Goal: Task Accomplishment & Management: Manage account settings

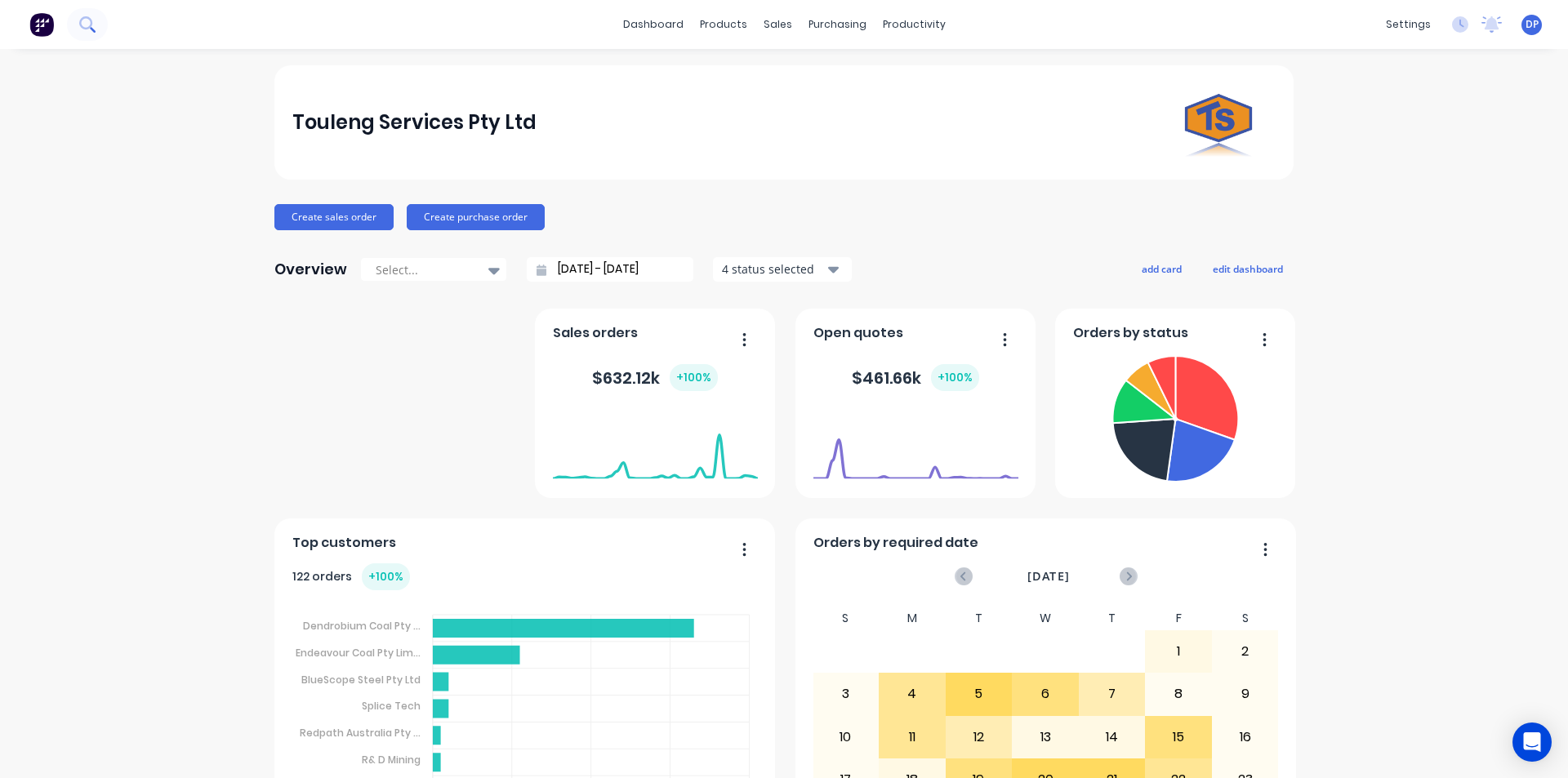
click at [99, 22] on button at bounding box center [87, 24] width 40 height 33
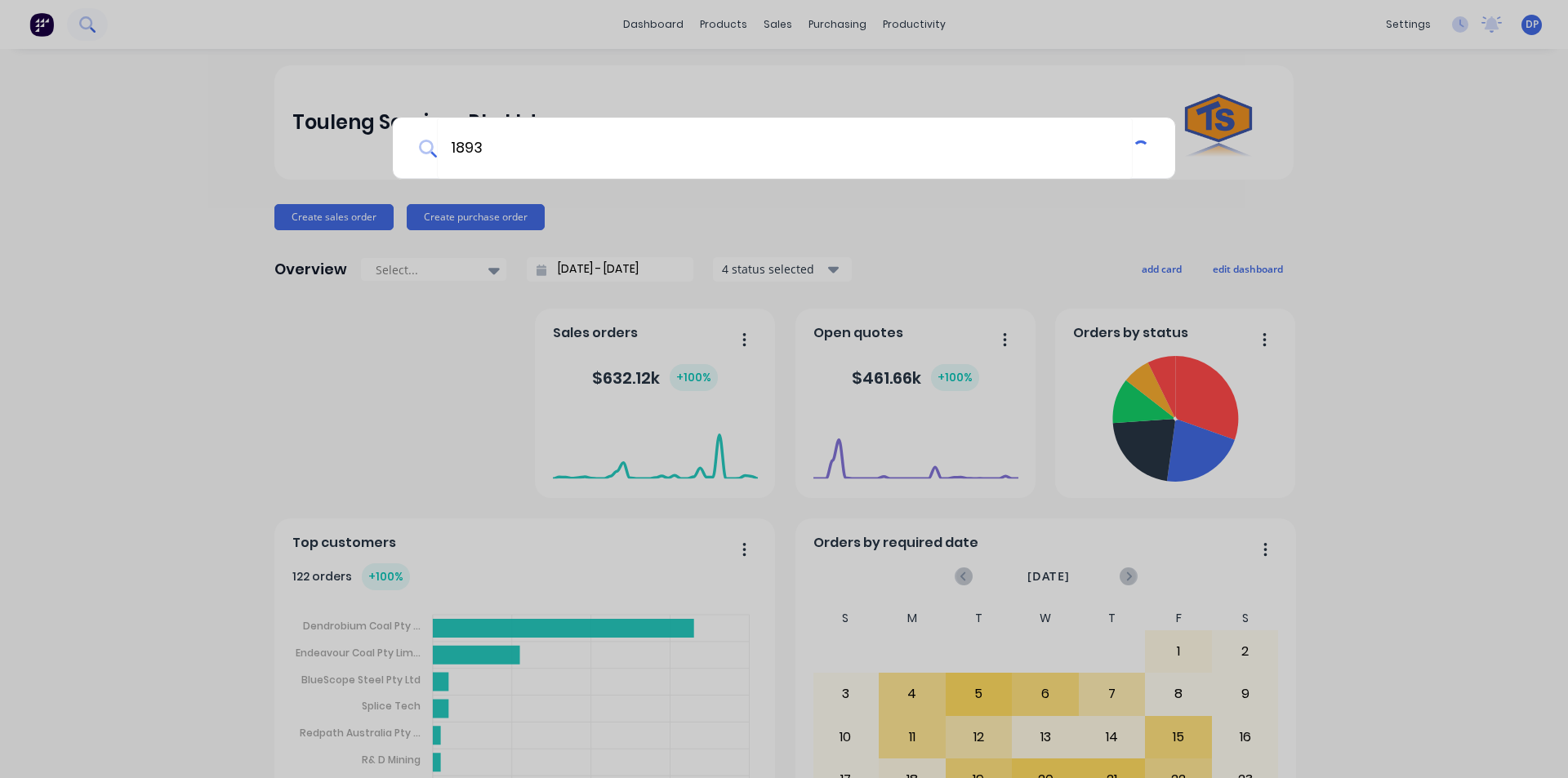
type input "18937"
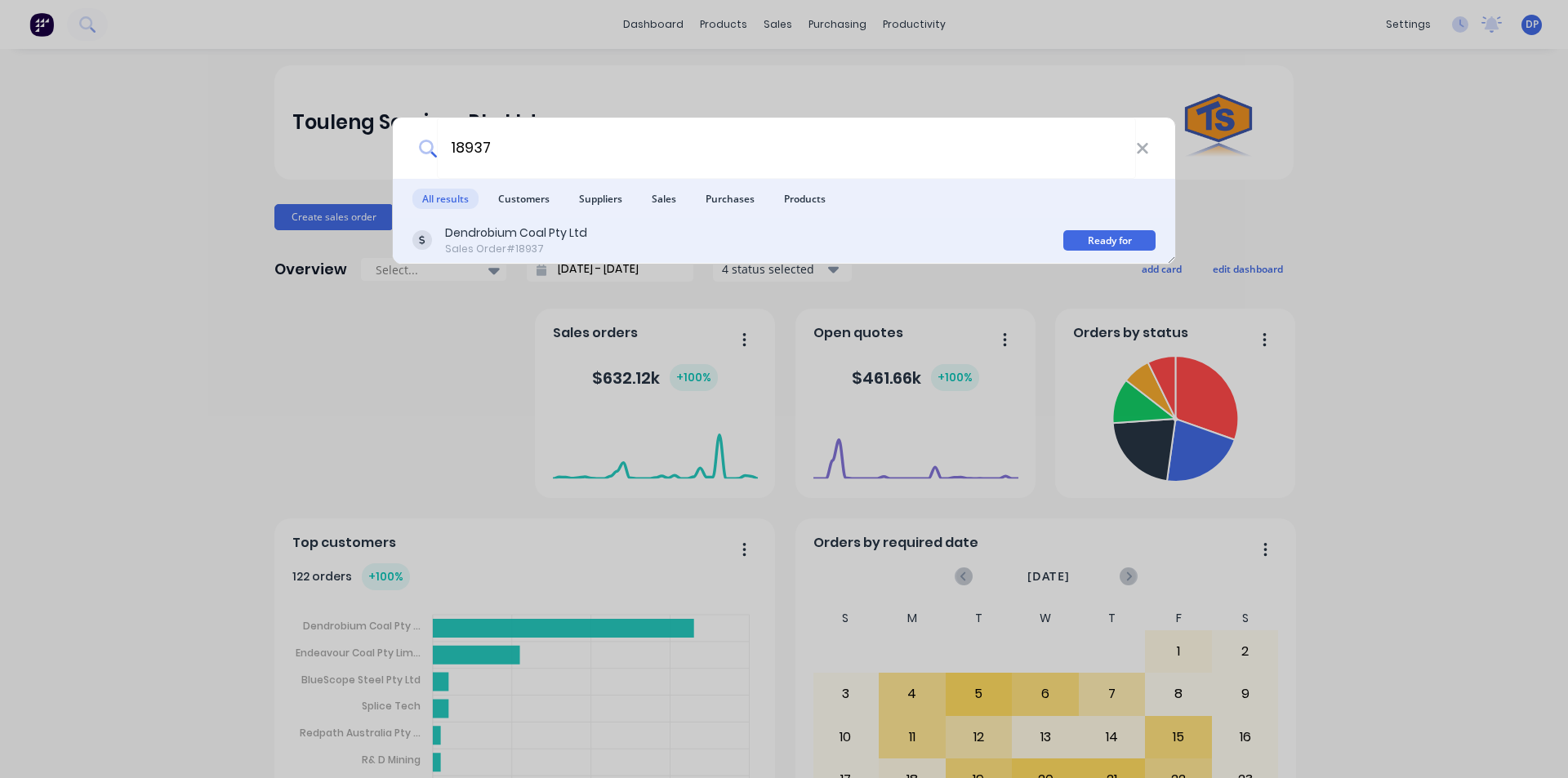
click at [560, 241] on div "Dendrobium Coal Pty Ltd" at bounding box center [516, 233] width 142 height 18
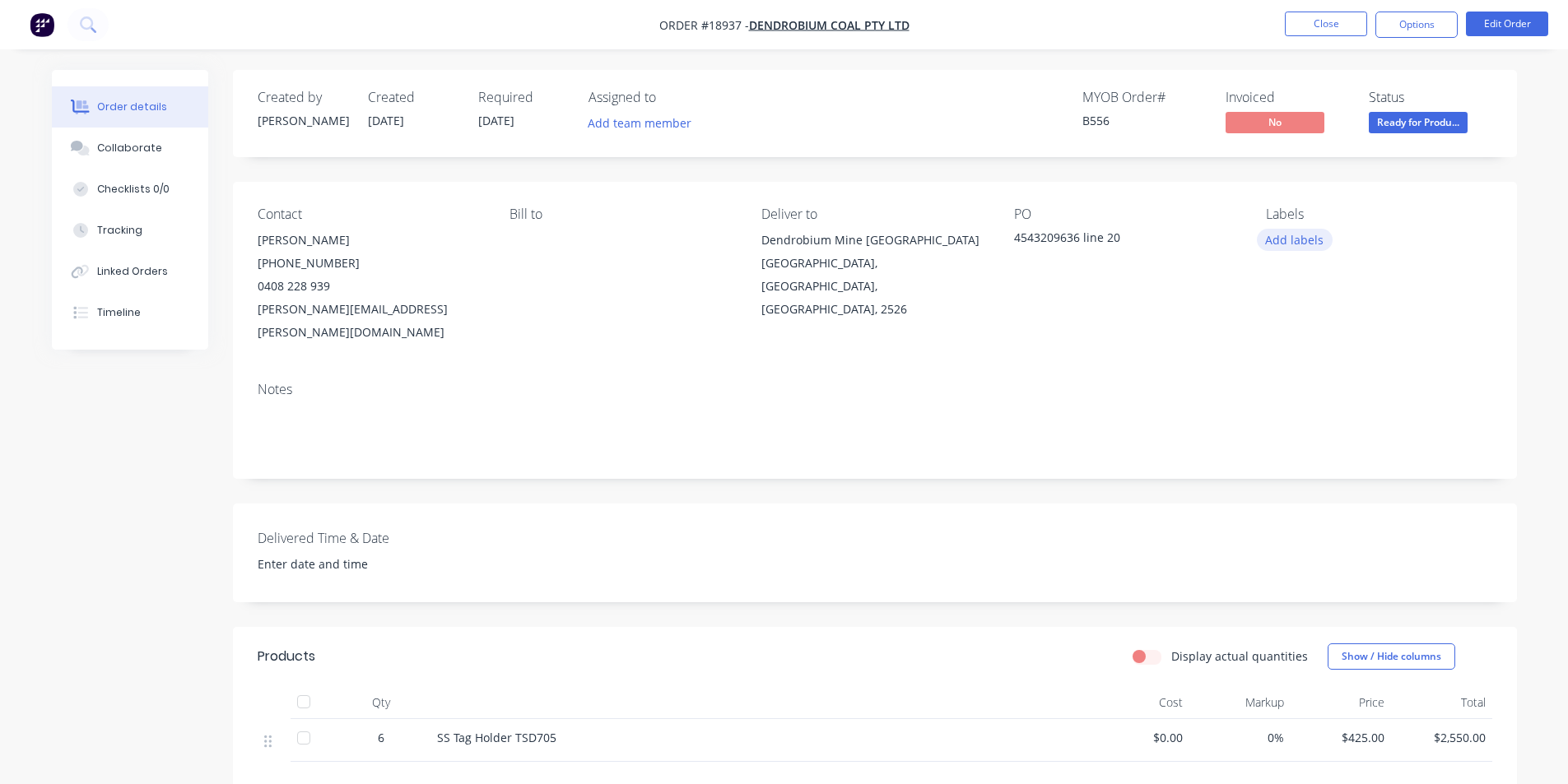
click at [1307, 238] on button "Add labels" at bounding box center [1294, 239] width 75 height 22
type input "brig"
click at [1398, 338] on button "Create new label" at bounding box center [1389, 338] width 214 height 25
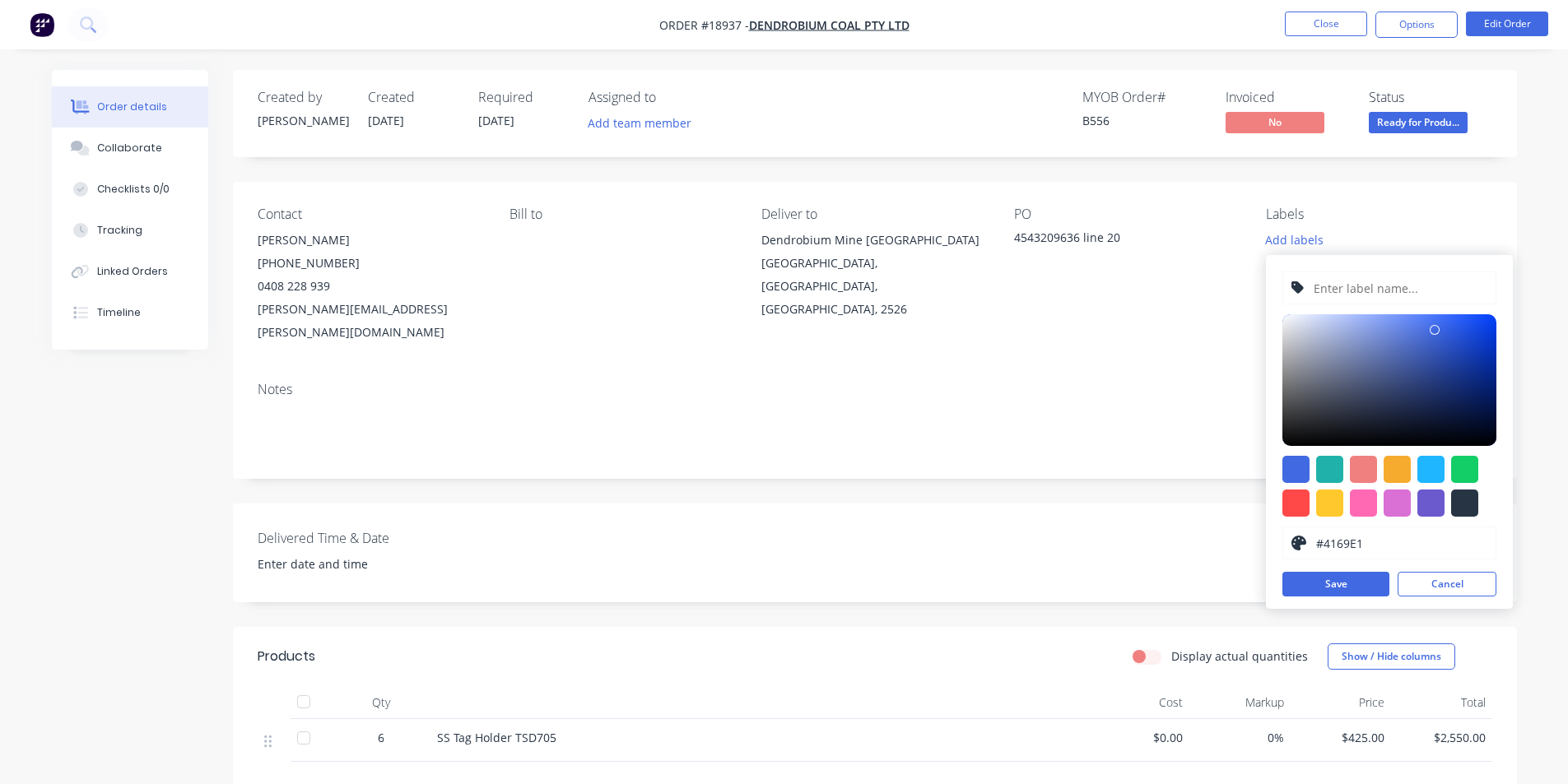
click at [1356, 295] on input "text" at bounding box center [1400, 287] width 176 height 31
type input "Brighton Making"
click at [1302, 499] on div at bounding box center [1296, 503] width 27 height 27
type input "#FF4949"
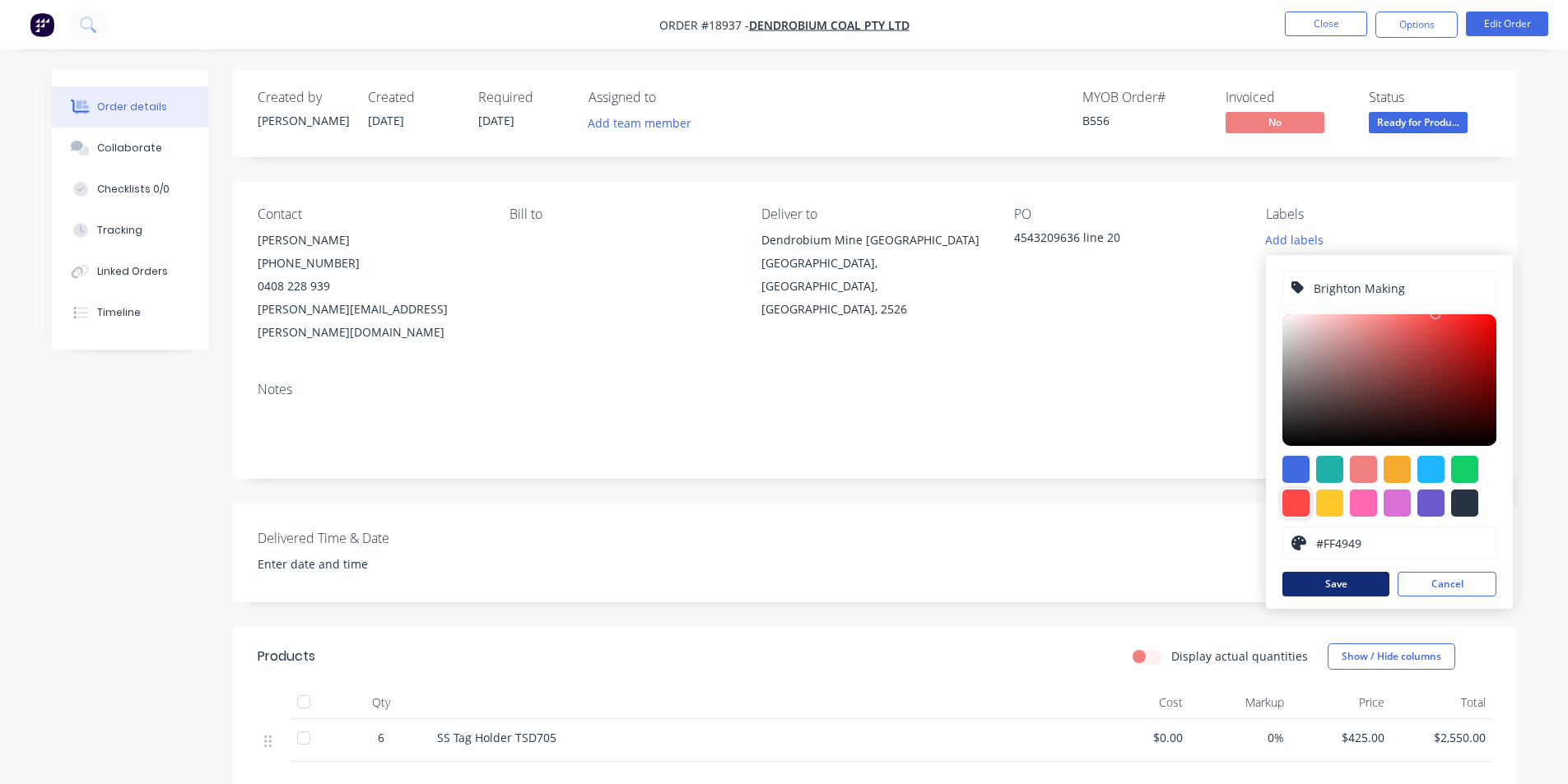
click at [1350, 594] on button "Save" at bounding box center [1336, 585] width 107 height 25
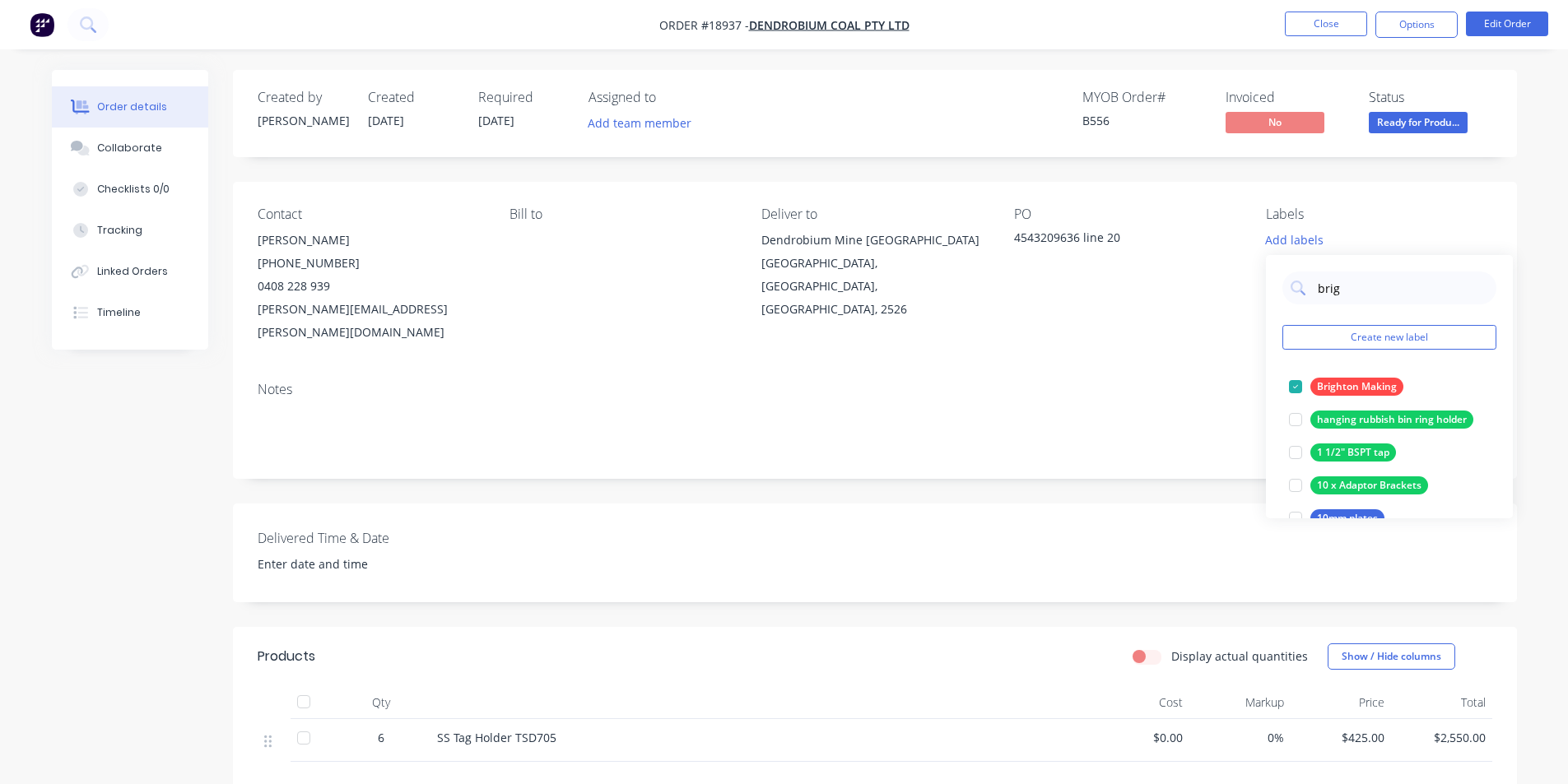
click at [1122, 313] on div "PO 4543209636 line 20" at bounding box center [1127, 275] width 225 height 137
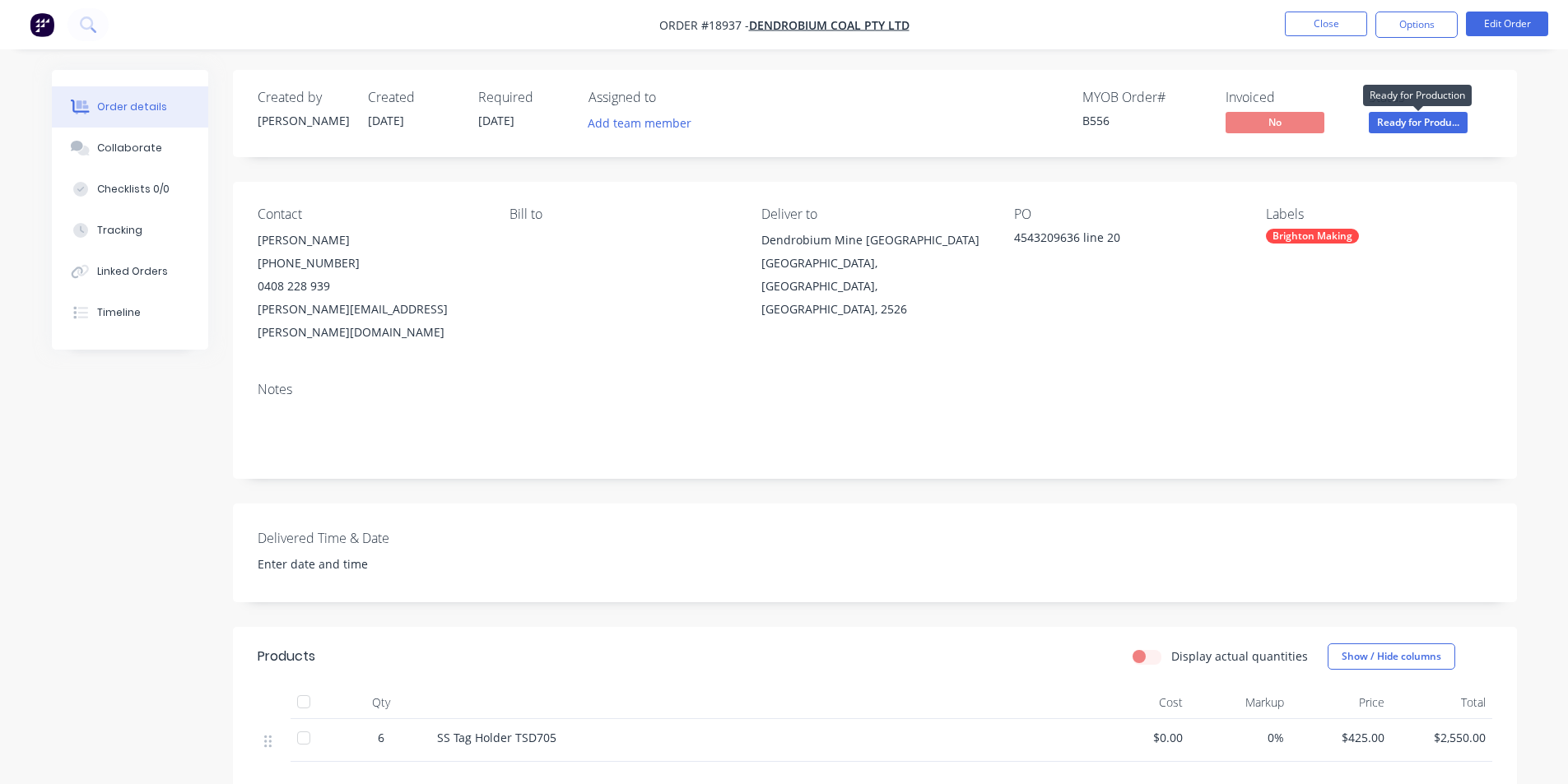
click at [1424, 113] on span "Ready for Produ..." at bounding box center [1418, 121] width 98 height 20
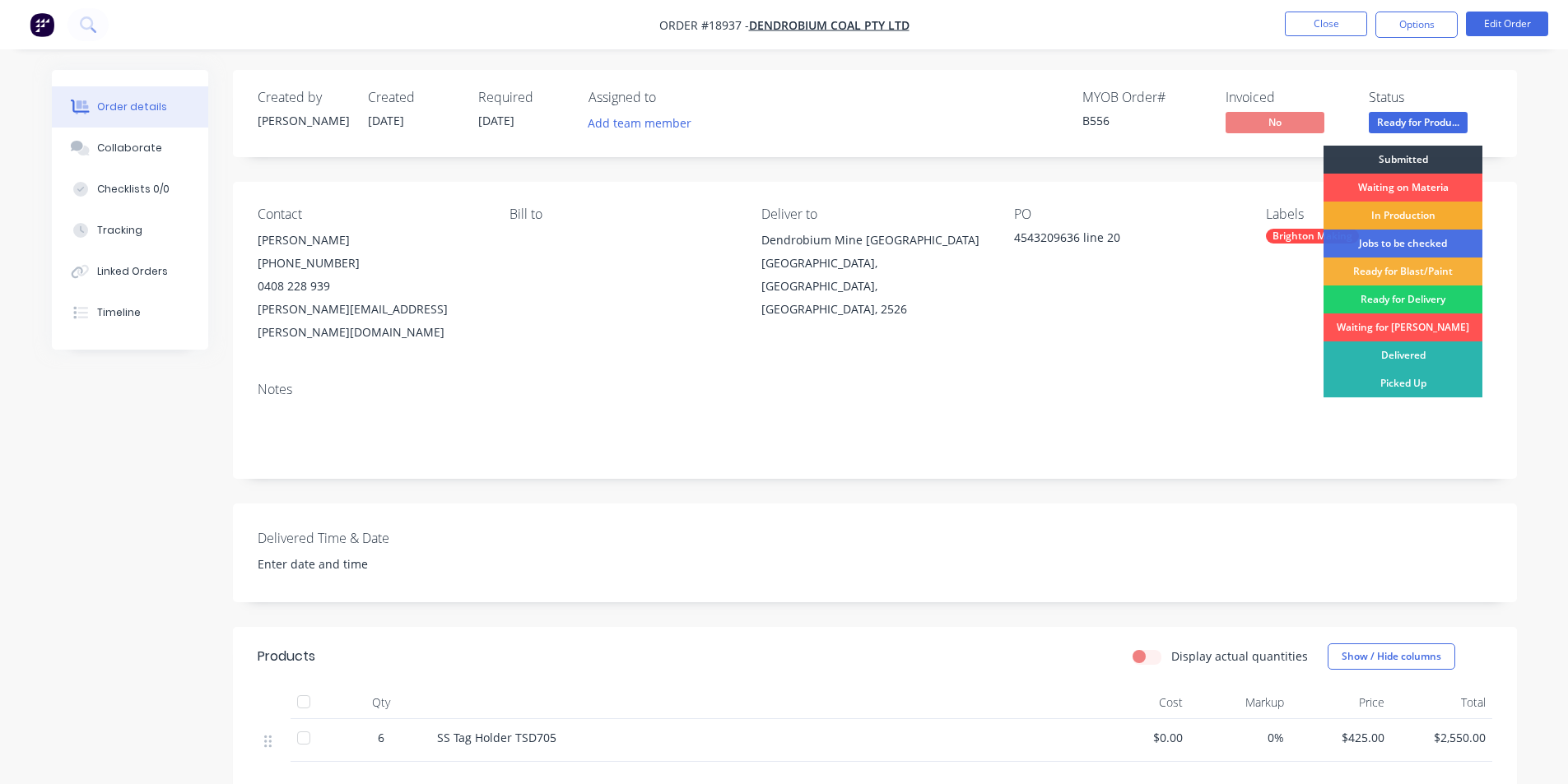
click at [1393, 204] on div "In Production" at bounding box center [1403, 216] width 159 height 28
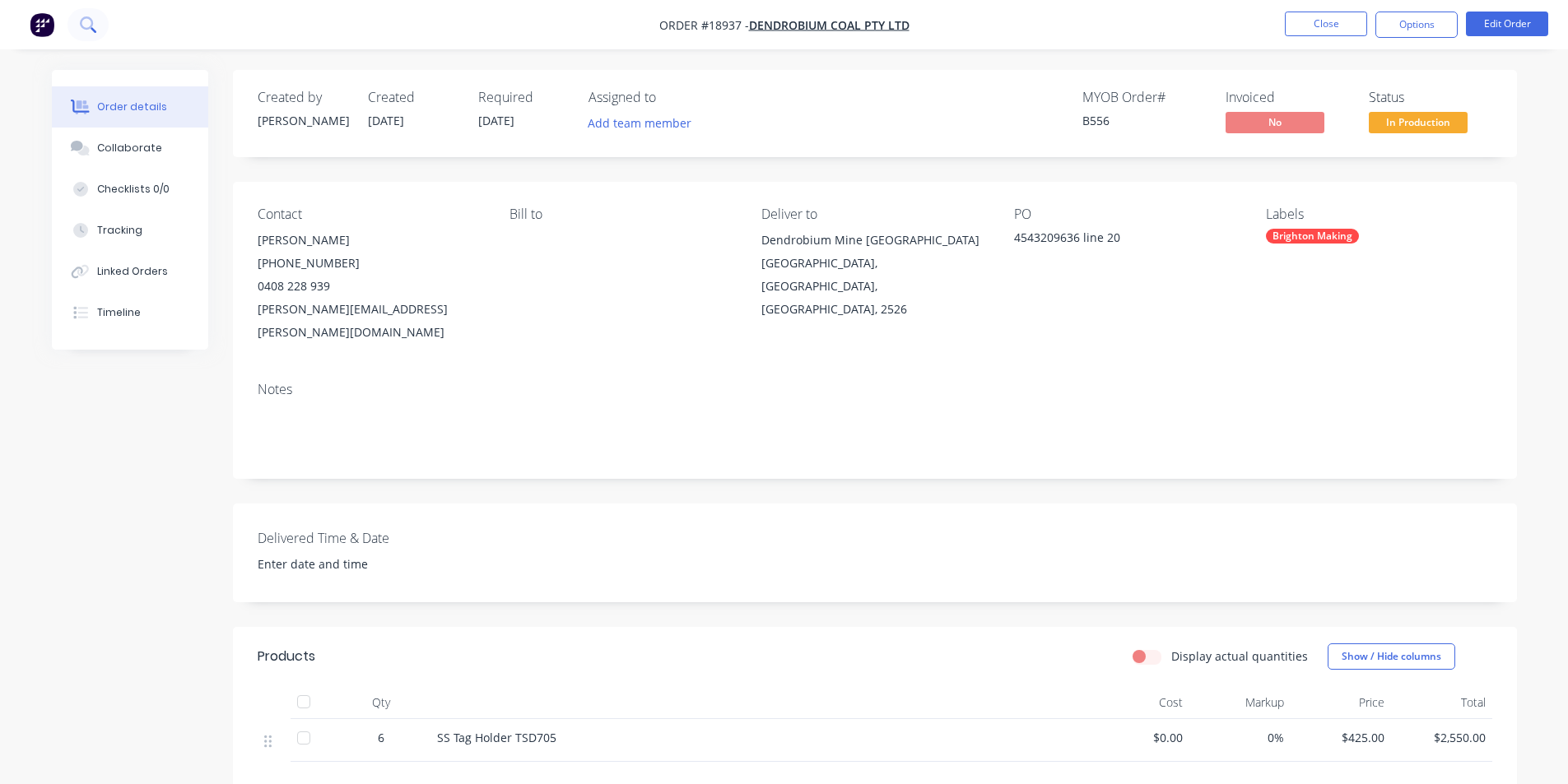
click at [99, 19] on button at bounding box center [88, 24] width 41 height 33
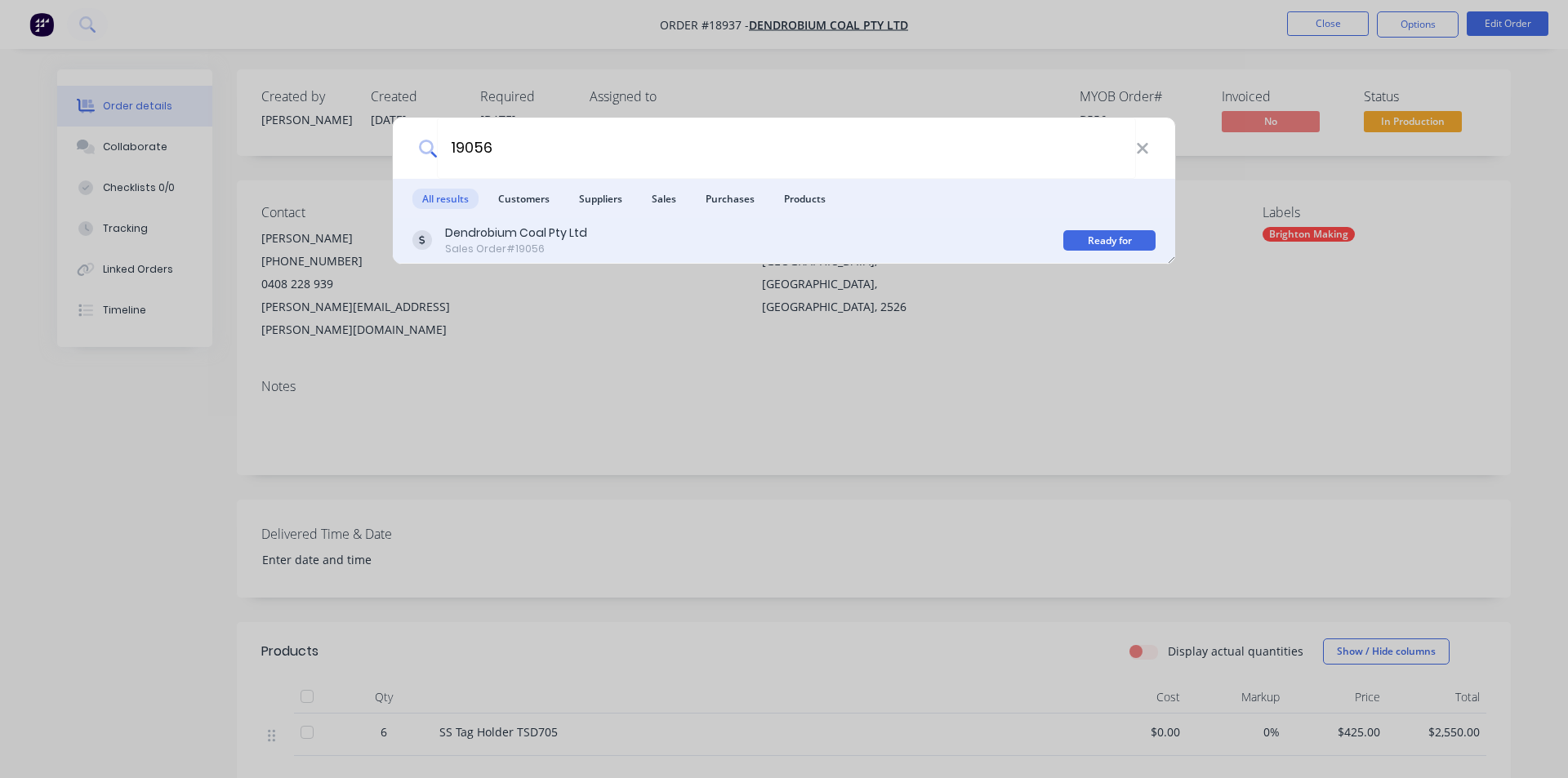
type input "19056"
click at [566, 248] on div "Sales Order #19056" at bounding box center [516, 249] width 142 height 15
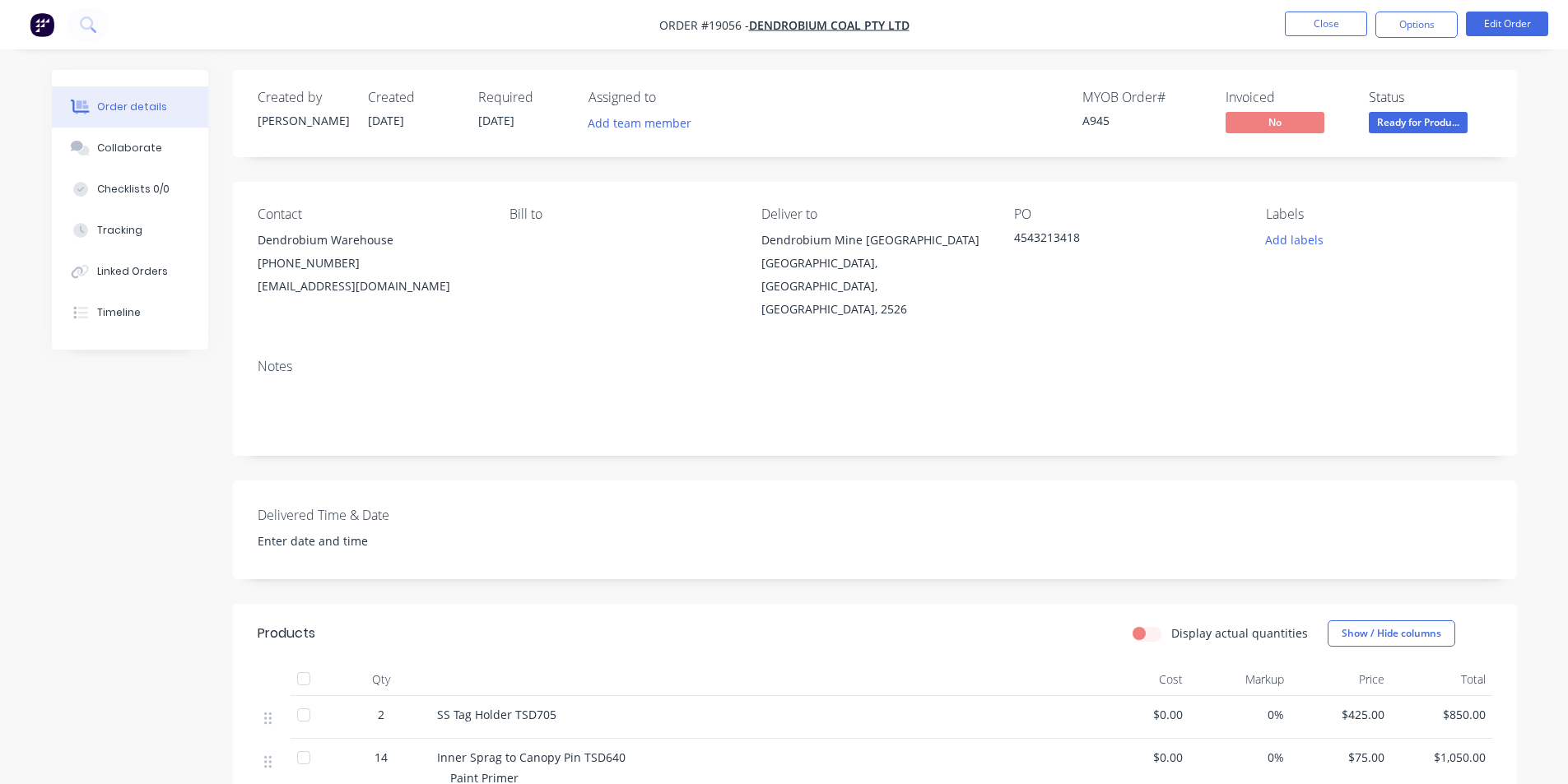
click at [1439, 119] on span "Ready for Produ..." at bounding box center [1418, 121] width 98 height 20
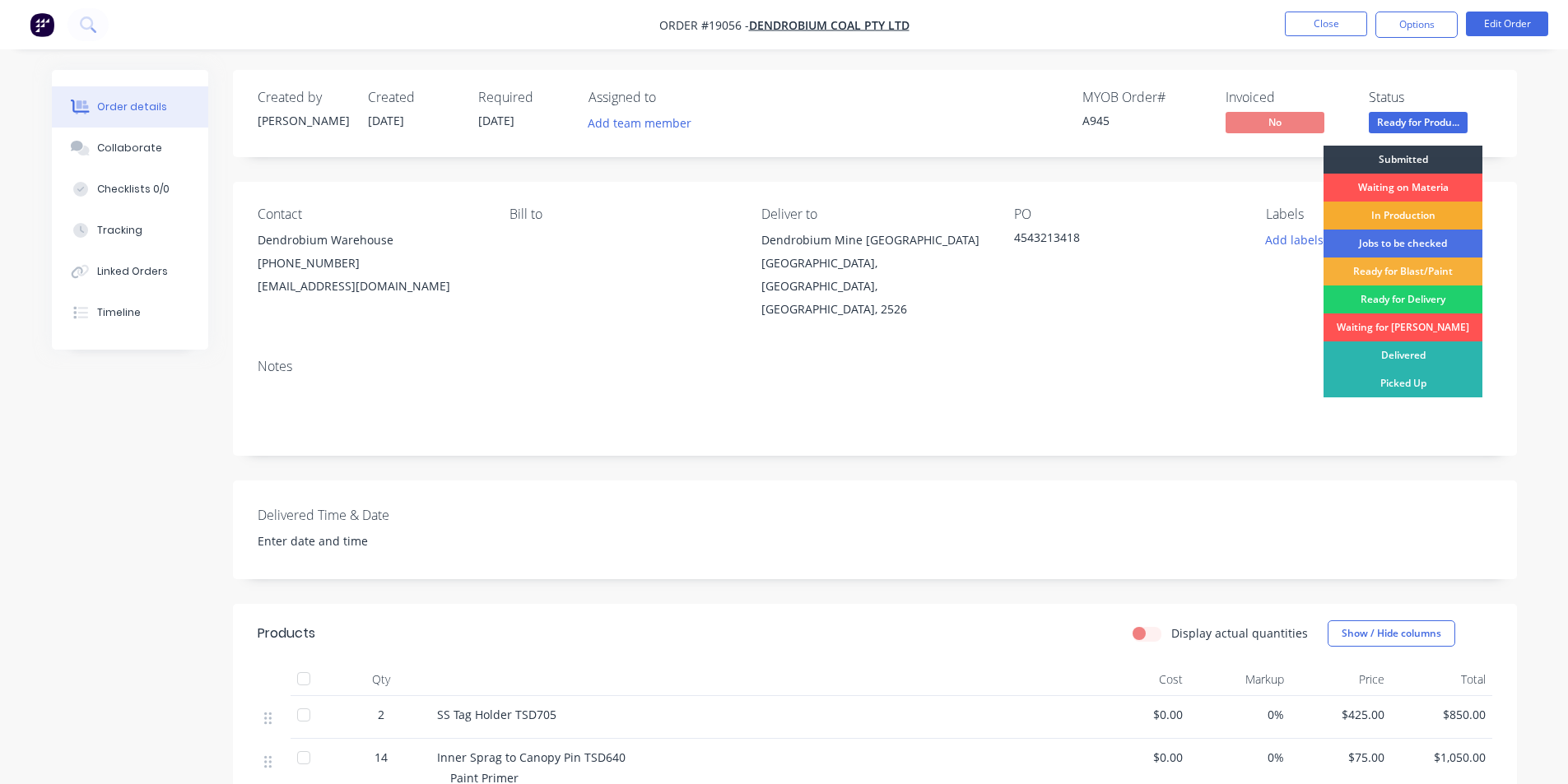
click at [1407, 213] on div "In Production" at bounding box center [1403, 216] width 159 height 28
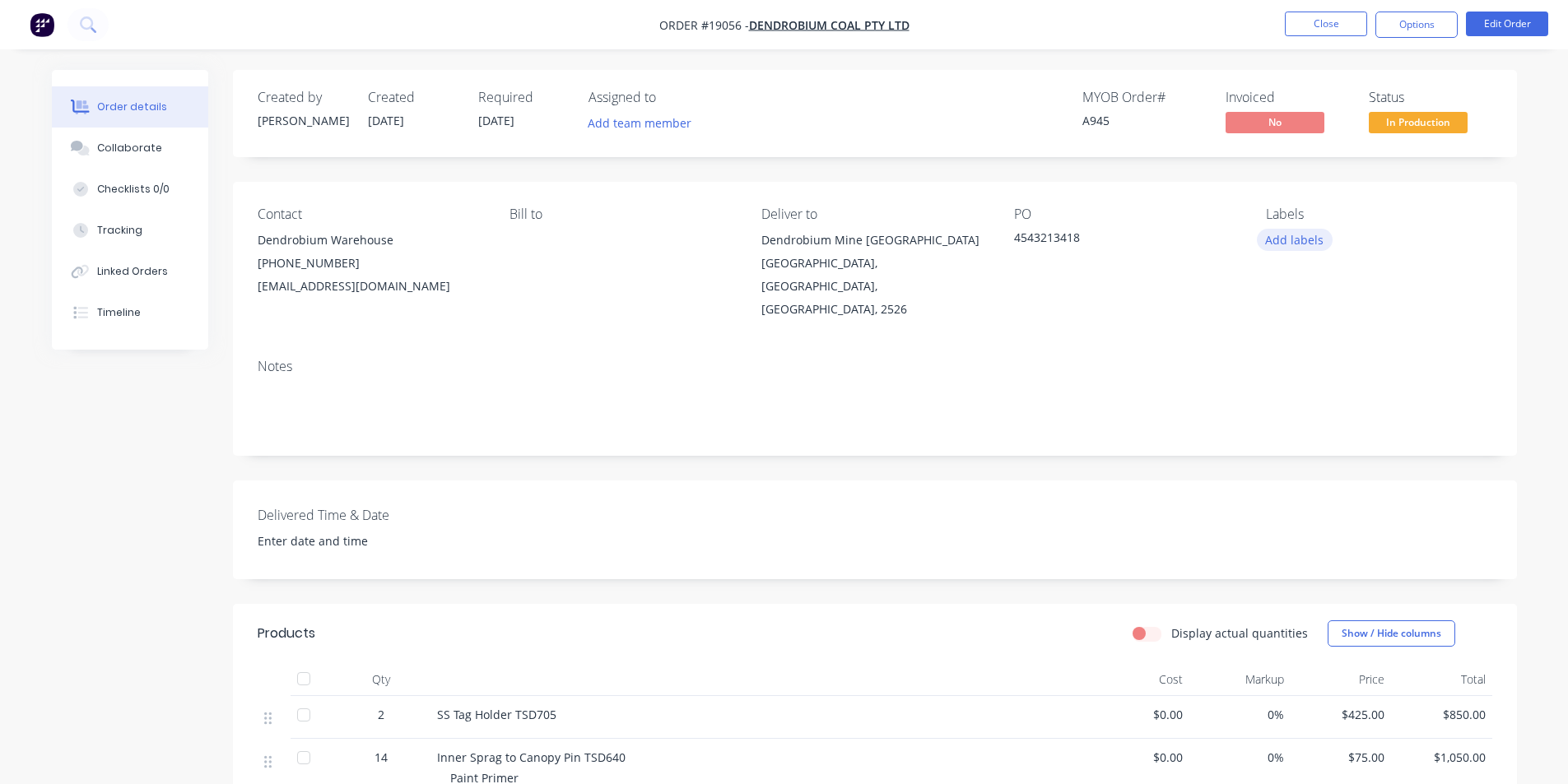
click at [1287, 235] on button "Add labels" at bounding box center [1294, 239] width 75 height 22
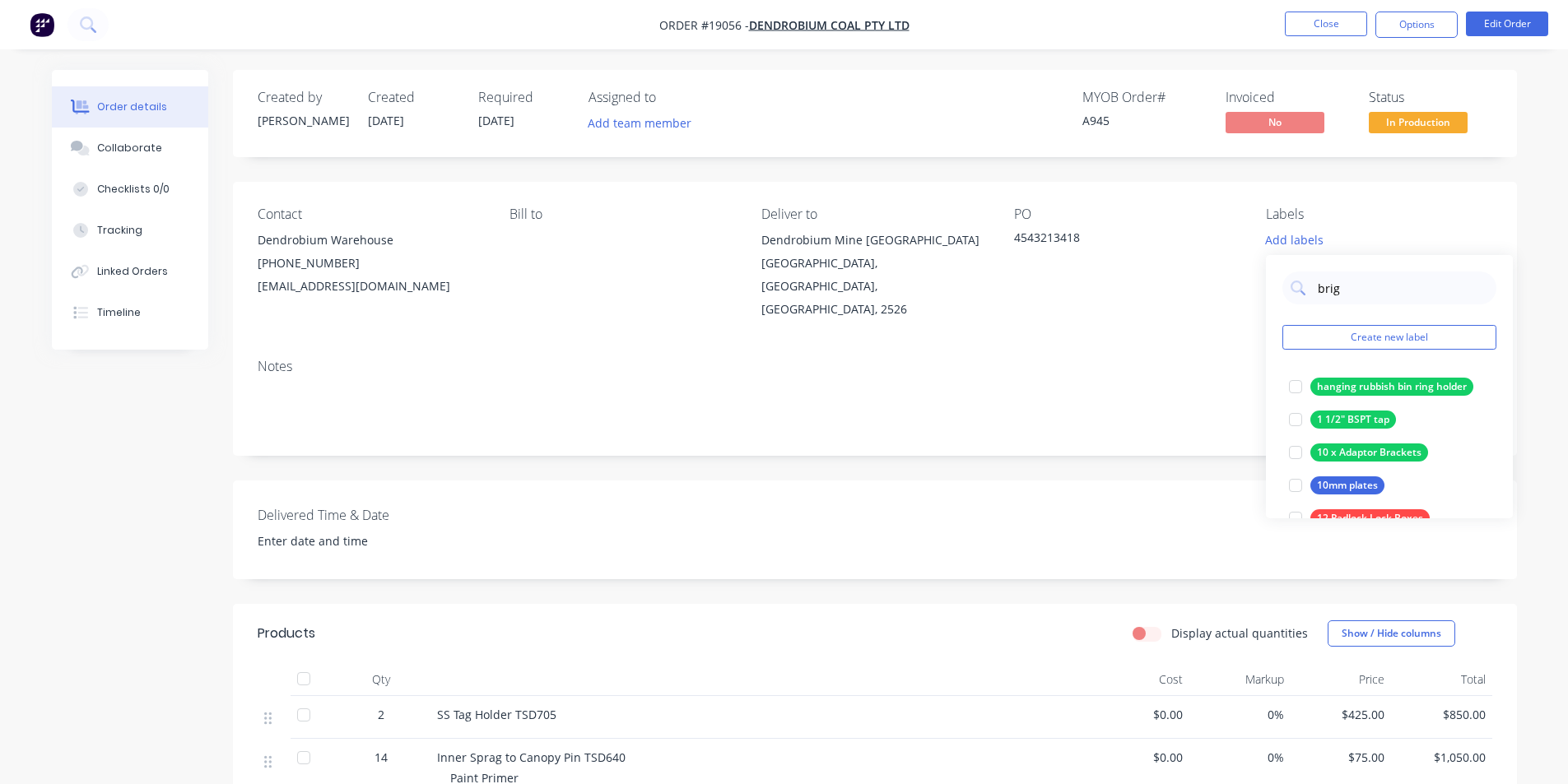
type input "brigh"
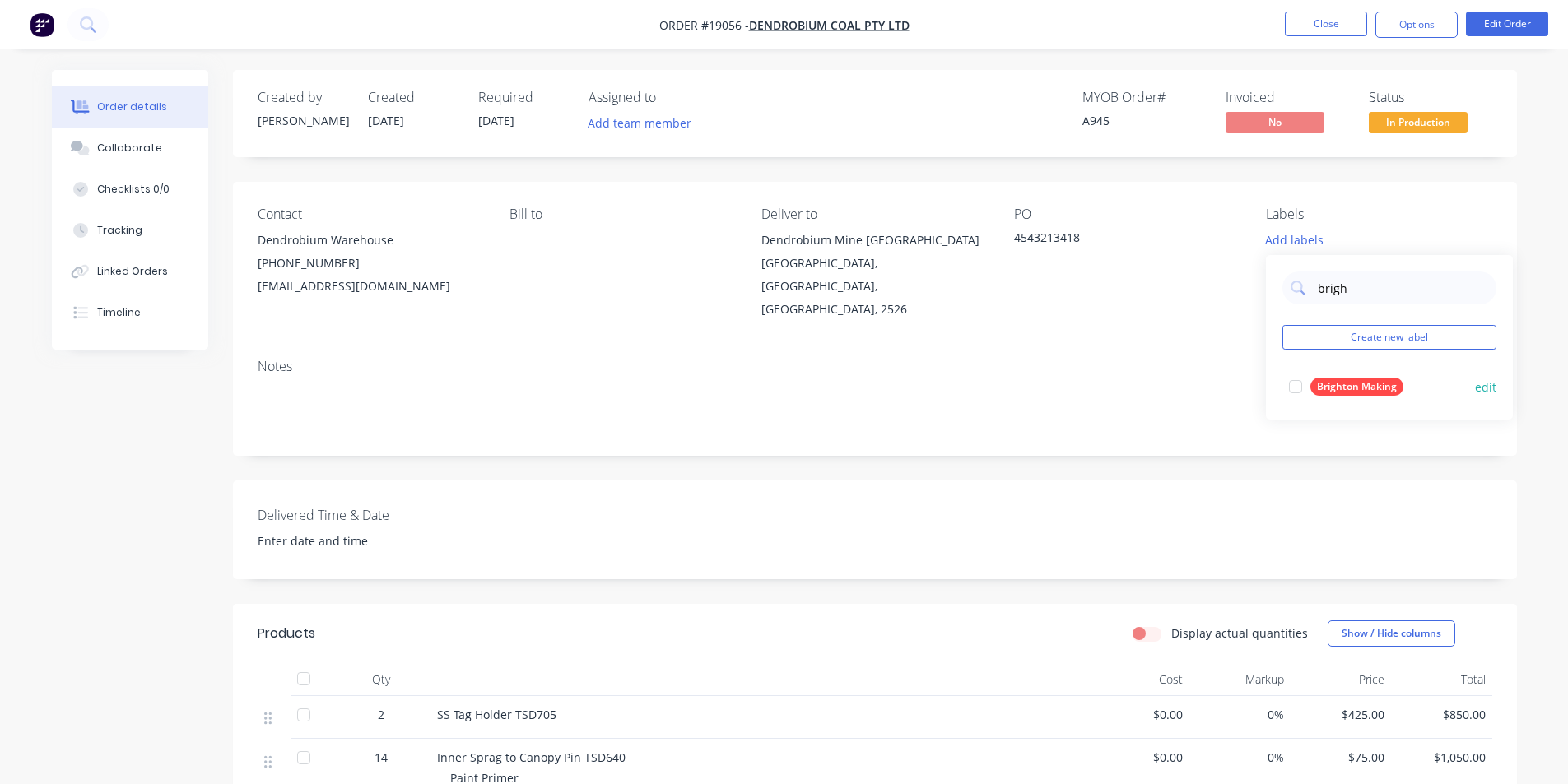
click at [1301, 388] on div at bounding box center [1295, 386] width 33 height 33
click at [93, 27] on icon at bounding box center [88, 25] width 16 height 16
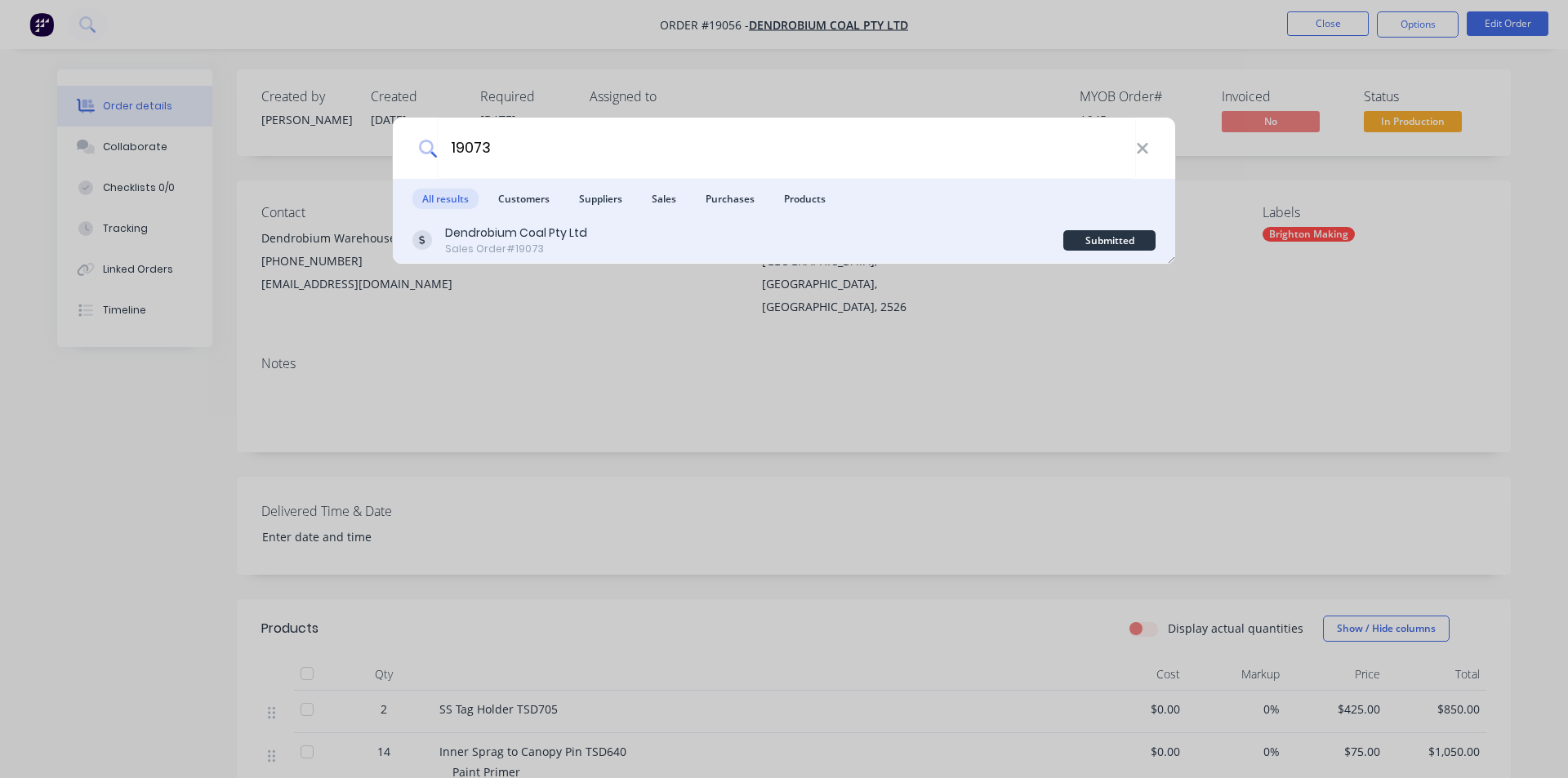
type input "19073"
click at [597, 243] on div "Dendrobium Coal Pty Ltd Sales Order #19073" at bounding box center [738, 240] width 651 height 32
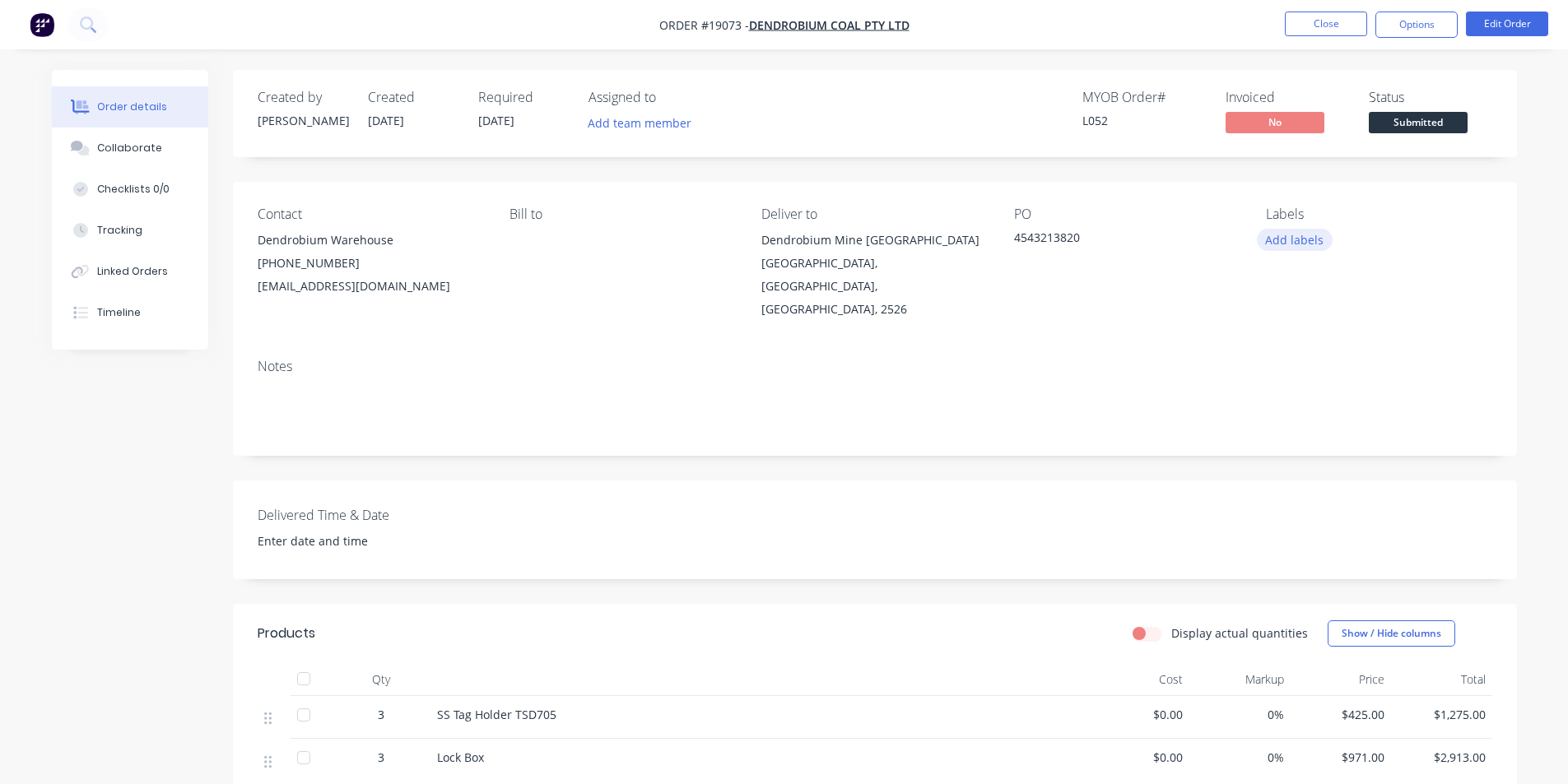
click at [1299, 234] on button "Add labels" at bounding box center [1294, 239] width 75 height 22
click at [1301, 385] on div at bounding box center [1295, 386] width 33 height 33
click at [1439, 206] on div "Labels" at bounding box center [1379, 214] width 225 height 16
click at [1427, 133] on span "Submitted" at bounding box center [1418, 121] width 98 height 20
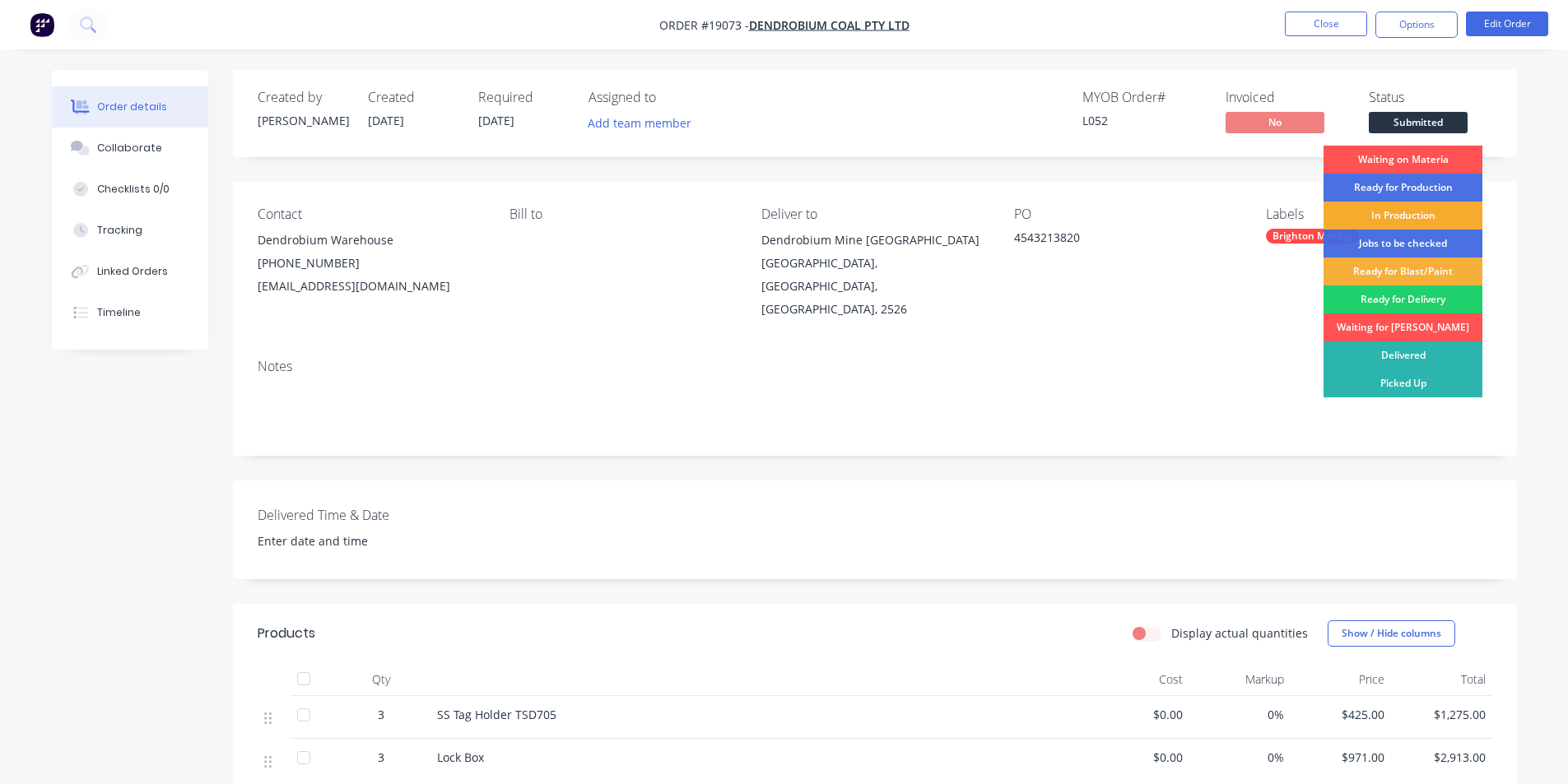
click at [1416, 218] on div "In Production" at bounding box center [1403, 216] width 159 height 28
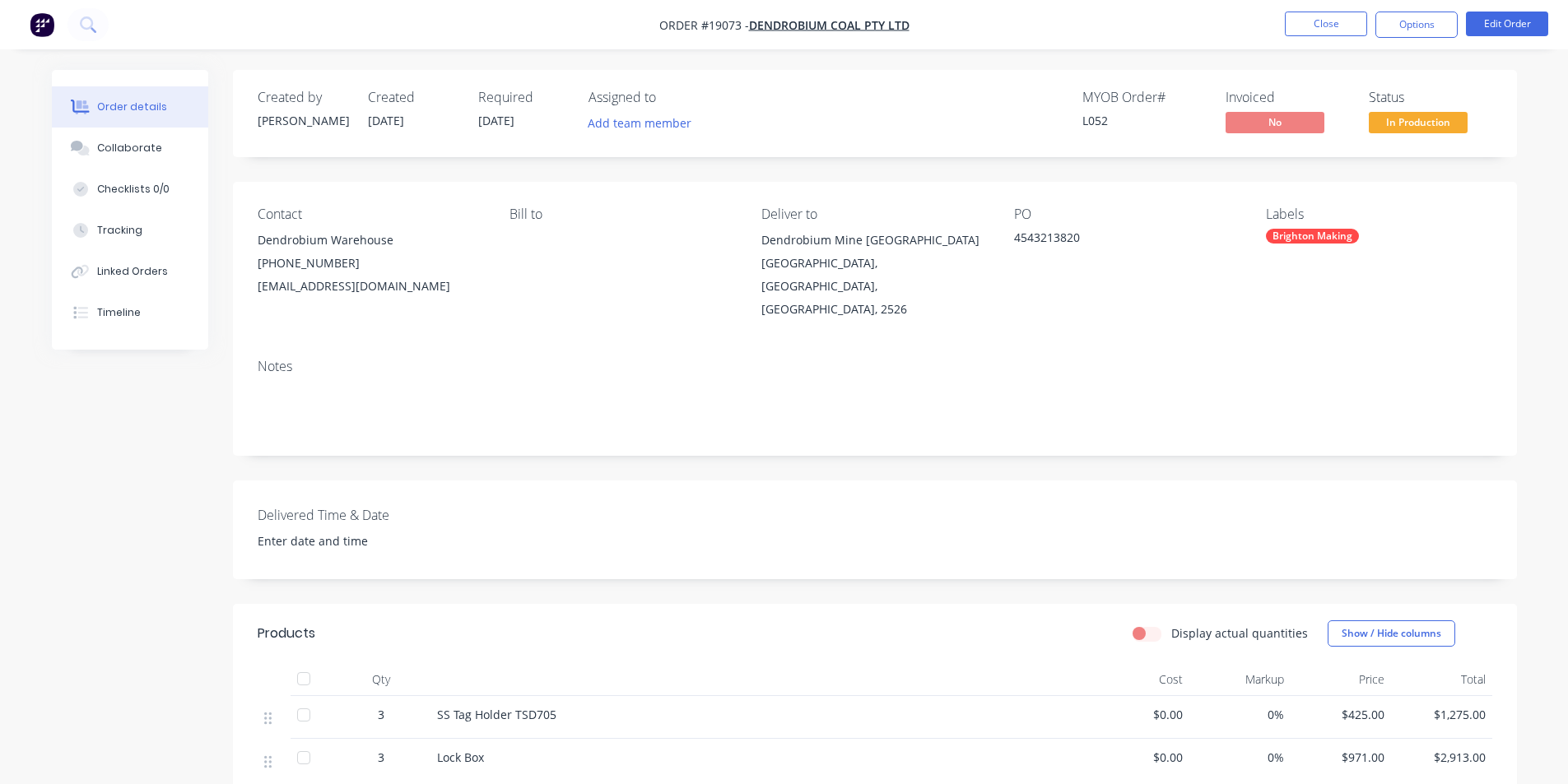
click at [53, 19] on img "button" at bounding box center [42, 25] width 25 height 25
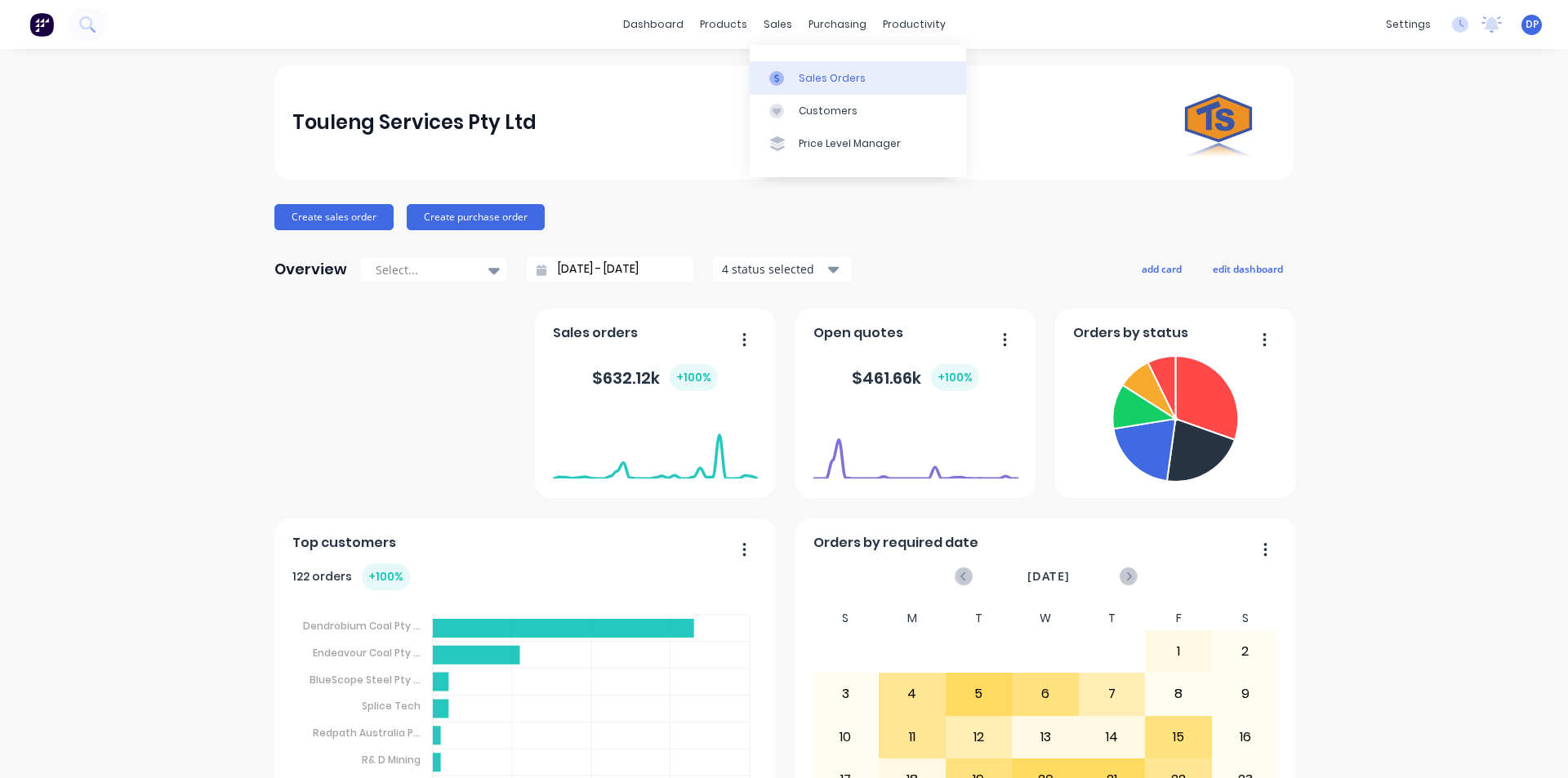
click at [821, 69] on link "Sales Orders" at bounding box center [858, 77] width 216 height 33
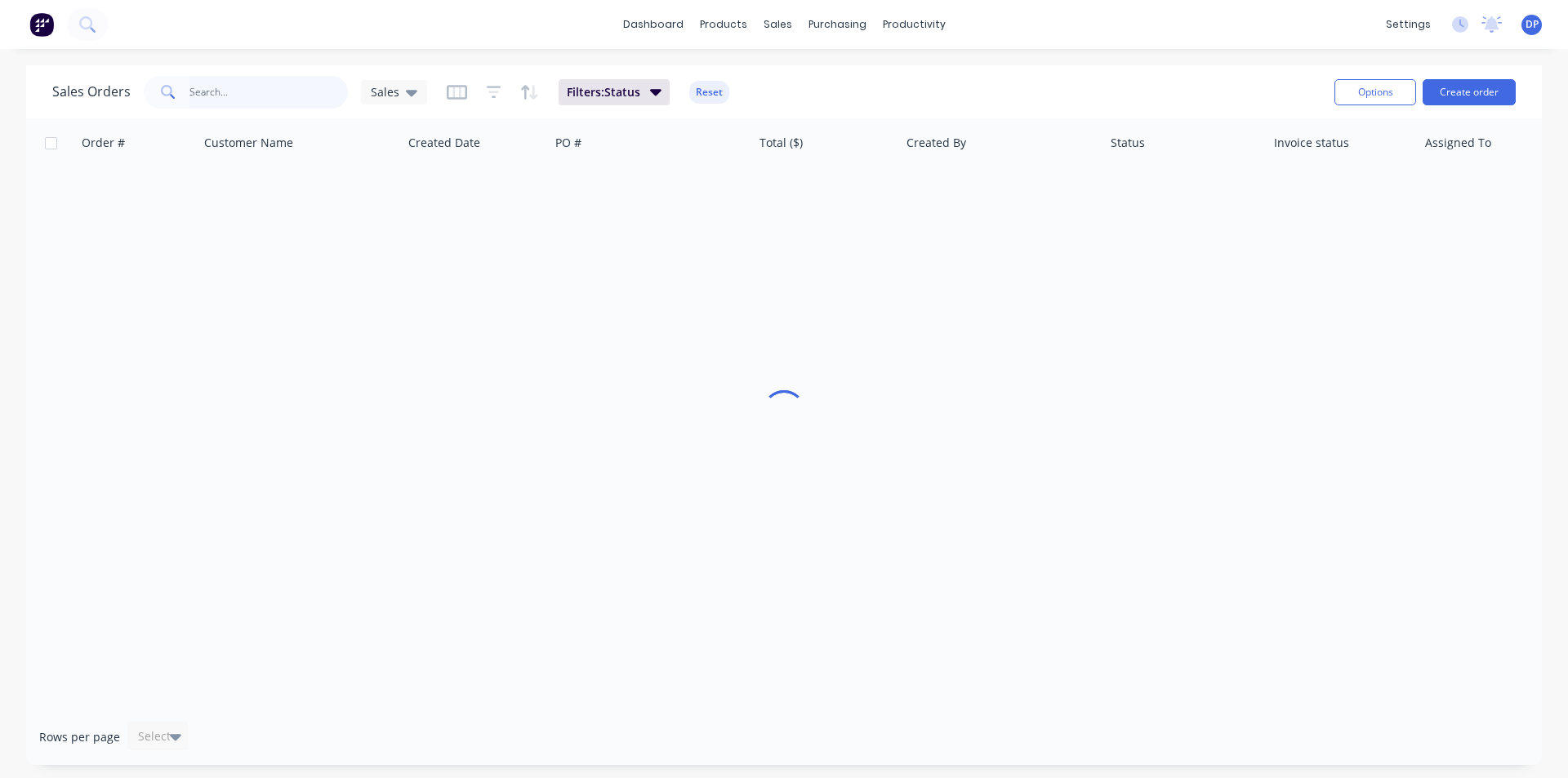
click at [244, 94] on input "text" at bounding box center [268, 91] width 159 height 33
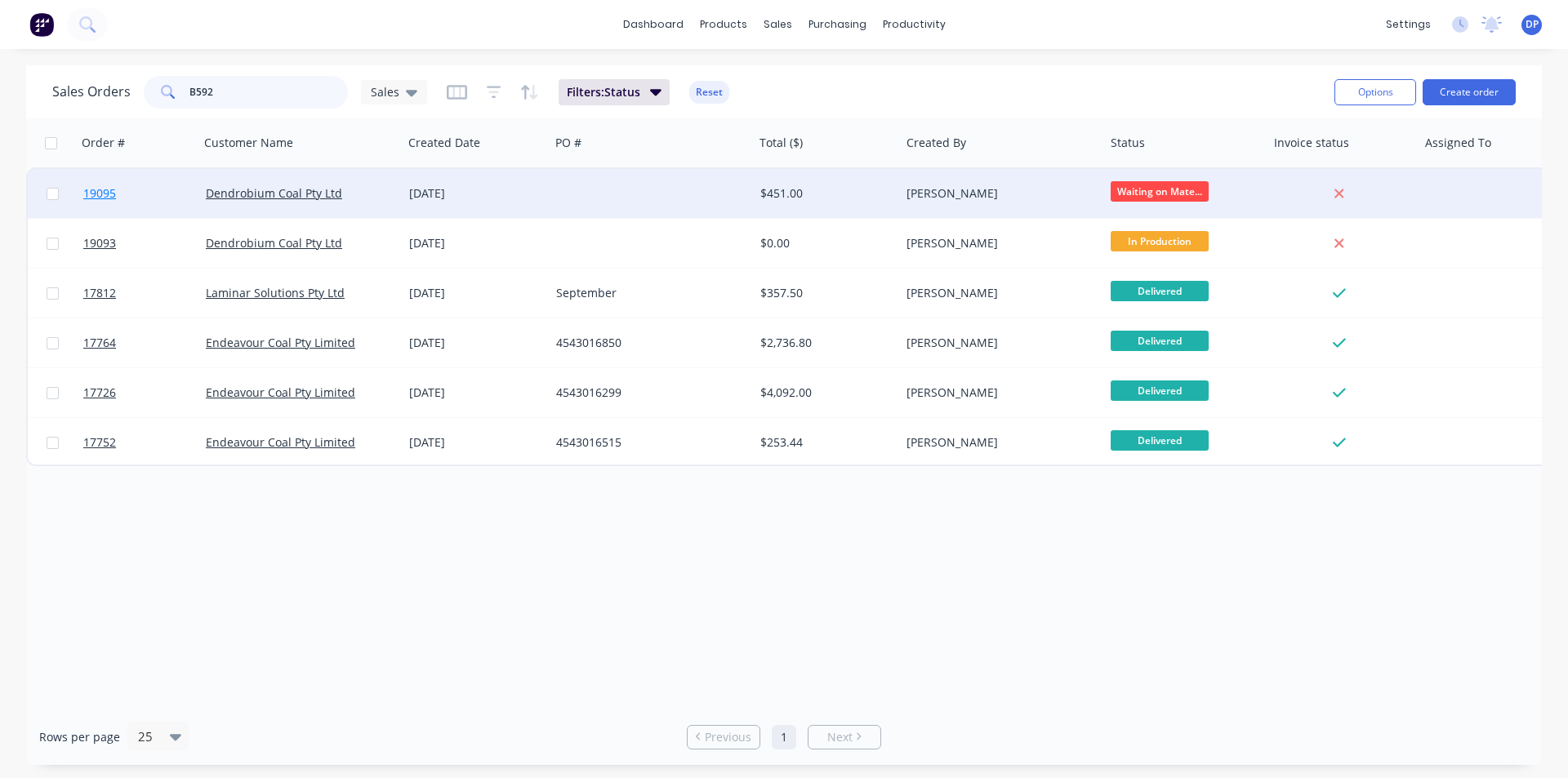
type input "B592"
click at [87, 187] on span "19095" at bounding box center [99, 193] width 33 height 17
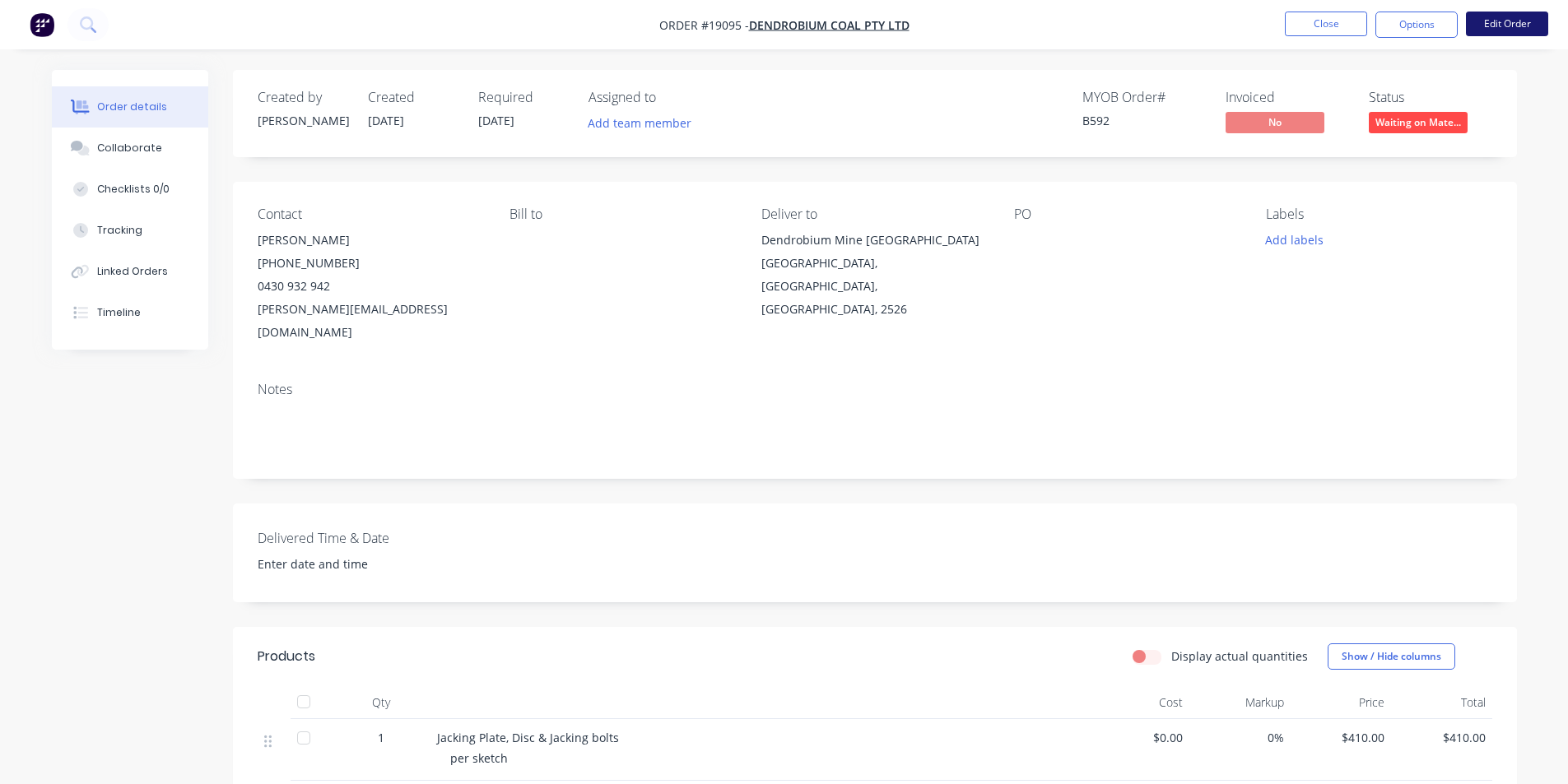
click at [1501, 25] on button "Edit Order" at bounding box center [1507, 24] width 82 height 25
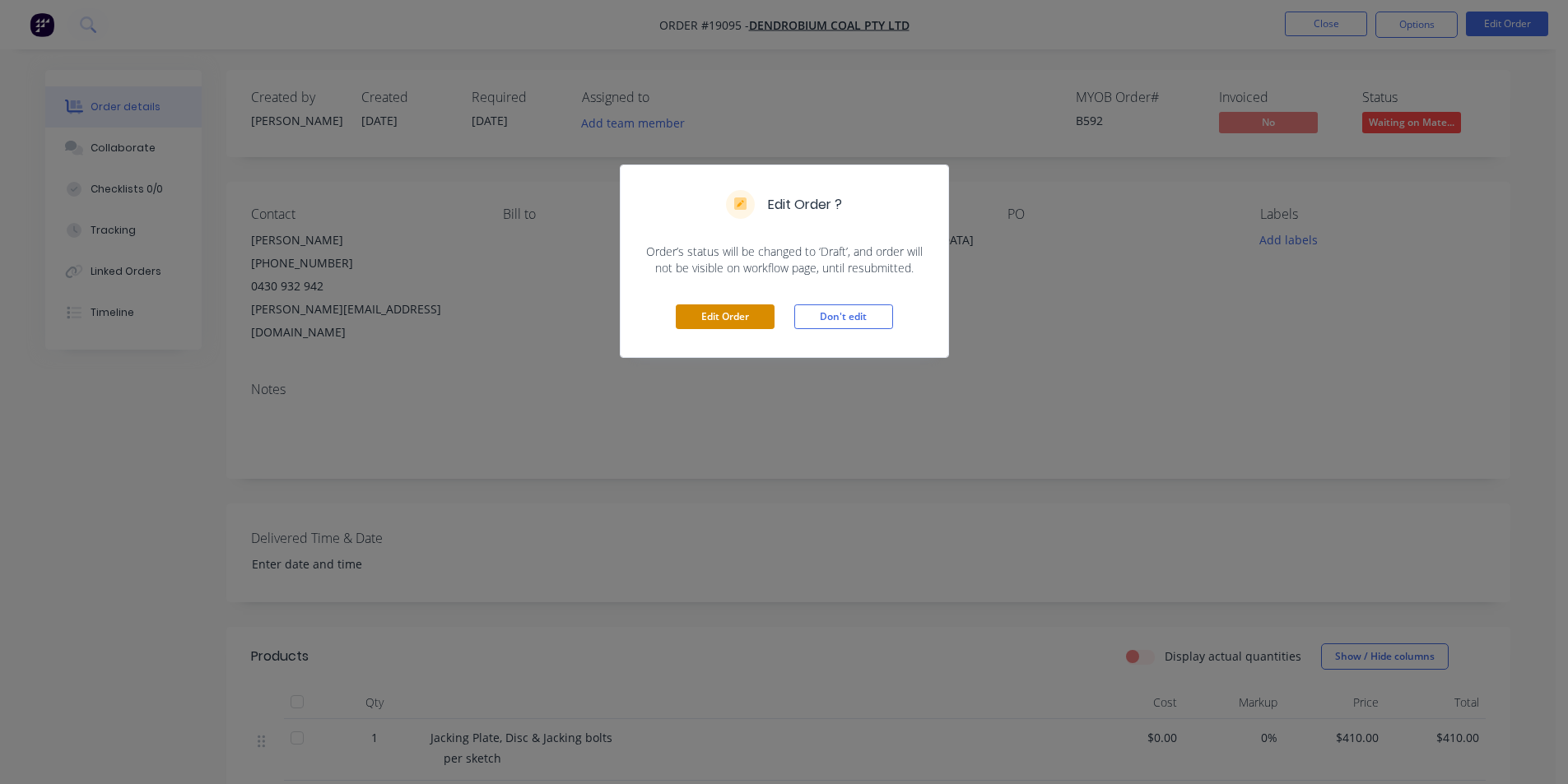
click at [747, 317] on button "Edit Order" at bounding box center [725, 317] width 98 height 25
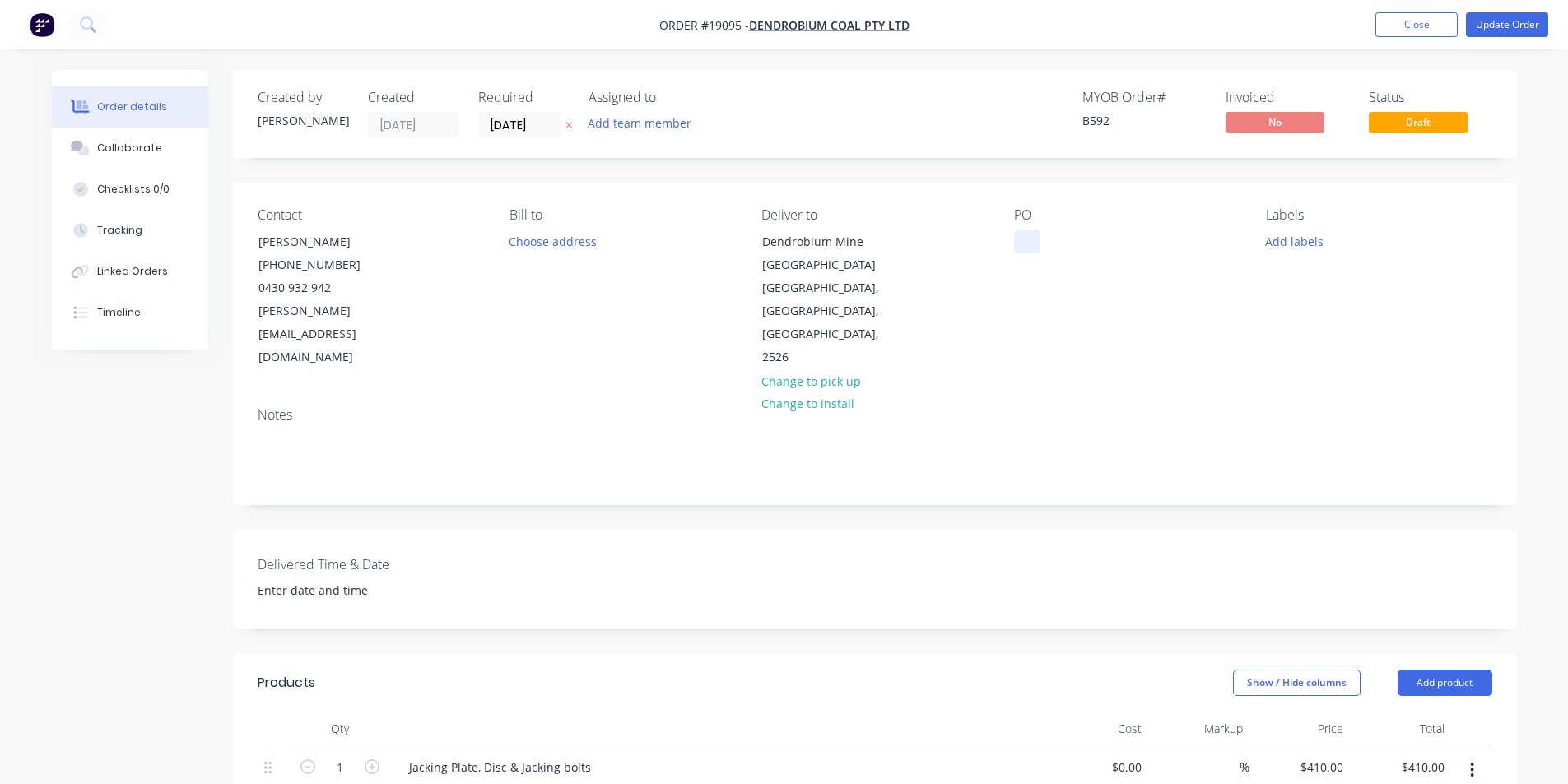
click at [1024, 237] on div at bounding box center [1027, 241] width 27 height 24
paste div
click at [105, 142] on div "Collaborate" at bounding box center [129, 148] width 65 height 15
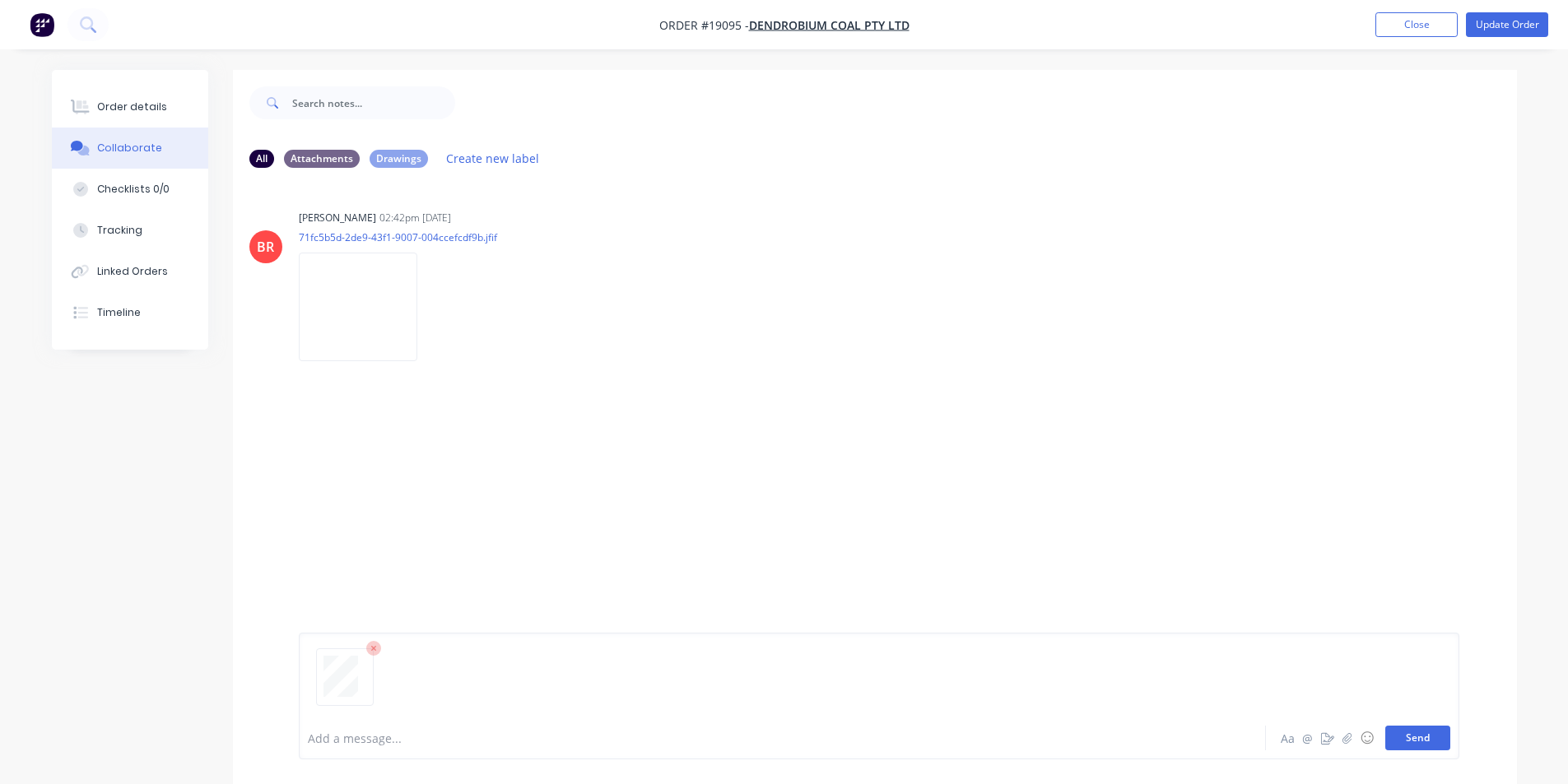
click at [1433, 737] on button "Send" at bounding box center [1417, 738] width 65 height 25
click at [136, 97] on button "Order details" at bounding box center [130, 107] width 156 height 41
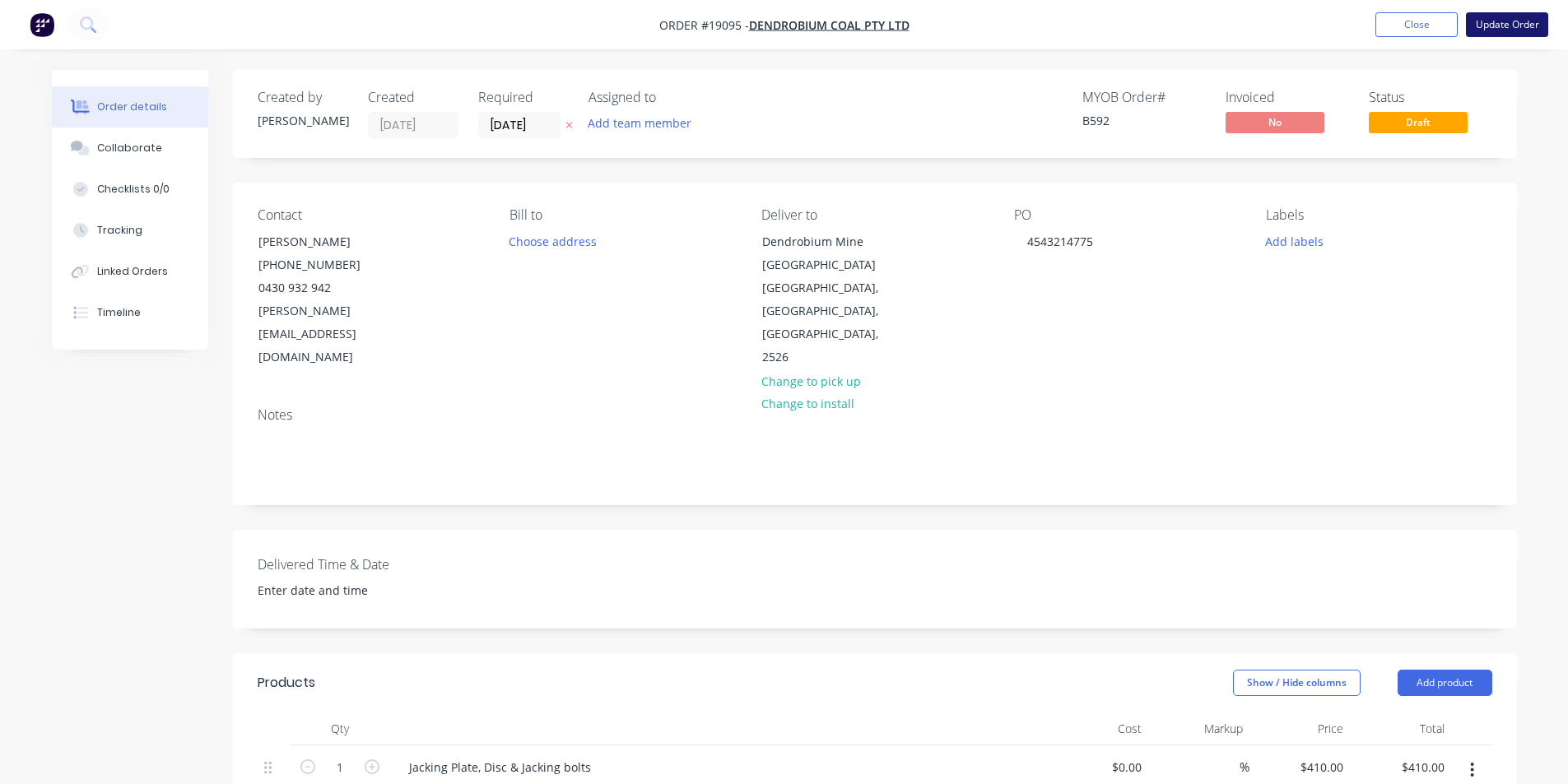
click at [1509, 28] on button "Update Order" at bounding box center [1507, 25] width 82 height 25
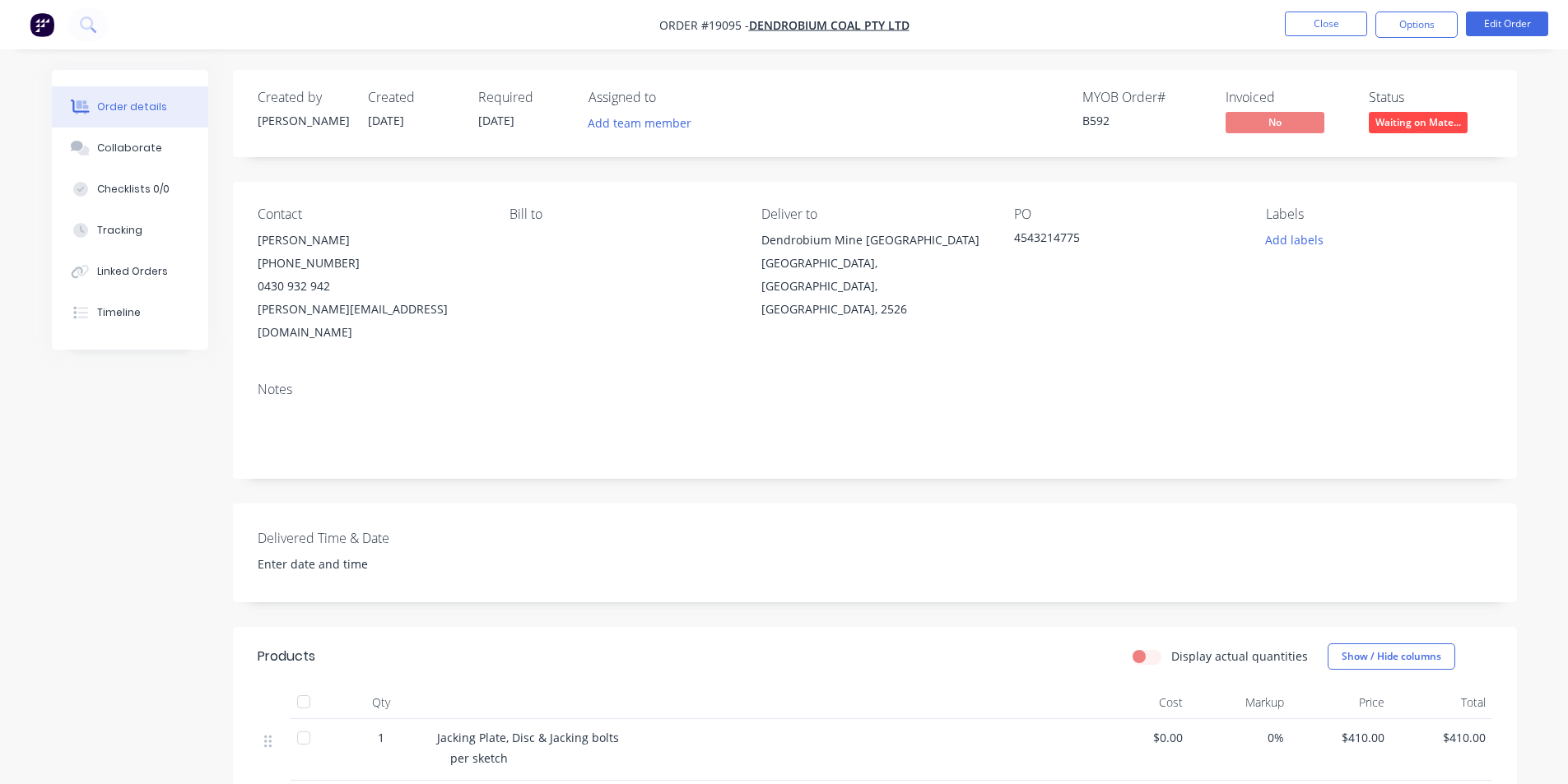
click at [47, 19] on img "button" at bounding box center [42, 25] width 25 height 25
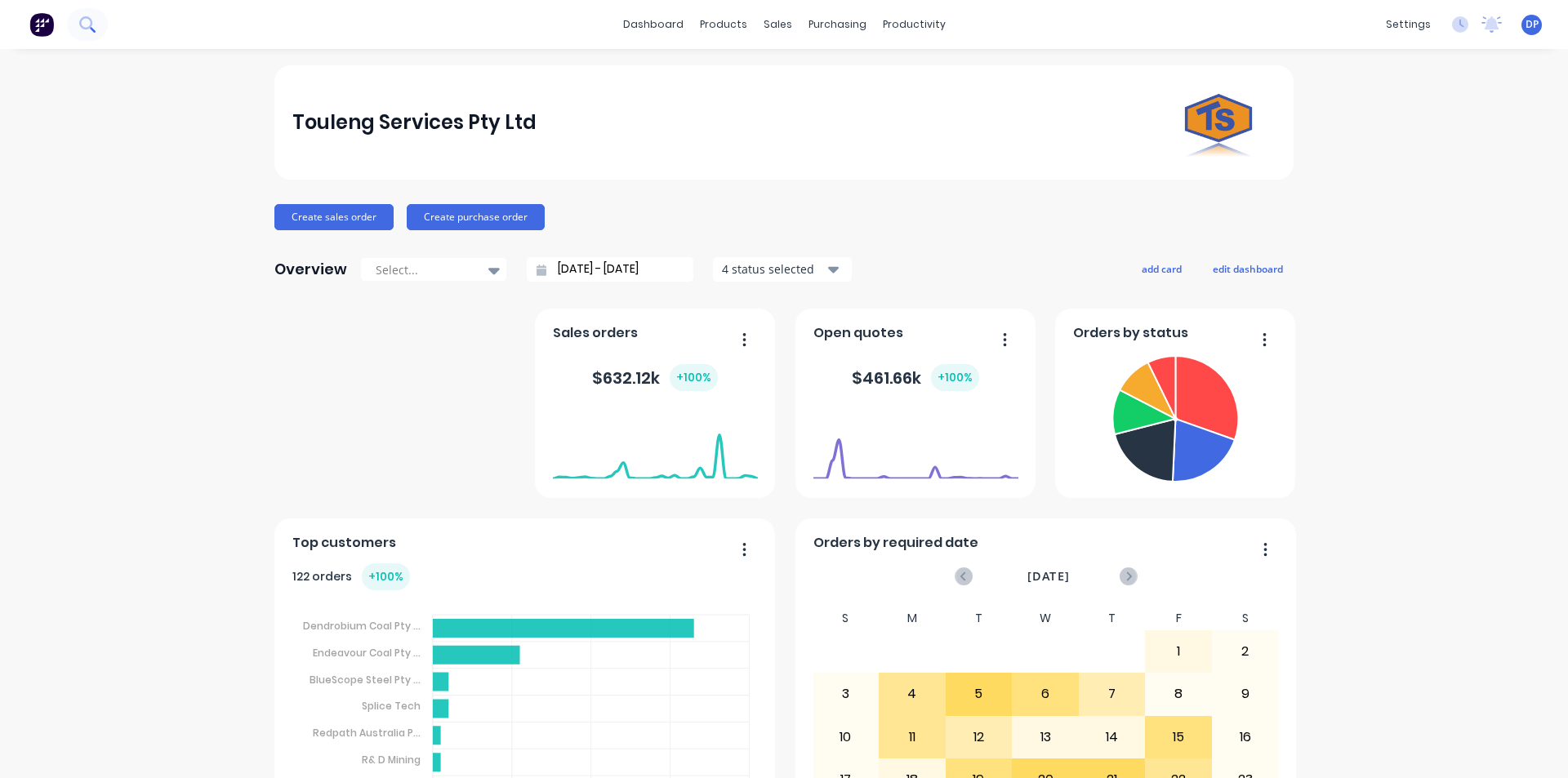
click at [85, 23] on icon at bounding box center [87, 25] width 16 height 16
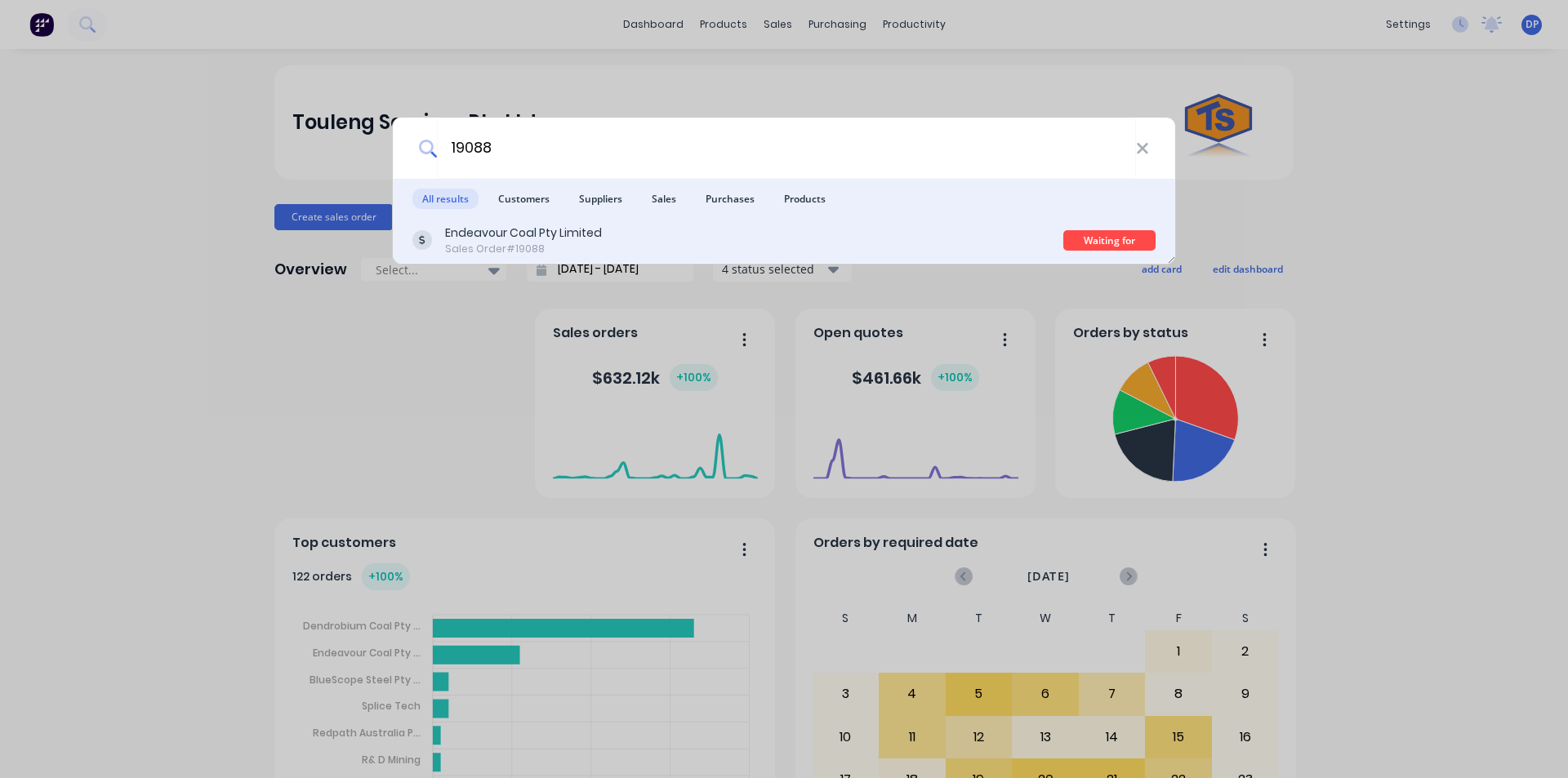
type input "19088"
click at [601, 236] on div "Endeavour Coal Pty Limited Sales Order #19088" at bounding box center [738, 240] width 651 height 32
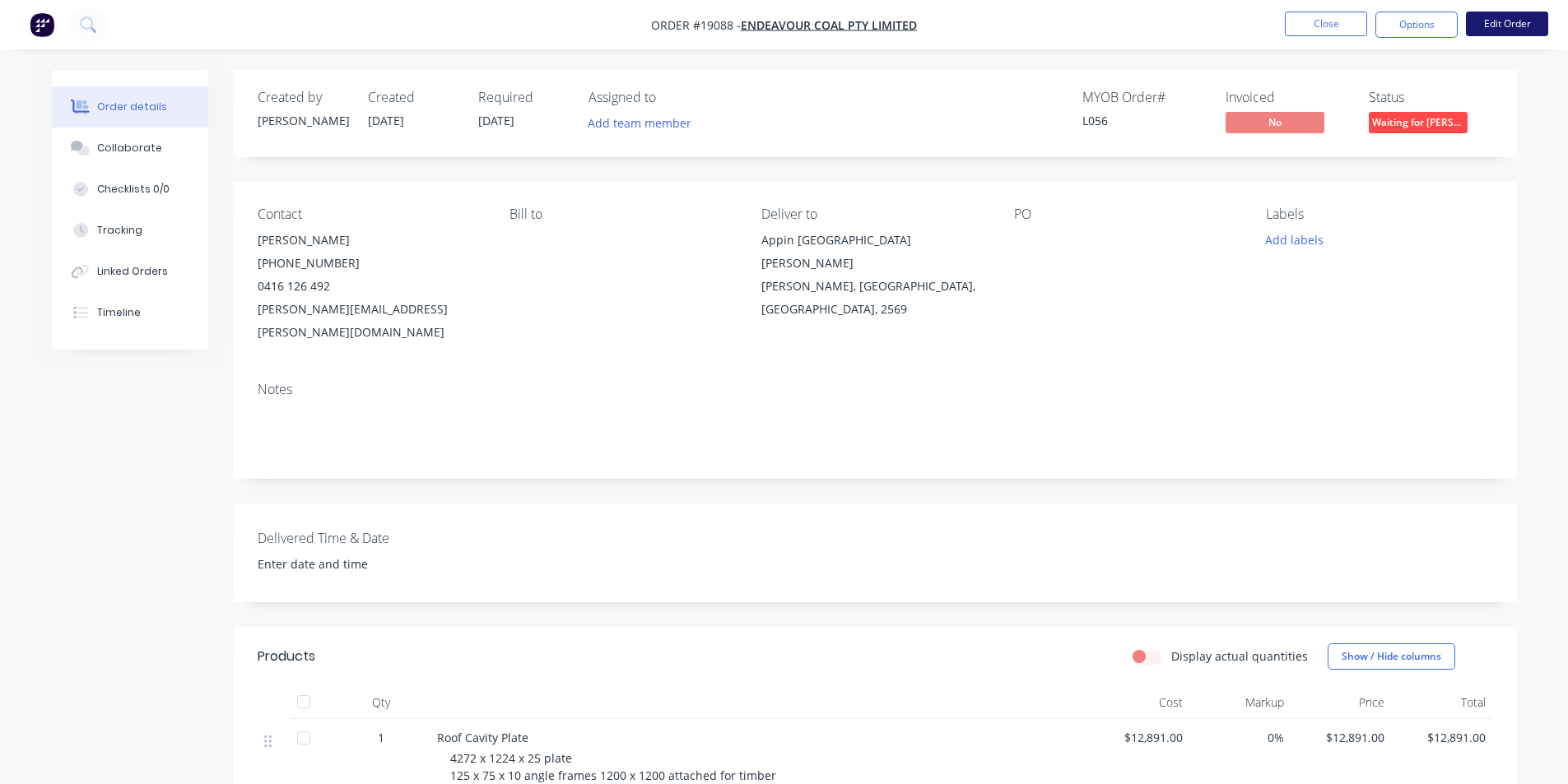
click at [1516, 29] on button "Edit Order" at bounding box center [1507, 24] width 82 height 25
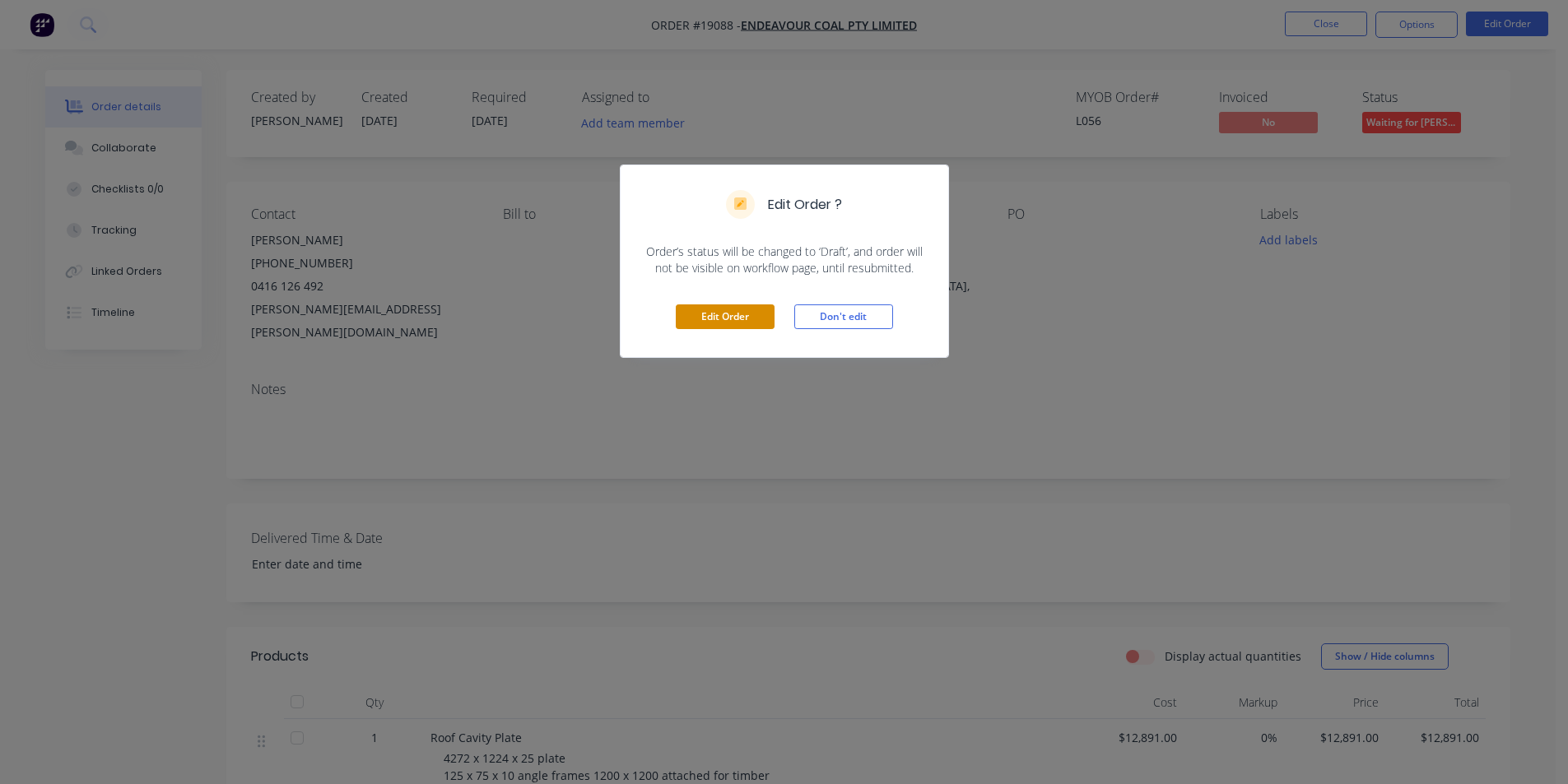
click at [706, 312] on button "Edit Order" at bounding box center [725, 317] width 98 height 25
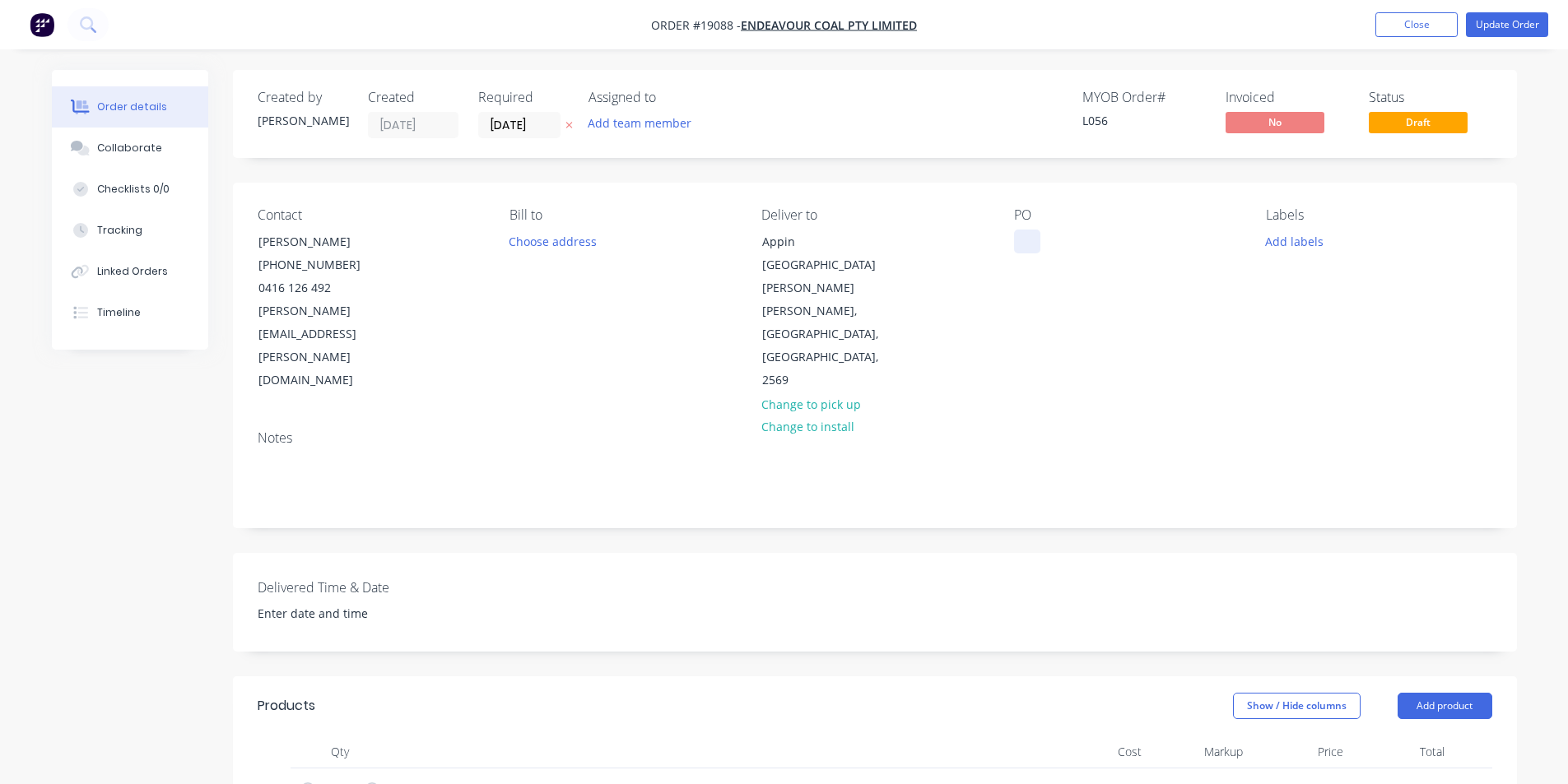
click at [1035, 234] on div at bounding box center [1027, 241] width 27 height 24
paste div
click at [87, 152] on icon at bounding box center [82, 150] width 12 height 10
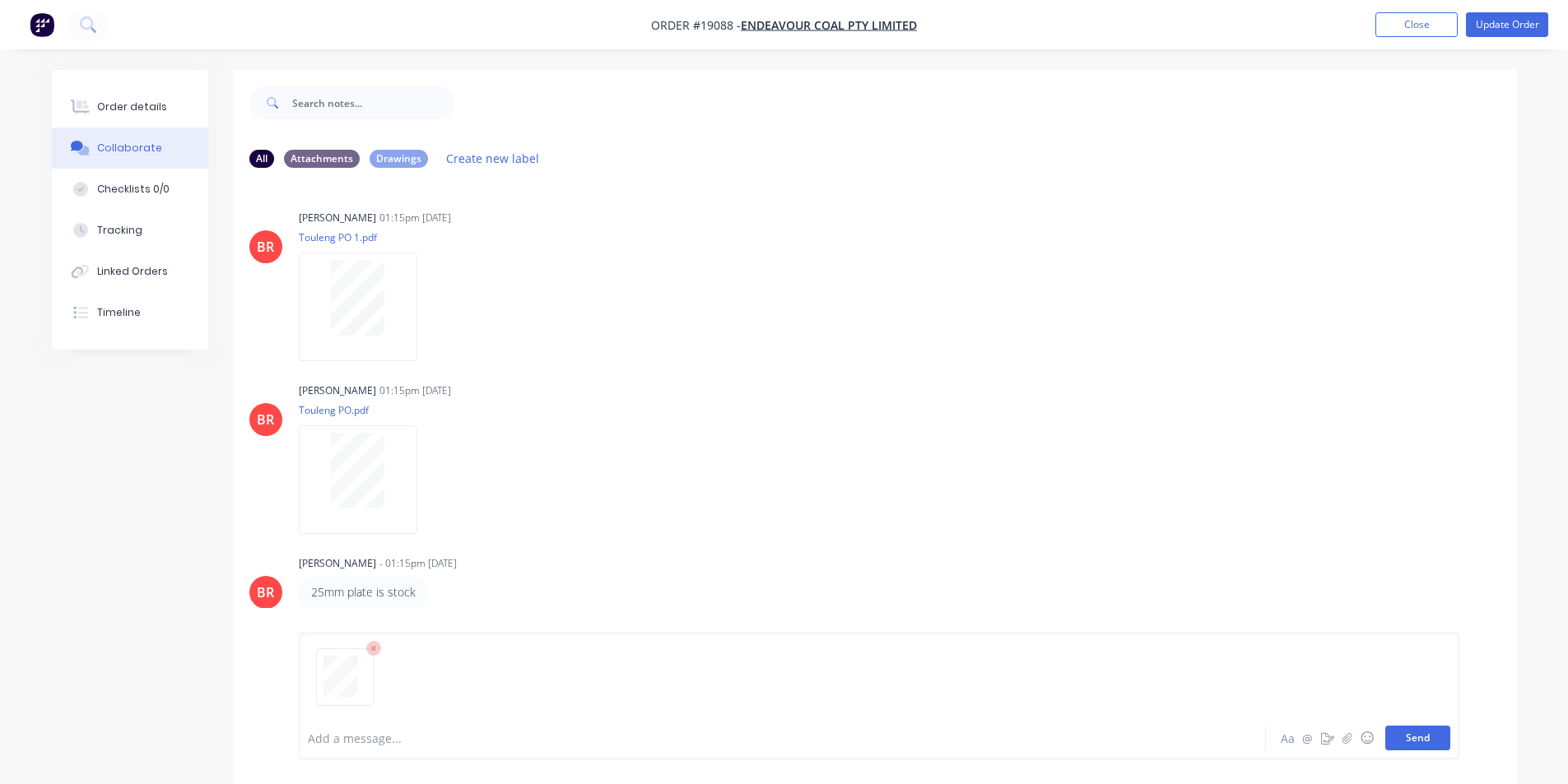
click at [1423, 740] on button "Send" at bounding box center [1417, 738] width 65 height 25
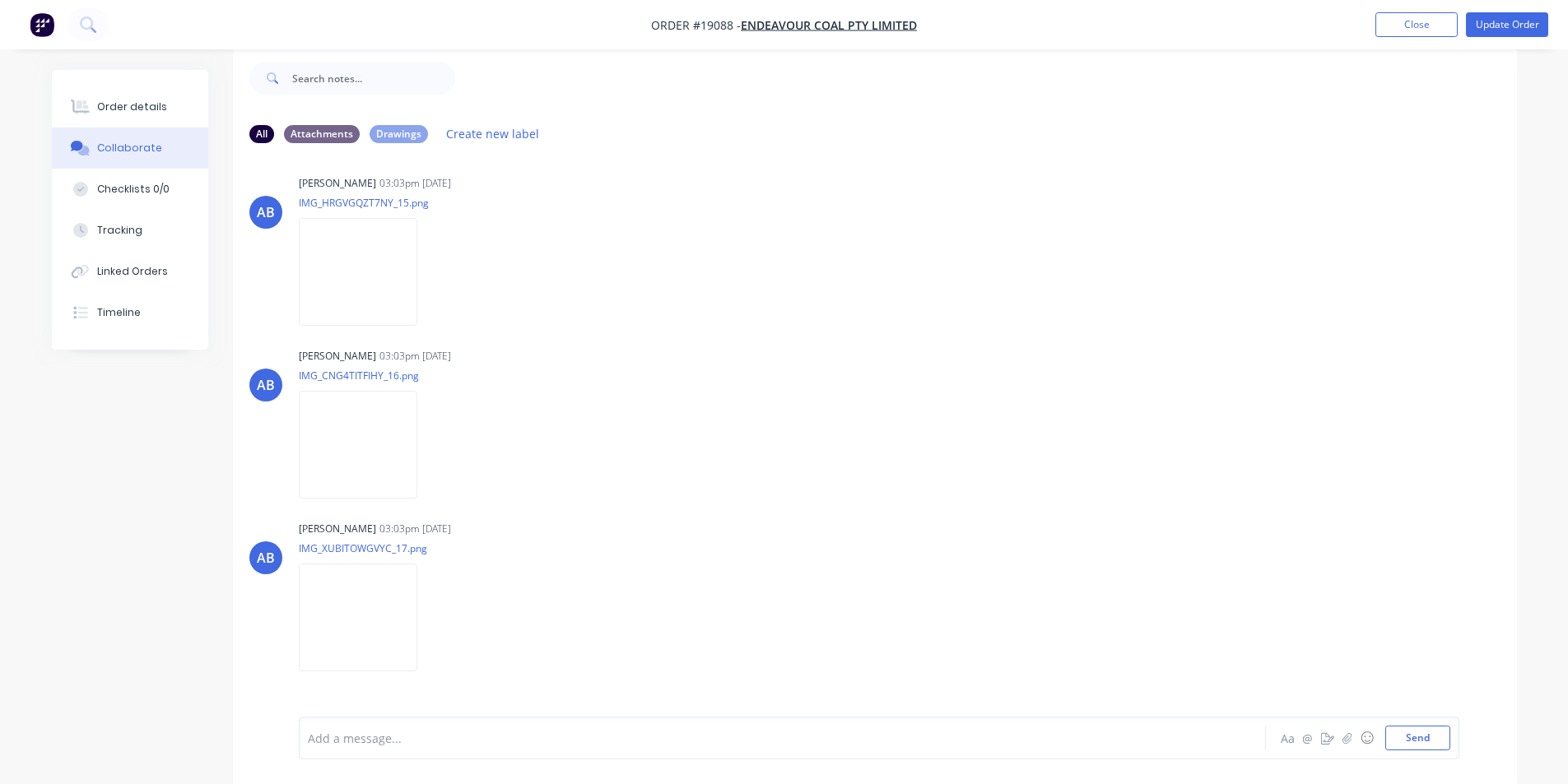
scroll to position [2614, 0]
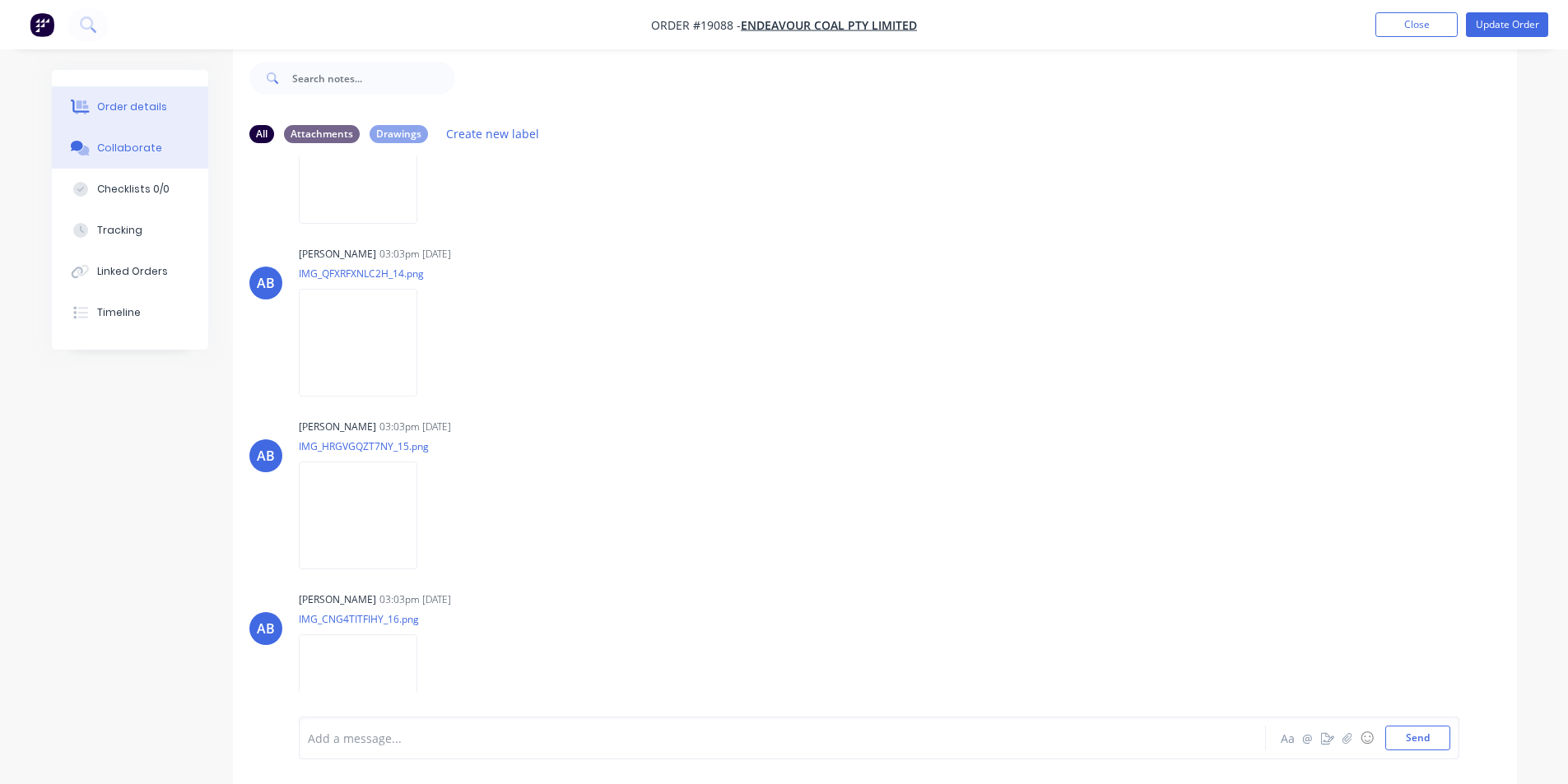
click at [124, 104] on div "Order details" at bounding box center [132, 106] width 70 height 15
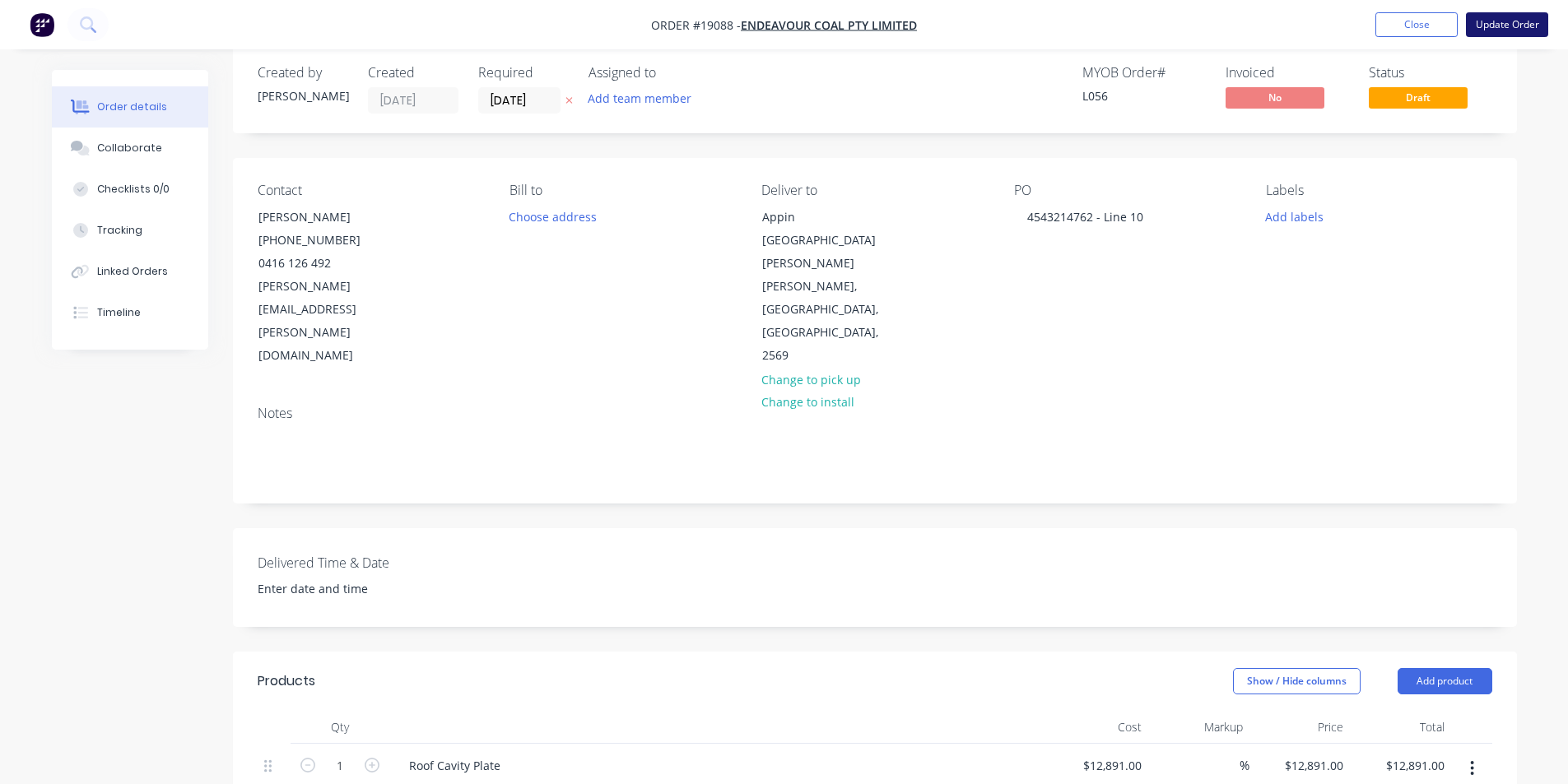
click at [1514, 31] on button "Update Order" at bounding box center [1507, 25] width 82 height 25
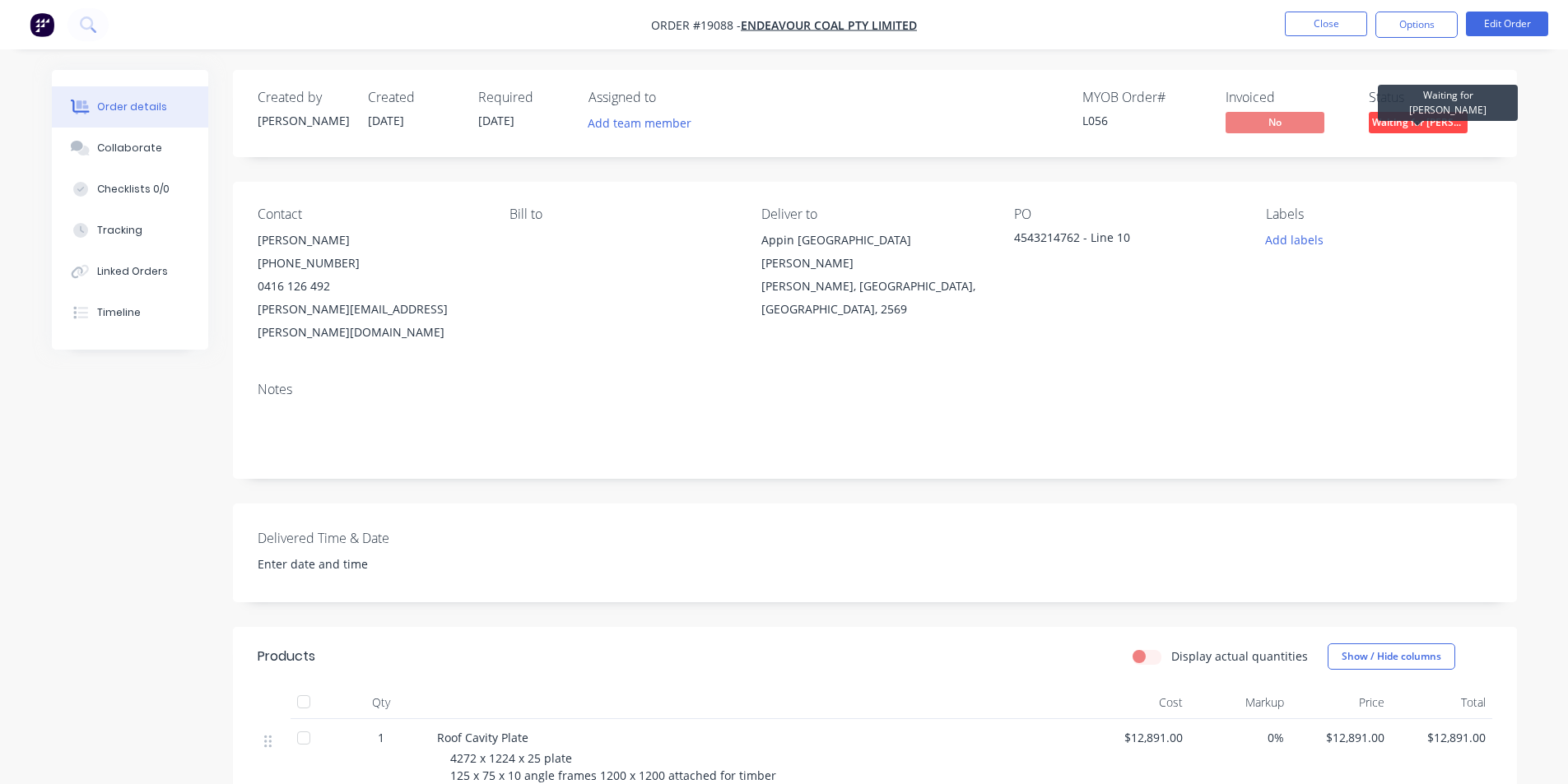
click at [1437, 121] on span "Waiting for [PERSON_NAME]" at bounding box center [1418, 121] width 98 height 20
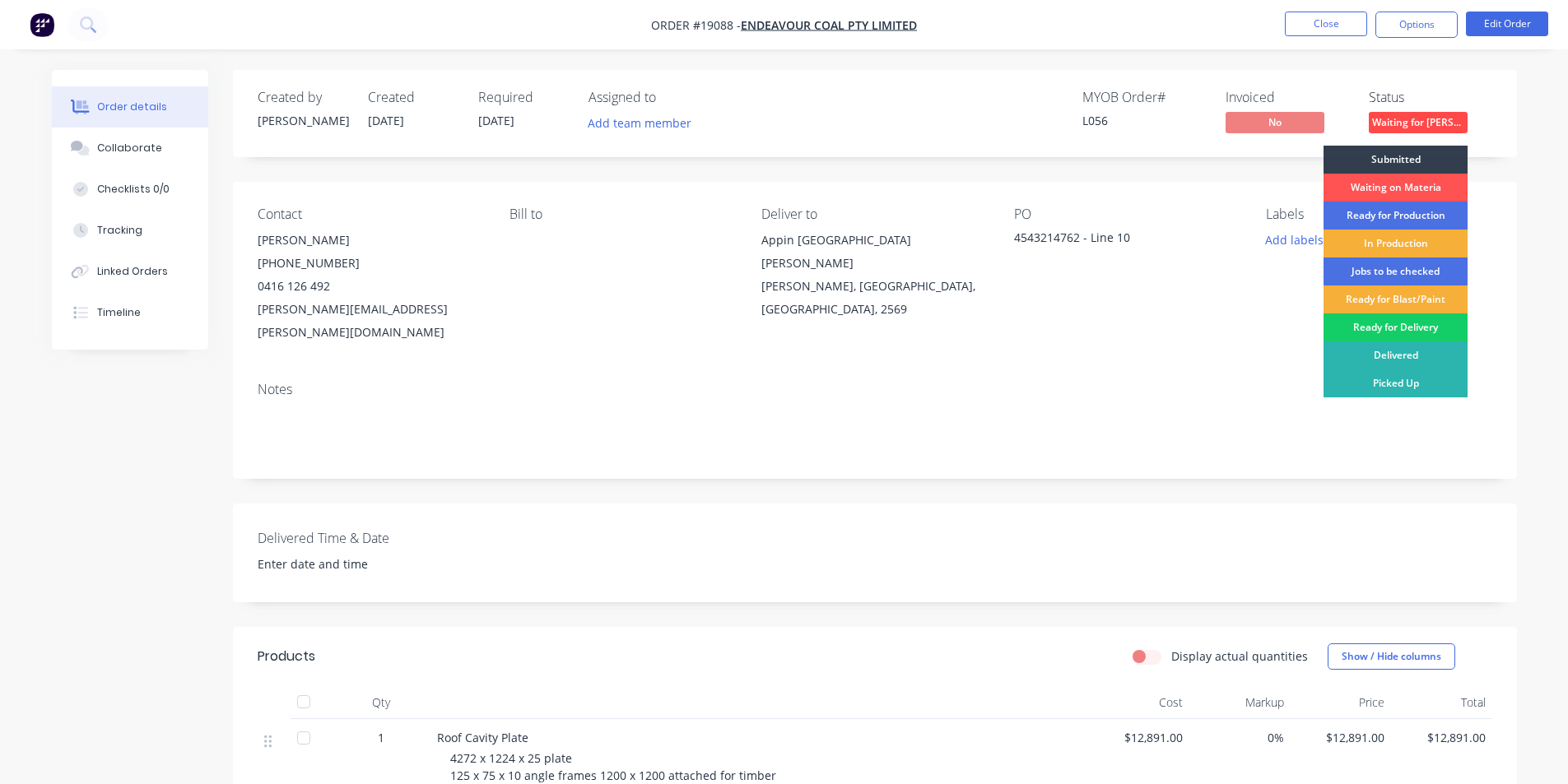
click at [1417, 333] on div "Ready for Delivery" at bounding box center [1396, 328] width 144 height 28
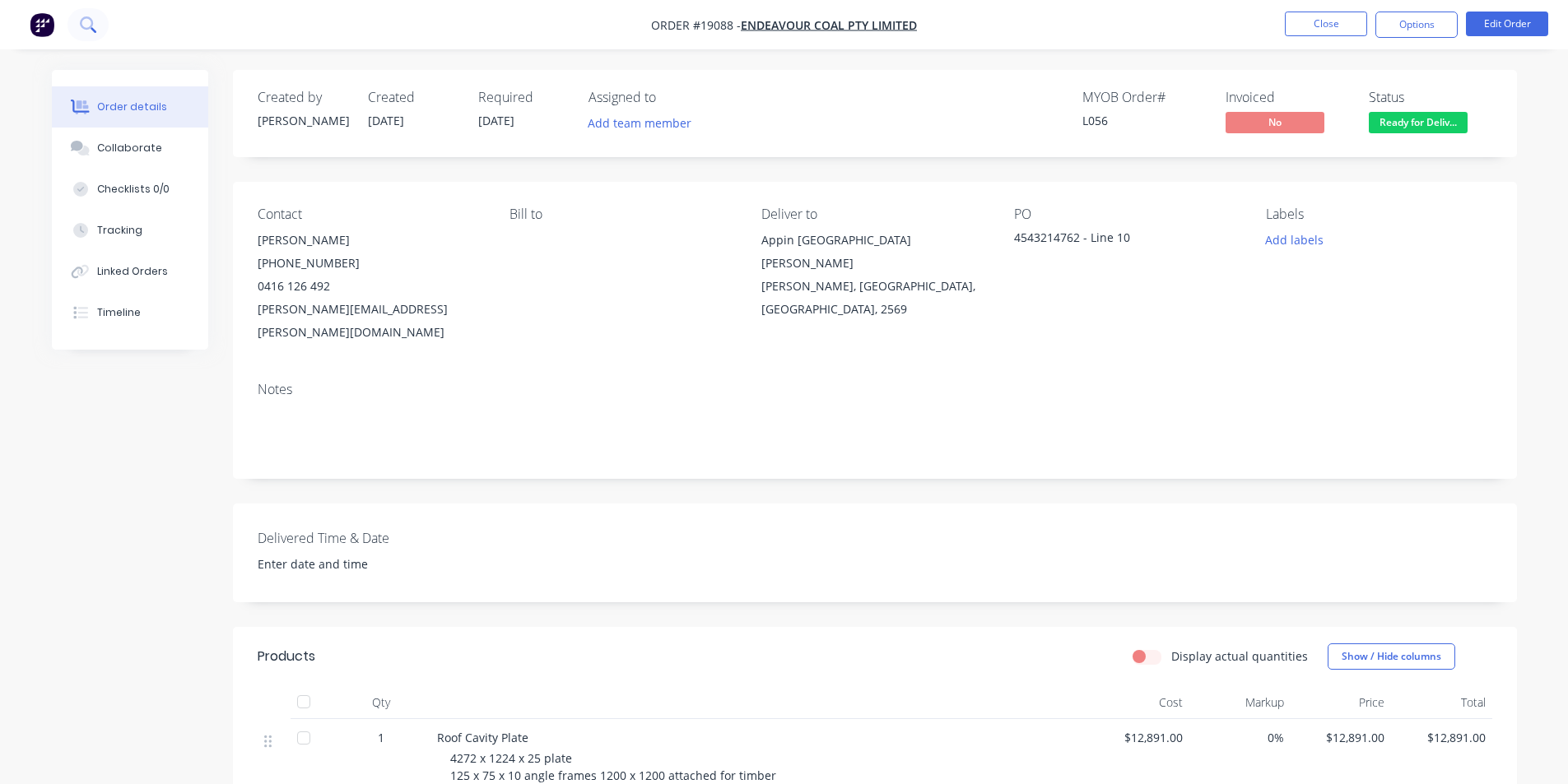
click at [80, 26] on icon at bounding box center [88, 25] width 16 height 16
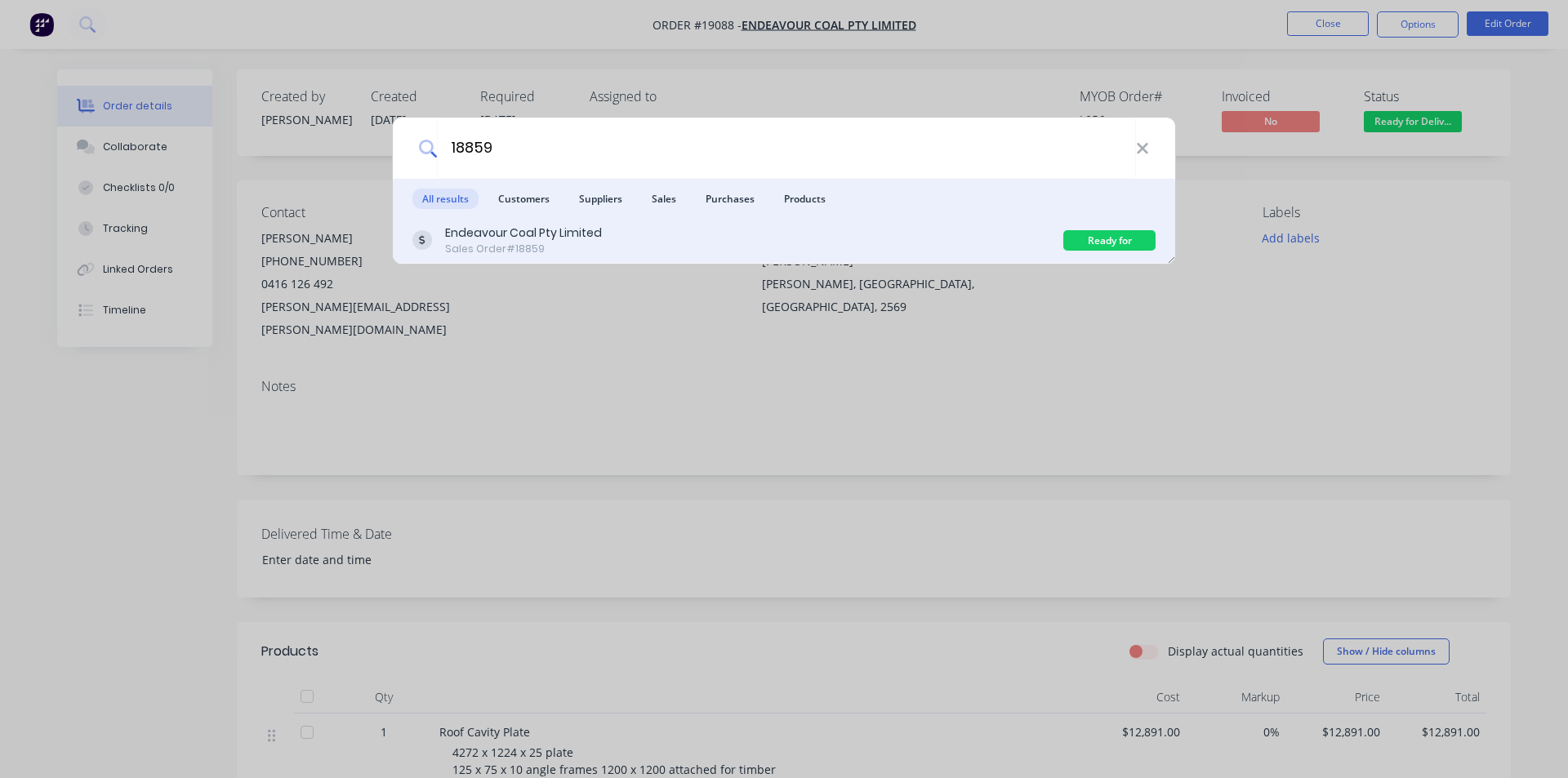
type input "18859"
click at [593, 228] on div "Endeavour Coal Pty Limited" at bounding box center [523, 233] width 157 height 18
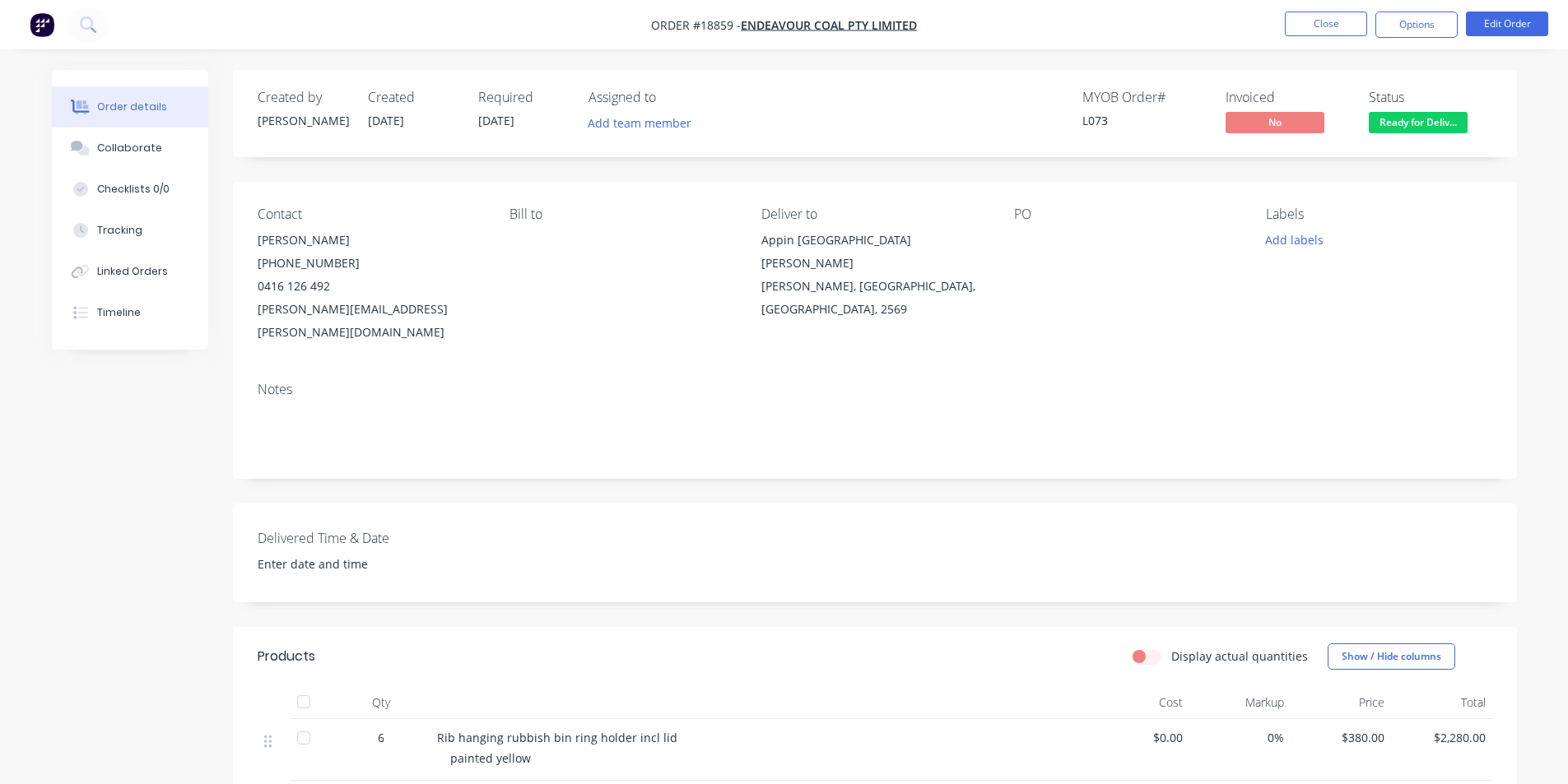
click at [1498, 41] on nav "Order #18859 - Endeavour Coal Pty Limited Close Options Edit Order" at bounding box center [784, 25] width 1568 height 50
click at [1511, 14] on button "Edit Order" at bounding box center [1507, 24] width 82 height 25
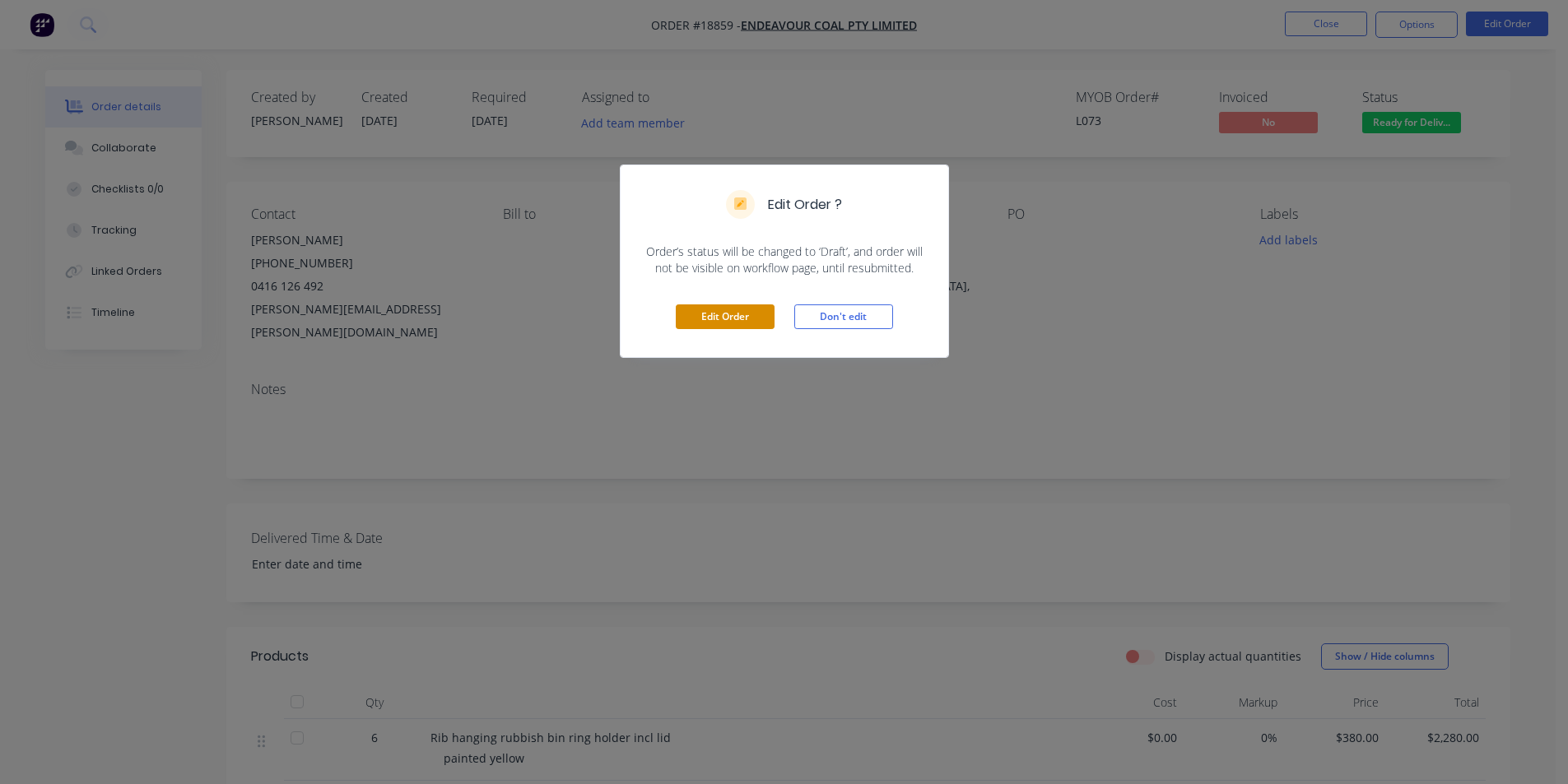
click at [752, 319] on button "Edit Order" at bounding box center [725, 317] width 98 height 25
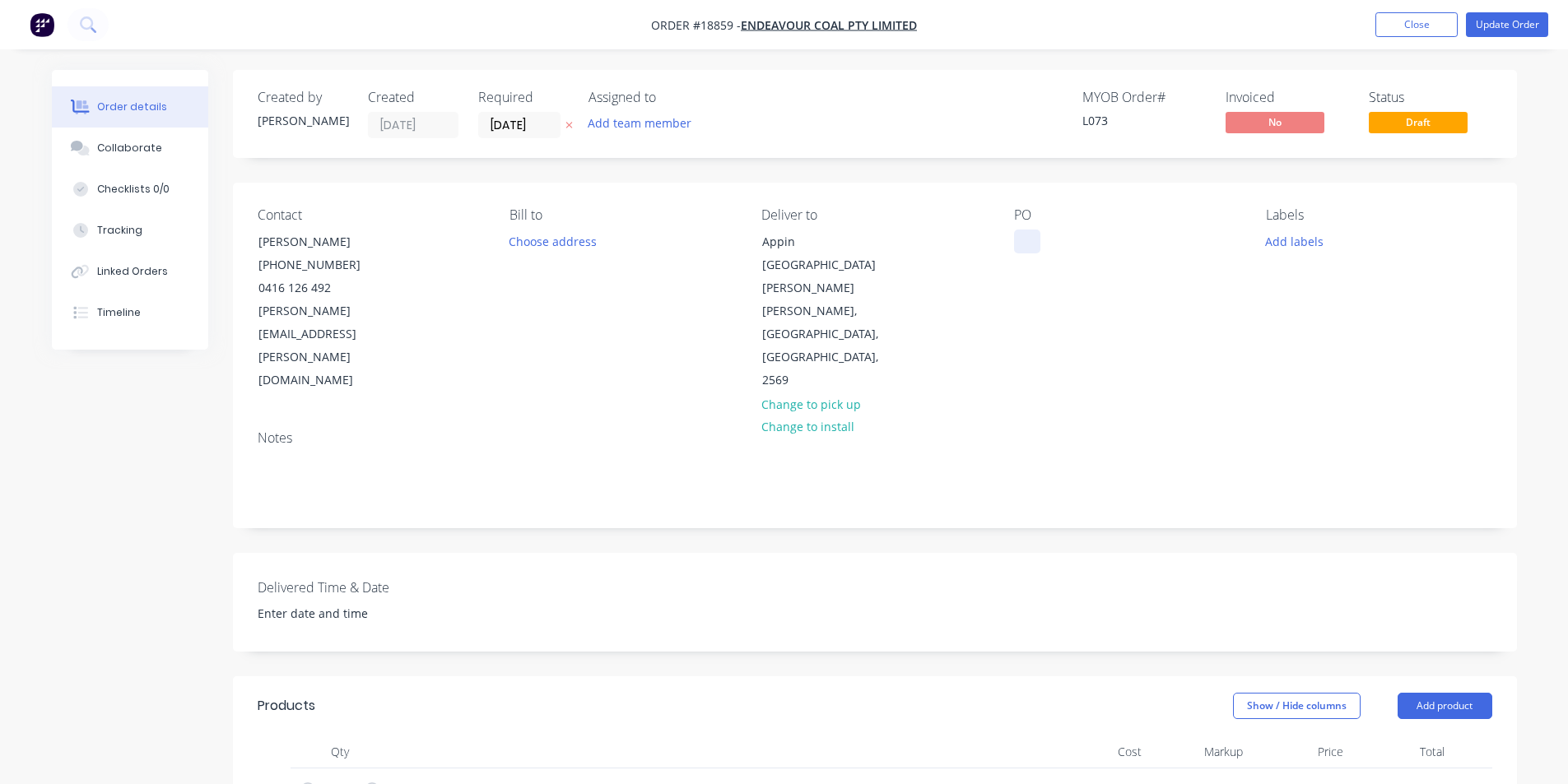
click at [1026, 243] on div at bounding box center [1027, 241] width 27 height 24
paste div
click at [107, 146] on div "Collaborate" at bounding box center [129, 148] width 65 height 15
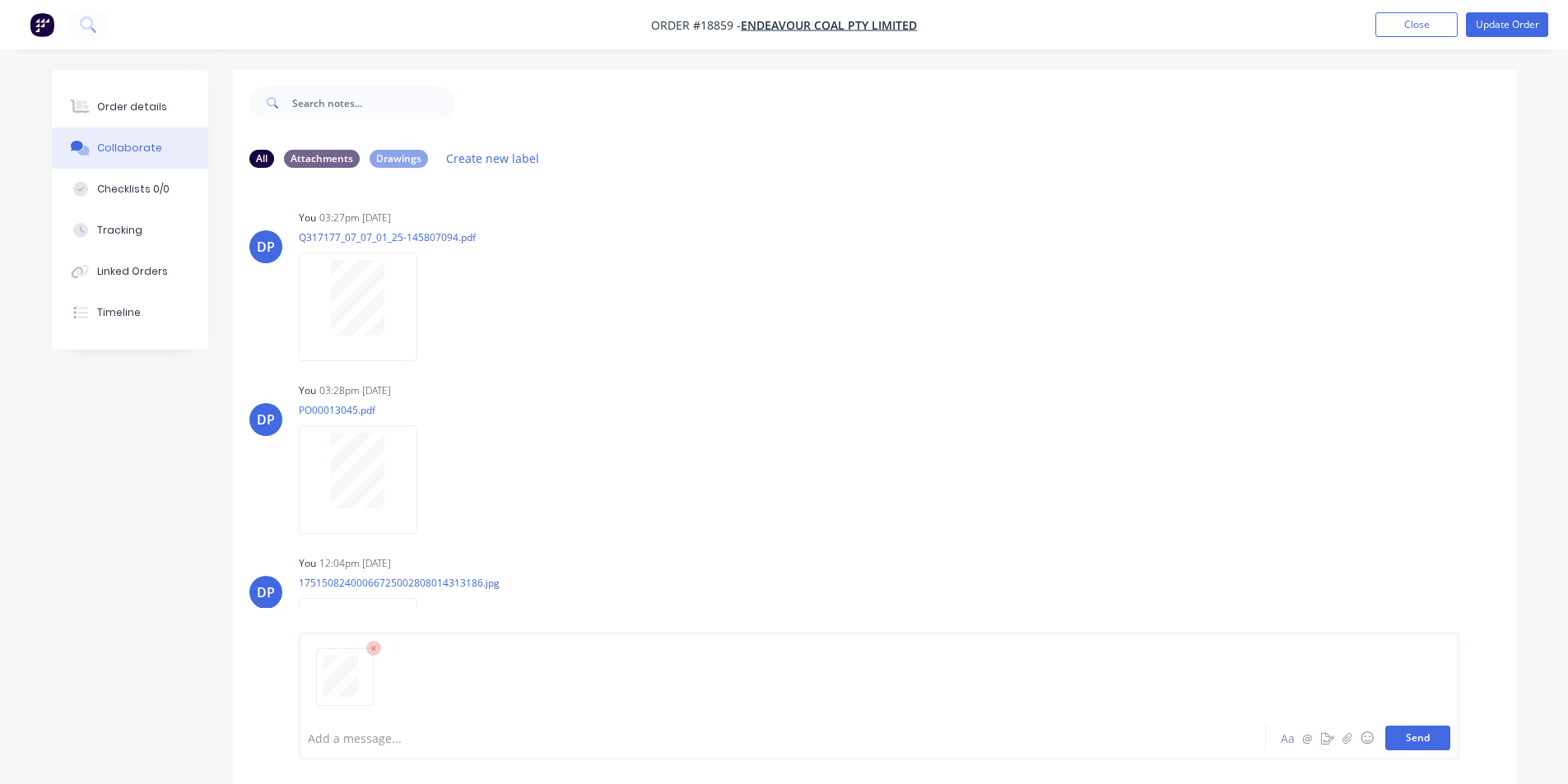
click at [1425, 741] on button "Send" at bounding box center [1417, 738] width 65 height 25
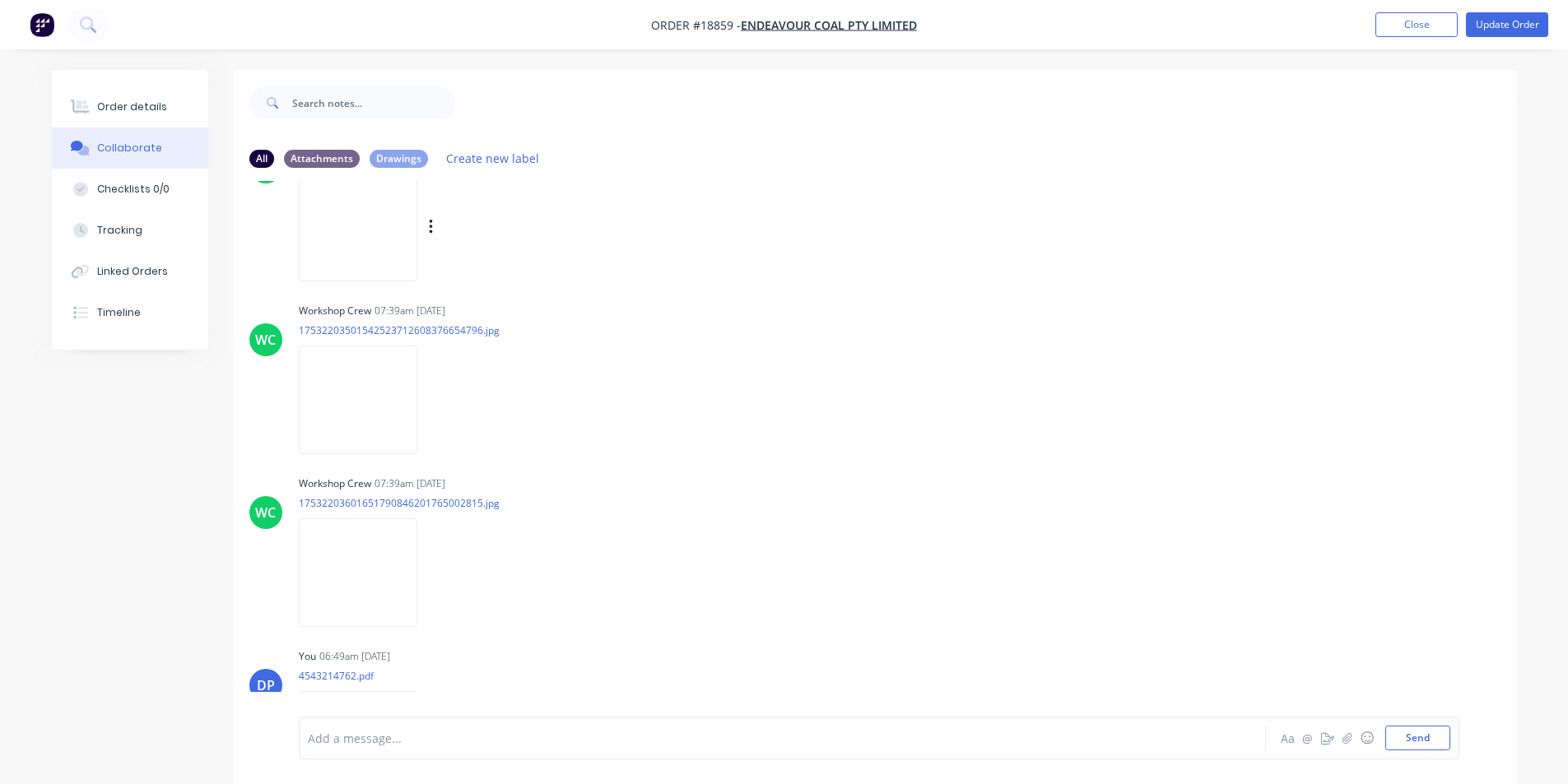
scroll to position [1380, 0]
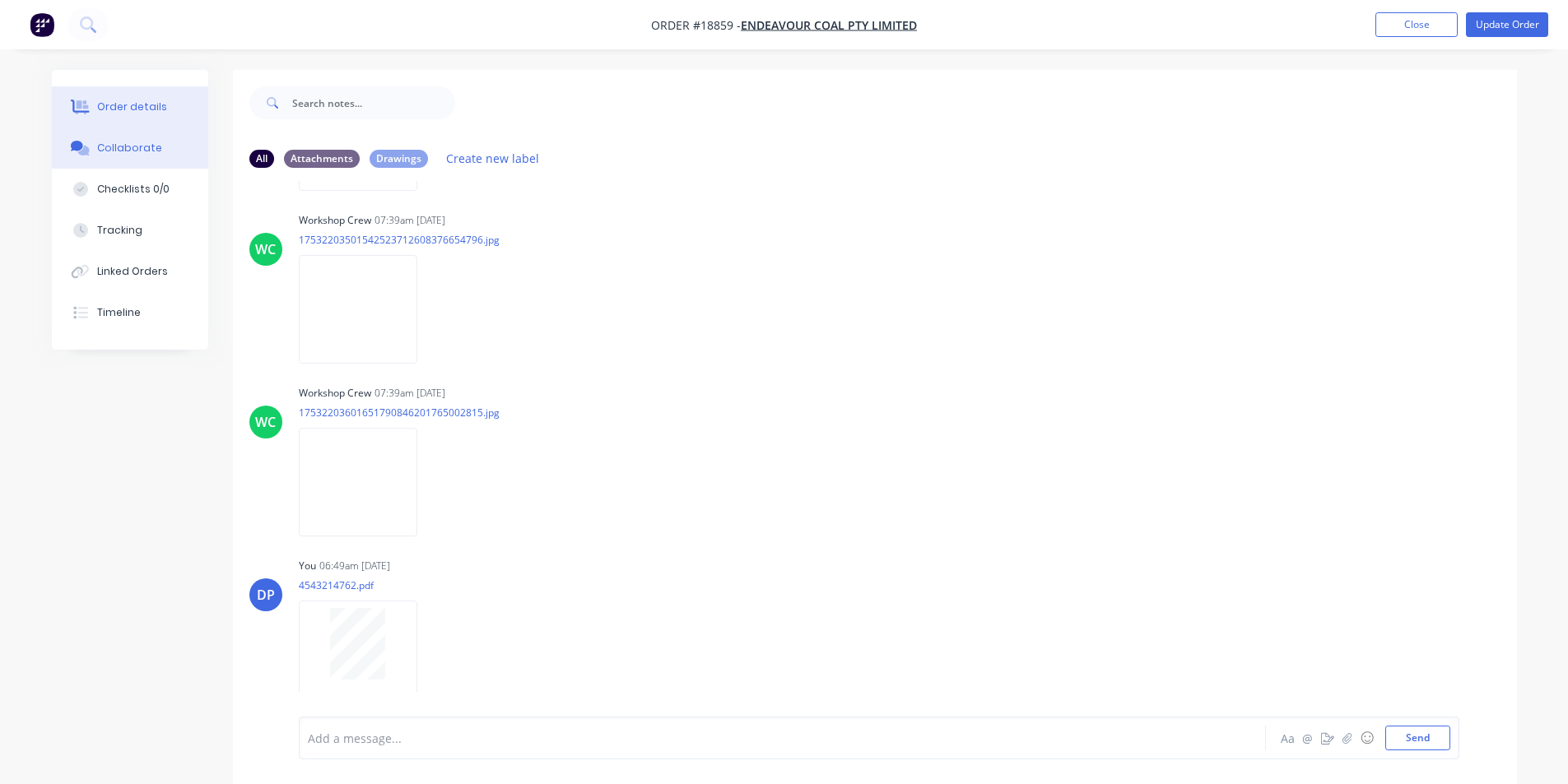
click at [148, 99] on div "Order details" at bounding box center [132, 106] width 70 height 15
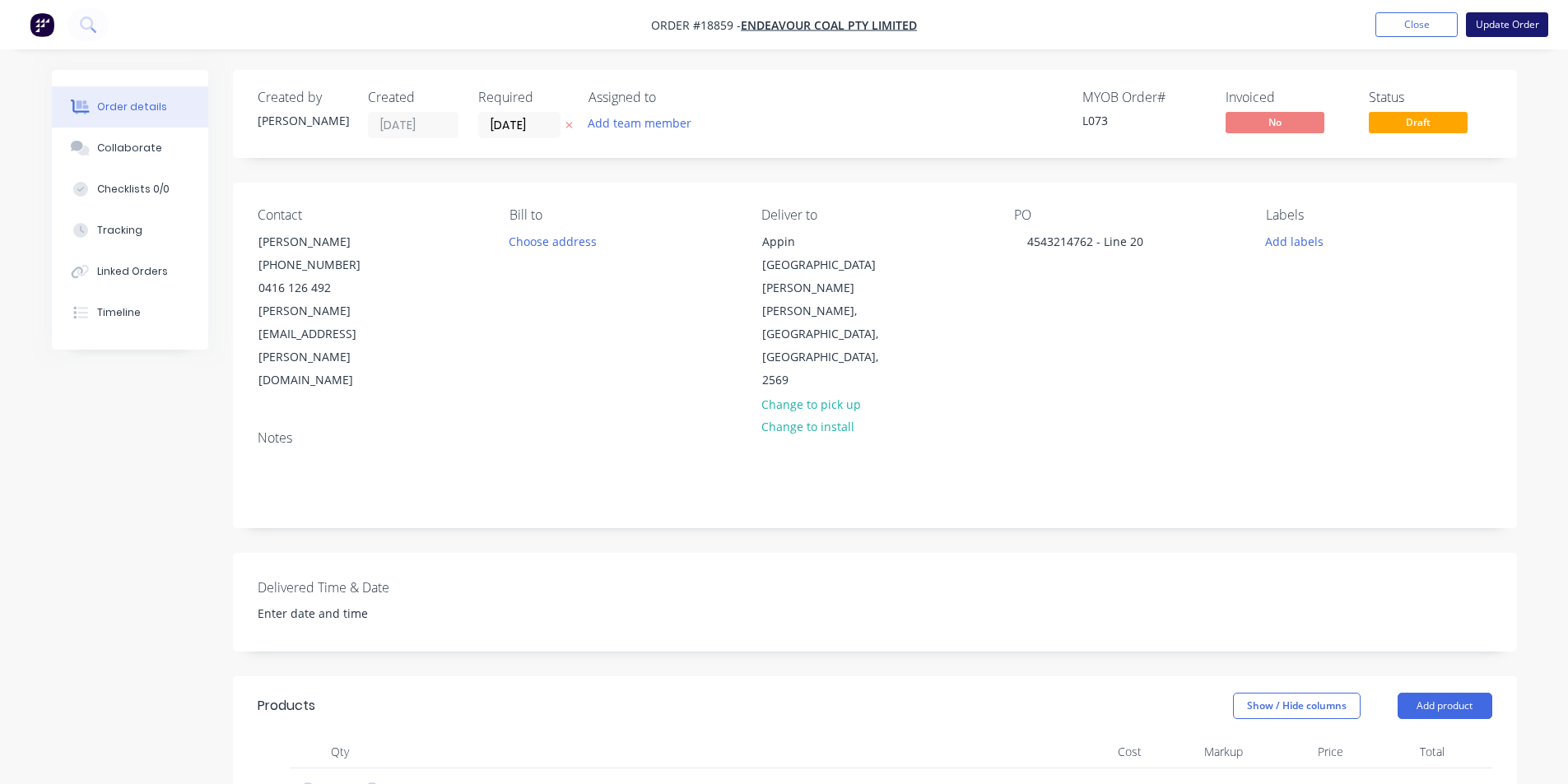
click at [1506, 24] on button "Update Order" at bounding box center [1507, 25] width 82 height 25
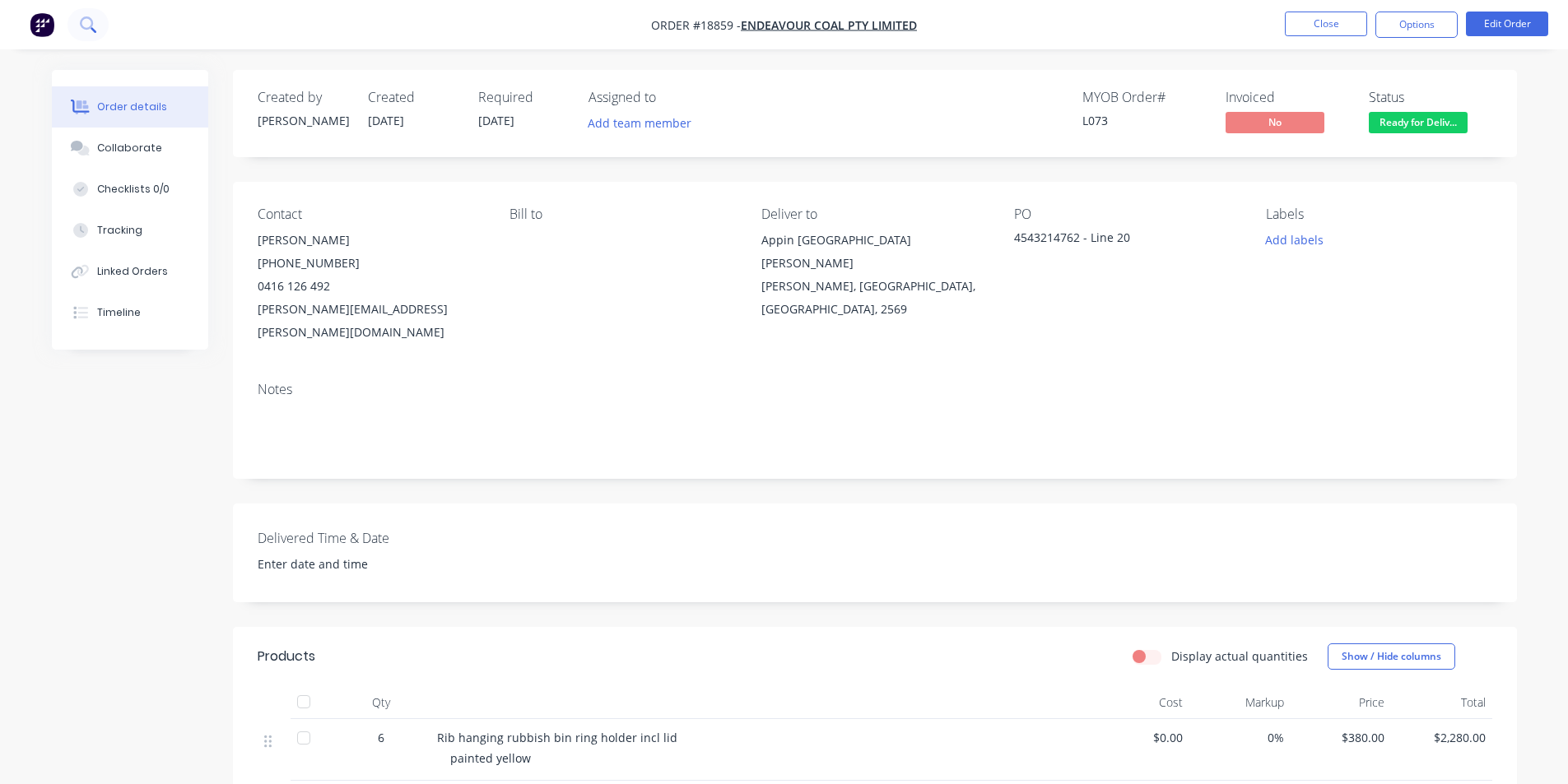
click at [96, 33] on button at bounding box center [88, 24] width 41 height 33
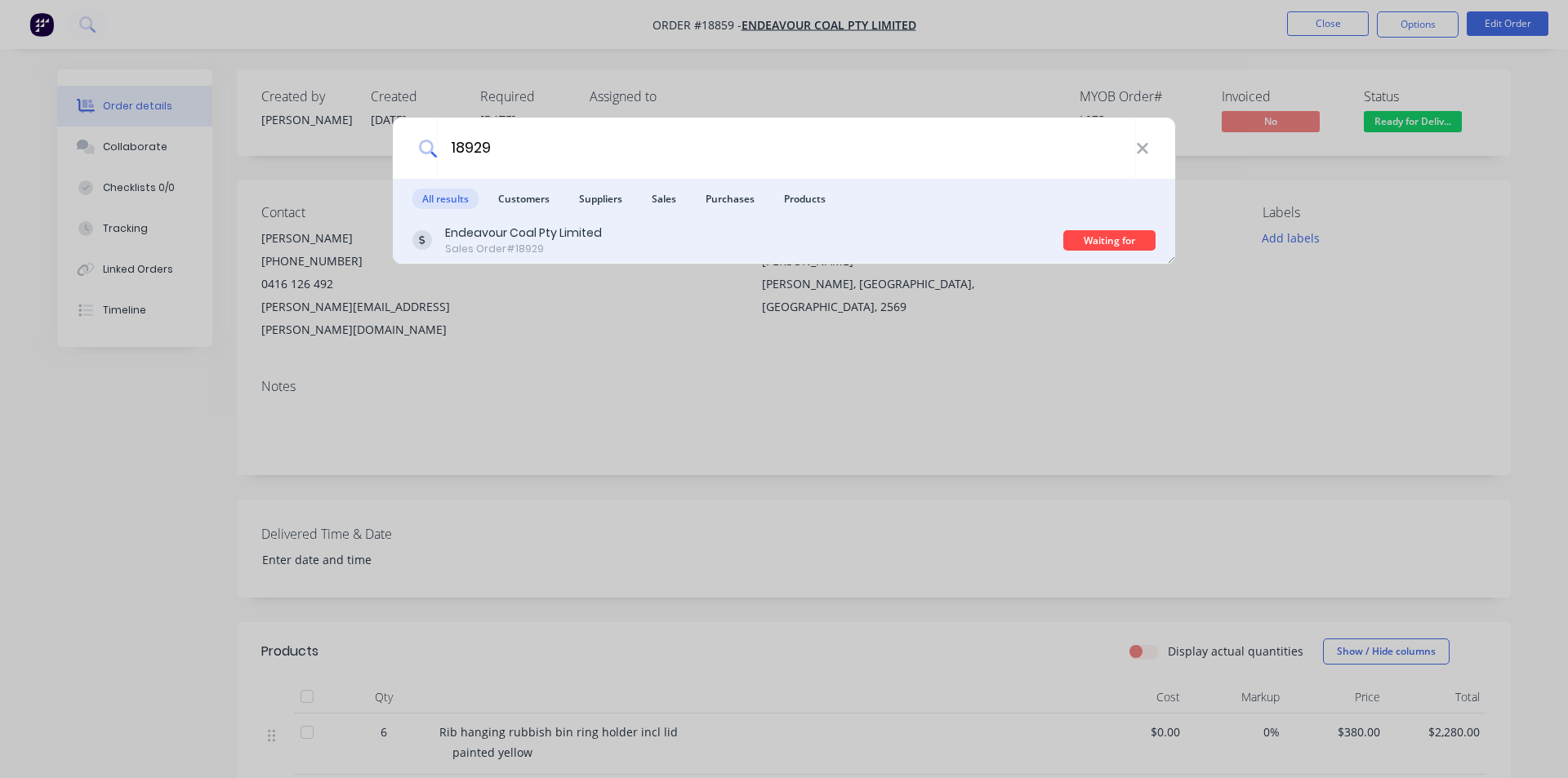
type input "18929"
click at [627, 234] on div "Endeavour Coal Pty Limited Sales Order #18929" at bounding box center [738, 240] width 651 height 32
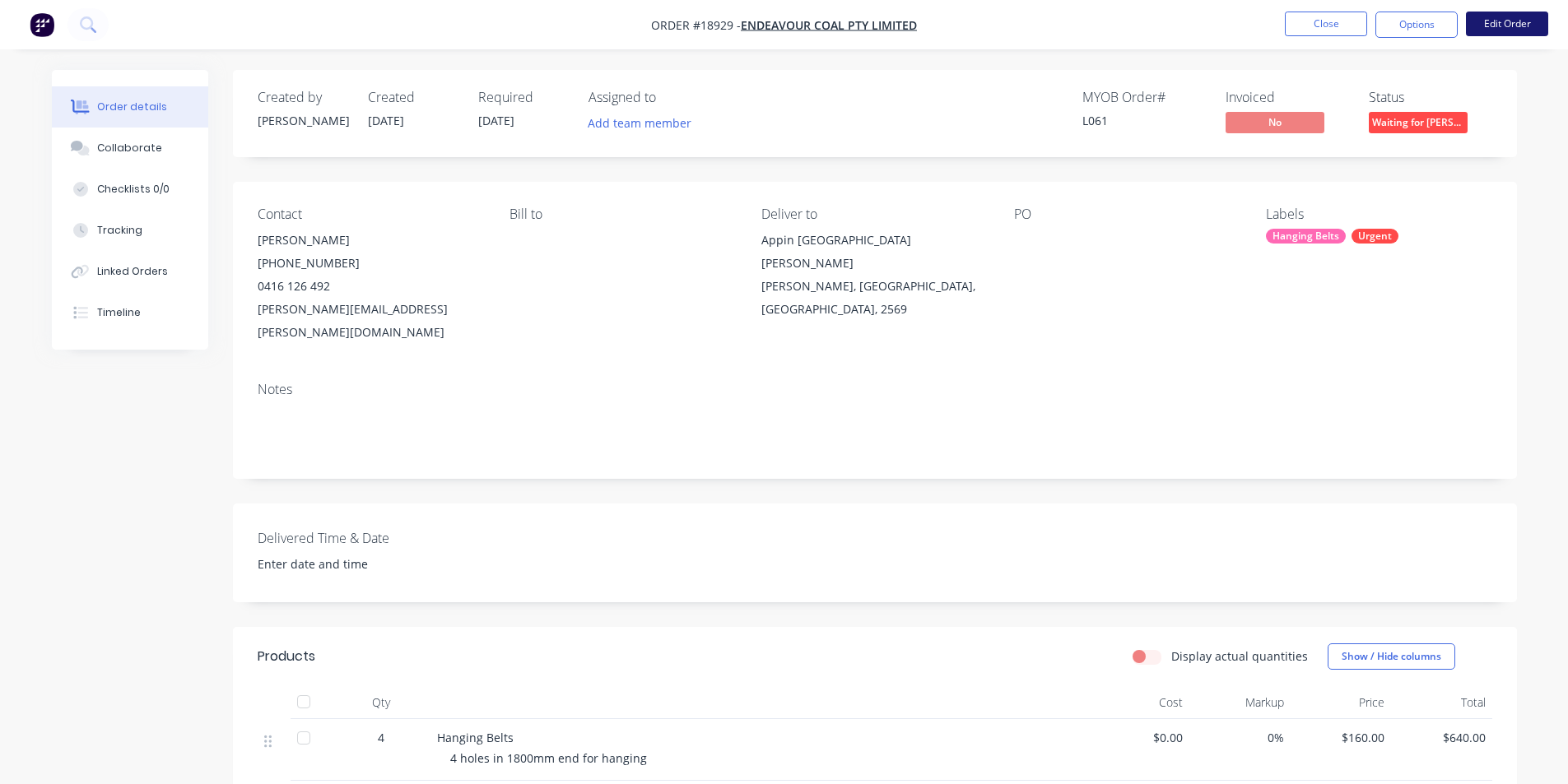
click at [1515, 30] on button "Edit Order" at bounding box center [1507, 24] width 82 height 25
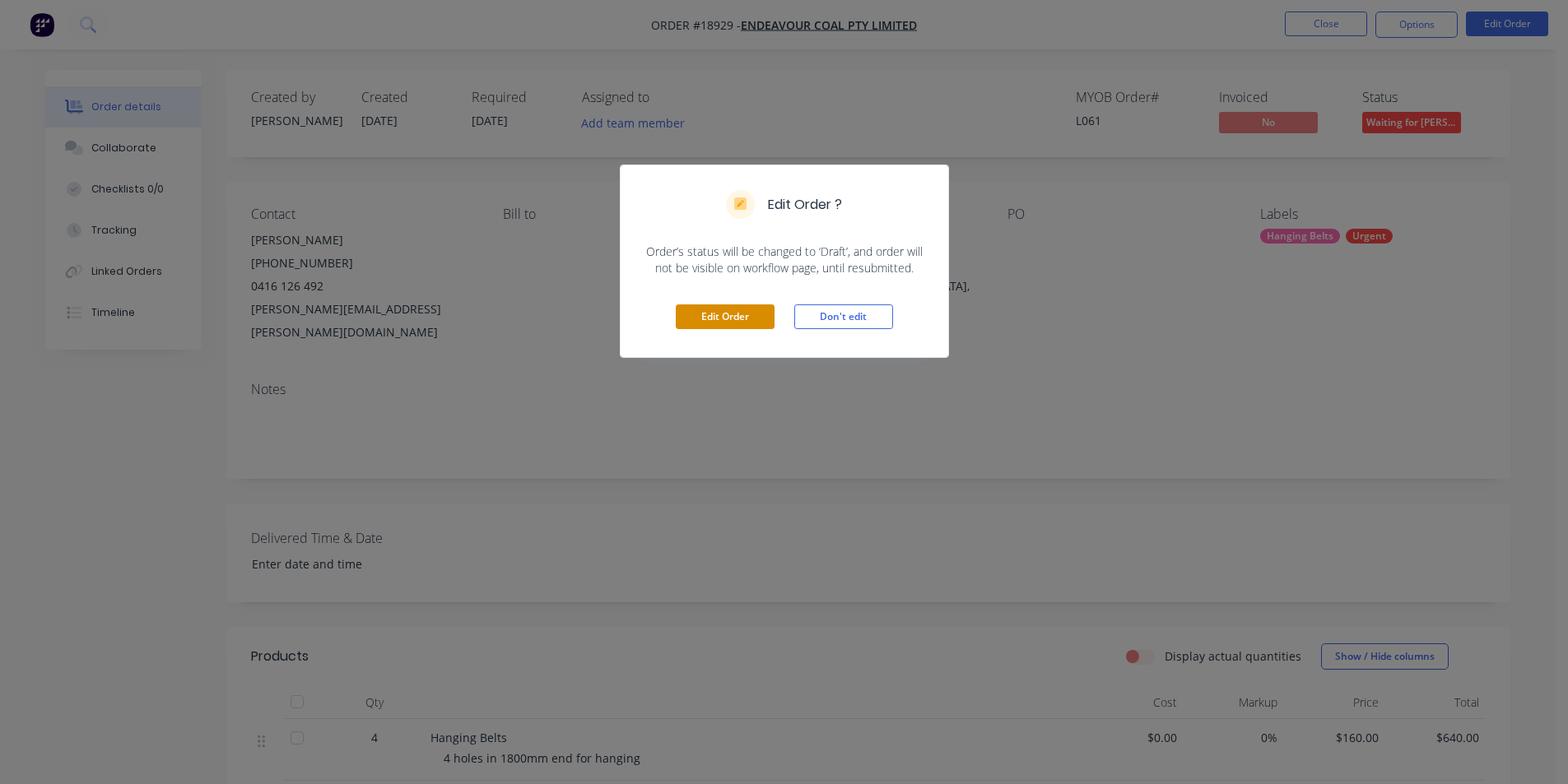
click at [750, 313] on button "Edit Order" at bounding box center [725, 317] width 98 height 25
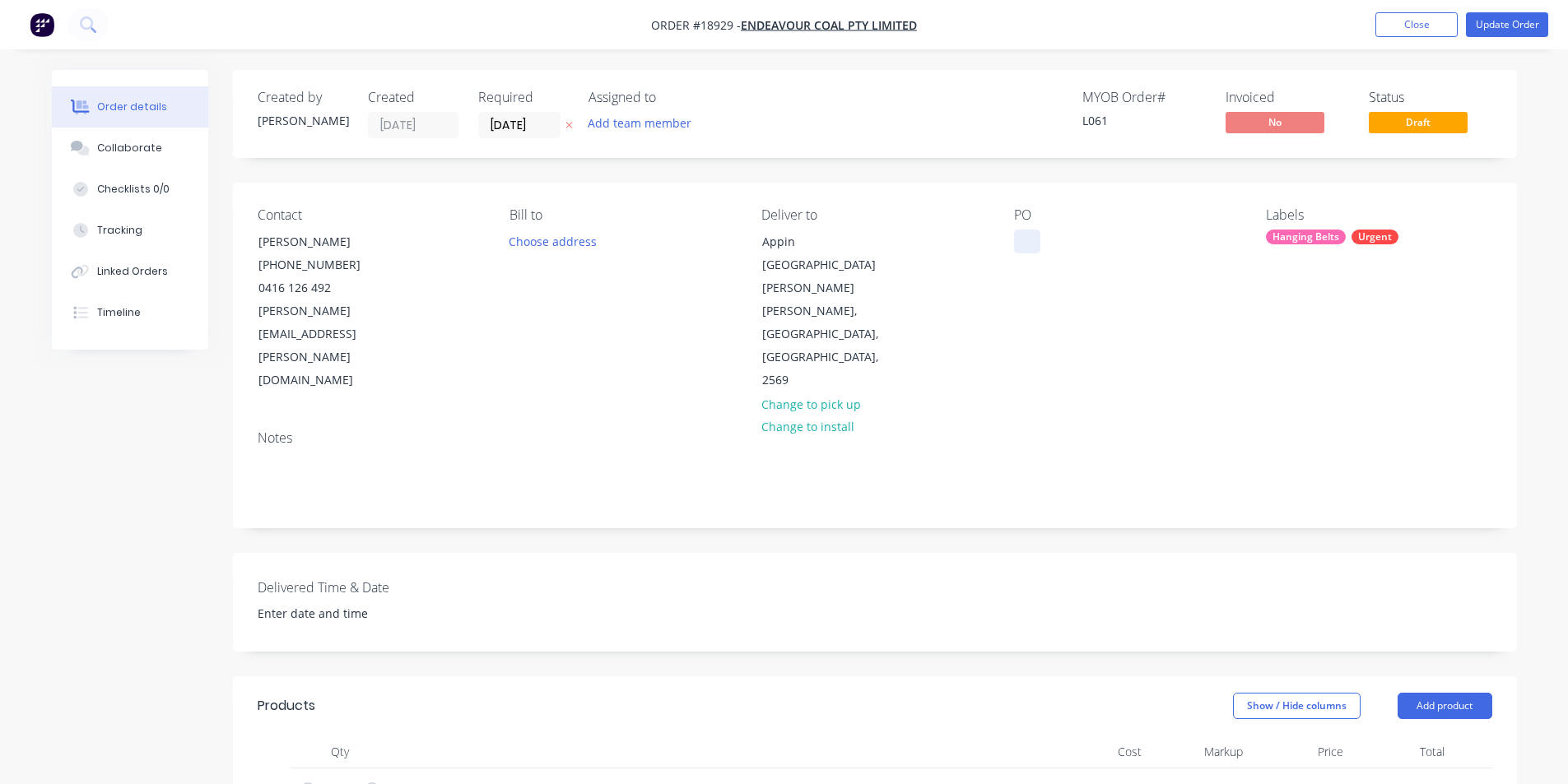
click at [1022, 243] on div at bounding box center [1027, 241] width 27 height 24
paste div
click at [147, 147] on div "Collaborate" at bounding box center [129, 148] width 65 height 15
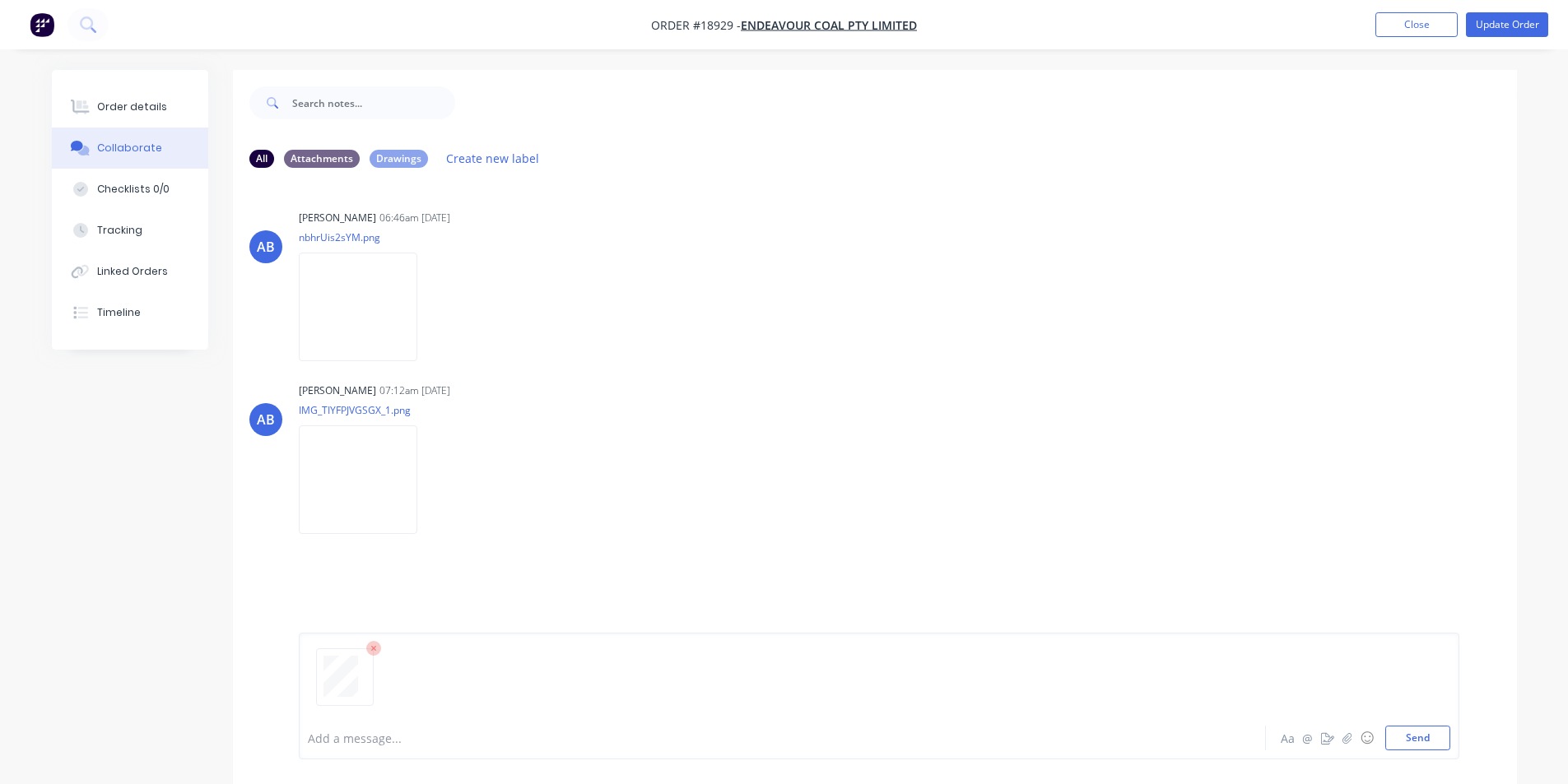
click at [1403, 721] on div at bounding box center [878, 683] width 1143 height 84
click at [1415, 739] on button "Send" at bounding box center [1417, 738] width 65 height 25
click at [162, 91] on button "Order details" at bounding box center [130, 107] width 156 height 41
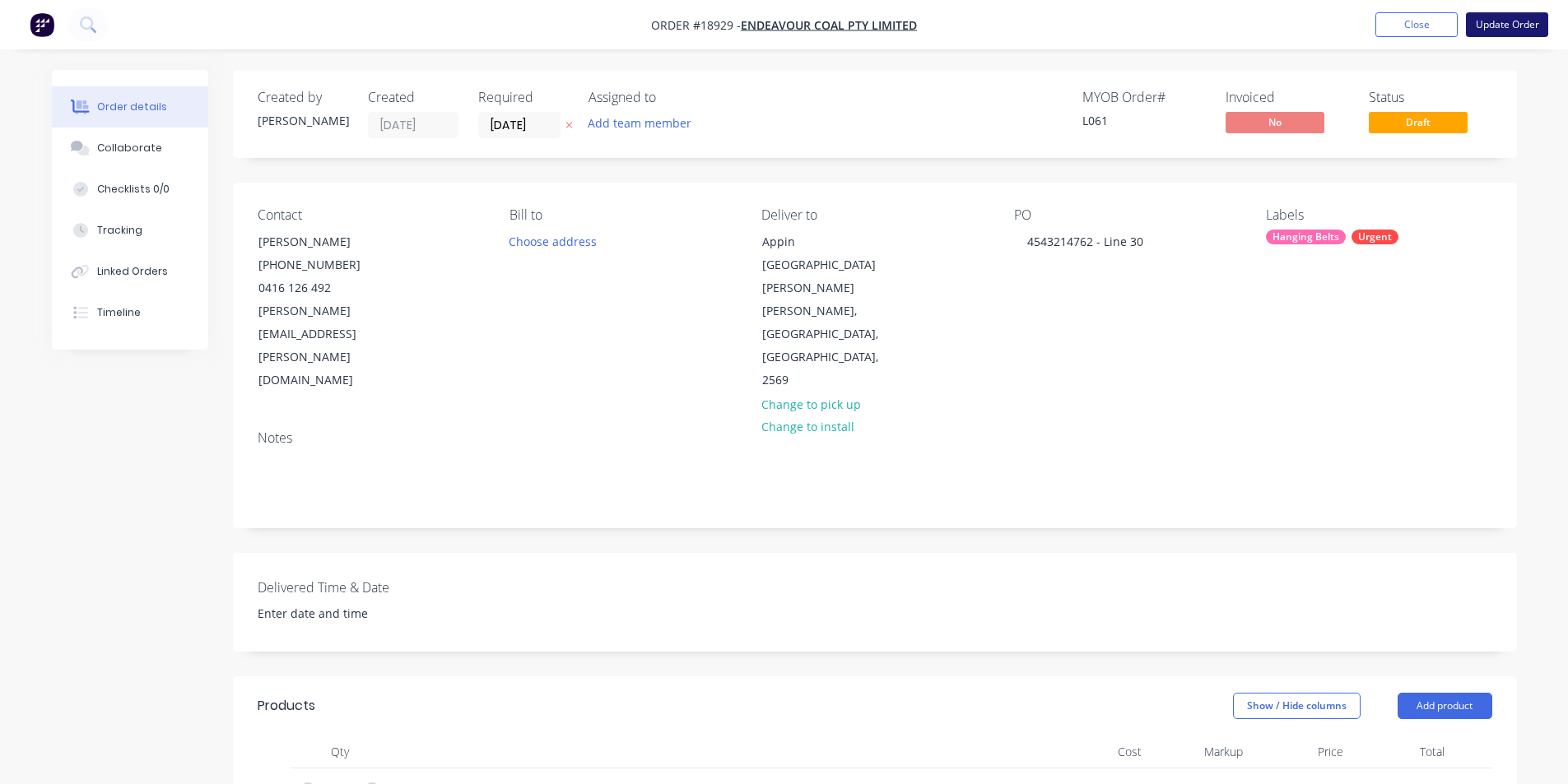
click at [1536, 16] on button "Update Order" at bounding box center [1507, 25] width 82 height 25
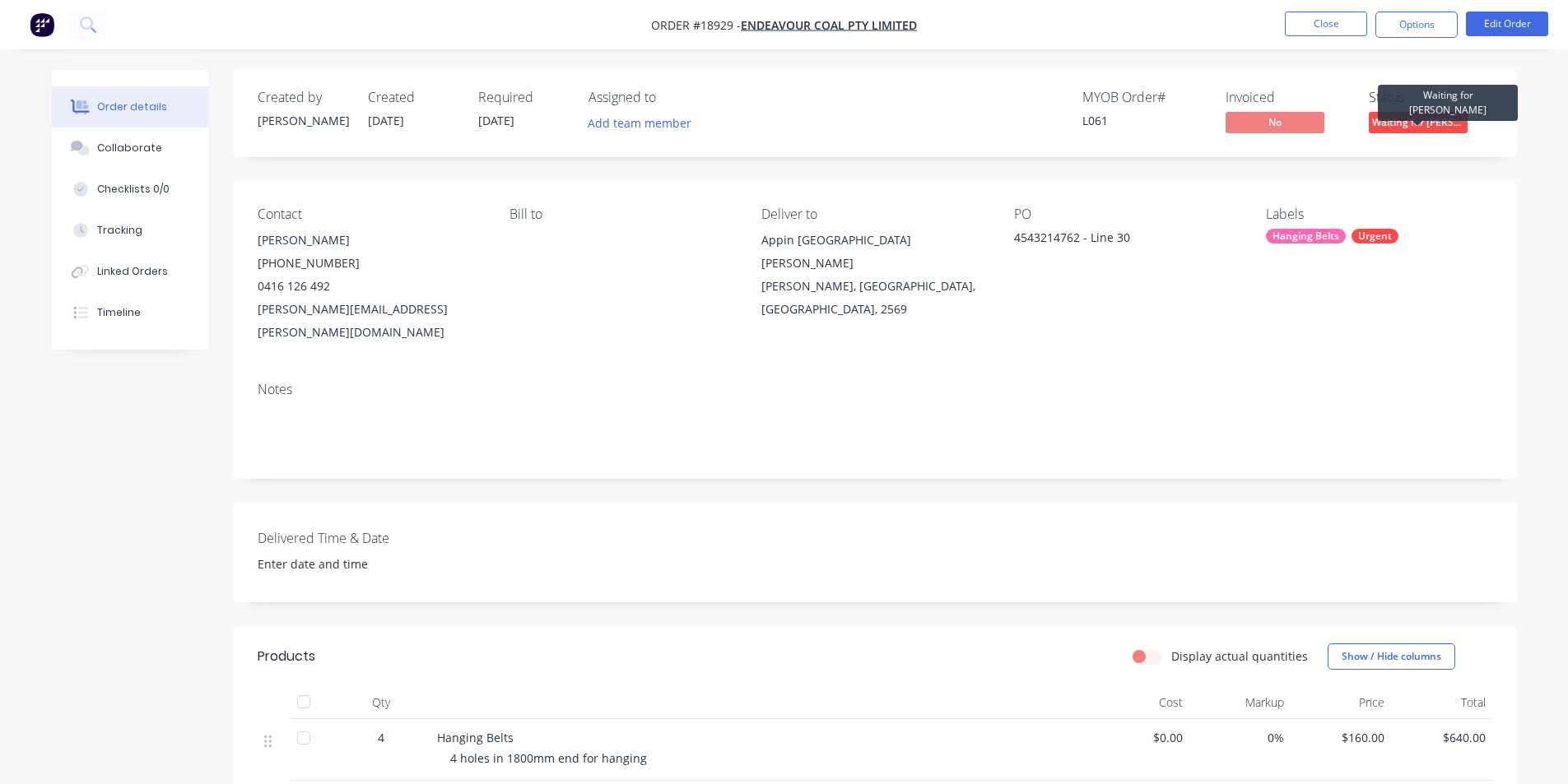
click at [1431, 124] on span "Waiting for [PERSON_NAME]" at bounding box center [1418, 121] width 98 height 20
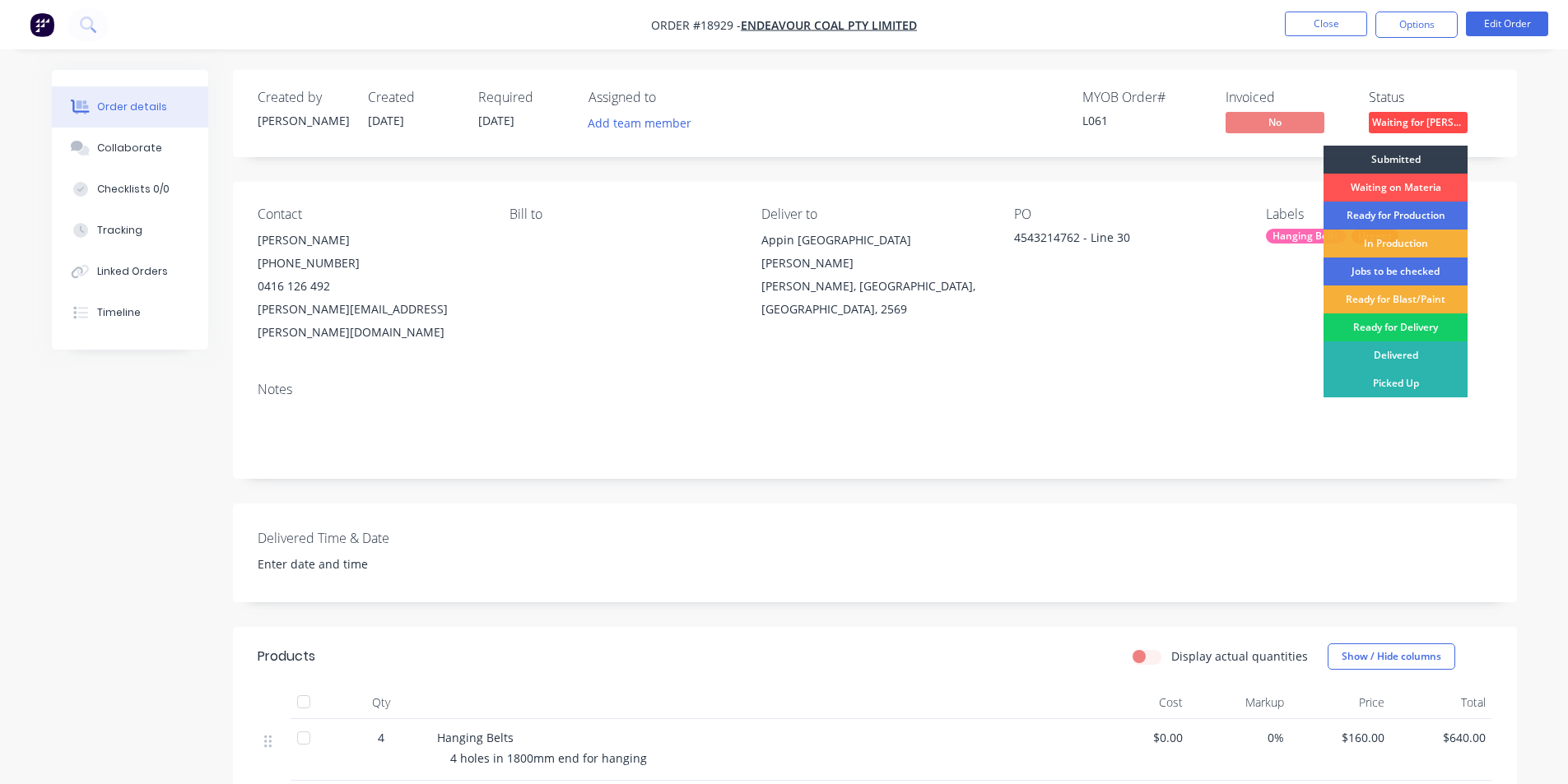
click at [1411, 332] on div "Ready for Delivery" at bounding box center [1396, 328] width 144 height 28
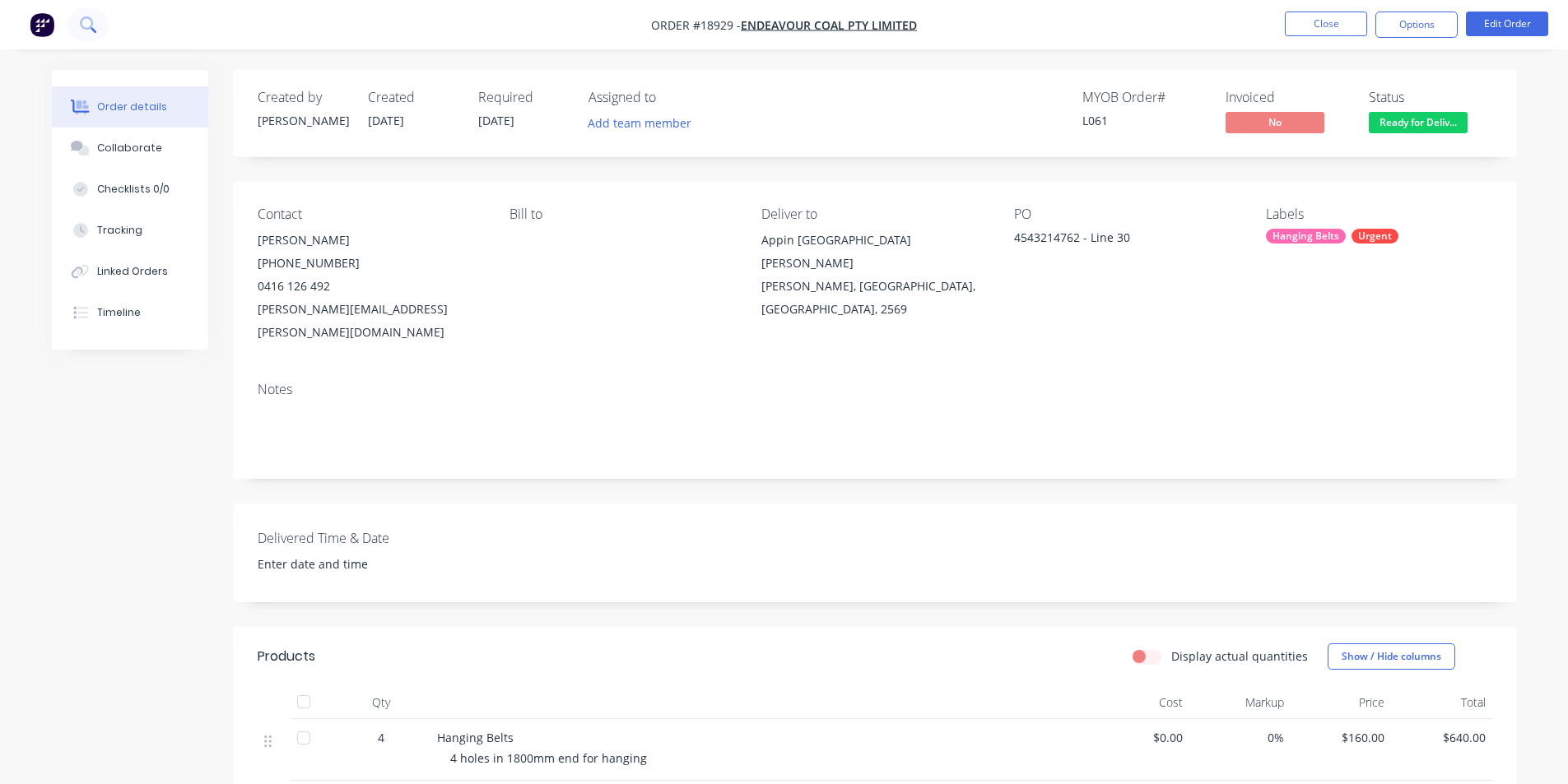
click at [98, 25] on button at bounding box center [88, 24] width 41 height 33
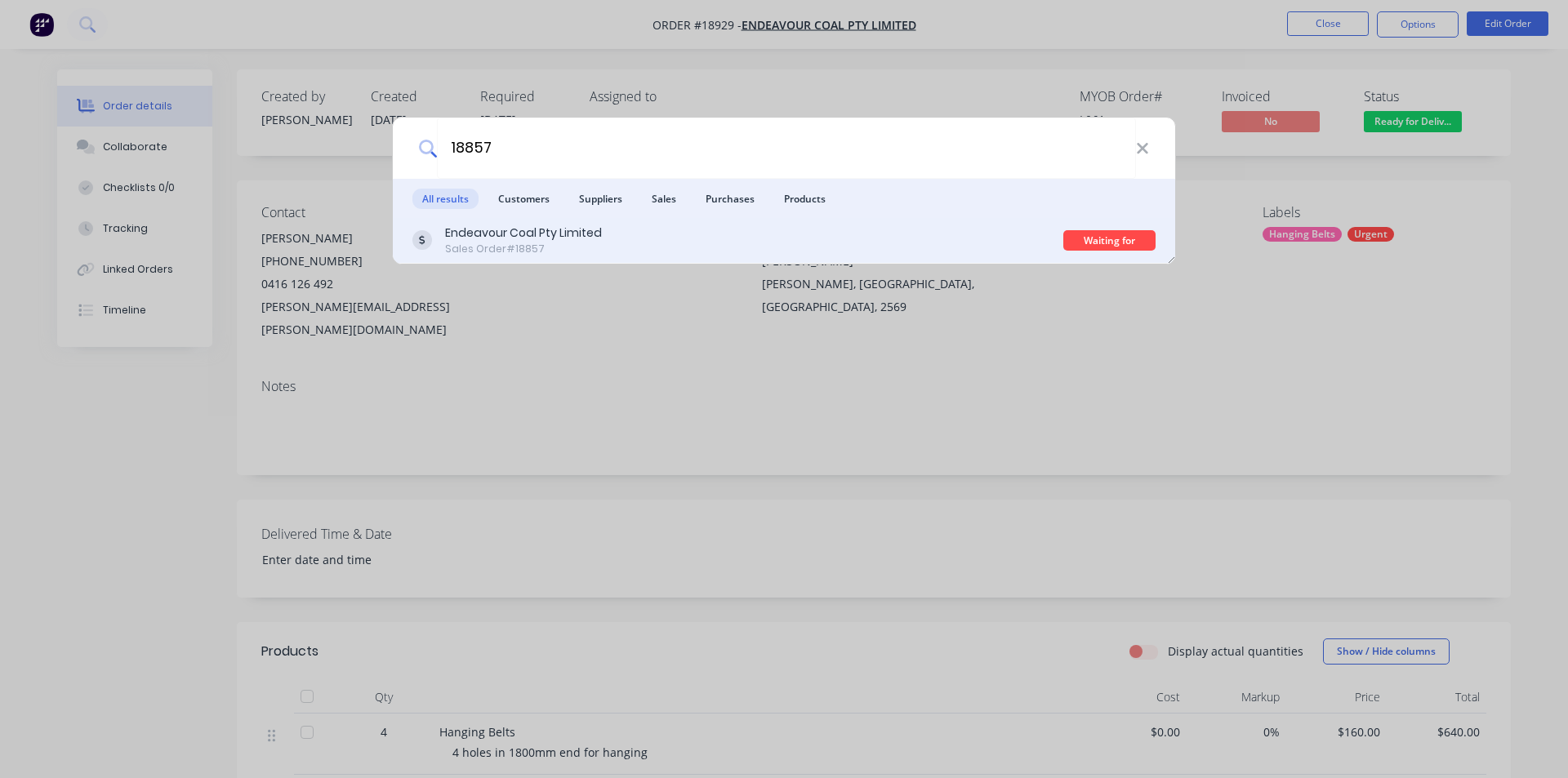
type input "18857"
click at [626, 244] on div "Endeavour Coal Pty Limited Sales Order #18857" at bounding box center [738, 240] width 651 height 32
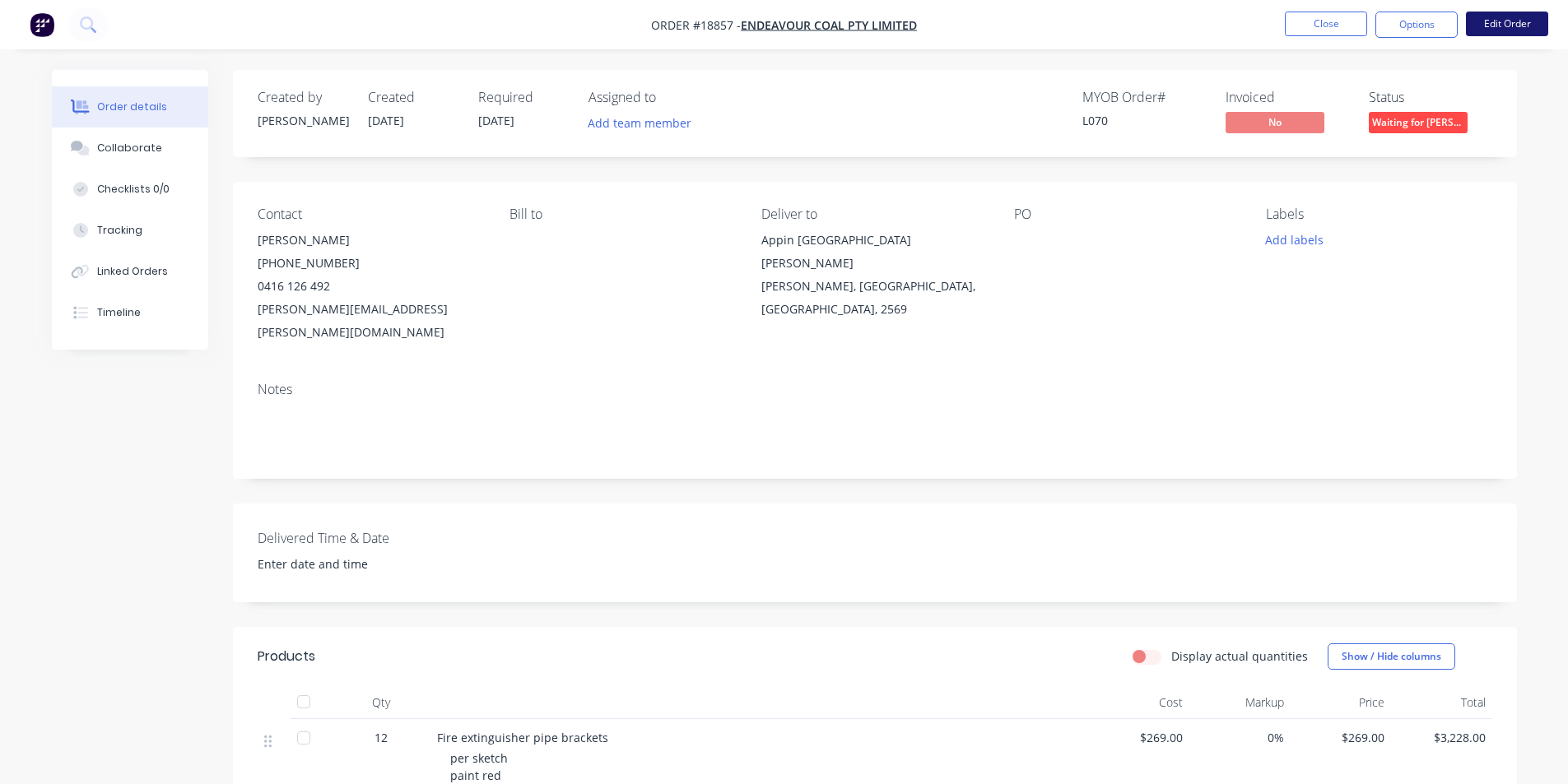
click at [1523, 19] on button "Edit Order" at bounding box center [1507, 24] width 82 height 25
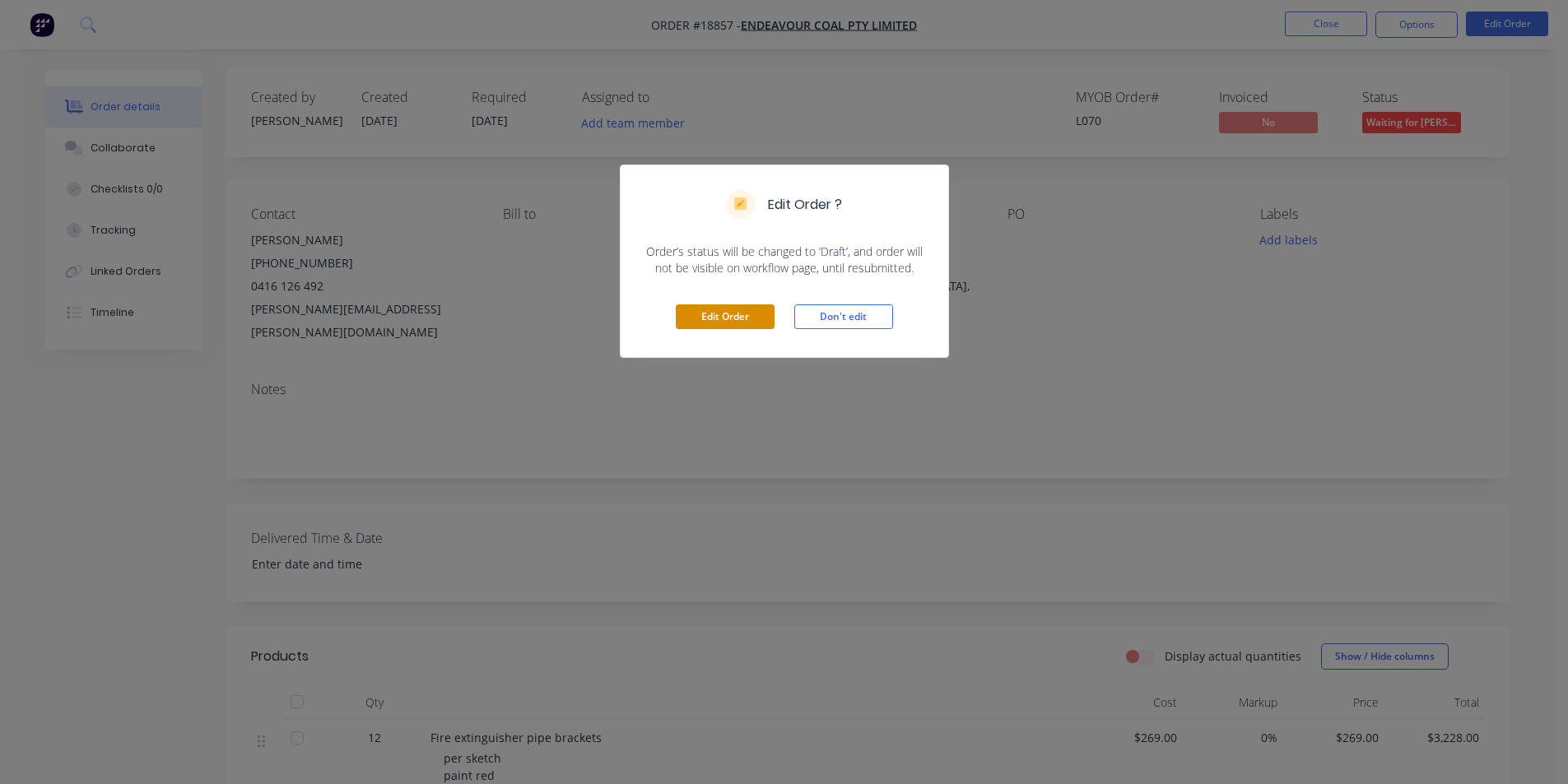
click at [708, 317] on button "Edit Order" at bounding box center [725, 317] width 98 height 25
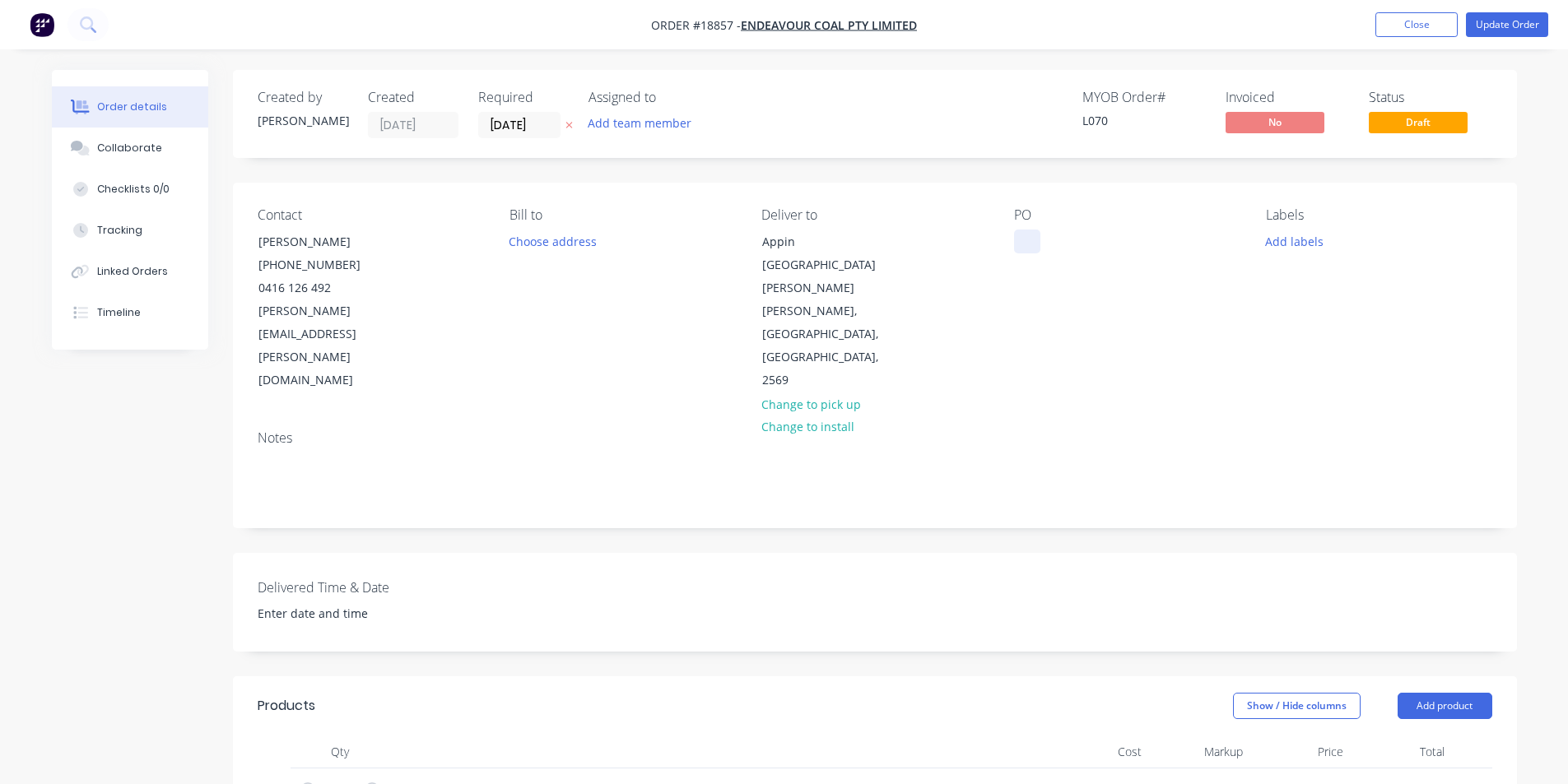
click at [1032, 236] on div at bounding box center [1027, 241] width 27 height 24
paste div
click at [1504, 19] on button "Update Order" at bounding box center [1507, 25] width 82 height 25
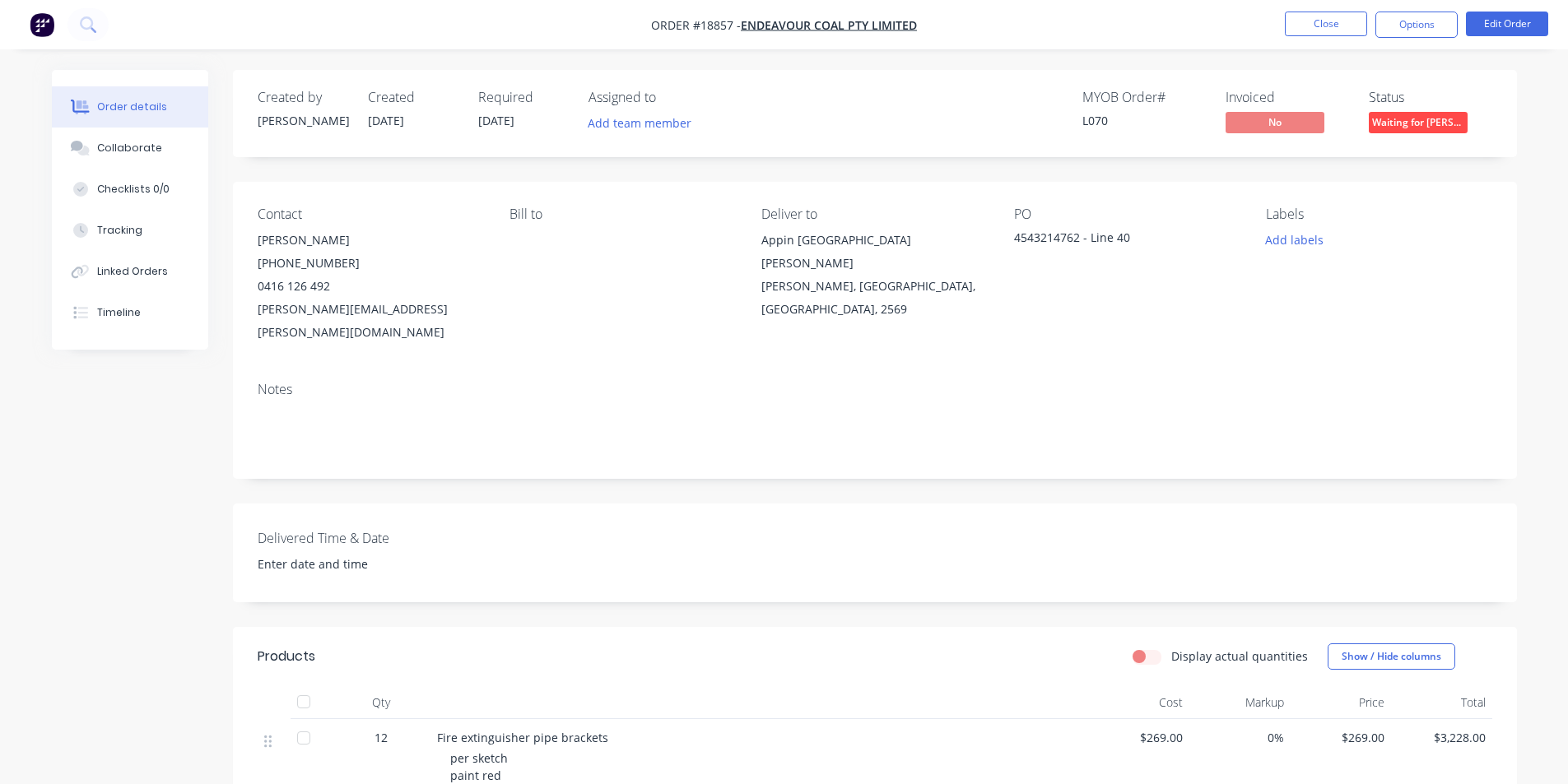
click at [1402, 133] on span "Waiting for [PERSON_NAME]" at bounding box center [1418, 121] width 98 height 20
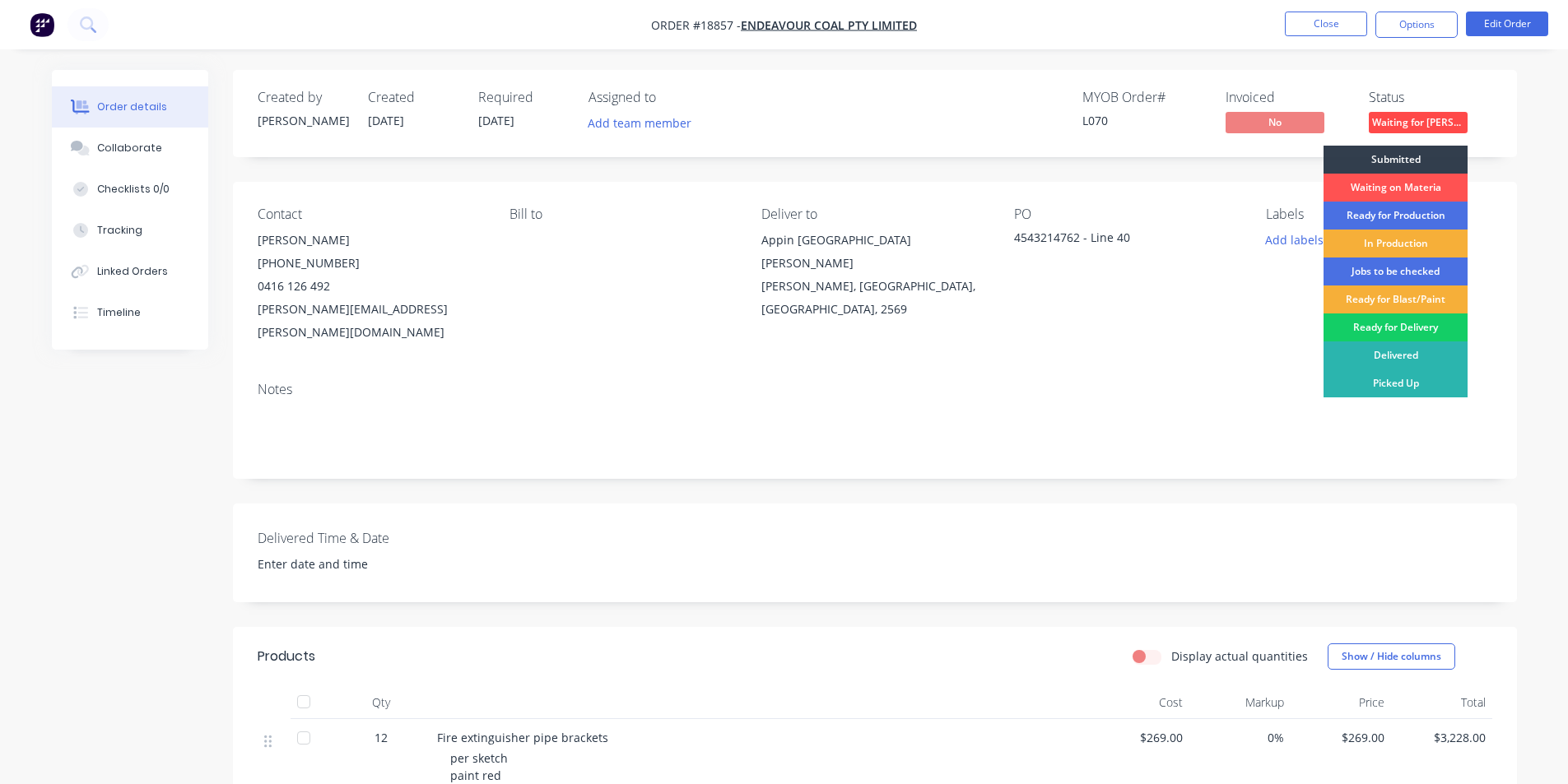
click at [1400, 332] on div "Ready for Delivery" at bounding box center [1396, 328] width 144 height 28
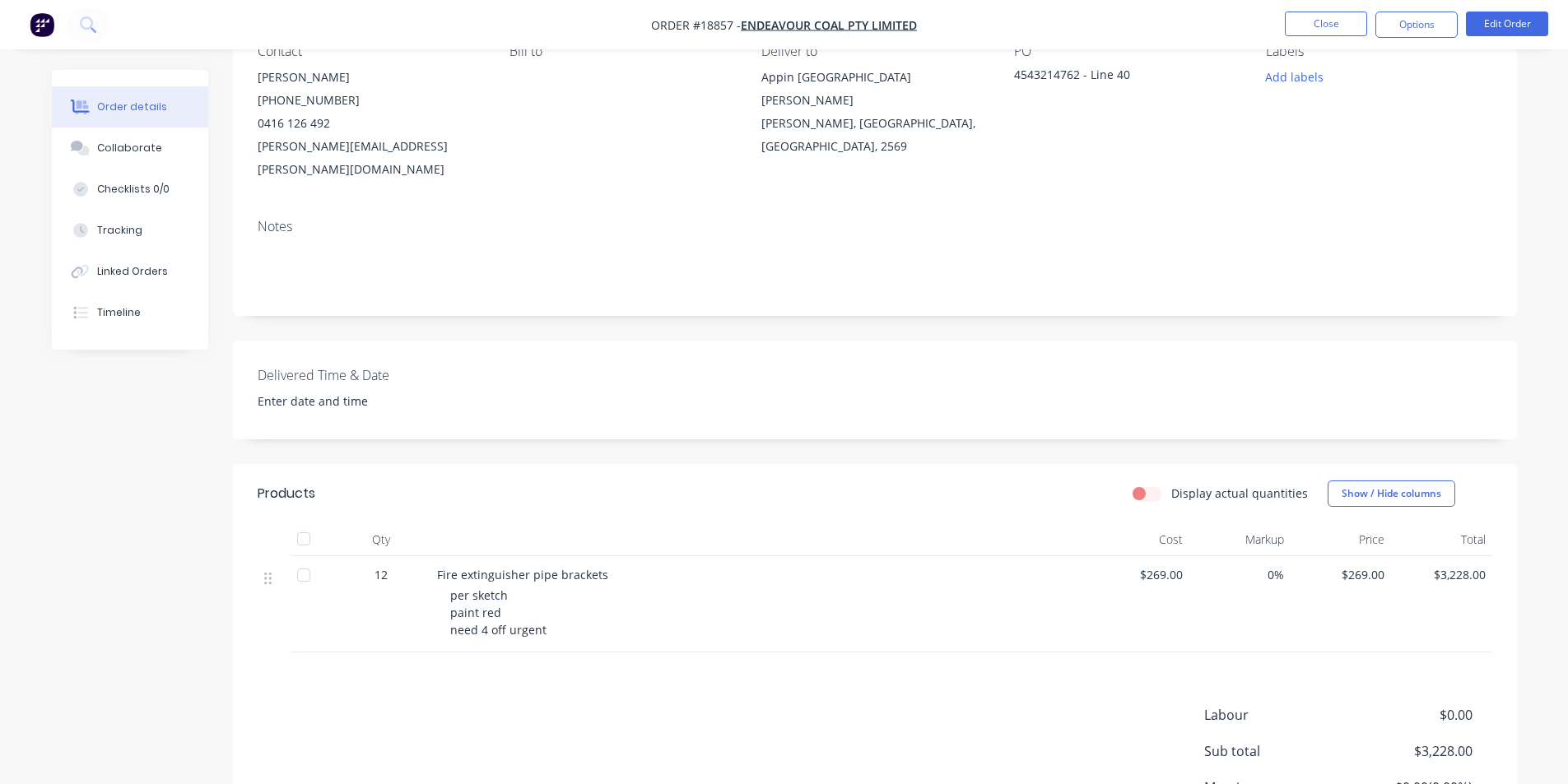
scroll to position [165, 0]
click at [1510, 19] on button "Edit Order" at bounding box center [1507, 24] width 82 height 25
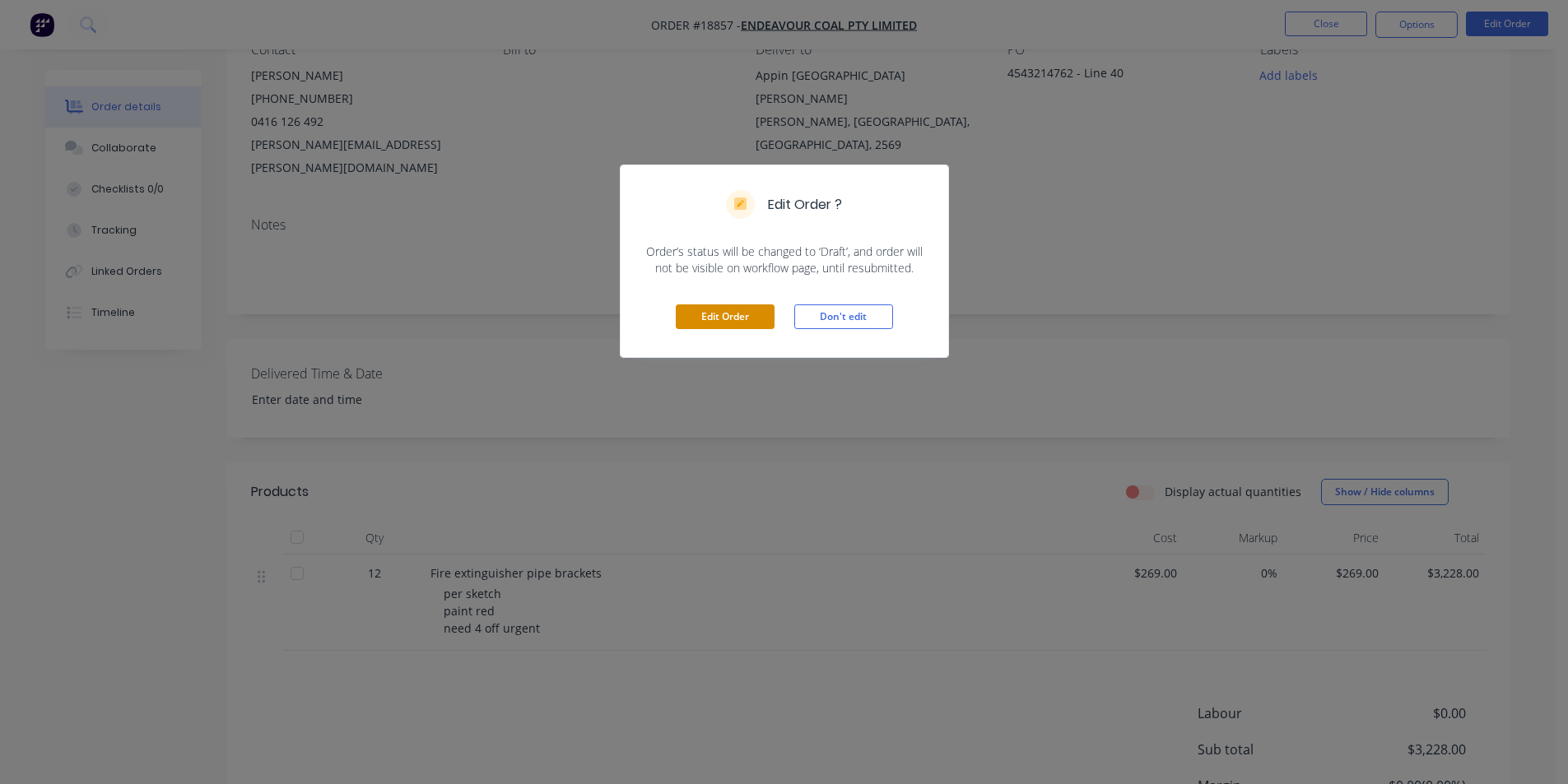
click at [758, 318] on button "Edit Order" at bounding box center [725, 317] width 98 height 25
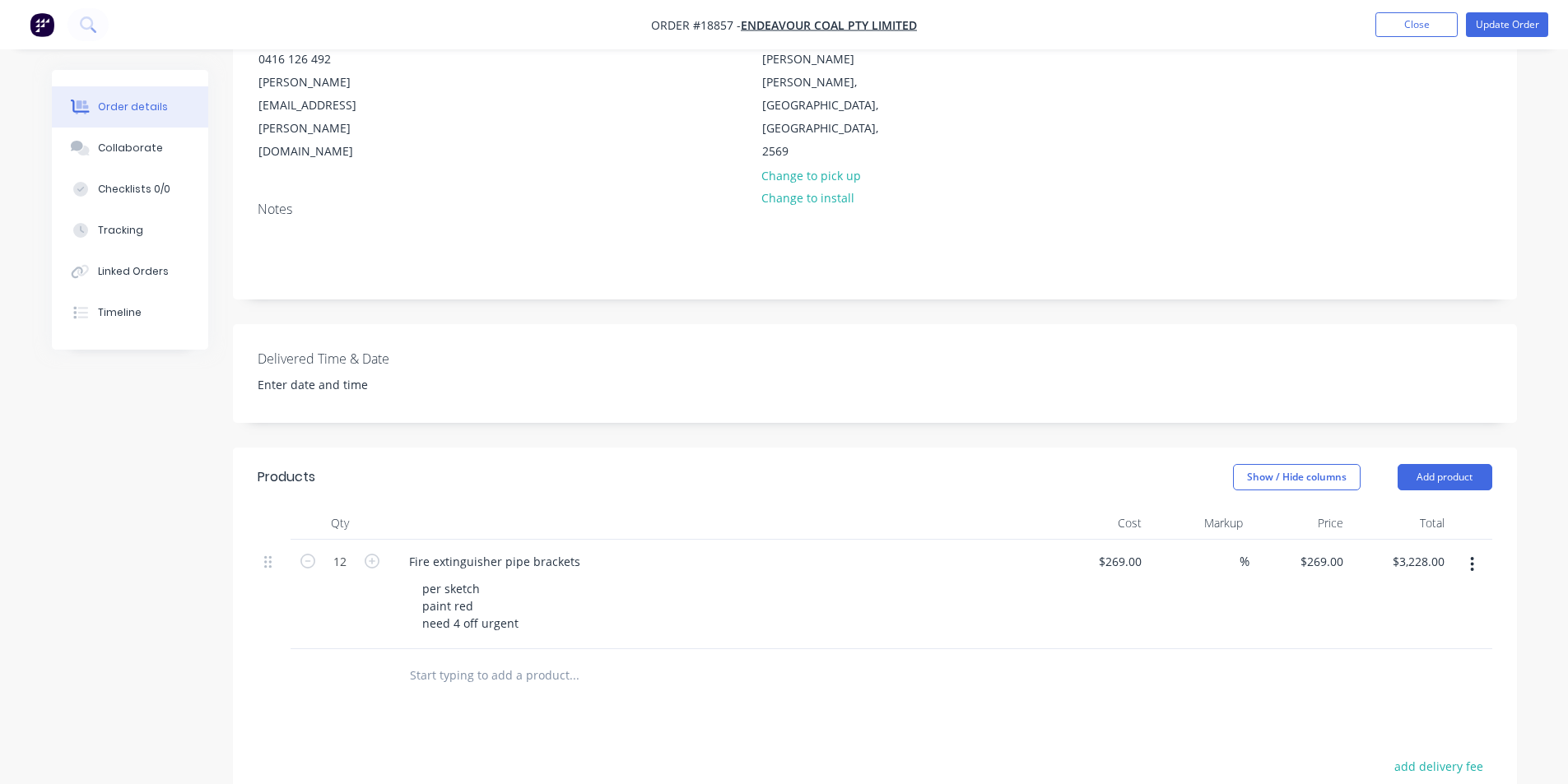
scroll to position [330, 0]
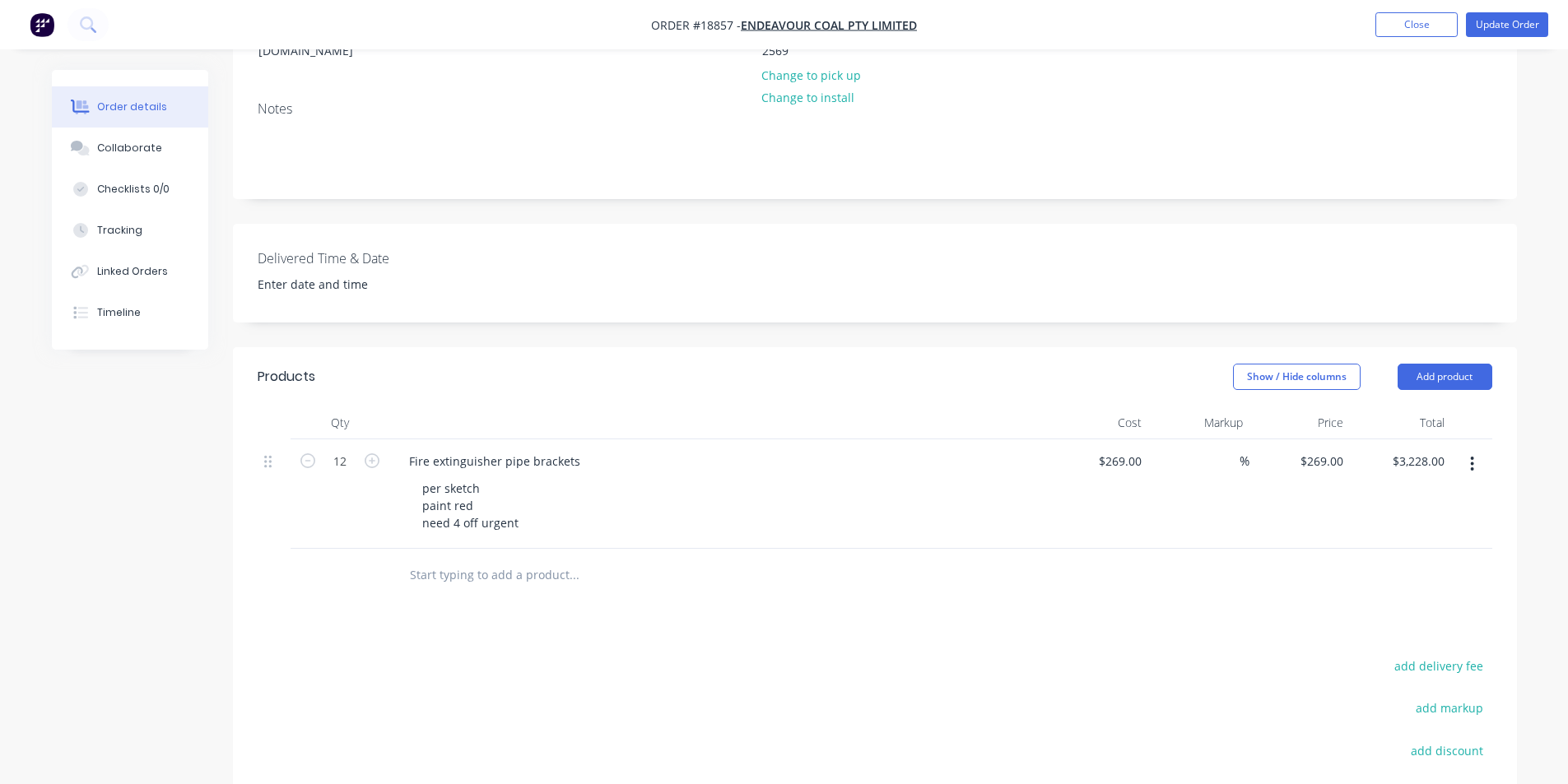
click at [1476, 449] on button "button" at bounding box center [1472, 463] width 39 height 29
click at [1382, 528] on div "Duplicate" at bounding box center [1414, 539] width 127 height 24
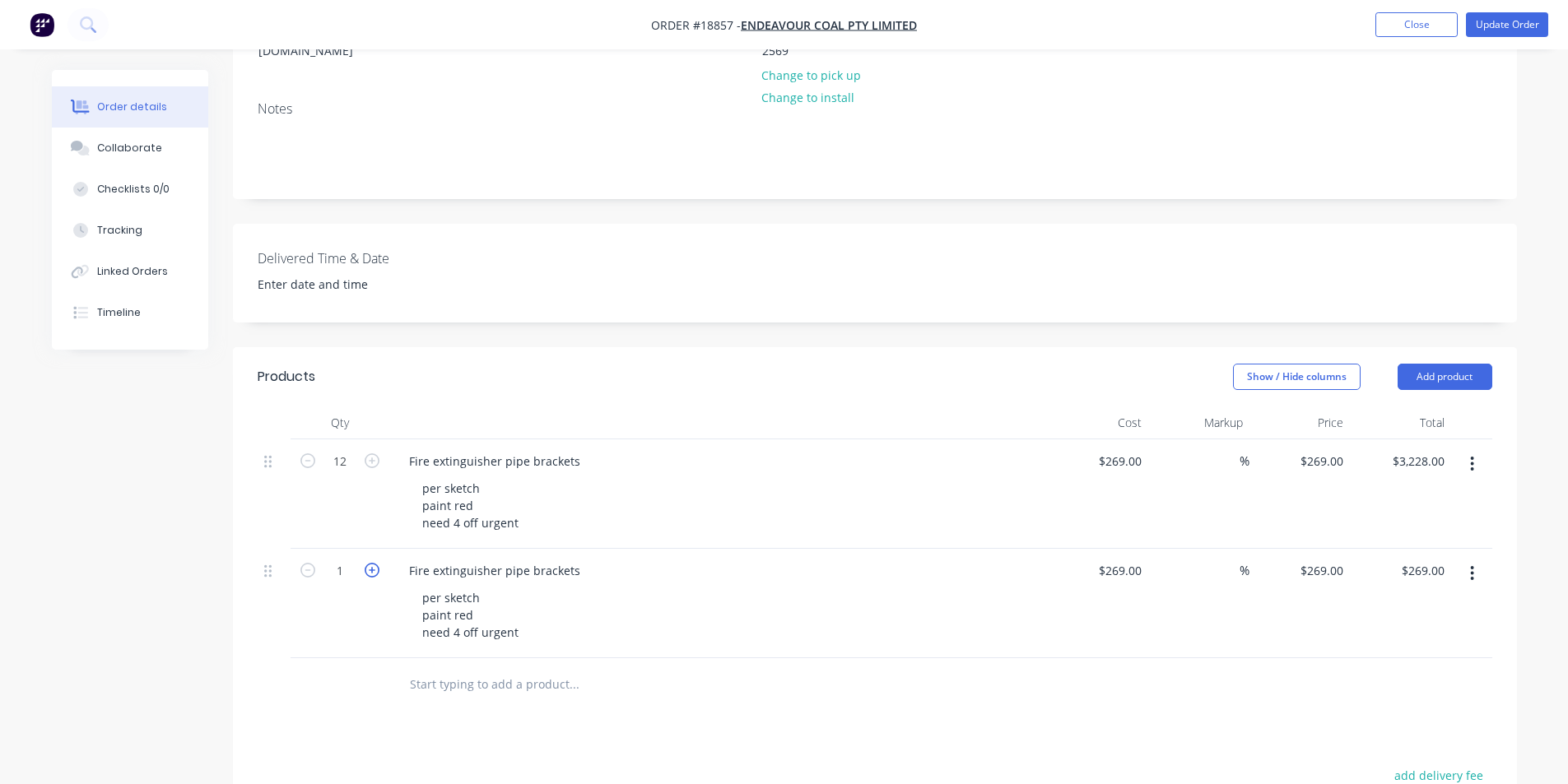
click at [378, 563] on icon "button" at bounding box center [371, 570] width 15 height 15
type input "2"
type input "$538.00"
click at [378, 563] on icon "button" at bounding box center [371, 570] width 15 height 15
type input "3"
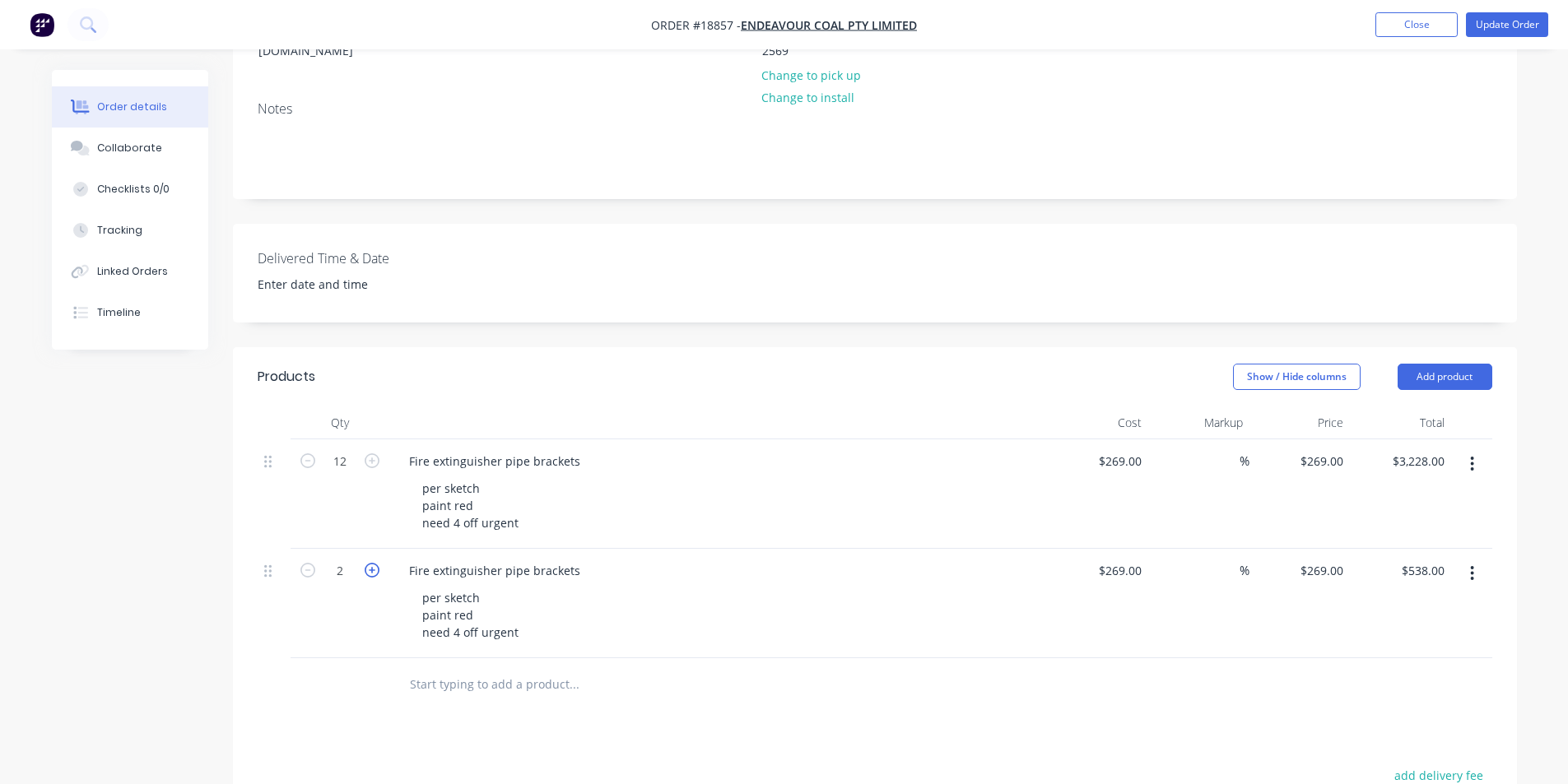
type input "$807.00"
click at [378, 563] on icon "button" at bounding box center [371, 570] width 15 height 15
type input "4"
type input "$1,076.00"
click at [310, 454] on icon "button" at bounding box center [308, 461] width 15 height 15
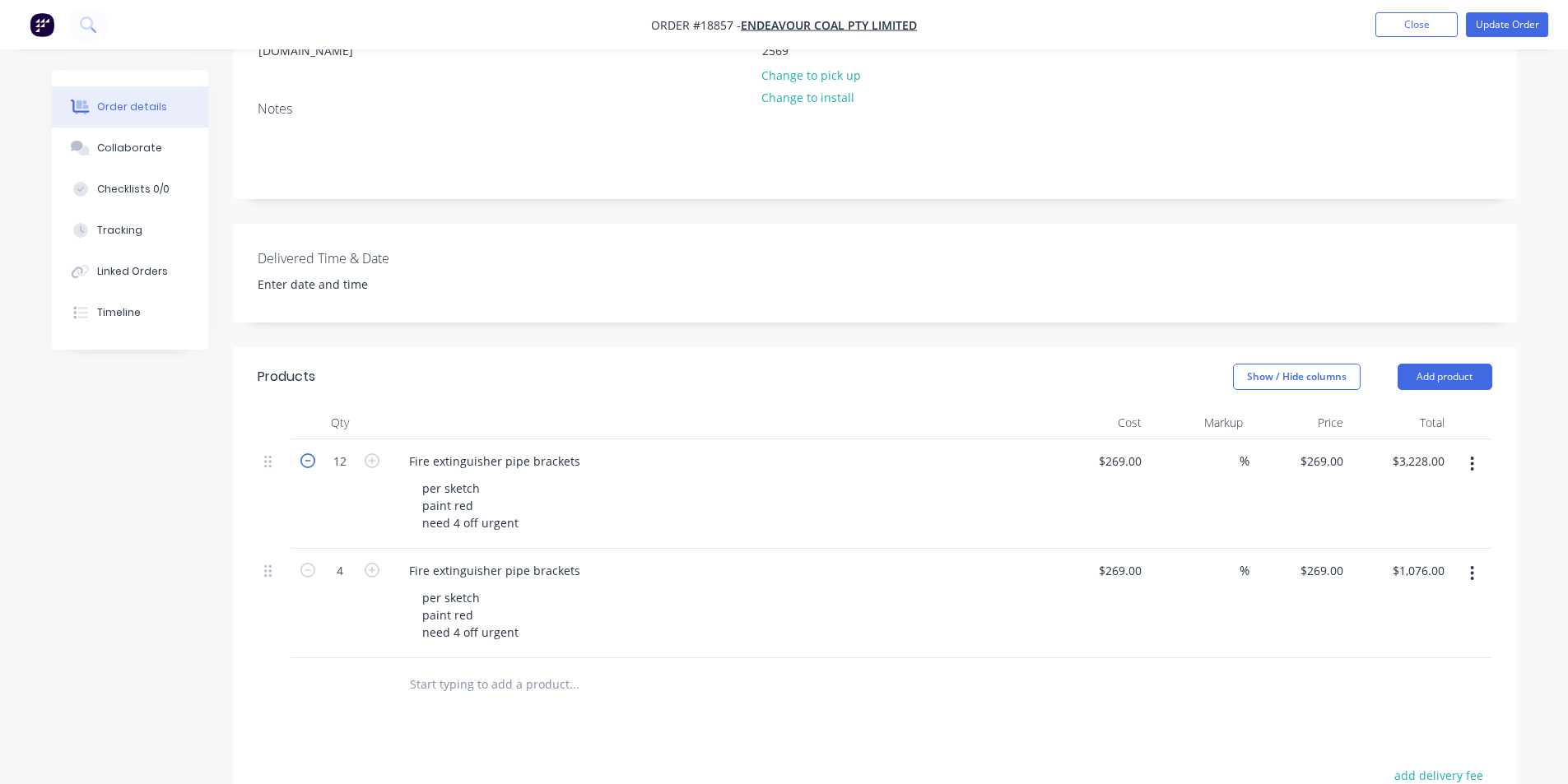
type input "11"
type input "$2,959.00"
click at [310, 454] on icon "button" at bounding box center [308, 461] width 15 height 15
type input "10"
type input "$2,690.00"
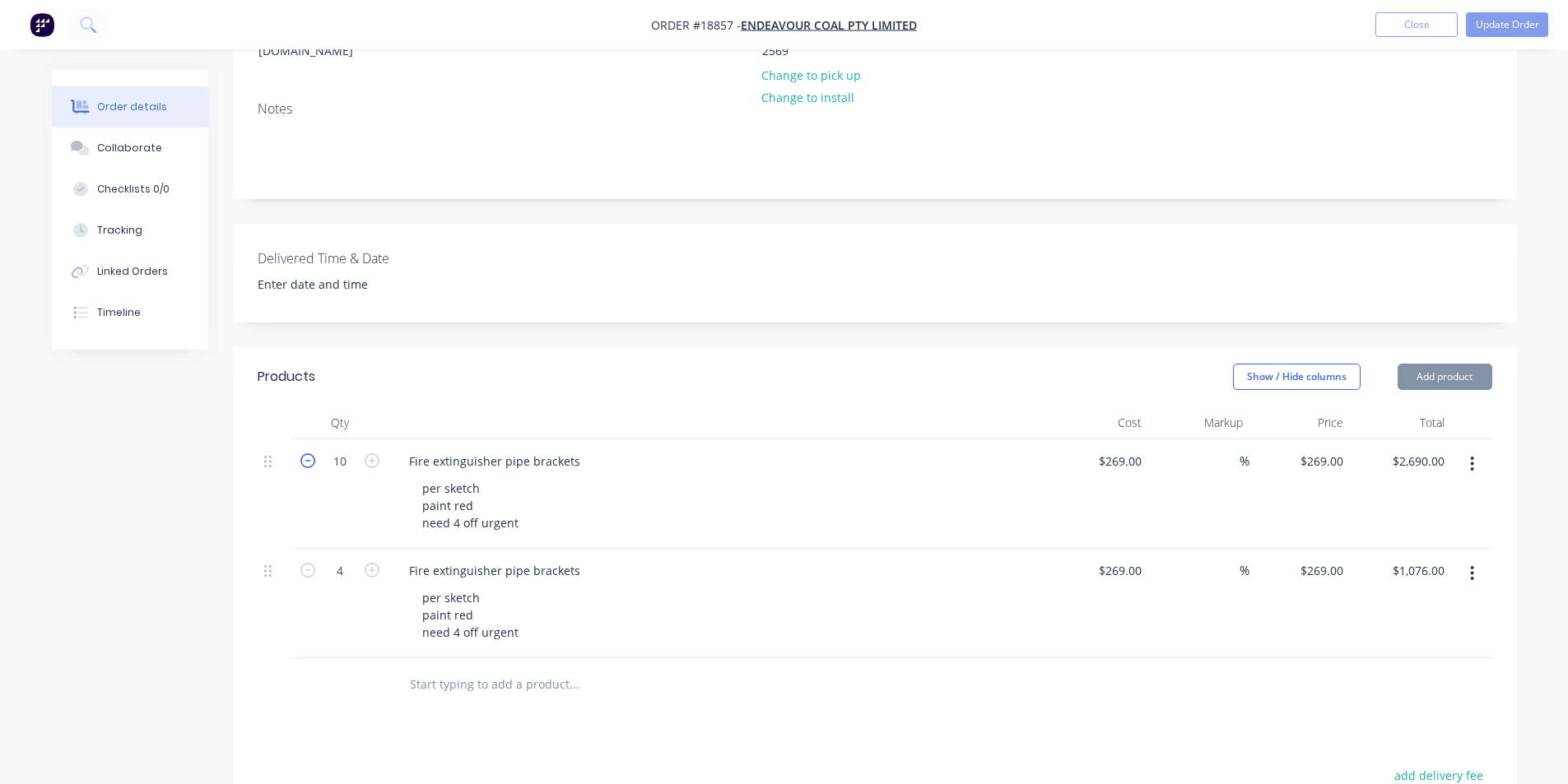
click at [310, 454] on icon "button" at bounding box center [308, 461] width 15 height 15
type input "9"
type input "$2,421.00"
click at [310, 454] on icon "button" at bounding box center [308, 461] width 15 height 15
type input "8"
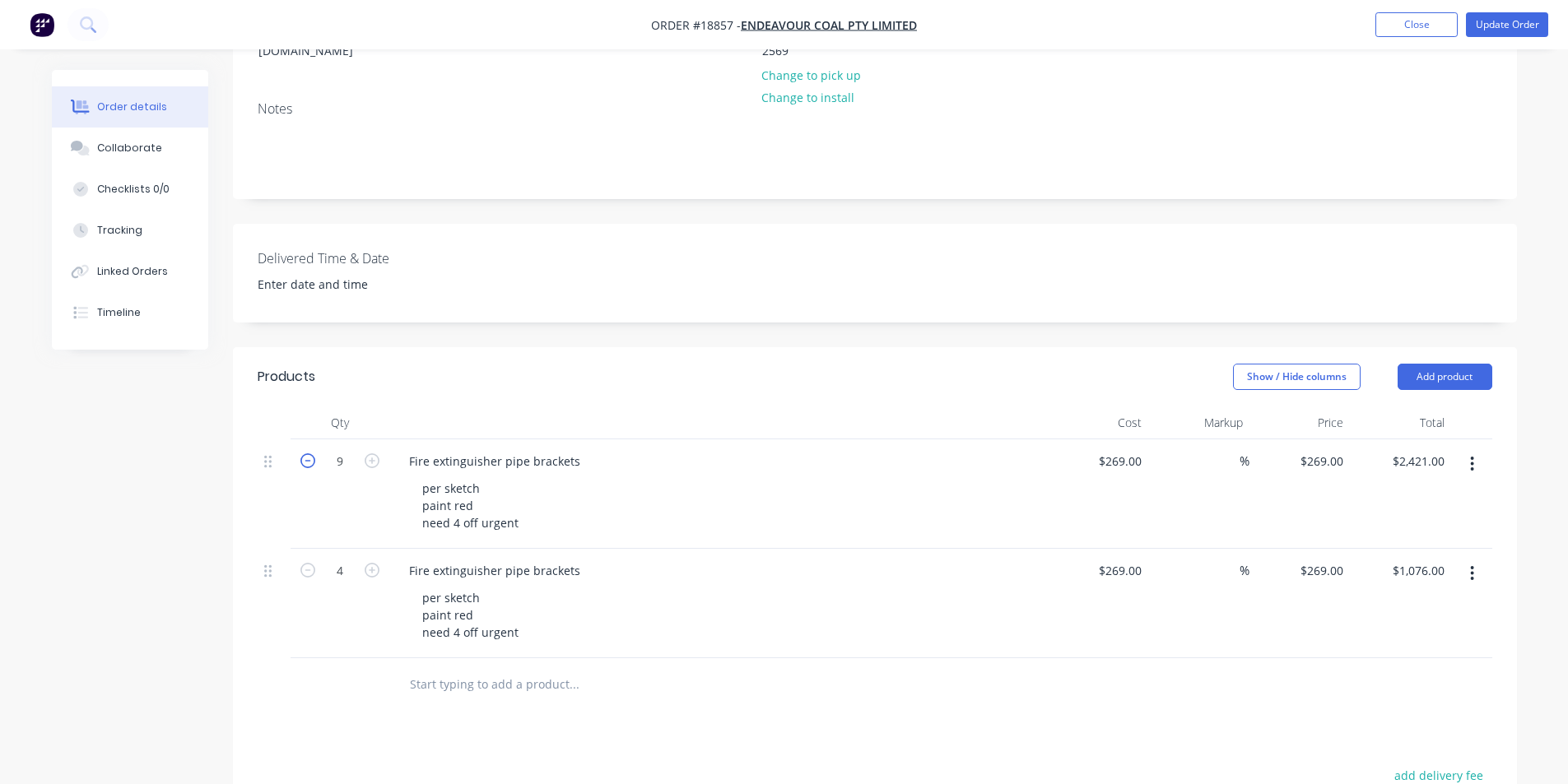
type input "$2,152.00"
drag, startPoint x: 515, startPoint y: 455, endPoint x: 409, endPoint y: 459, distance: 106.1
click at [410, 477] on div "per sketch paint red need 4 off urgent" at bounding box center [471, 506] width 122 height 58
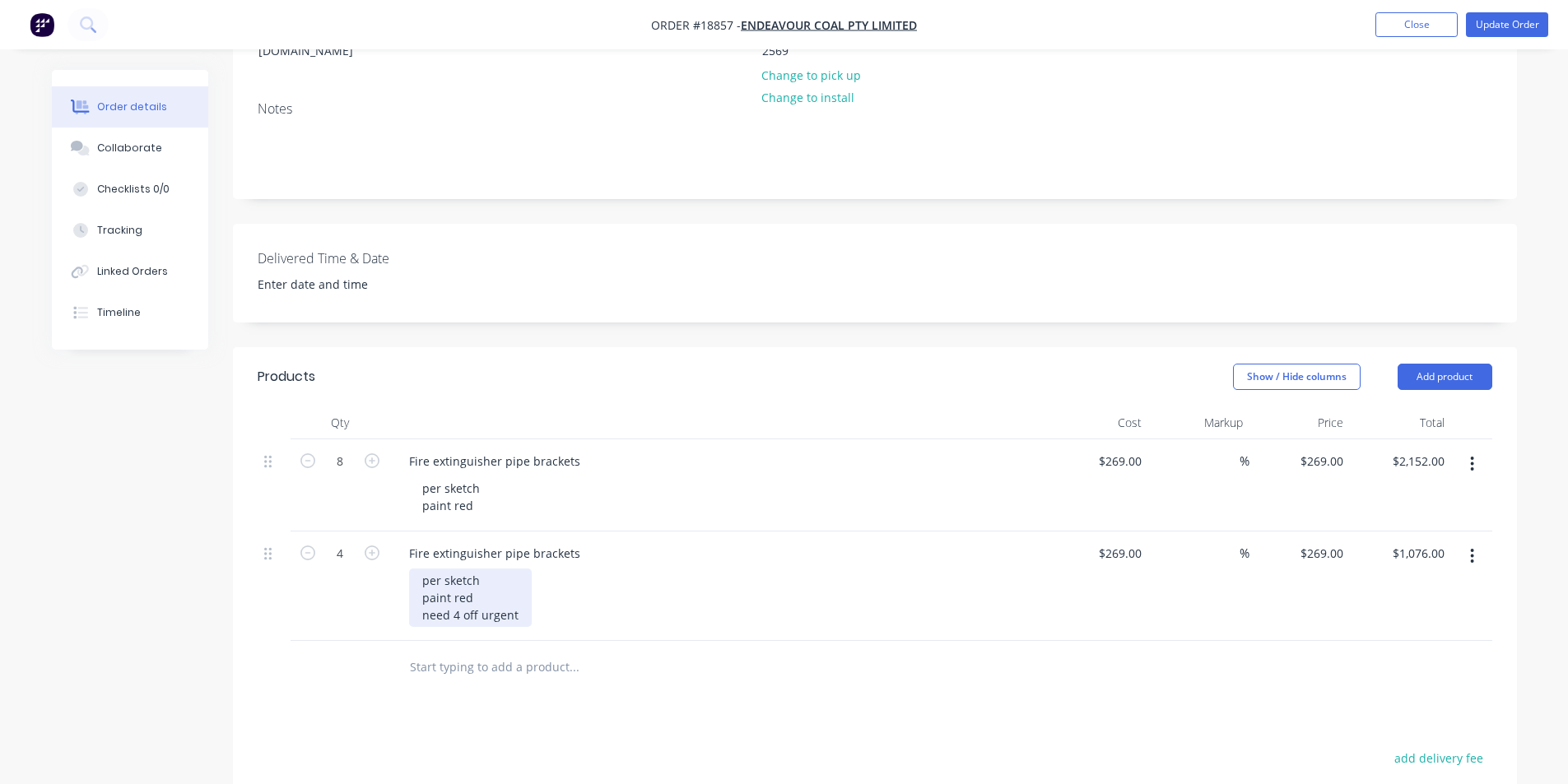
click at [519, 569] on div "per sketch paint red need 4 off urgent" at bounding box center [471, 598] width 122 height 58
click at [1525, 30] on button "Update Order" at bounding box center [1507, 25] width 82 height 25
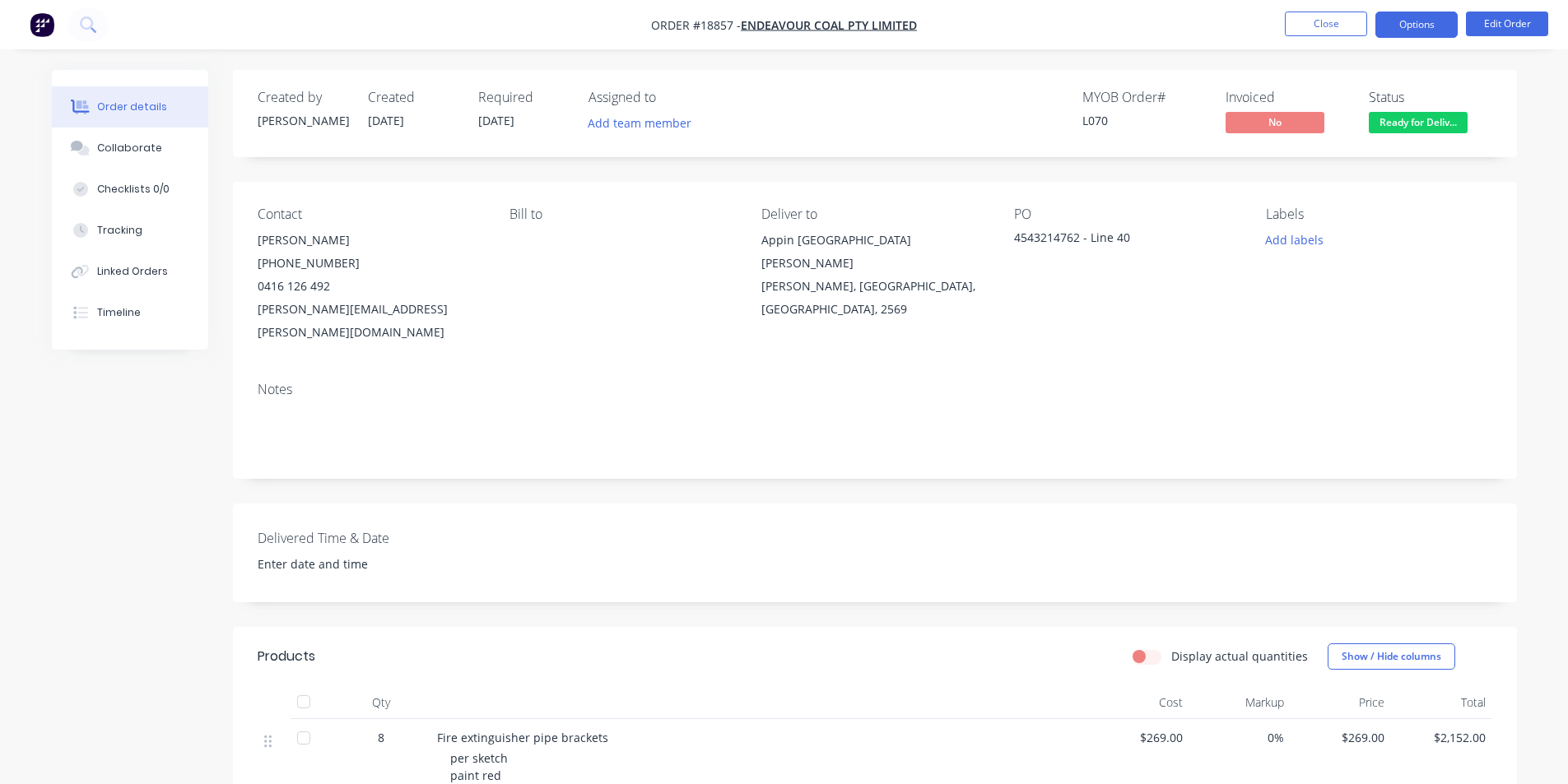
click at [1434, 16] on button "Options" at bounding box center [1416, 25] width 82 height 27
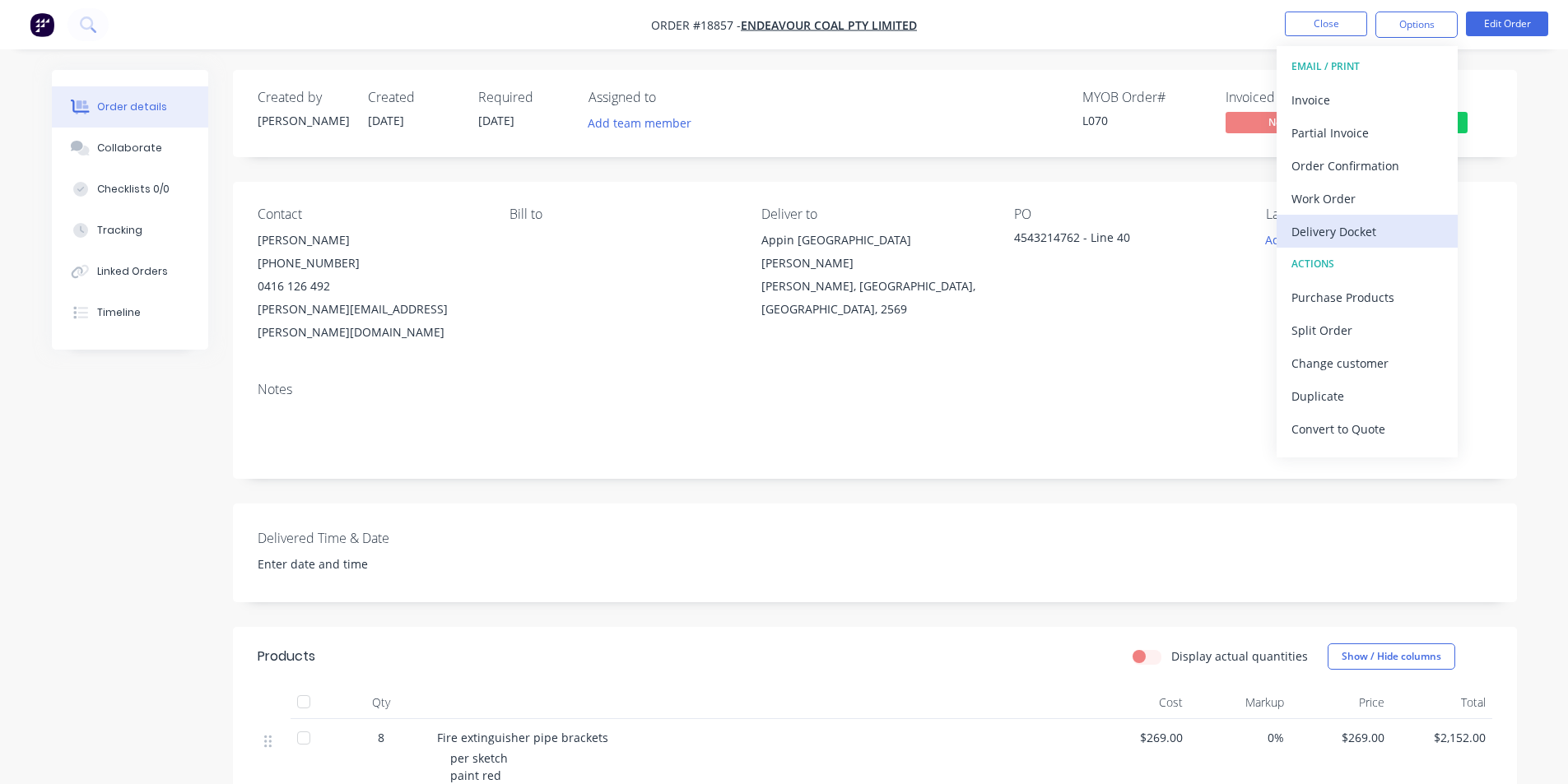
click at [1353, 221] on div "Delivery Docket" at bounding box center [1367, 231] width 152 height 24
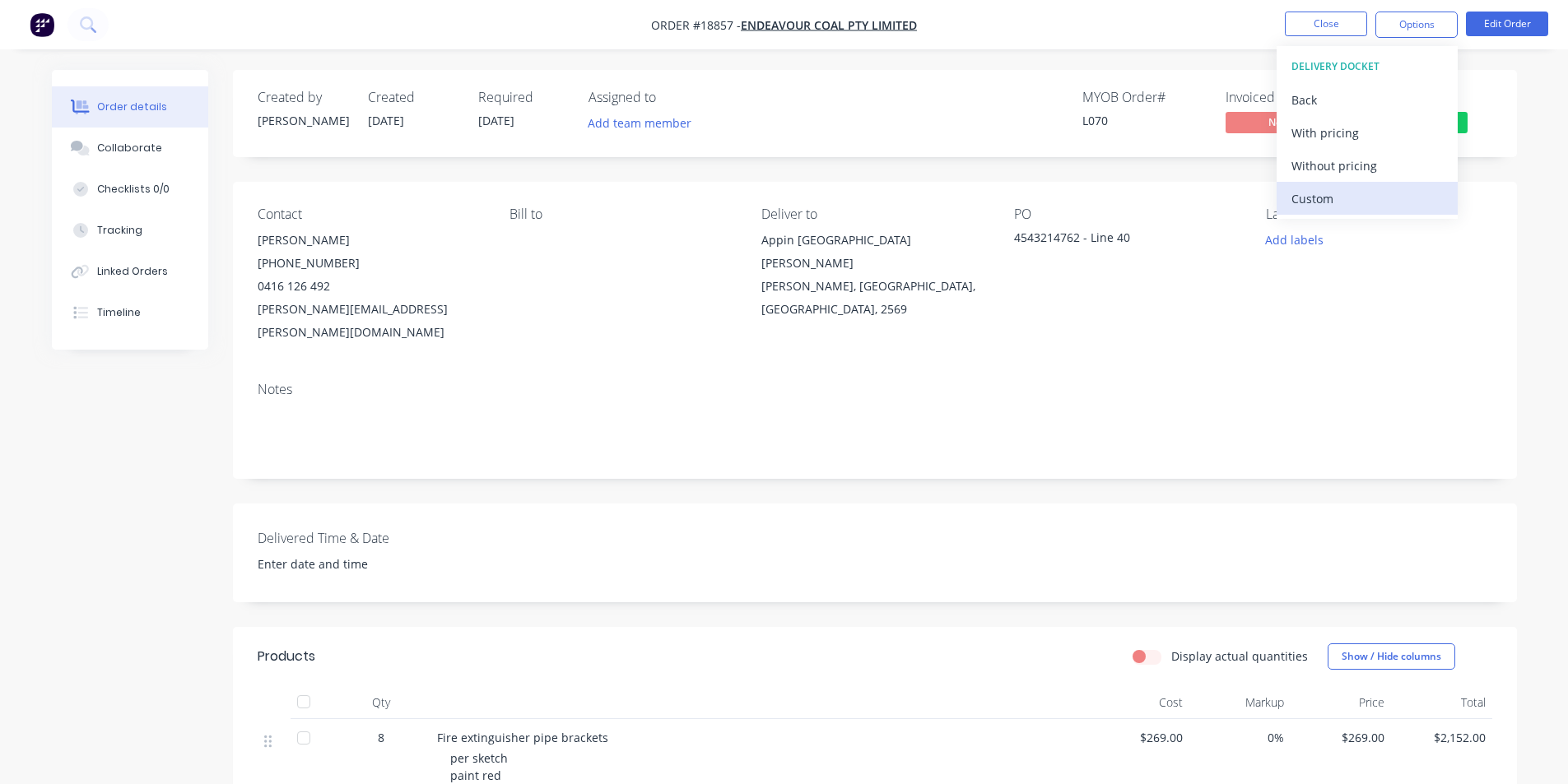
click at [1334, 194] on div "Custom" at bounding box center [1367, 198] width 152 height 24
click at [1330, 177] on div "Without pricing" at bounding box center [1367, 166] width 152 height 24
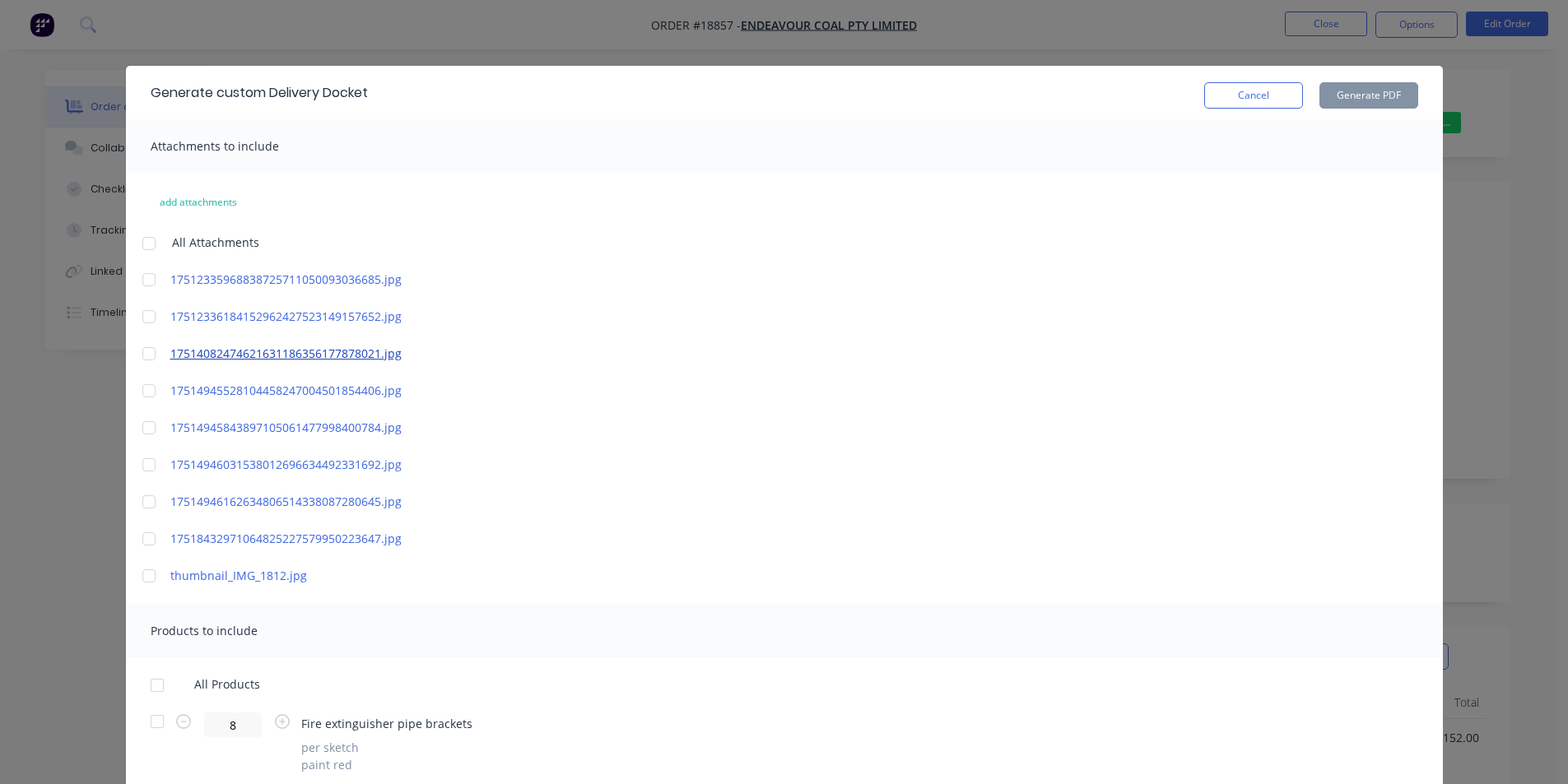
scroll to position [163, 0]
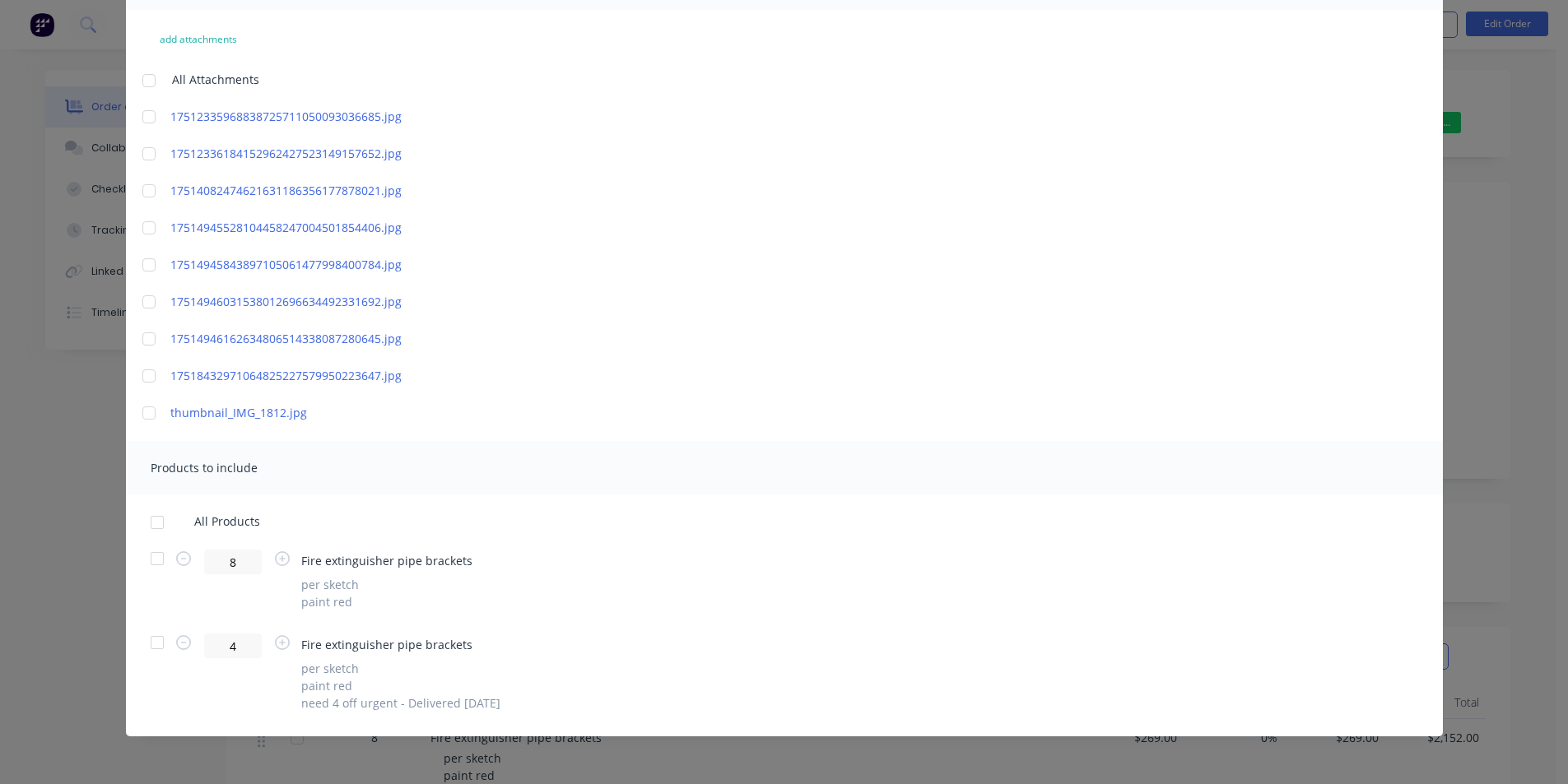
click at [153, 643] on div at bounding box center [157, 642] width 33 height 33
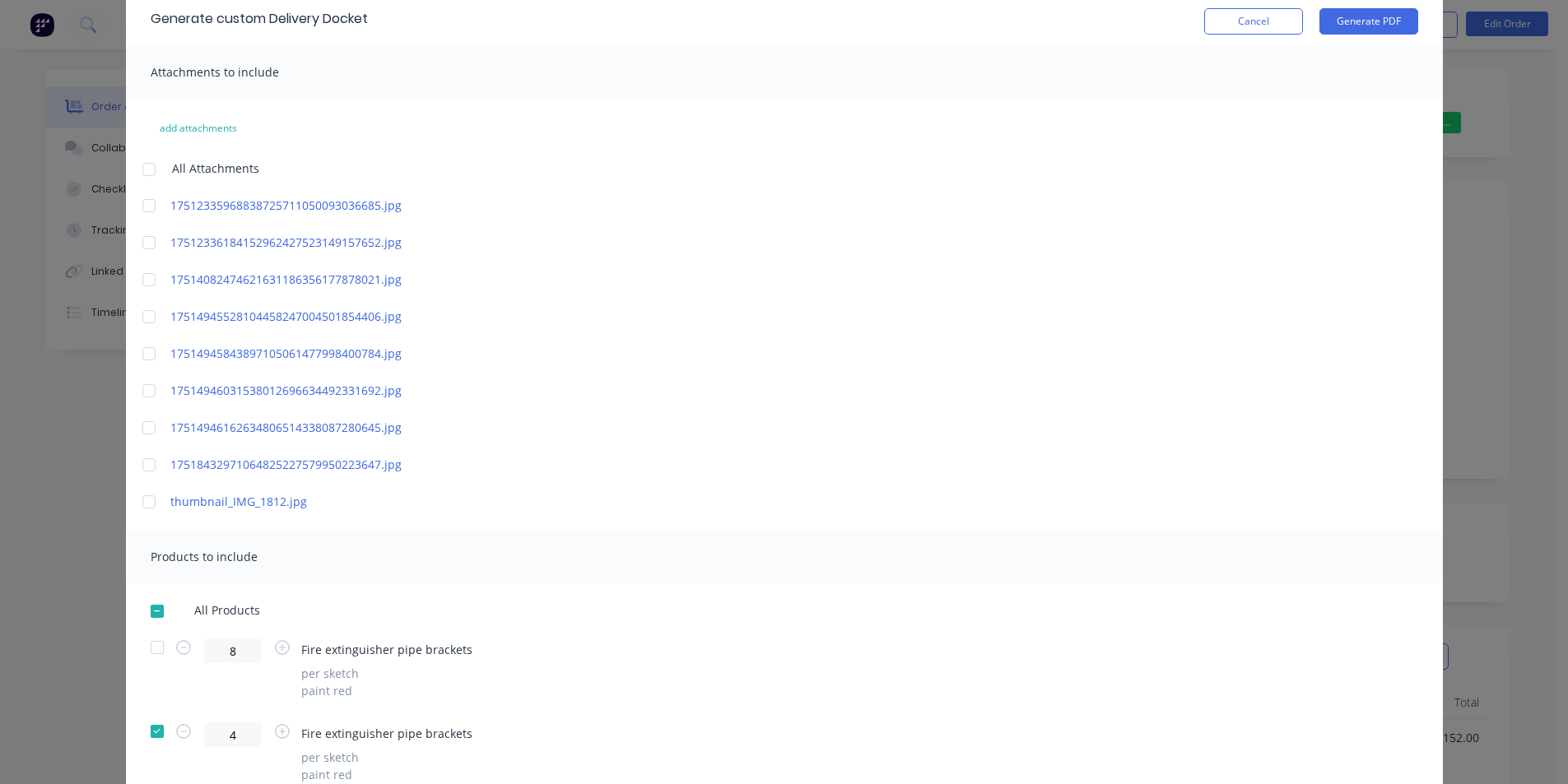
scroll to position [0, 0]
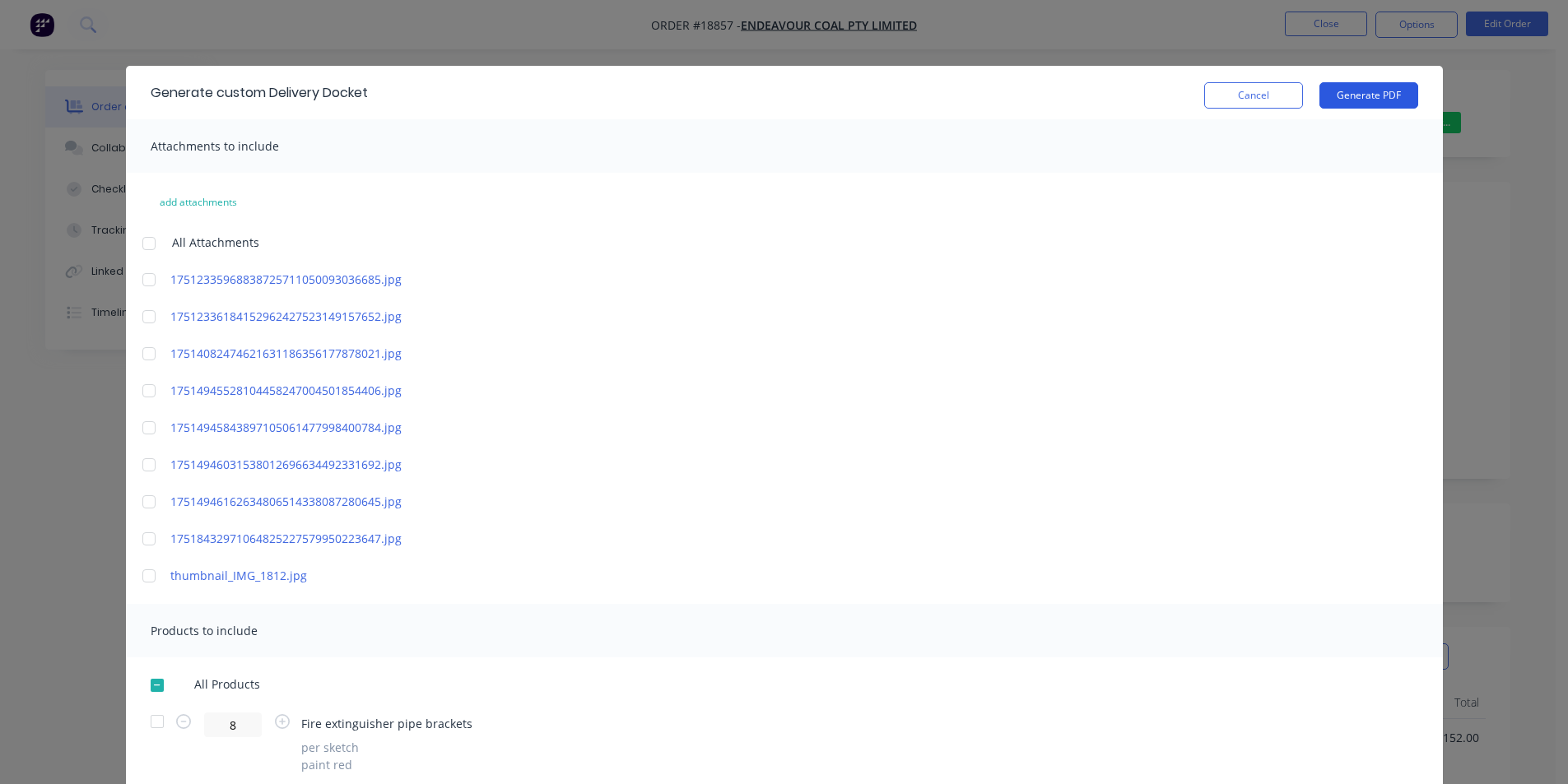
click at [1351, 105] on button "Generate PDF" at bounding box center [1369, 96] width 98 height 27
click at [1251, 101] on button "Cancel" at bounding box center [1253, 96] width 98 height 27
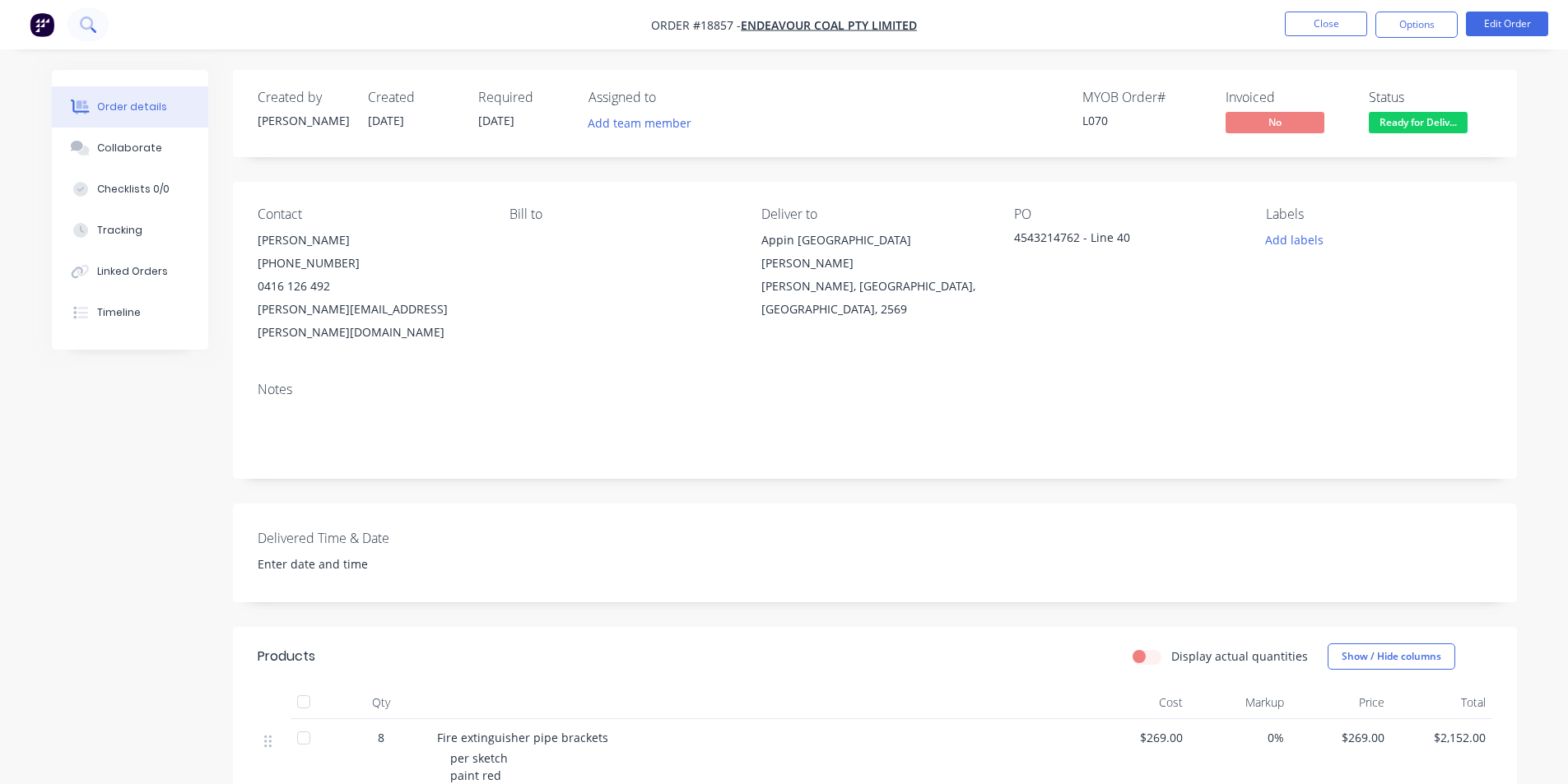
click at [87, 20] on icon at bounding box center [88, 25] width 16 height 16
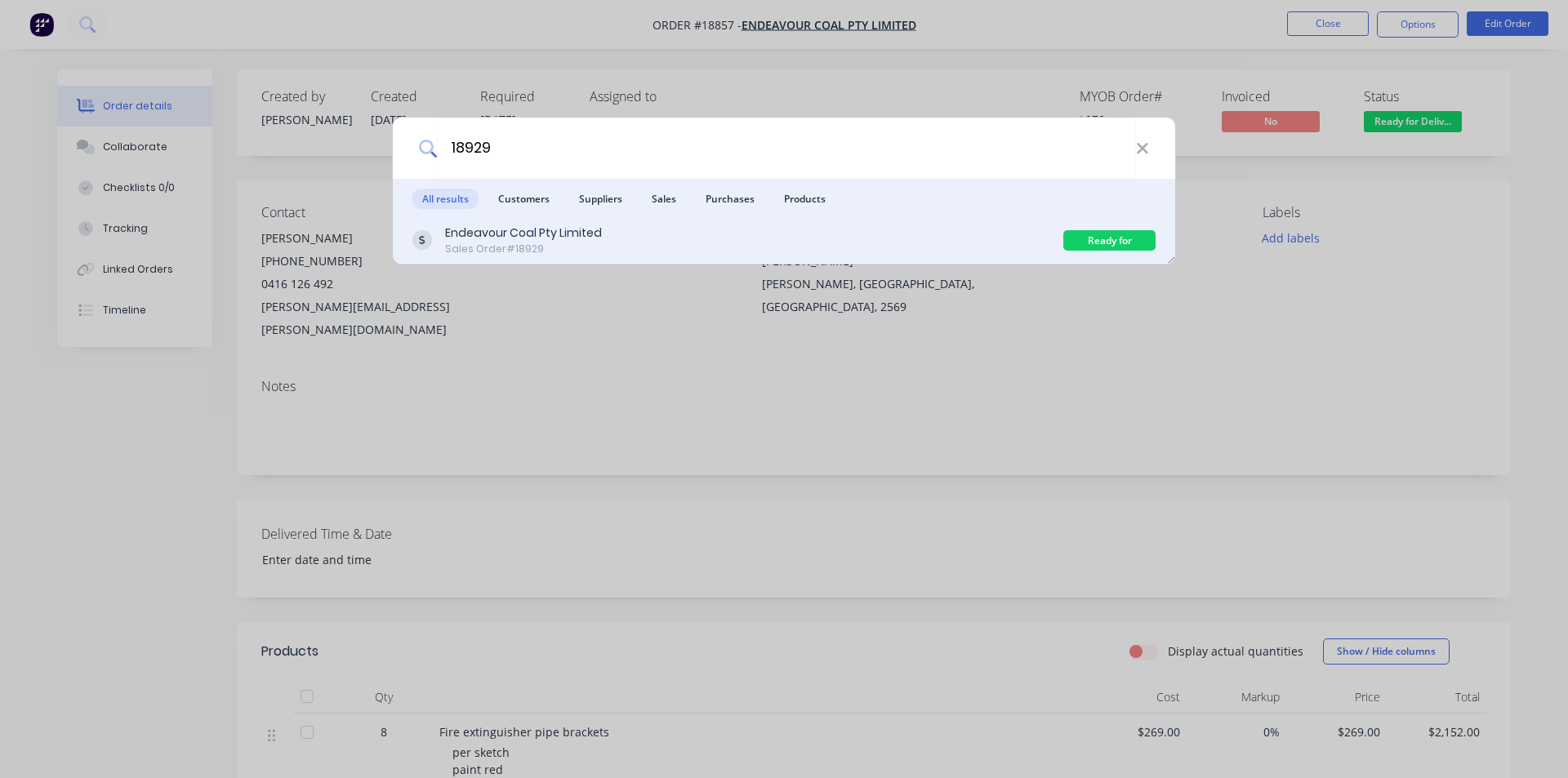
type input "18929"
click at [521, 247] on div "Sales Order #18929" at bounding box center [523, 249] width 157 height 15
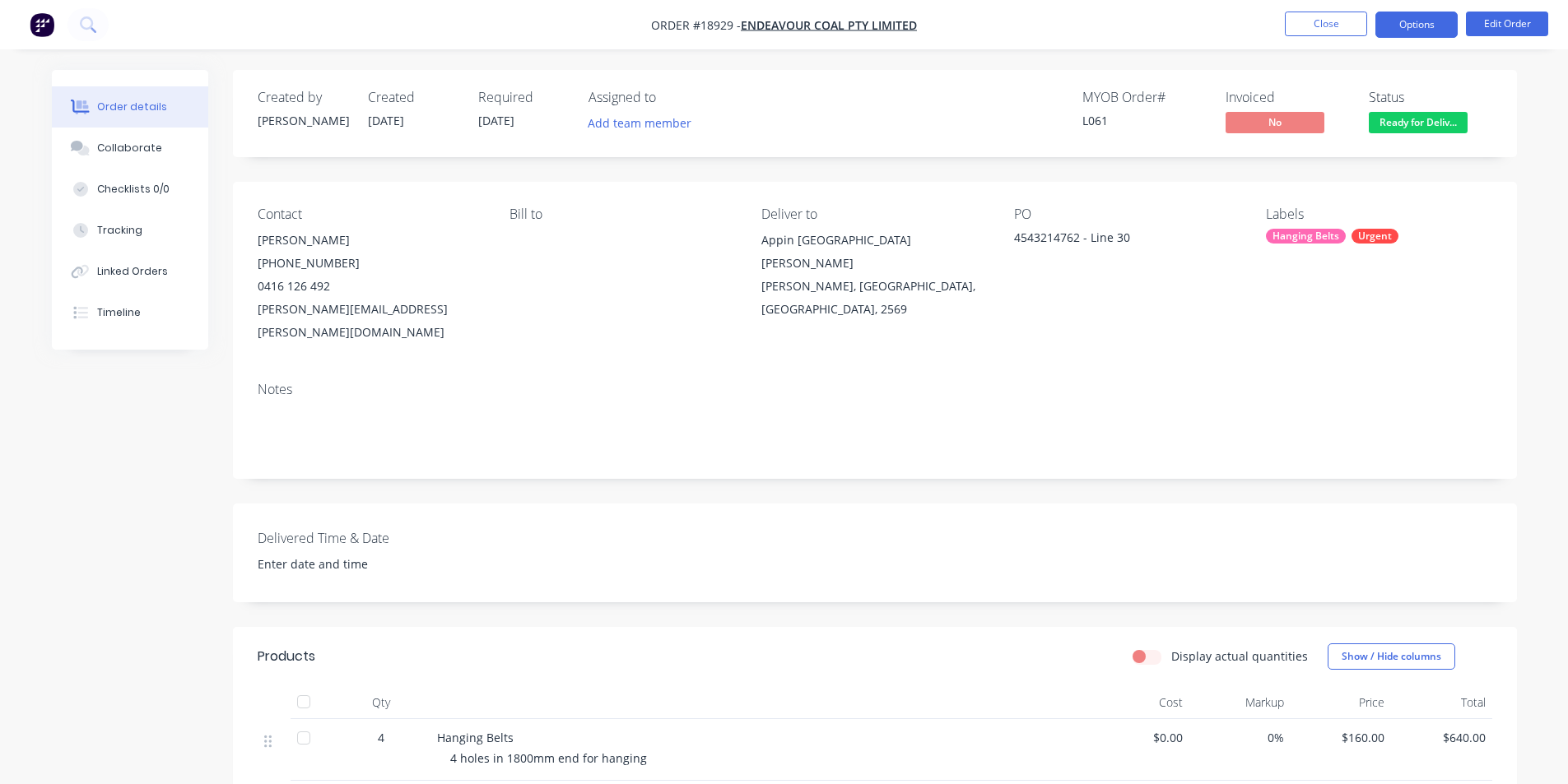
click at [1432, 24] on button "Options" at bounding box center [1416, 25] width 82 height 27
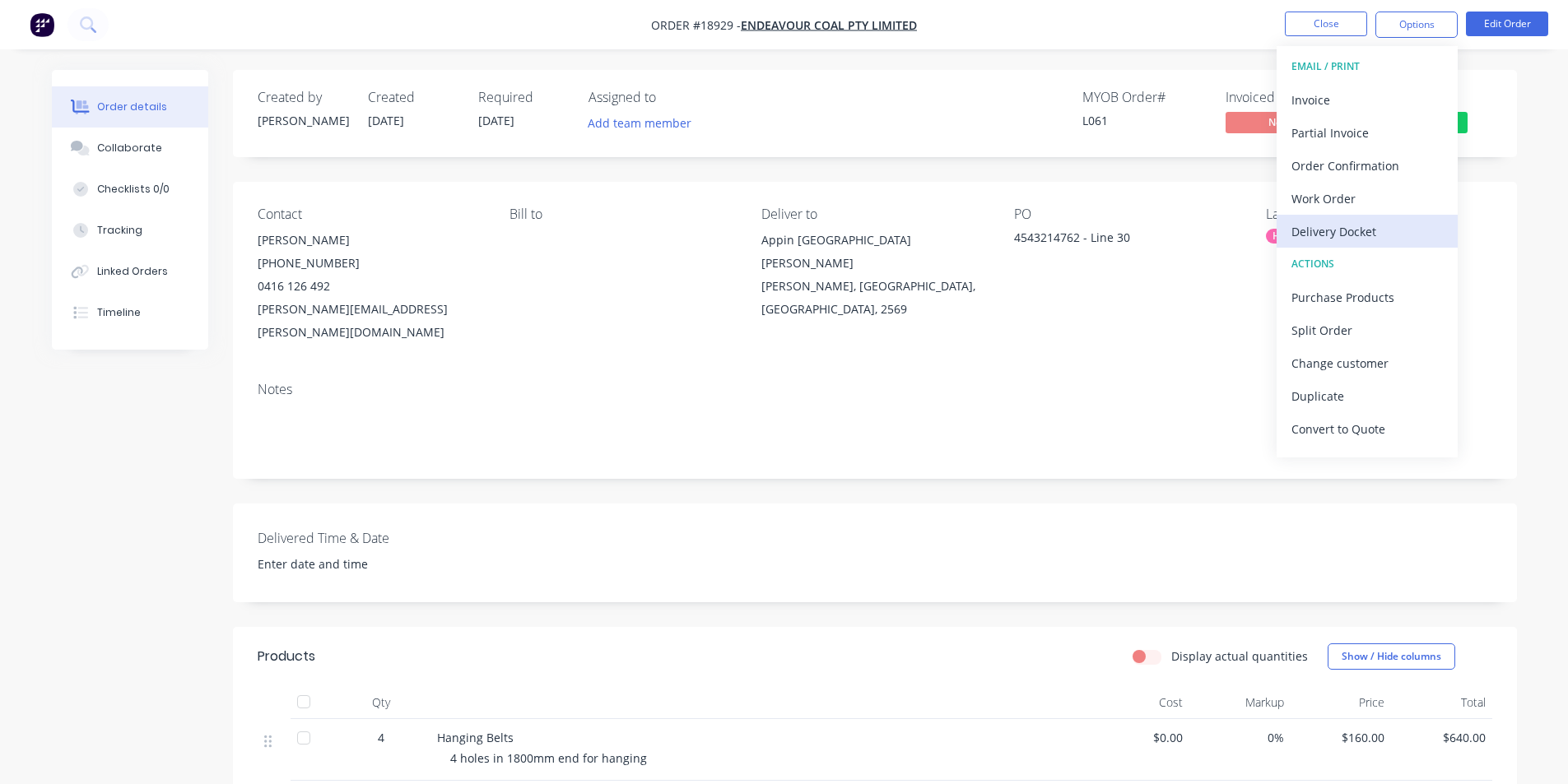
click at [1354, 237] on div "Delivery Docket" at bounding box center [1367, 231] width 152 height 24
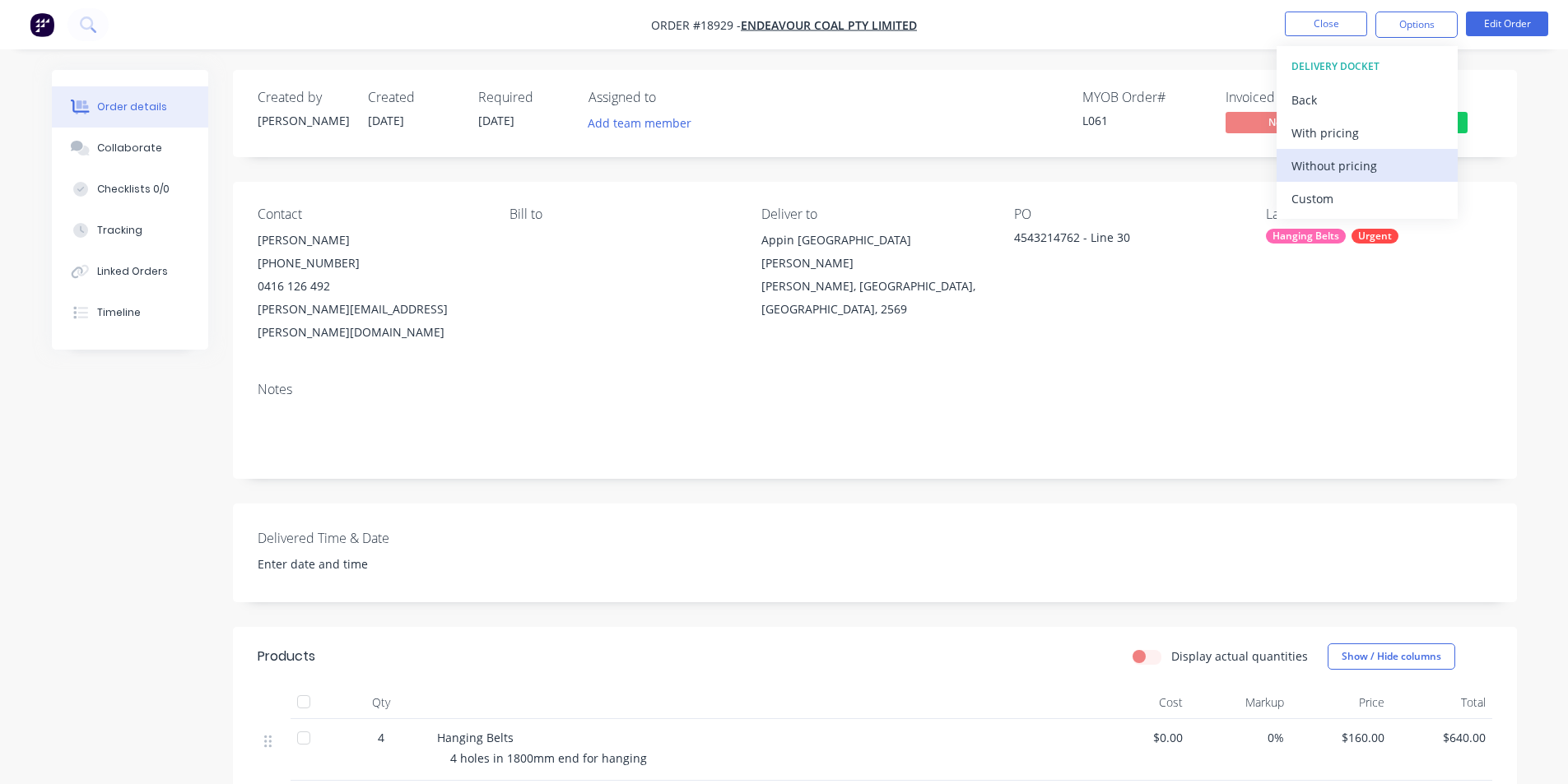
click at [1338, 162] on div "Without pricing" at bounding box center [1367, 166] width 152 height 24
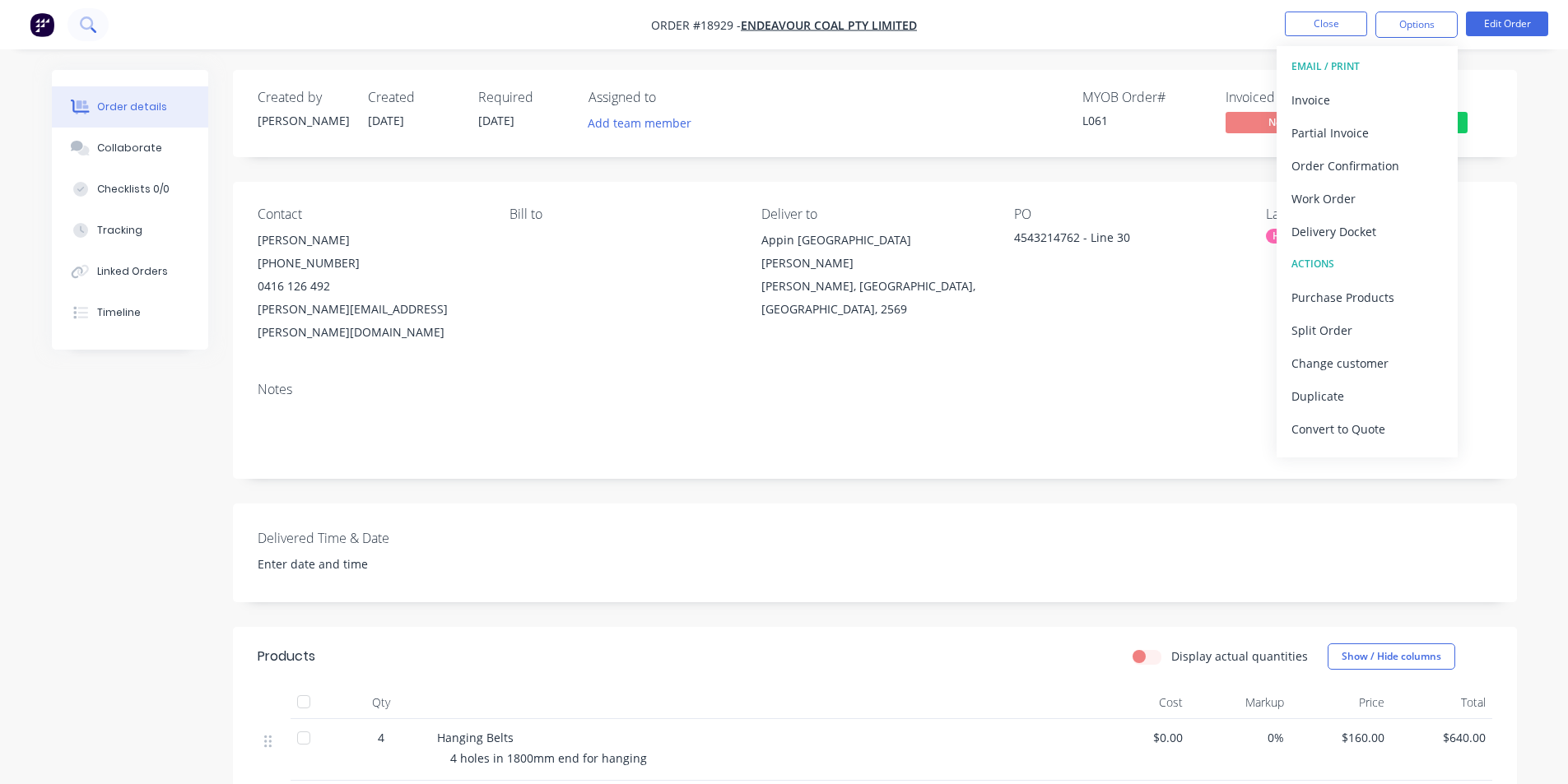
click at [89, 29] on icon at bounding box center [88, 25] width 16 height 16
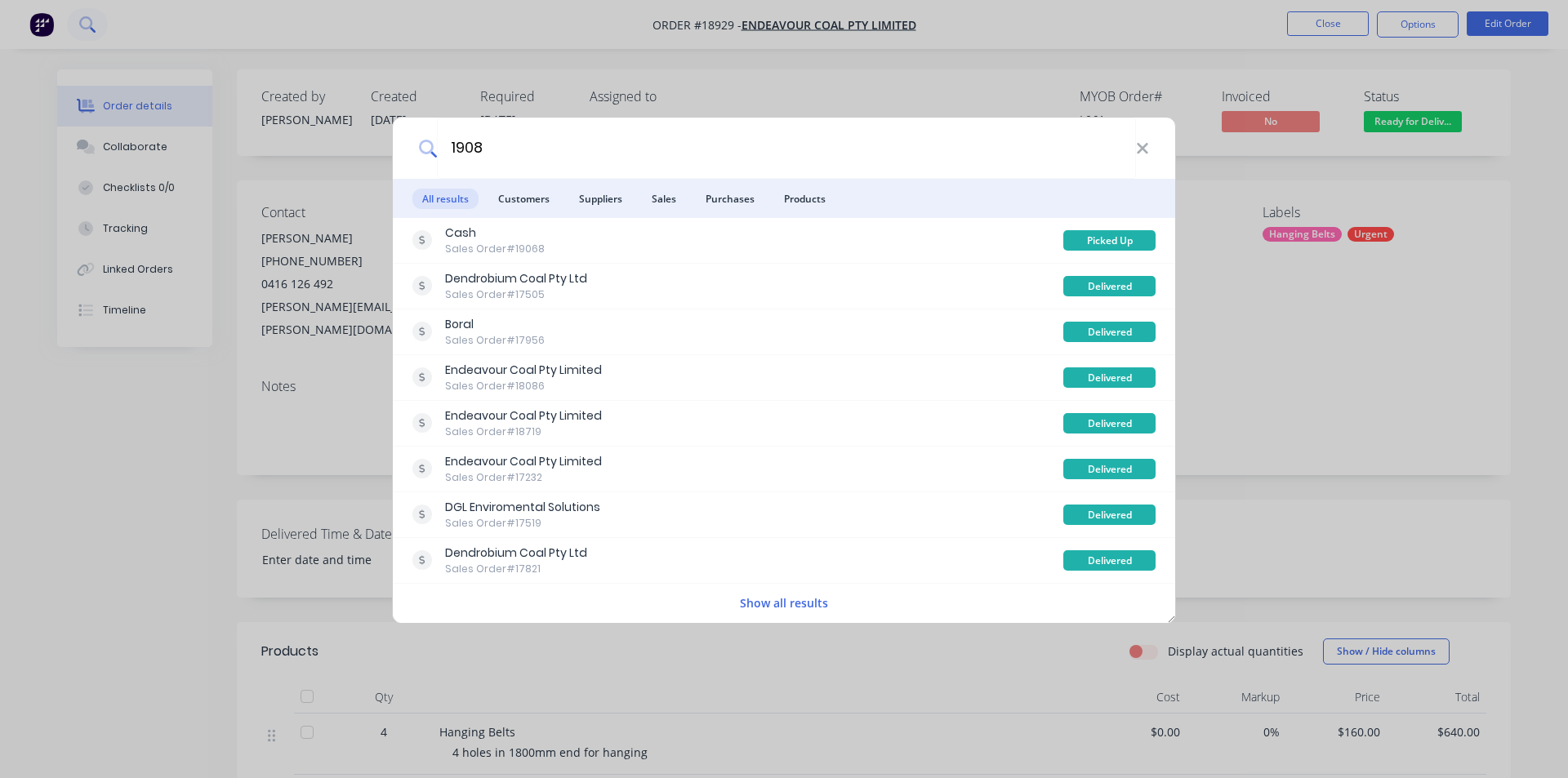
type input "19088"
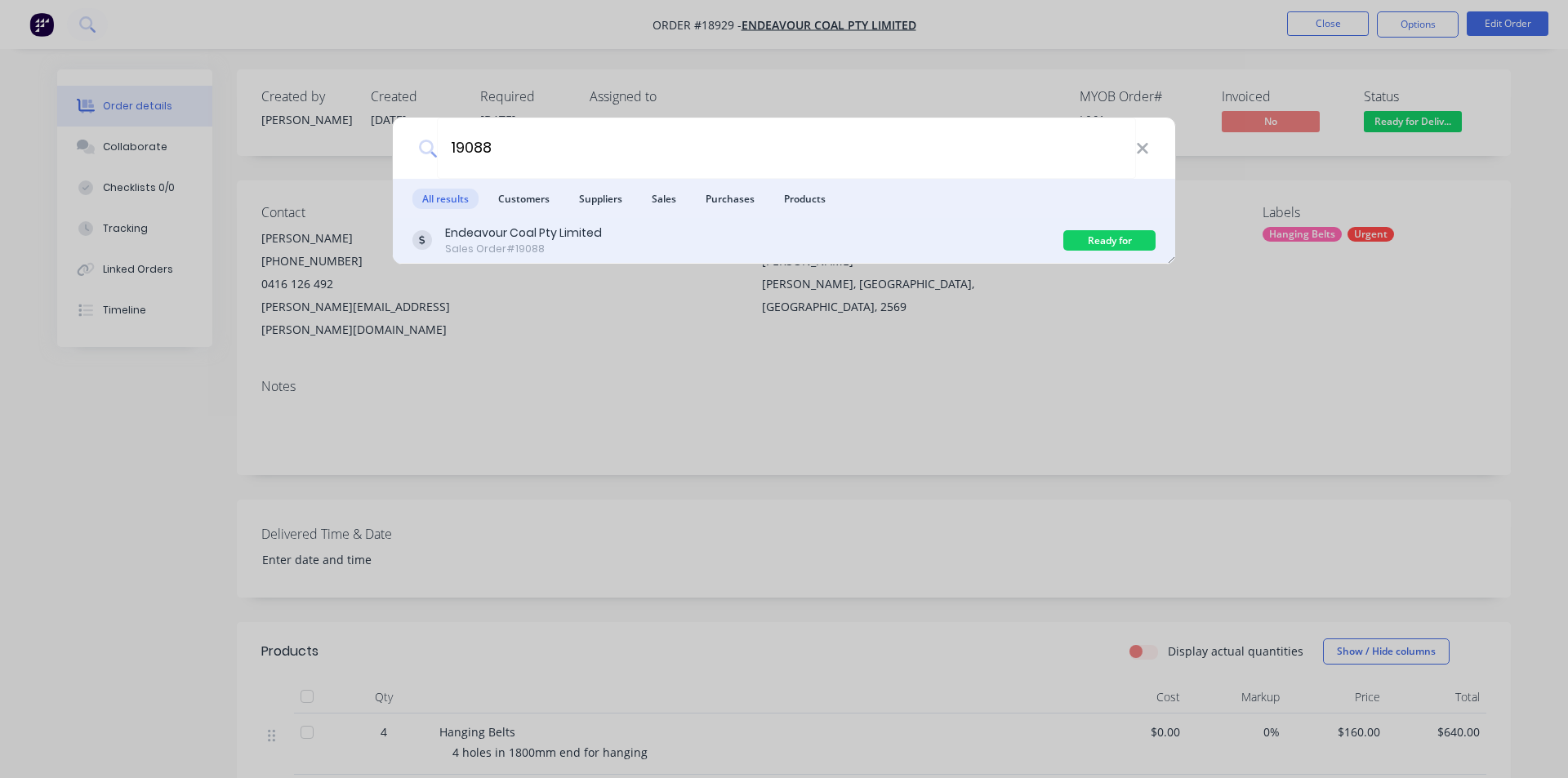
click at [568, 236] on div "Endeavour Coal Pty Limited" at bounding box center [523, 233] width 157 height 18
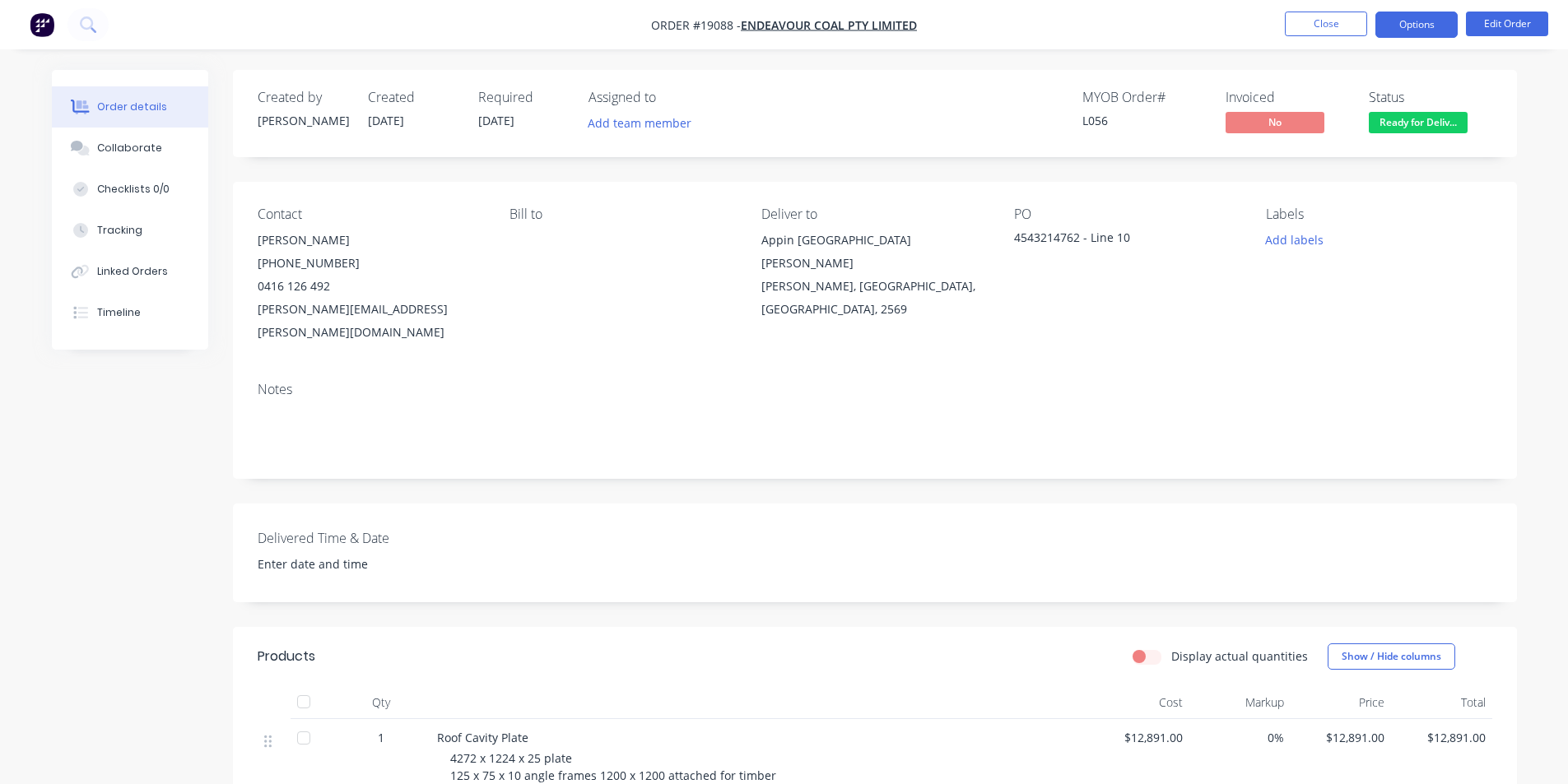
click at [1420, 24] on button "Options" at bounding box center [1416, 25] width 82 height 27
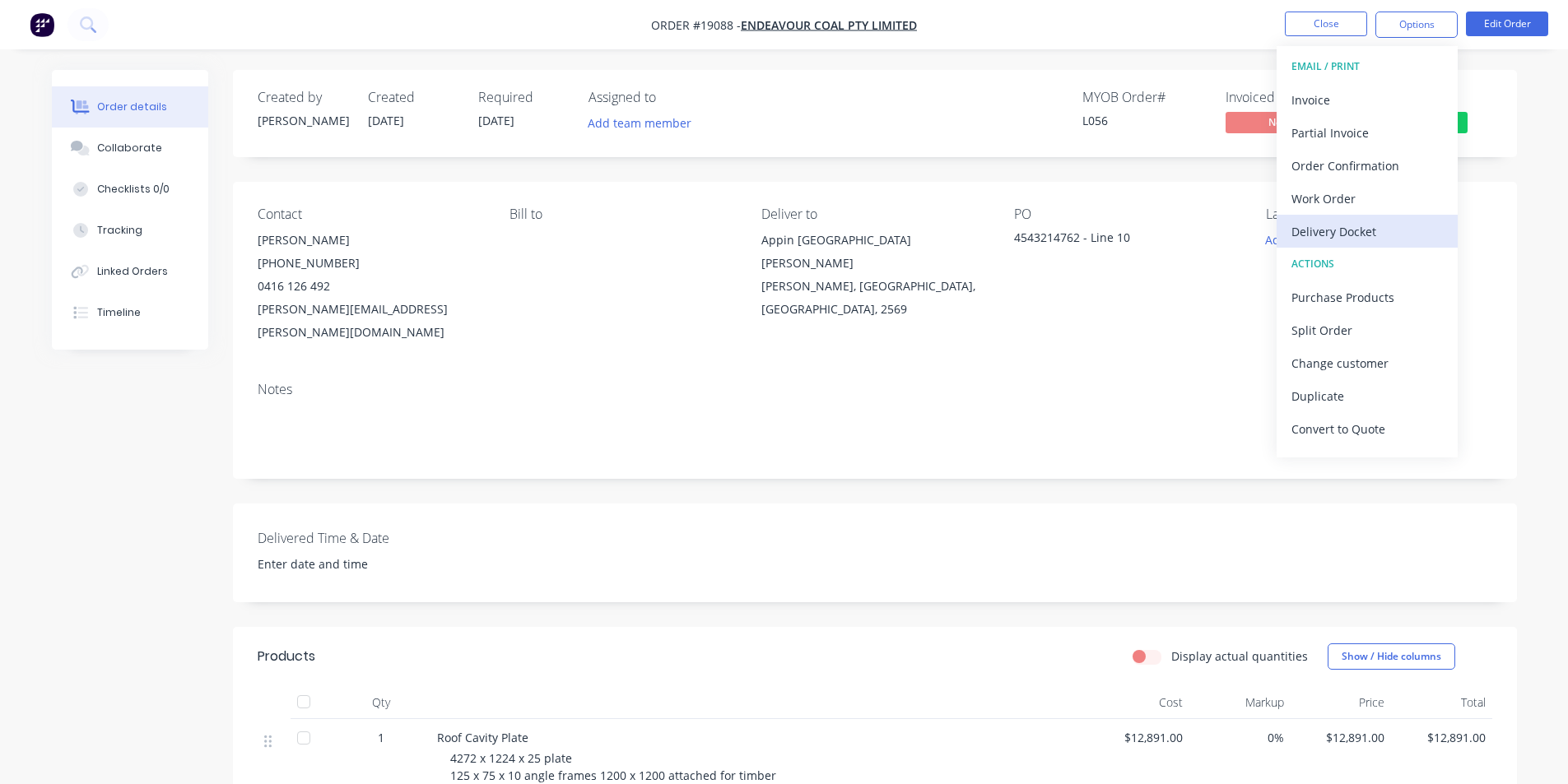
click at [1366, 235] on div "Delivery Docket" at bounding box center [1367, 231] width 152 height 24
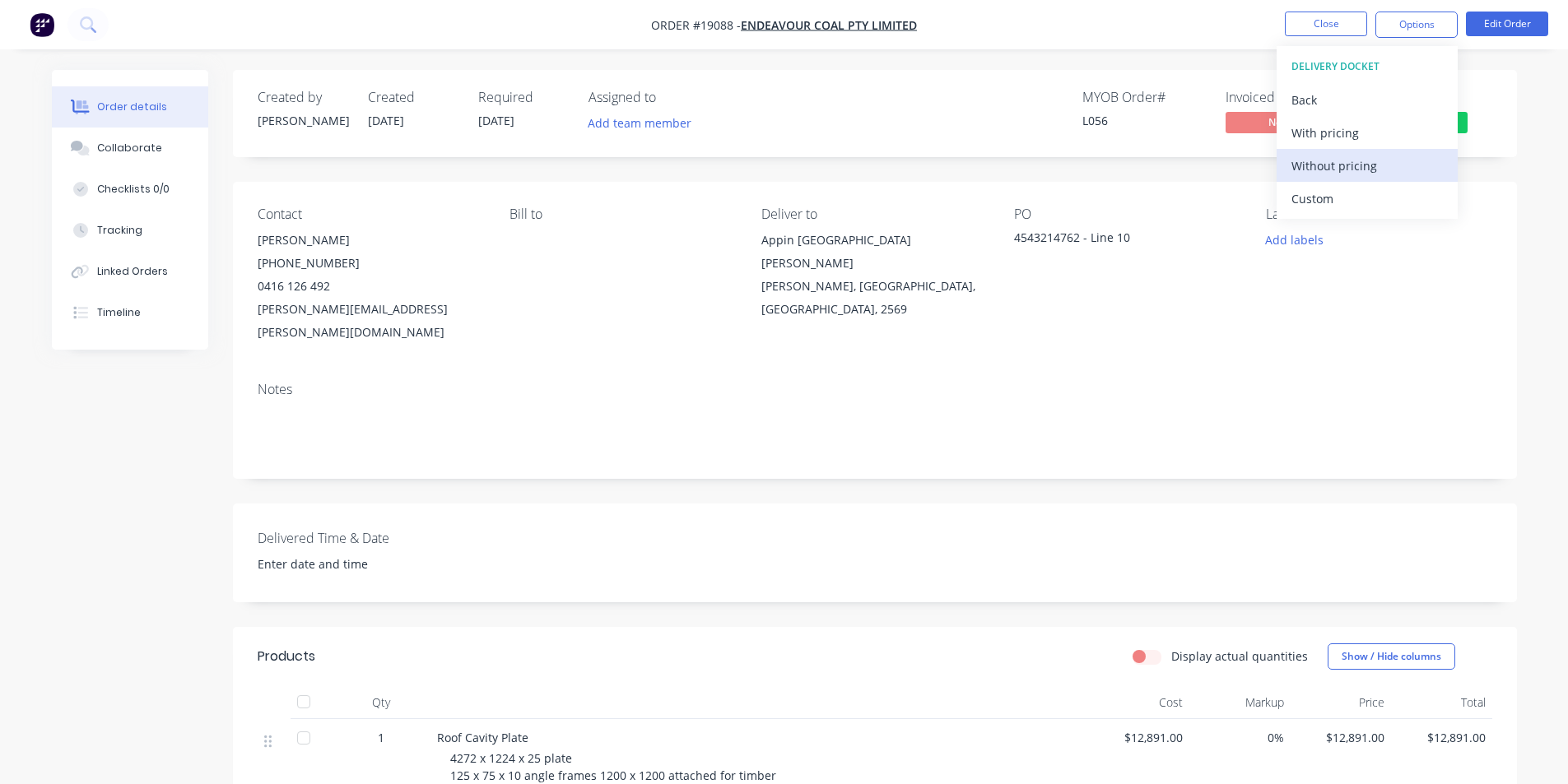
click at [1353, 167] on div "Without pricing" at bounding box center [1367, 166] width 152 height 24
click at [44, 21] on img "button" at bounding box center [42, 25] width 25 height 25
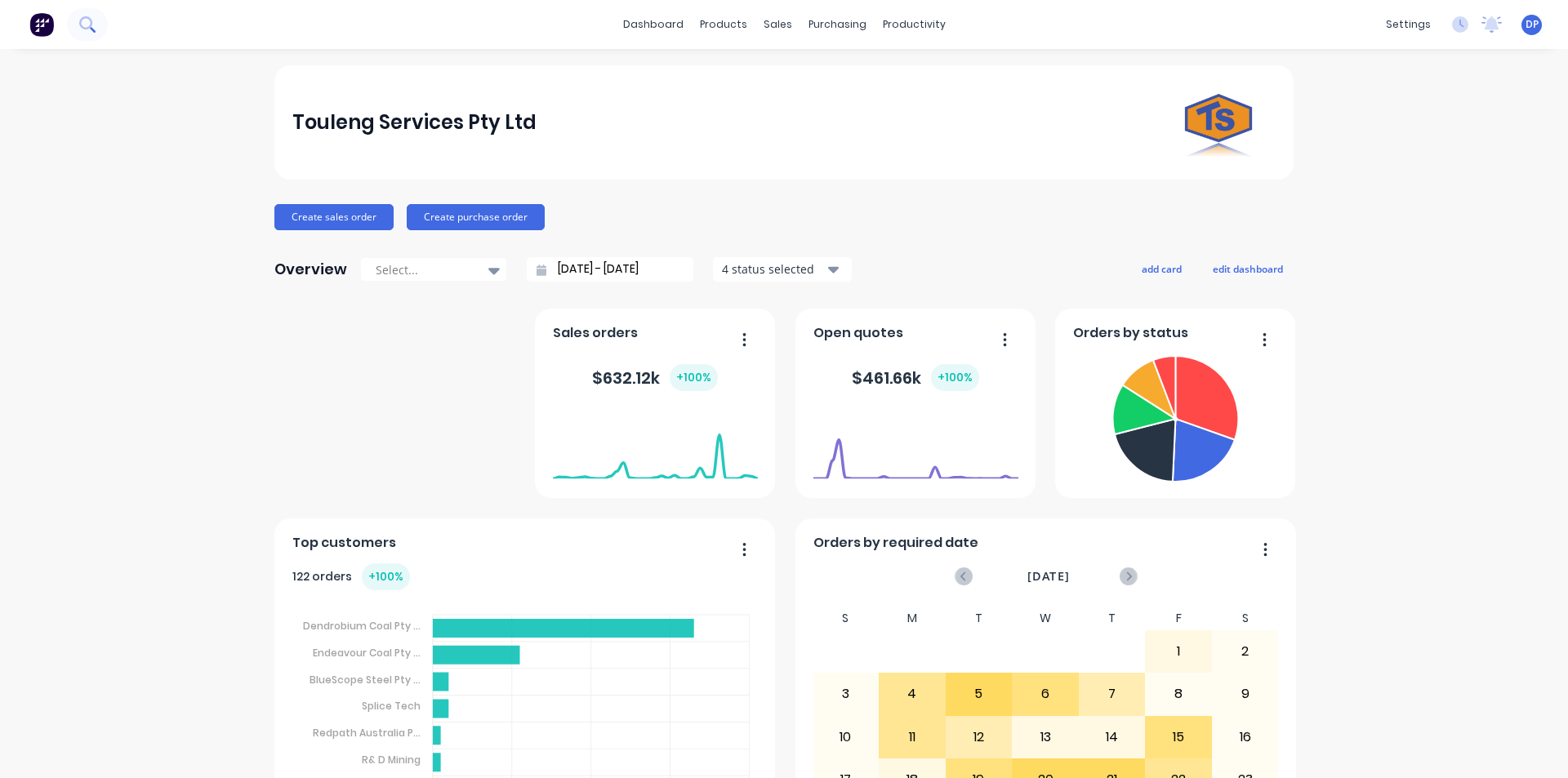
drag, startPoint x: 68, startPoint y: 9, endPoint x: 83, endPoint y: 9, distance: 15.0
click at [68, 9] on div at bounding box center [54, 24] width 108 height 33
click at [91, 18] on icon at bounding box center [87, 25] width 16 height 16
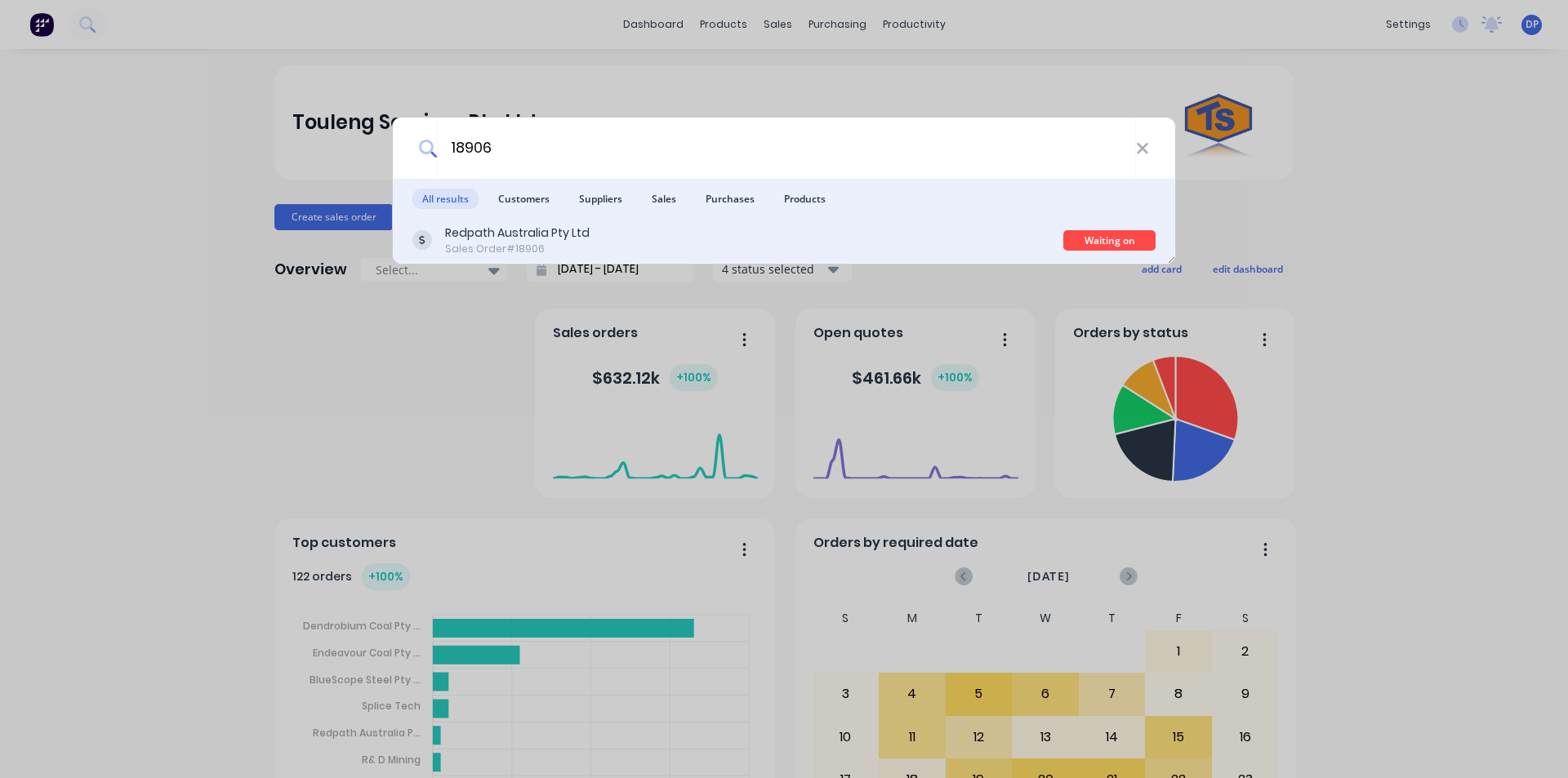
type input "18906"
click at [633, 247] on div "Redpath Australia Pty Ltd Sales Order #18906" at bounding box center [738, 240] width 651 height 32
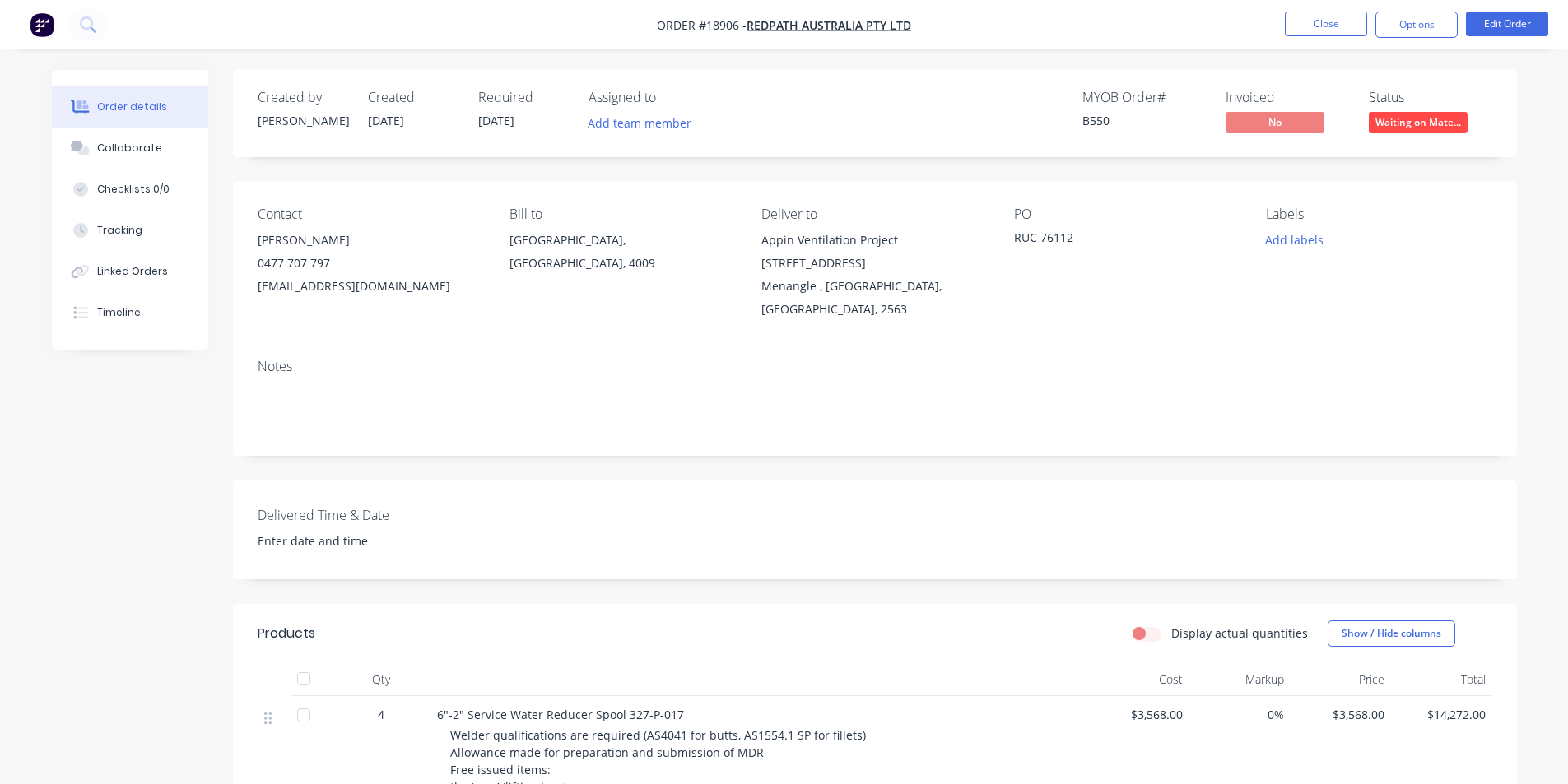
click at [46, 19] on img "button" at bounding box center [42, 25] width 25 height 25
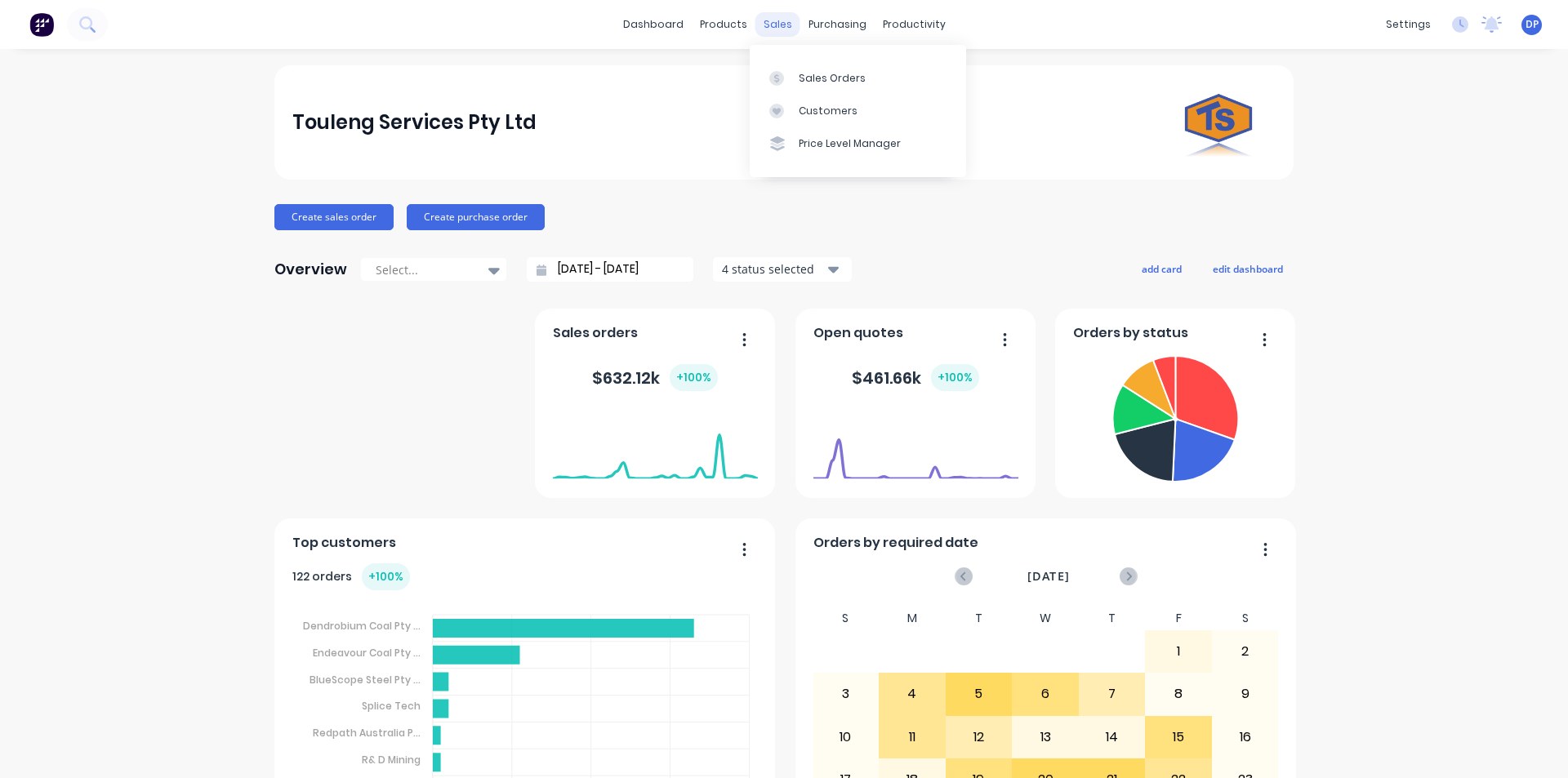
click at [780, 30] on div "sales" at bounding box center [777, 25] width 45 height 25
click at [820, 82] on div "Sales Orders" at bounding box center [832, 78] width 67 height 15
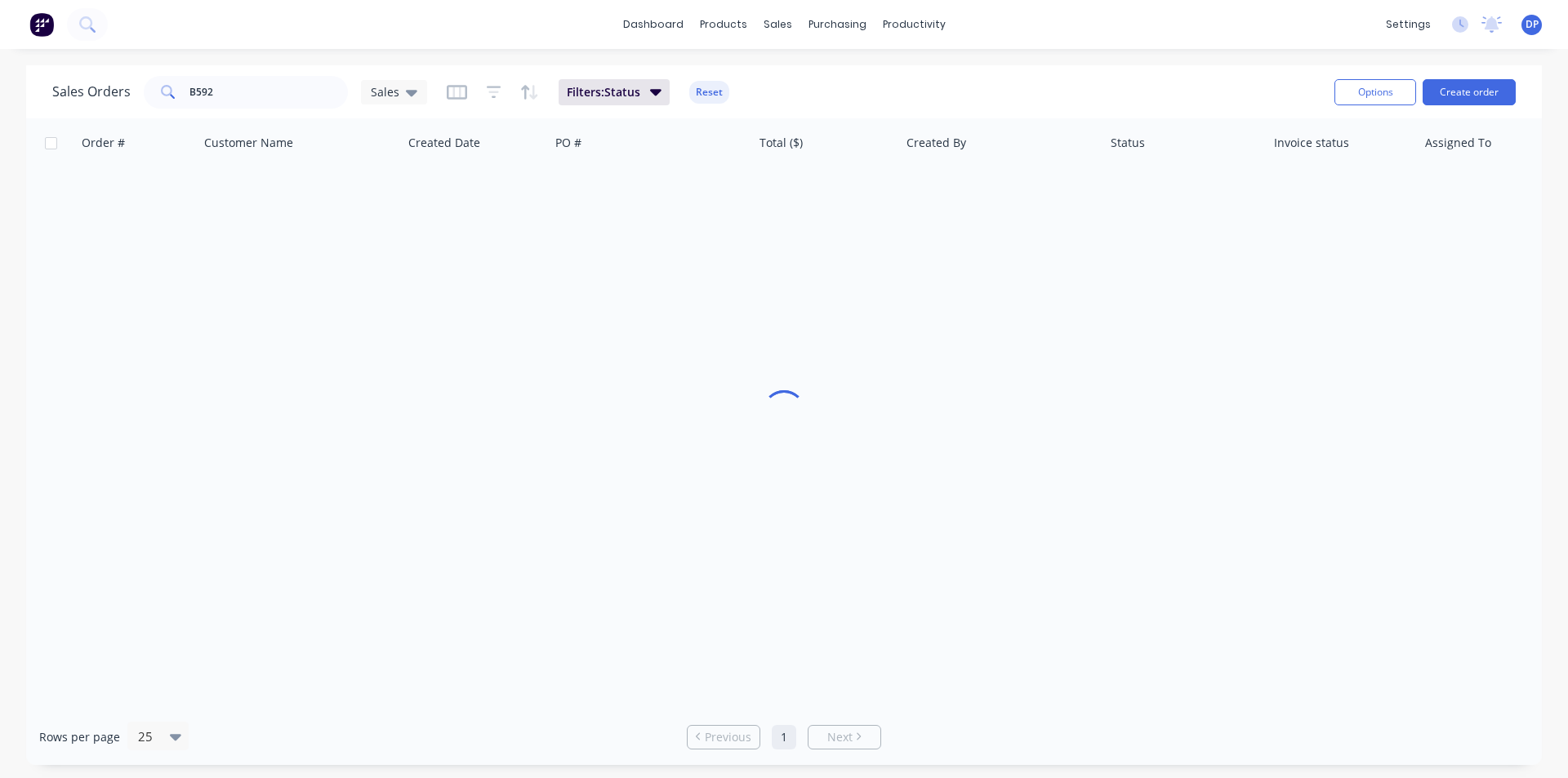
click at [251, 113] on div "Sales Orders B592 Sales Filters: Status Reset Options Create order" at bounding box center [784, 91] width 1516 height 53
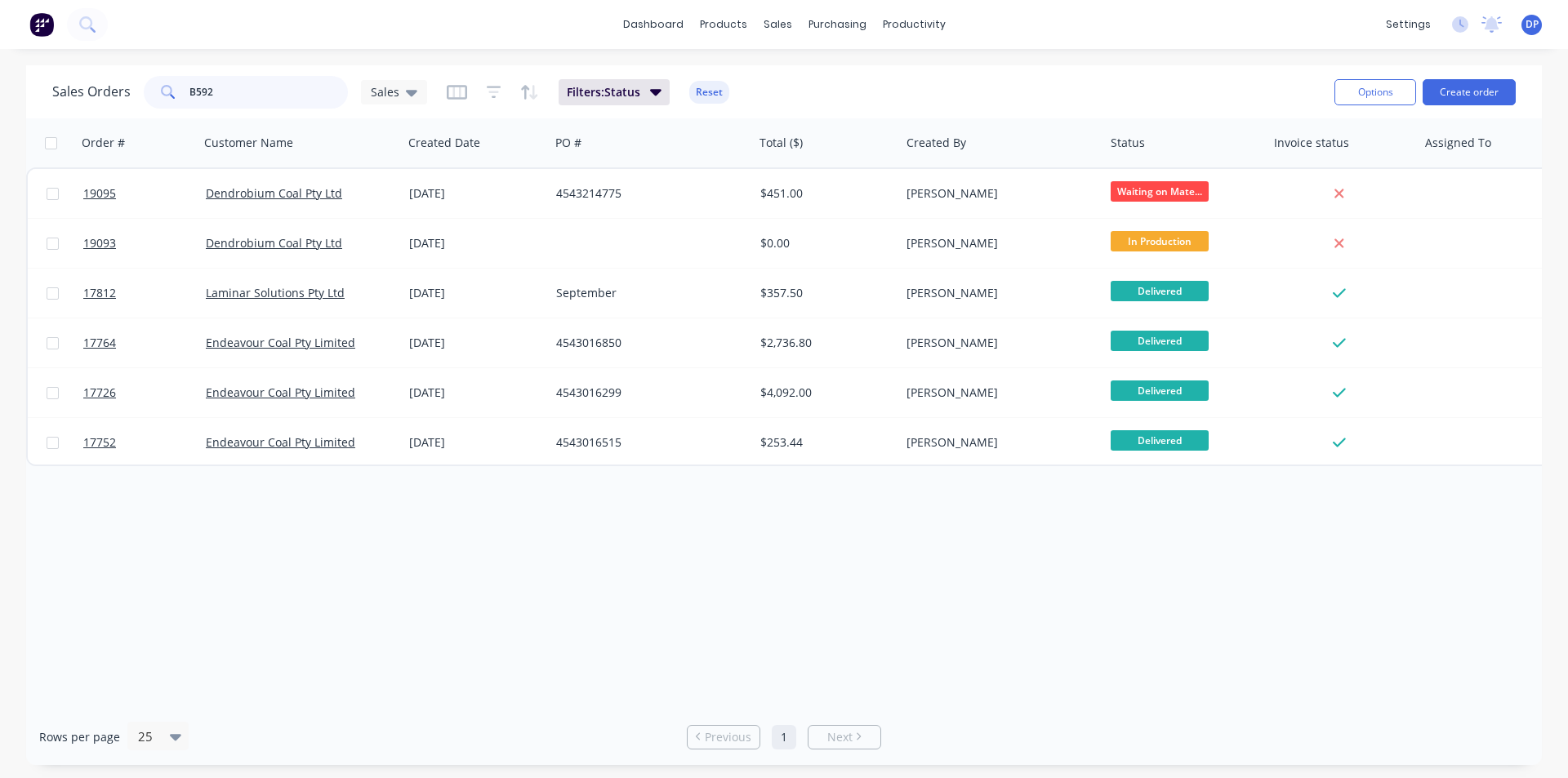
drag, startPoint x: 252, startPoint y: 98, endPoint x: 115, endPoint y: 95, distance: 137.0
click at [115, 95] on div "Sales Orders B592 Sales" at bounding box center [239, 91] width 375 height 33
paste input "4543210518"
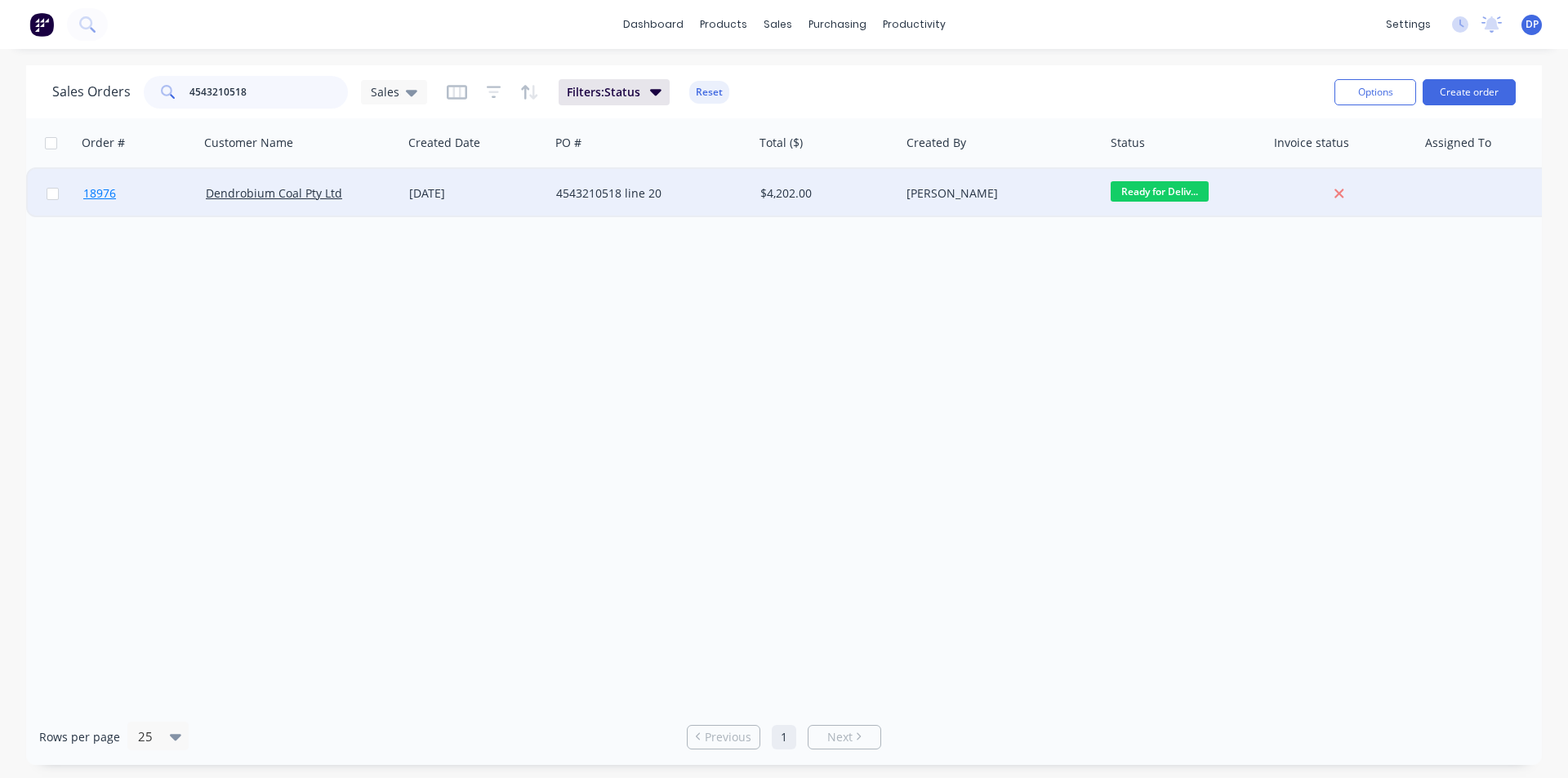
type input "4543210518"
click at [109, 188] on span "18976" at bounding box center [99, 193] width 33 height 17
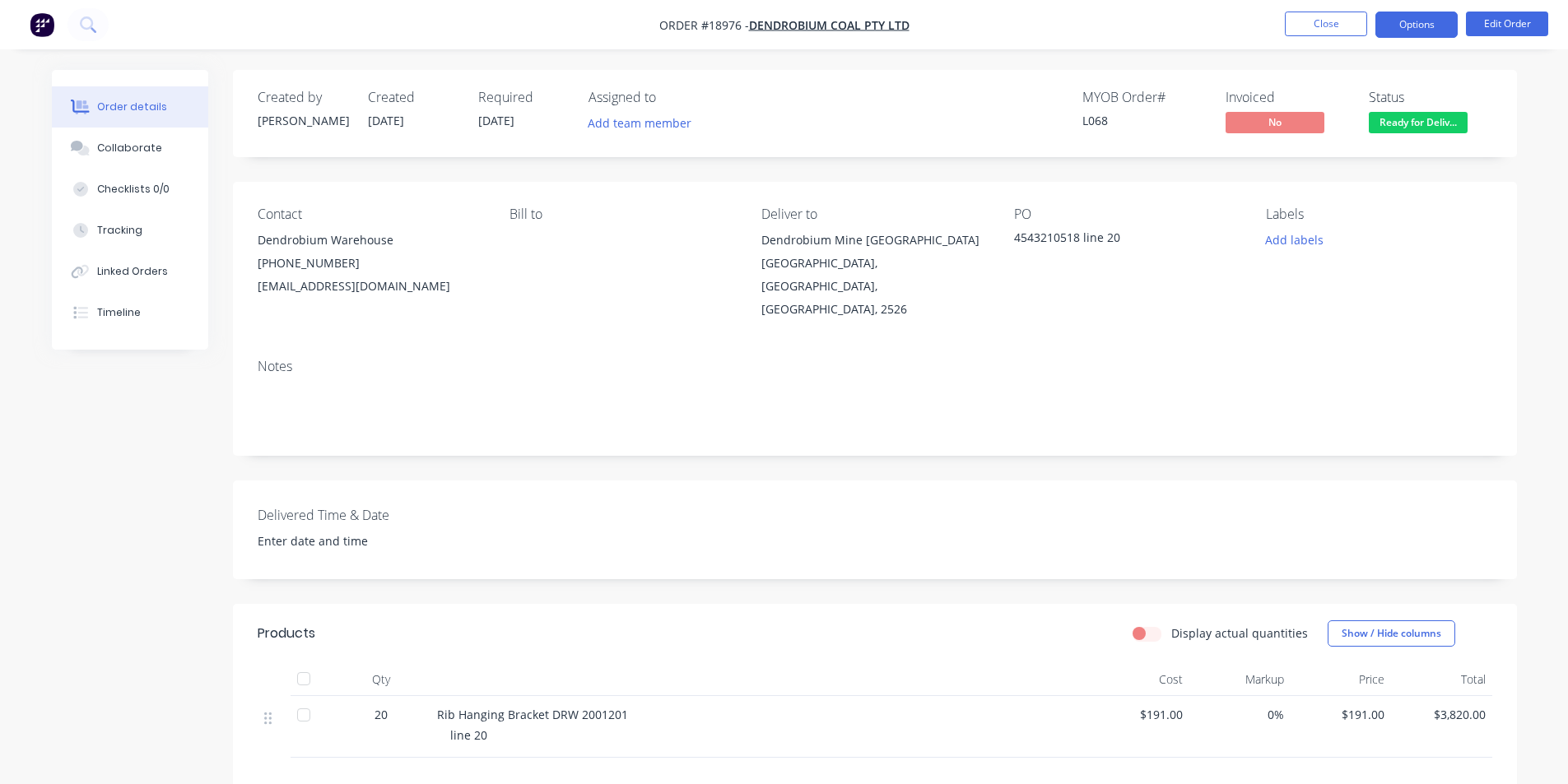
click at [1421, 32] on button "Options" at bounding box center [1416, 25] width 82 height 27
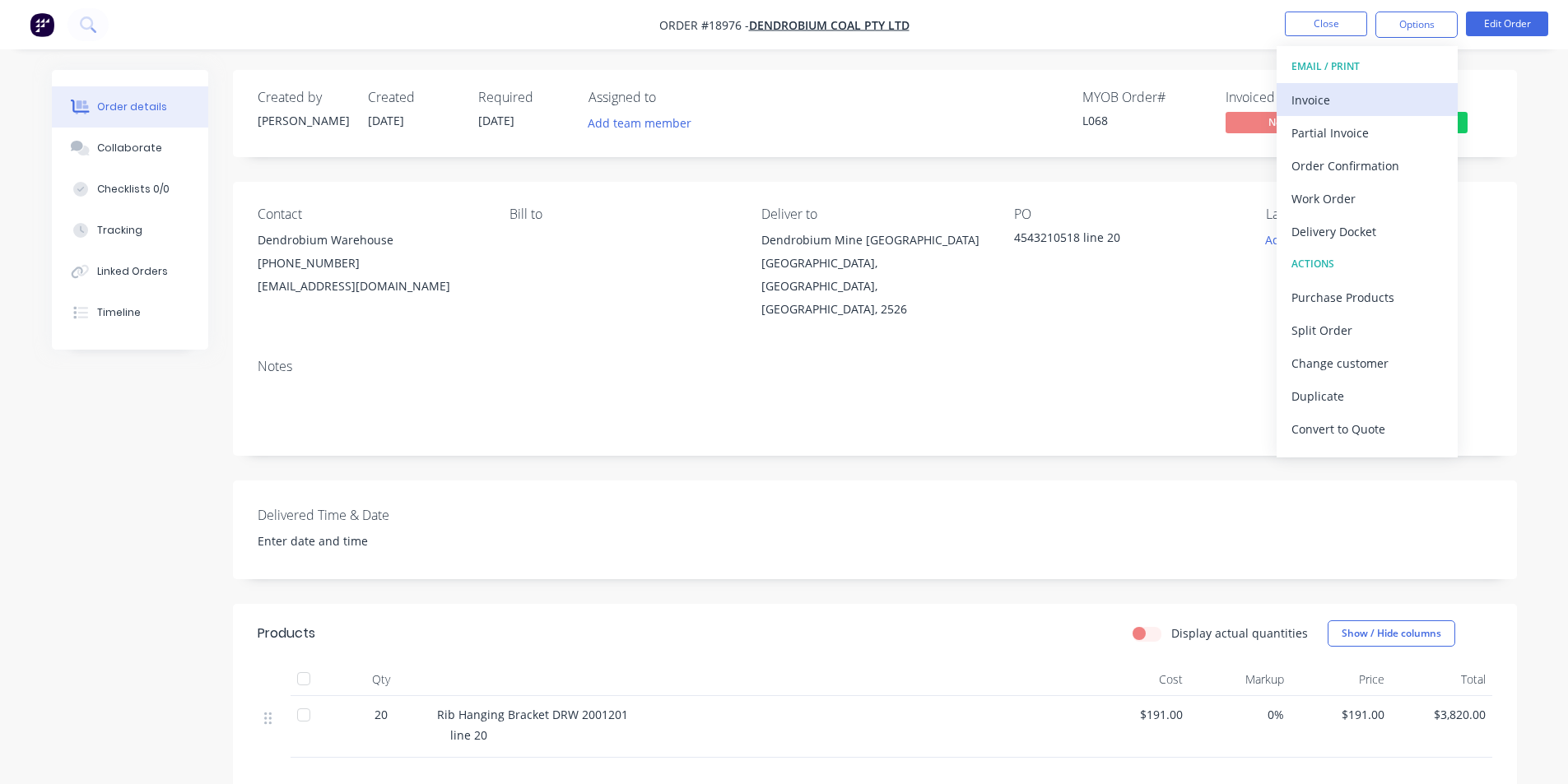
click at [1340, 101] on div "Invoice" at bounding box center [1367, 99] width 152 height 24
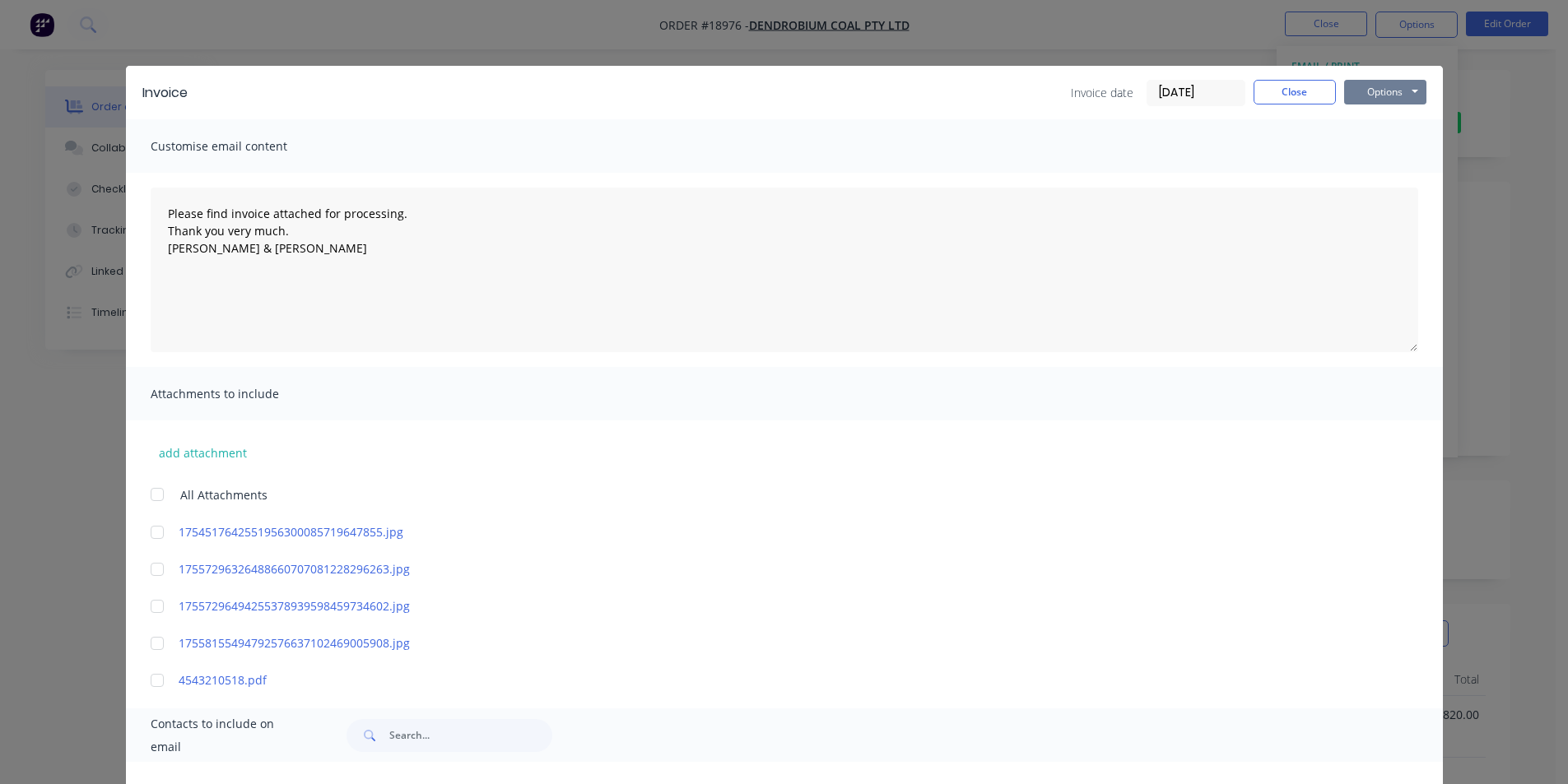
click at [1389, 93] on button "Options" at bounding box center [1385, 92] width 82 height 25
click at [1401, 145] on button "Print" at bounding box center [1397, 148] width 105 height 27
type textarea "Please find invoice attached for processing. Thank you very much. [PERSON_NAME]…"
click at [1299, 90] on button "Close" at bounding box center [1295, 92] width 82 height 25
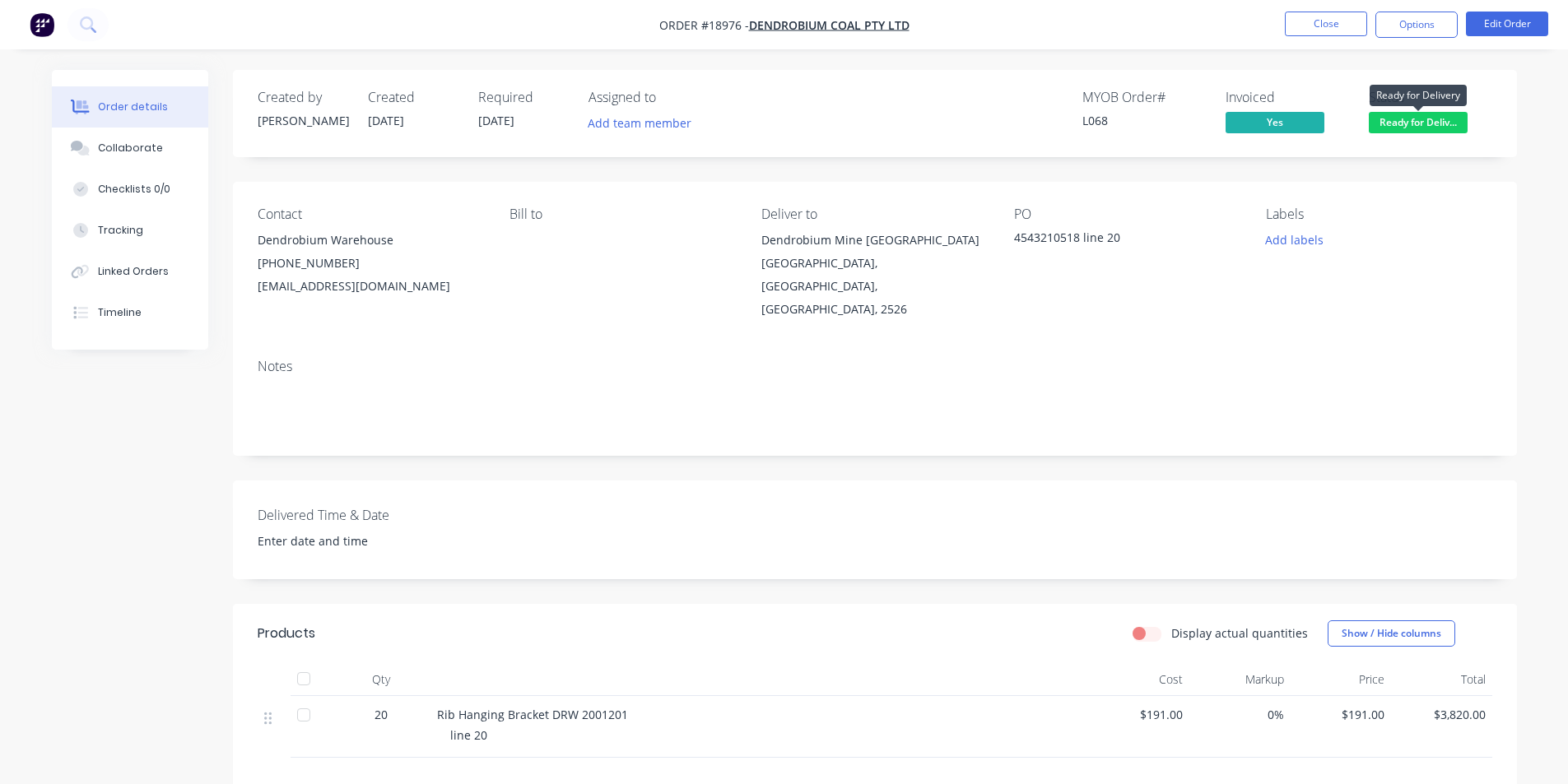
click at [1421, 125] on span "Ready for Deliv..." at bounding box center [1418, 121] width 98 height 20
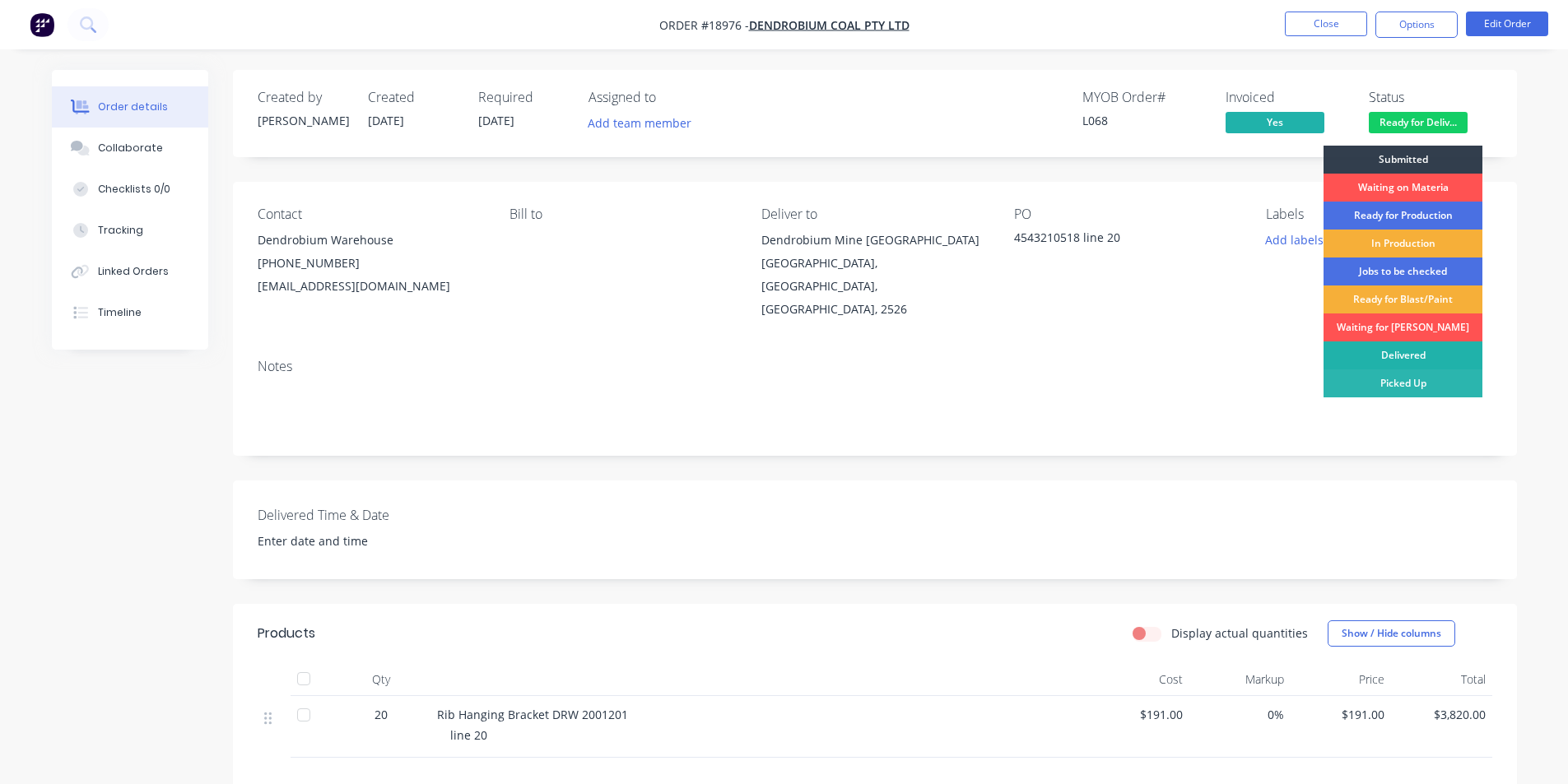
click at [1416, 355] on div "Delivered" at bounding box center [1403, 355] width 159 height 28
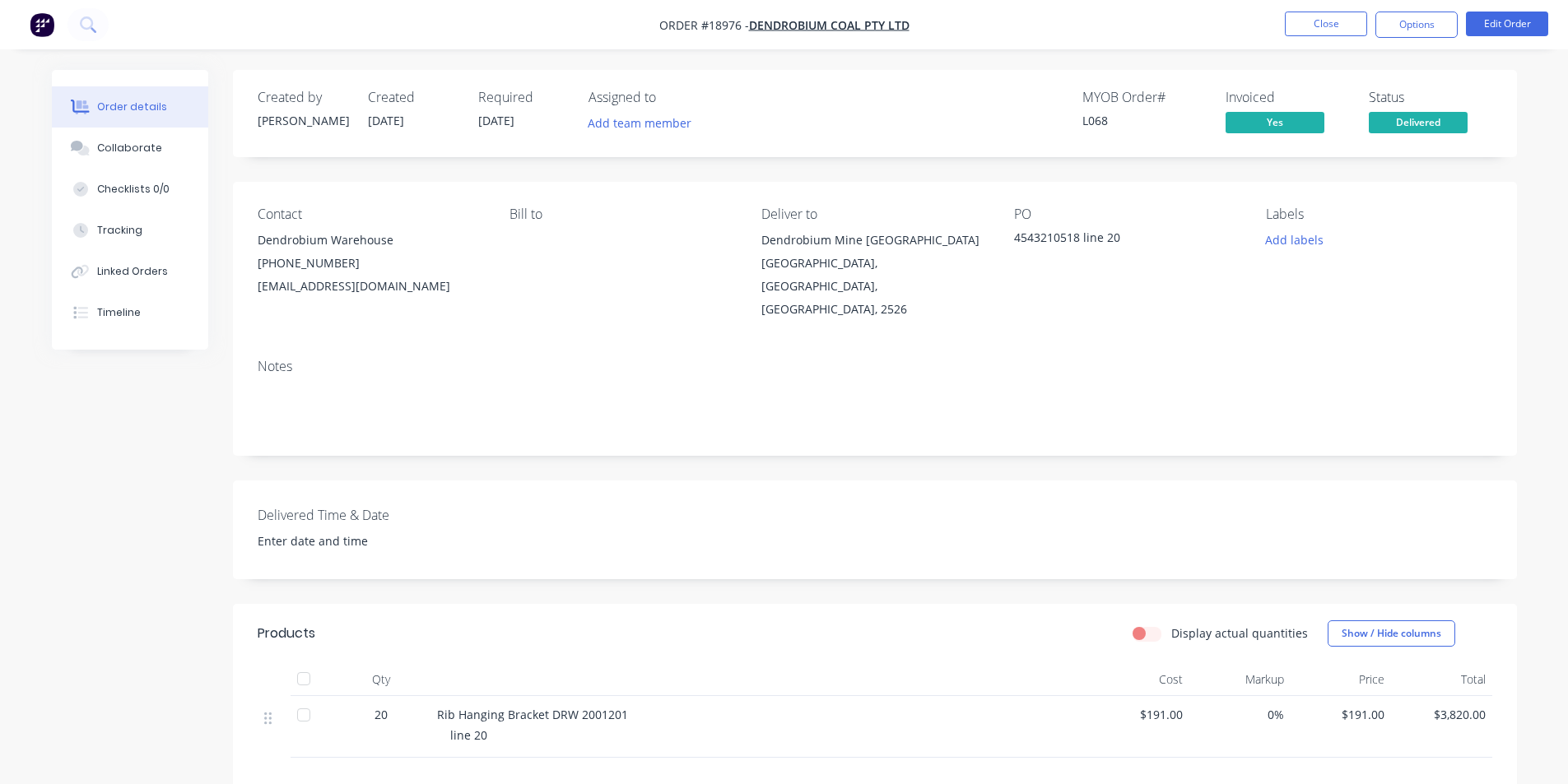
click at [41, 23] on img "button" at bounding box center [42, 25] width 25 height 25
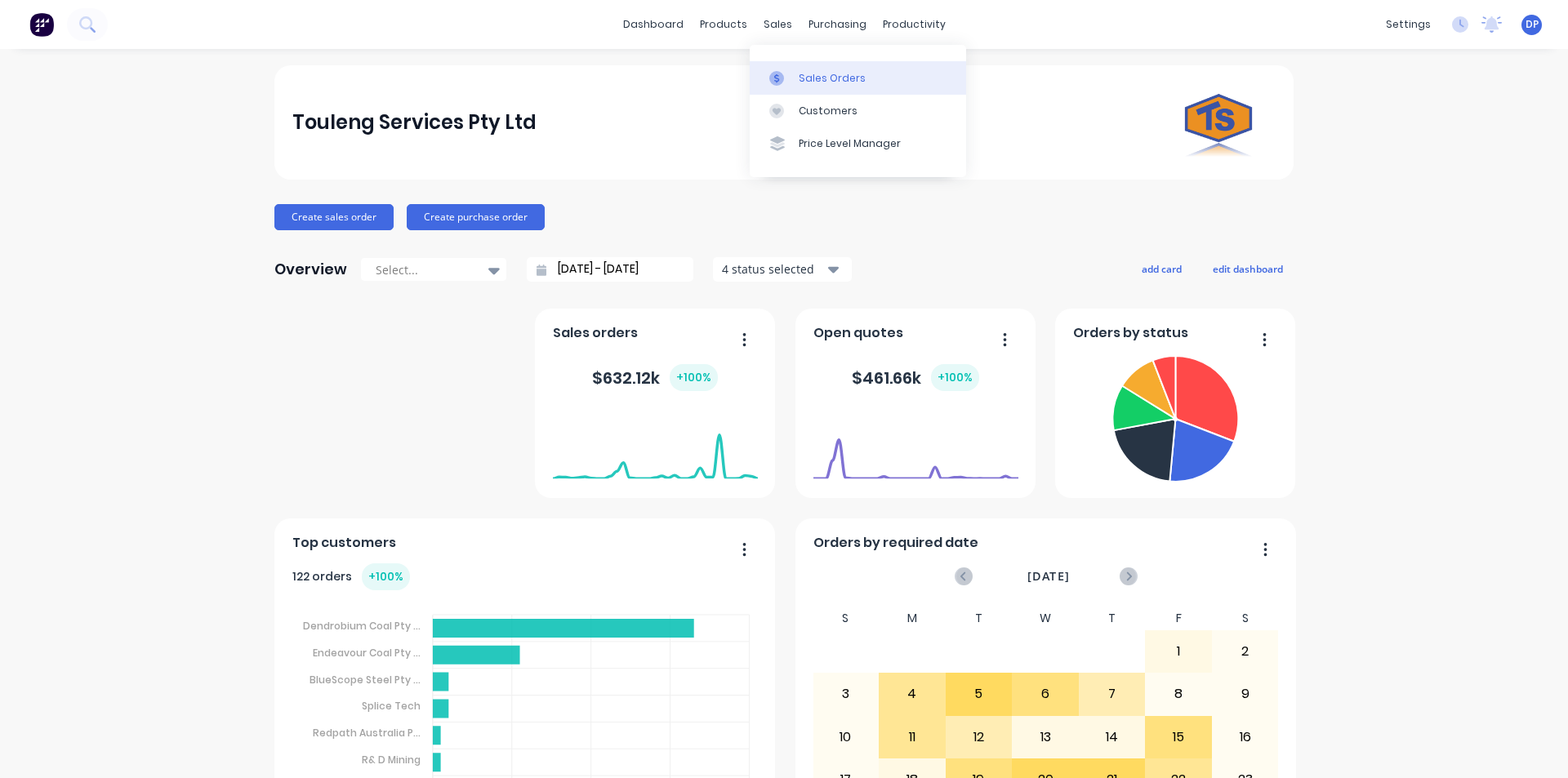
click at [820, 67] on link "Sales Orders" at bounding box center [858, 77] width 216 height 33
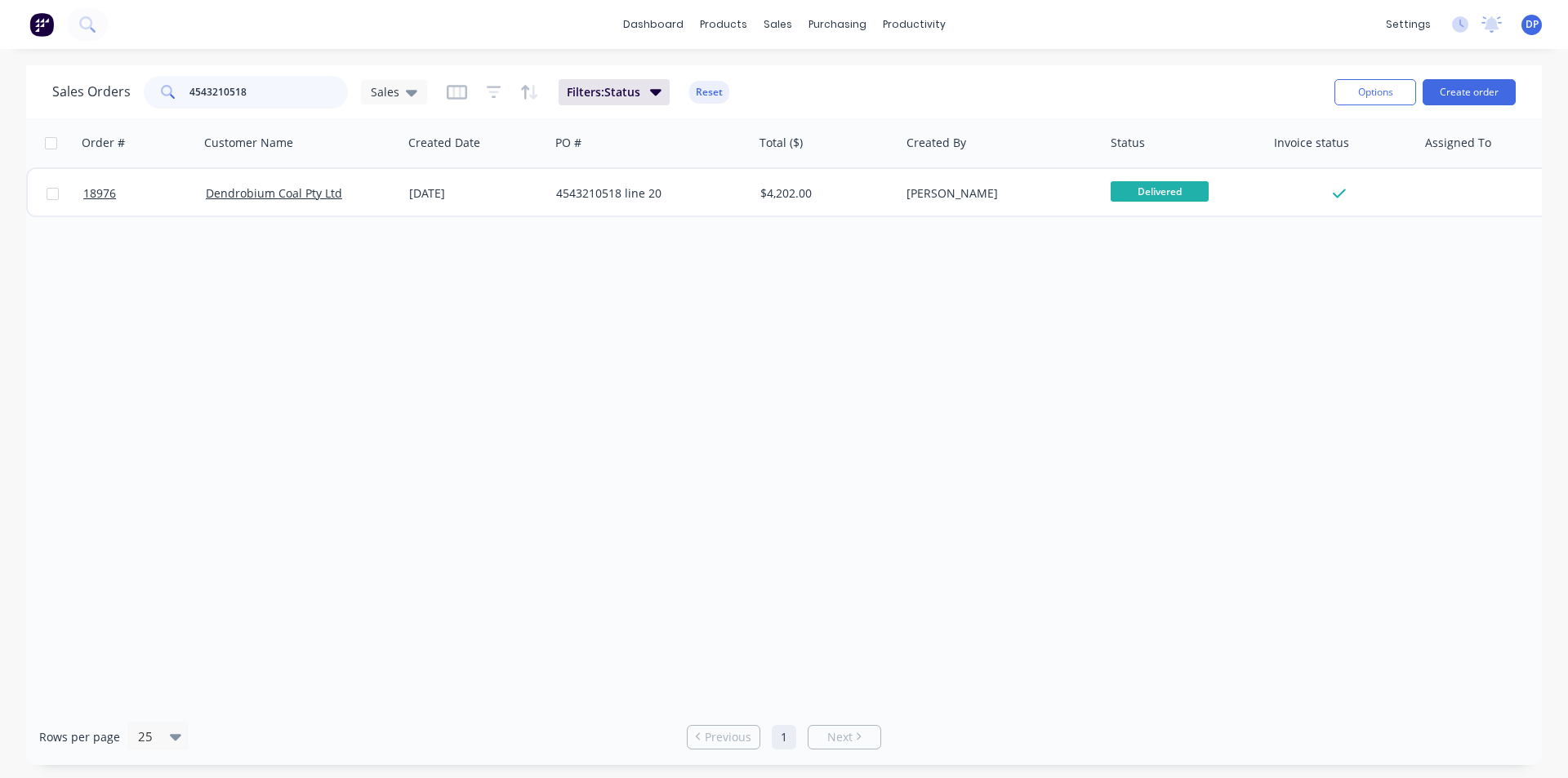
drag, startPoint x: 278, startPoint y: 90, endPoint x: 121, endPoint y: 101, distance: 157.4
click at [121, 101] on div "Sales Orders 4543210518 Sales" at bounding box center [239, 91] width 375 height 33
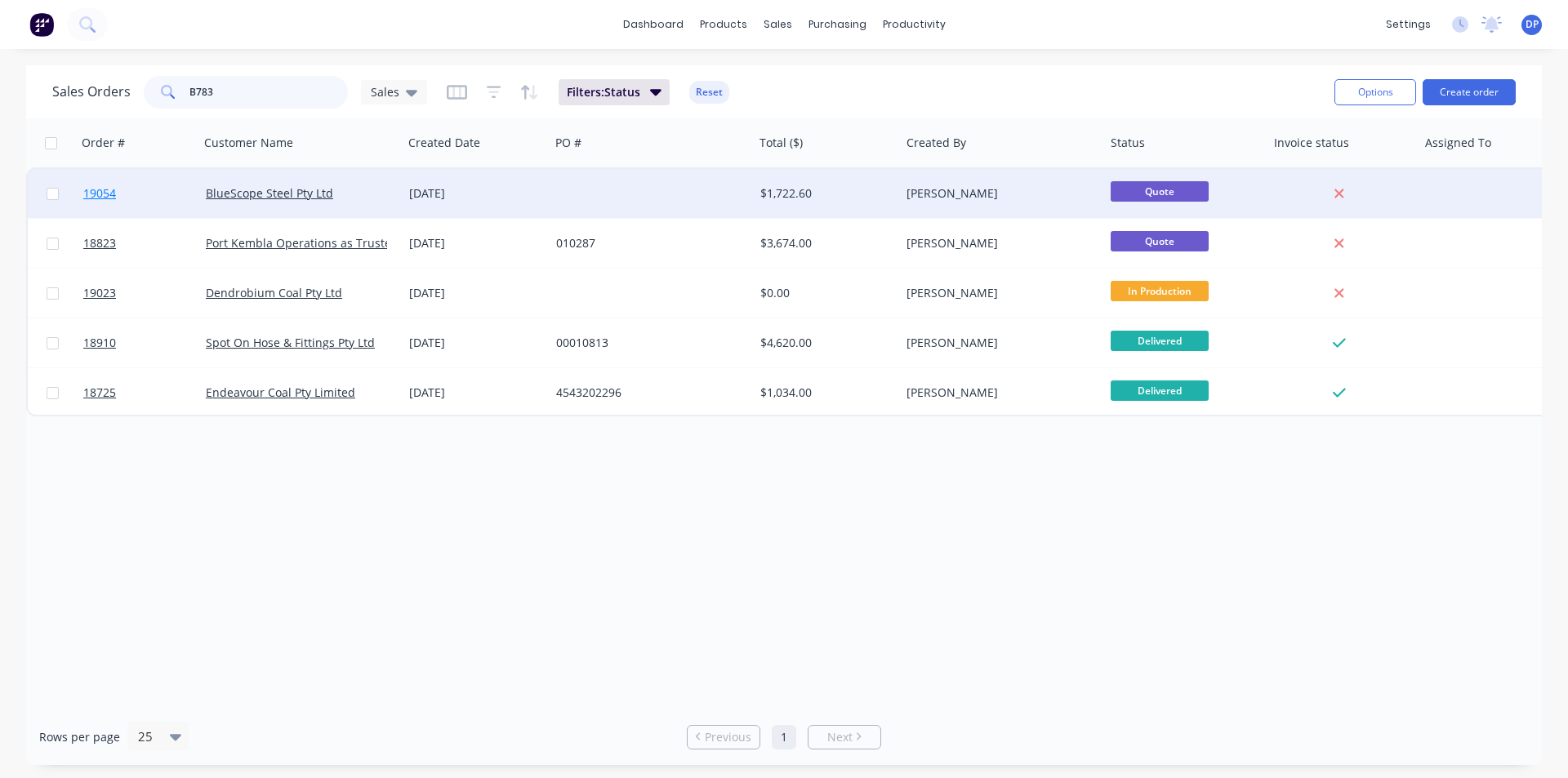
type input "B783"
click at [106, 188] on span "19054" at bounding box center [99, 193] width 33 height 17
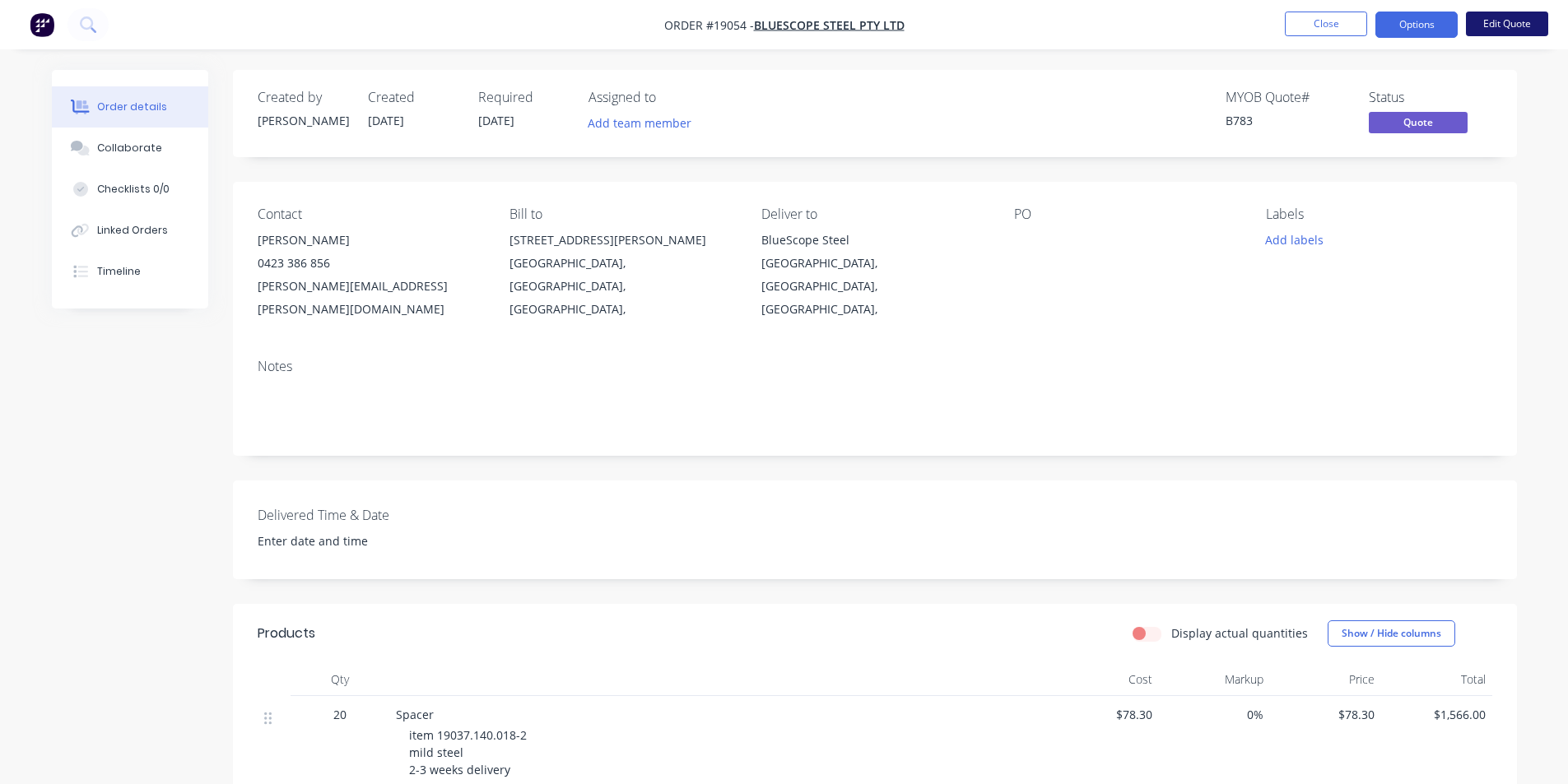
click at [1521, 31] on button "Edit Quote" at bounding box center [1507, 24] width 82 height 25
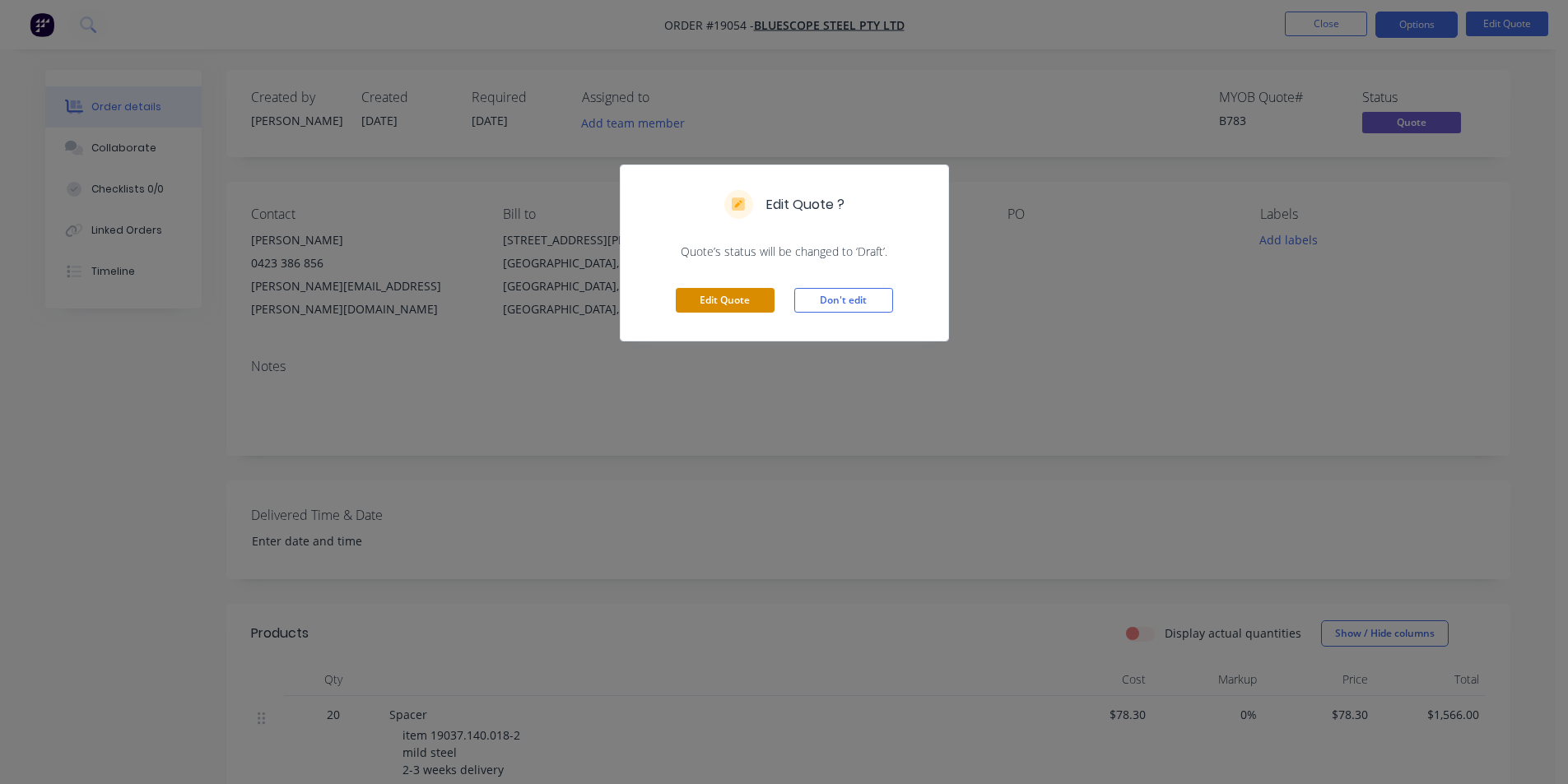
click at [701, 299] on button "Edit Quote" at bounding box center [725, 300] width 98 height 25
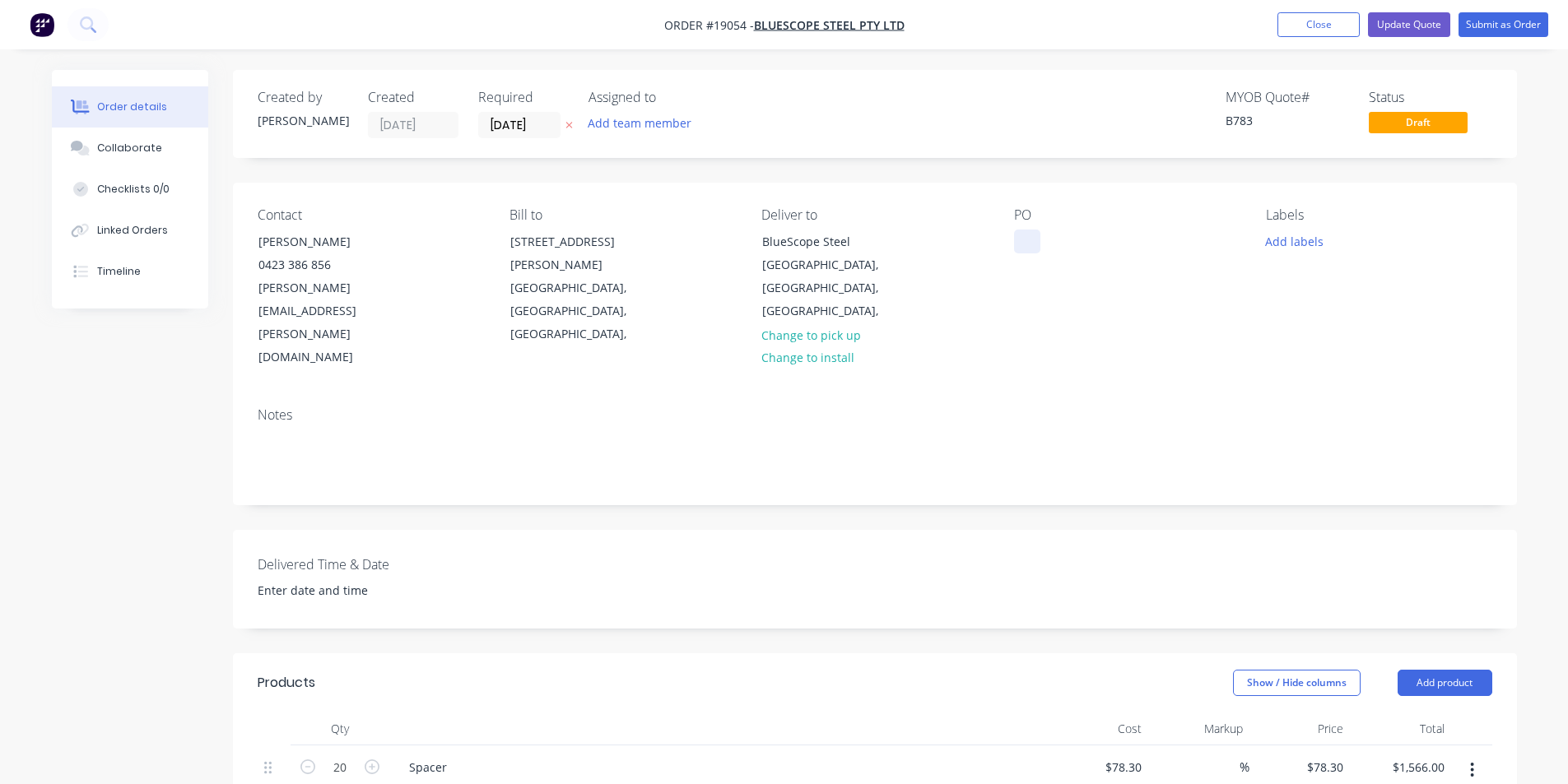
click at [1015, 237] on div at bounding box center [1027, 241] width 27 height 24
click at [121, 147] on div "Collaborate" at bounding box center [129, 148] width 65 height 15
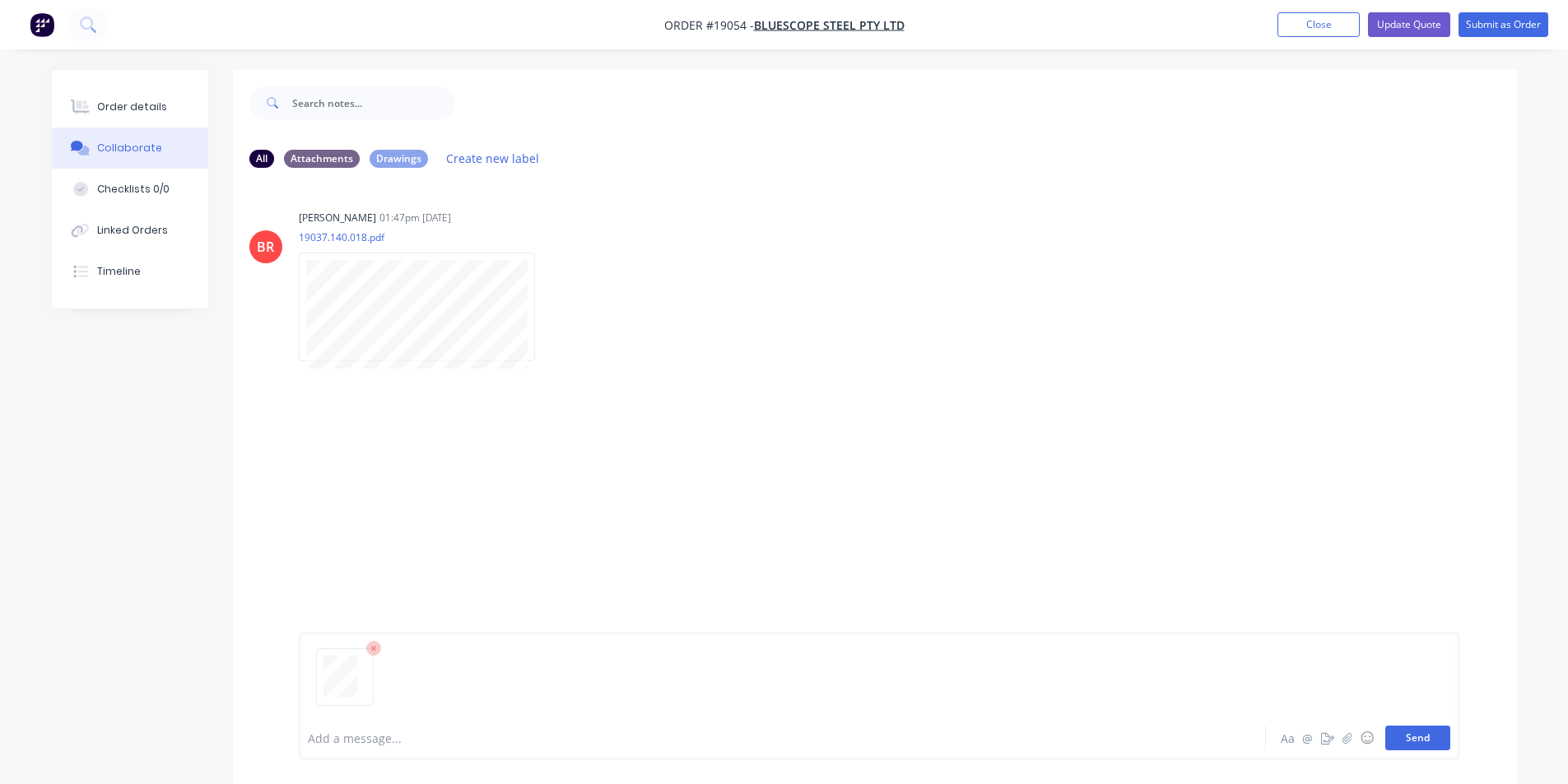
click at [1425, 732] on button "Send" at bounding box center [1417, 738] width 65 height 25
click at [132, 106] on div "Order details" at bounding box center [132, 106] width 70 height 15
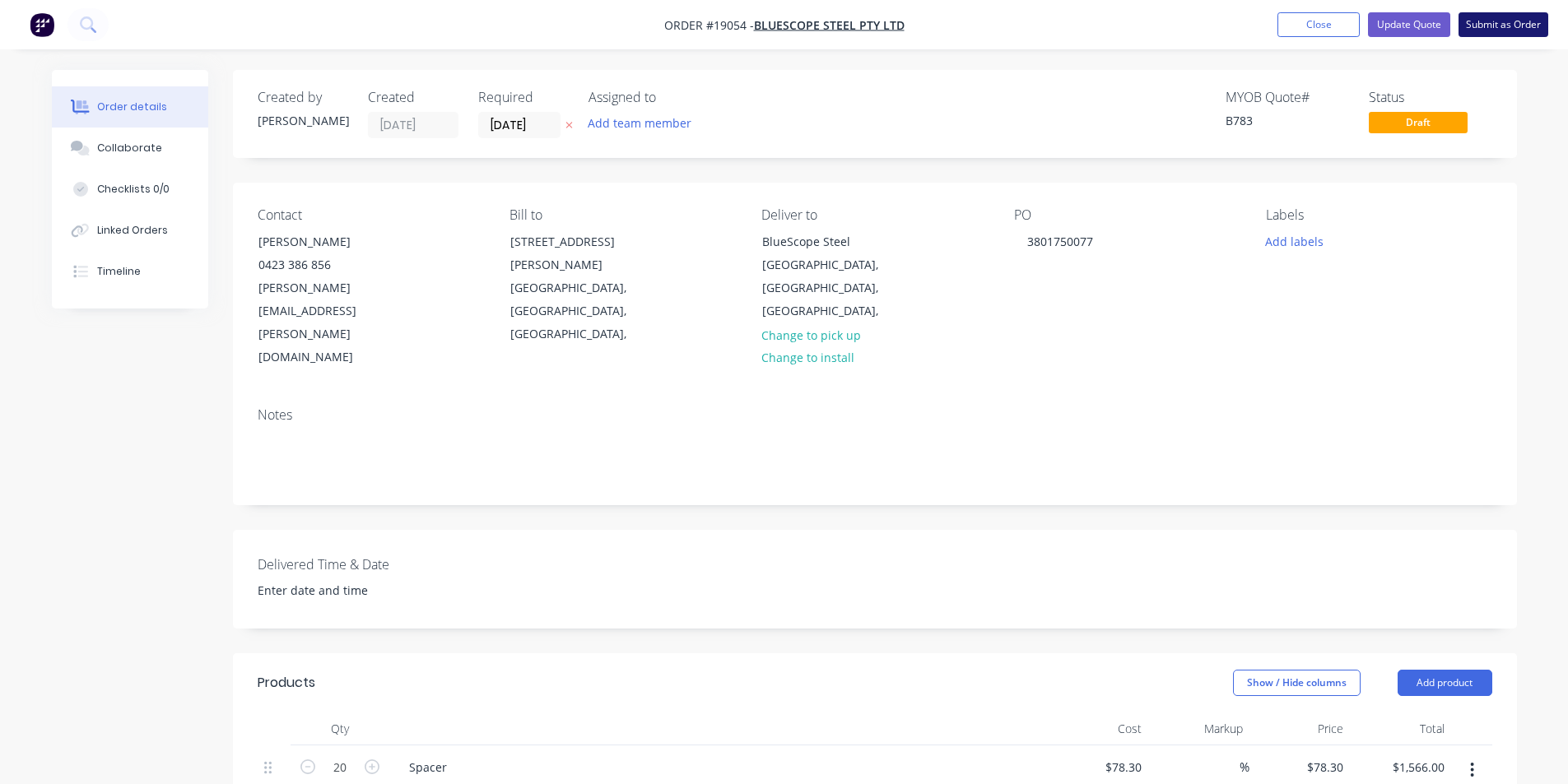
click at [1494, 24] on button "Submit as Order" at bounding box center [1503, 25] width 90 height 25
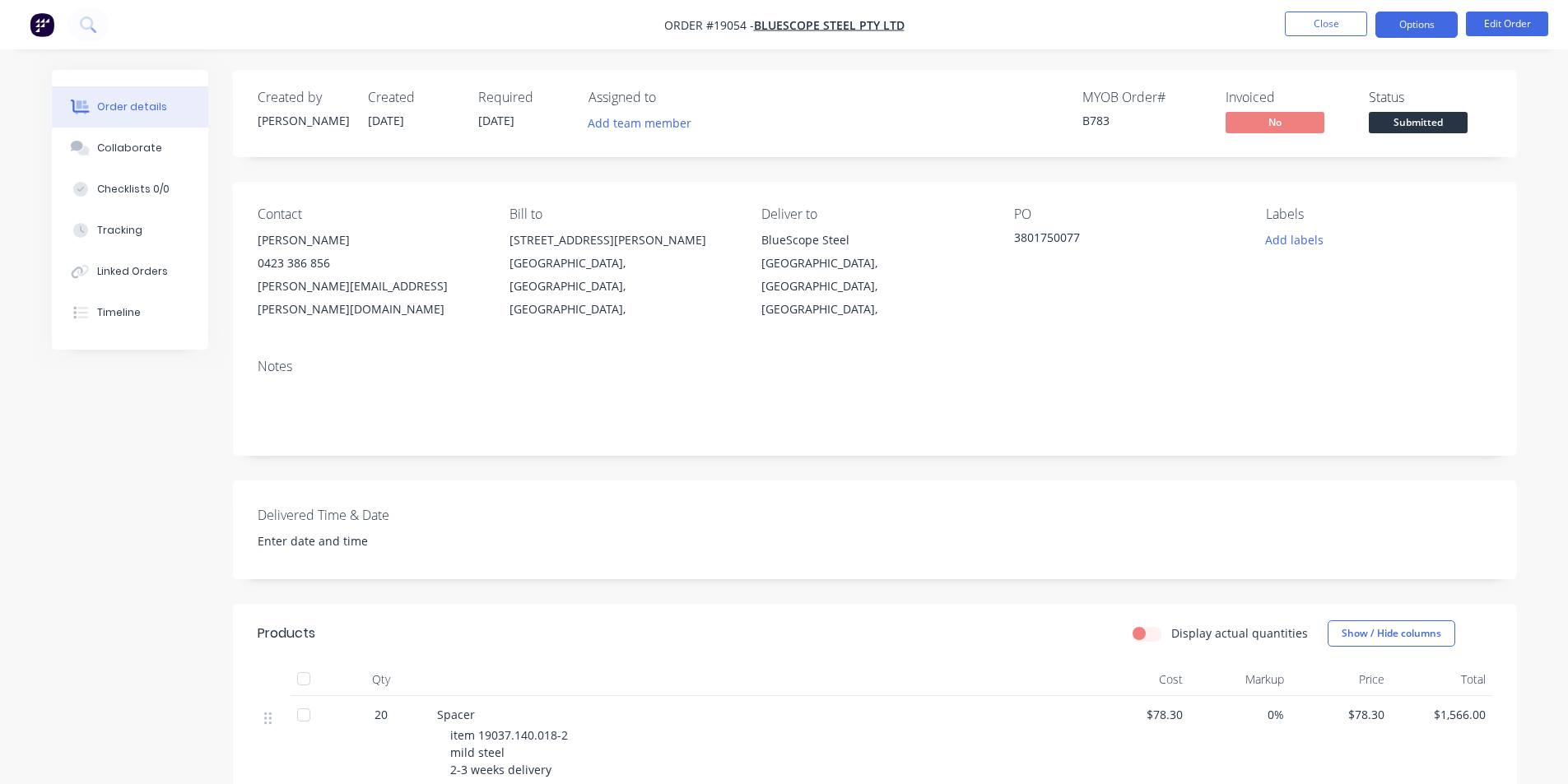
click at [1432, 29] on button "Options" at bounding box center [1416, 25] width 82 height 27
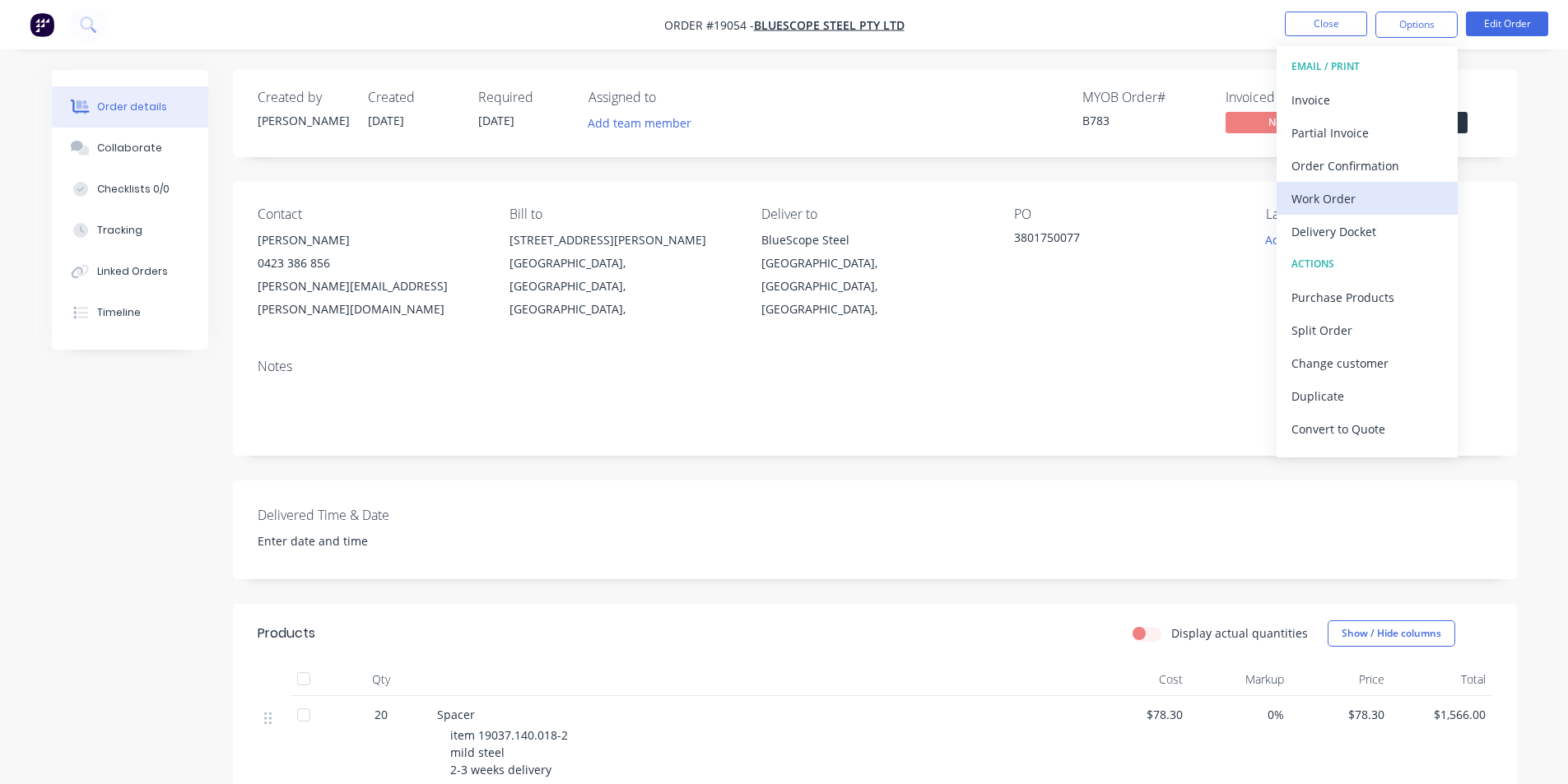
click at [1399, 198] on div "Work Order" at bounding box center [1367, 198] width 152 height 24
click at [1330, 197] on div "Custom" at bounding box center [1367, 198] width 152 height 24
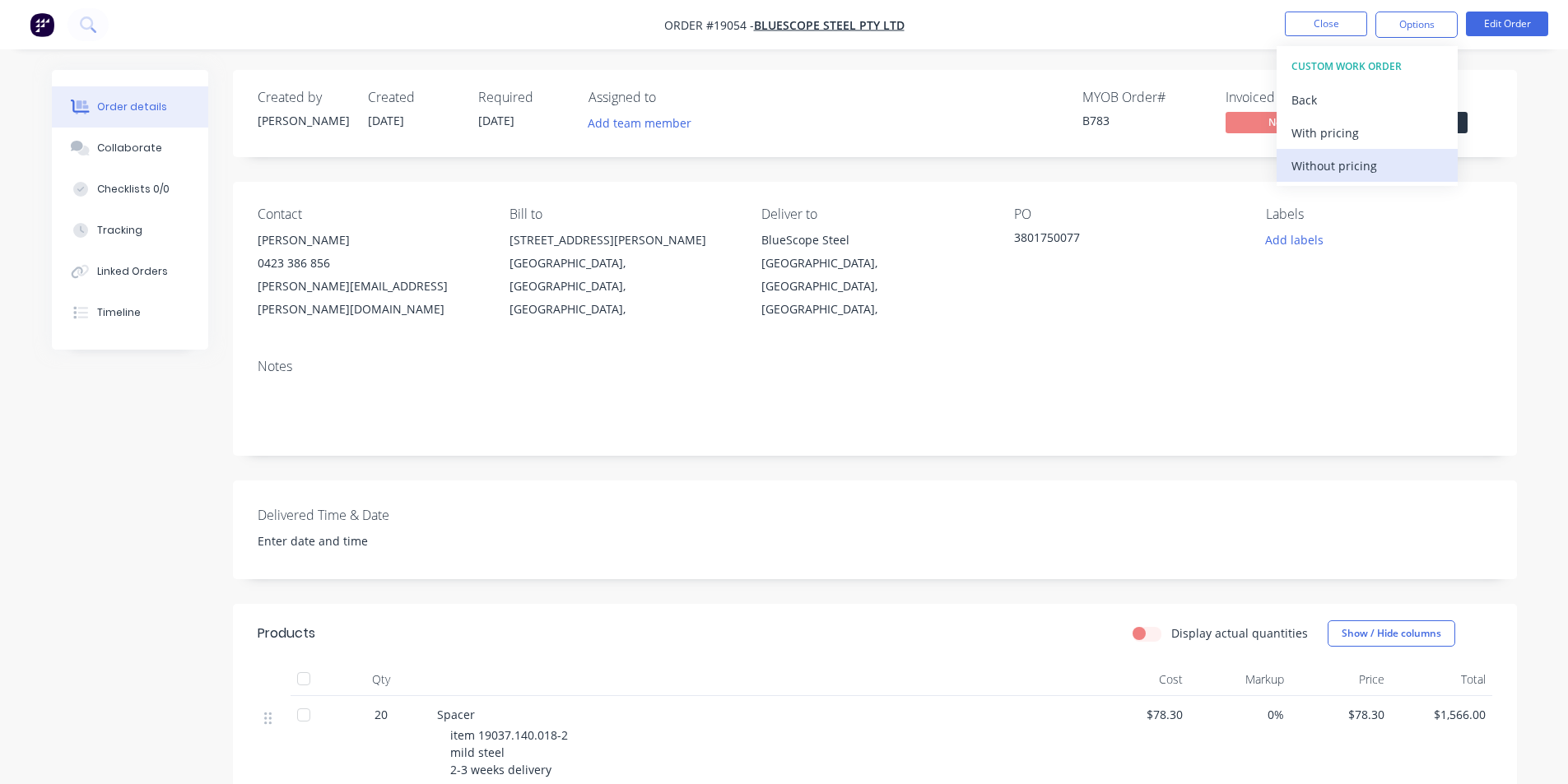
click at [1332, 171] on div "Without pricing" at bounding box center [1367, 166] width 152 height 24
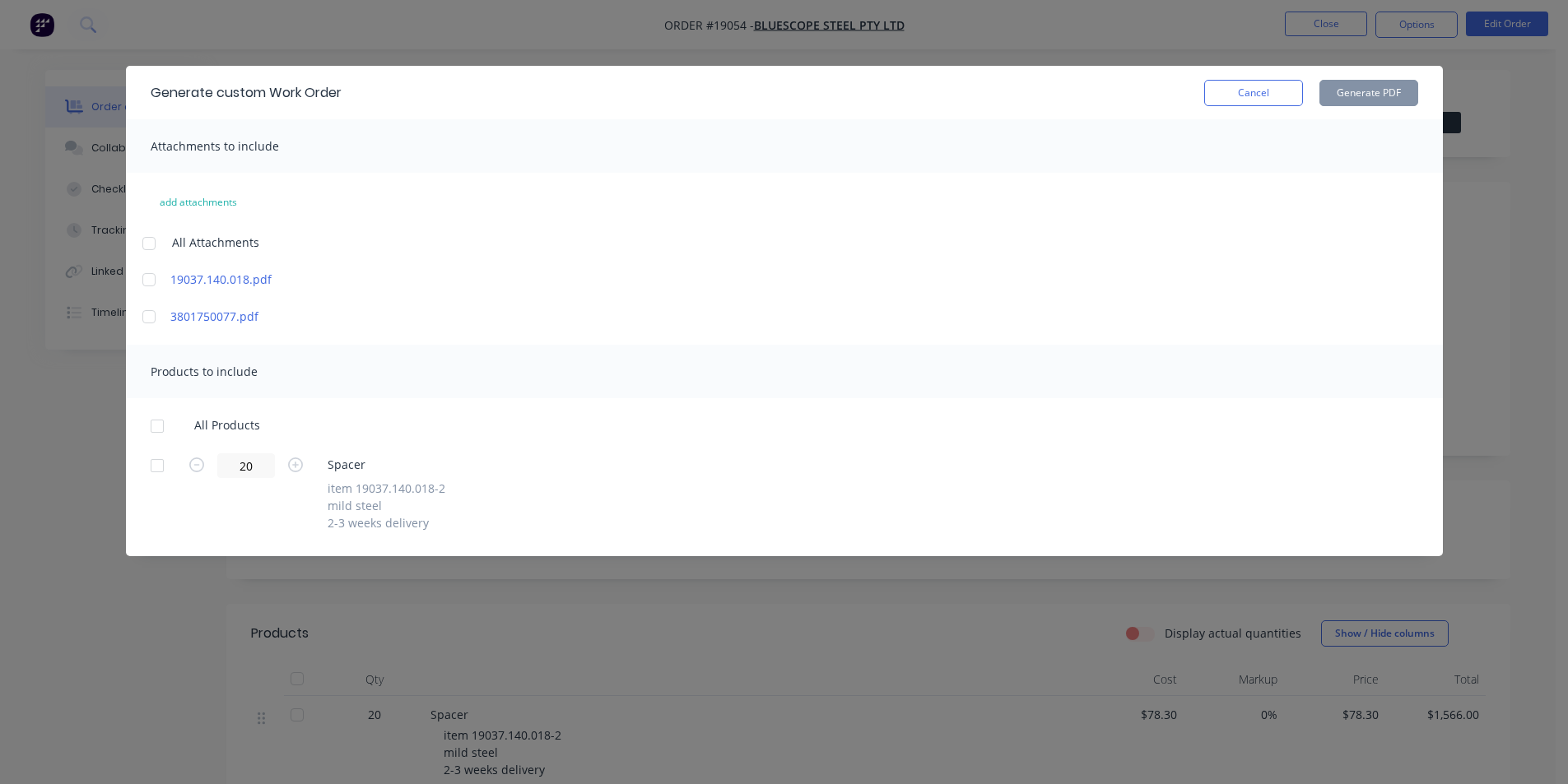
click at [144, 275] on div at bounding box center [149, 279] width 33 height 33
click at [165, 423] on div at bounding box center [157, 426] width 33 height 33
click at [1370, 96] on button "Generate PDF" at bounding box center [1369, 93] width 98 height 27
click at [1242, 93] on button "Cancel" at bounding box center [1253, 93] width 98 height 27
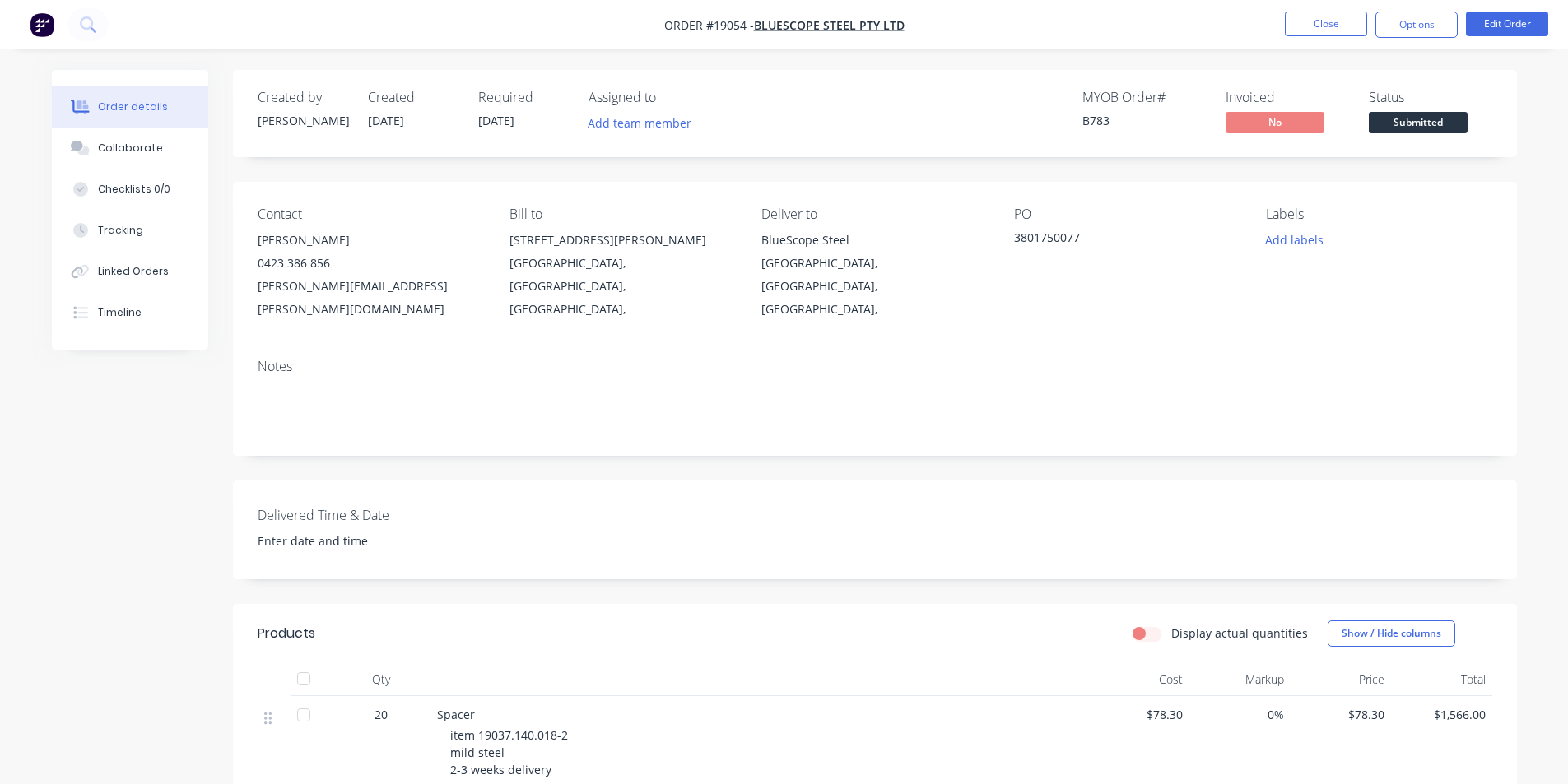
click at [41, 26] on img "button" at bounding box center [42, 25] width 25 height 25
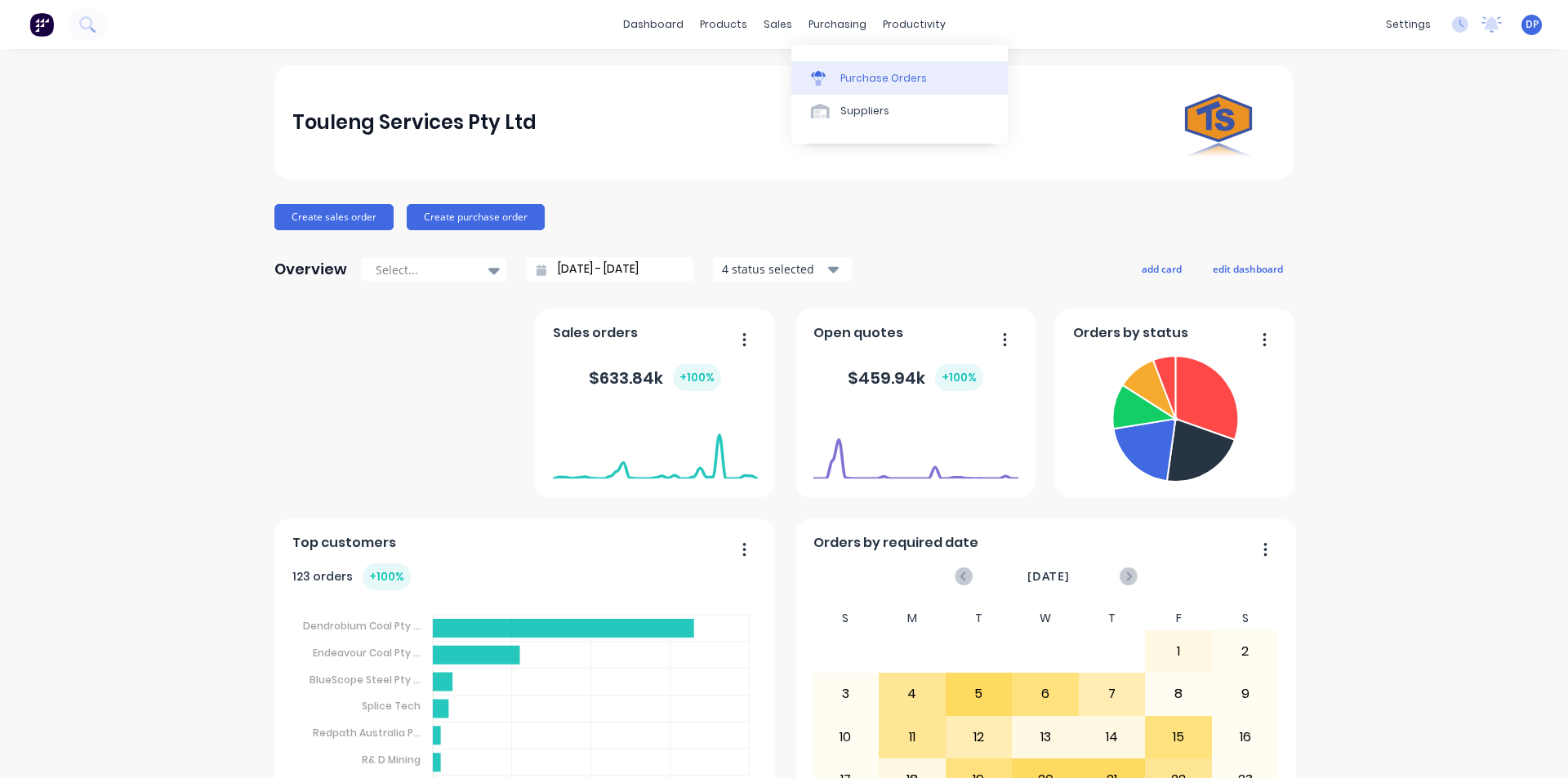
click at [850, 80] on div "Purchase Orders" at bounding box center [884, 78] width 86 height 15
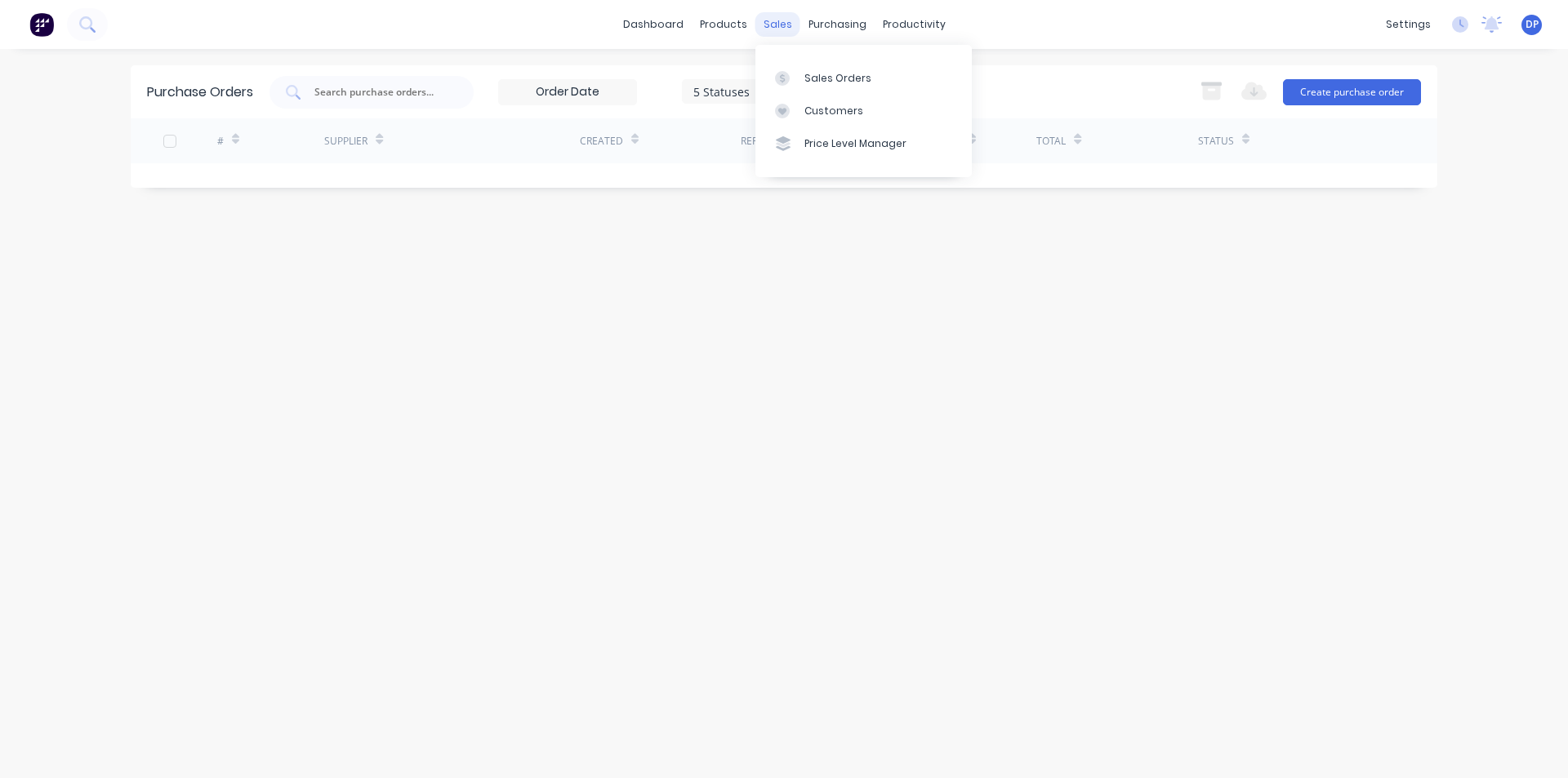
click at [769, 26] on div "sales" at bounding box center [777, 25] width 45 height 25
click at [819, 78] on div "Sales Orders" at bounding box center [838, 78] width 67 height 15
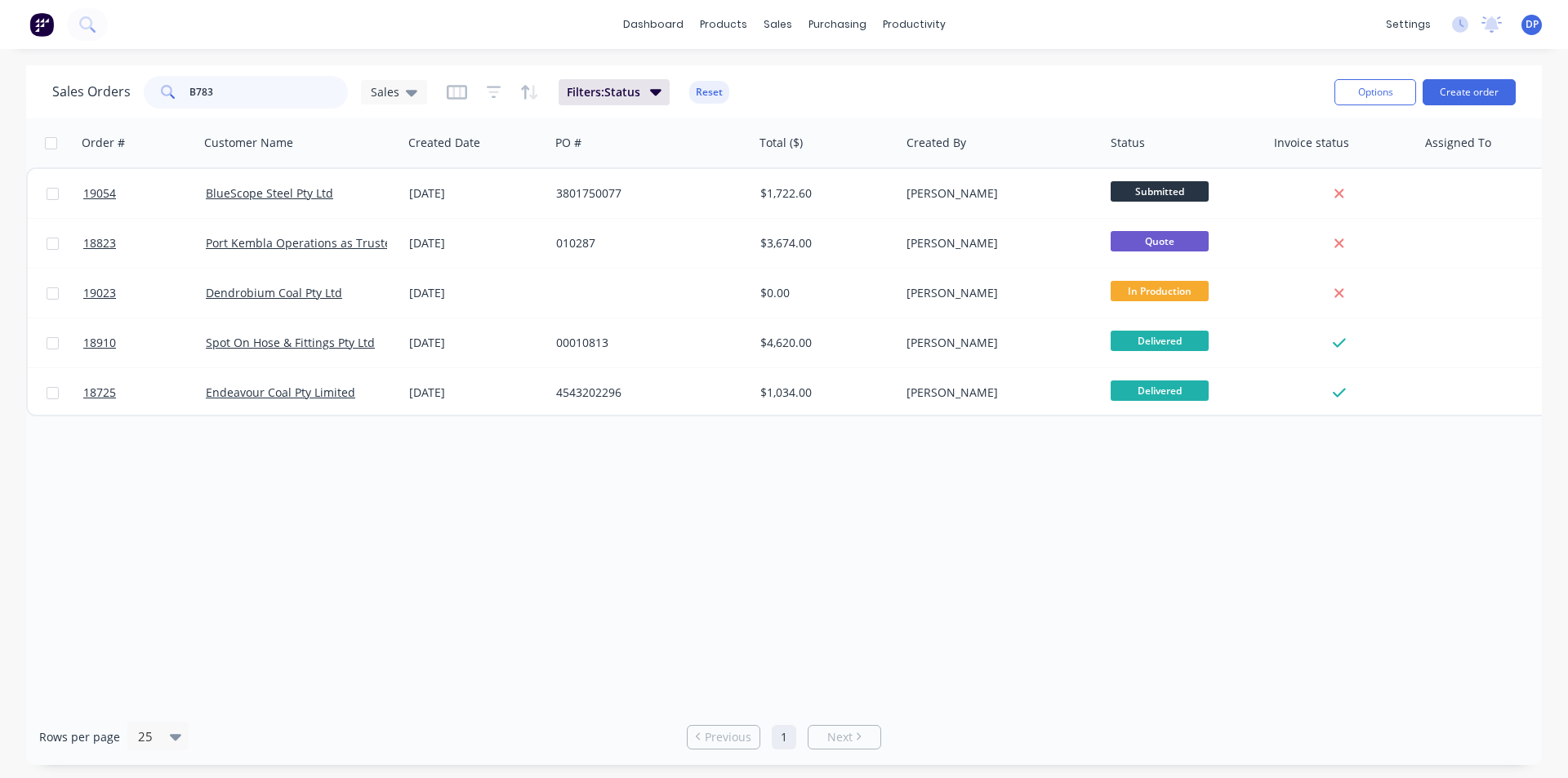
drag, startPoint x: 233, startPoint y: 84, endPoint x: 120, endPoint y: 94, distance: 113.4
click at [120, 94] on div "Sales Orders B783 Sales" at bounding box center [239, 91] width 375 height 33
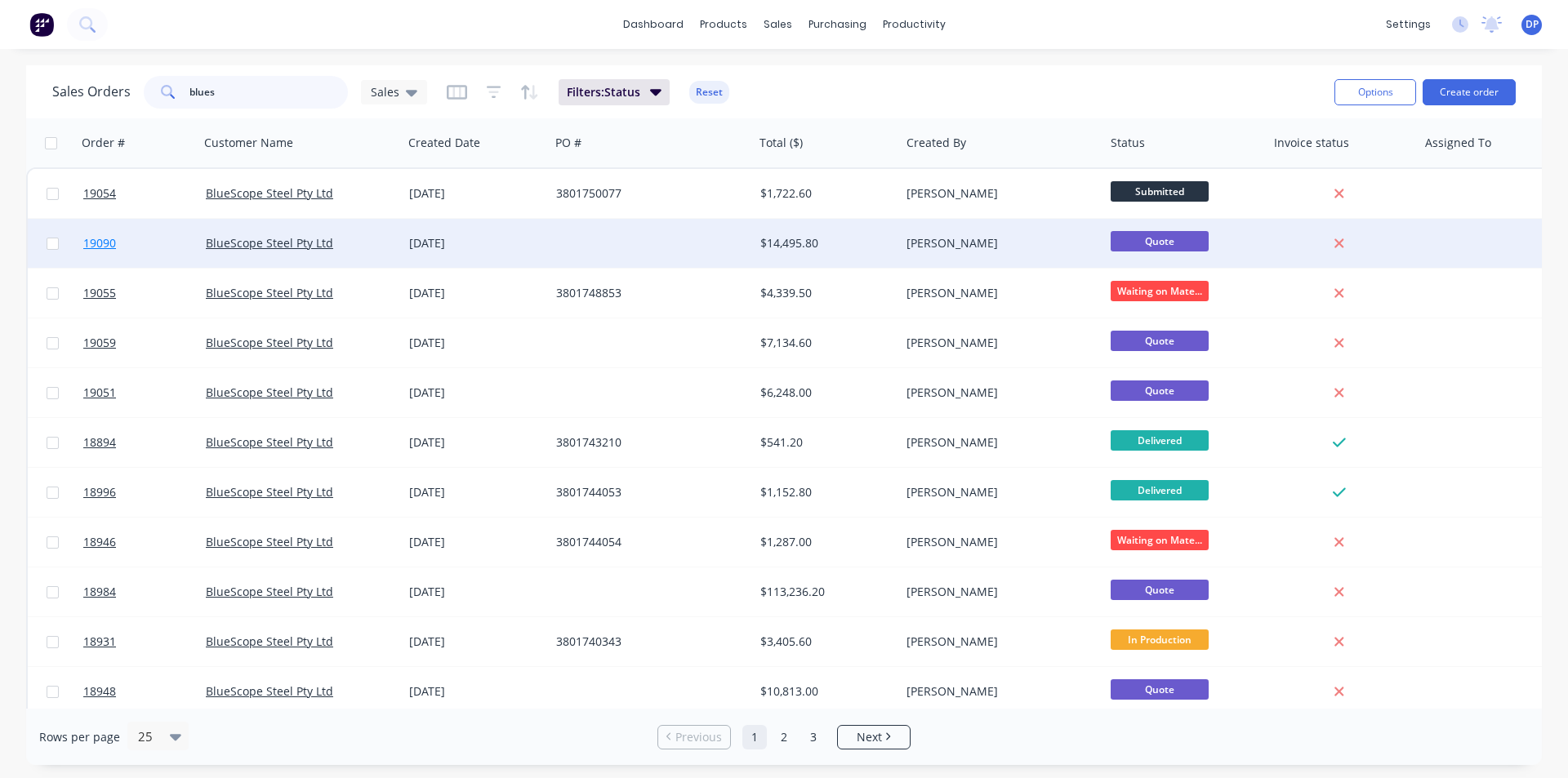
type input "blues"
click at [94, 244] on span "19090" at bounding box center [99, 243] width 33 height 17
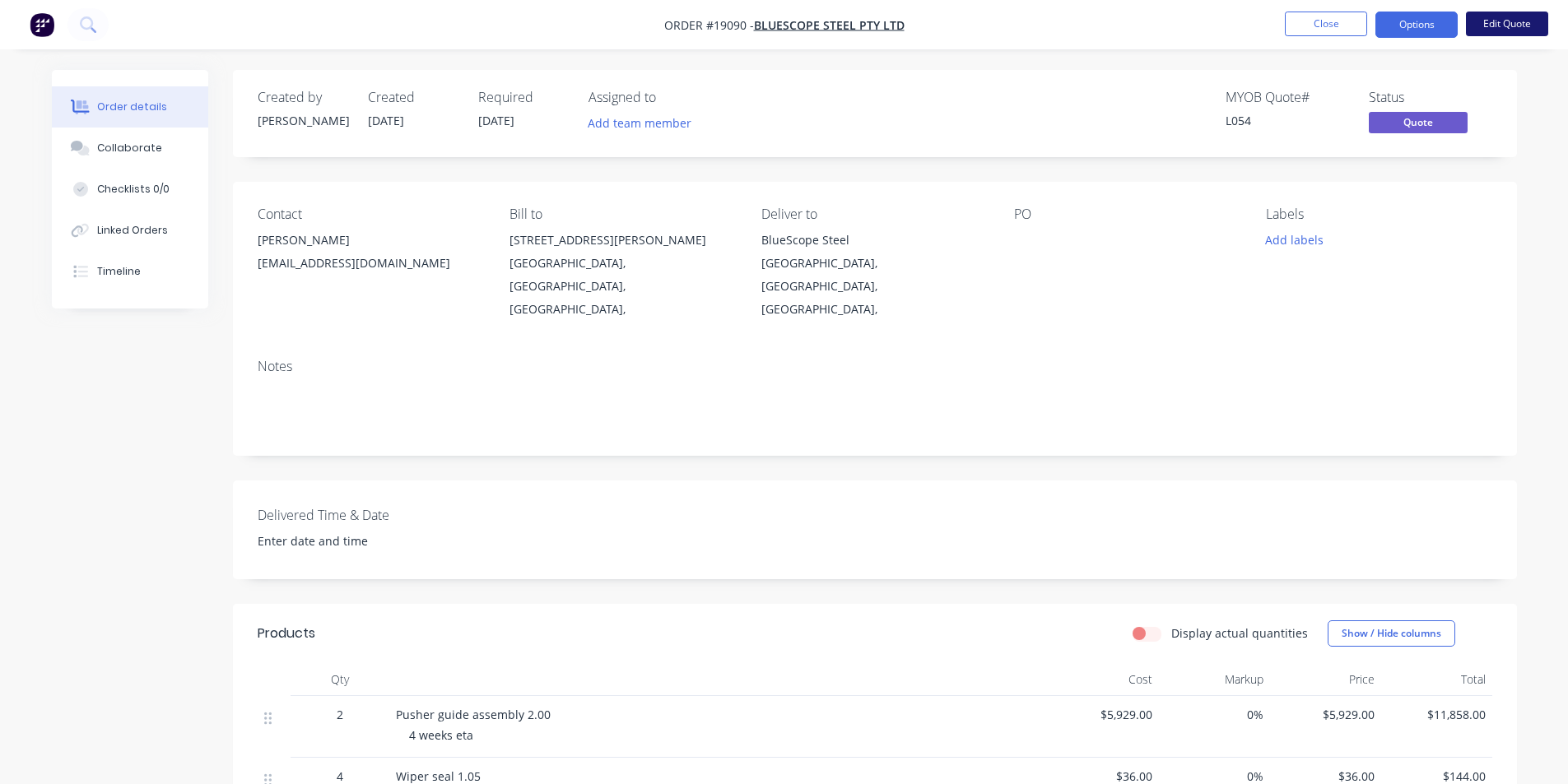
click at [1525, 25] on button "Edit Quote" at bounding box center [1507, 24] width 82 height 25
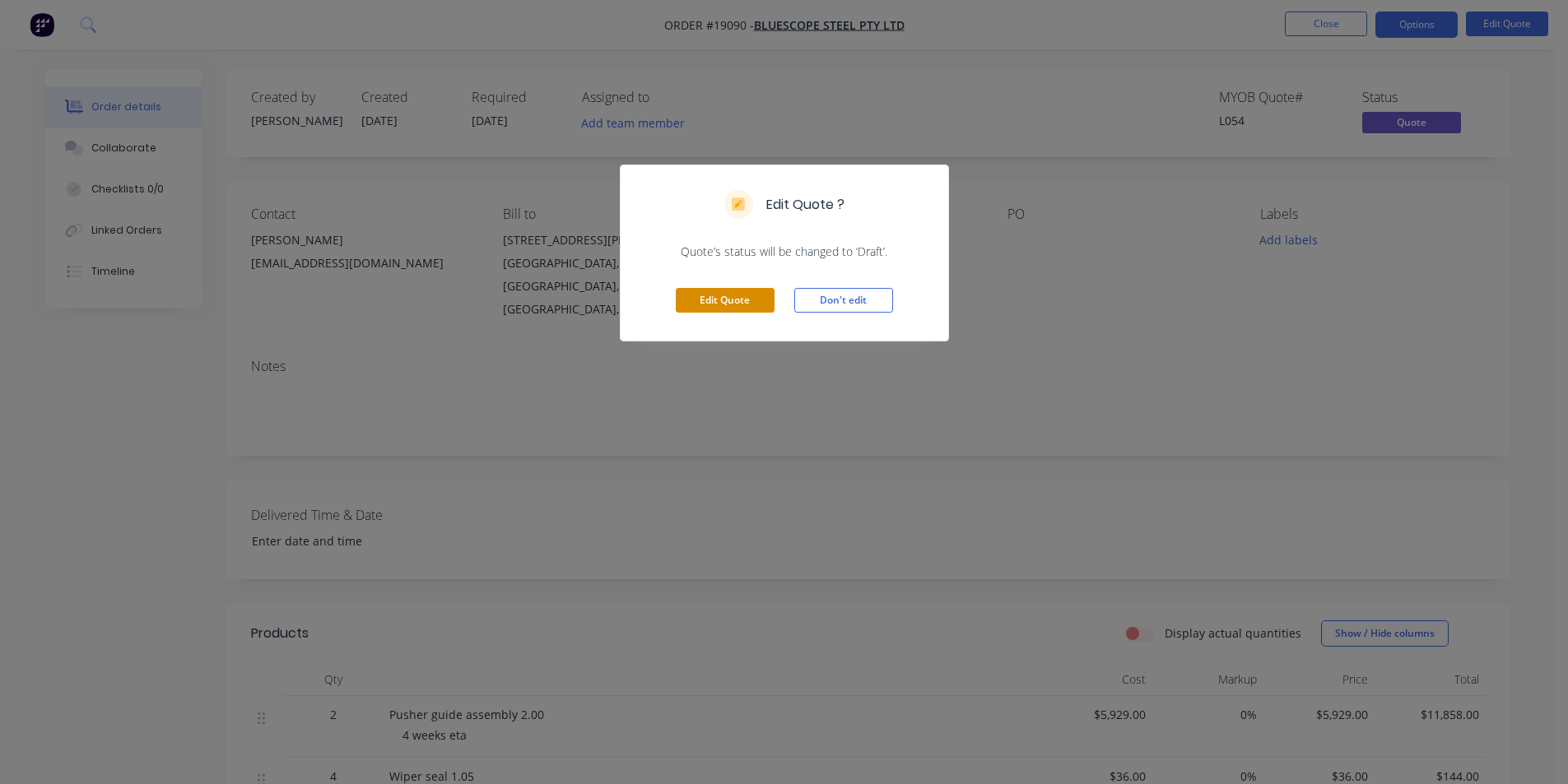
click at [702, 301] on button "Edit Quote" at bounding box center [725, 300] width 98 height 25
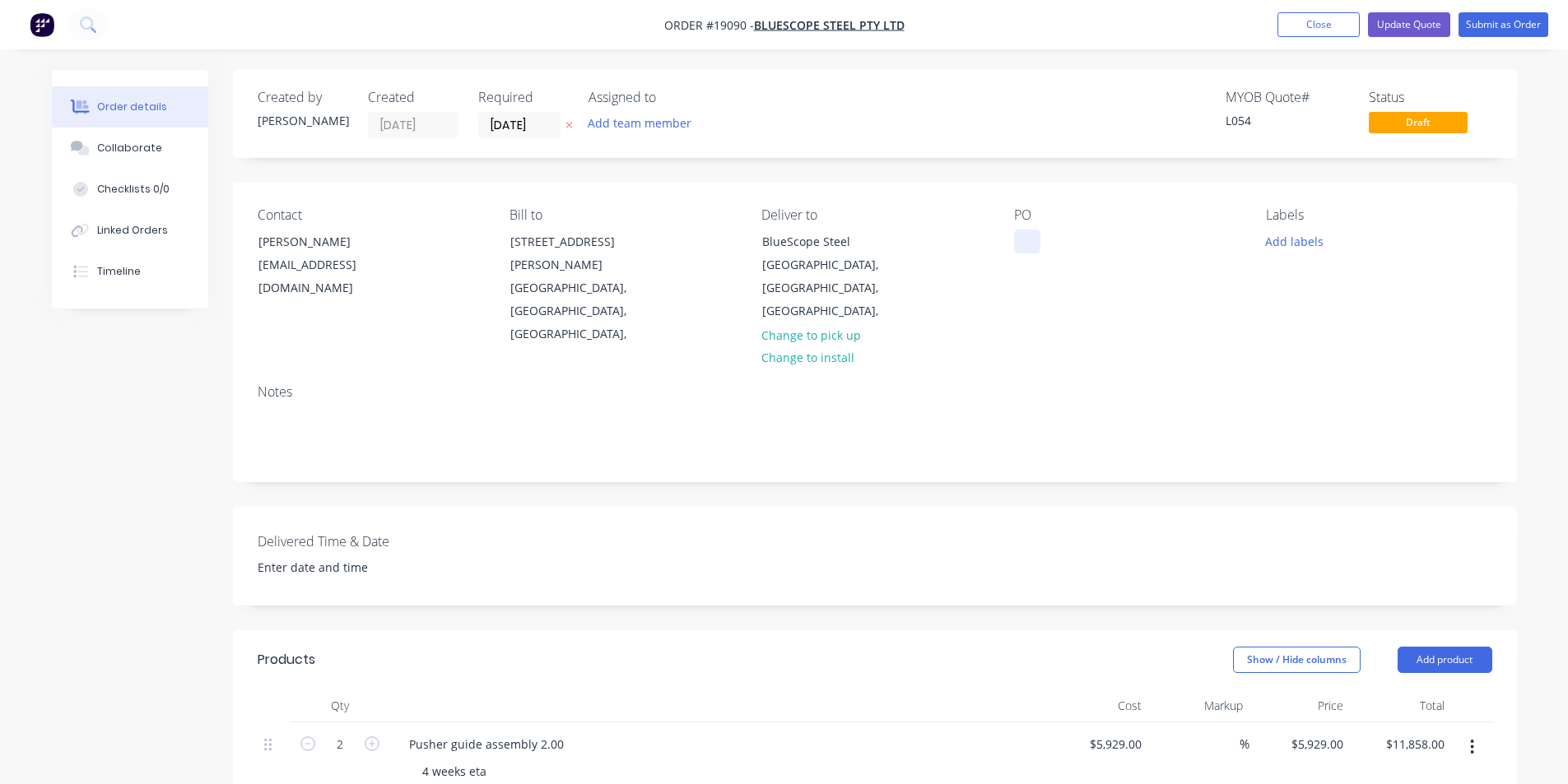
click at [1031, 231] on div at bounding box center [1027, 241] width 27 height 24
click at [104, 137] on button "Collaborate" at bounding box center [130, 148] width 156 height 41
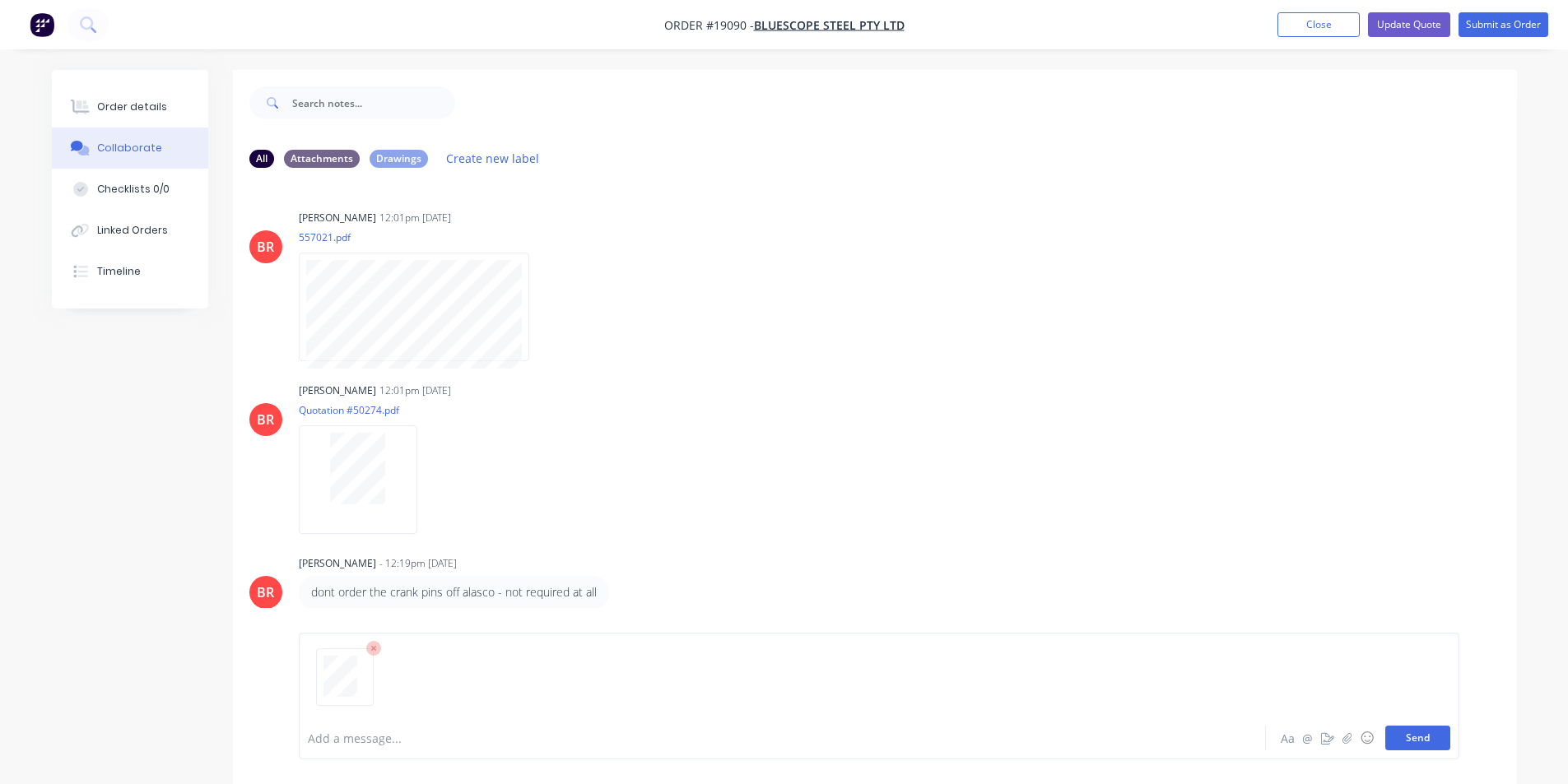
click at [1424, 741] on button "Send" at bounding box center [1417, 738] width 65 height 25
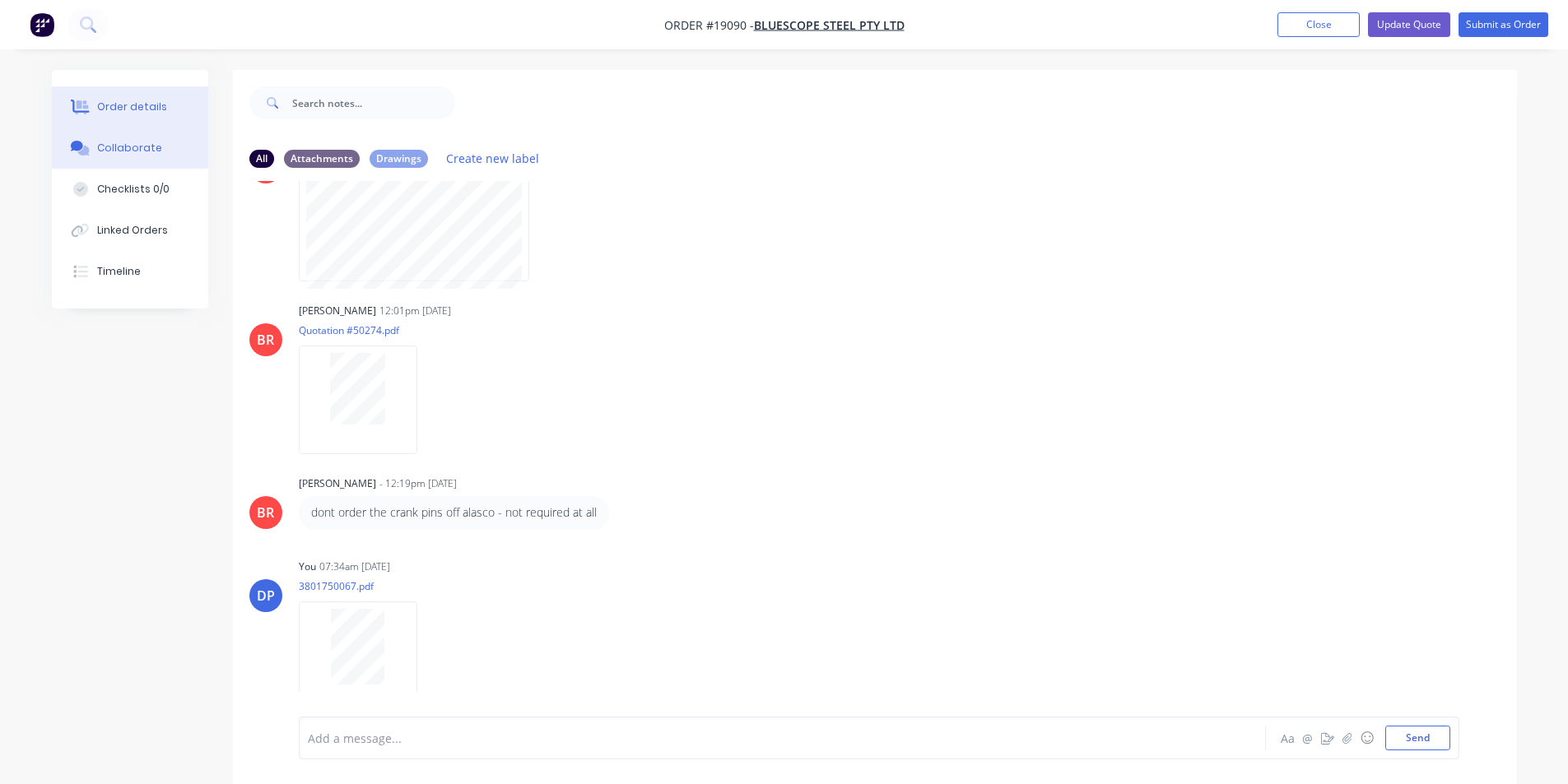
click at [143, 105] on div "Order details" at bounding box center [132, 106] width 70 height 15
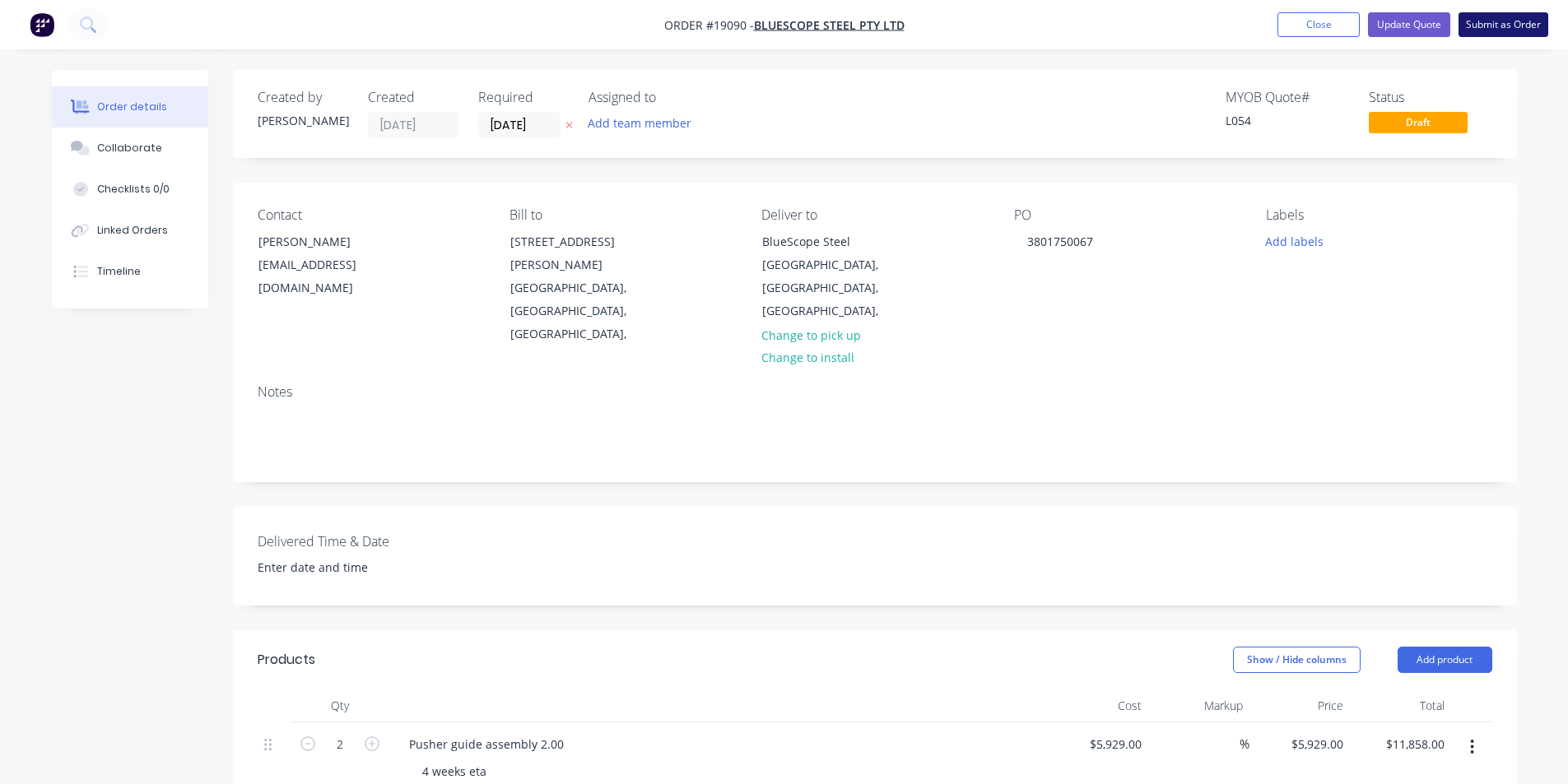
click at [1504, 20] on button "Submit as Order" at bounding box center [1503, 25] width 90 height 25
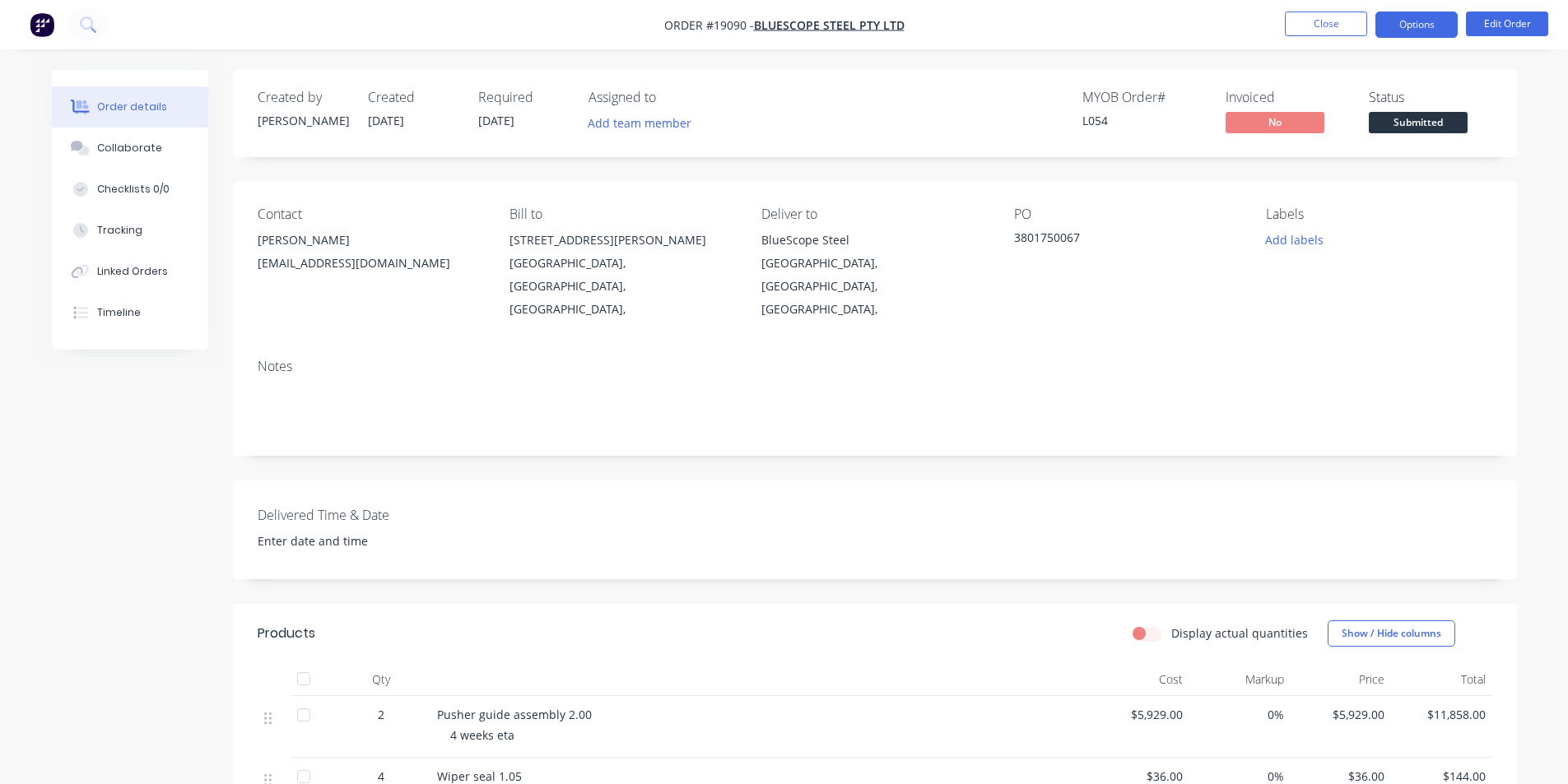
click at [1431, 27] on button "Options" at bounding box center [1416, 25] width 82 height 27
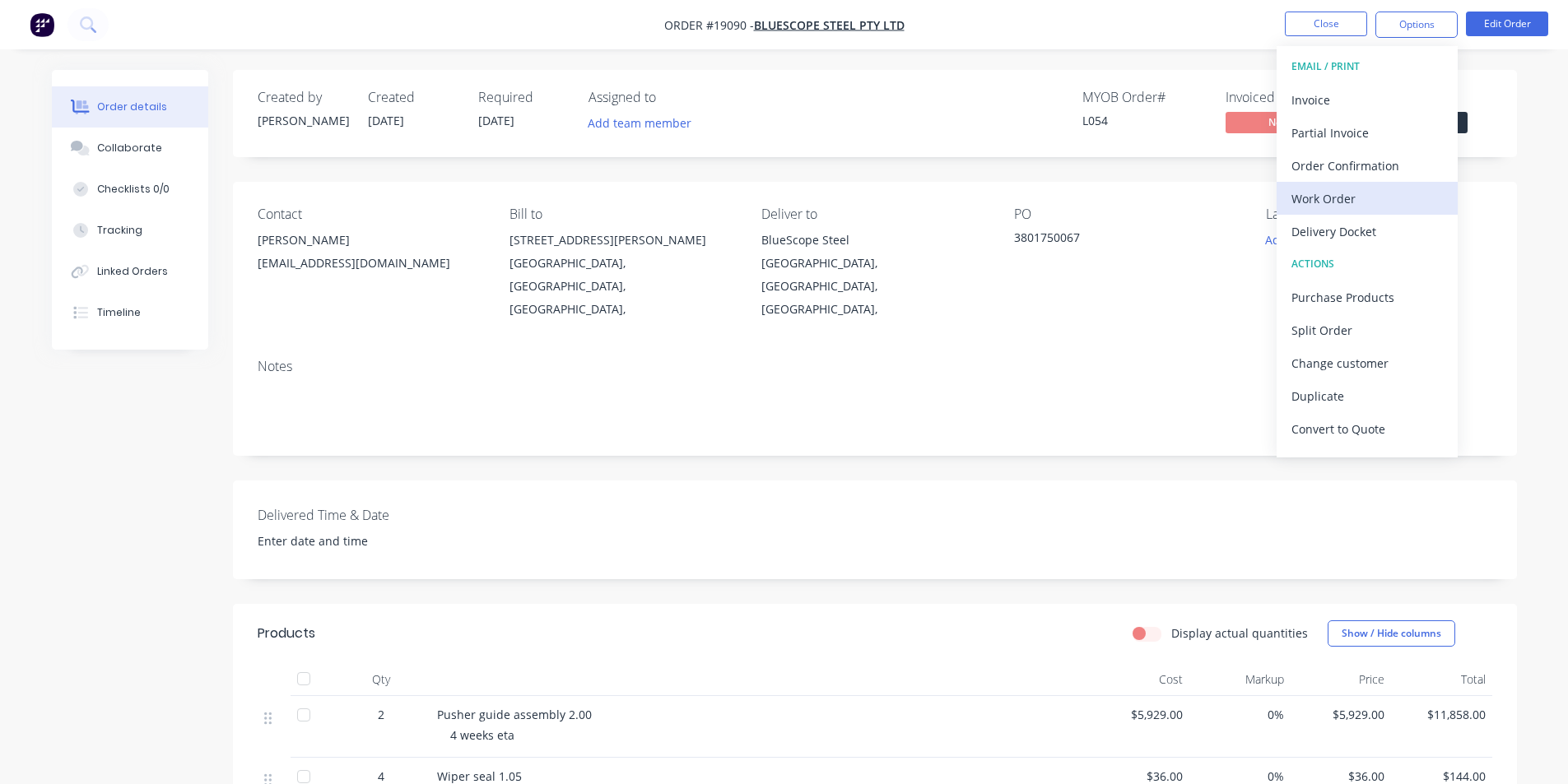
click at [1354, 199] on div "Work Order" at bounding box center [1367, 198] width 152 height 24
click at [1326, 195] on div "Custom" at bounding box center [1367, 198] width 152 height 24
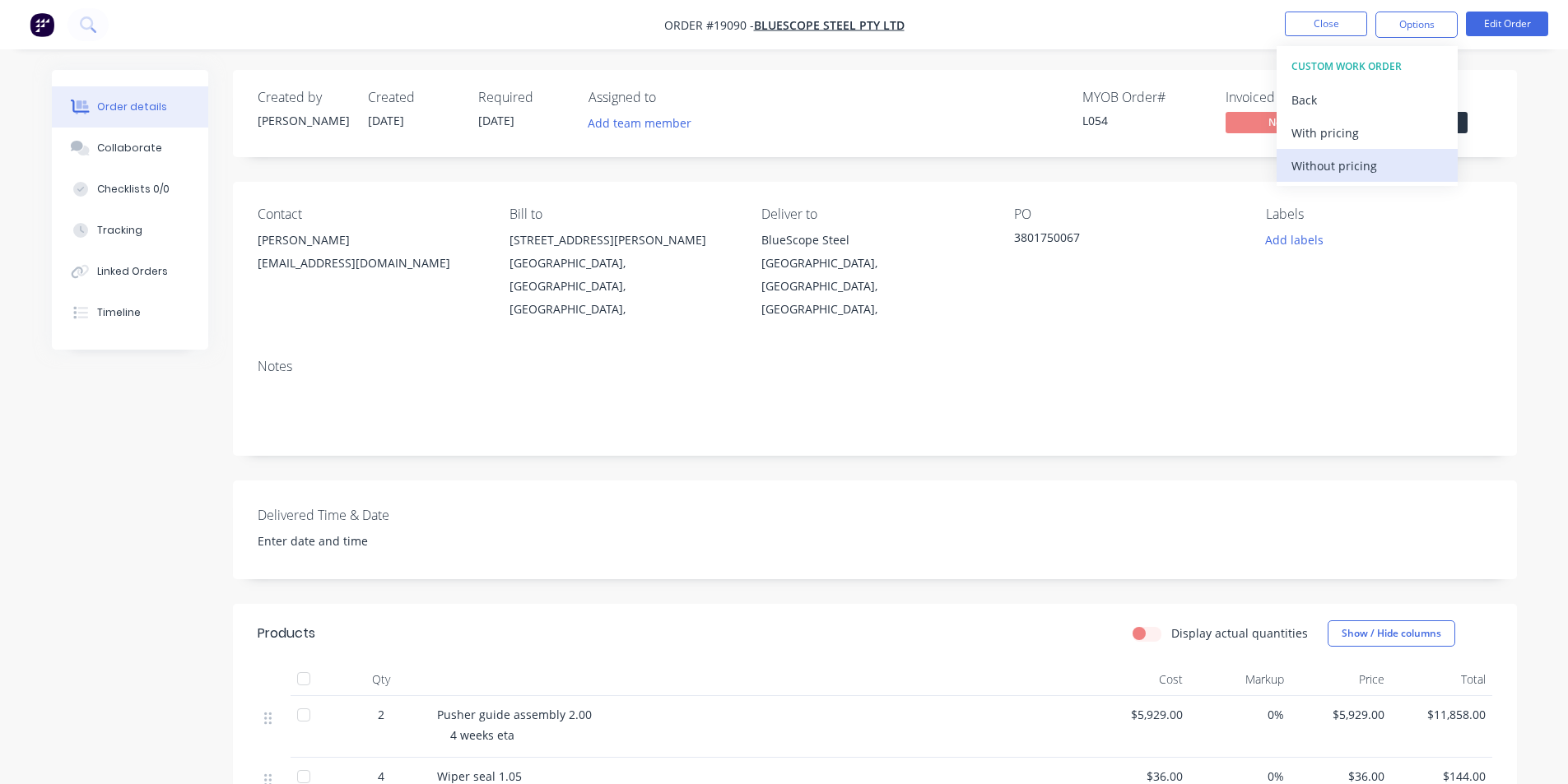
click at [1326, 166] on div "Without pricing" at bounding box center [1367, 166] width 152 height 24
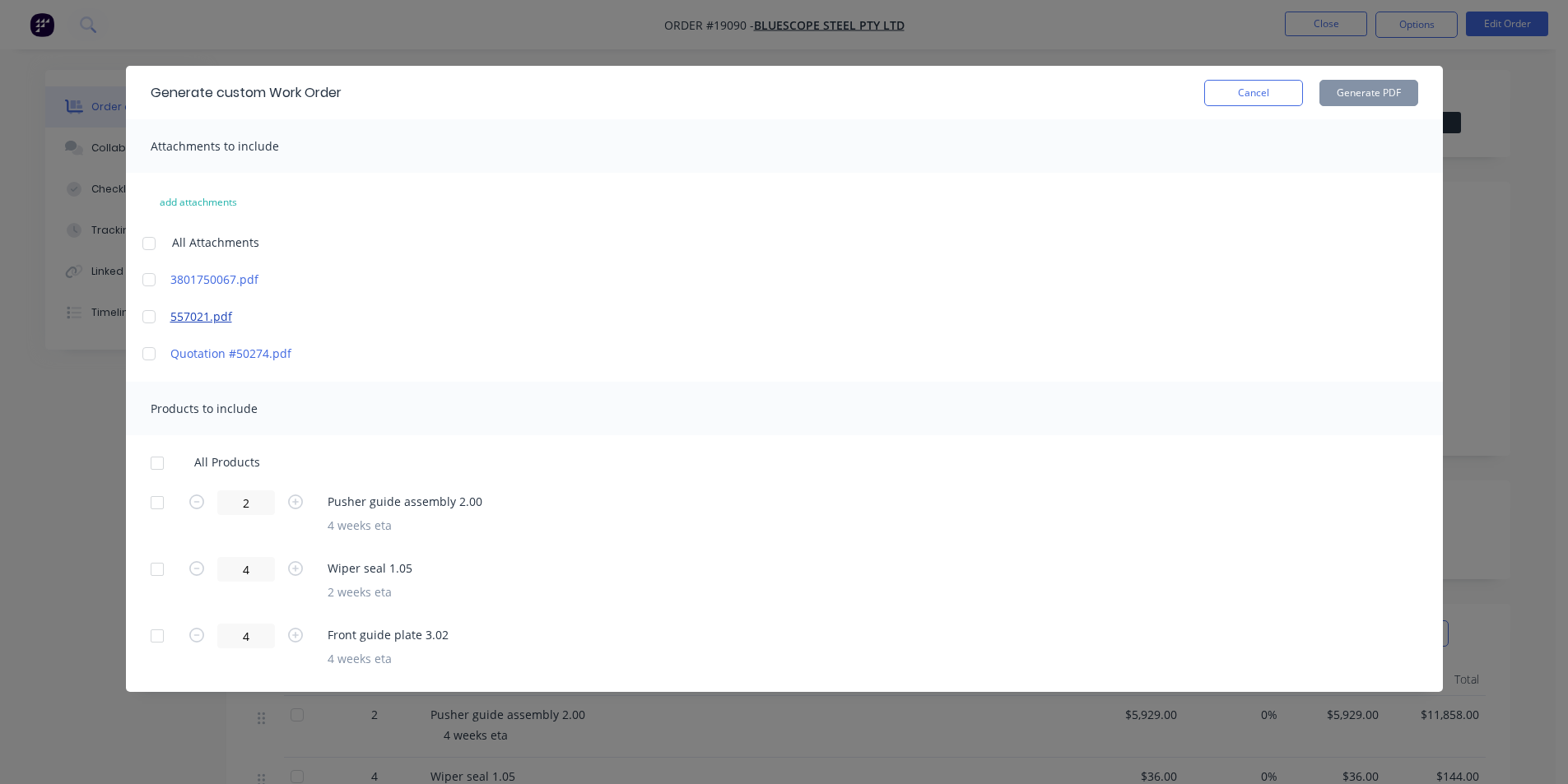
click at [193, 316] on link "557021.pdf" at bounding box center [314, 316] width 288 height 18
click at [154, 310] on div at bounding box center [149, 316] width 33 height 33
click at [162, 461] on div at bounding box center [157, 462] width 33 height 33
click at [1370, 102] on button "Generate PDF" at bounding box center [1369, 93] width 98 height 27
click at [1279, 83] on button "Cancel" at bounding box center [1253, 93] width 98 height 27
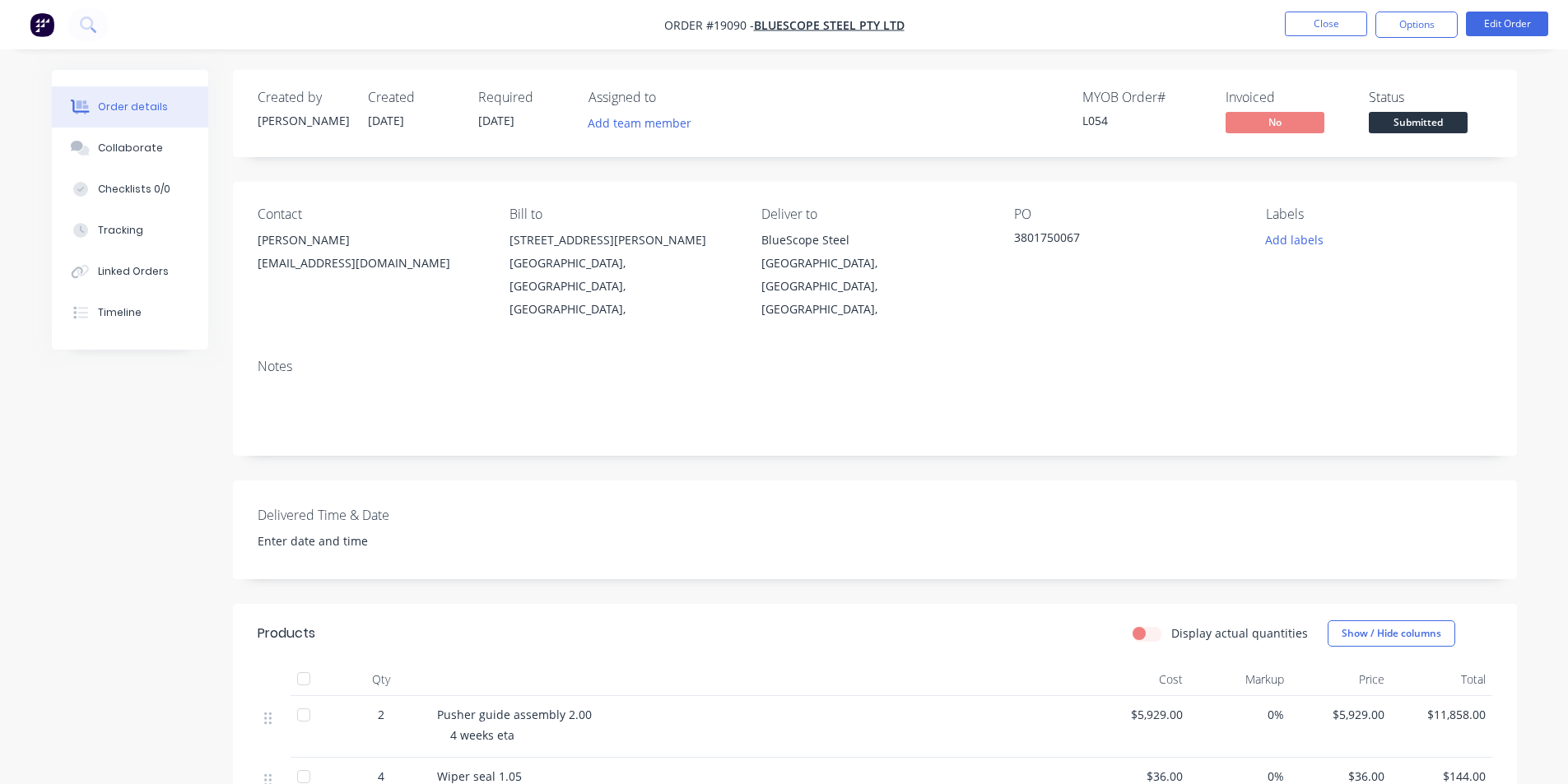
click at [35, 25] on img "button" at bounding box center [42, 25] width 25 height 25
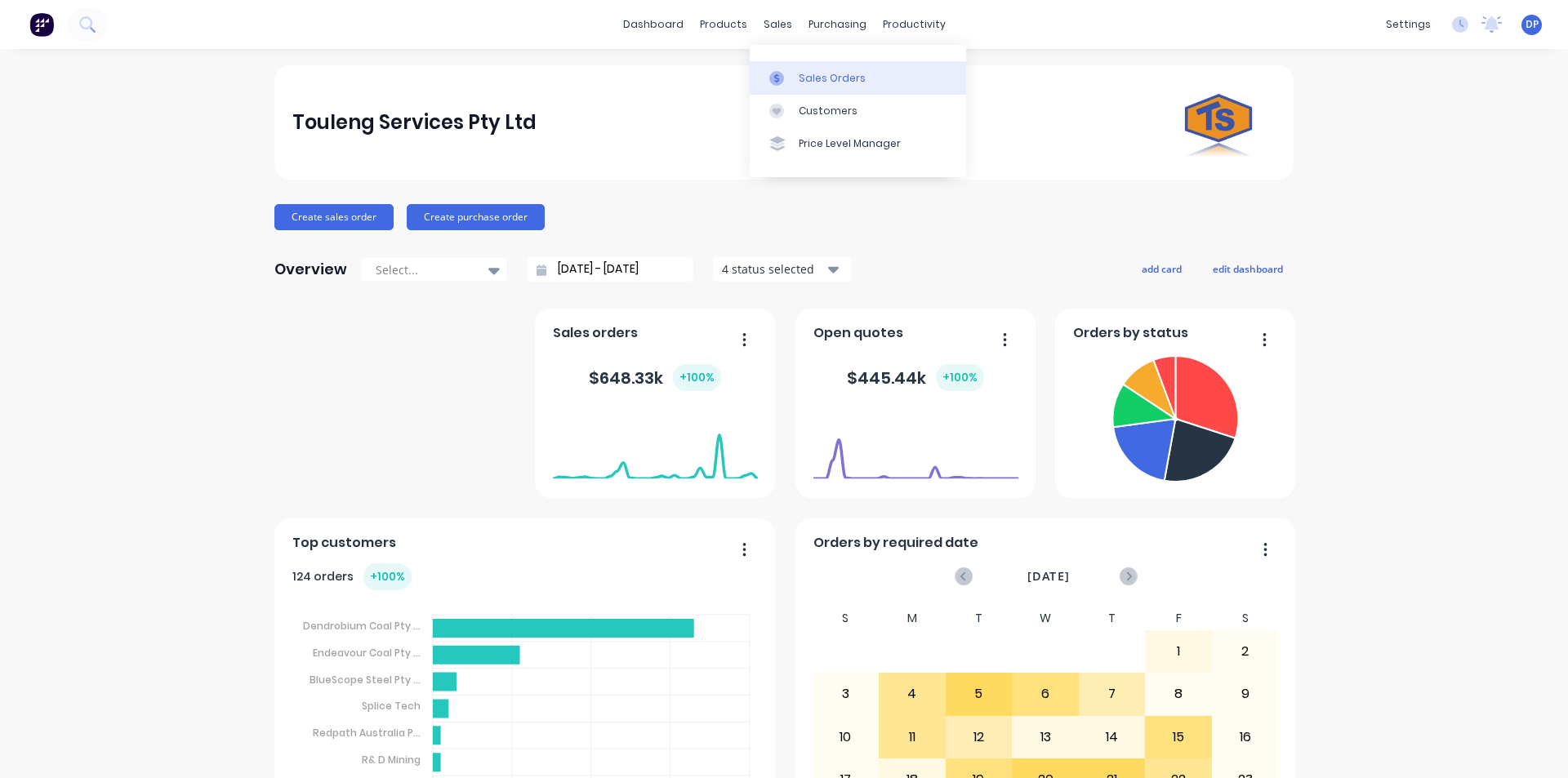
click at [807, 71] on div "Sales Orders" at bounding box center [832, 78] width 67 height 15
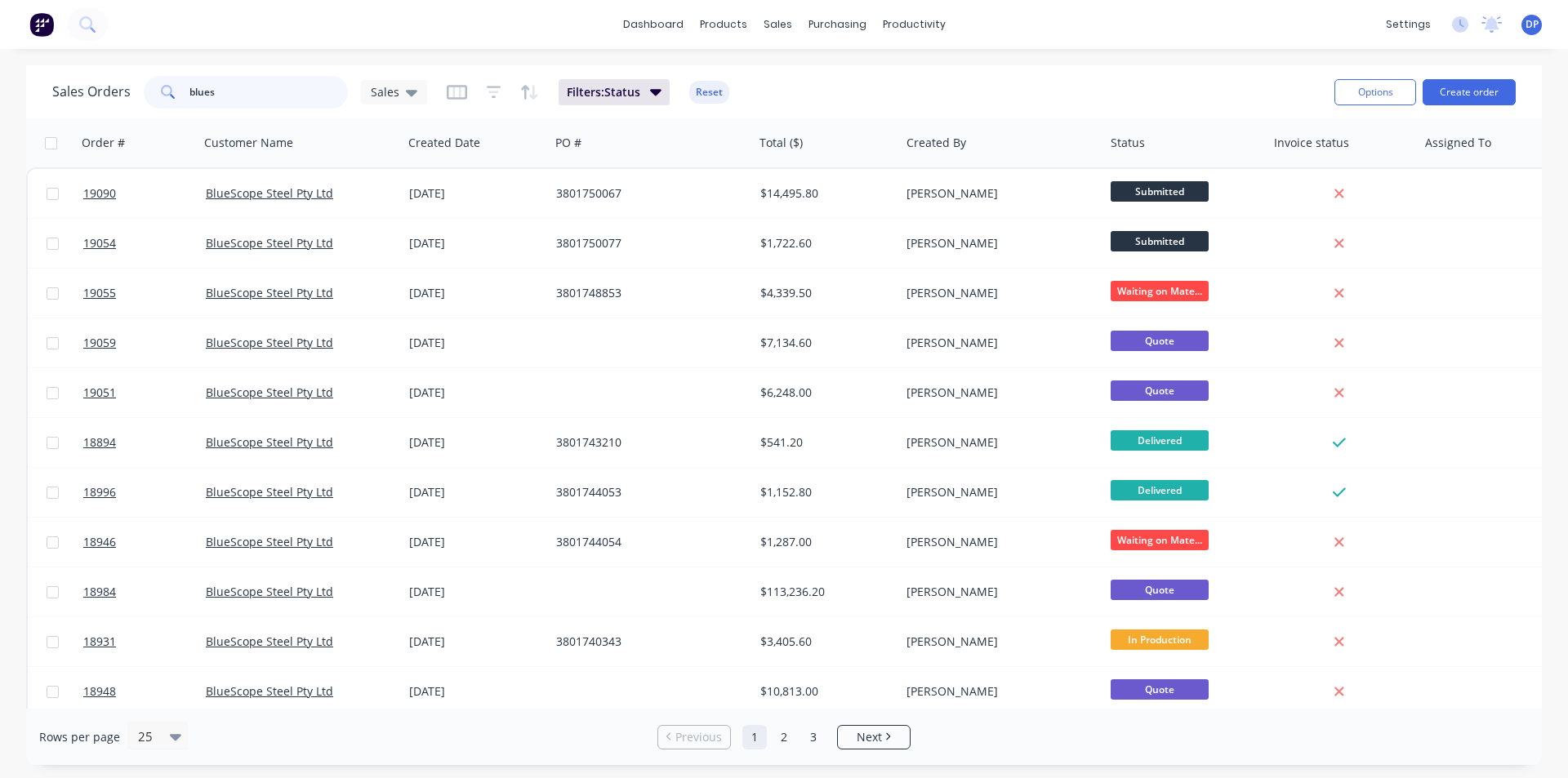
drag, startPoint x: 228, startPoint y: 96, endPoint x: 171, endPoint y: 96, distance: 57.0
click at [171, 96] on div "blues" at bounding box center [245, 91] width 204 height 33
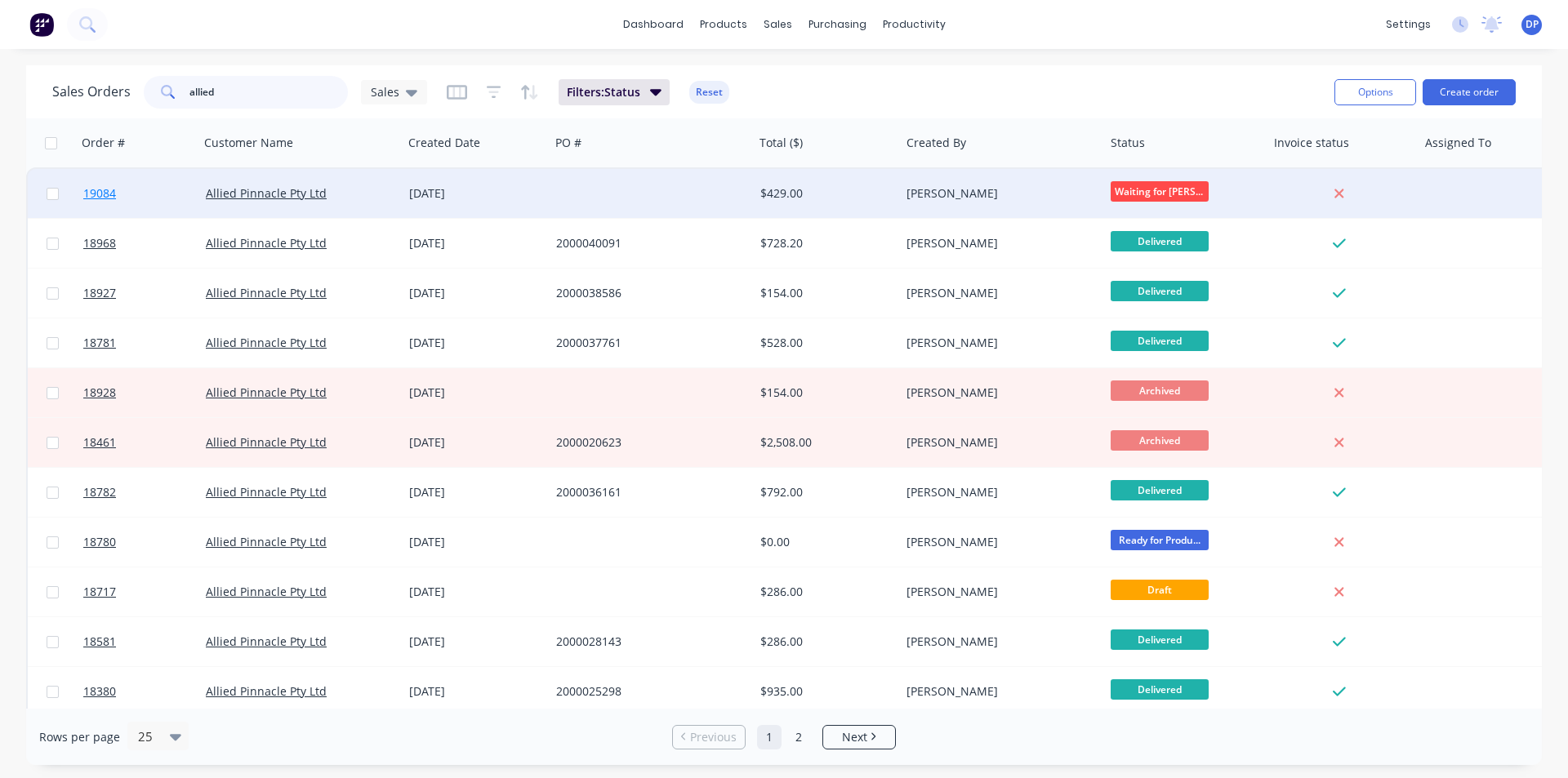
type input "allied"
click at [91, 186] on span "19084" at bounding box center [99, 193] width 33 height 17
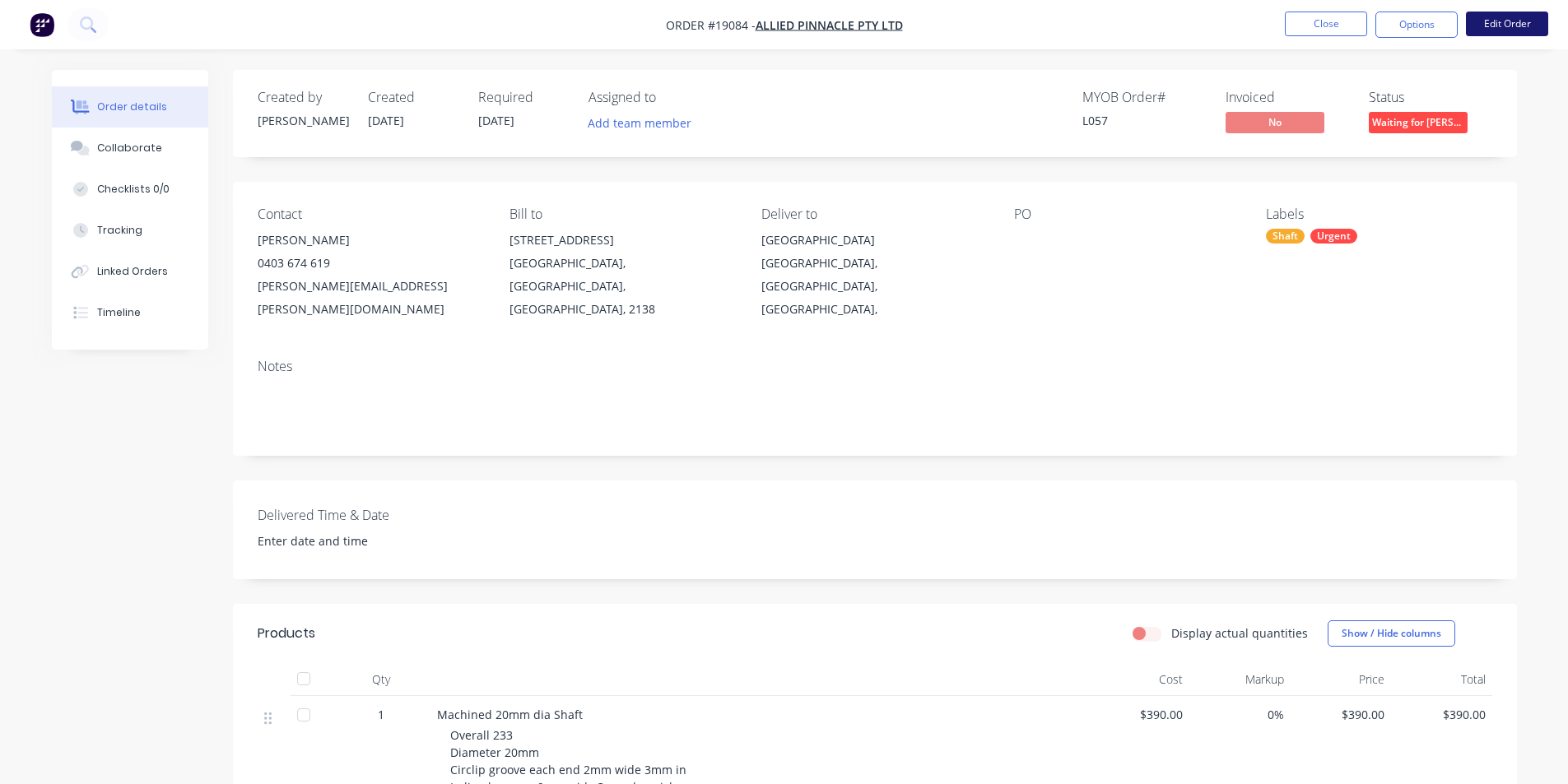
click at [1512, 24] on button "Edit Order" at bounding box center [1507, 24] width 82 height 25
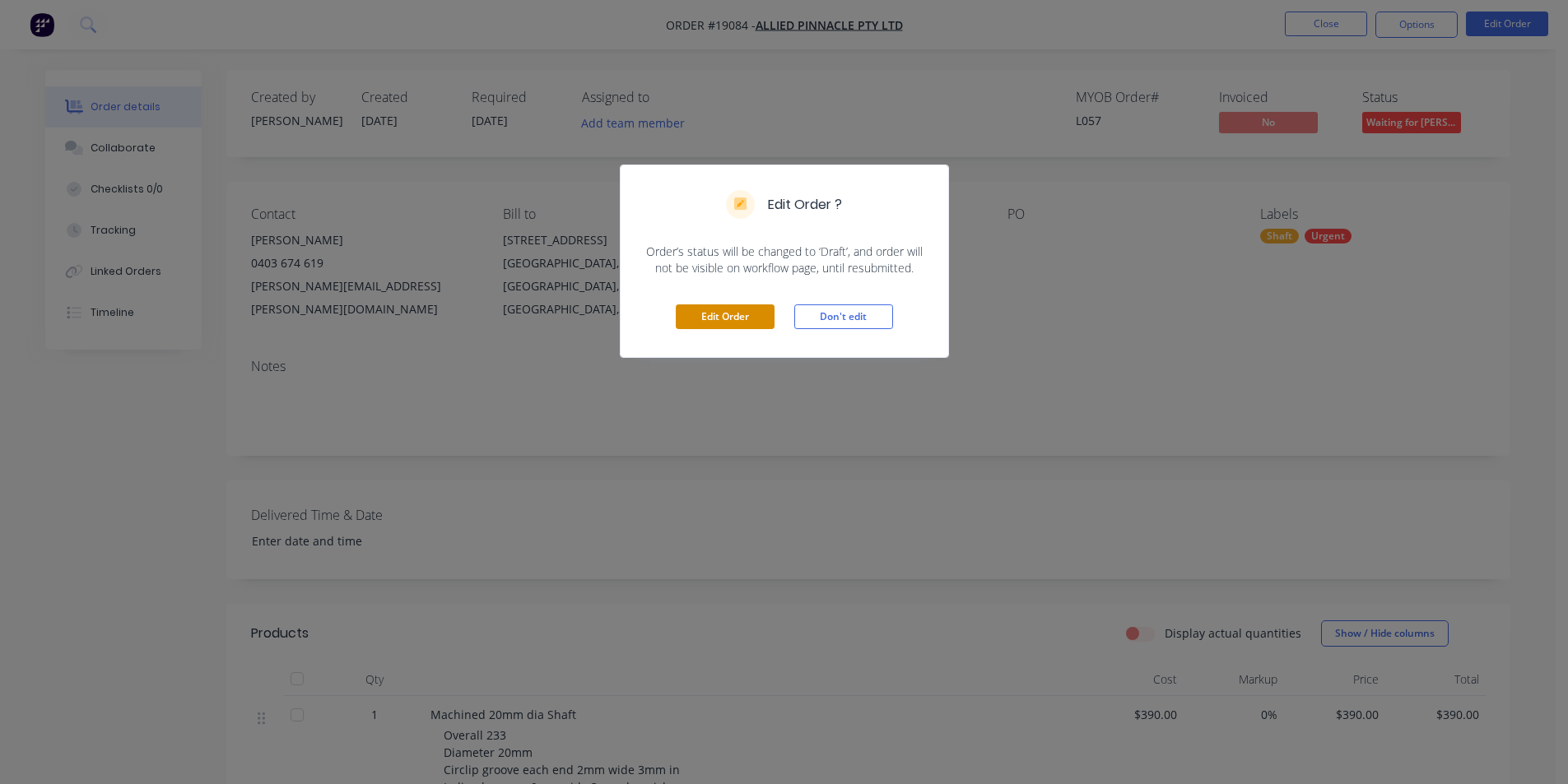
click at [735, 323] on button "Edit Order" at bounding box center [725, 317] width 98 height 25
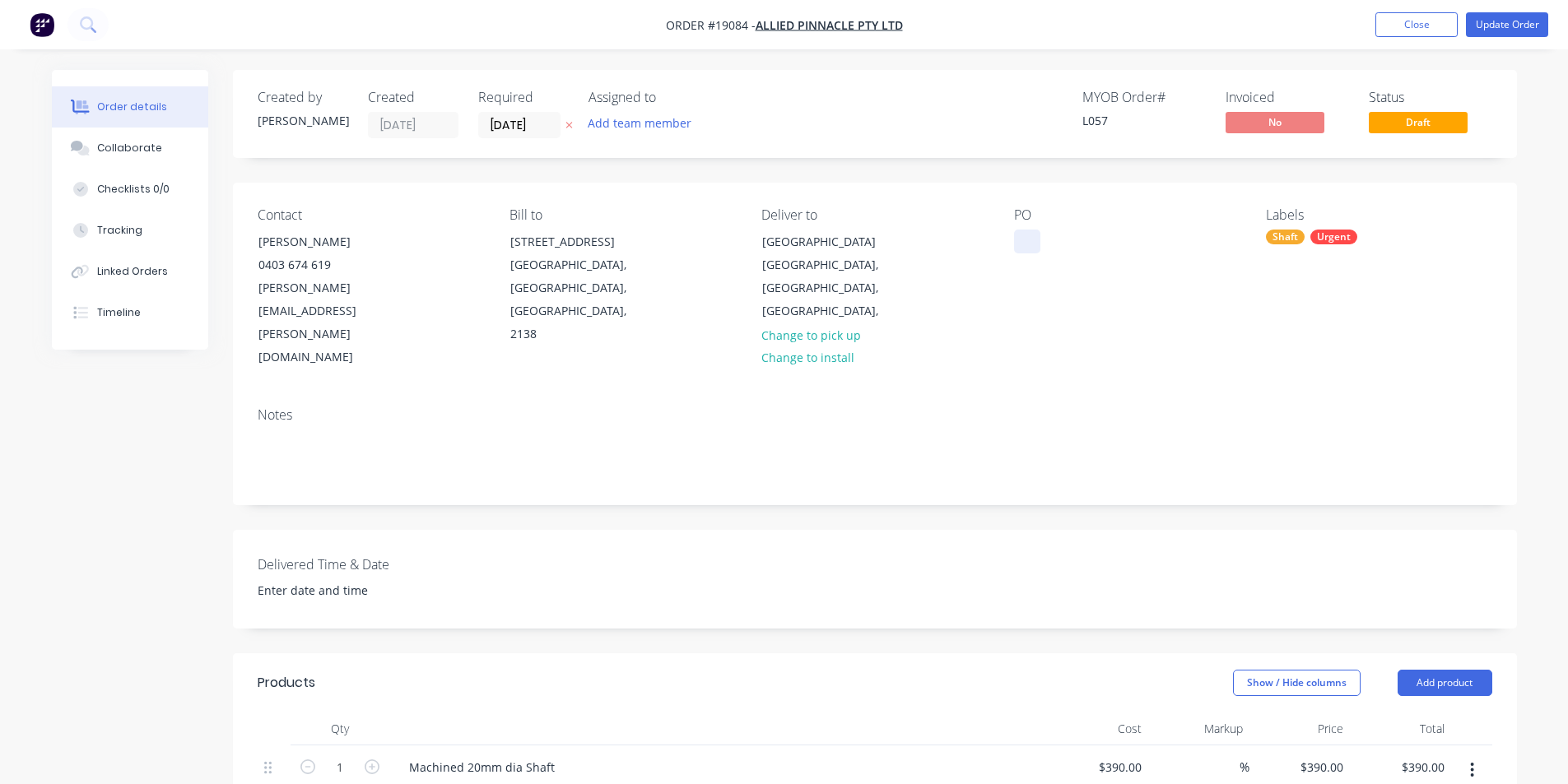
click at [1015, 231] on div at bounding box center [1027, 241] width 27 height 24
paste div
click at [1206, 408] on div "Notes" at bounding box center [875, 415] width 1235 height 16
click at [79, 133] on button "Collaborate" at bounding box center [130, 148] width 156 height 41
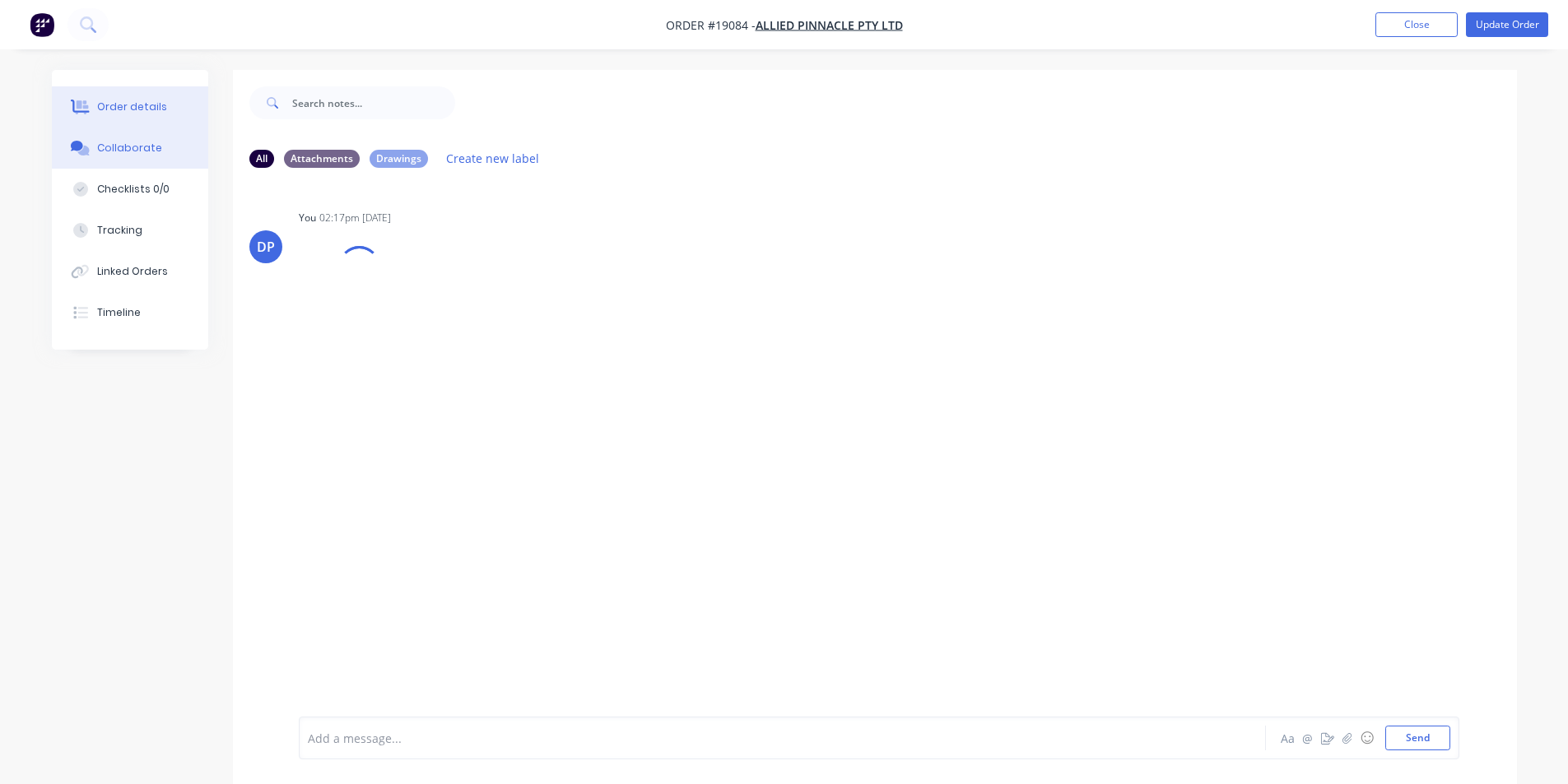
click at [128, 109] on div "Order details" at bounding box center [132, 106] width 70 height 15
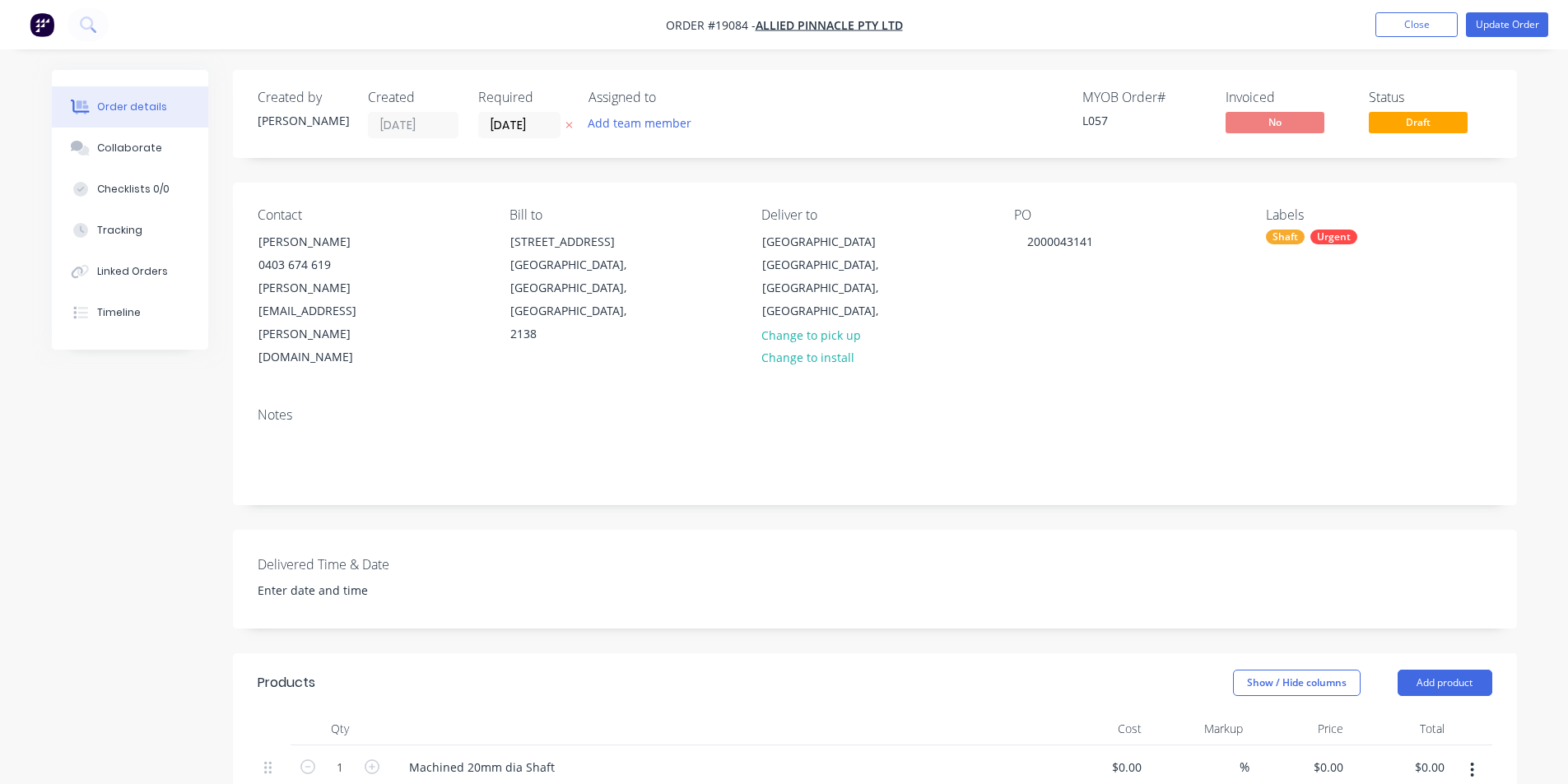
type input "$390.00"
click at [1525, 29] on button "Update Order" at bounding box center [1507, 25] width 82 height 25
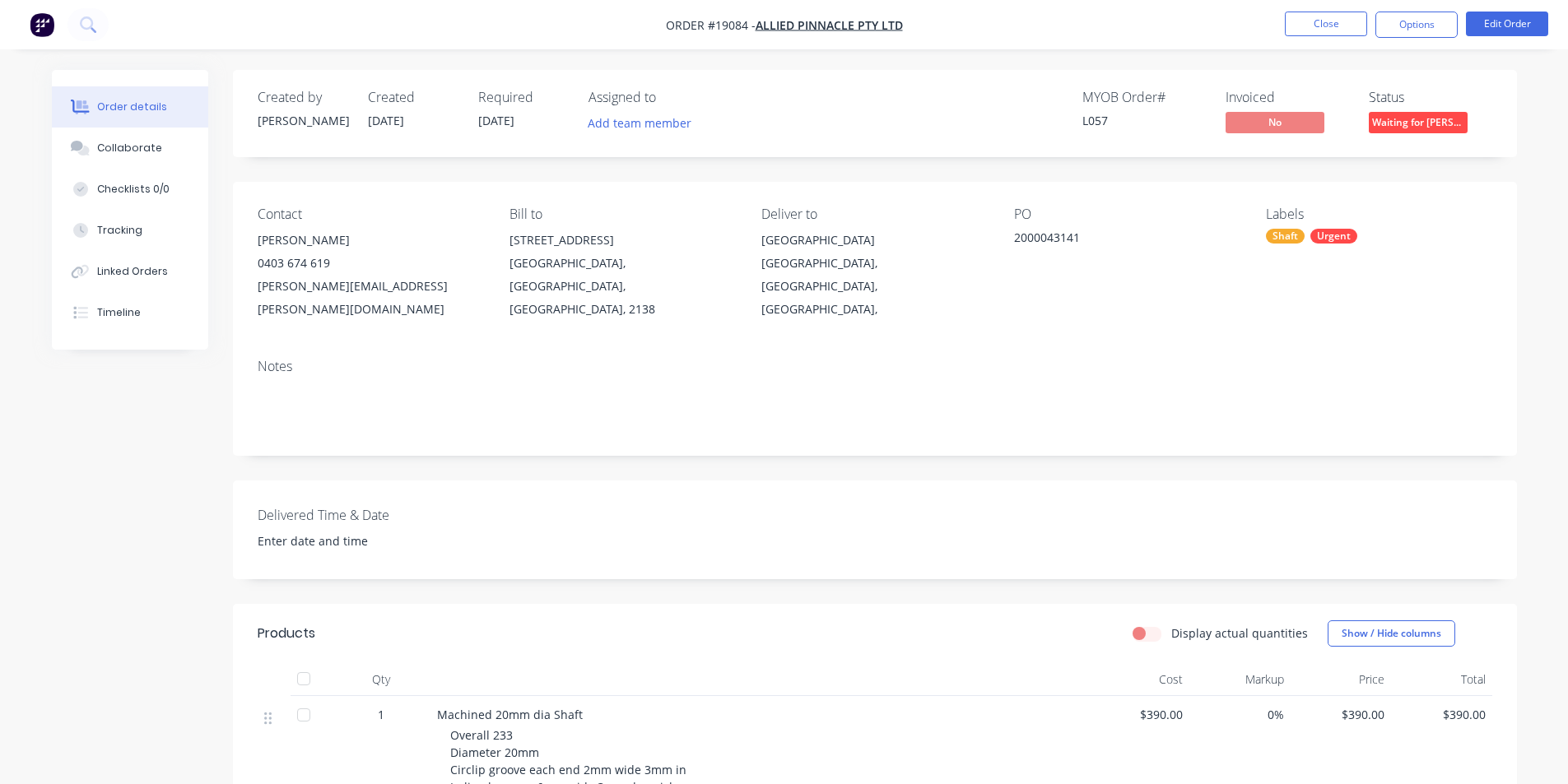
click at [1435, 118] on span "Waiting for [PERSON_NAME]" at bounding box center [1418, 121] width 98 height 20
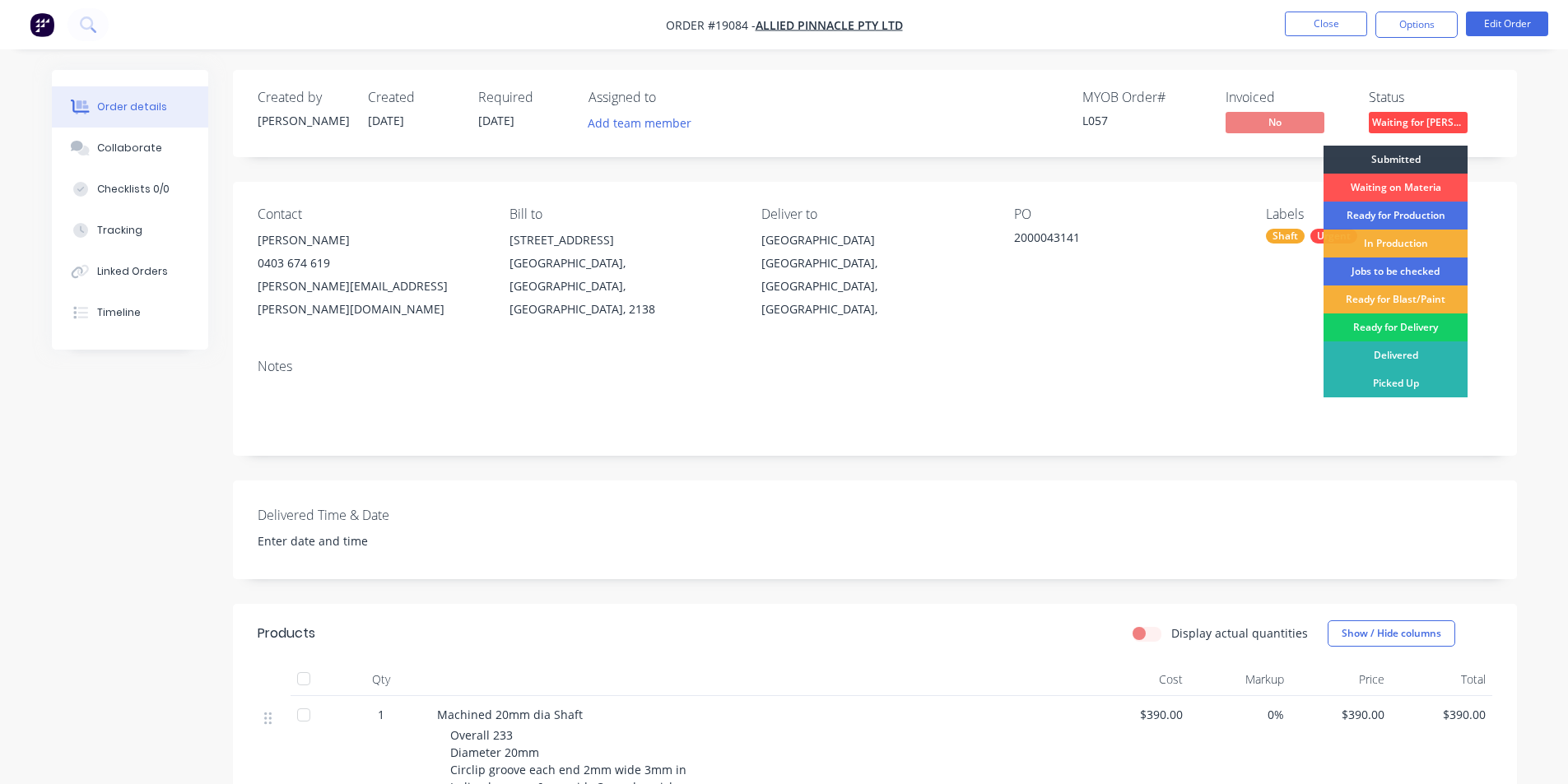
click at [1400, 330] on div "Ready for Delivery" at bounding box center [1396, 328] width 144 height 28
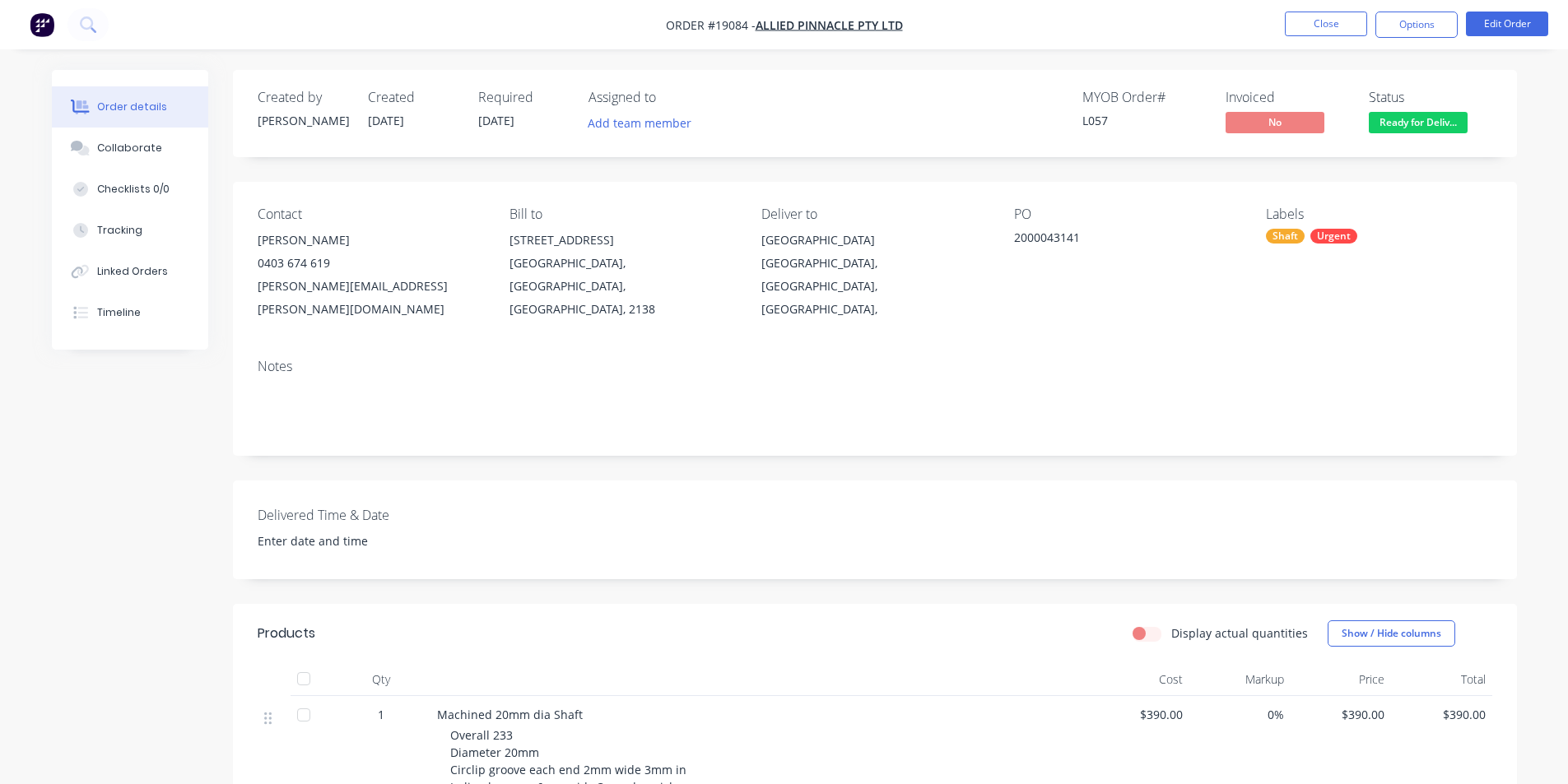
click at [49, 29] on img "button" at bounding box center [42, 25] width 25 height 25
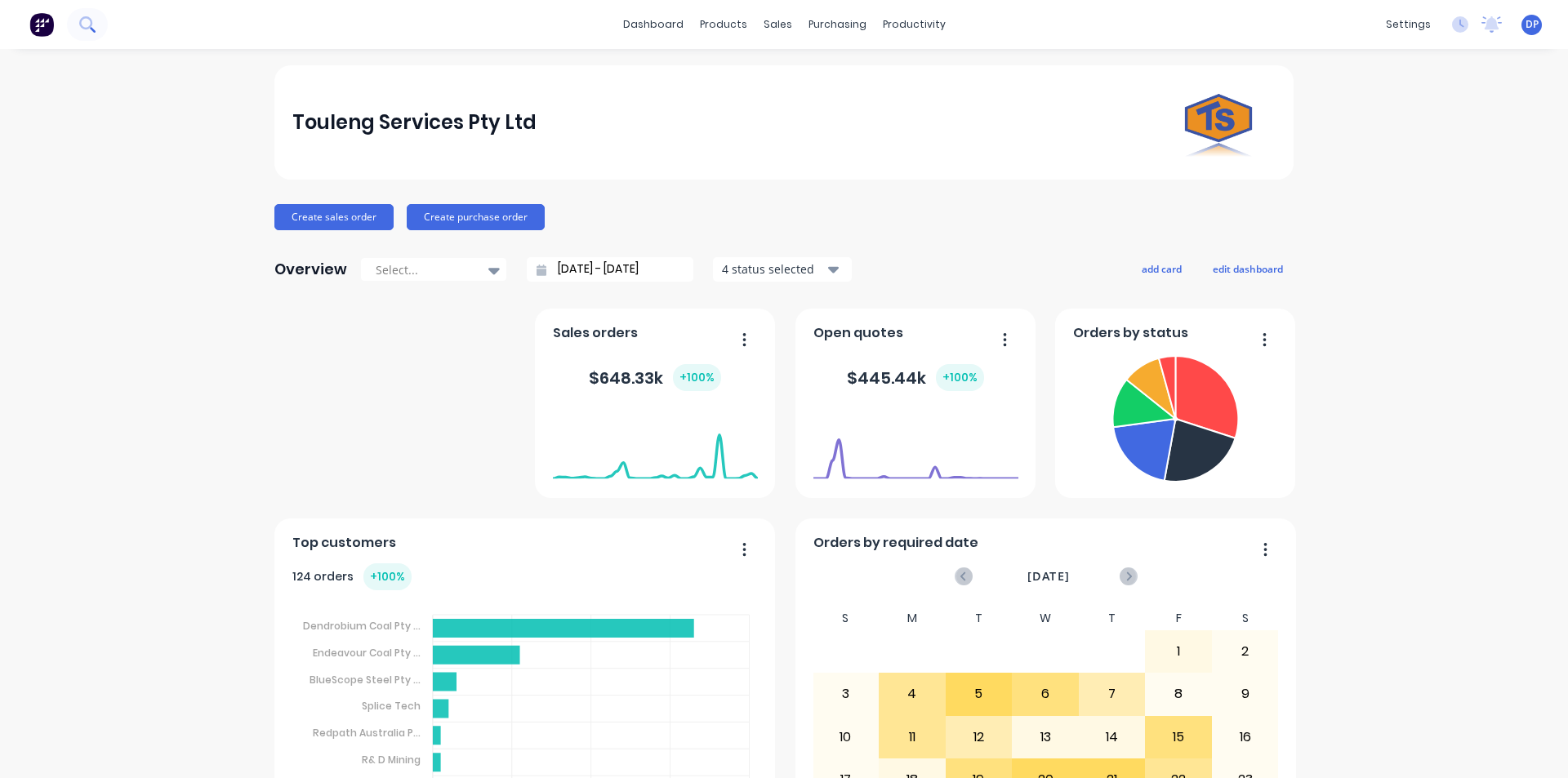
click at [88, 29] on icon at bounding box center [87, 25] width 16 height 16
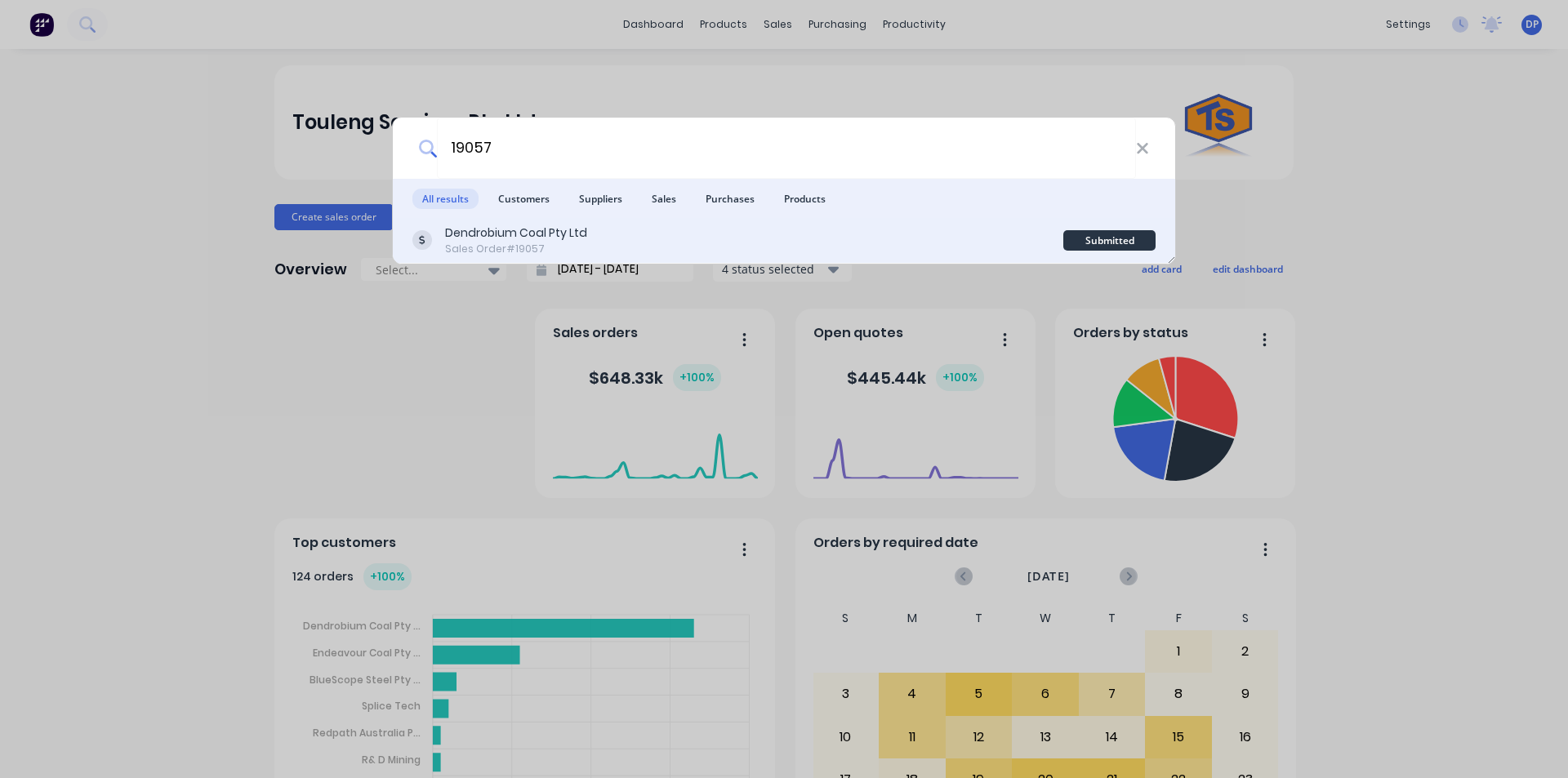
type input "19057"
click at [635, 228] on div "Dendrobium Coal Pty Ltd Sales Order #19057" at bounding box center [738, 240] width 651 height 32
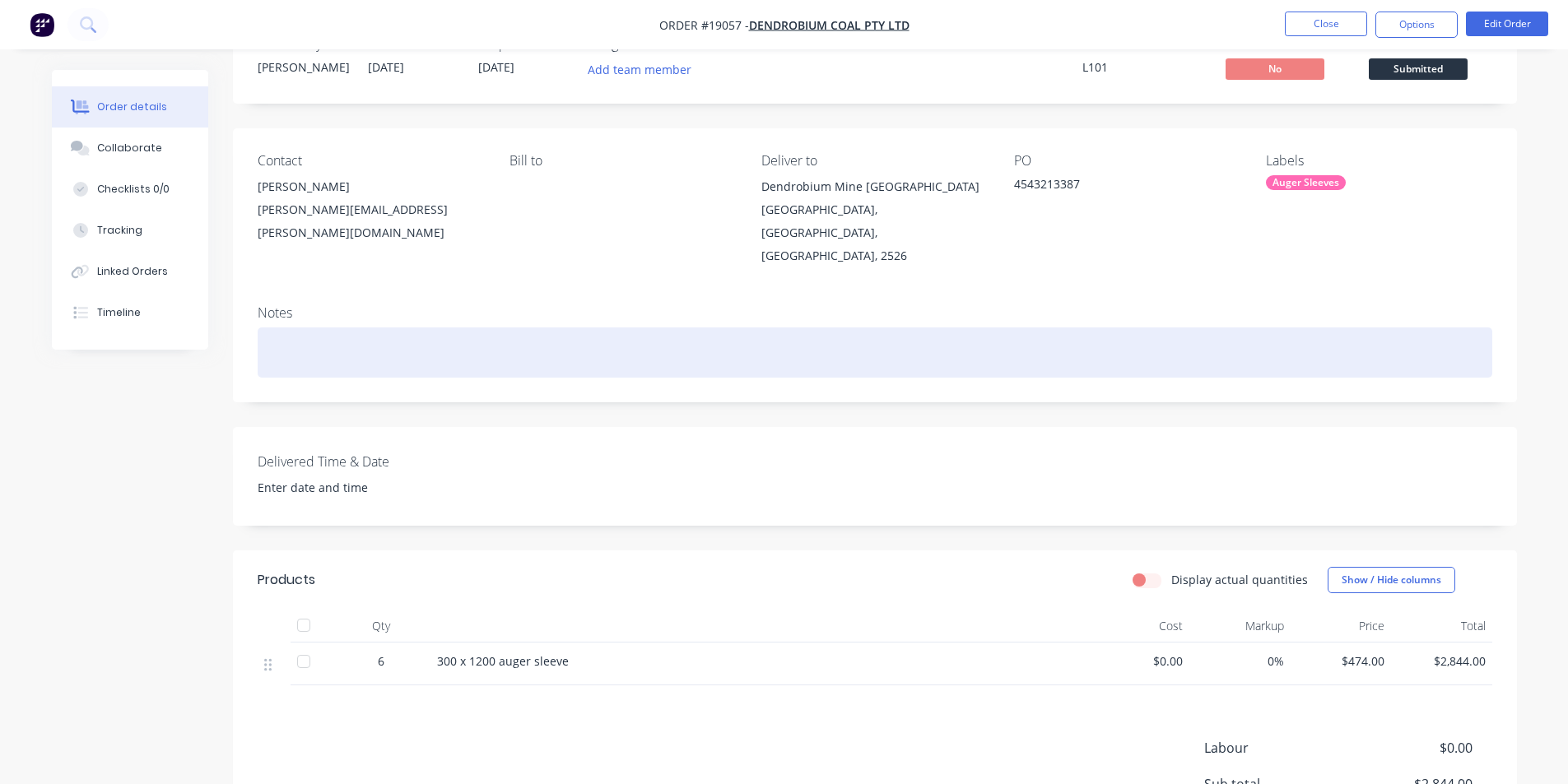
scroll to position [82, 0]
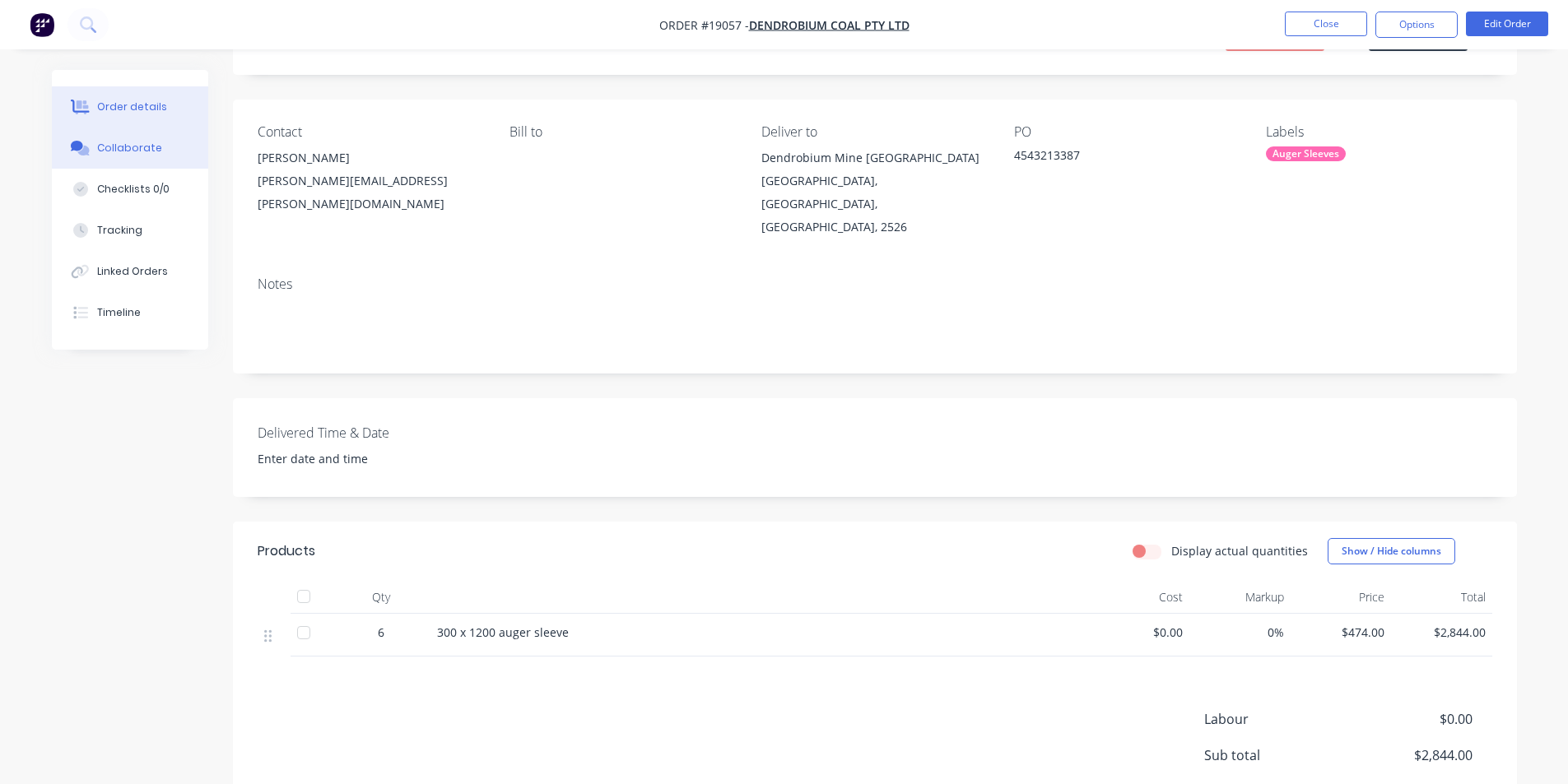
click at [156, 158] on button "Collaborate" at bounding box center [130, 148] width 156 height 41
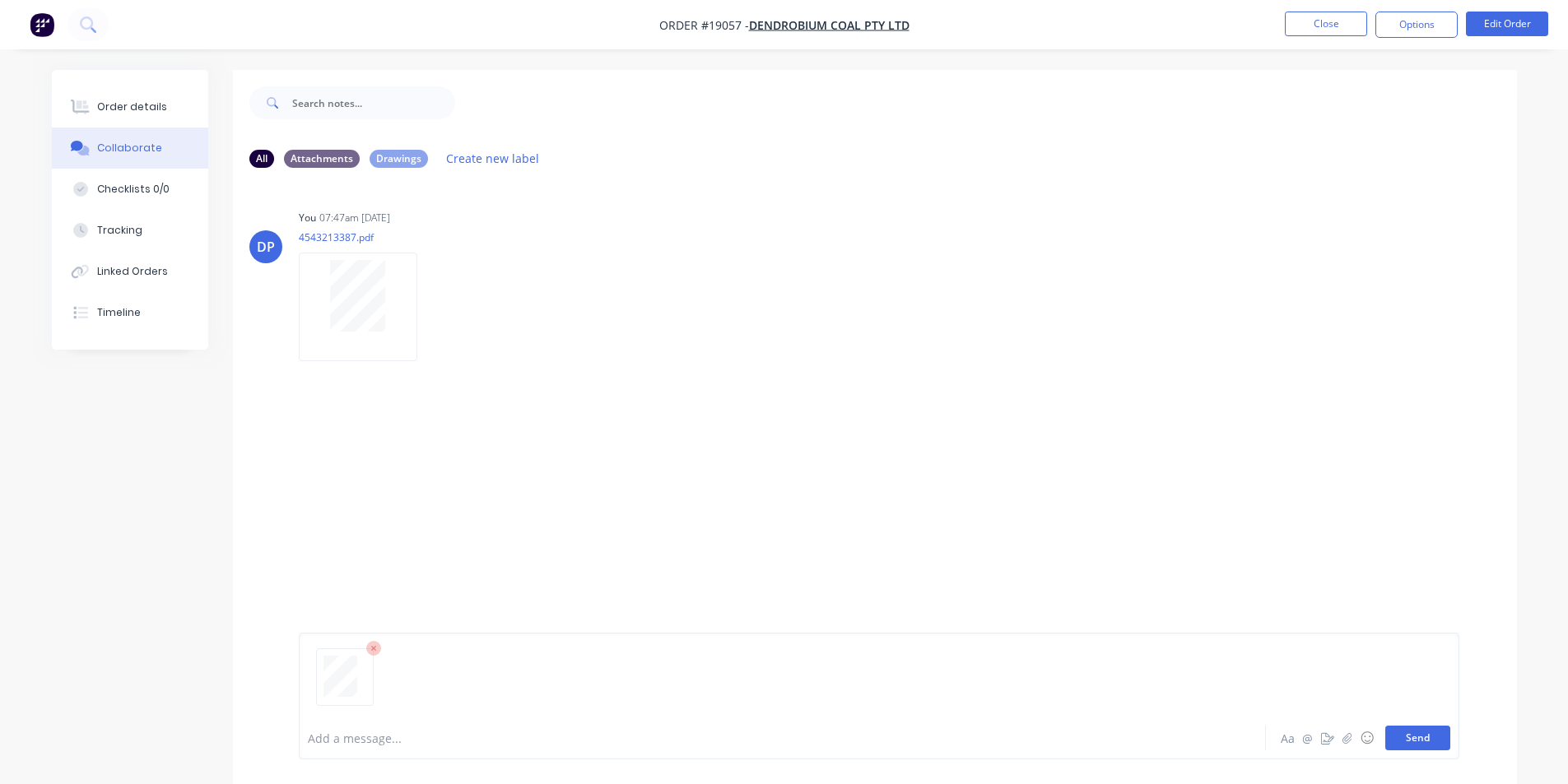
click at [1428, 738] on button "Send" at bounding box center [1417, 738] width 65 height 25
click at [108, 100] on div "Order details" at bounding box center [132, 106] width 70 height 15
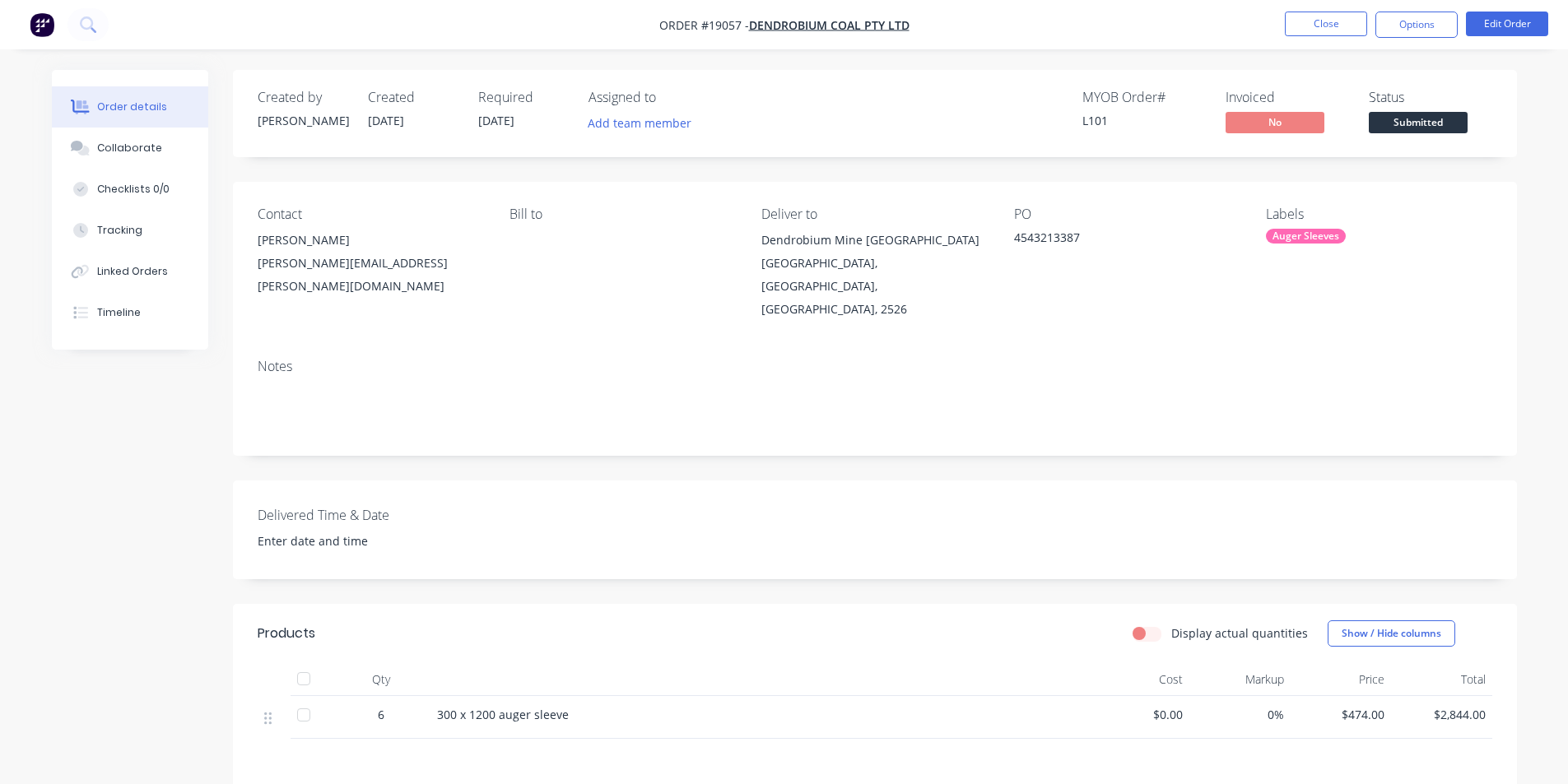
click at [1437, 121] on span "Submitted" at bounding box center [1418, 121] width 98 height 20
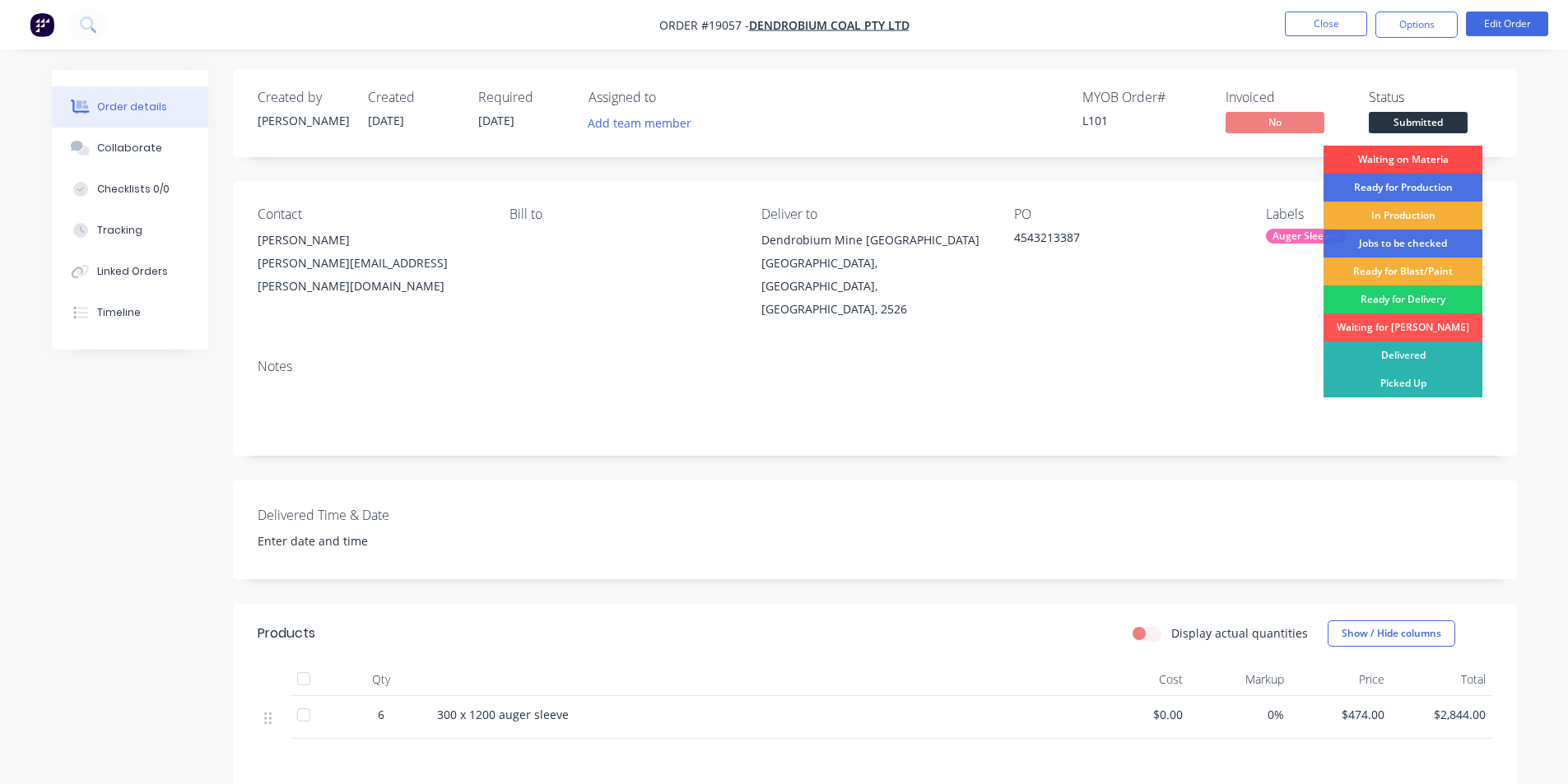
click at [1396, 160] on div "Waiting on Materia" at bounding box center [1403, 159] width 159 height 28
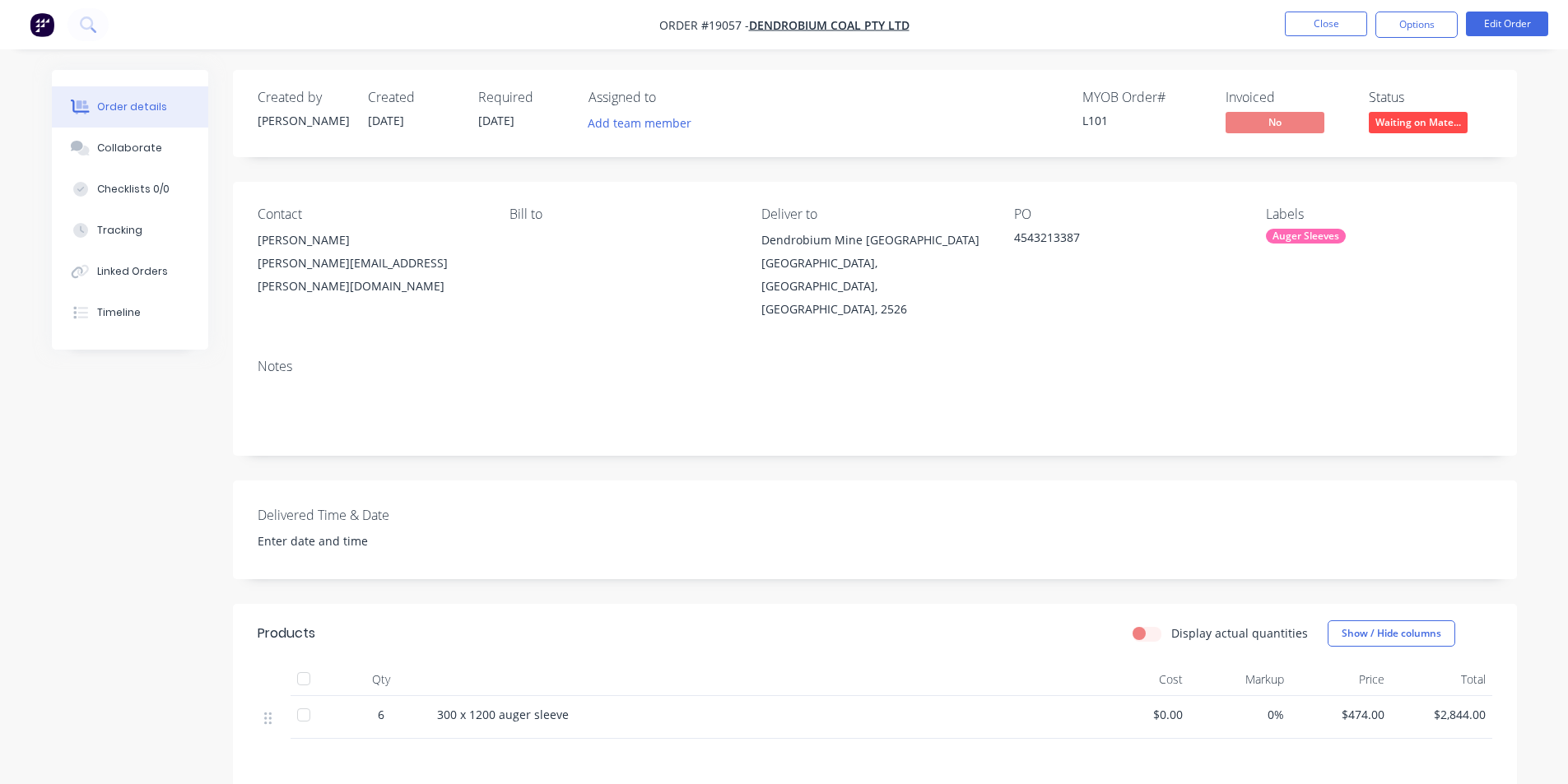
click at [34, 18] on img "button" at bounding box center [42, 25] width 25 height 25
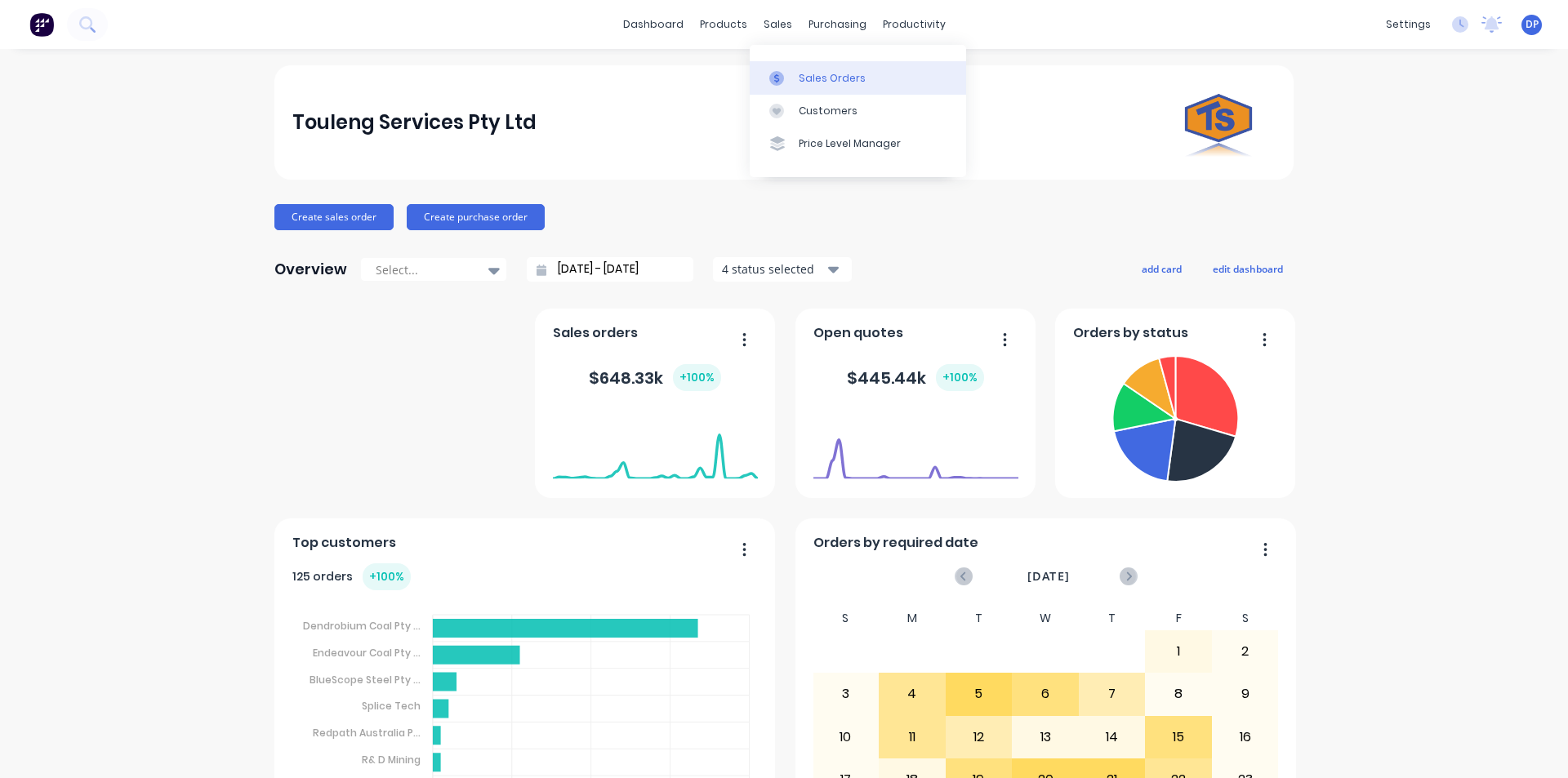
click at [813, 76] on div "Sales Orders" at bounding box center [832, 78] width 67 height 15
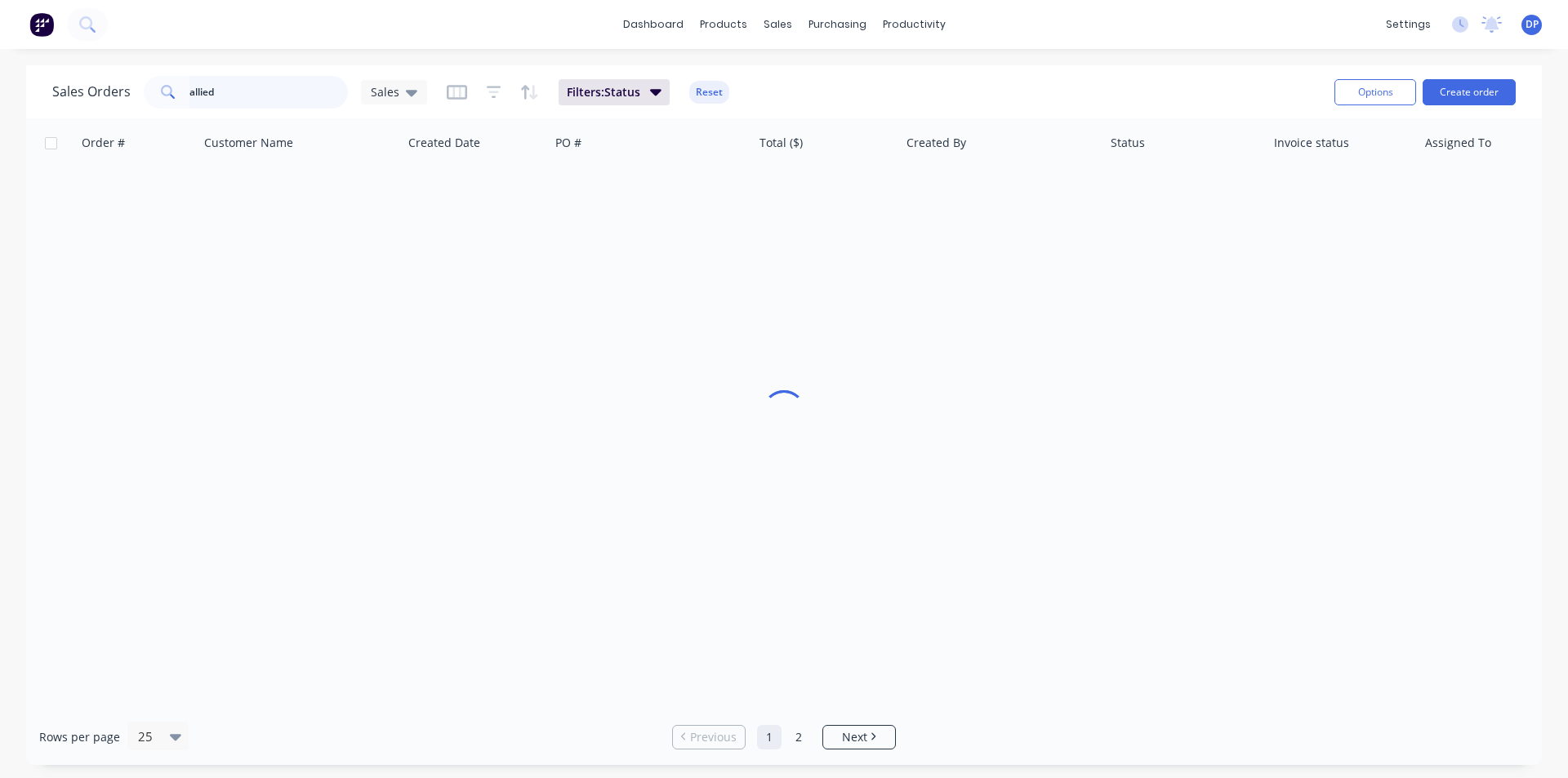
click at [1, 109] on div "Sales Orders allied Sales Filters: Status Reset Options Create order Order # Cu…" at bounding box center [784, 415] width 1568 height 700
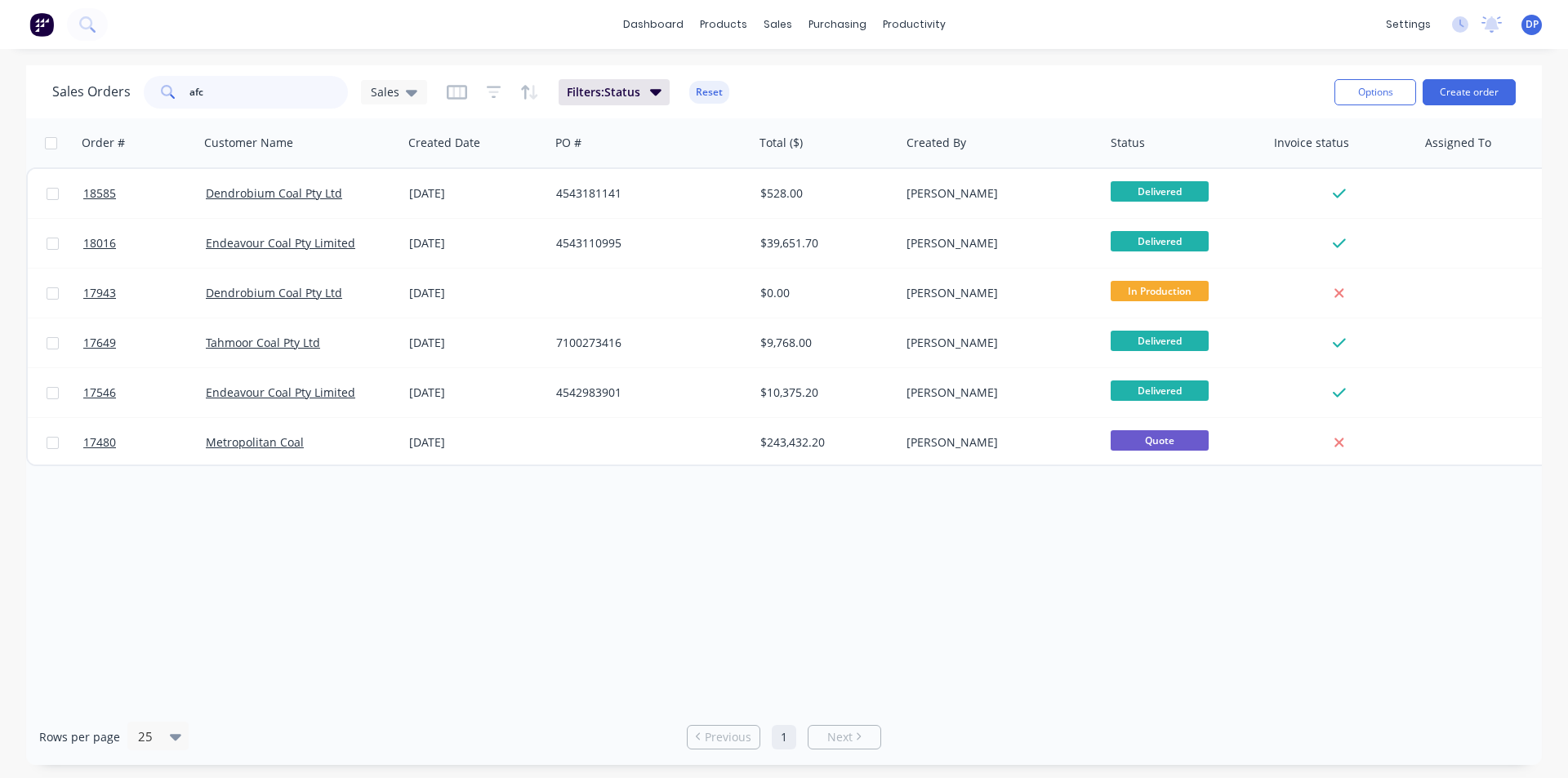
type input "afc"
click at [40, 38] on button at bounding box center [41, 24] width 34 height 33
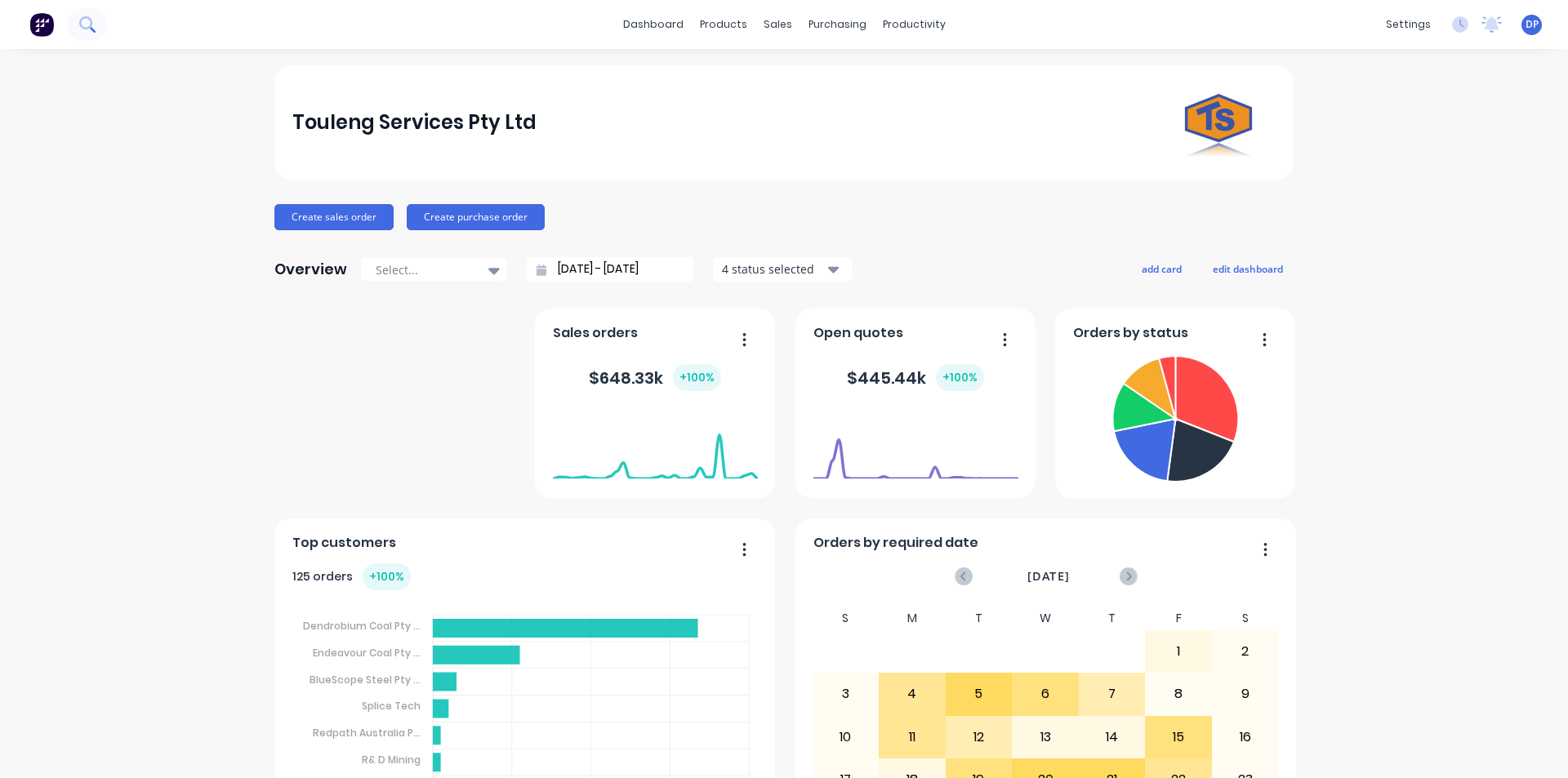
click at [103, 21] on button at bounding box center [87, 24] width 40 height 33
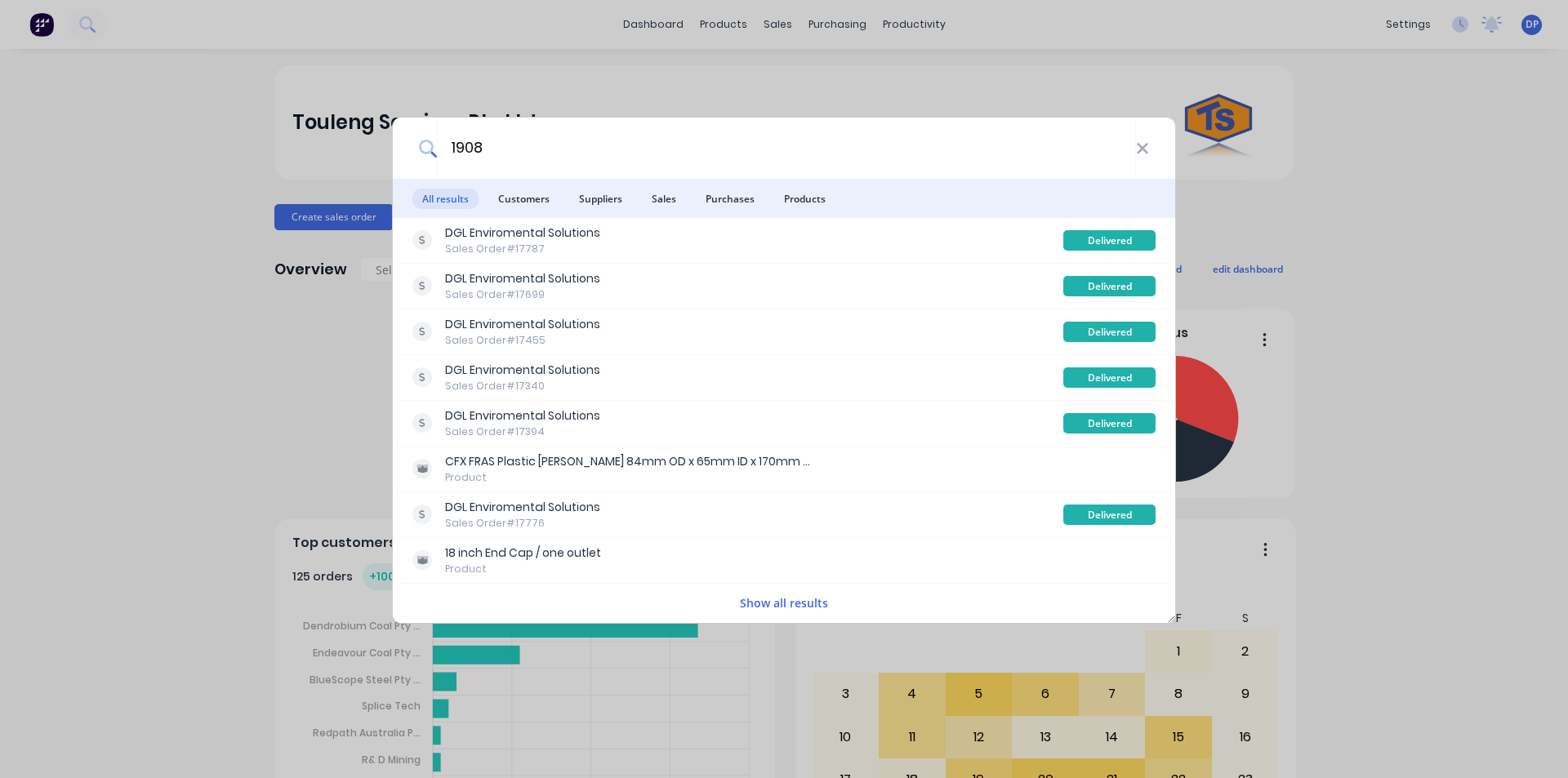
type input "19084"
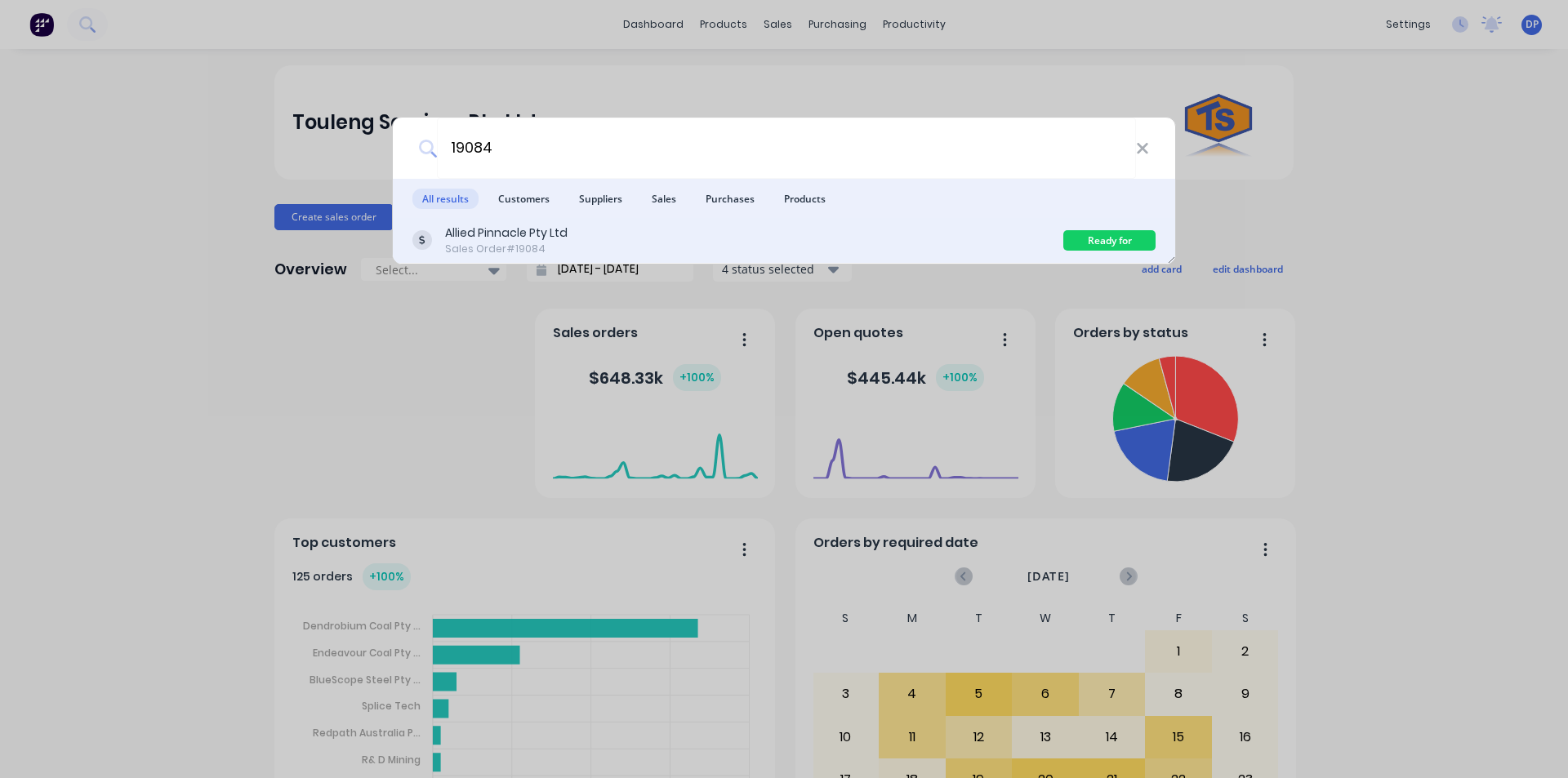
click at [597, 247] on div "Allied Pinnacle Pty Ltd Sales Order #19084" at bounding box center [738, 240] width 651 height 32
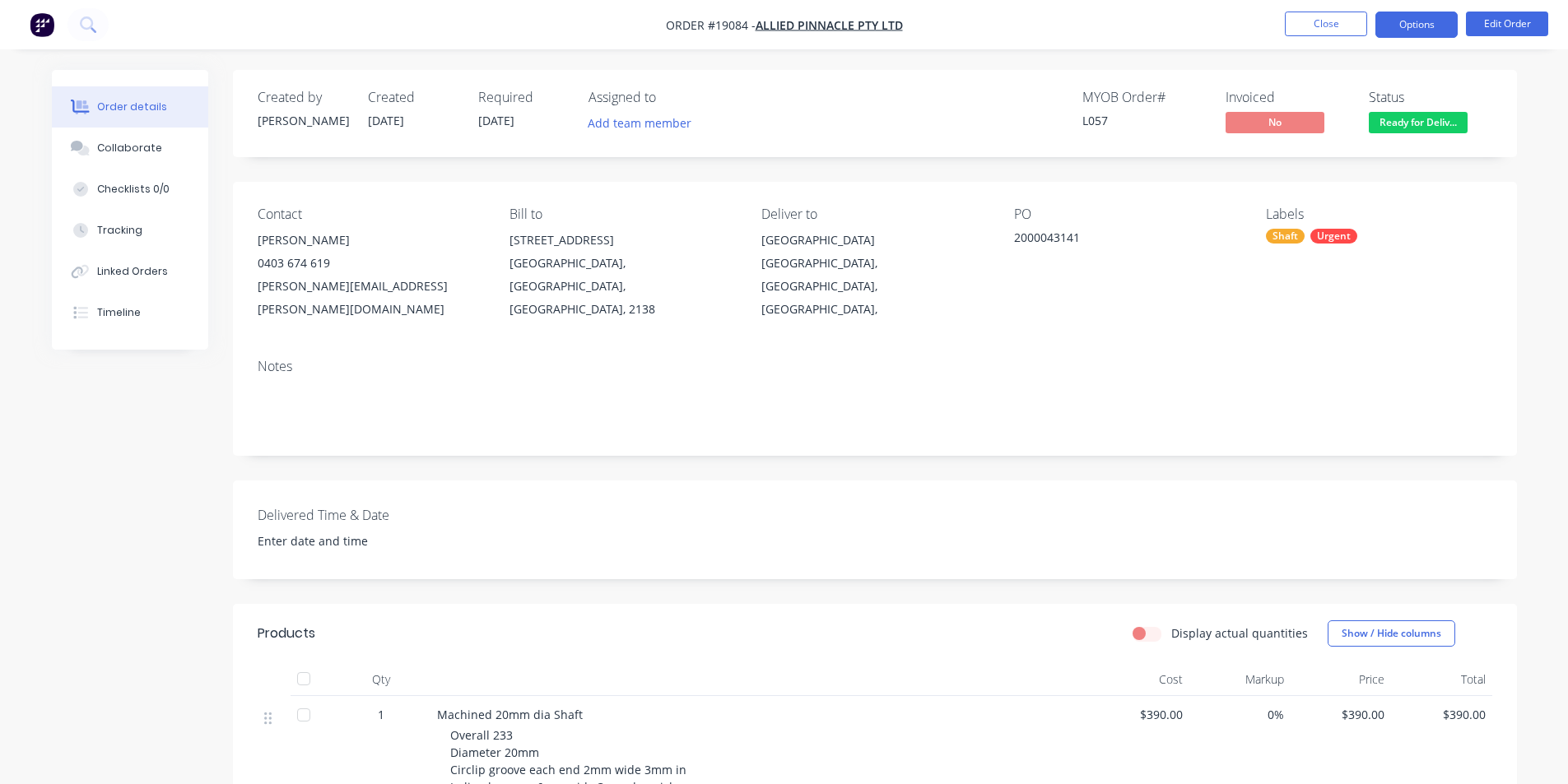
click at [1421, 31] on button "Options" at bounding box center [1416, 25] width 82 height 27
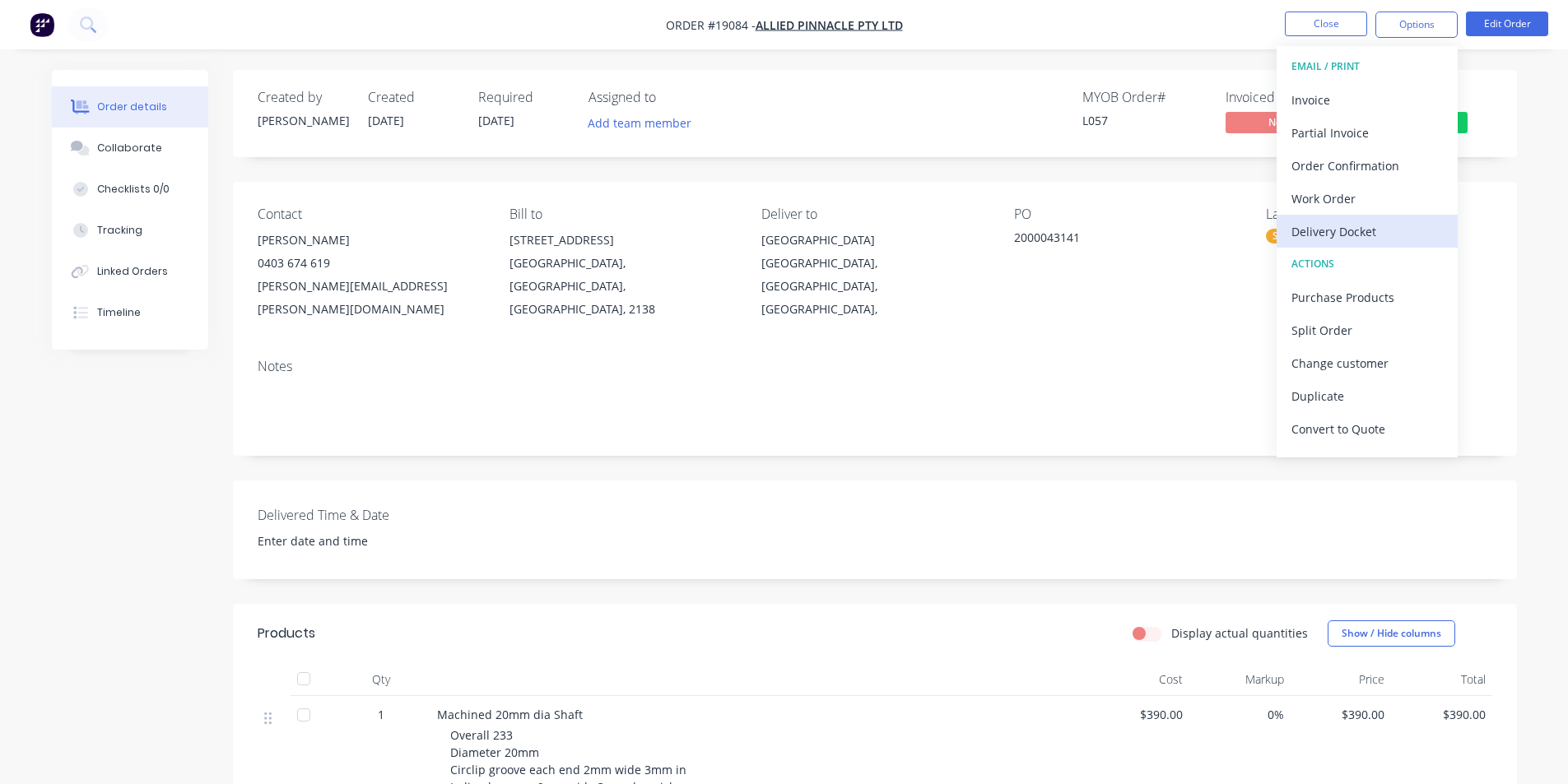
click at [1373, 241] on div "Delivery Docket" at bounding box center [1367, 231] width 152 height 24
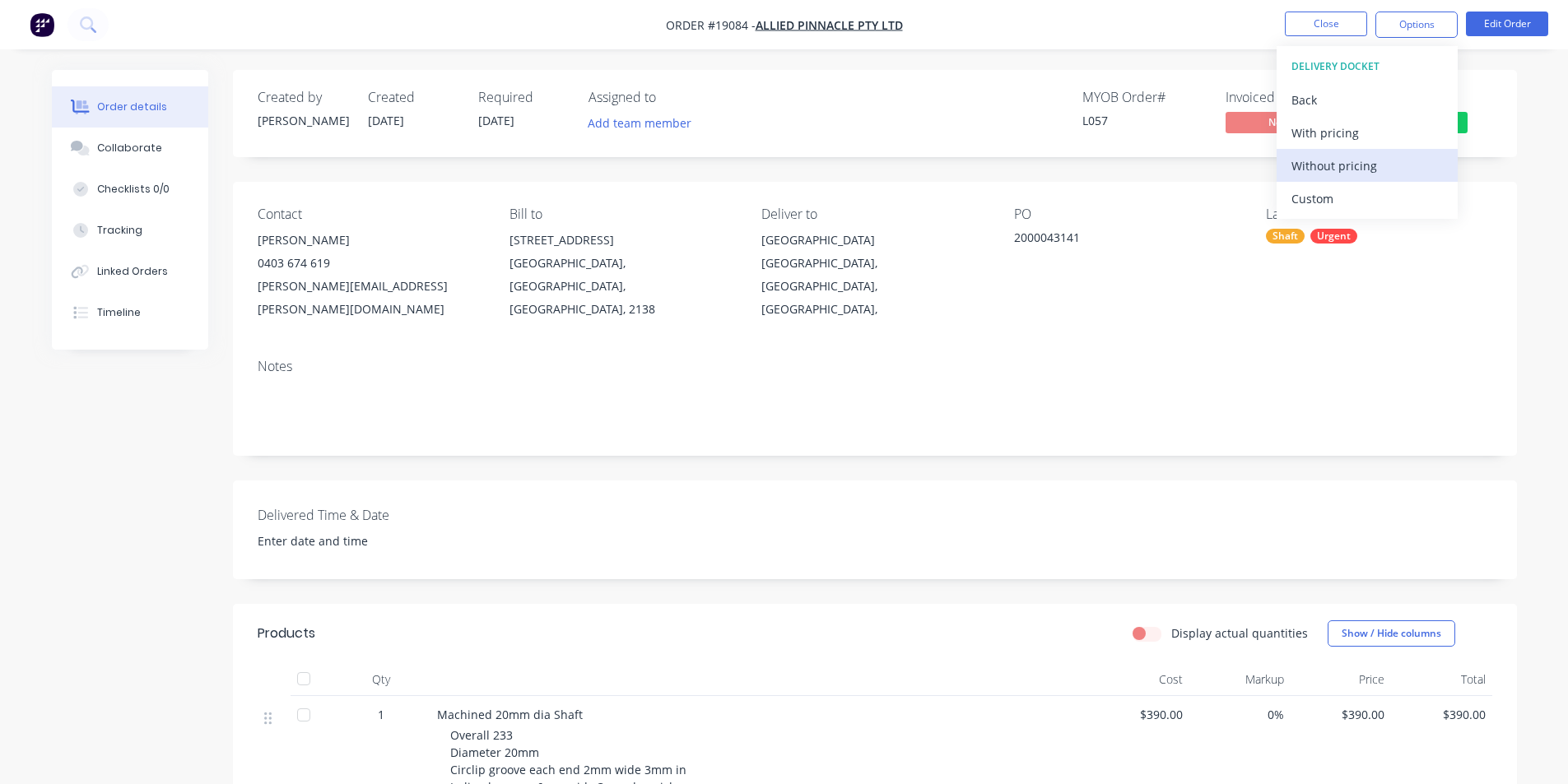
click at [1371, 172] on div "Without pricing" at bounding box center [1367, 166] width 152 height 24
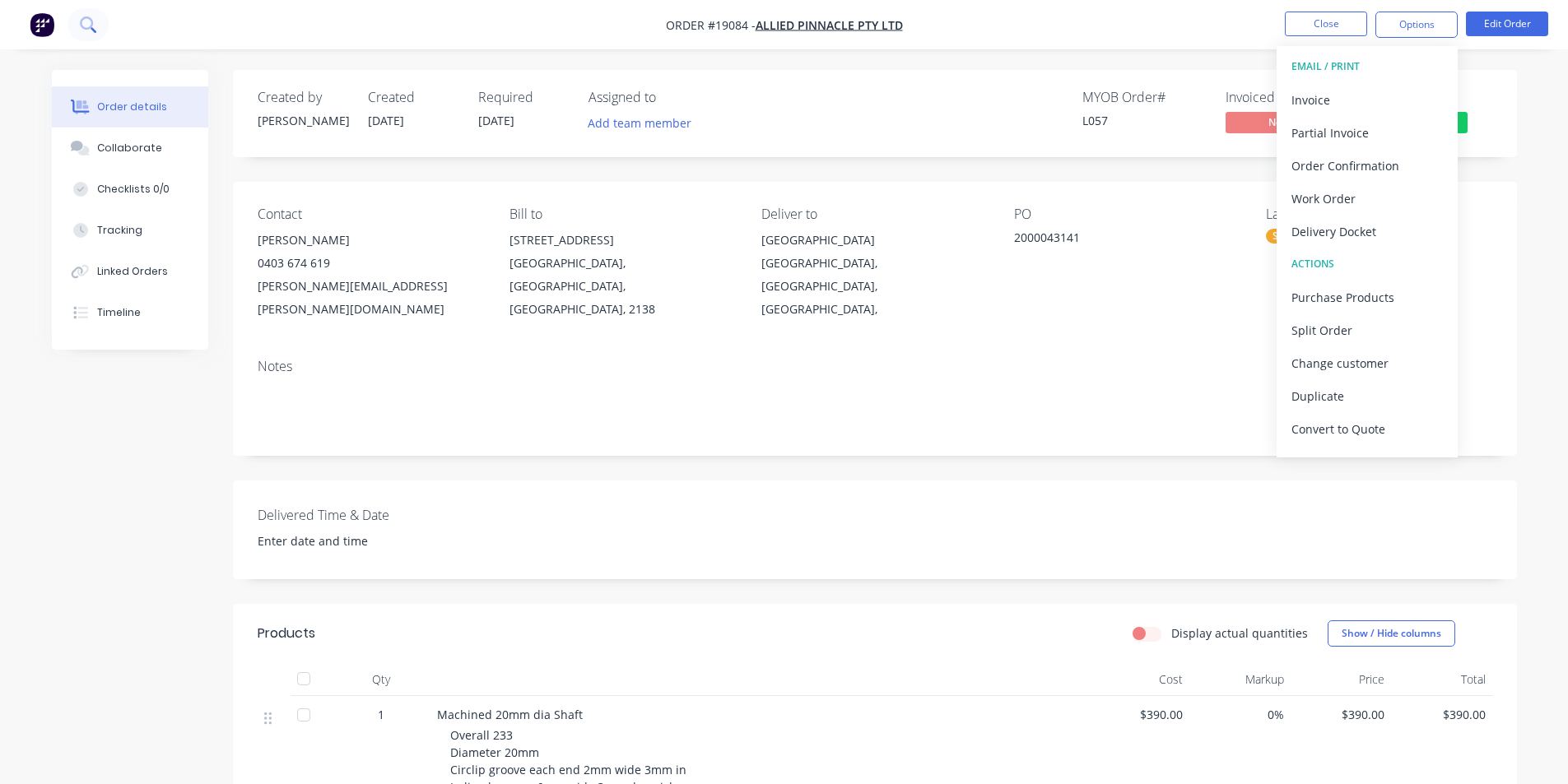
click at [87, 29] on icon at bounding box center [86, 23] width 13 height 13
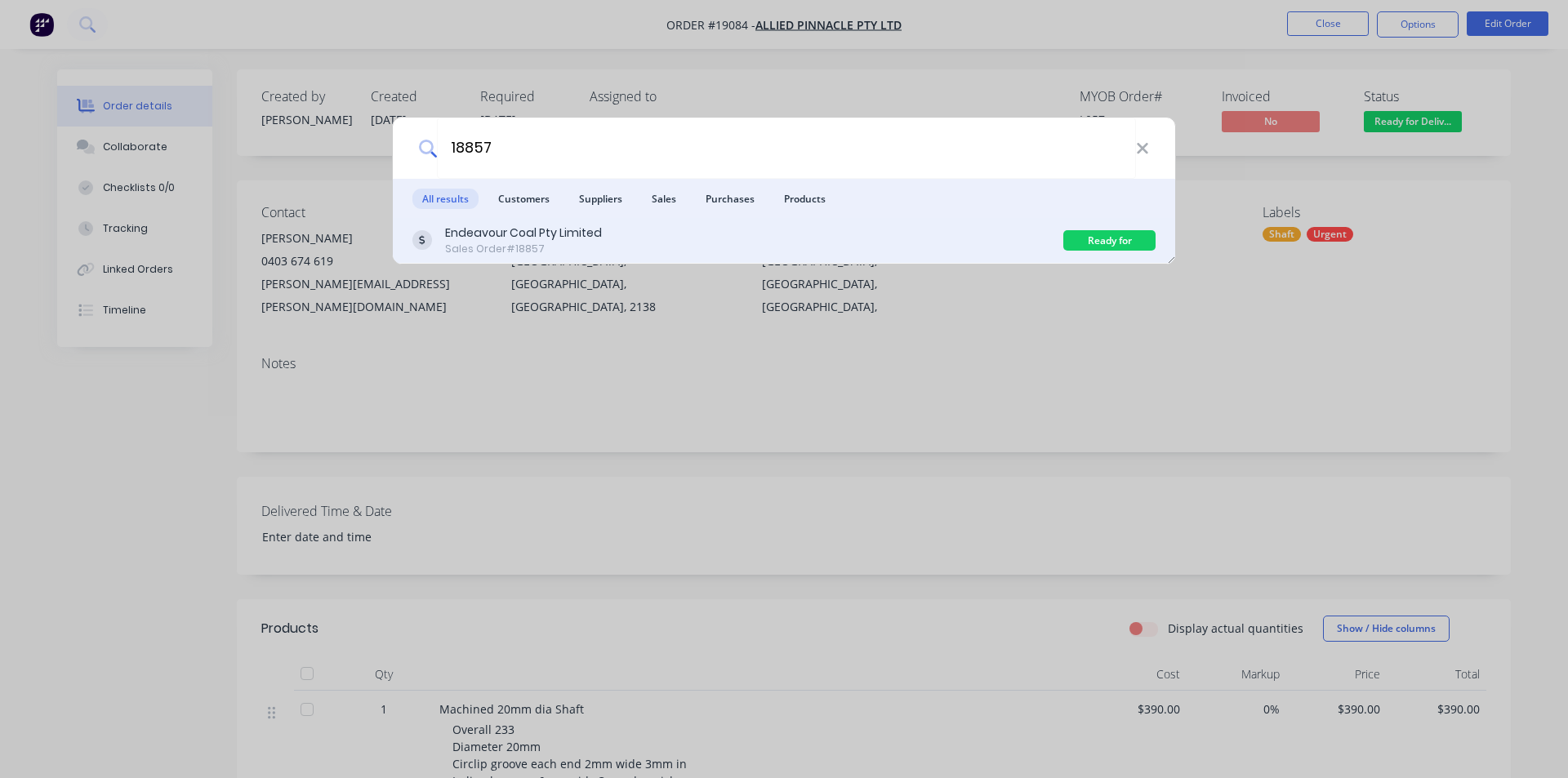
type input "18857"
click at [584, 229] on div "Endeavour Coal Pty Limited" at bounding box center [523, 233] width 157 height 18
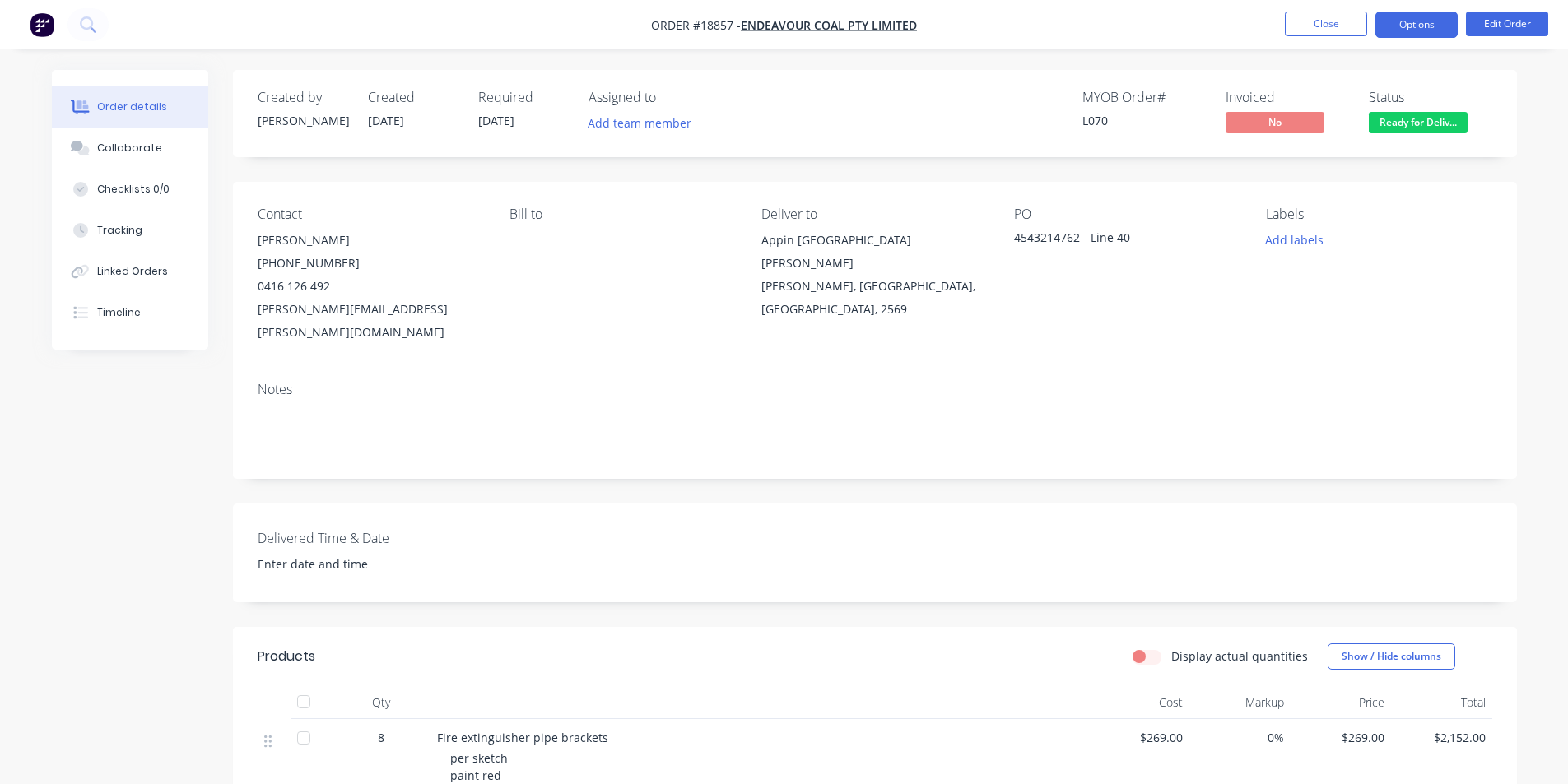
click at [1400, 28] on button "Options" at bounding box center [1416, 25] width 82 height 27
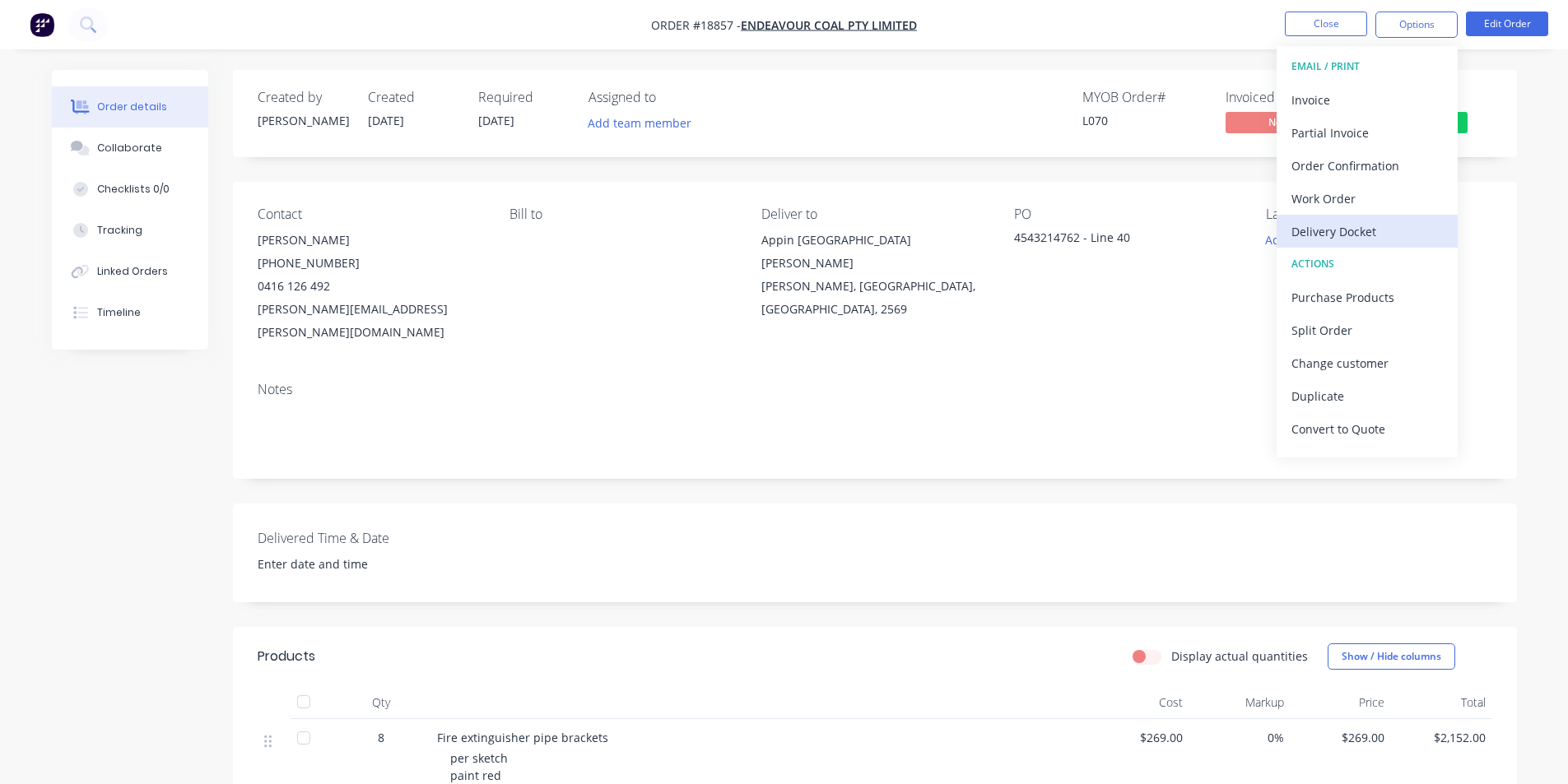
click at [1367, 228] on div "Delivery Docket" at bounding box center [1367, 231] width 152 height 24
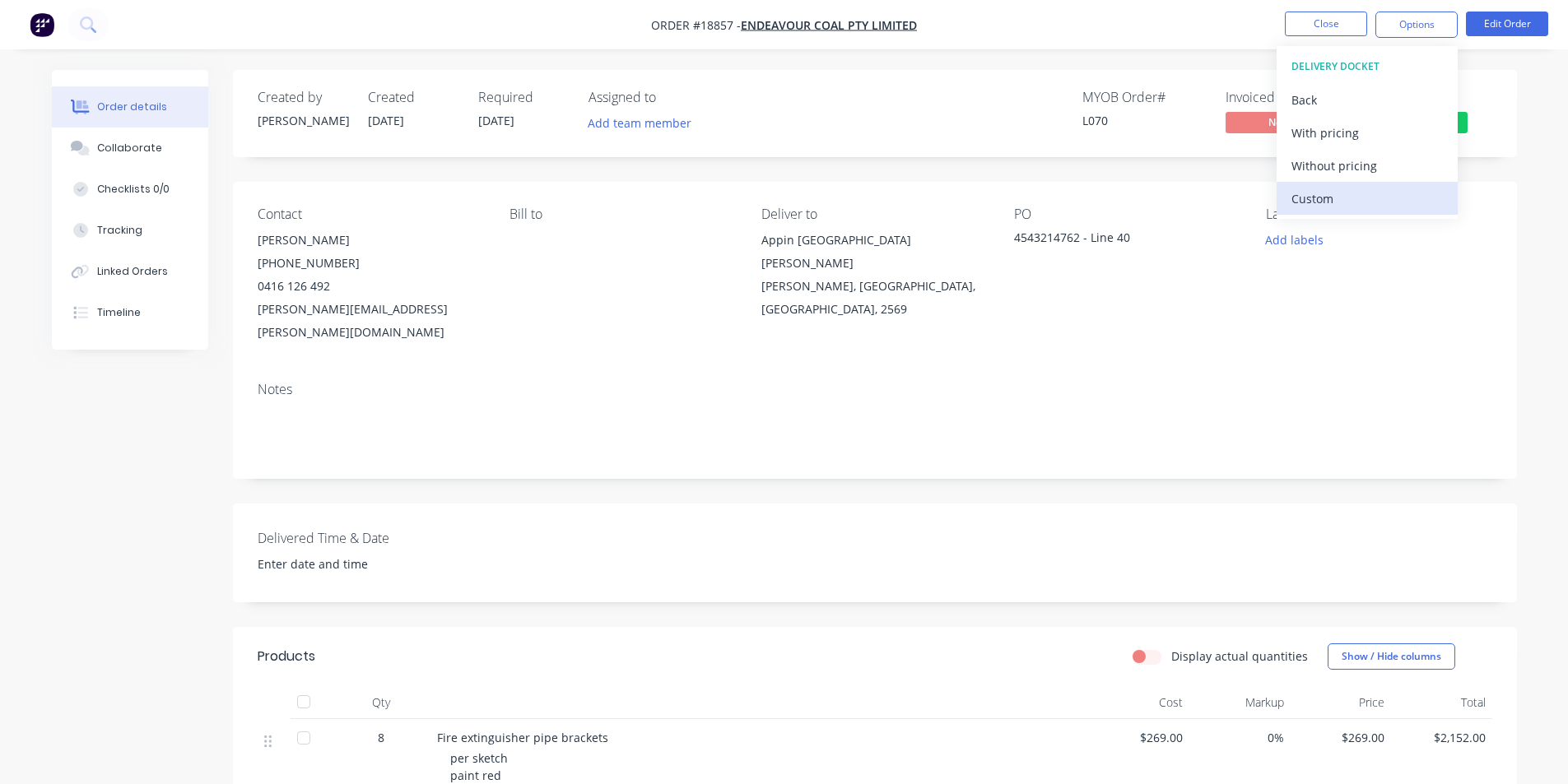
click at [1342, 200] on div "Custom" at bounding box center [1367, 198] width 152 height 24
click at [1349, 167] on div "Without pricing" at bounding box center [1367, 166] width 152 height 24
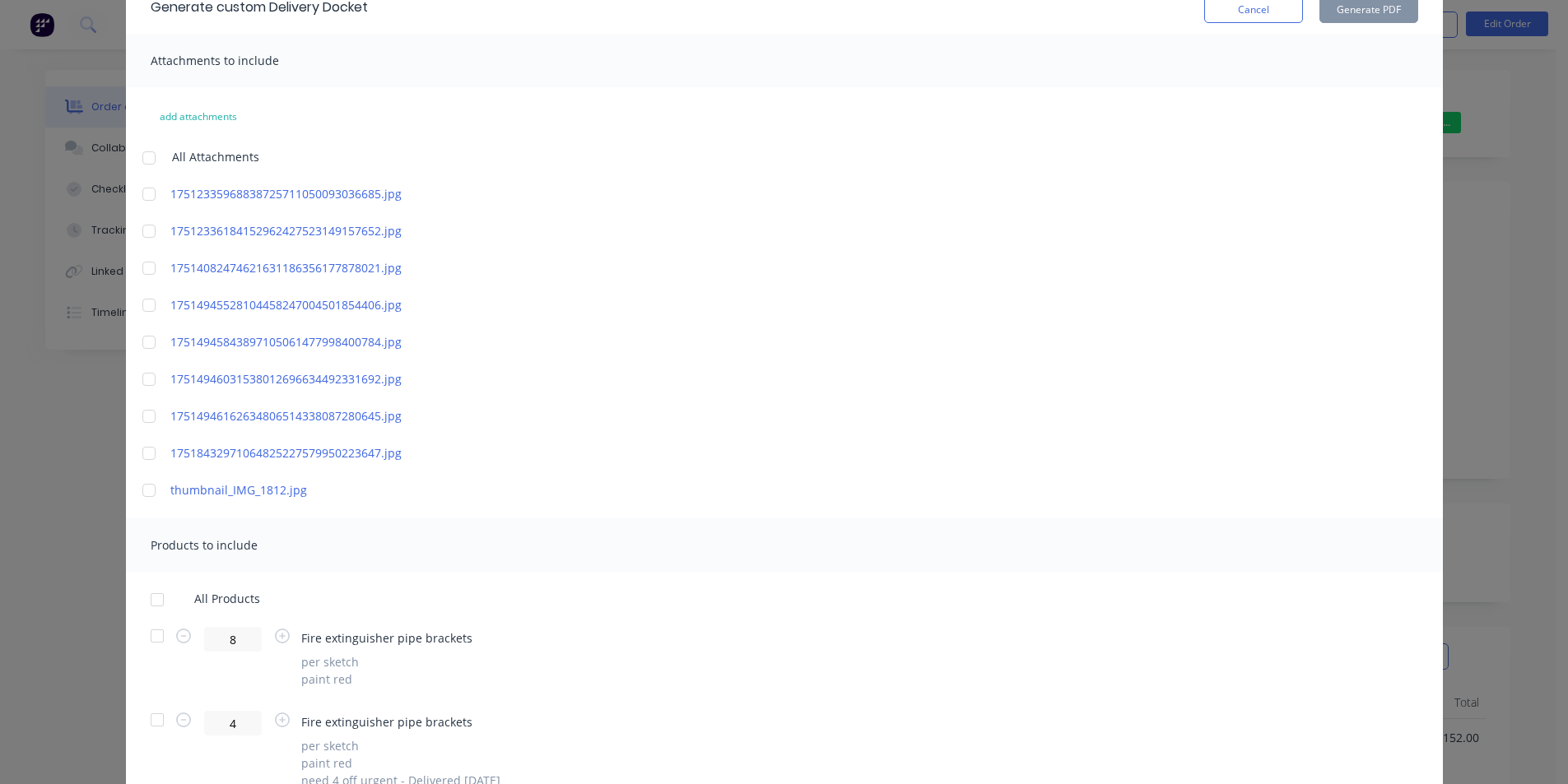
scroll to position [163, 0]
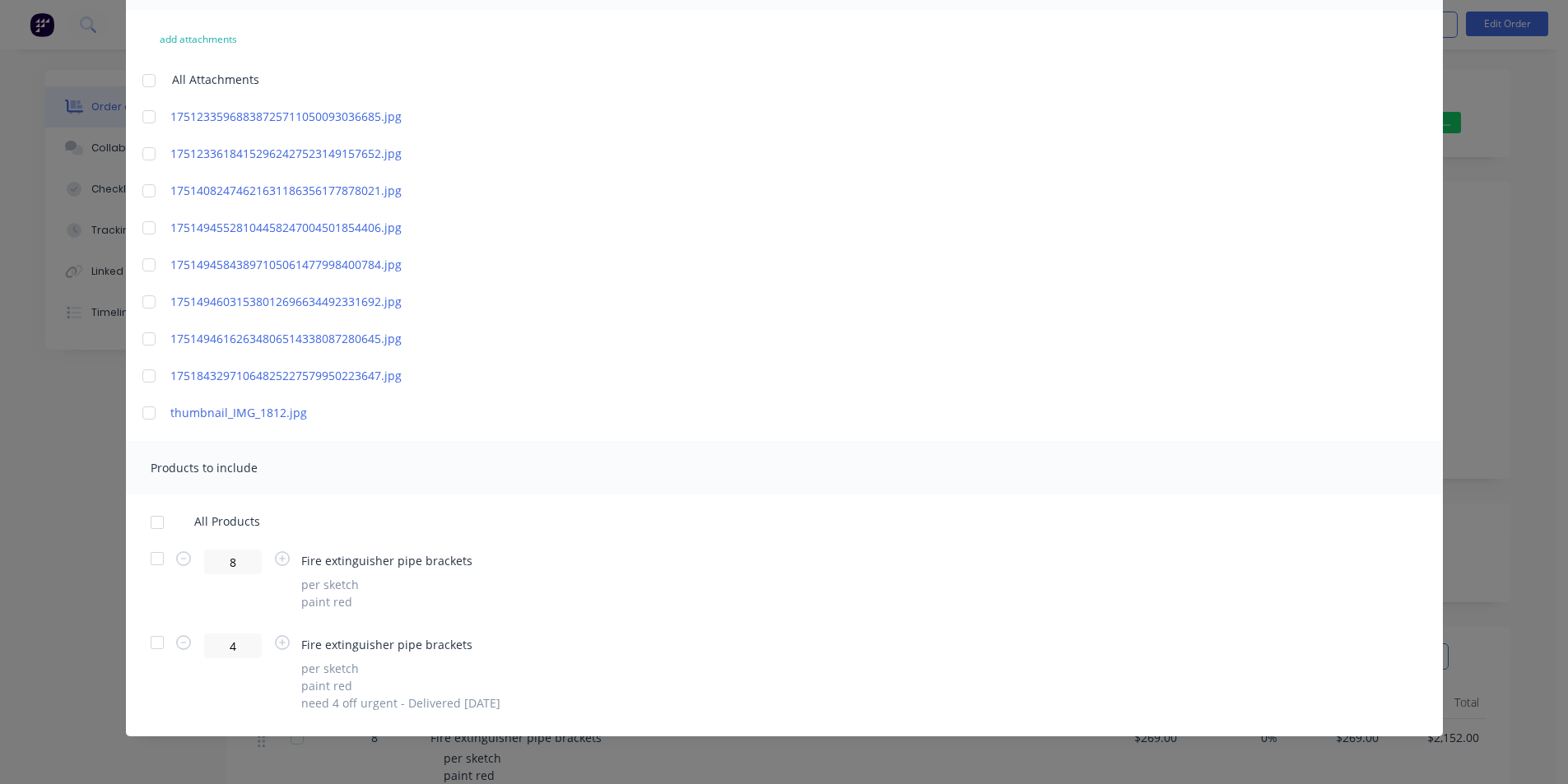
click at [157, 551] on div at bounding box center [157, 558] width 33 height 33
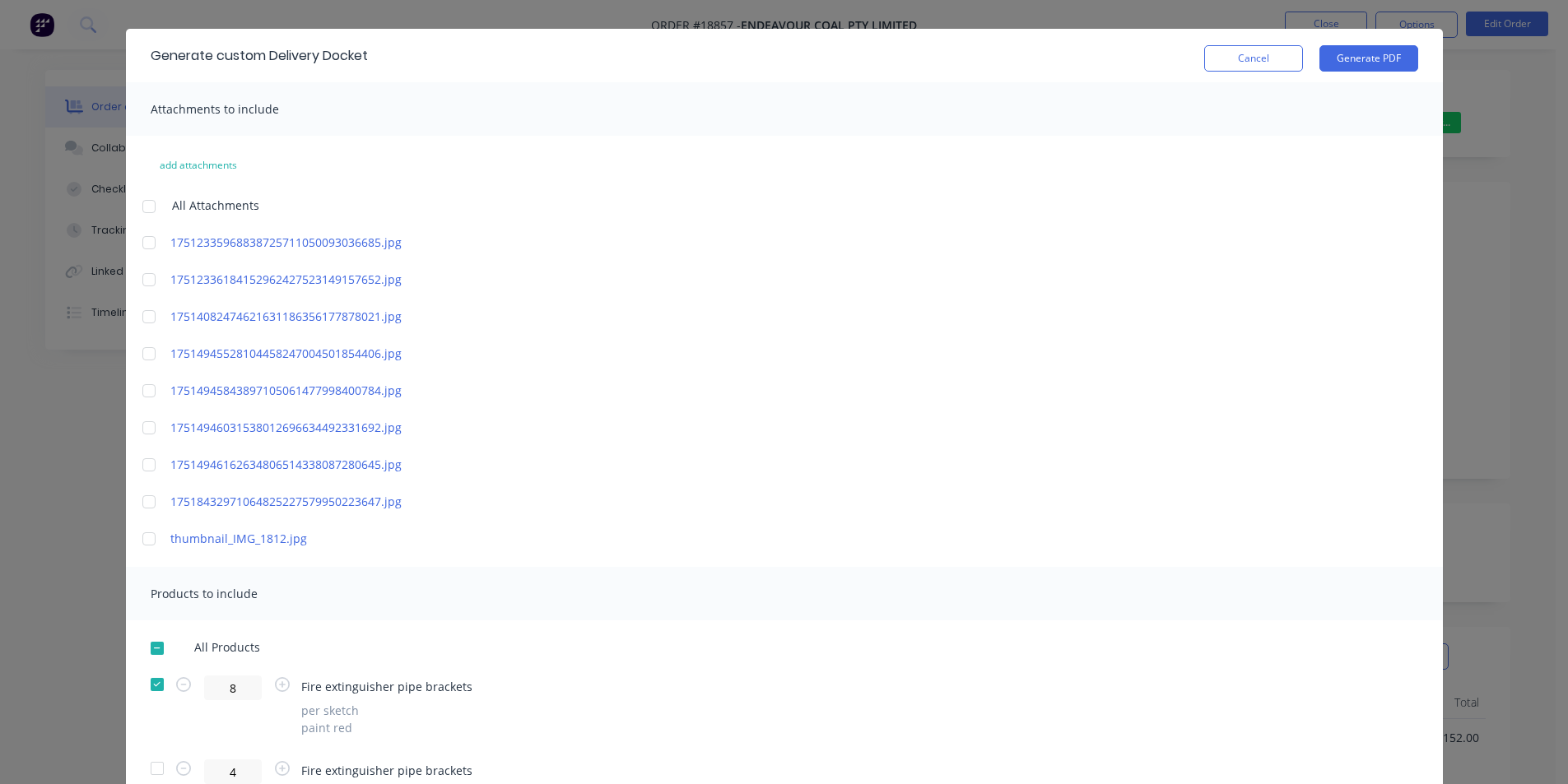
scroll to position [0, 0]
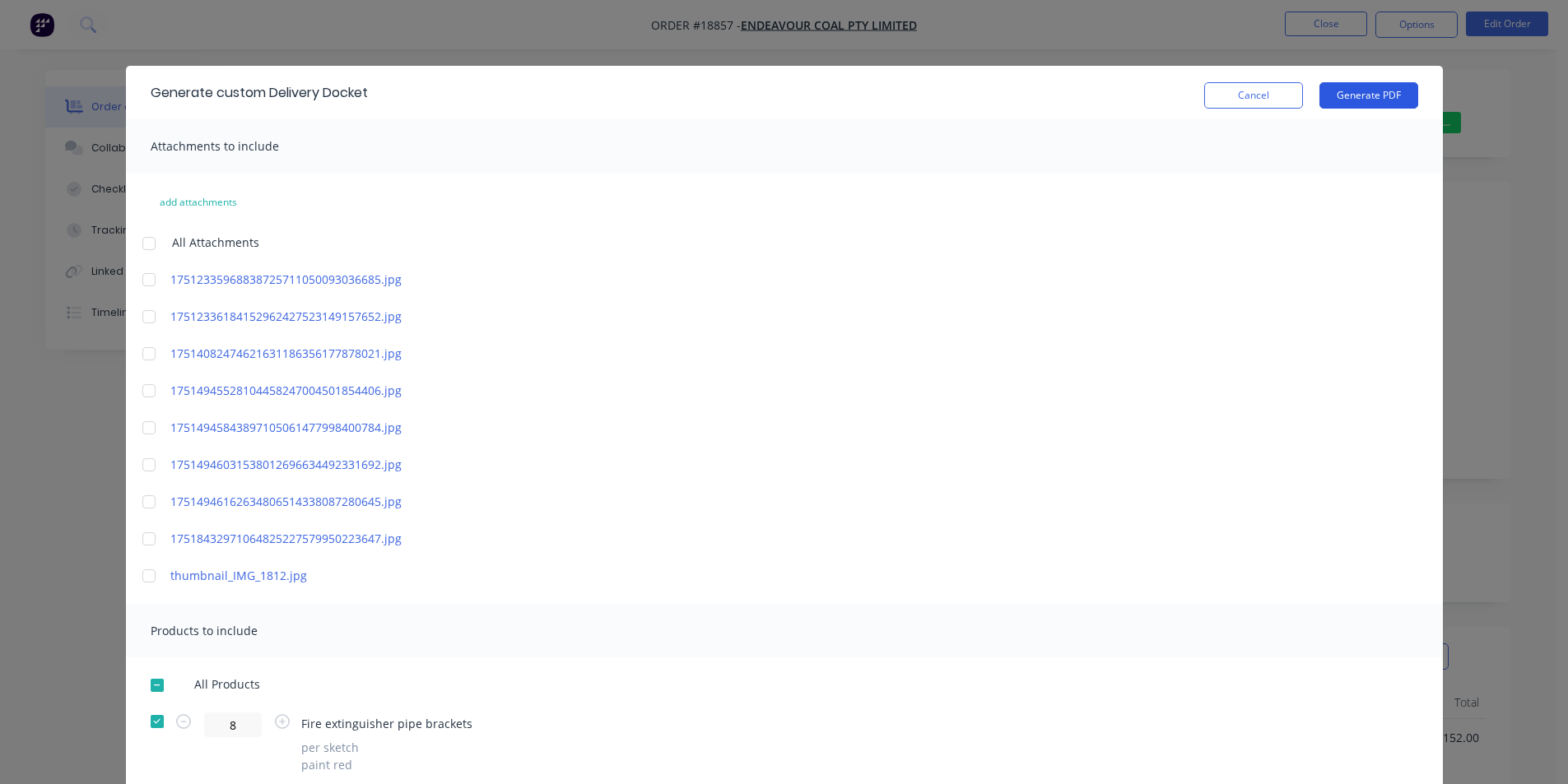
click at [1374, 91] on button "Generate PDF" at bounding box center [1369, 96] width 98 height 27
click at [1259, 95] on button "Cancel" at bounding box center [1253, 96] width 98 height 27
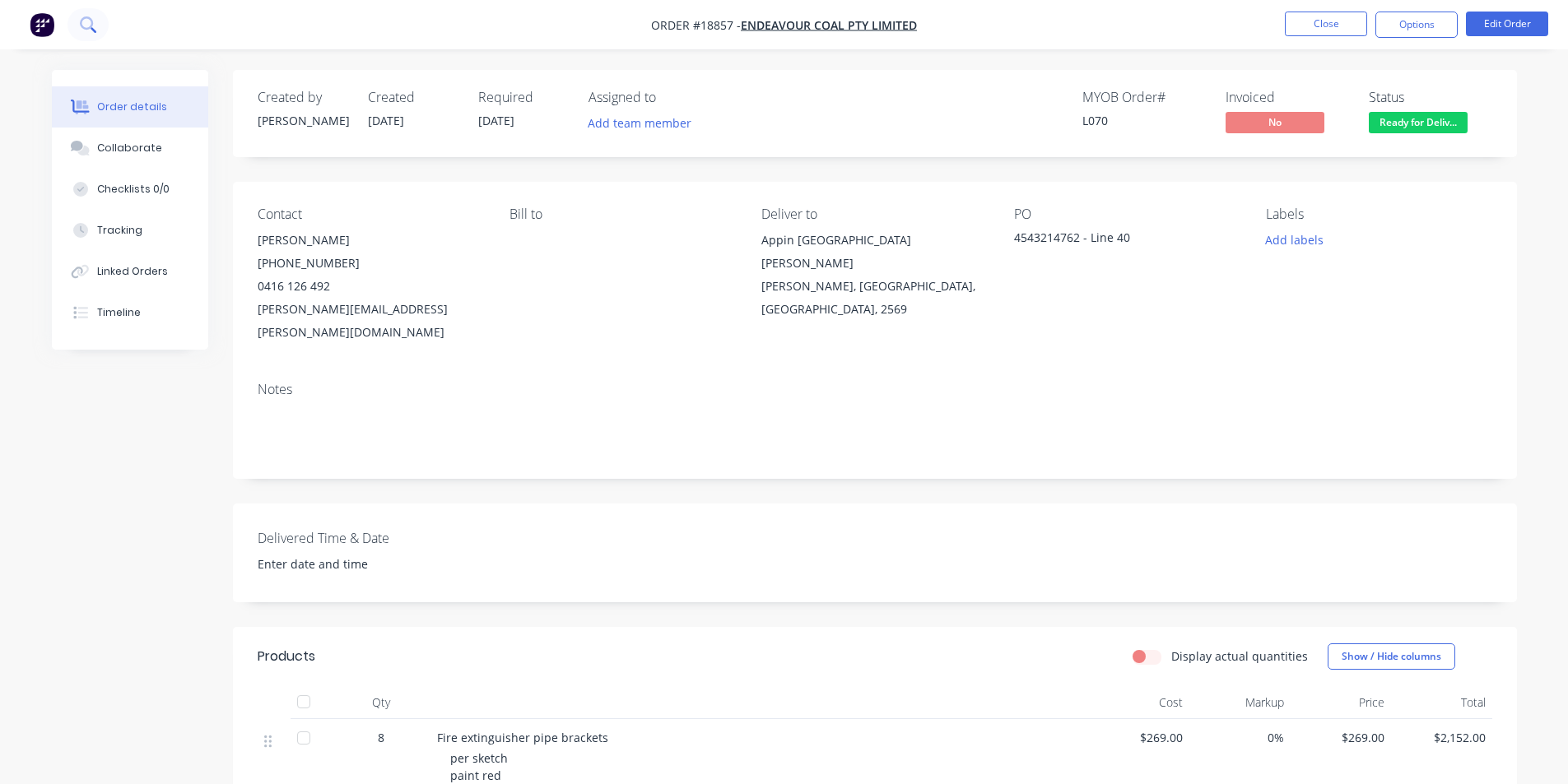
click at [98, 30] on button at bounding box center [88, 24] width 41 height 33
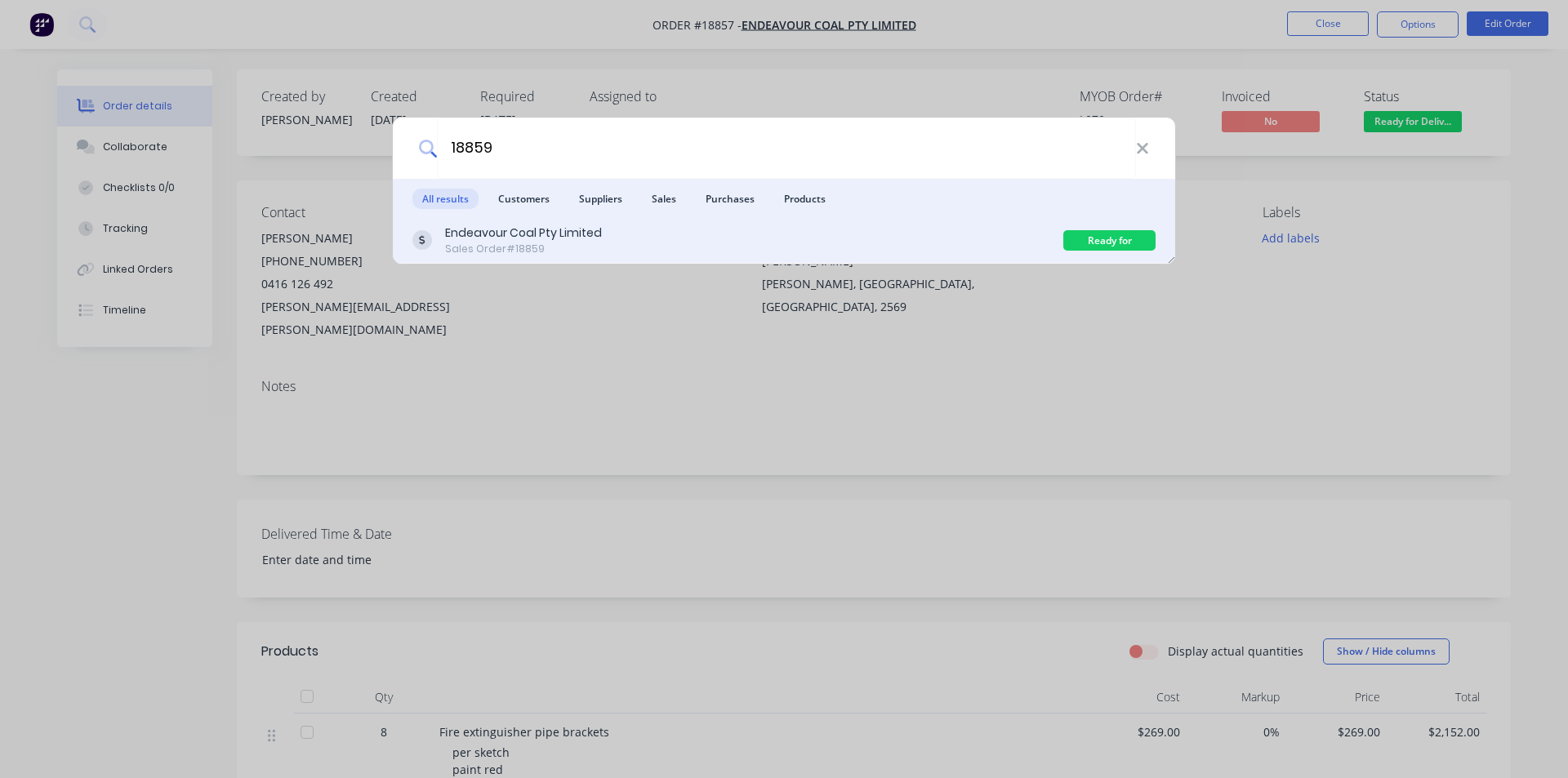
type input "18859"
click at [611, 241] on div "Endeavour Coal Pty Limited Sales Order #18859" at bounding box center [738, 240] width 651 height 32
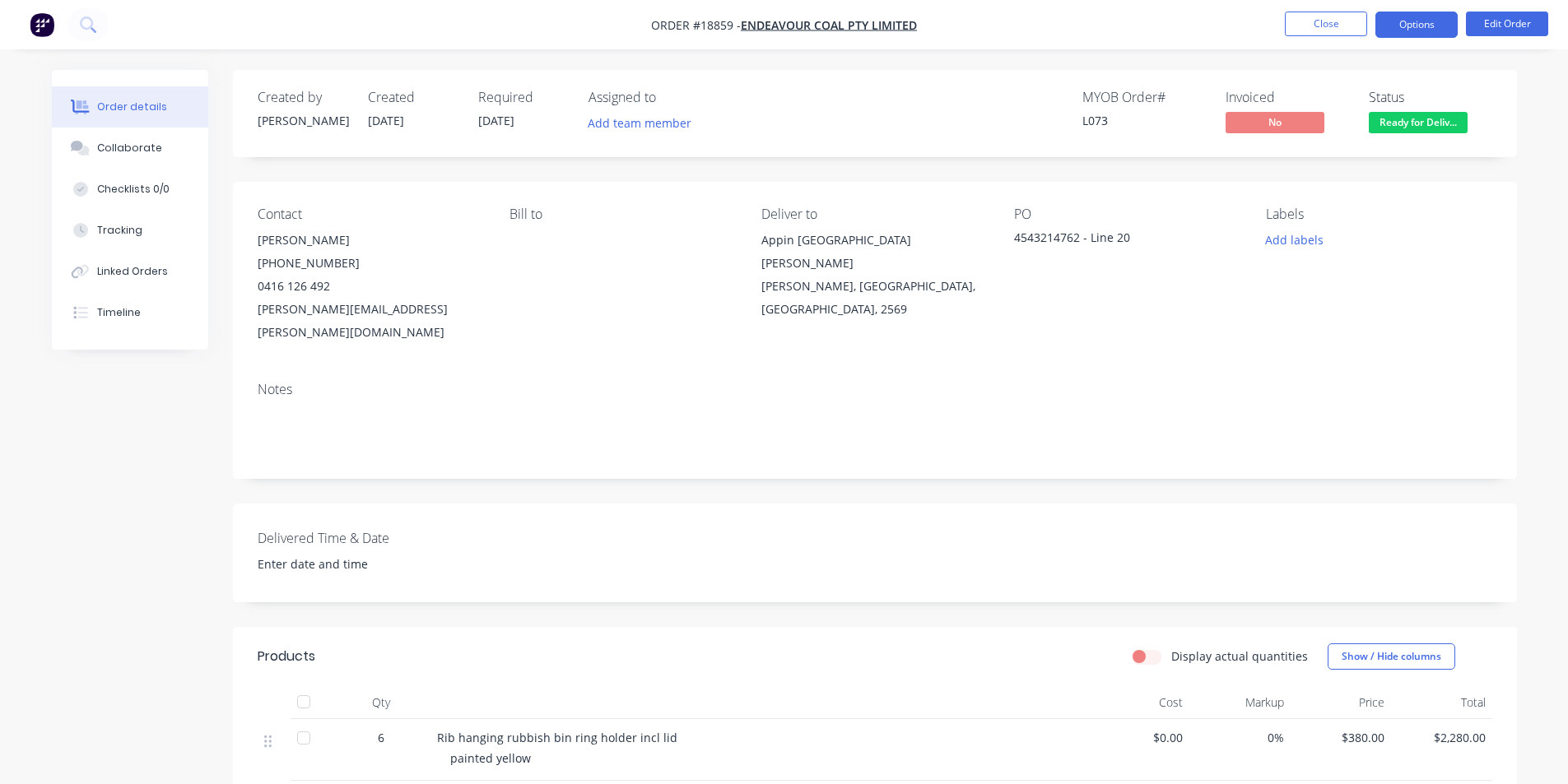
click at [1428, 25] on button "Options" at bounding box center [1416, 25] width 82 height 27
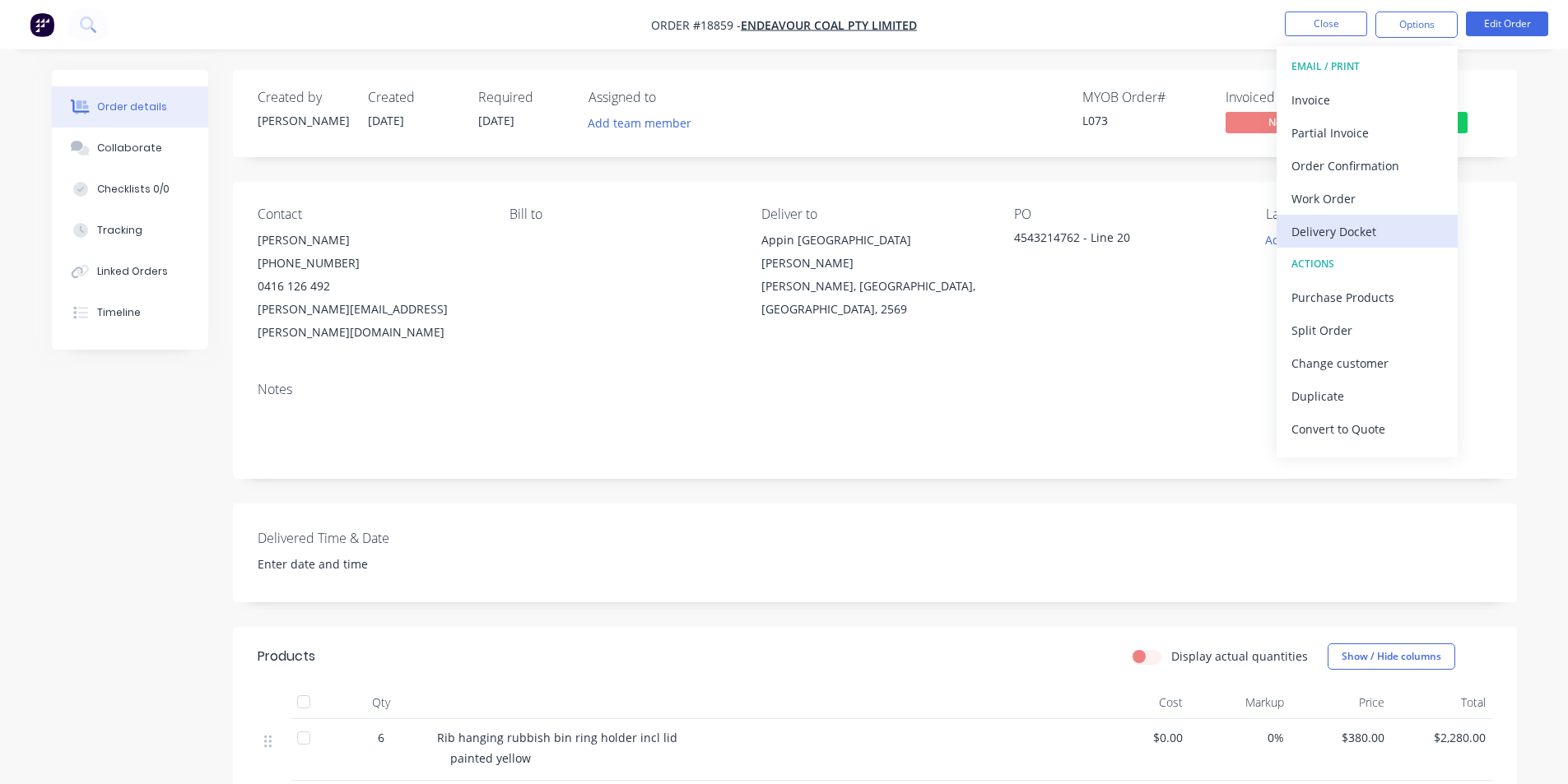
click at [1376, 227] on div "Delivery Docket" at bounding box center [1367, 231] width 152 height 24
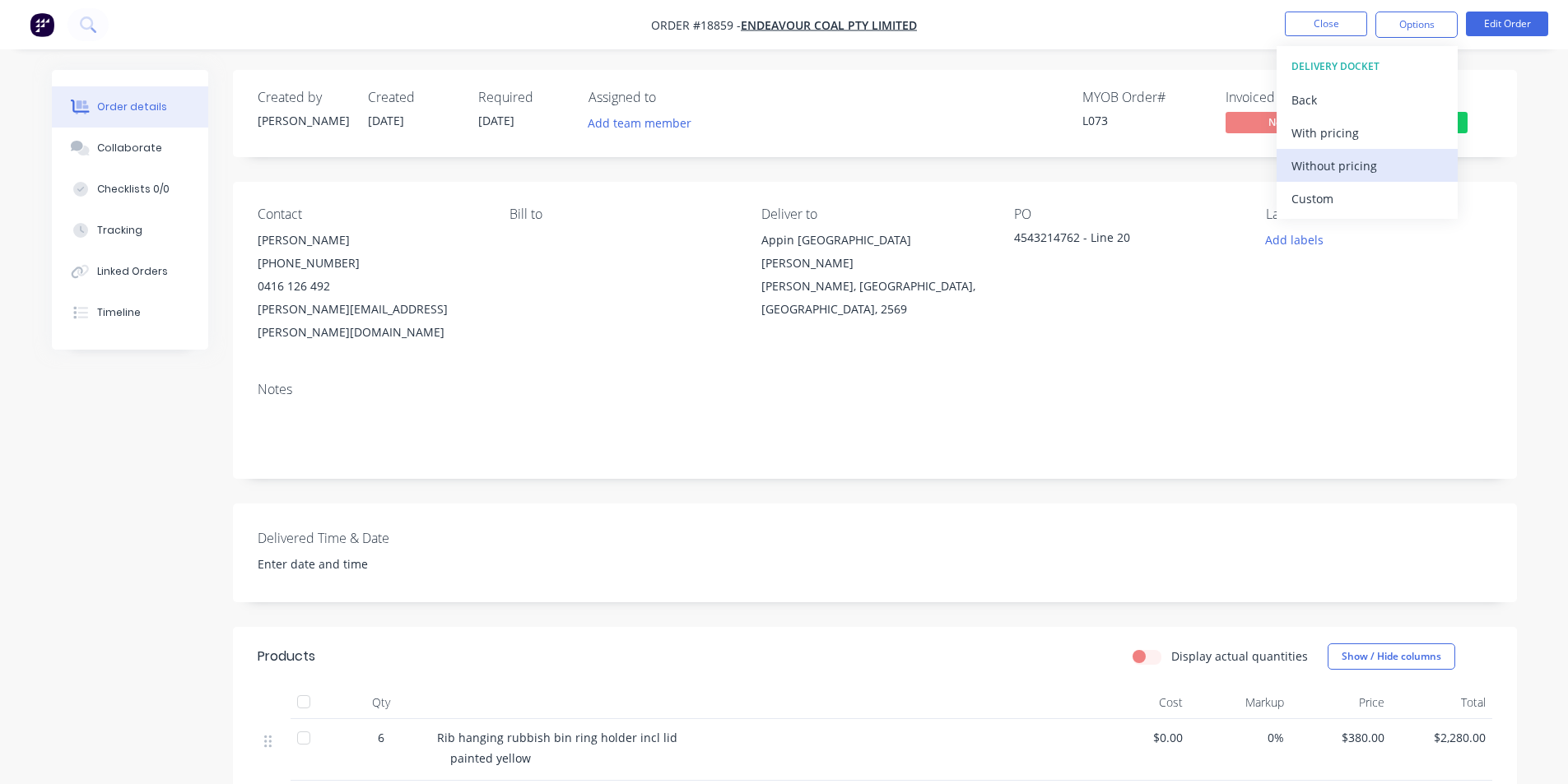
click at [1339, 168] on div "Without pricing" at bounding box center [1367, 166] width 152 height 24
click at [802, 291] on div "[PERSON_NAME], [GEOGRAPHIC_DATA], [GEOGRAPHIC_DATA], 2569" at bounding box center [874, 298] width 225 height 46
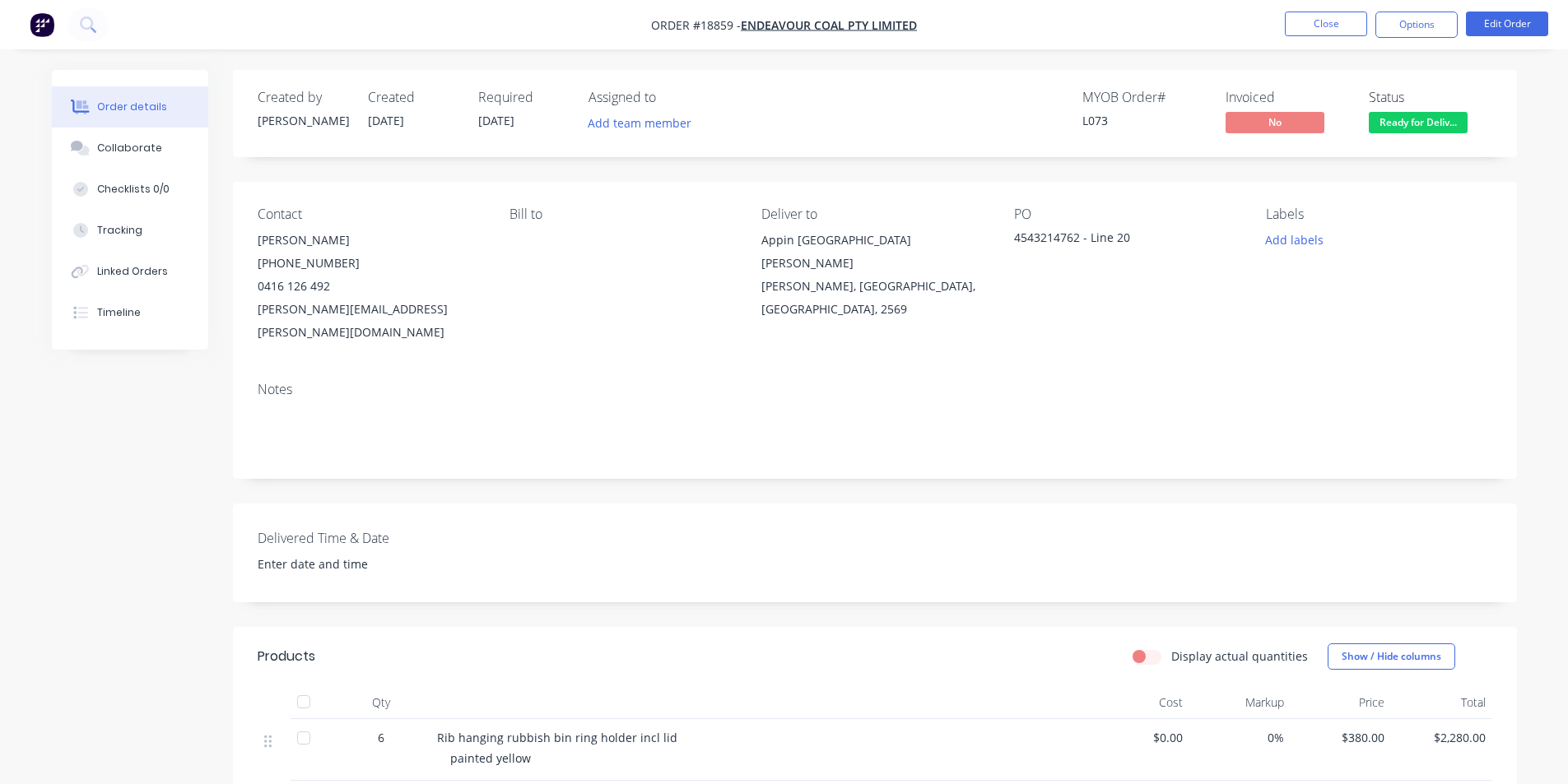
click at [45, 28] on img "button" at bounding box center [42, 25] width 25 height 25
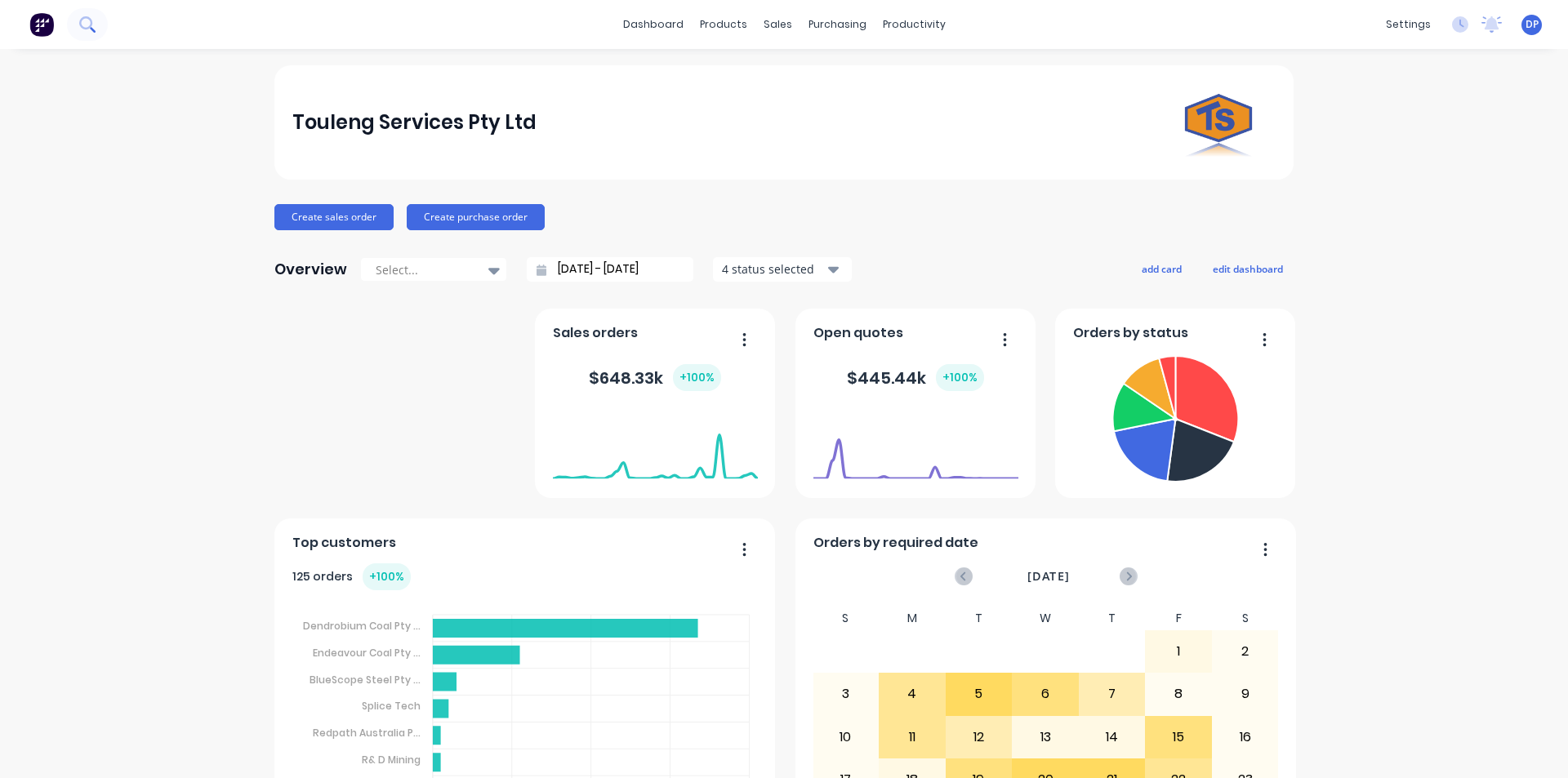
click at [89, 18] on icon at bounding box center [85, 23] width 13 height 13
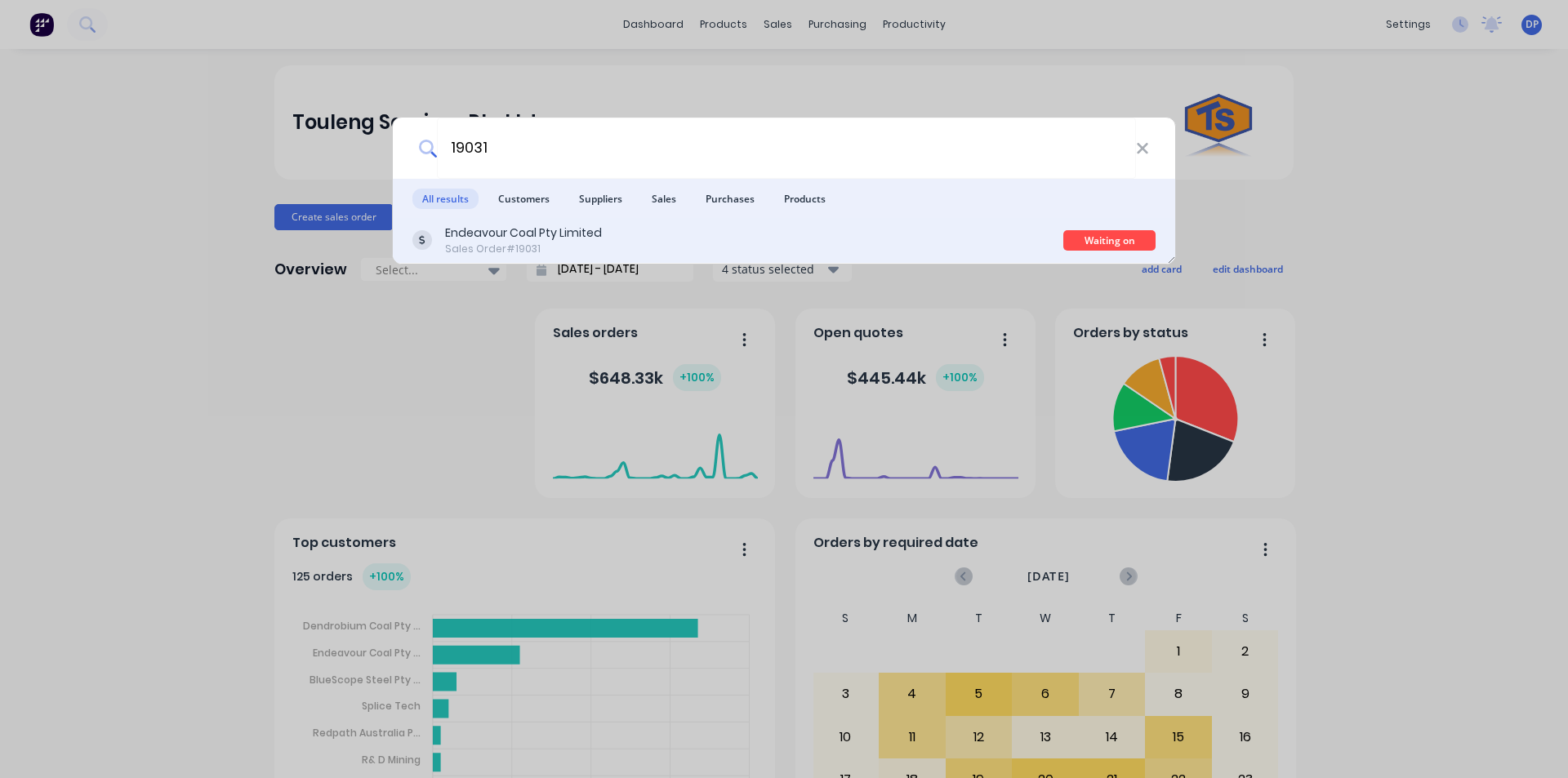
type input "19031"
click at [620, 226] on div "Endeavour Coal Pty Limited Sales Order #19031" at bounding box center [738, 240] width 651 height 32
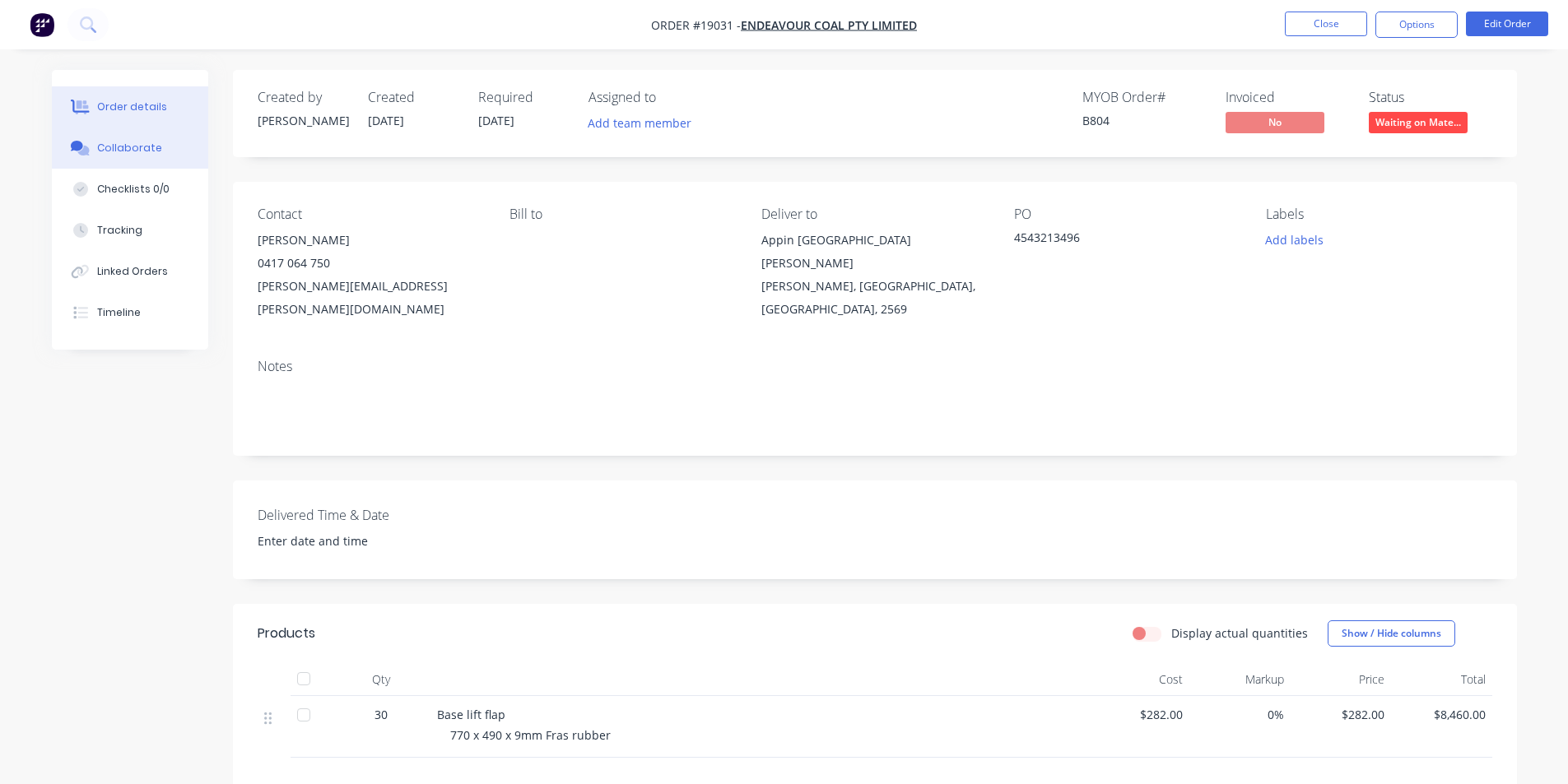
click at [166, 155] on button "Collaborate" at bounding box center [130, 148] width 156 height 41
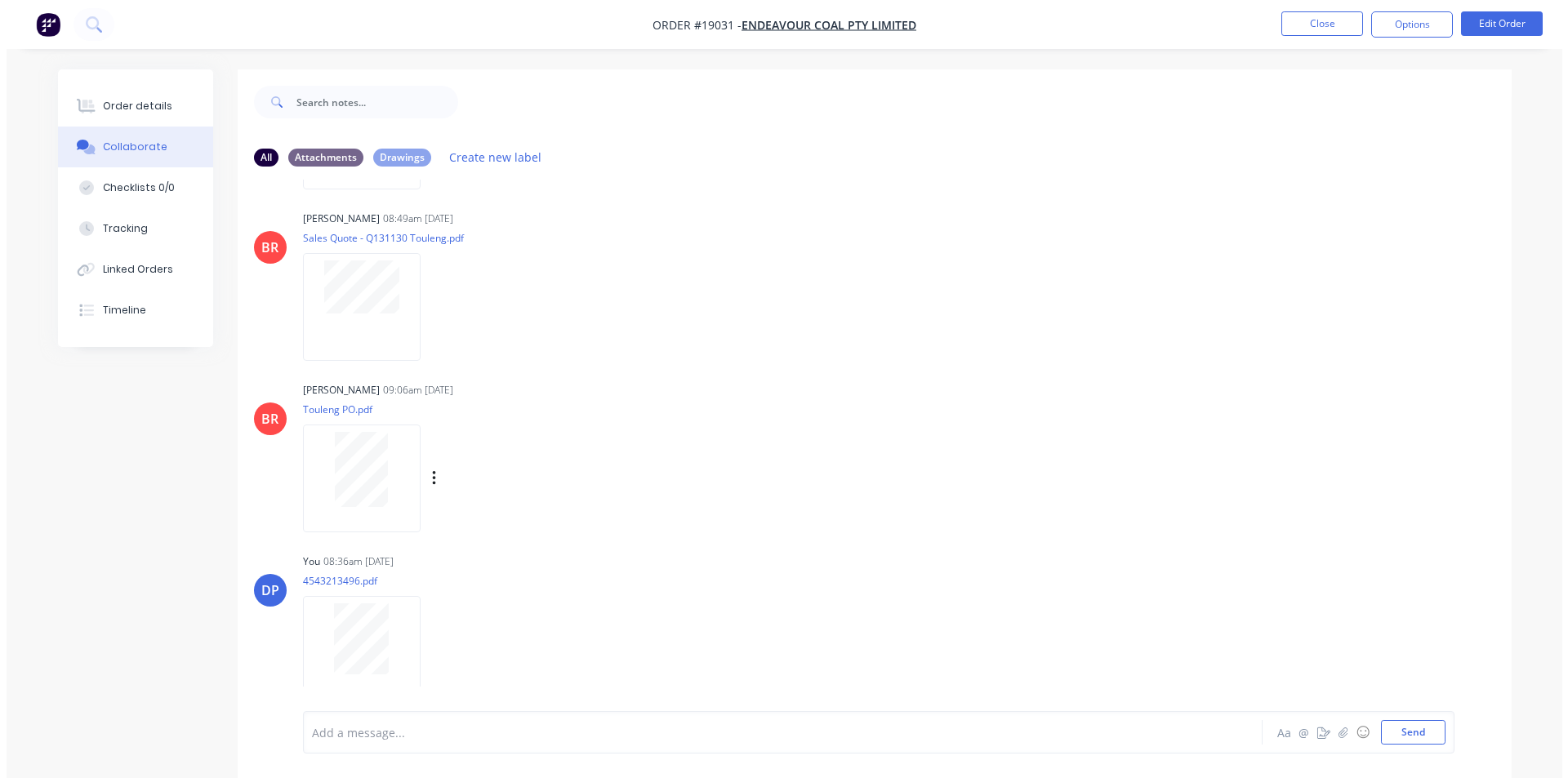
scroll to position [25, 0]
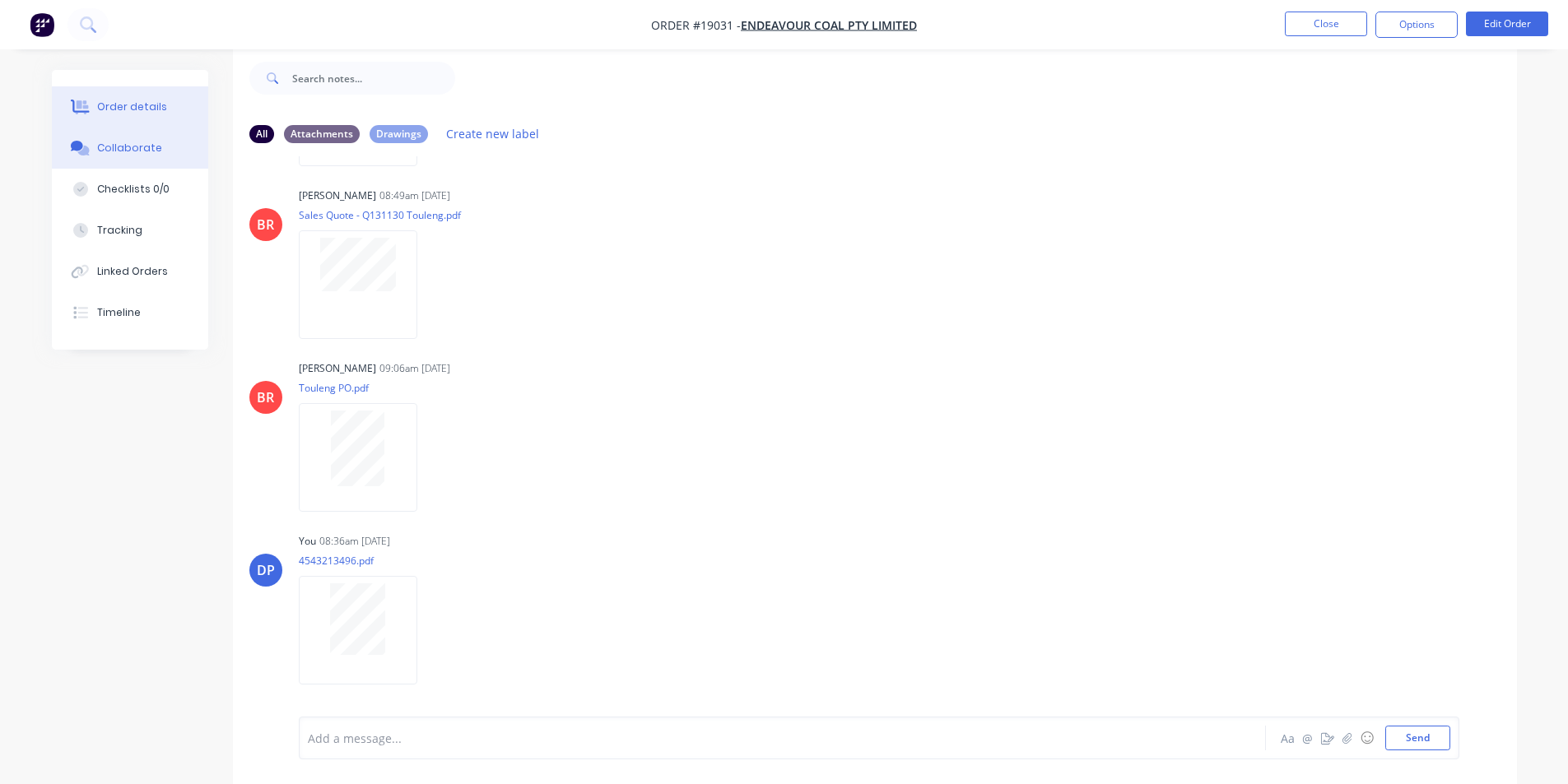
click at [121, 127] on button "Order details" at bounding box center [130, 107] width 156 height 41
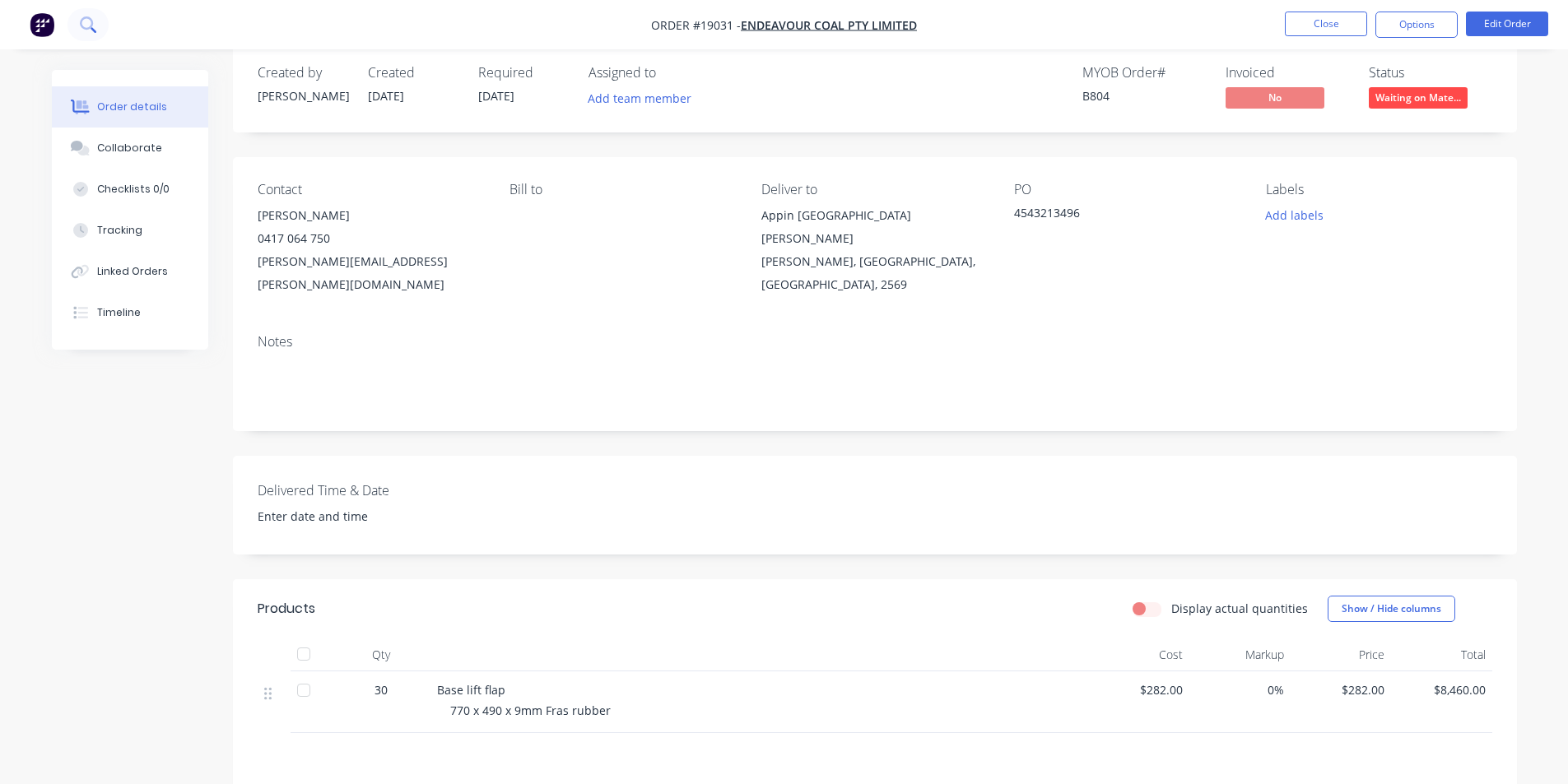
click at [80, 27] on icon at bounding box center [88, 25] width 16 height 16
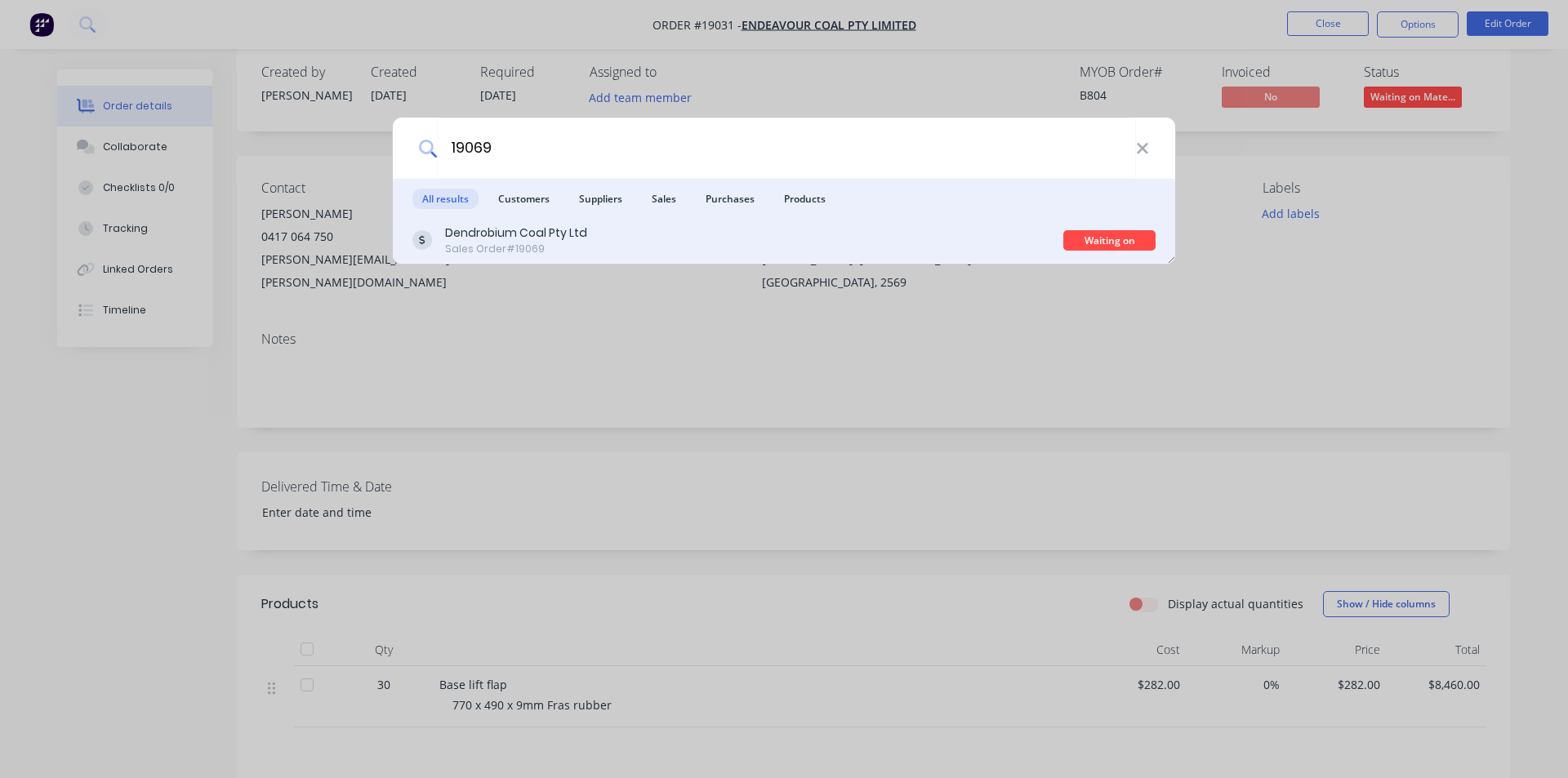
type input "19069"
click at [524, 233] on div "Dendrobium Coal Pty Ltd" at bounding box center [516, 233] width 142 height 18
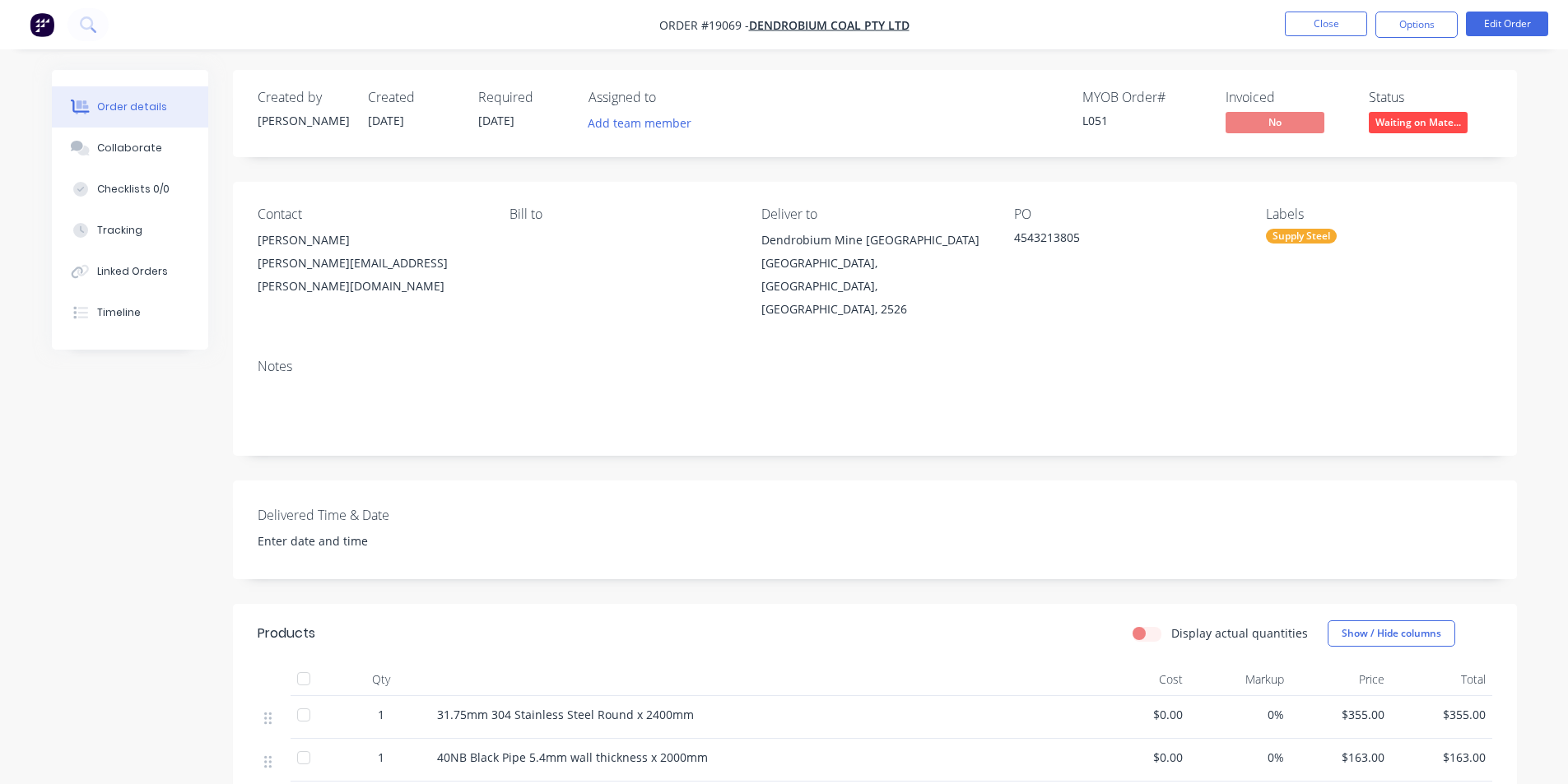
click at [1427, 125] on span "Waiting on Mate..." at bounding box center [1418, 121] width 98 height 20
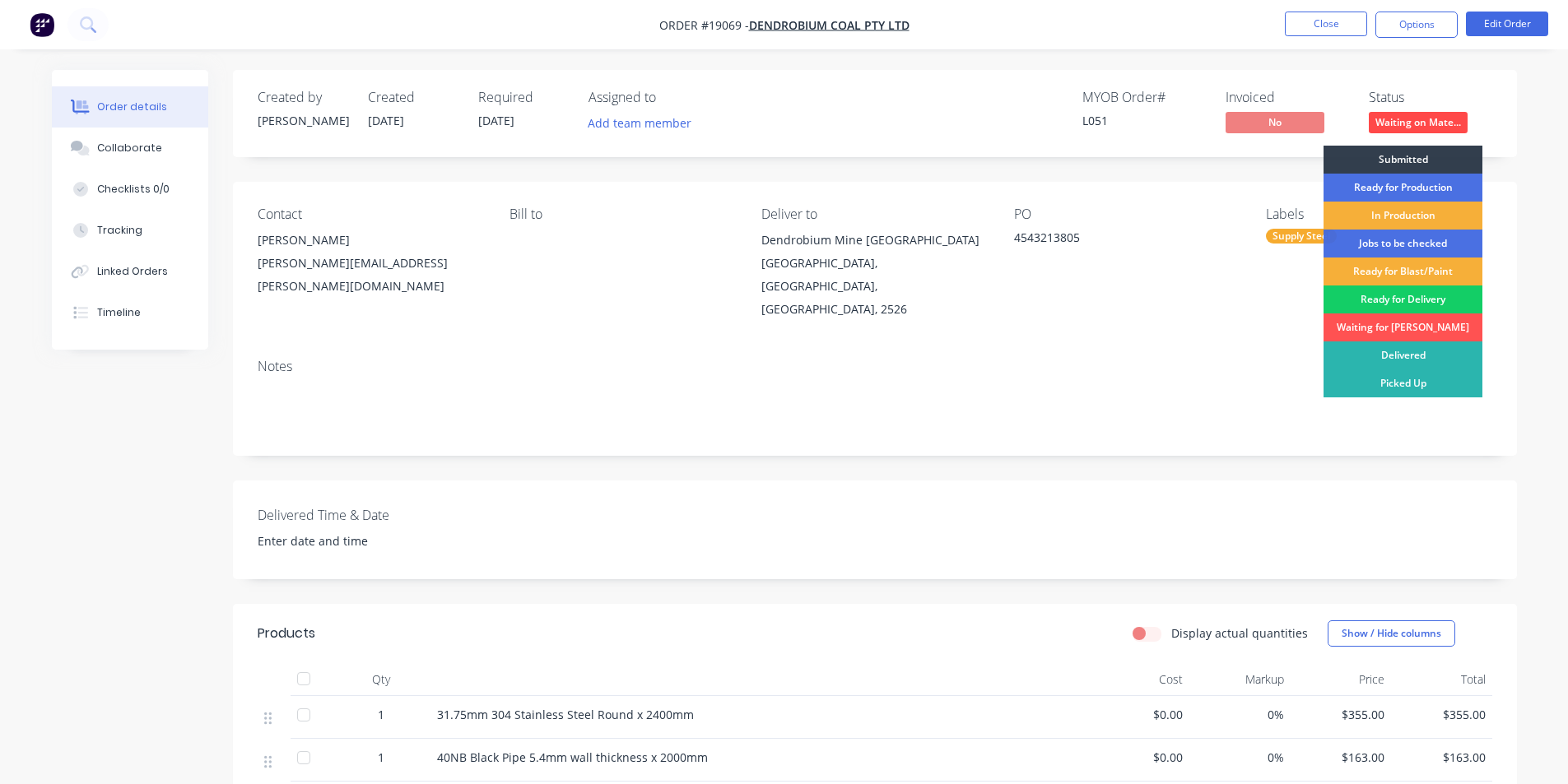
click at [1407, 304] on div "Ready for Delivery" at bounding box center [1403, 299] width 159 height 28
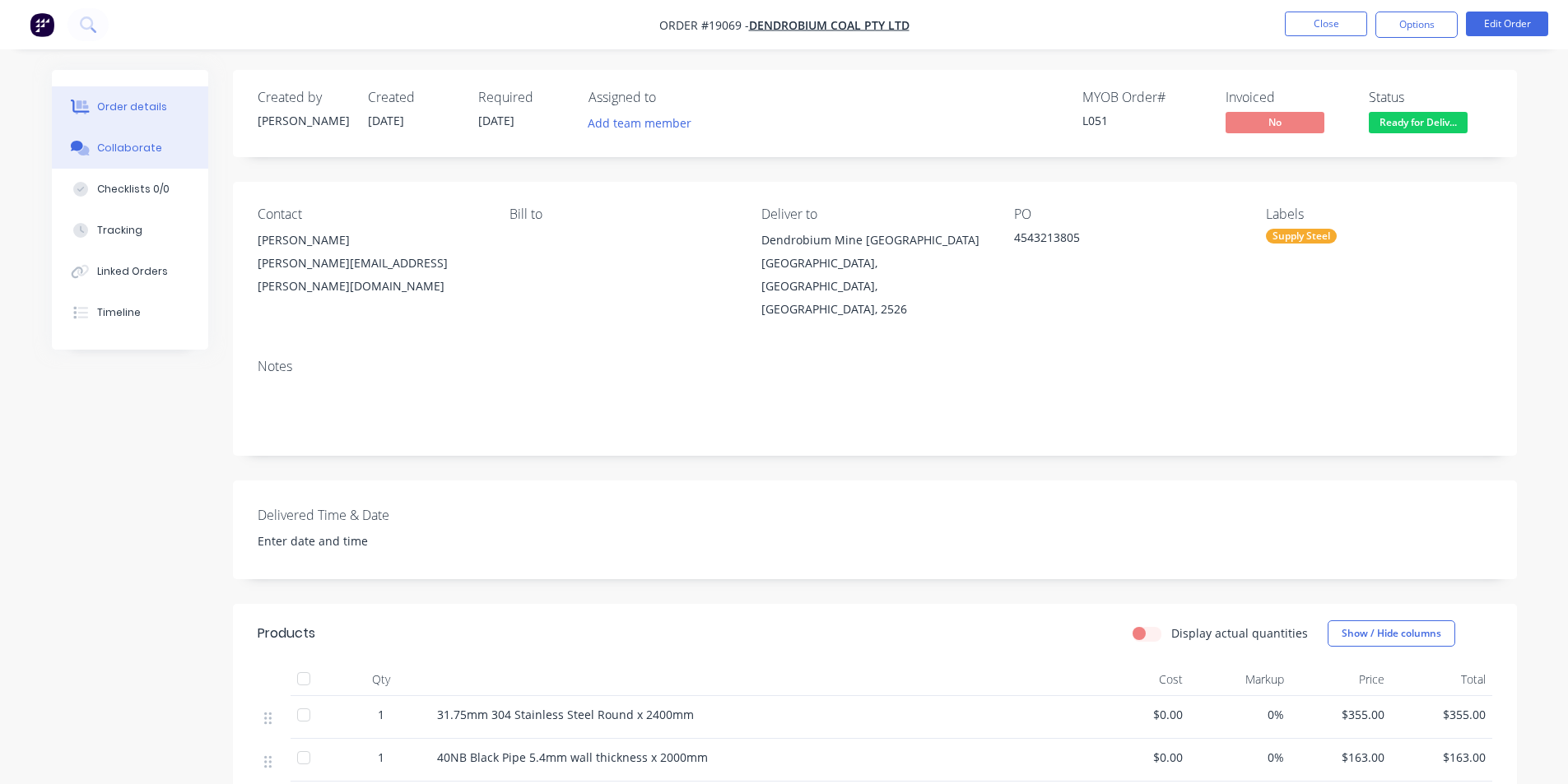
click at [120, 156] on button "Collaborate" at bounding box center [130, 148] width 156 height 41
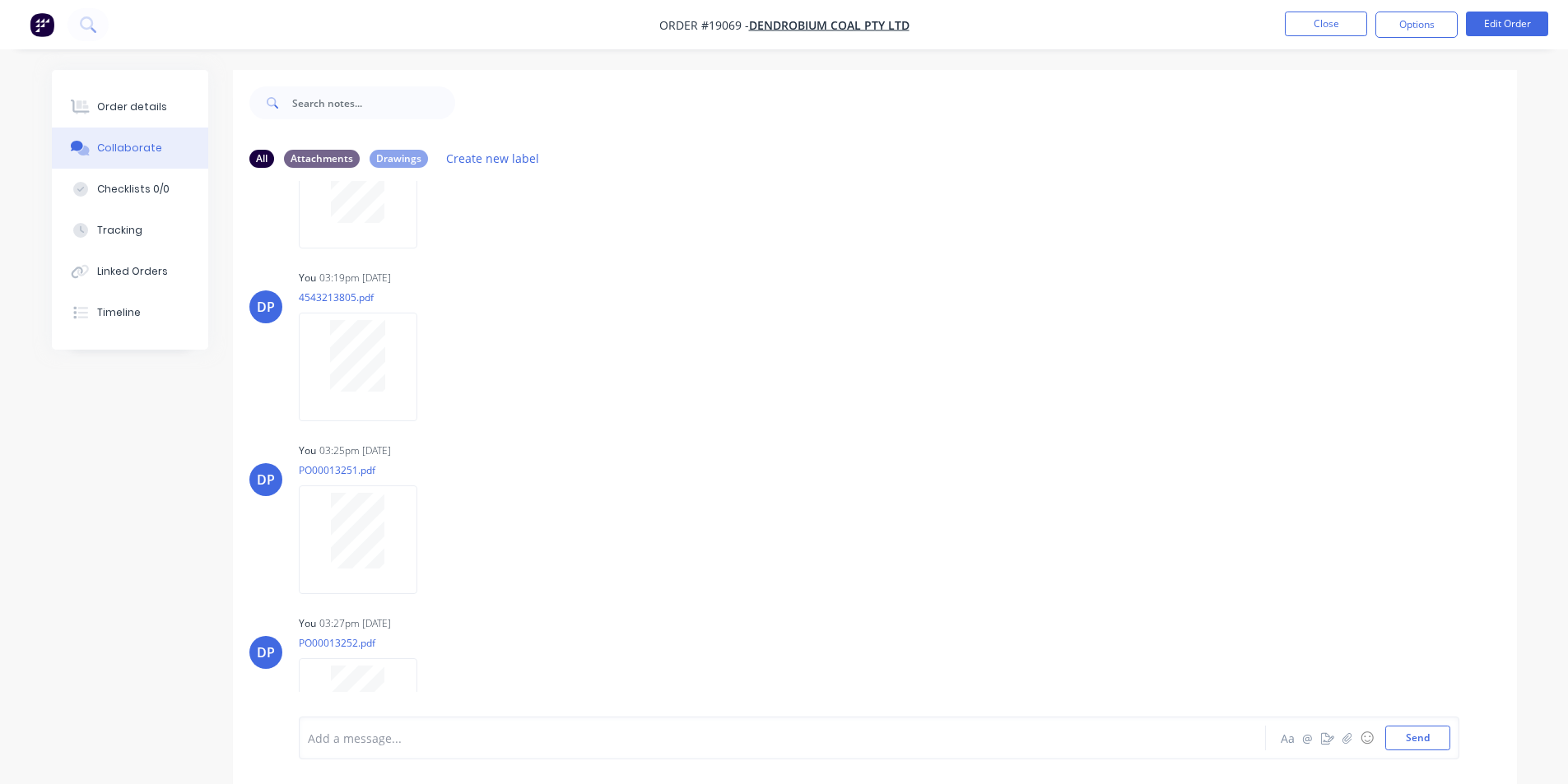
scroll to position [14, 0]
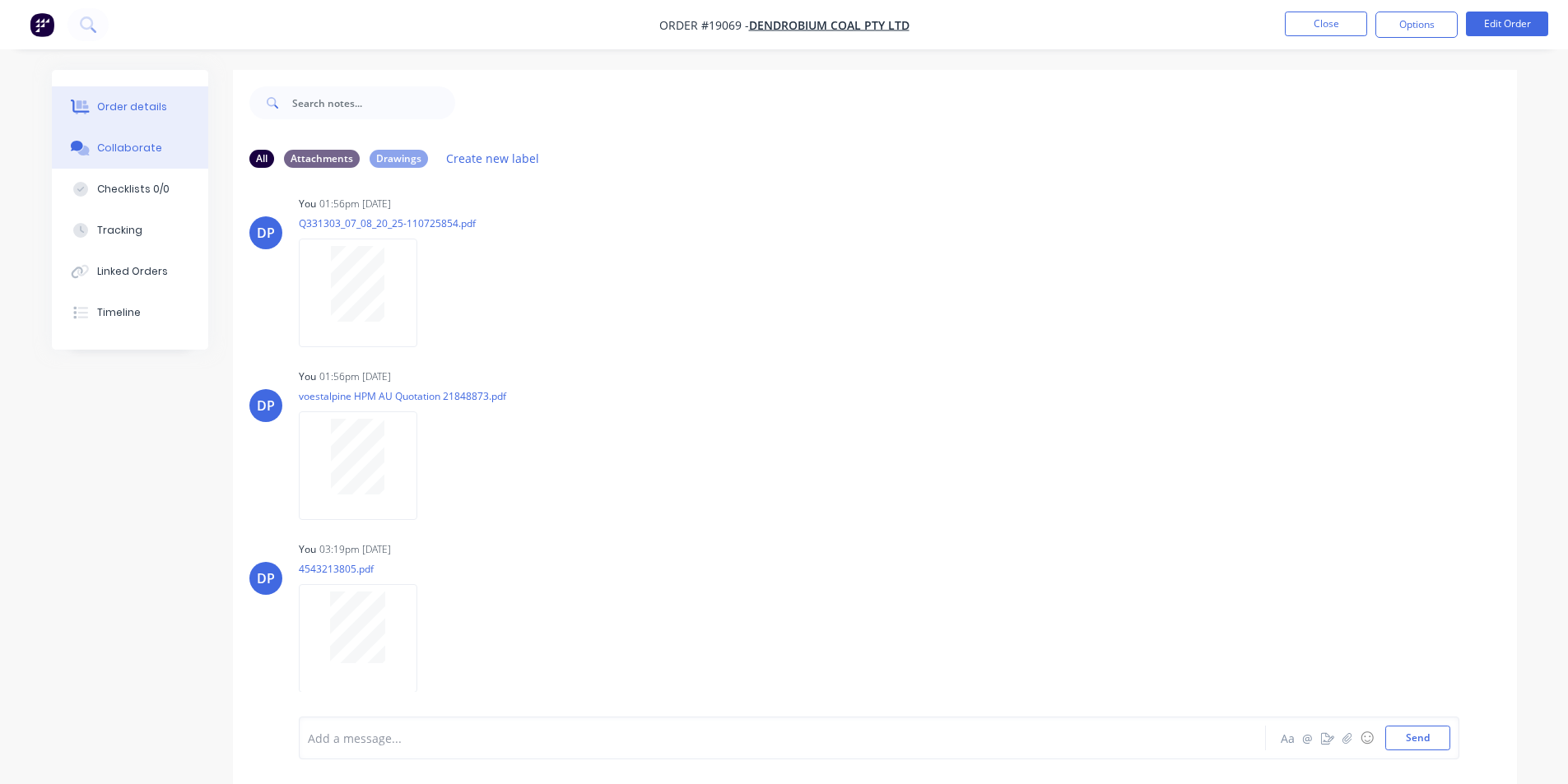
click at [104, 110] on div "Order details" at bounding box center [132, 106] width 70 height 15
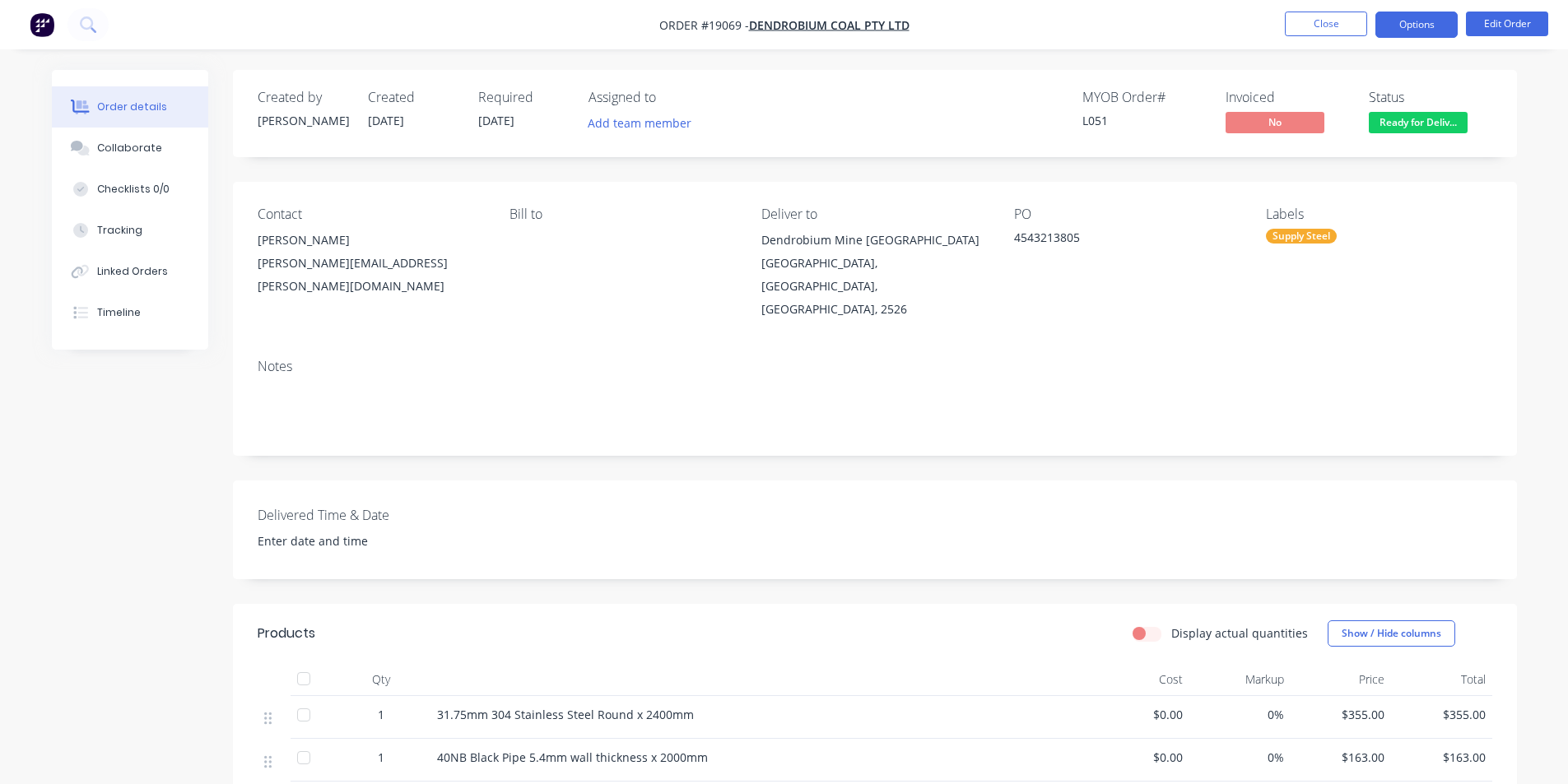
click at [1404, 24] on button "Options" at bounding box center [1416, 25] width 82 height 27
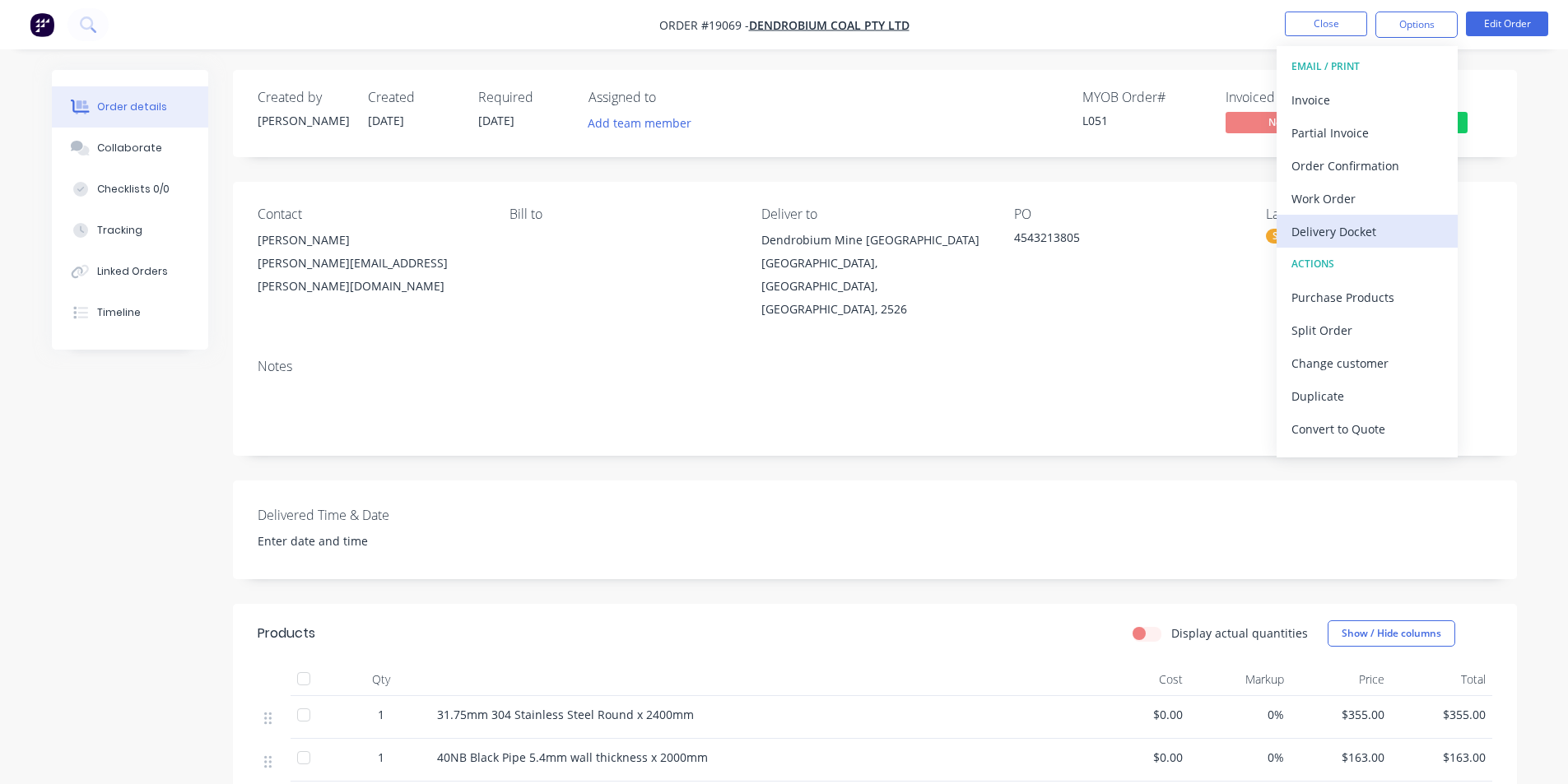
click at [1338, 237] on div "Delivery Docket" at bounding box center [1367, 231] width 152 height 24
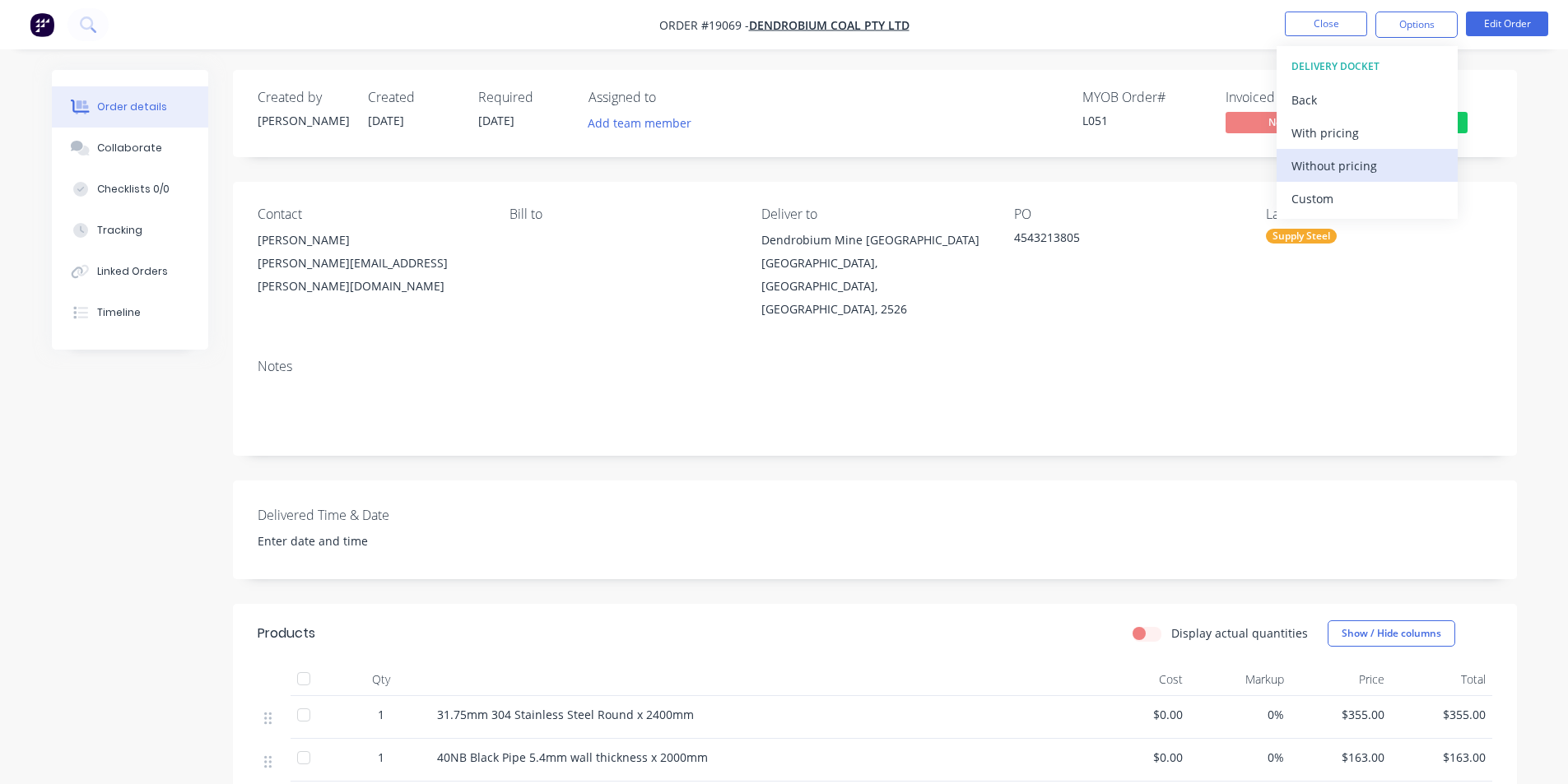
click at [1342, 169] on div "Without pricing" at bounding box center [1367, 166] width 152 height 24
click at [40, 19] on img "button" at bounding box center [42, 25] width 25 height 25
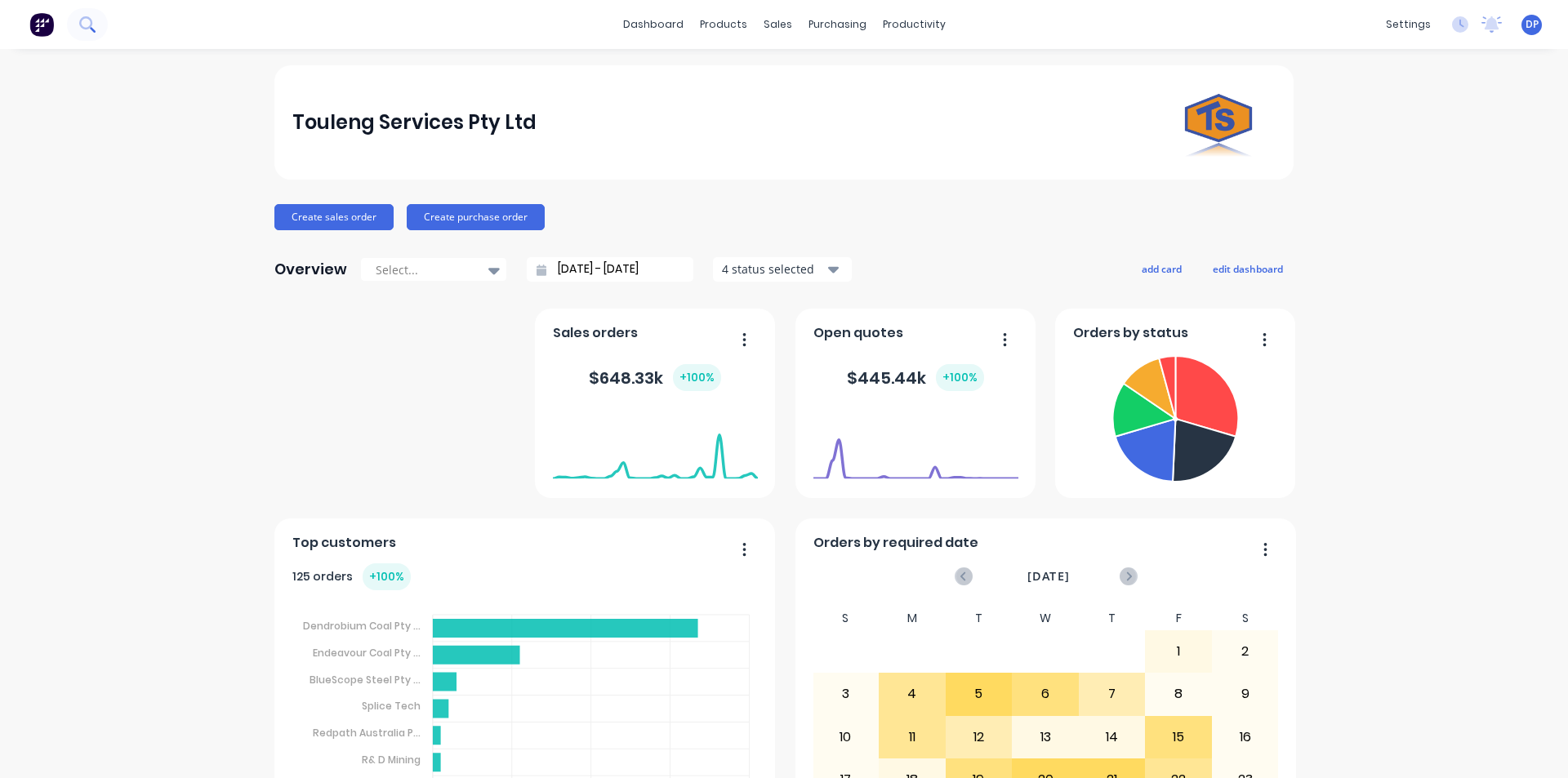
click at [101, 22] on button at bounding box center [87, 24] width 40 height 33
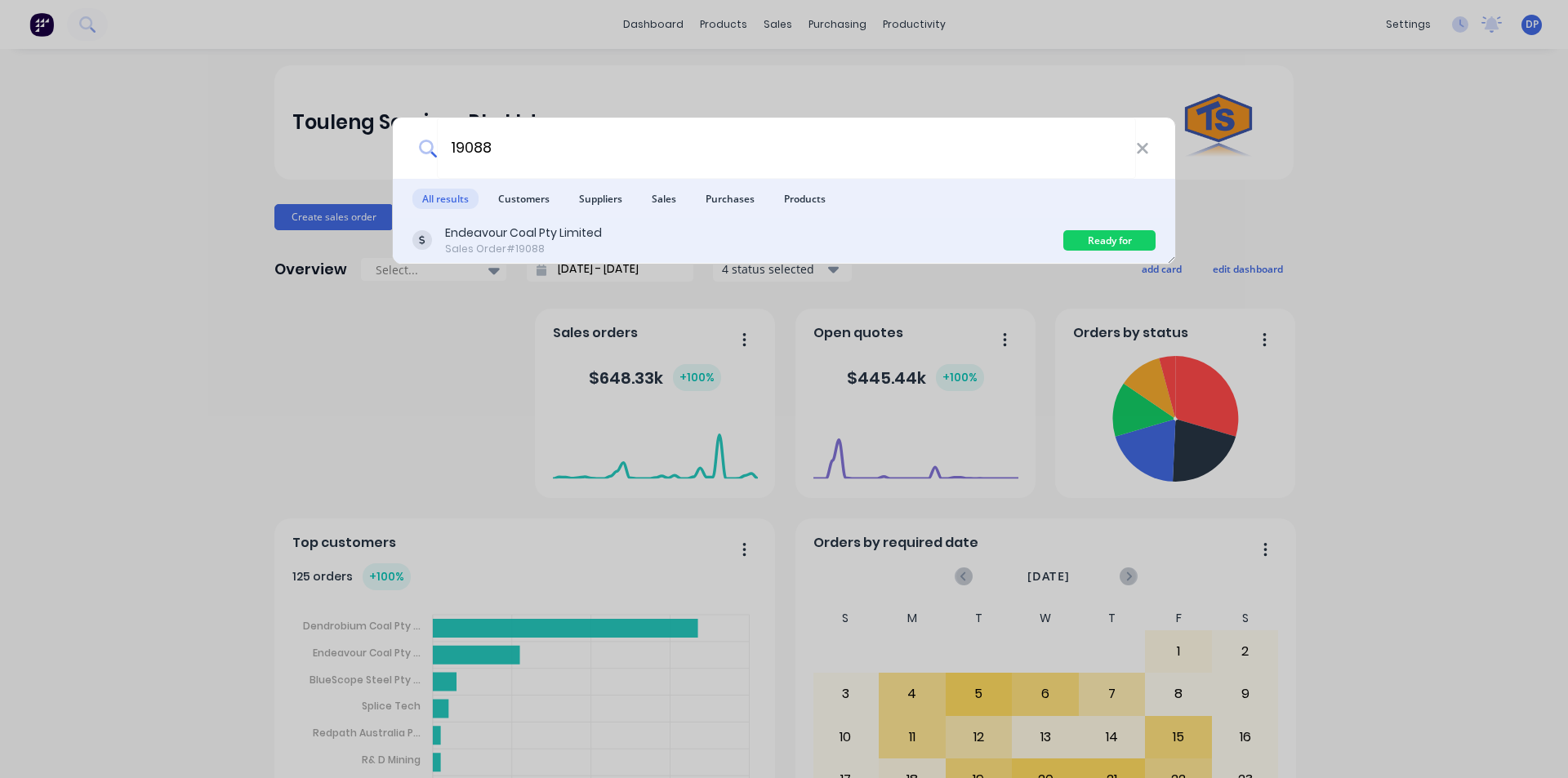
type input "19088"
click at [528, 237] on div "Endeavour Coal Pty Limited" at bounding box center [523, 233] width 157 height 18
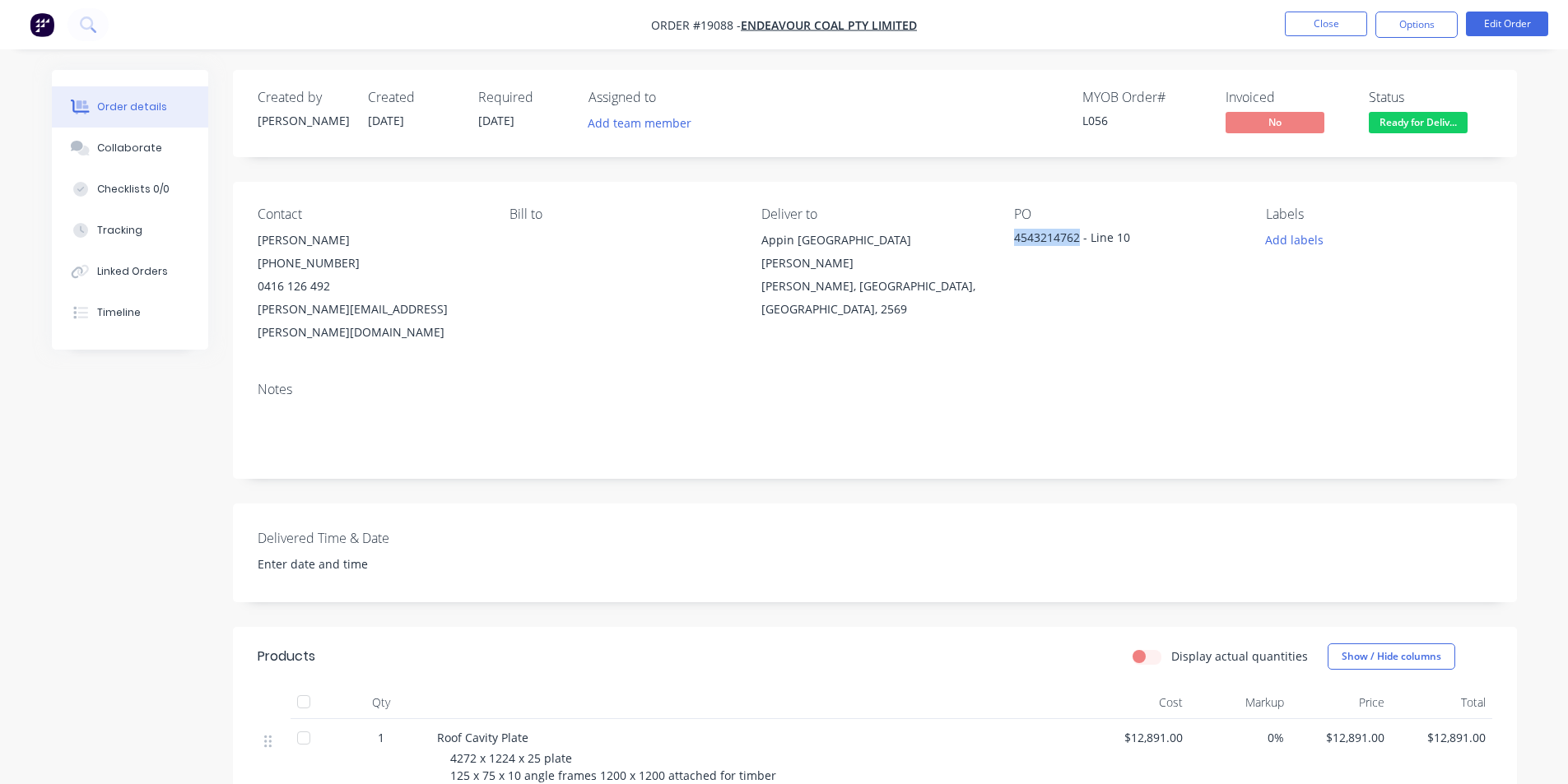
drag, startPoint x: 1012, startPoint y: 237, endPoint x: 1077, endPoint y: 244, distance: 65.4
click at [1077, 244] on div "Contact [PERSON_NAME] [PHONE_NUMBER] [PERSON_NAME][EMAIL_ADDRESS][PERSON_NAME][…" at bounding box center [875, 275] width 1284 height 187
copy div "4543214762"
click at [1416, 28] on button "Options" at bounding box center [1416, 25] width 82 height 27
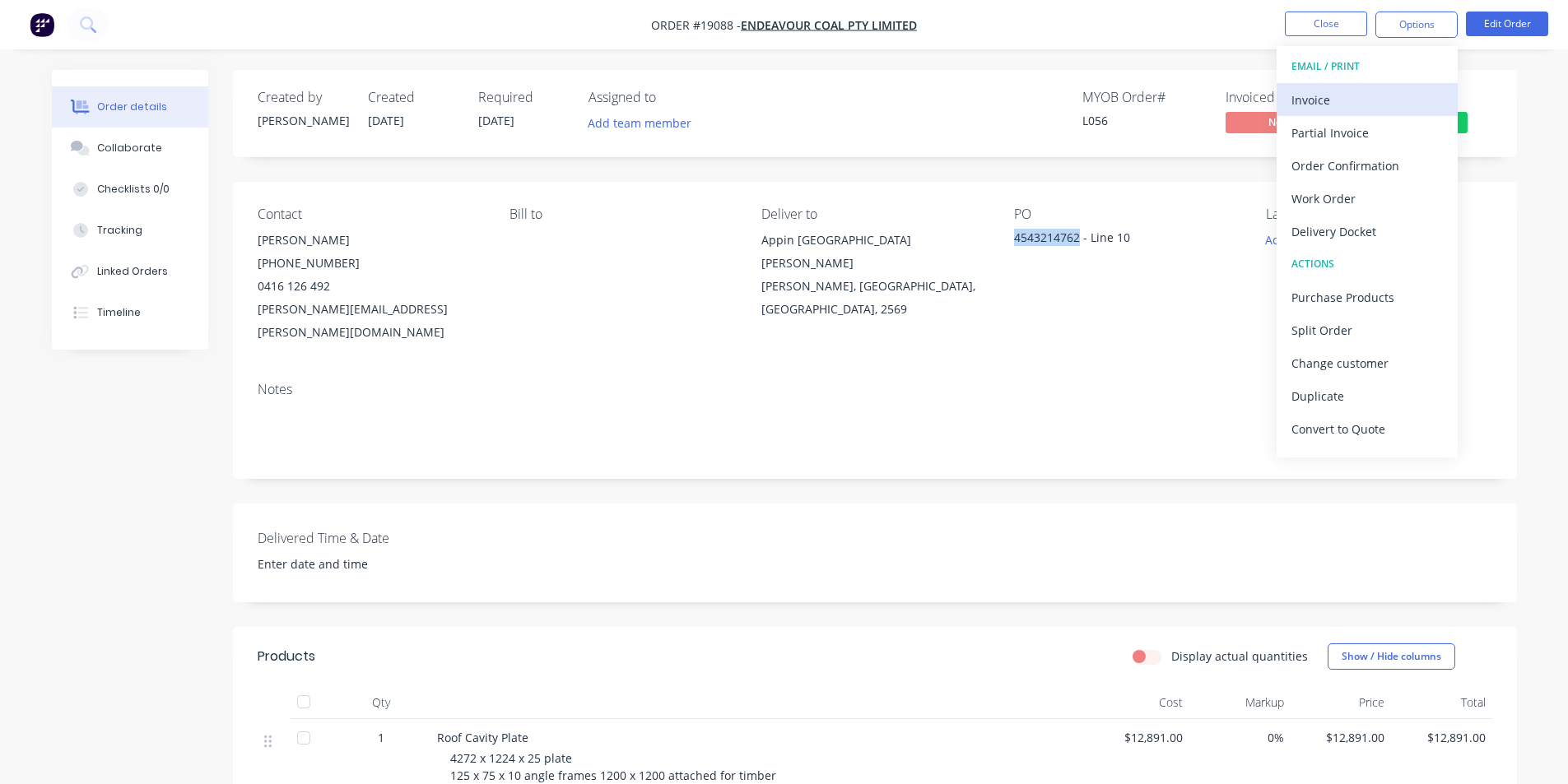
click at [1356, 101] on div "Invoice" at bounding box center [1367, 99] width 152 height 24
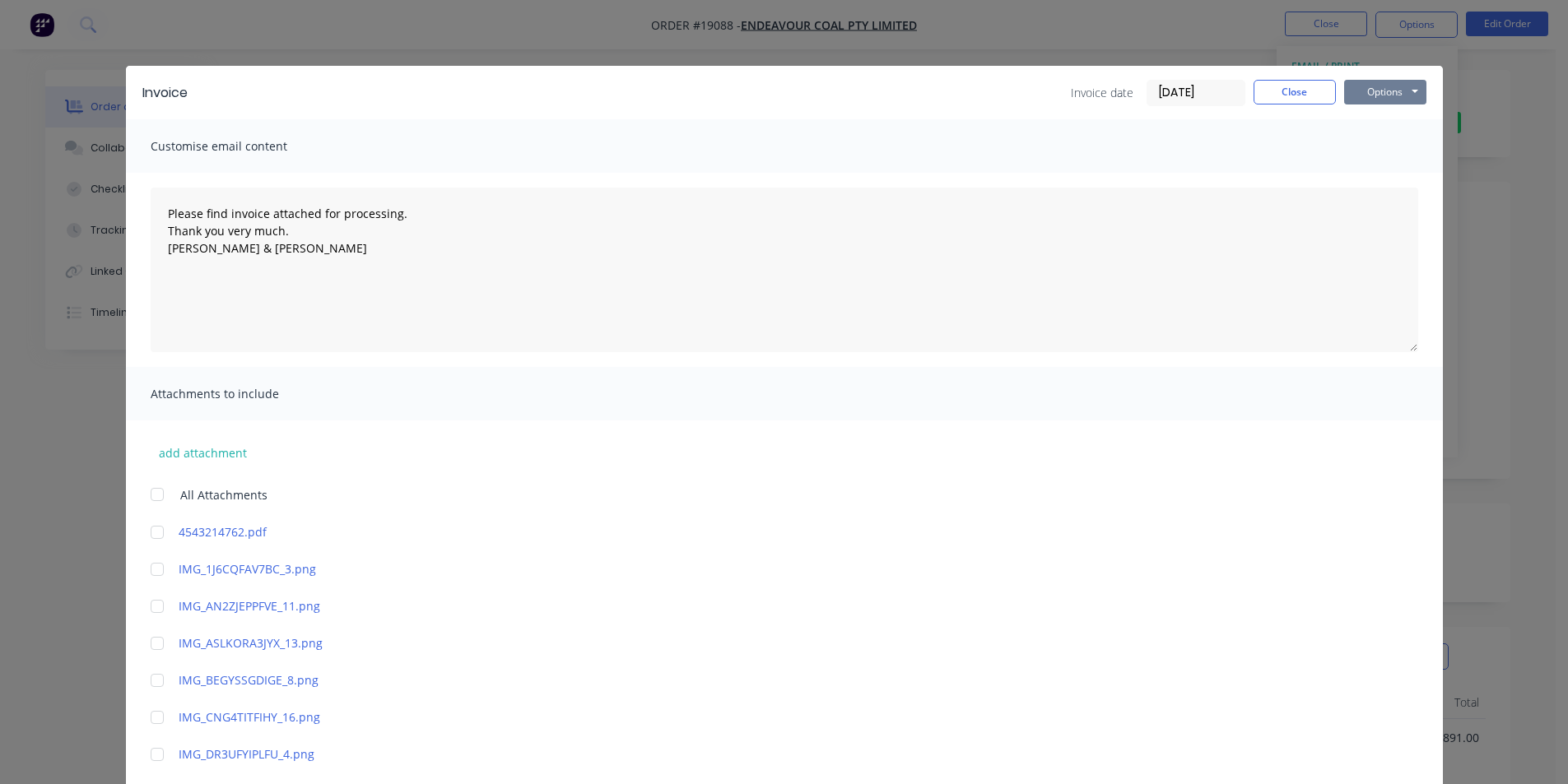
click at [1372, 93] on button "Options" at bounding box center [1385, 92] width 82 height 25
click at [1402, 138] on button "Print" at bounding box center [1397, 148] width 105 height 27
click at [1291, 88] on button "Close" at bounding box center [1295, 92] width 82 height 25
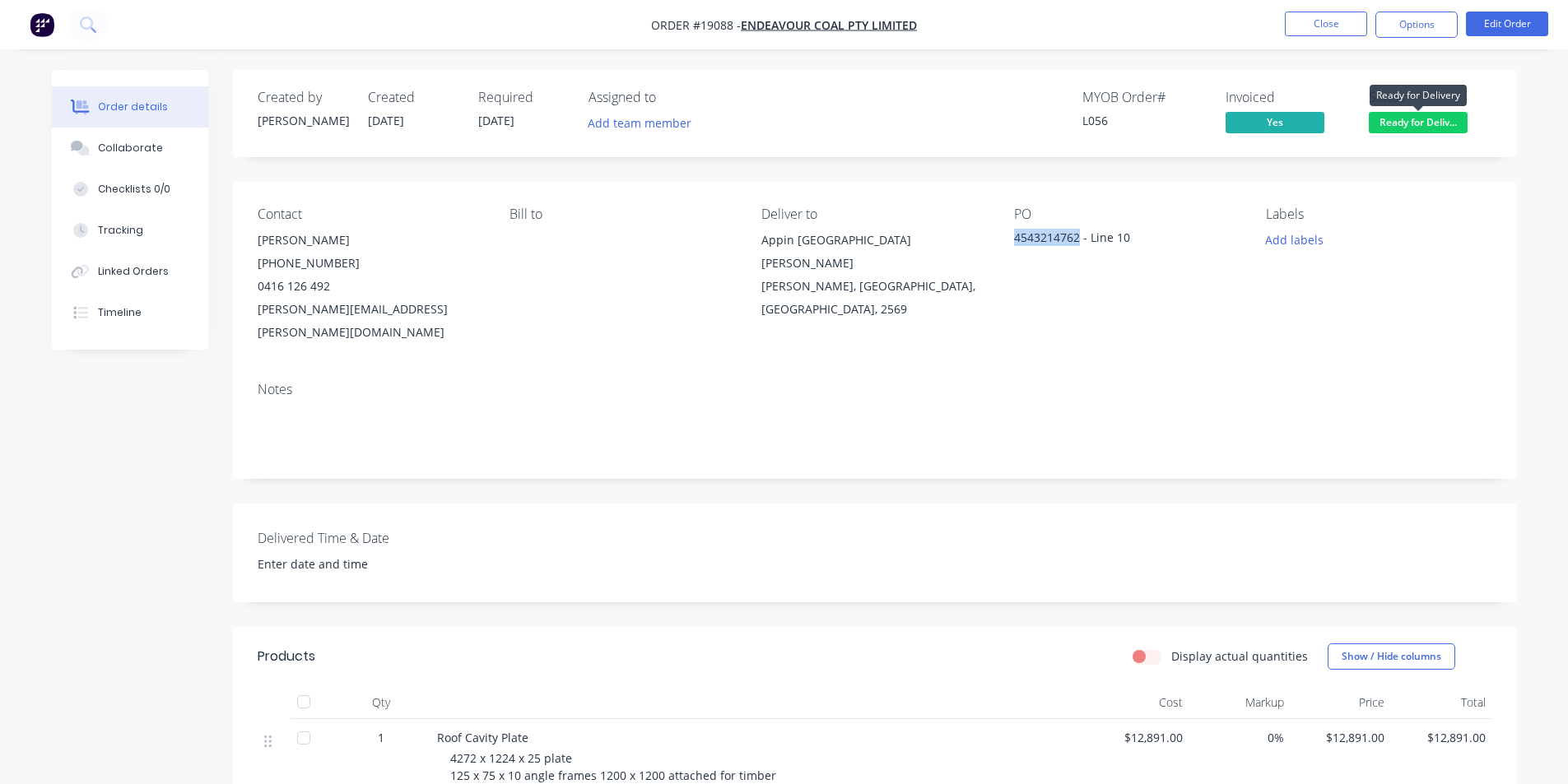
click at [1432, 133] on span "Ready for Deliv..." at bounding box center [1418, 121] width 98 height 20
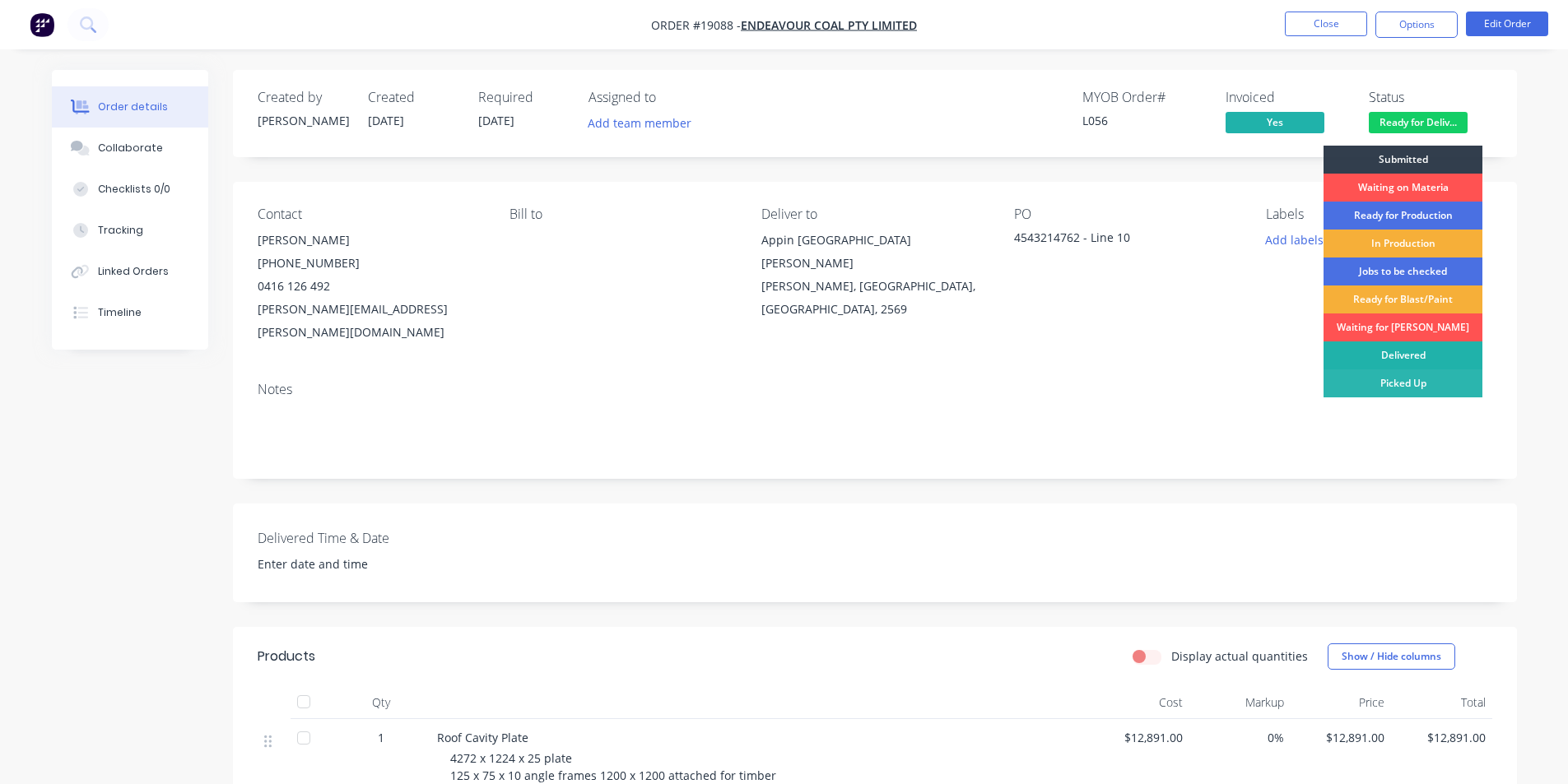
click at [1420, 353] on div "Delivered" at bounding box center [1403, 355] width 159 height 28
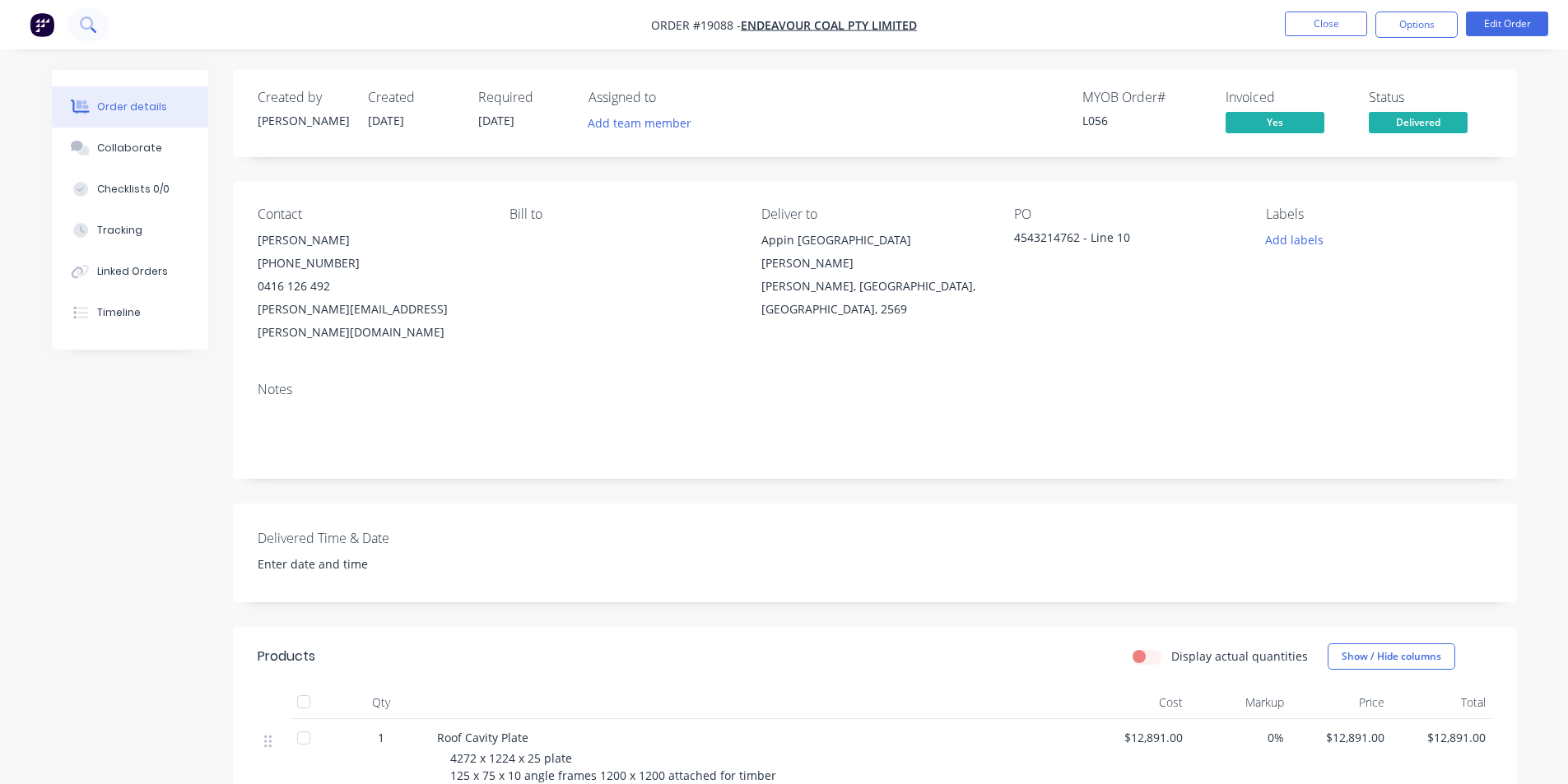
click at [87, 18] on icon at bounding box center [86, 23] width 13 height 13
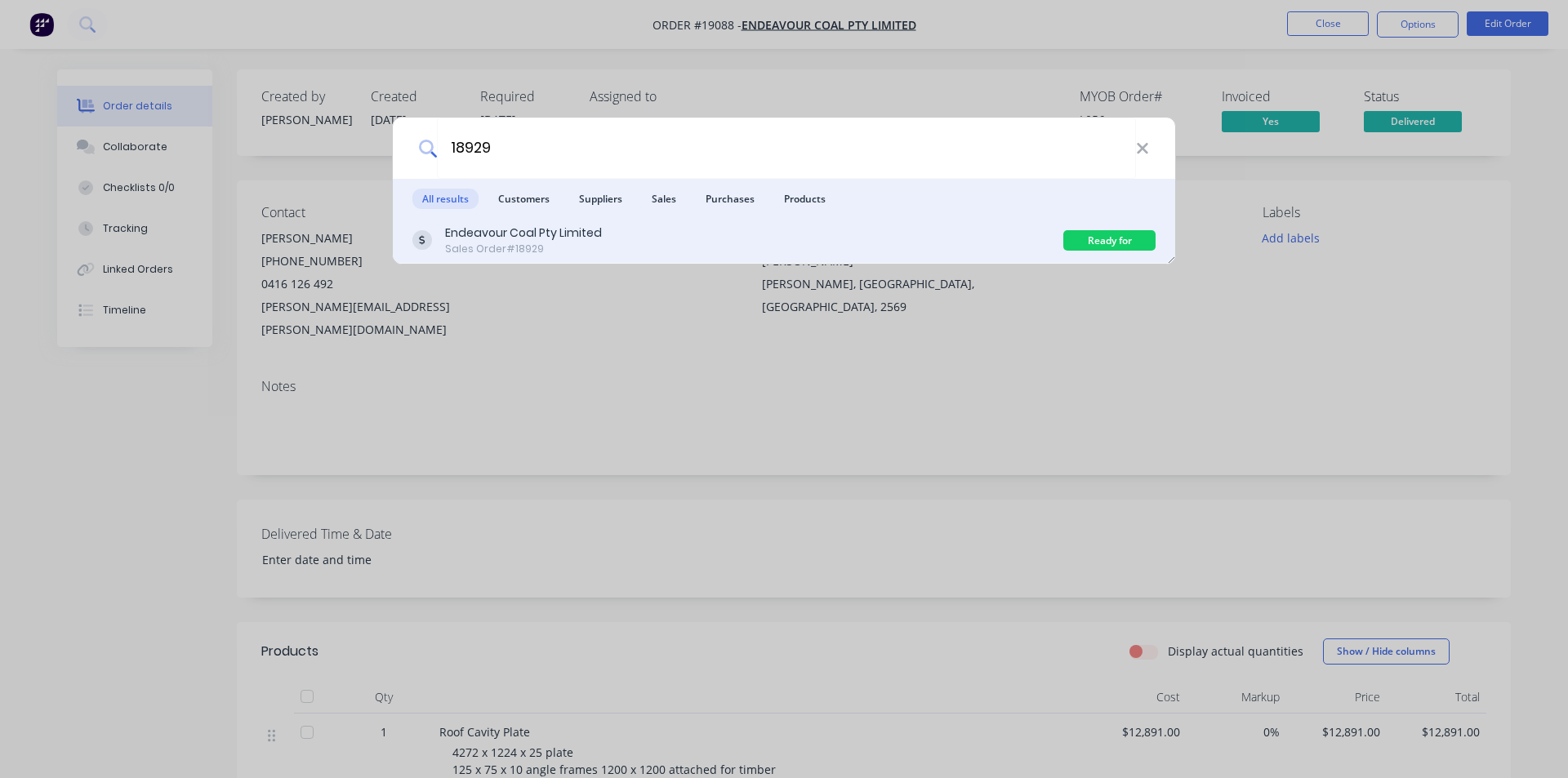
type input "18929"
click at [602, 231] on div "Endeavour Coal Pty Limited Sales Order #18929" at bounding box center [738, 240] width 651 height 32
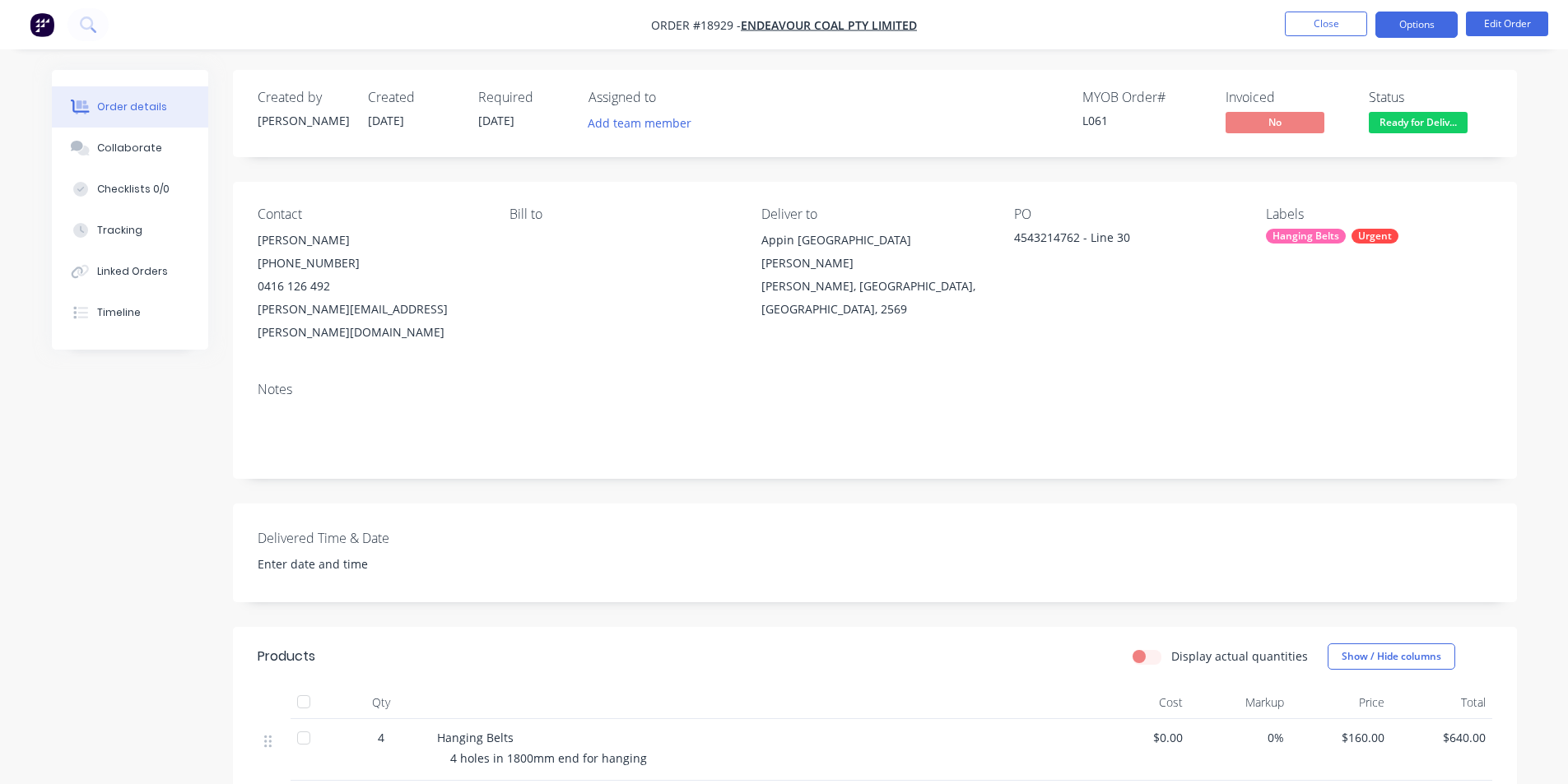
click at [1416, 18] on button "Options" at bounding box center [1416, 25] width 82 height 27
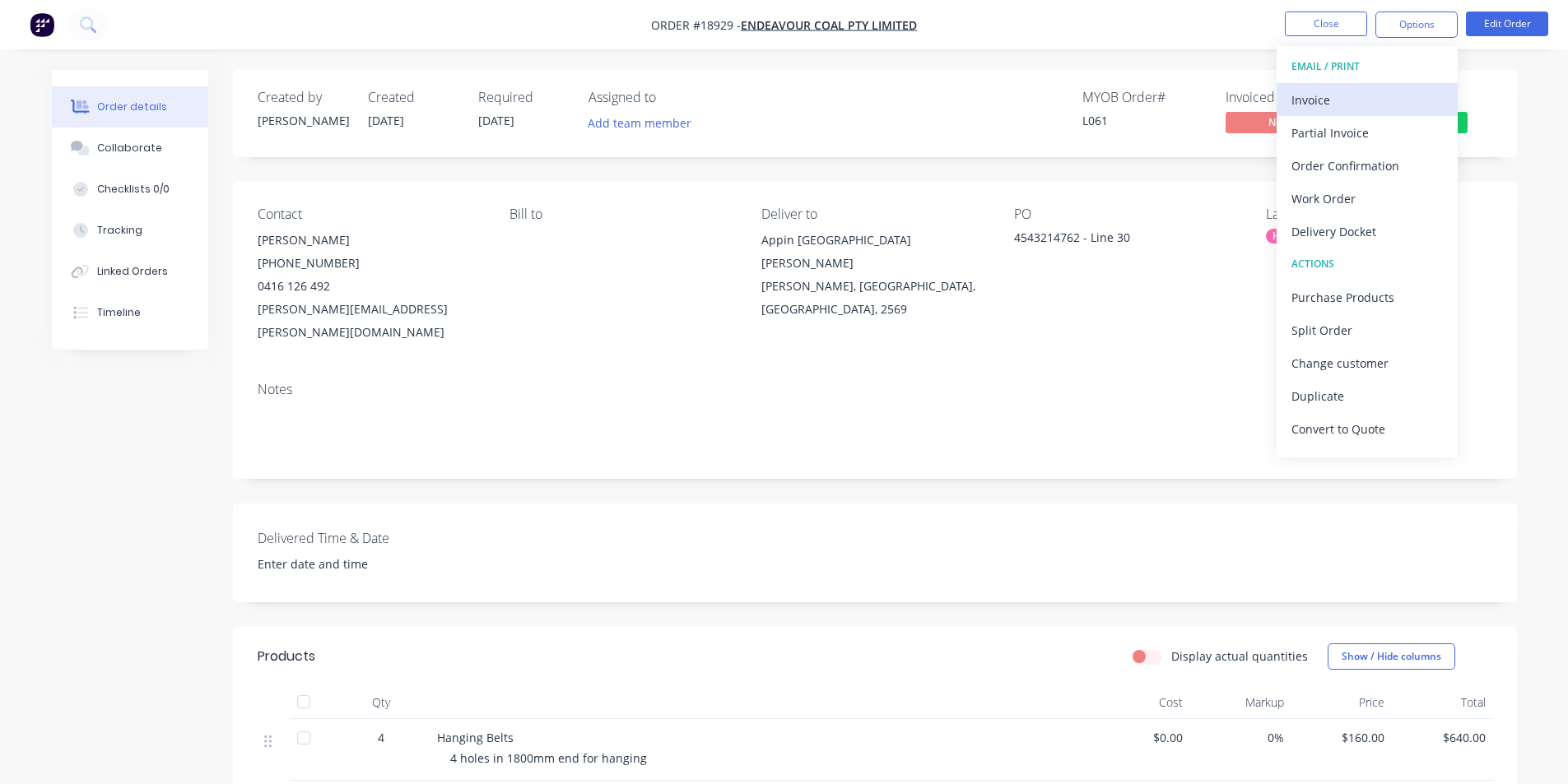
click at [1363, 112] on button "Invoice" at bounding box center [1368, 99] width 181 height 33
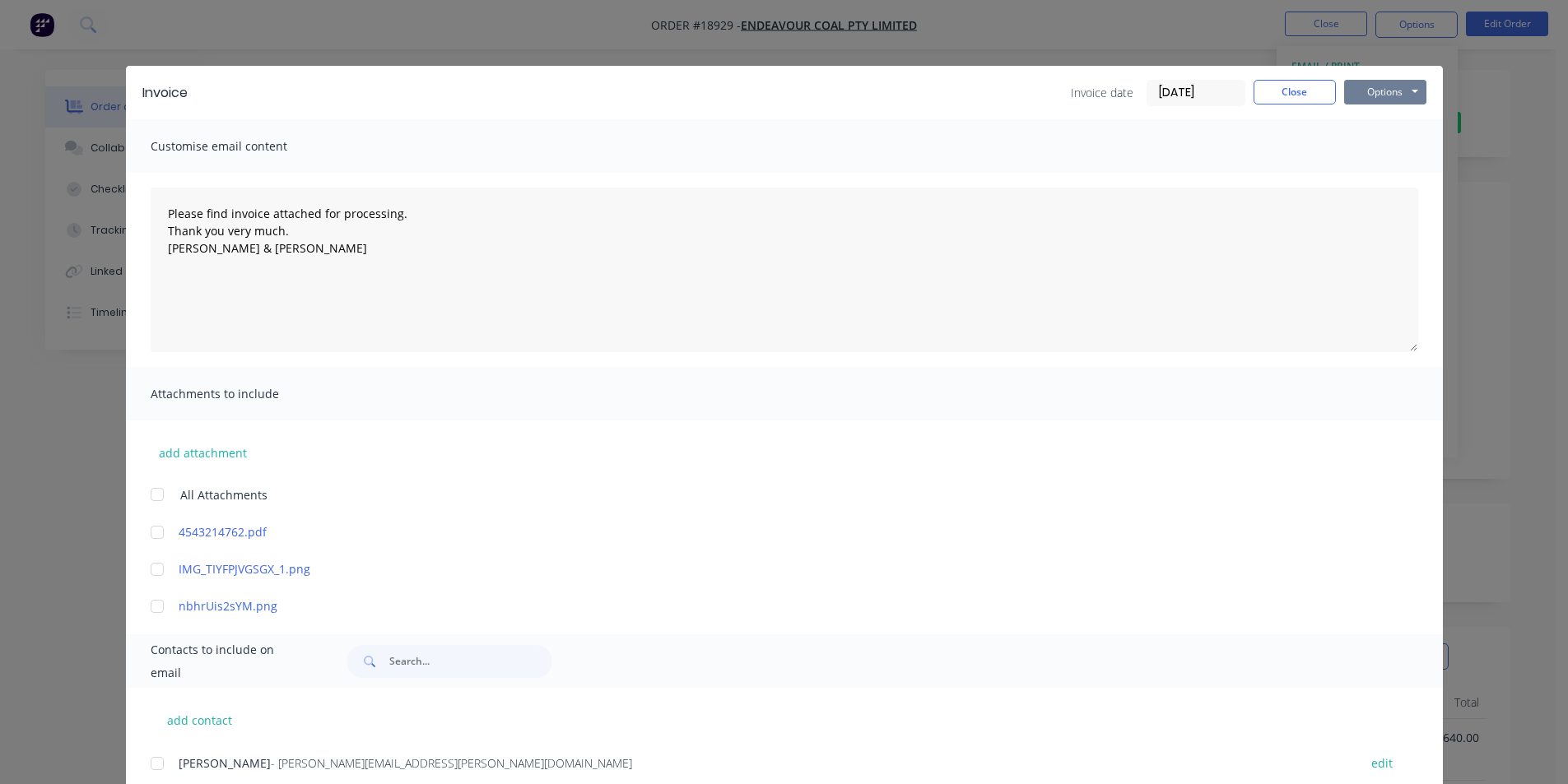
click at [1373, 87] on button "Options" at bounding box center [1385, 92] width 82 height 25
click at [1411, 150] on button "Print" at bounding box center [1397, 148] width 105 height 27
click at [1297, 91] on button "Close" at bounding box center [1295, 92] width 82 height 25
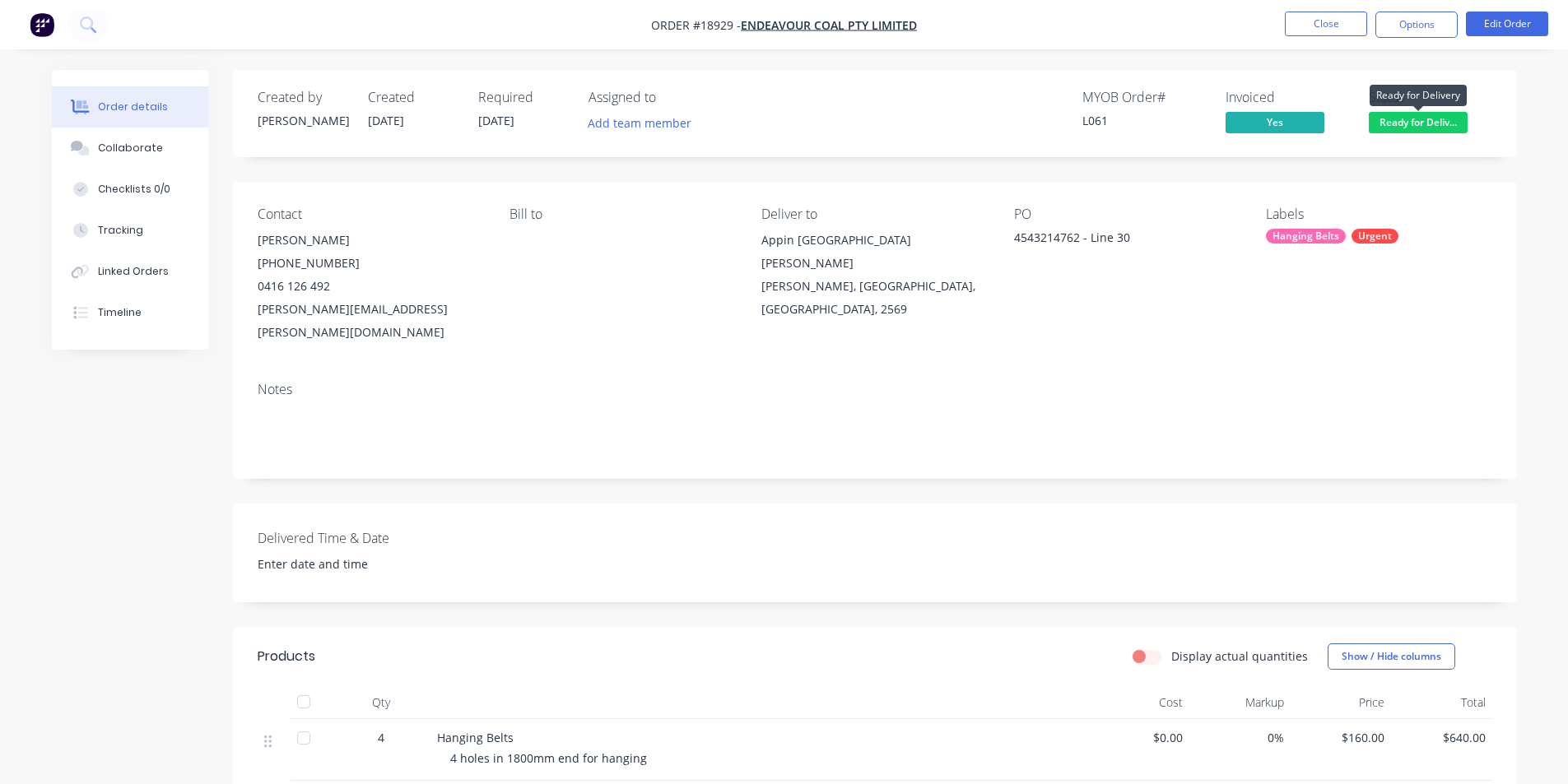
click at [1416, 127] on span "Ready for Deliv..." at bounding box center [1418, 121] width 98 height 20
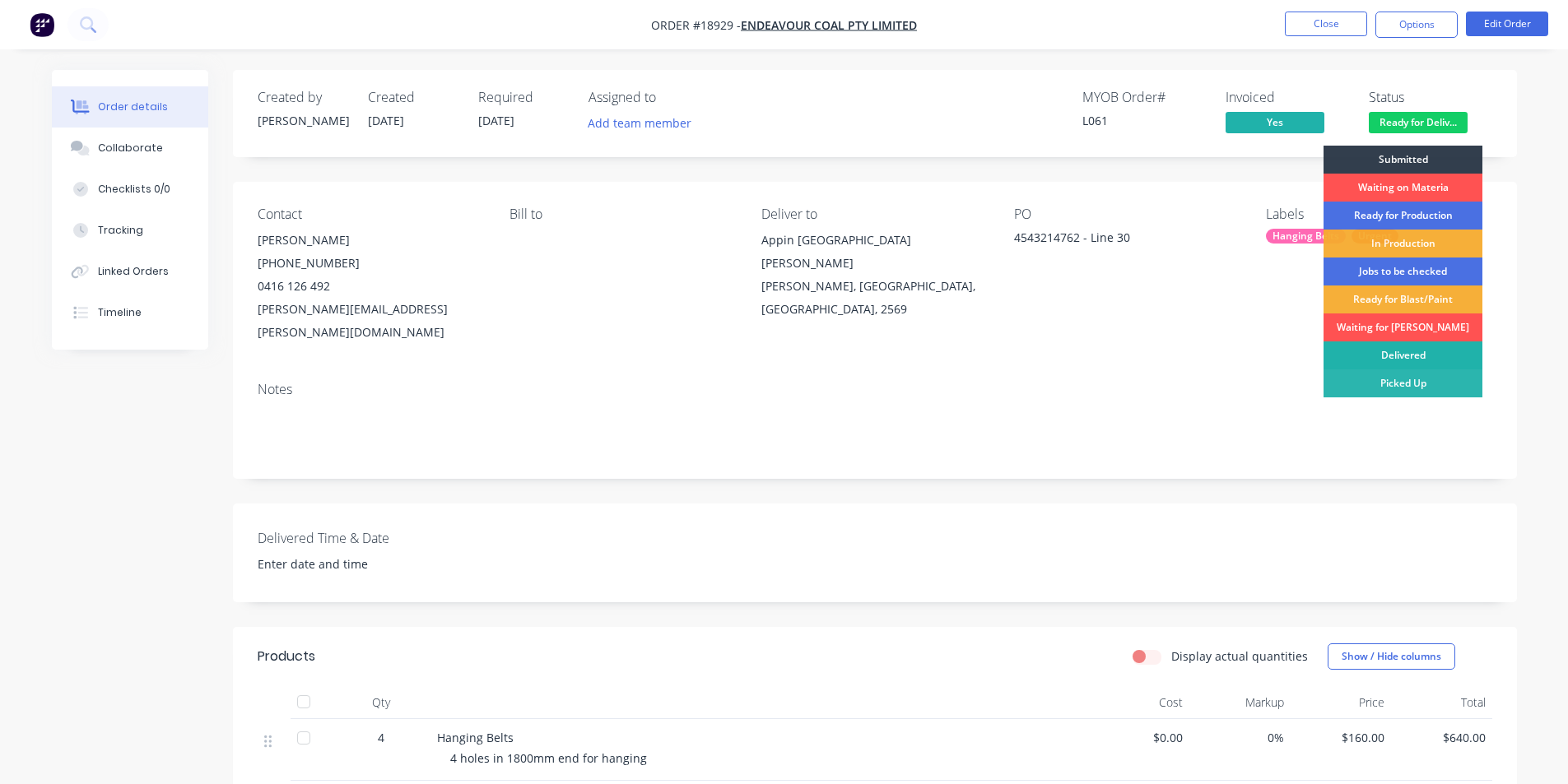
click at [1408, 354] on div "Delivered" at bounding box center [1403, 355] width 159 height 28
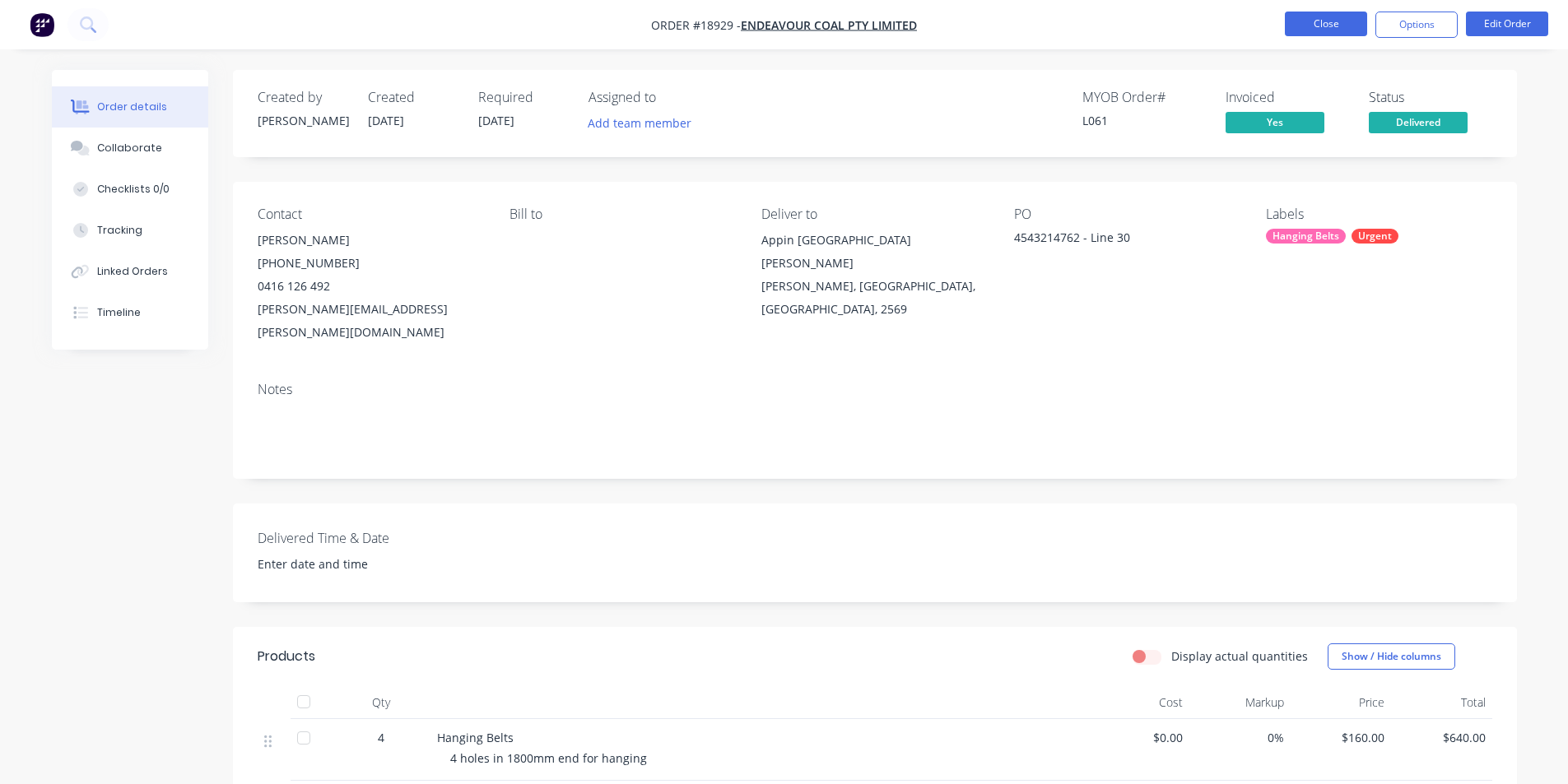
click at [1316, 28] on button "Close" at bounding box center [1326, 24] width 82 height 25
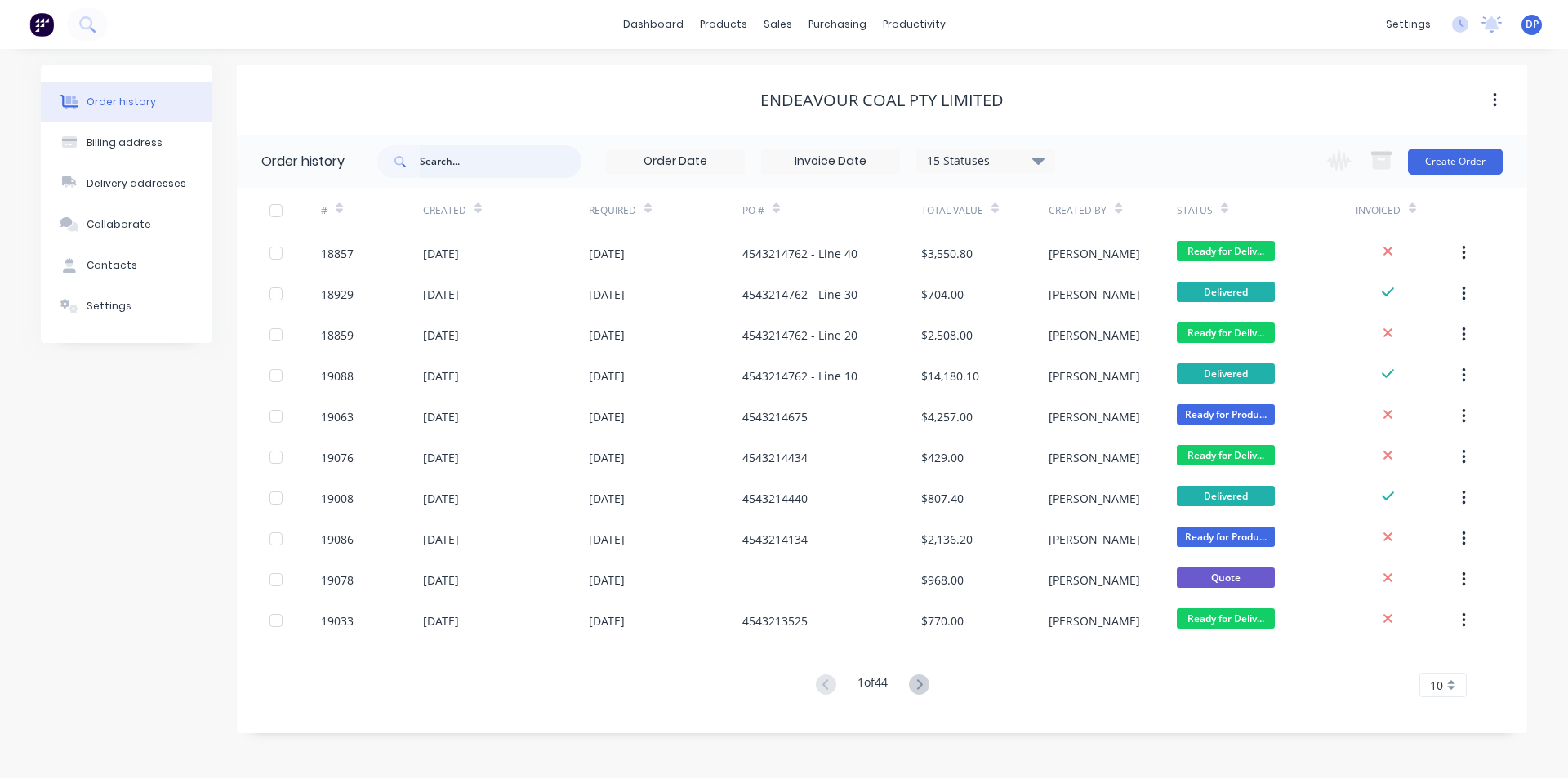
click at [522, 158] on input "text" at bounding box center [500, 161] width 162 height 33
type input "fire ex"
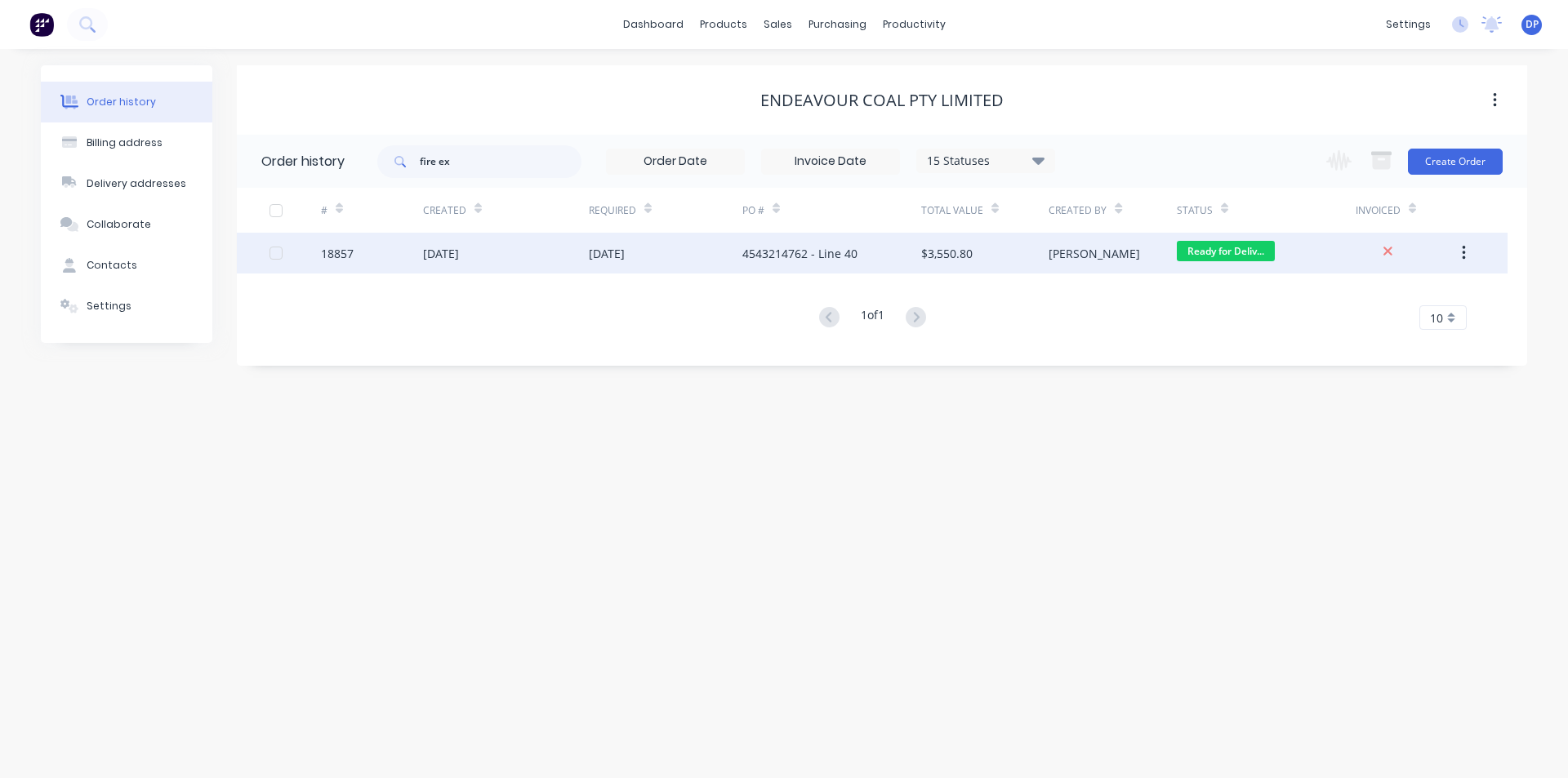
click at [538, 252] on div "[DATE]" at bounding box center [506, 253] width 166 height 40
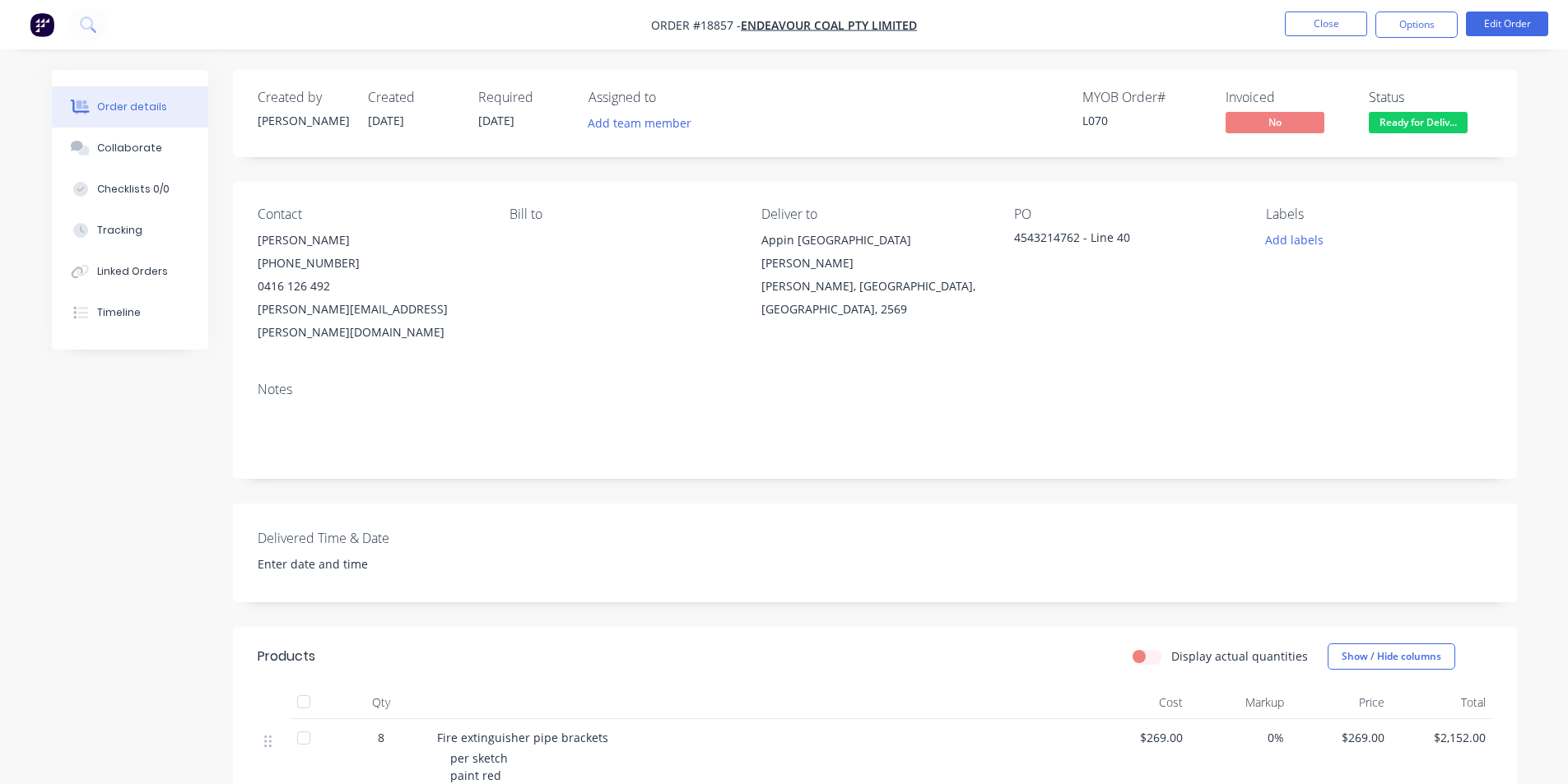
click at [1455, 4] on nav "Order #18857 - Endeavour Coal Pty Limited Close Options Edit Order" at bounding box center [784, 25] width 1568 height 50
click at [1423, 18] on button "Options" at bounding box center [1416, 25] width 82 height 27
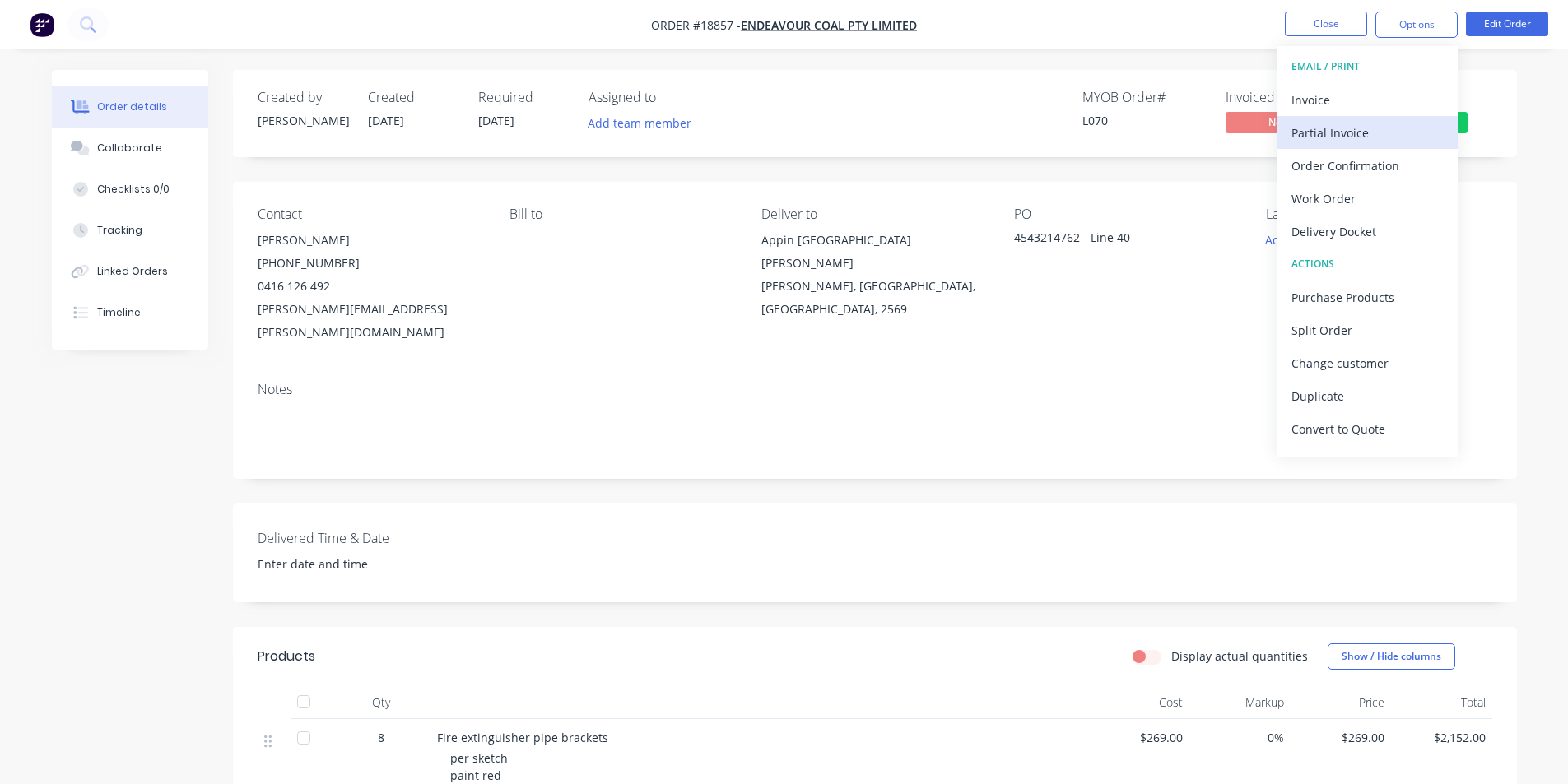
click at [1368, 139] on div "Partial Invoice" at bounding box center [1367, 133] width 152 height 24
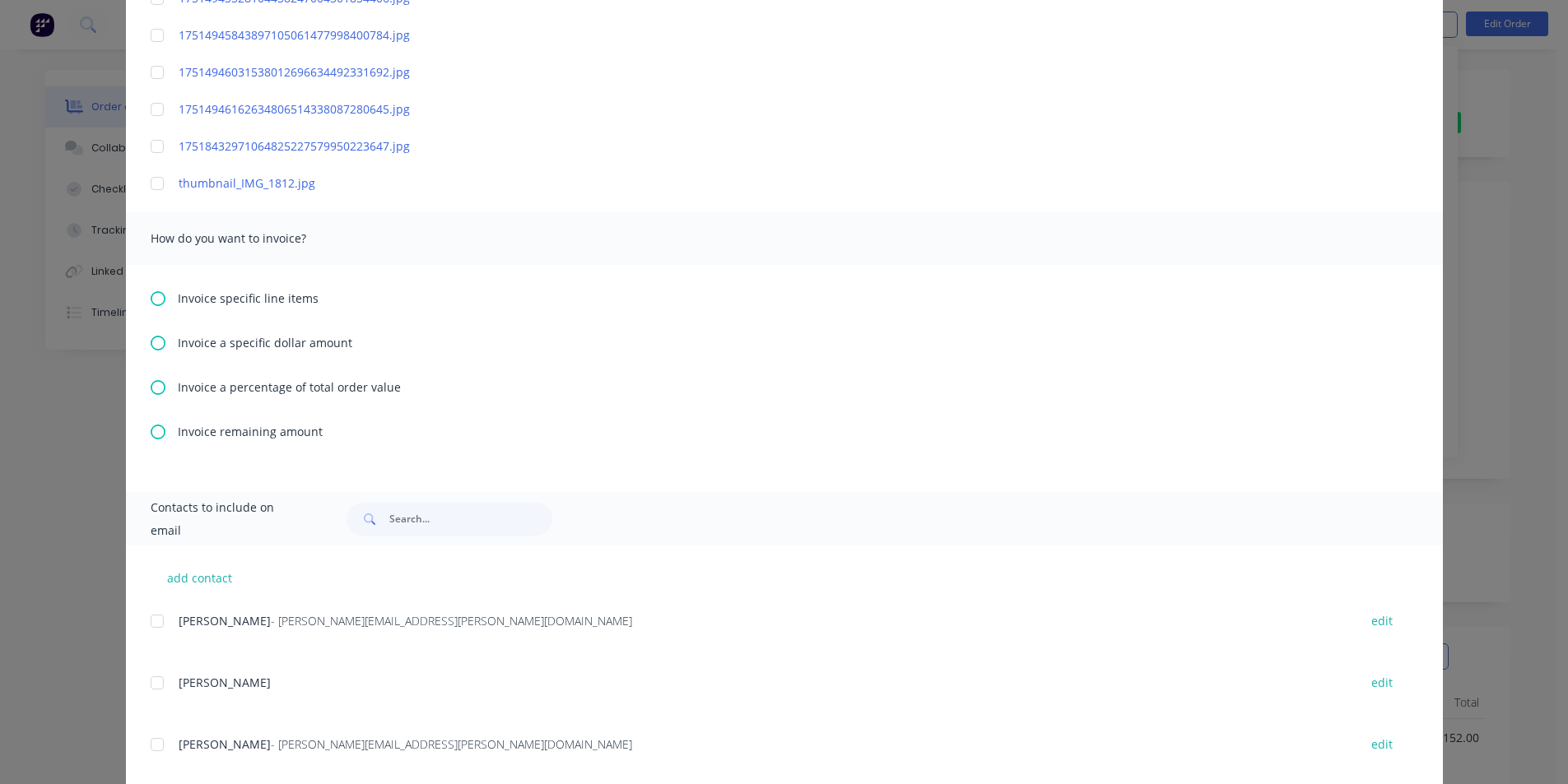
scroll to position [392, 0]
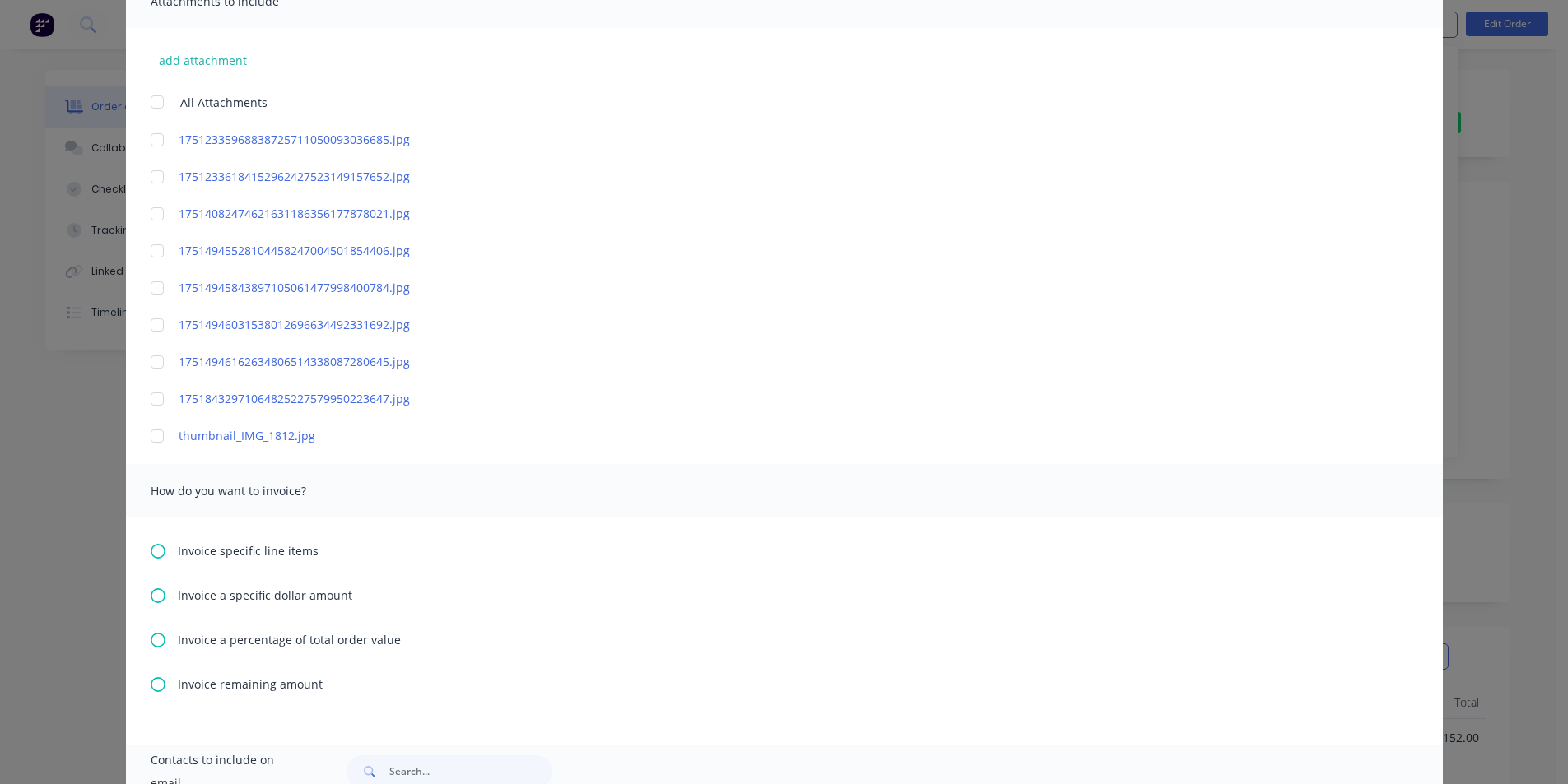
click at [156, 547] on icon at bounding box center [158, 551] width 15 height 15
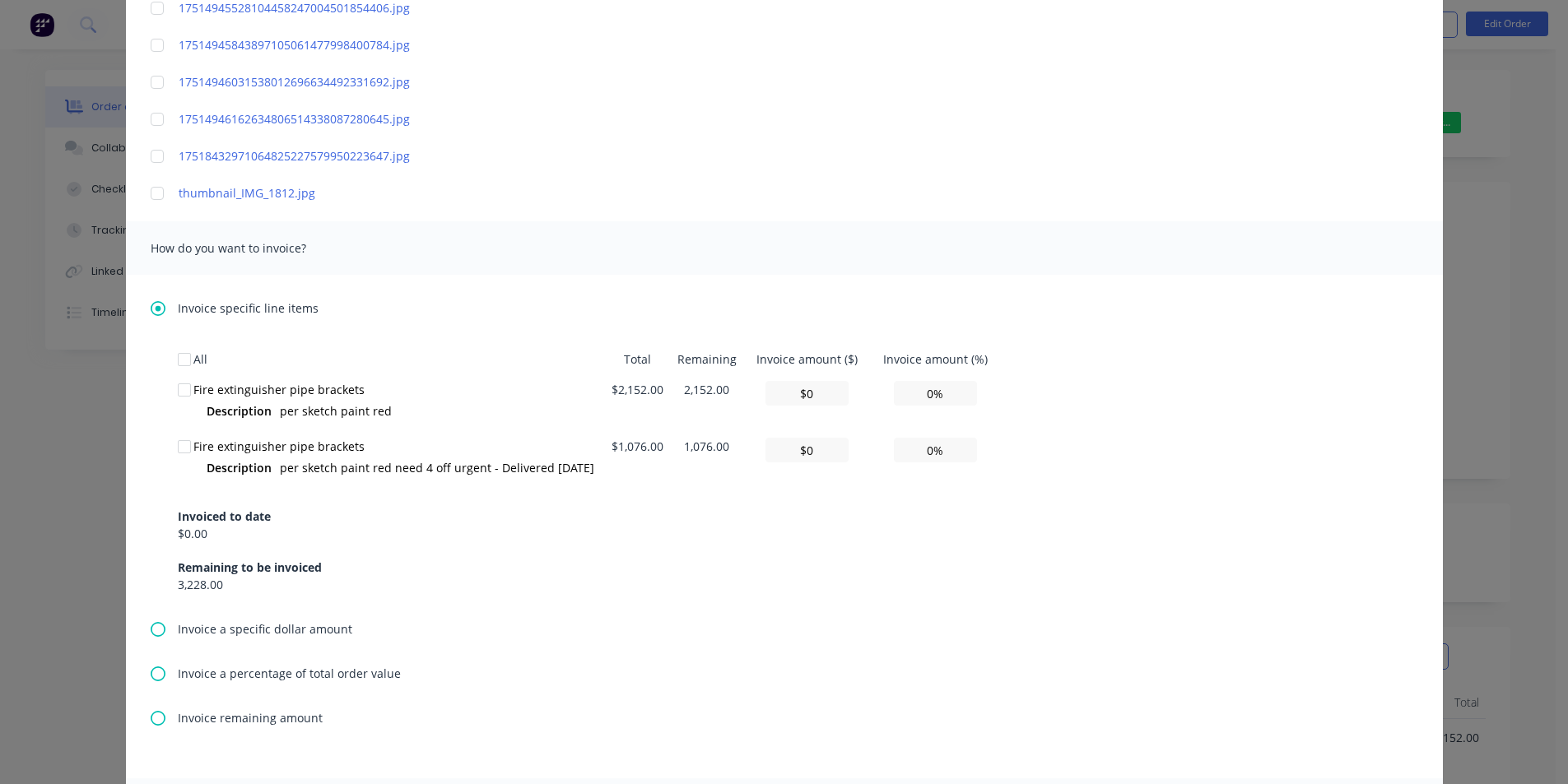
scroll to position [658, 0]
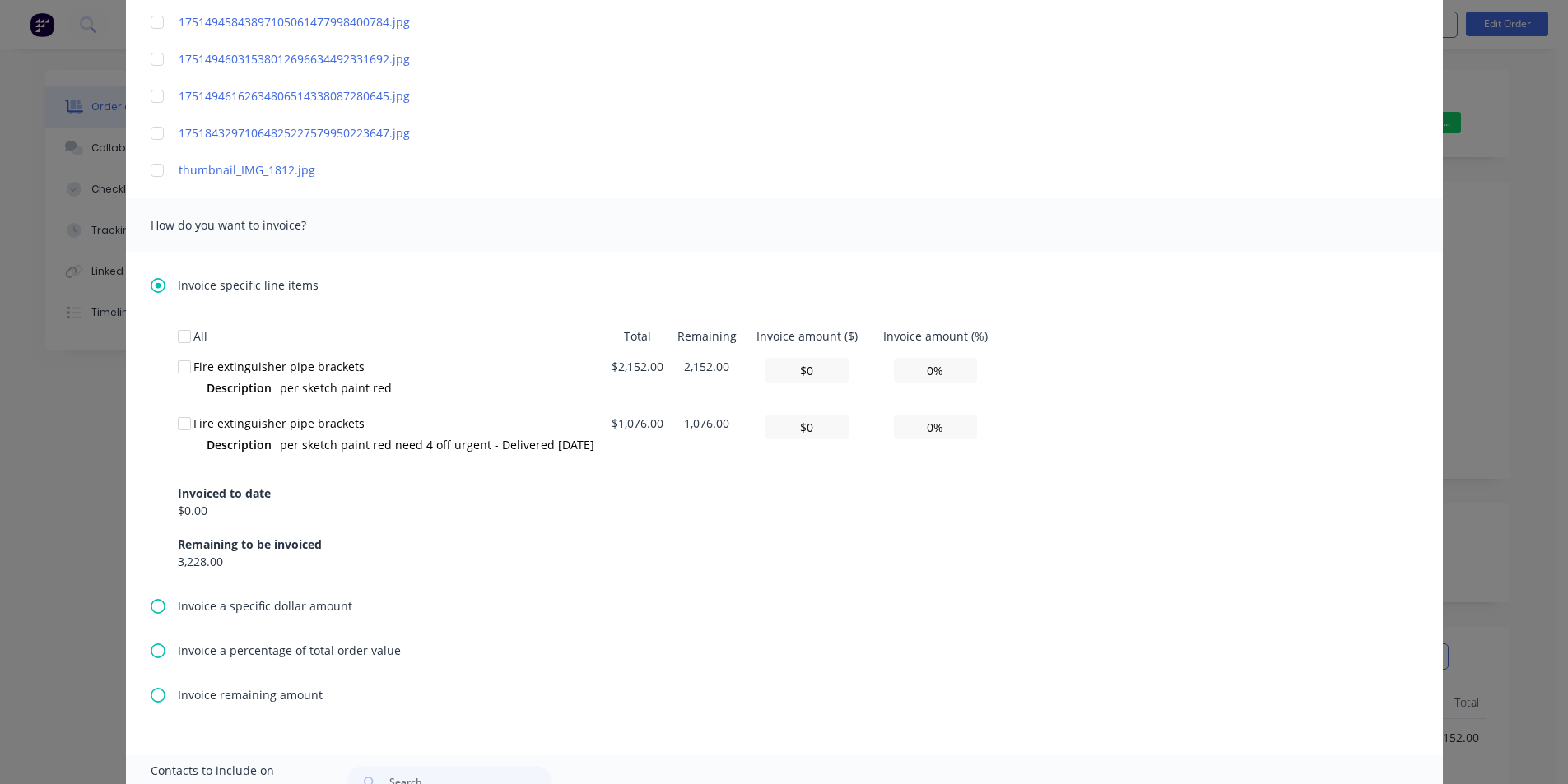
click at [178, 425] on div at bounding box center [183, 423] width 33 height 33
click at [917, 428] on input "0%" at bounding box center [936, 427] width 83 height 25
type input "$107.60"
type input "10%"
type input "$1,076.00"
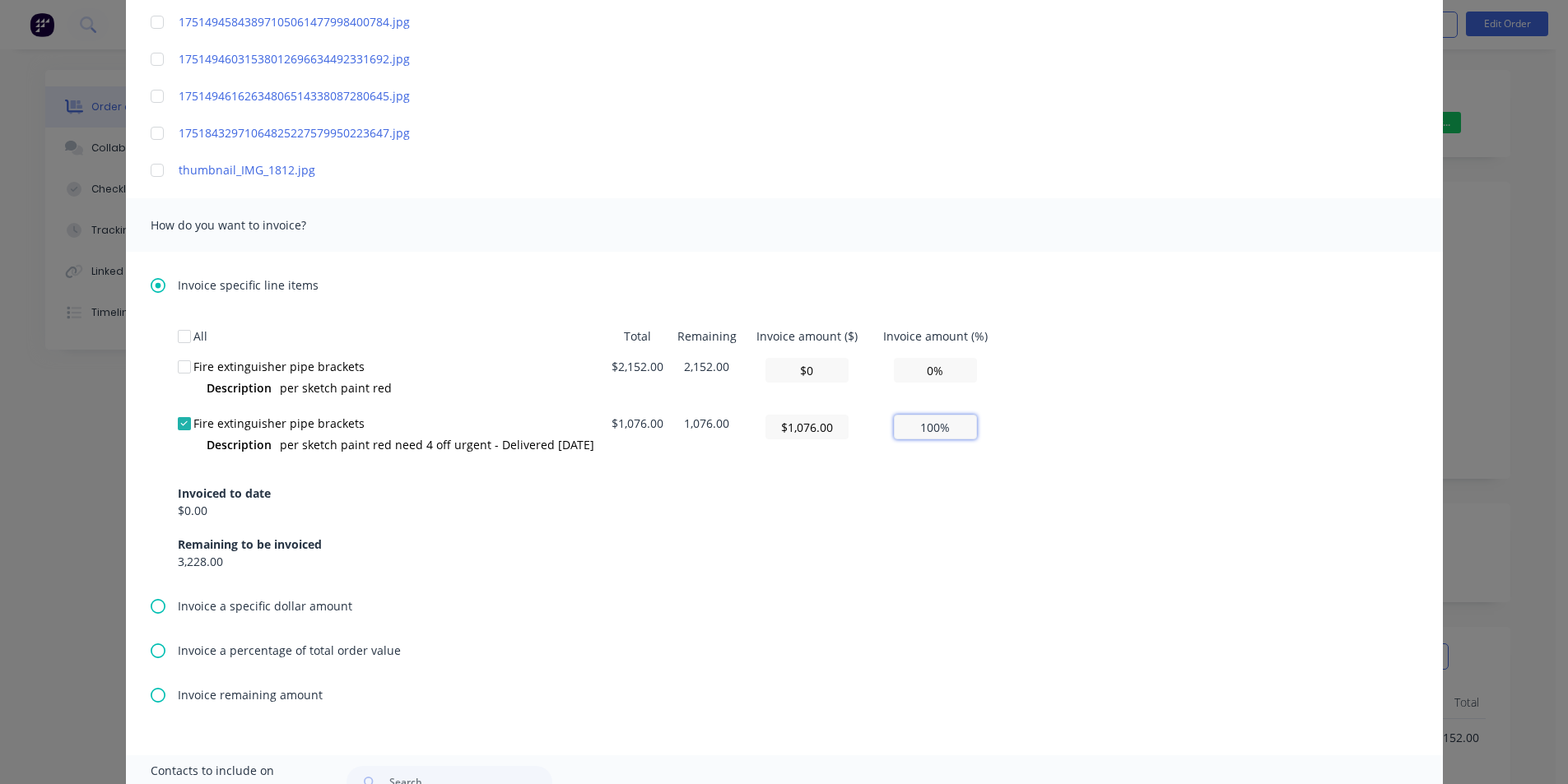
type input "100%"
click at [1182, 496] on div "Invoiced to date $0.00 Remaining to be invoiced 3,228.00" at bounding box center [784, 517] width 1213 height 105
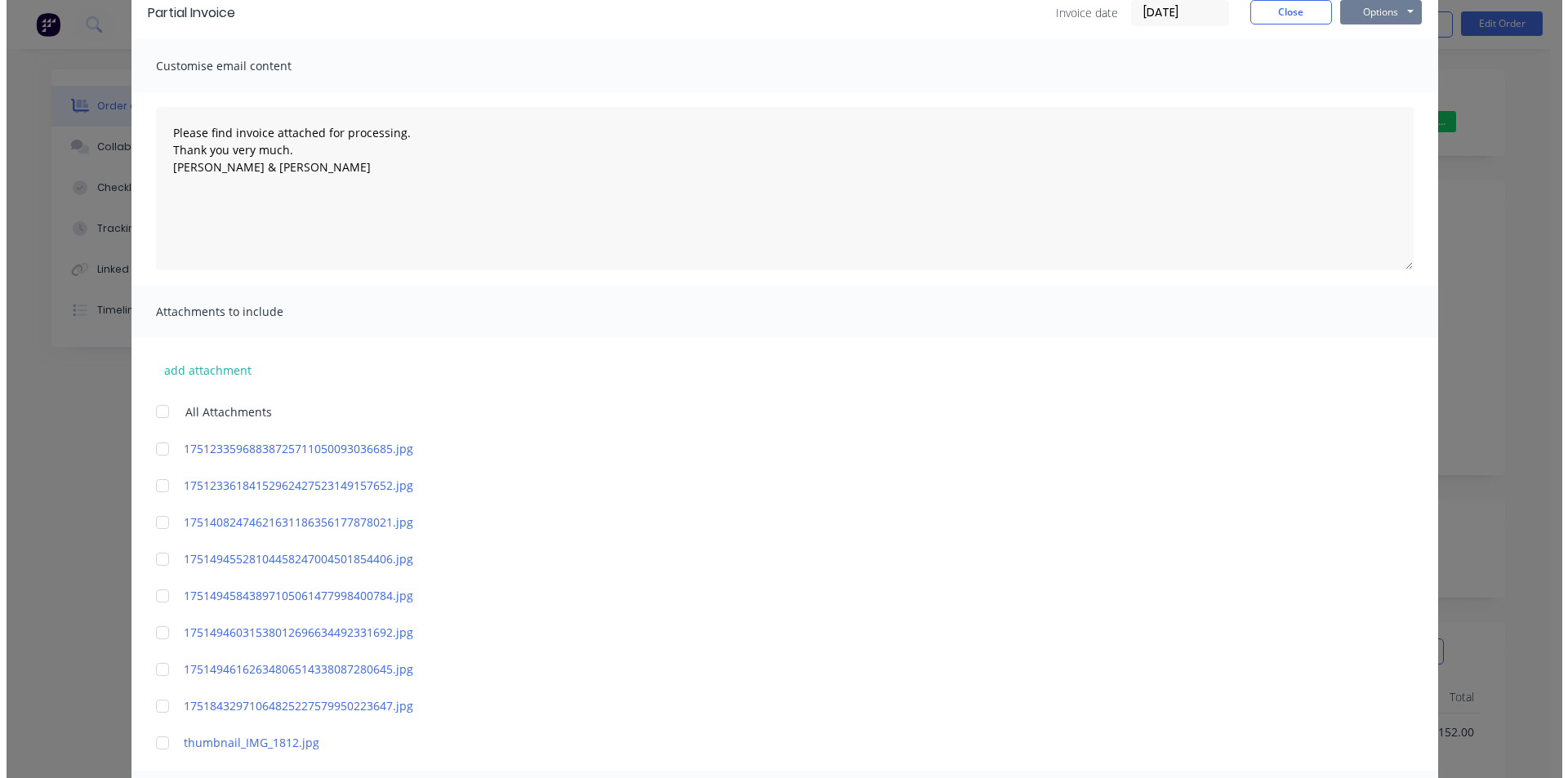
scroll to position [0, 0]
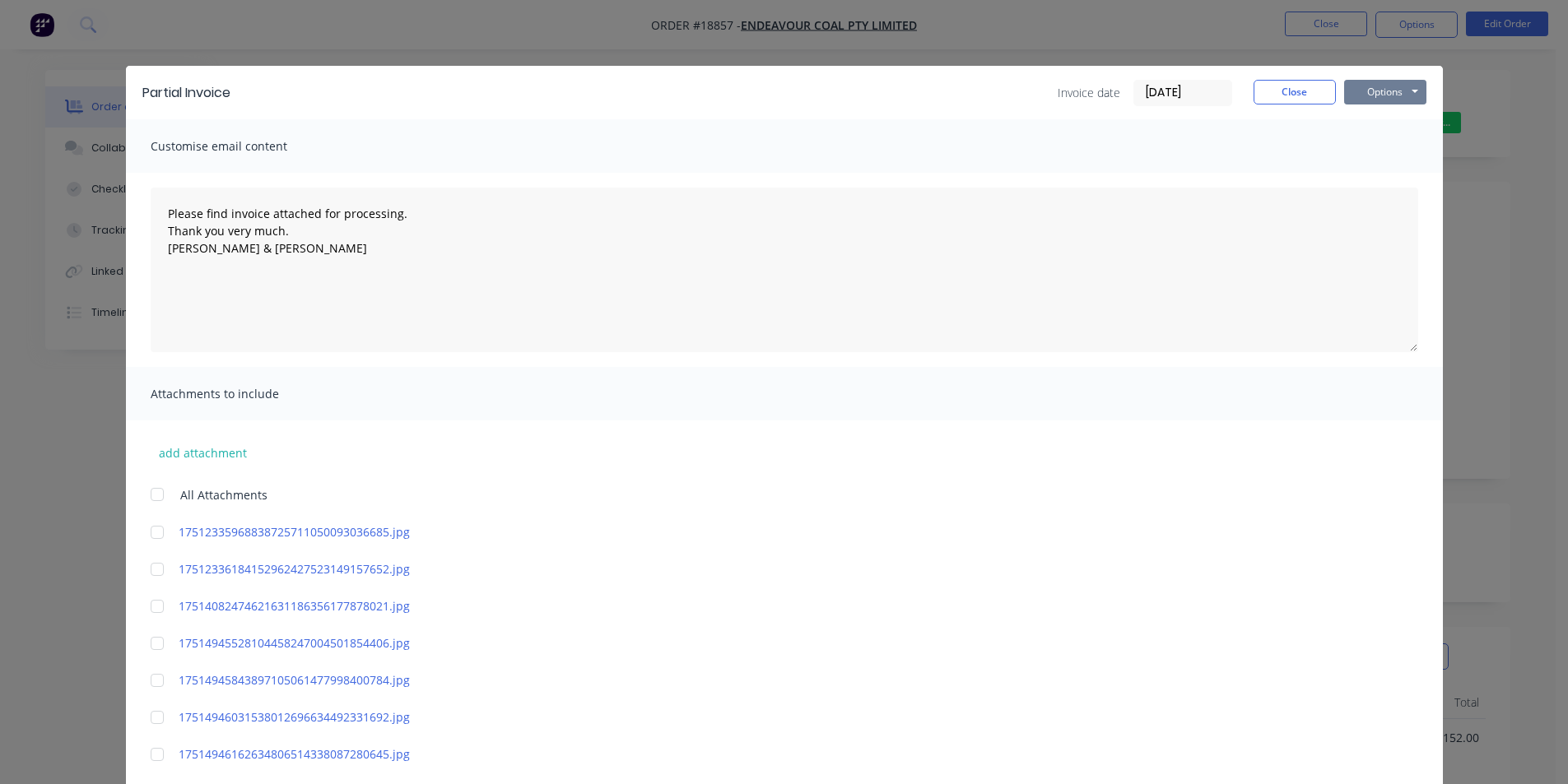
click at [1405, 85] on button "Options" at bounding box center [1385, 92] width 82 height 25
click at [1405, 144] on button "Print" at bounding box center [1397, 148] width 105 height 27
click at [1304, 88] on button "Close" at bounding box center [1295, 92] width 82 height 25
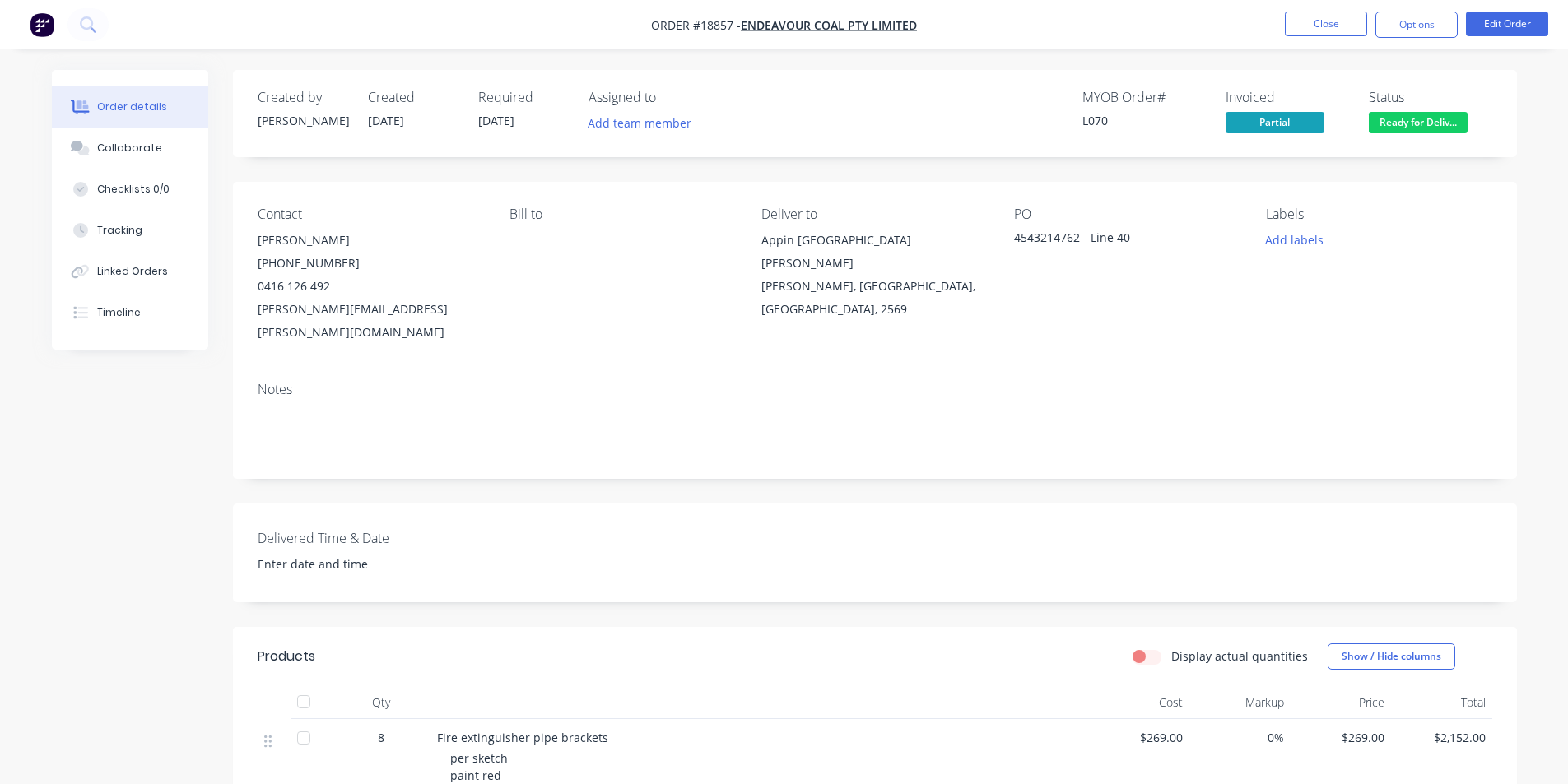
click at [32, 27] on img "button" at bounding box center [42, 25] width 25 height 25
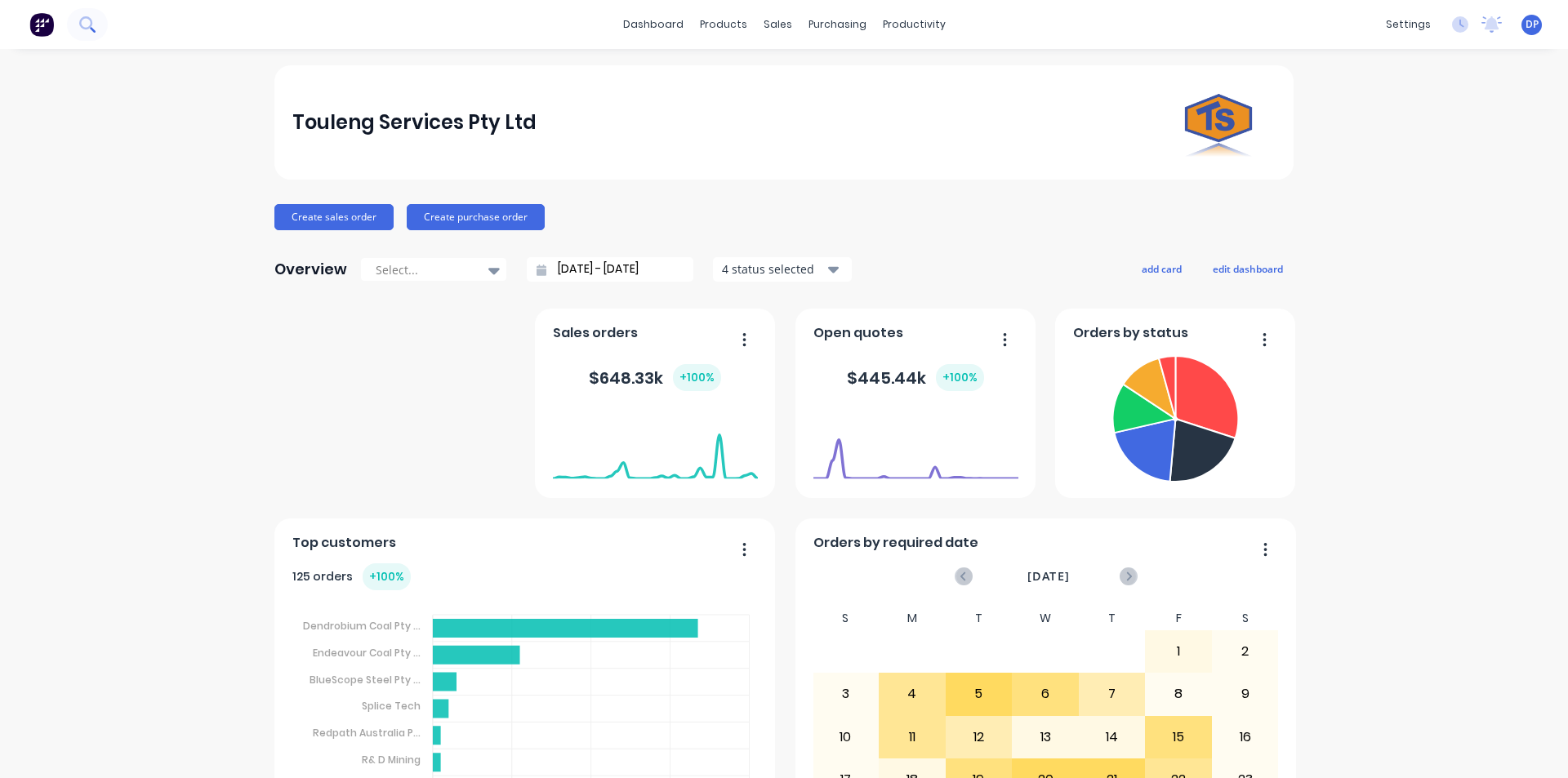
click at [85, 26] on icon at bounding box center [87, 25] width 16 height 16
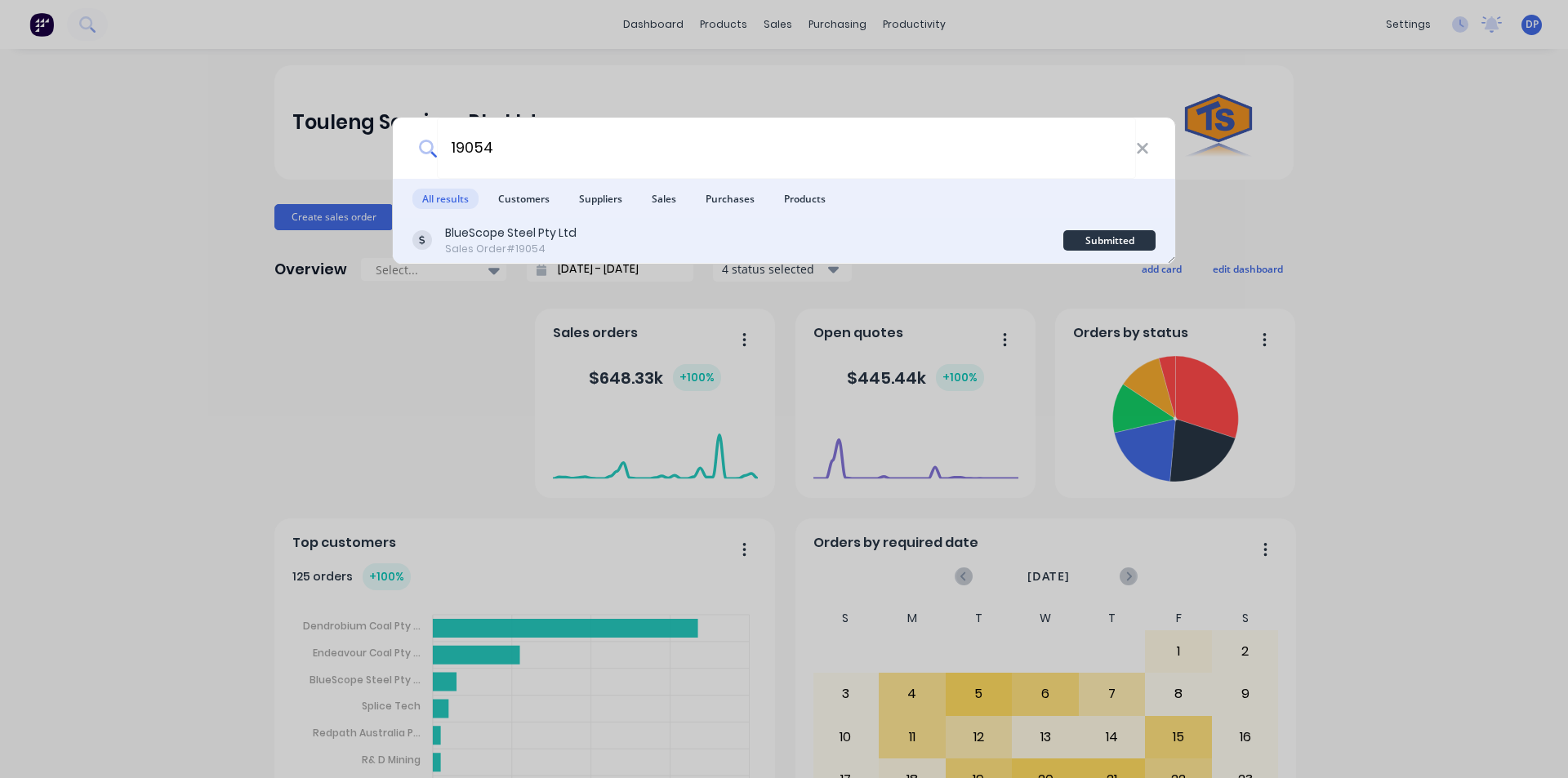
type input "19054"
click at [543, 248] on div "Sales Order #19054" at bounding box center [511, 249] width 132 height 15
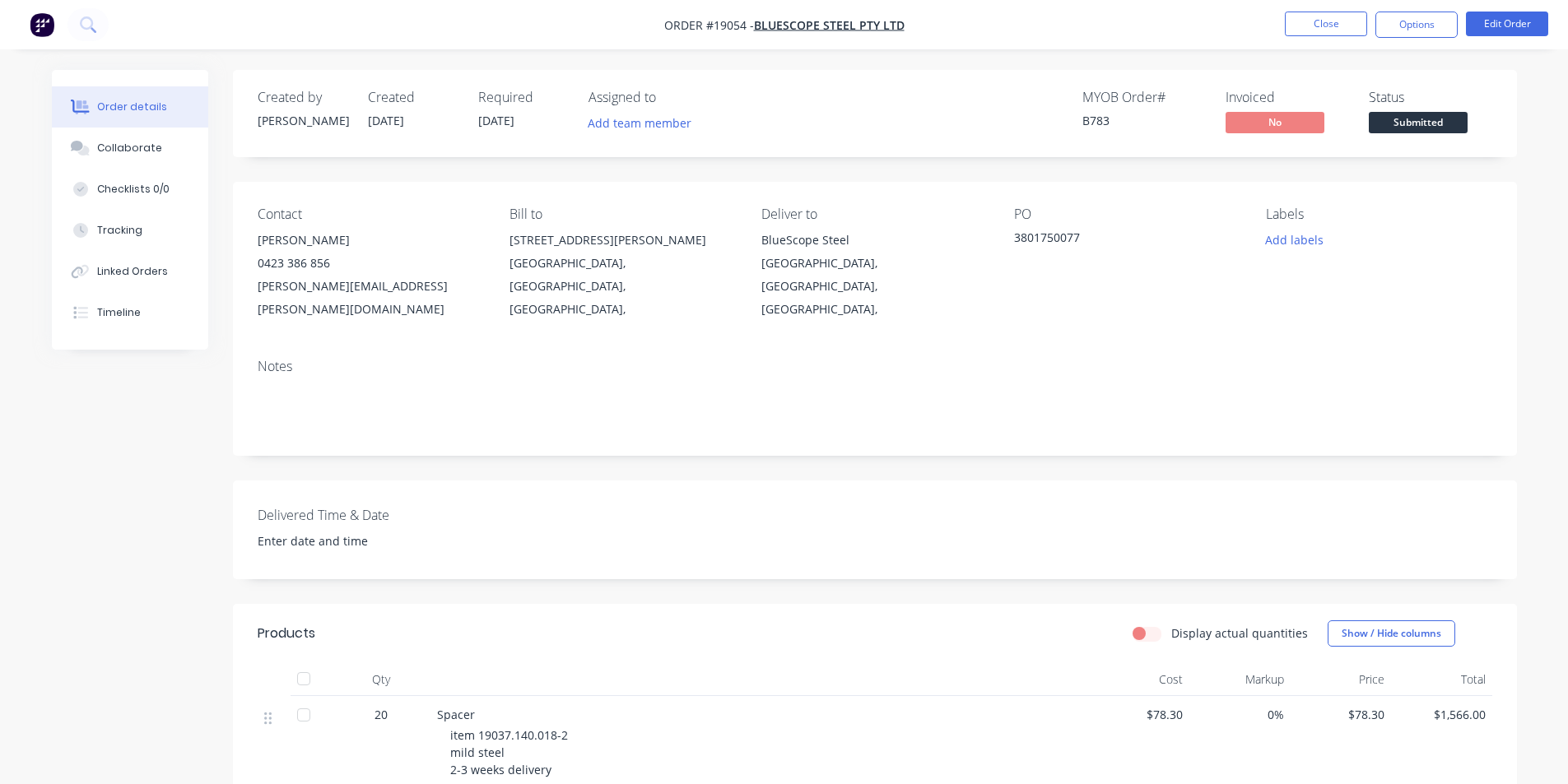
click at [1415, 125] on span "Submitted" at bounding box center [1418, 121] width 98 height 20
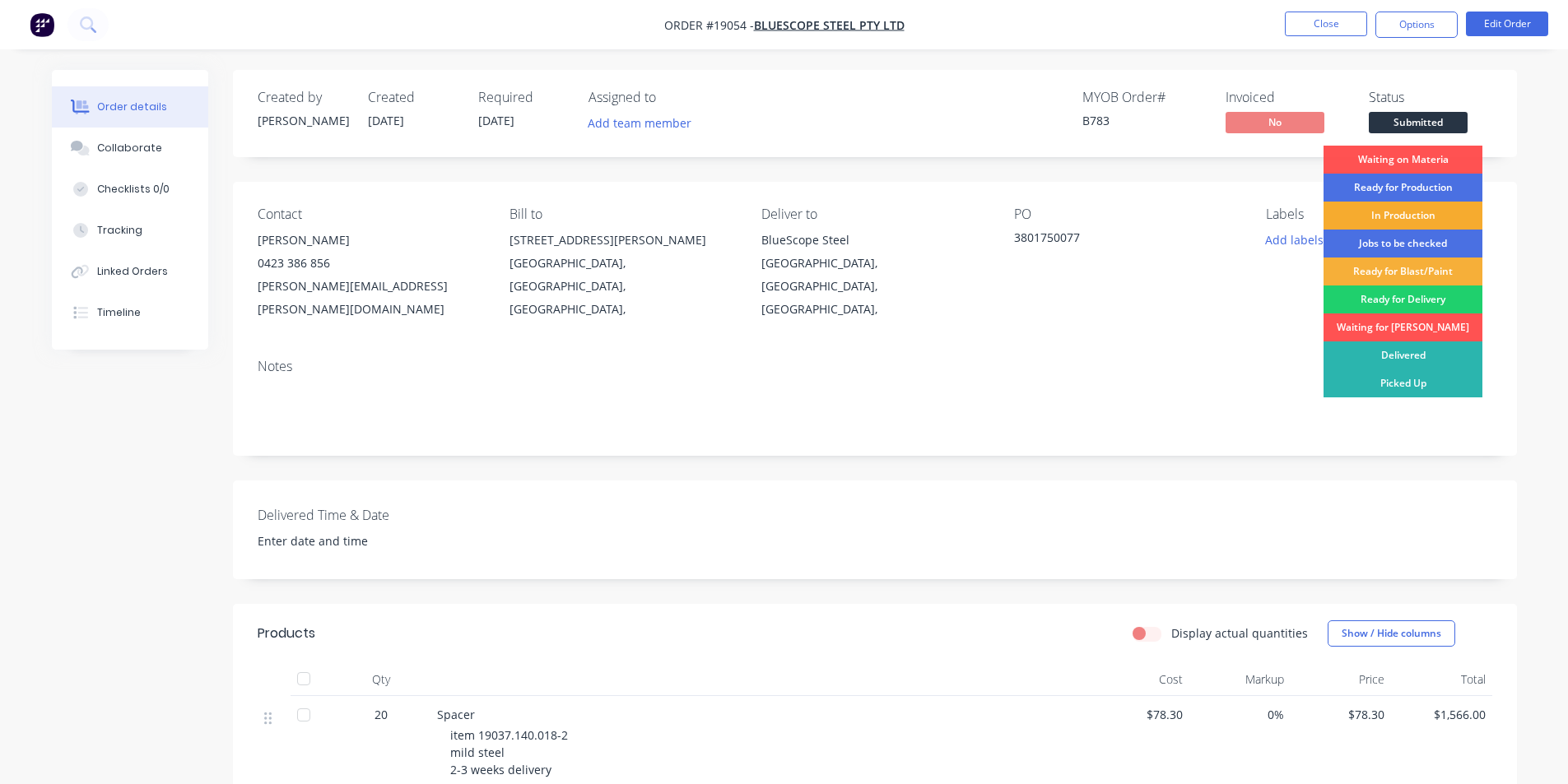
click at [1419, 210] on div "In Production" at bounding box center [1403, 216] width 159 height 28
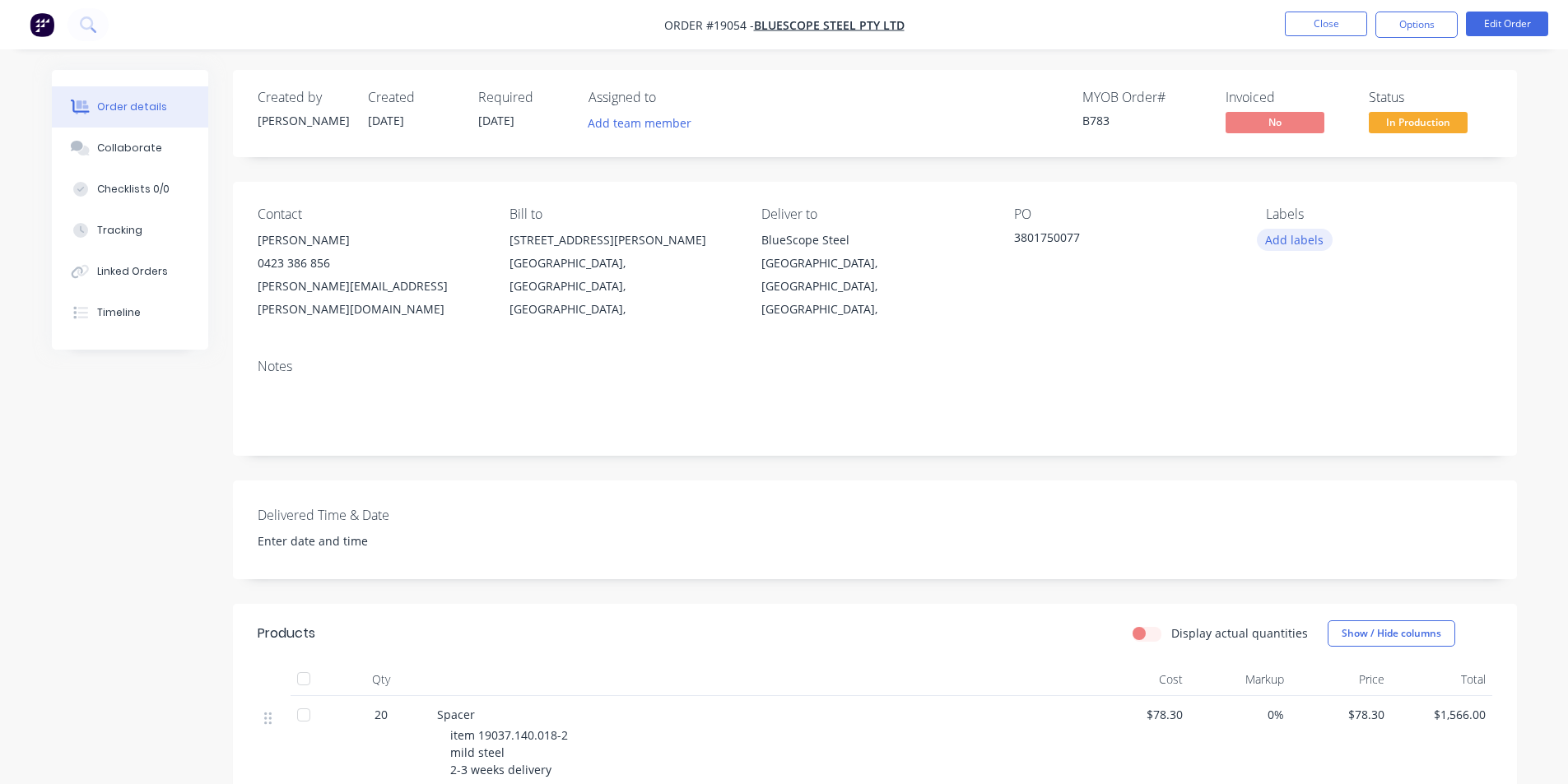
click at [1300, 238] on button "Add labels" at bounding box center [1294, 239] width 75 height 22
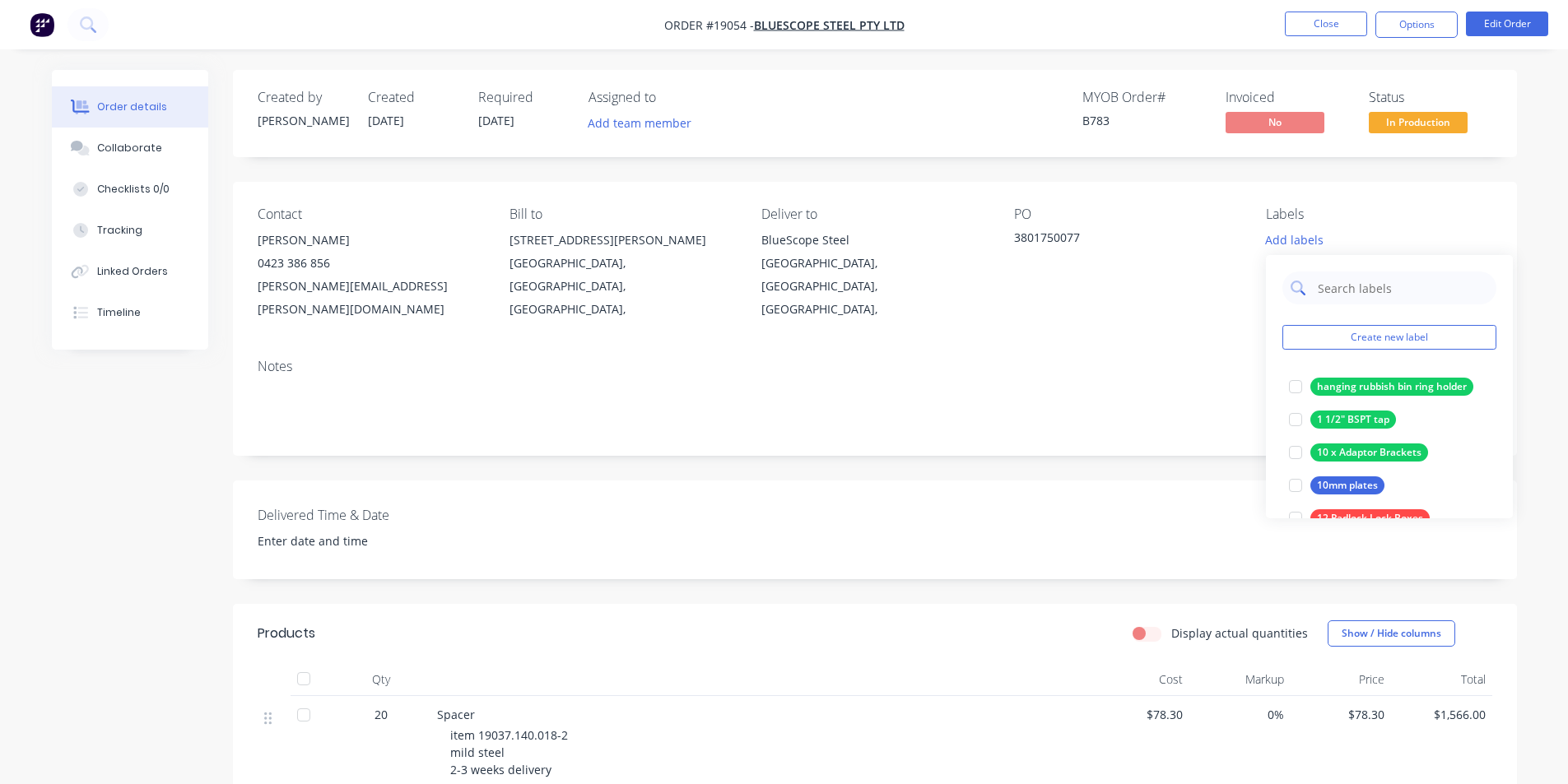
click at [1359, 293] on input "text" at bounding box center [1402, 288] width 172 height 33
type input "zak"
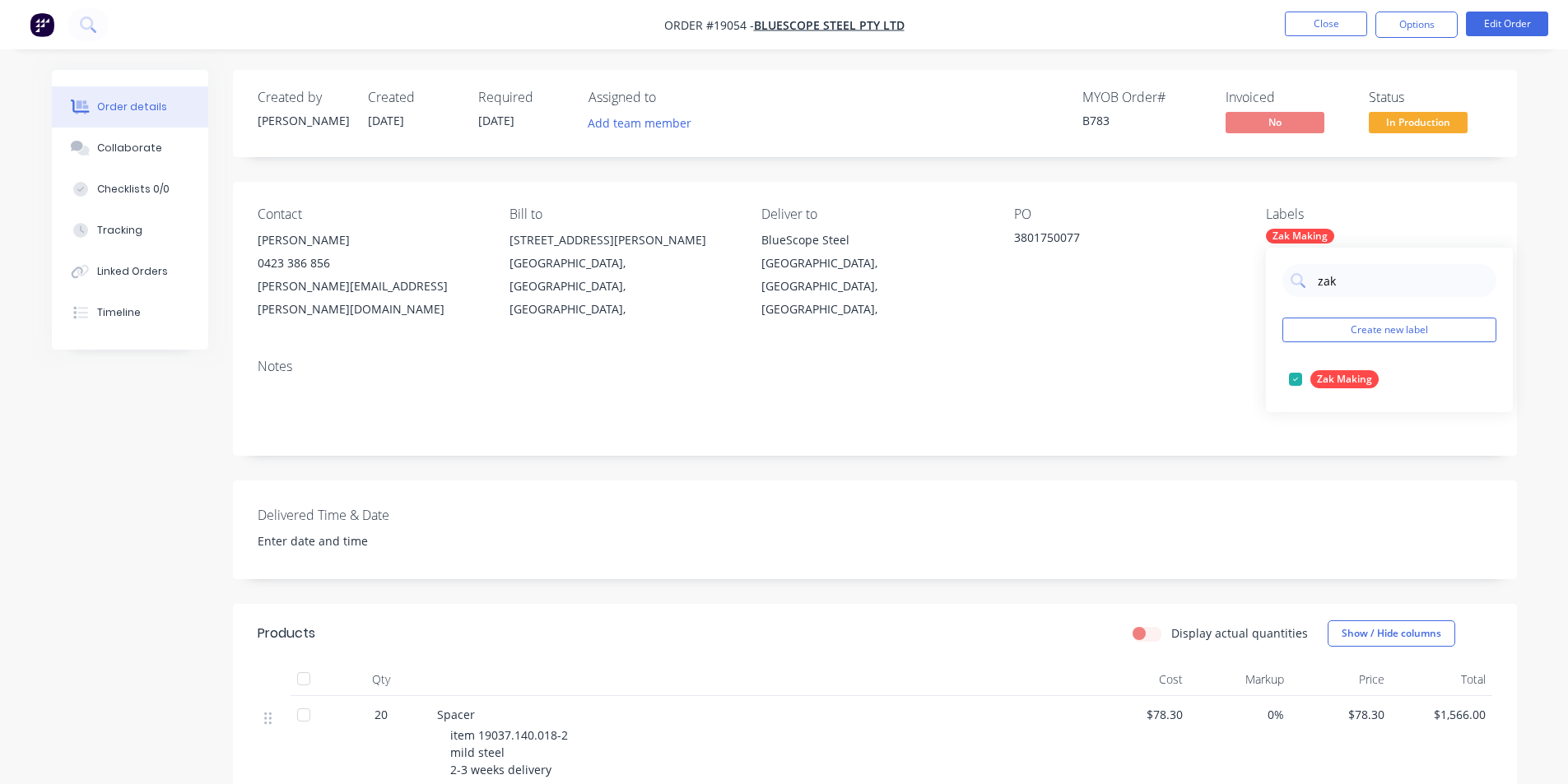
click at [51, 18] on img "button" at bounding box center [42, 25] width 25 height 25
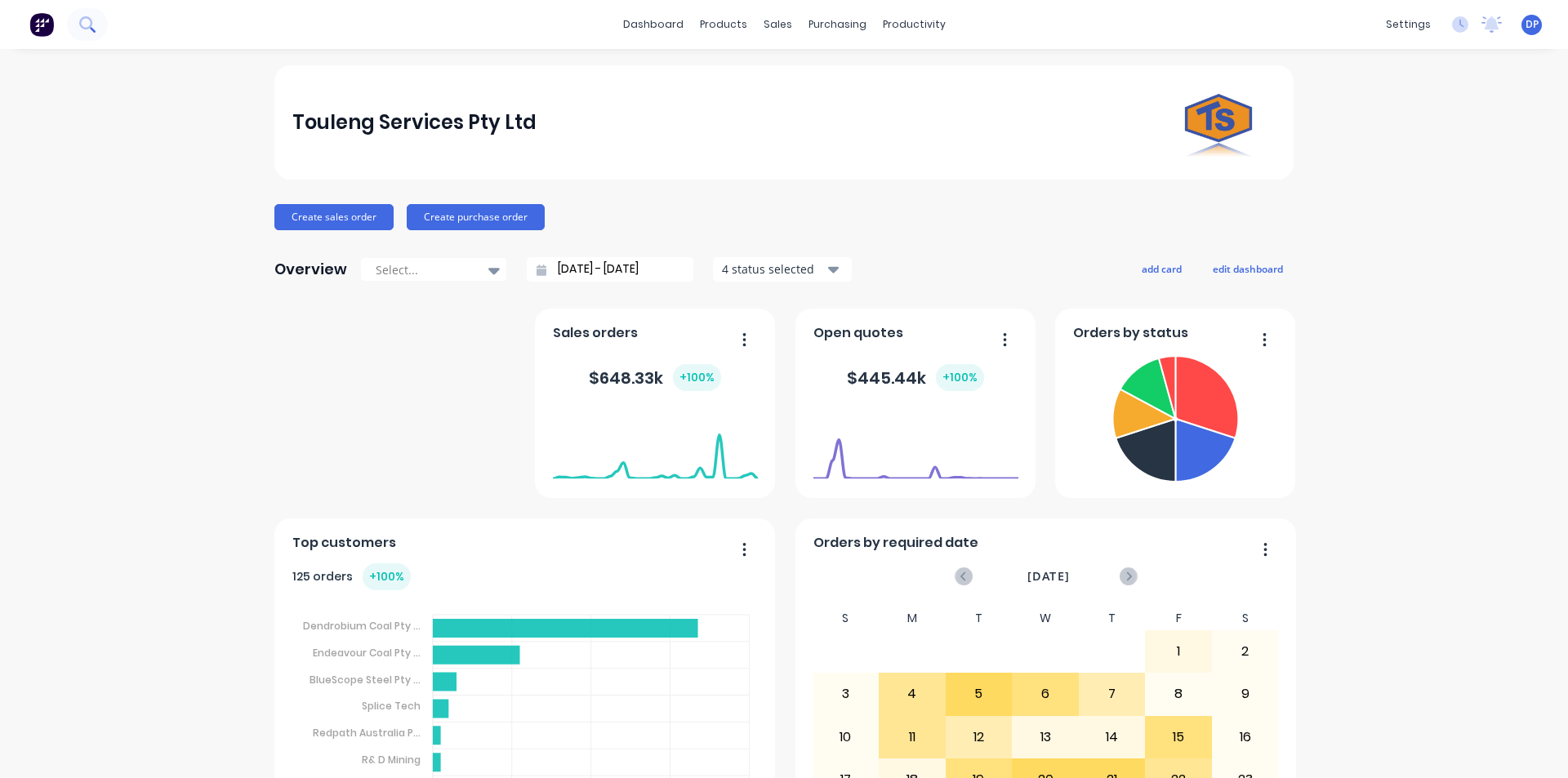
click at [98, 33] on button at bounding box center [87, 24] width 40 height 33
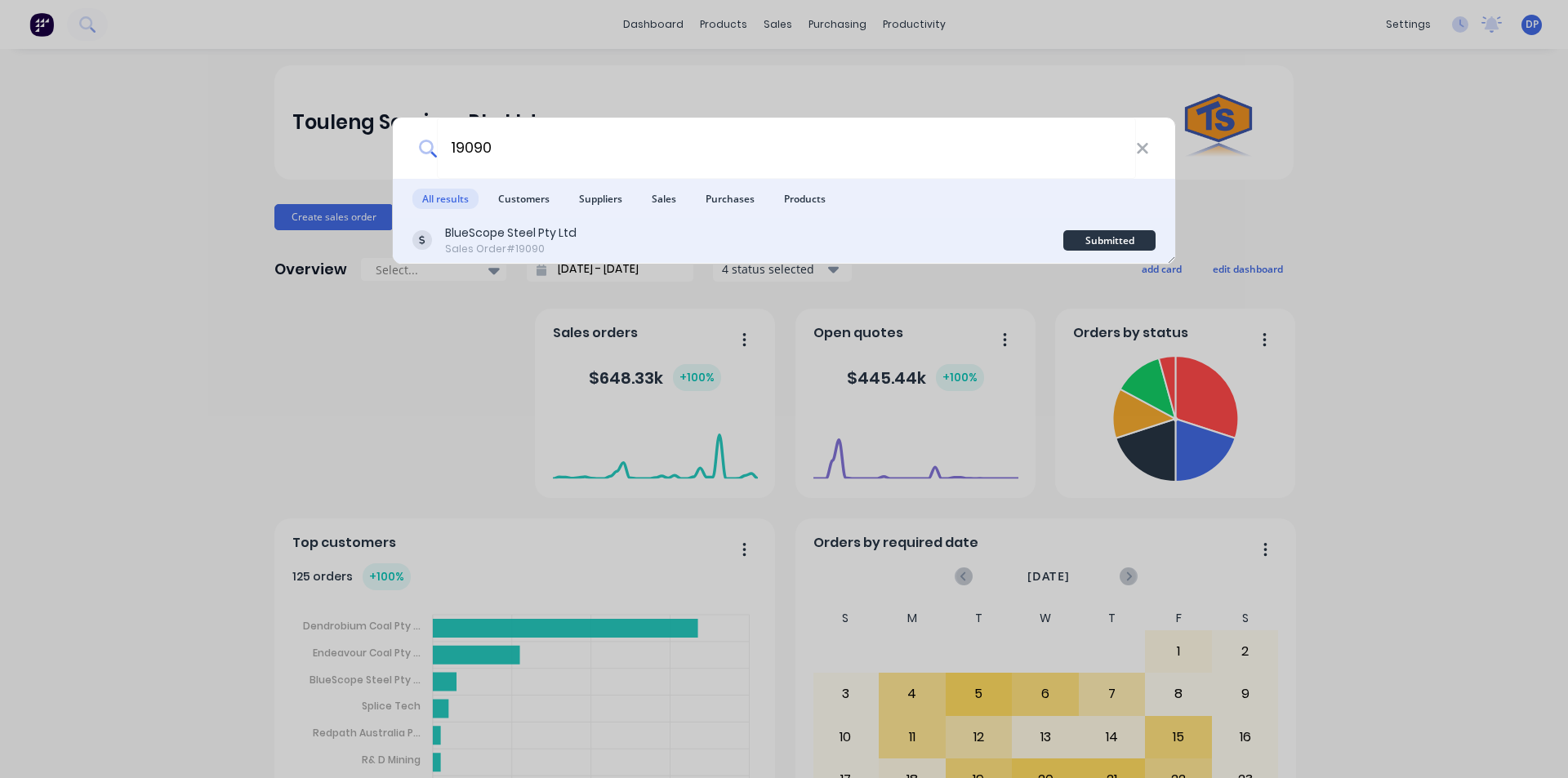
type input "19090"
click at [548, 244] on div "Sales Order #19090" at bounding box center [511, 249] width 132 height 15
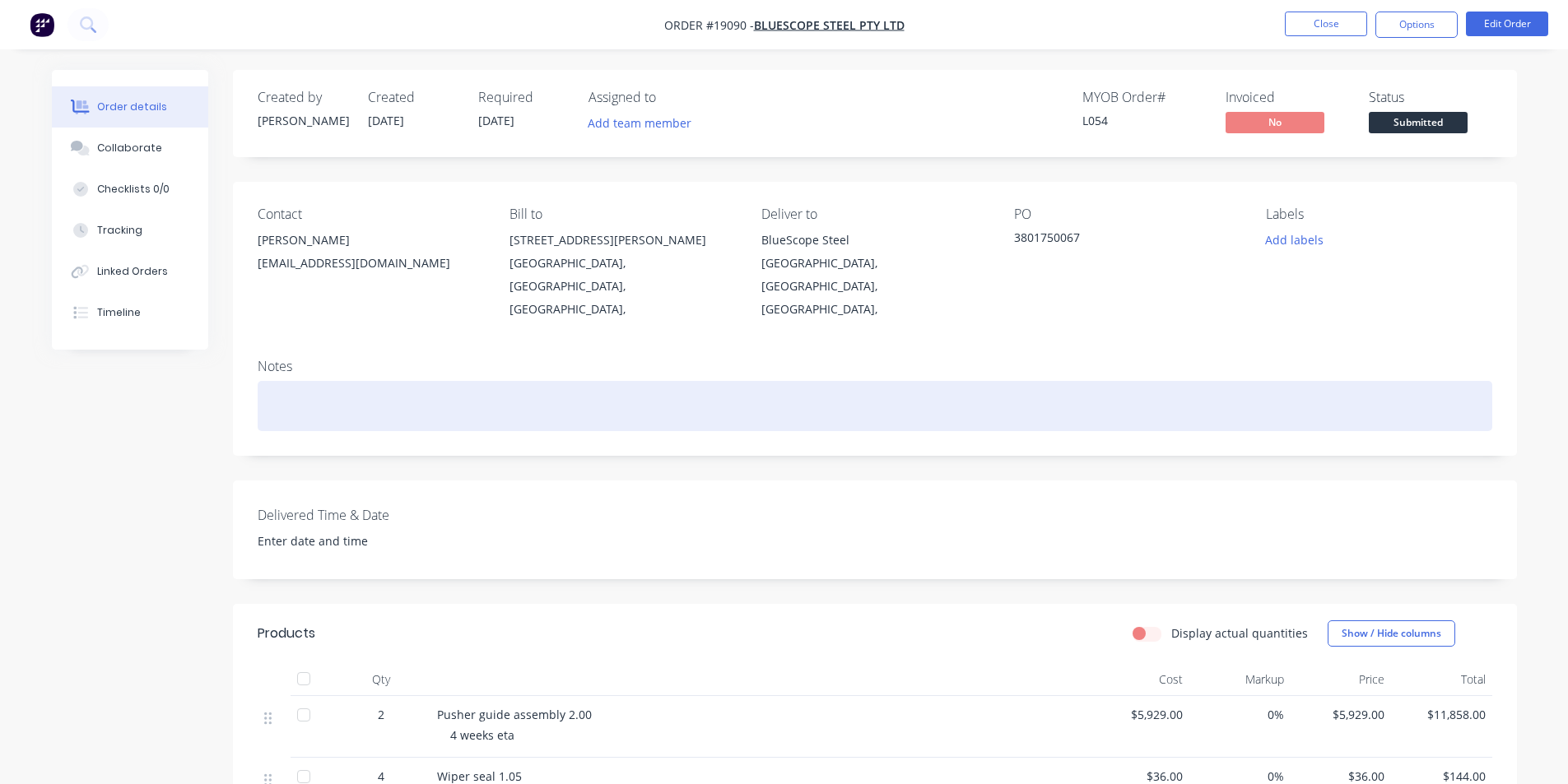
scroll to position [82, 0]
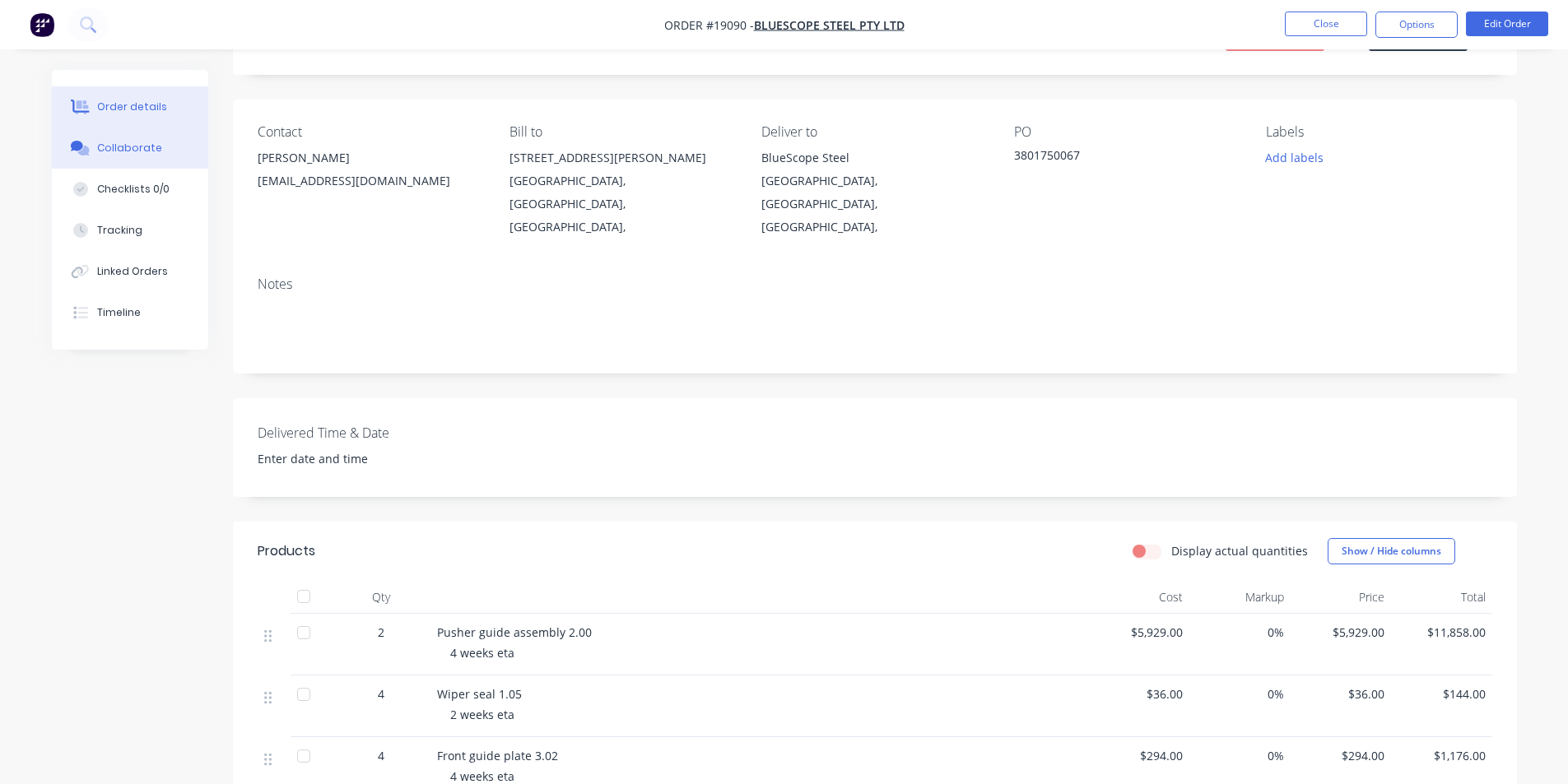
click at [122, 141] on div "Collaborate" at bounding box center [129, 148] width 65 height 15
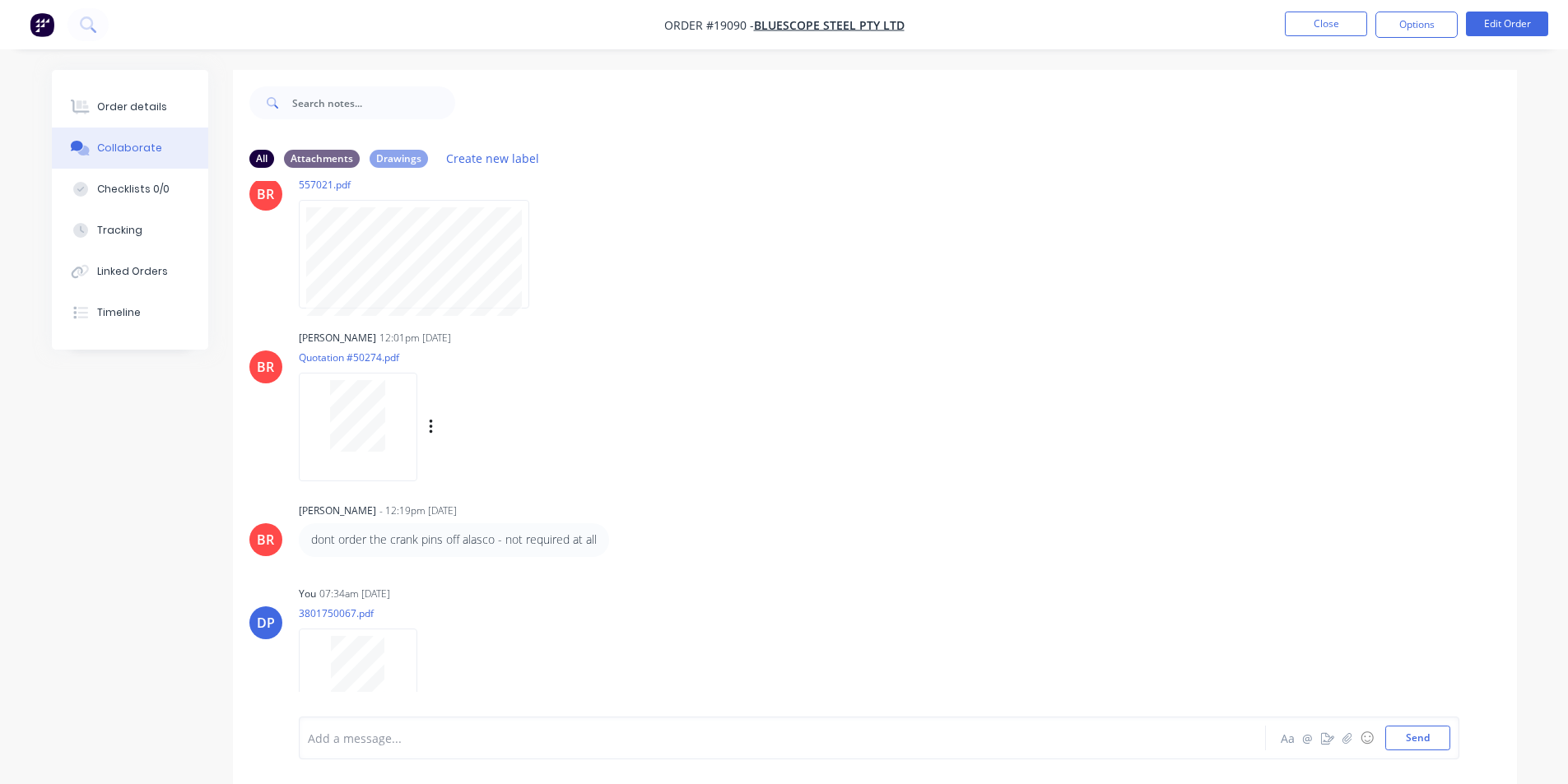
scroll to position [80, 0]
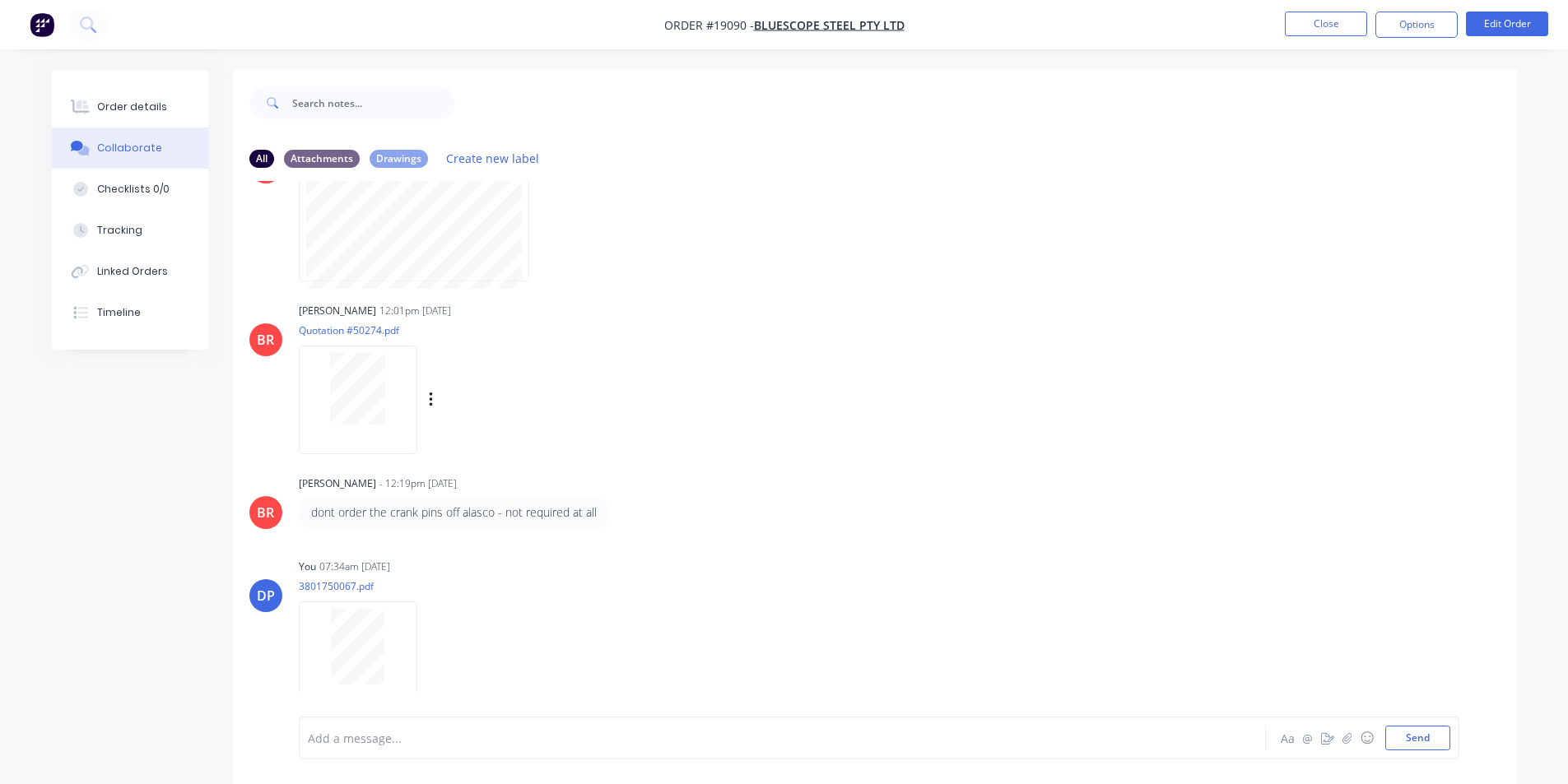
click at [393, 406] on div at bounding box center [358, 388] width 104 height 72
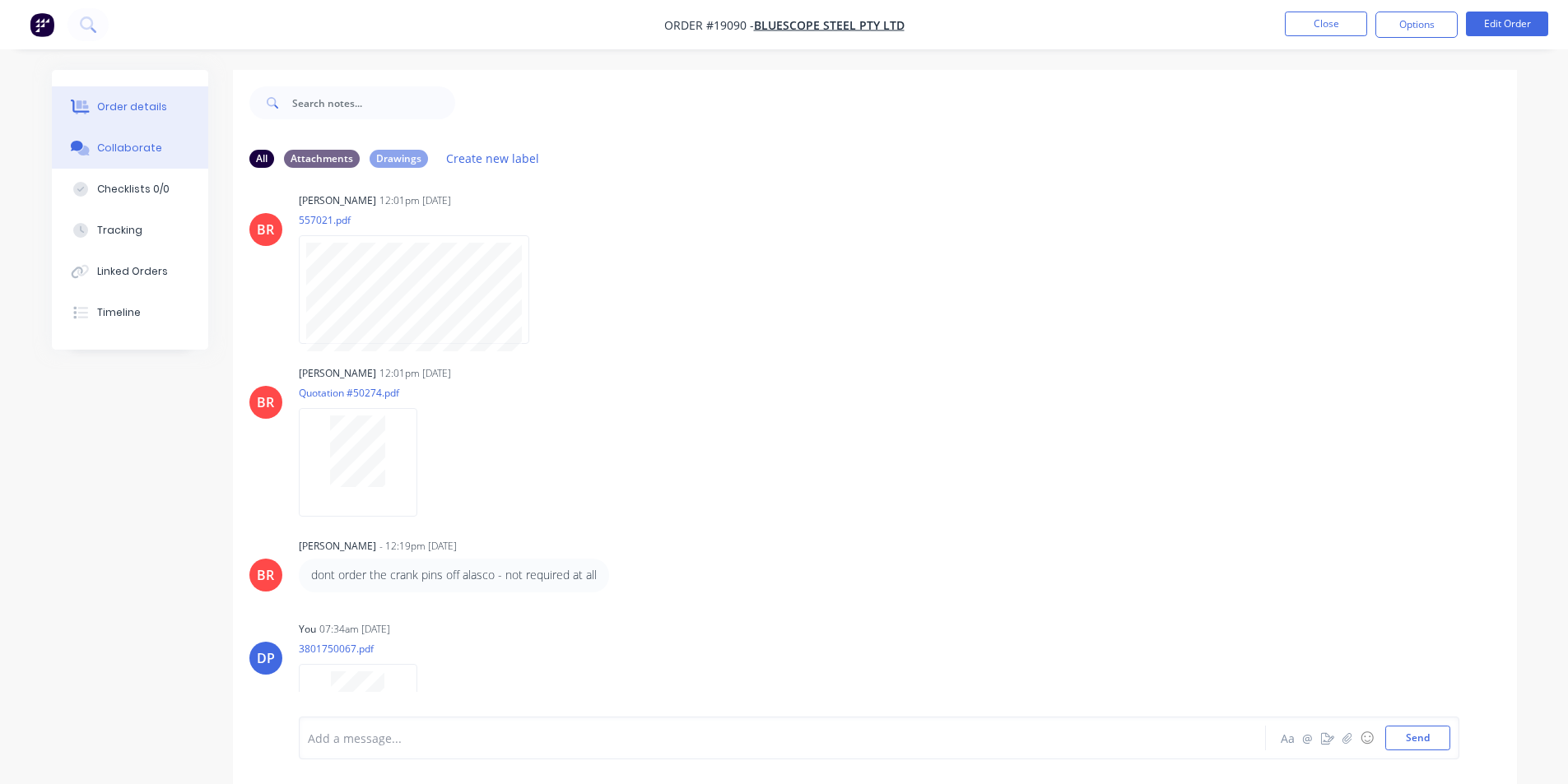
scroll to position [0, 0]
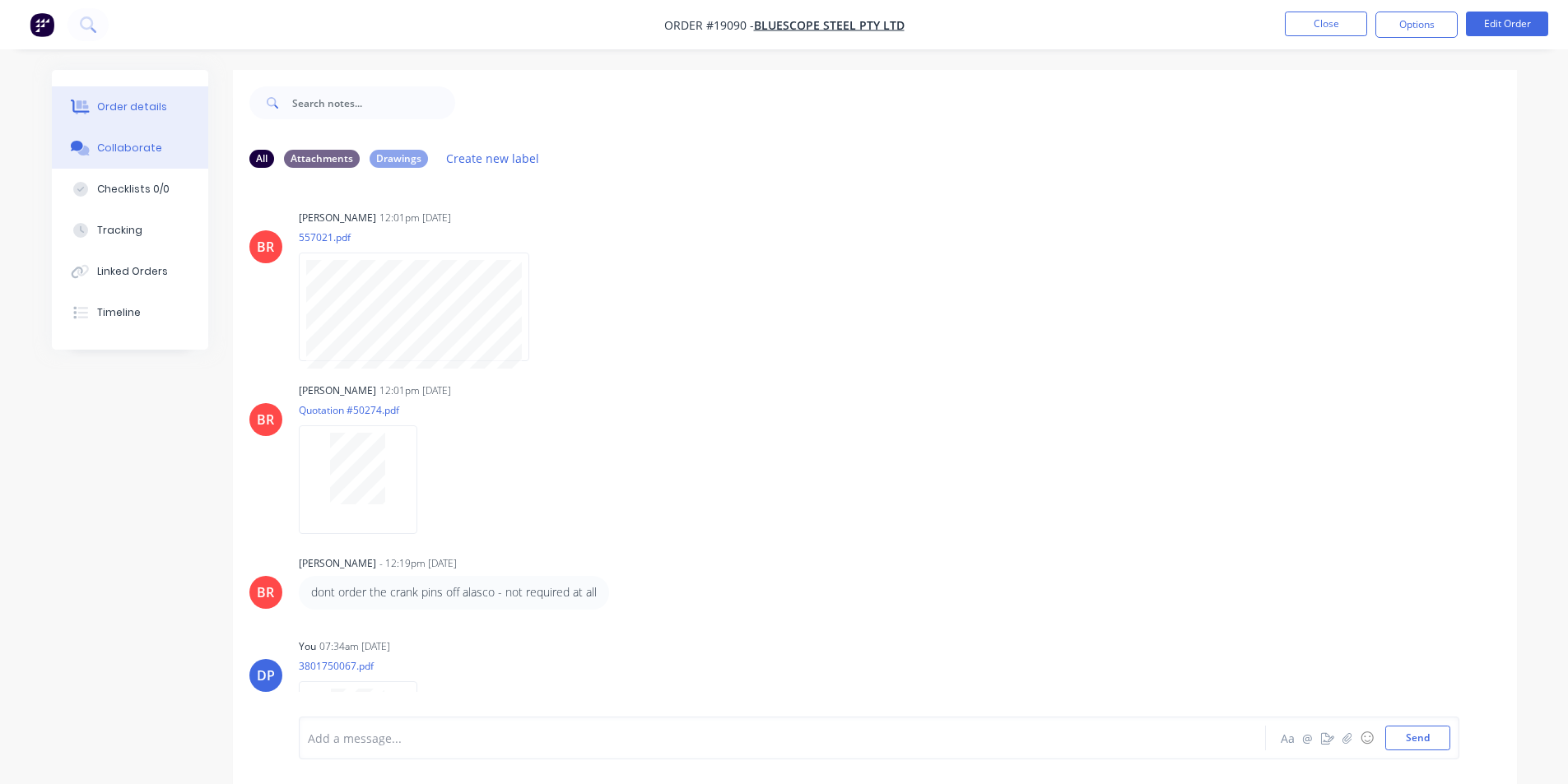
click at [133, 95] on button "Order details" at bounding box center [130, 107] width 156 height 41
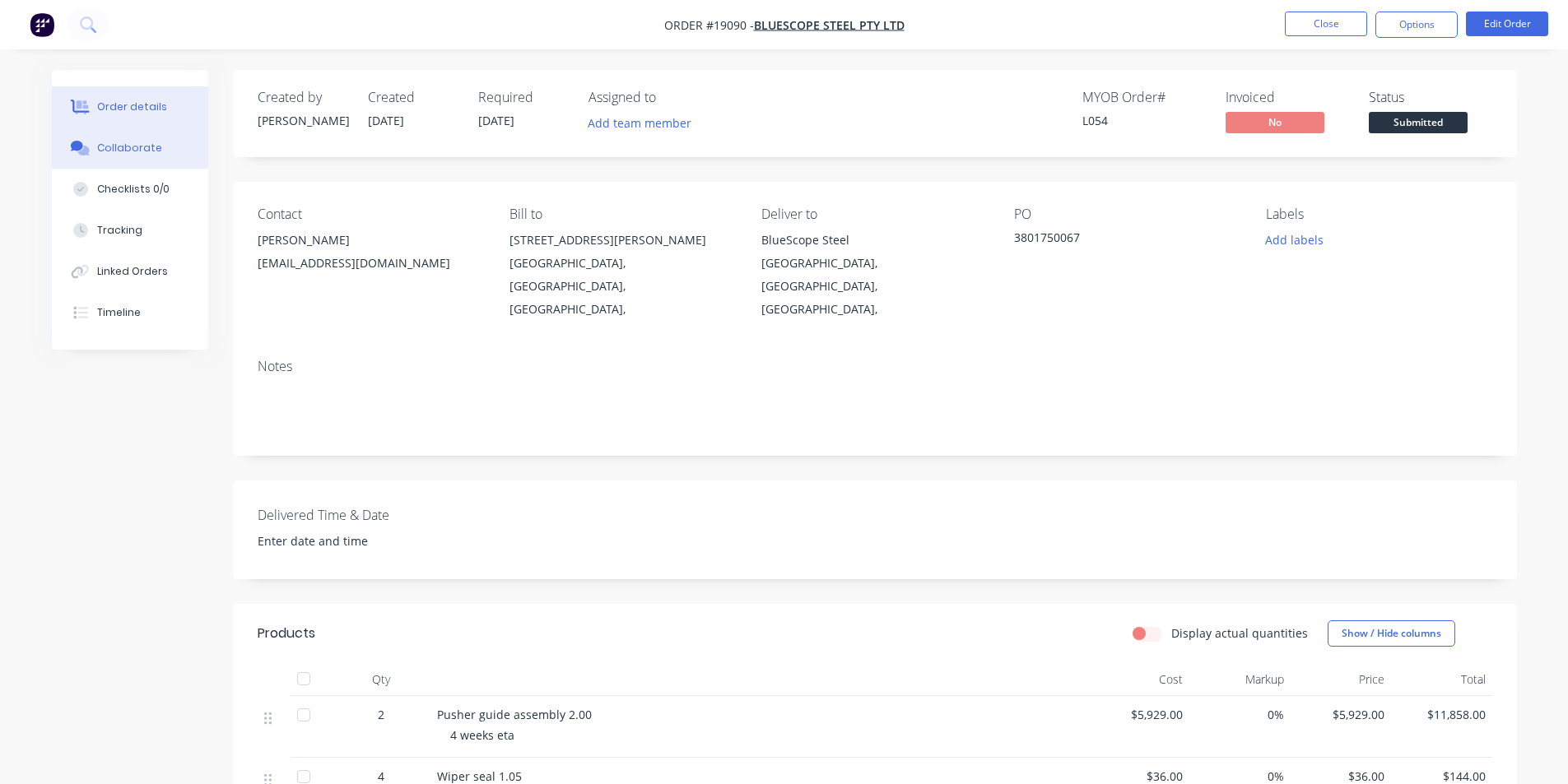
click at [121, 144] on div "Collaborate" at bounding box center [129, 148] width 65 height 15
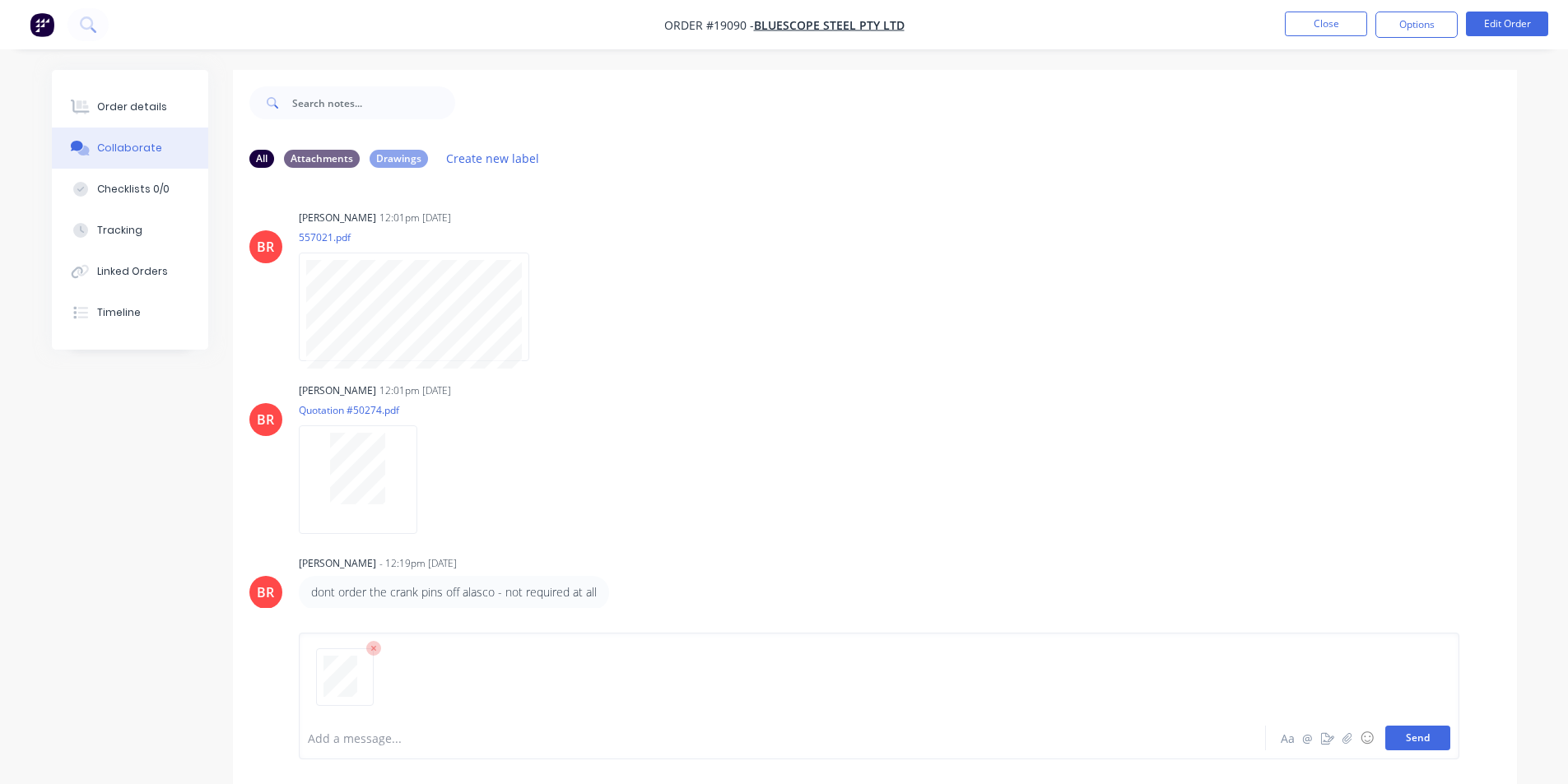
click at [1416, 730] on button "Send" at bounding box center [1417, 738] width 65 height 25
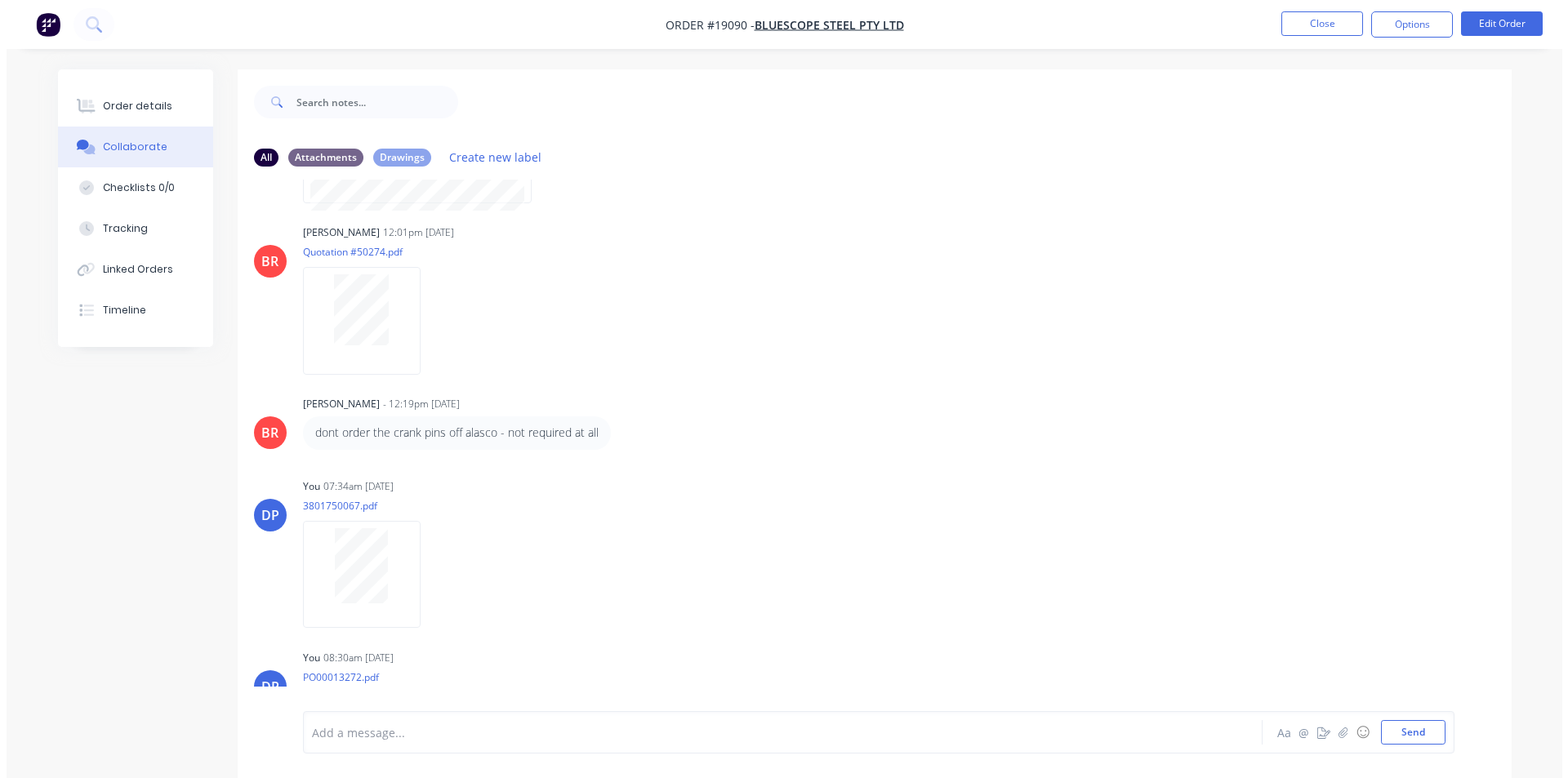
scroll to position [251, 0]
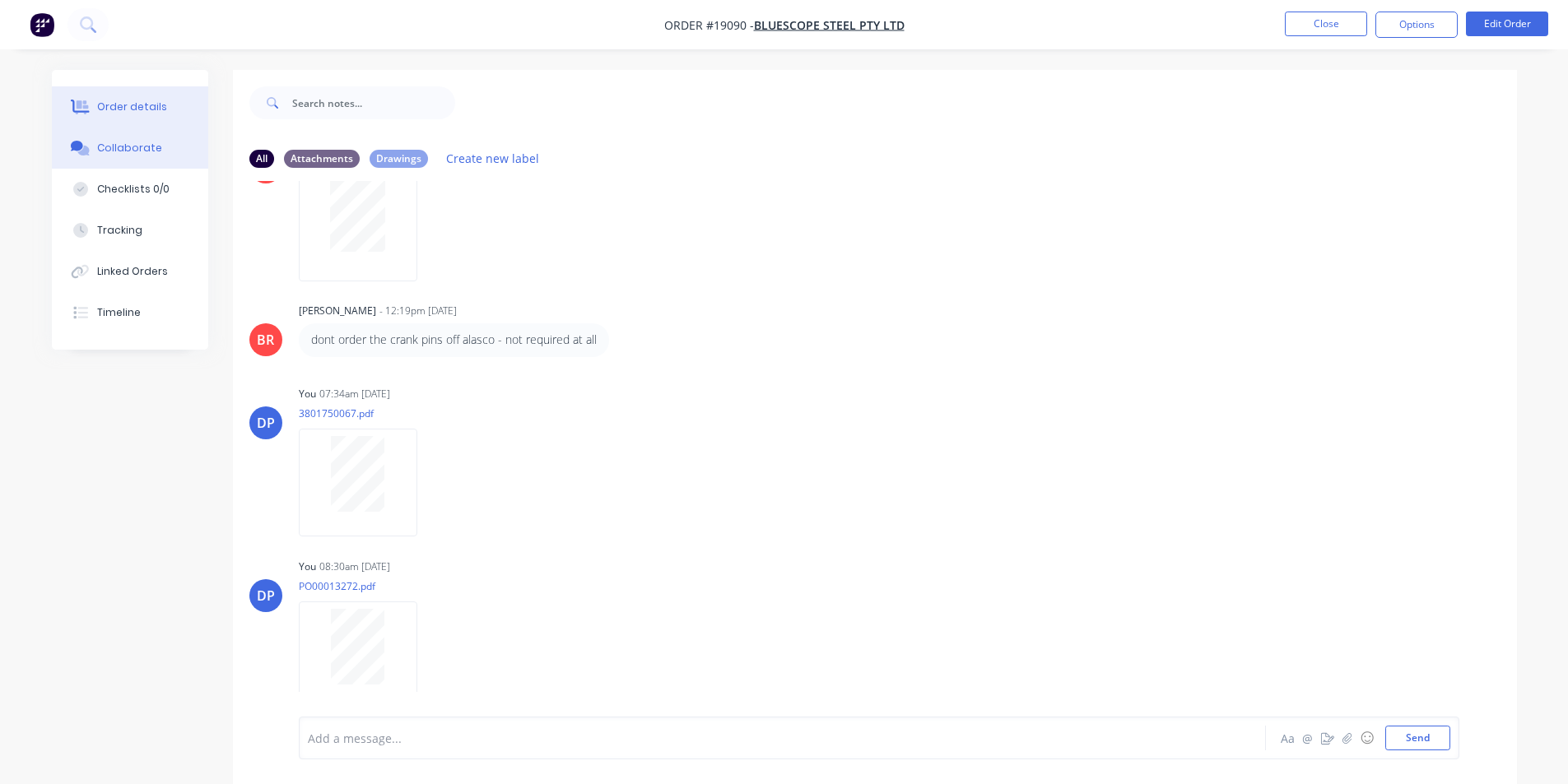
click at [132, 117] on button "Order details" at bounding box center [130, 107] width 156 height 41
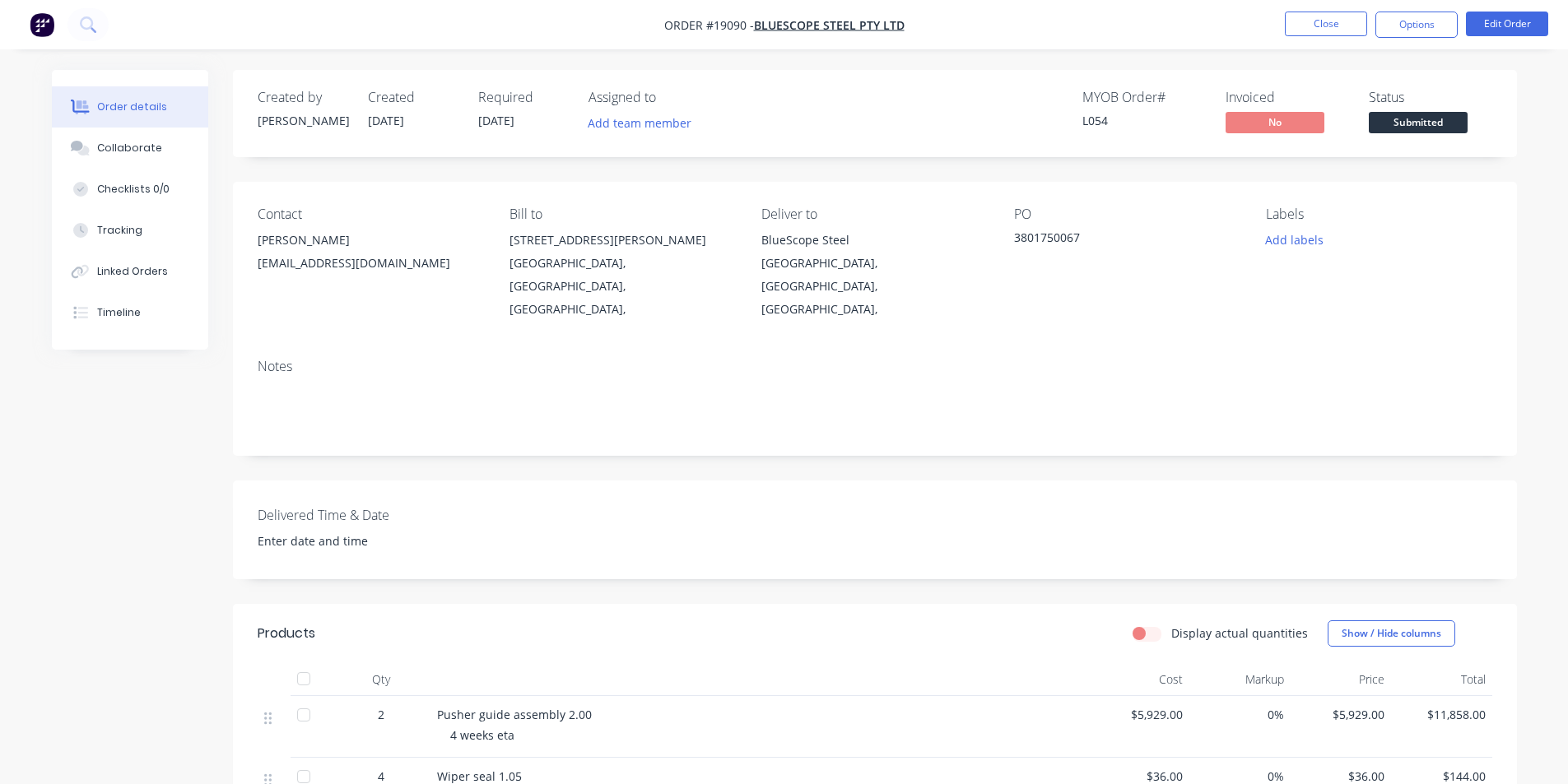
click at [1431, 128] on span "Submitted" at bounding box center [1418, 121] width 98 height 20
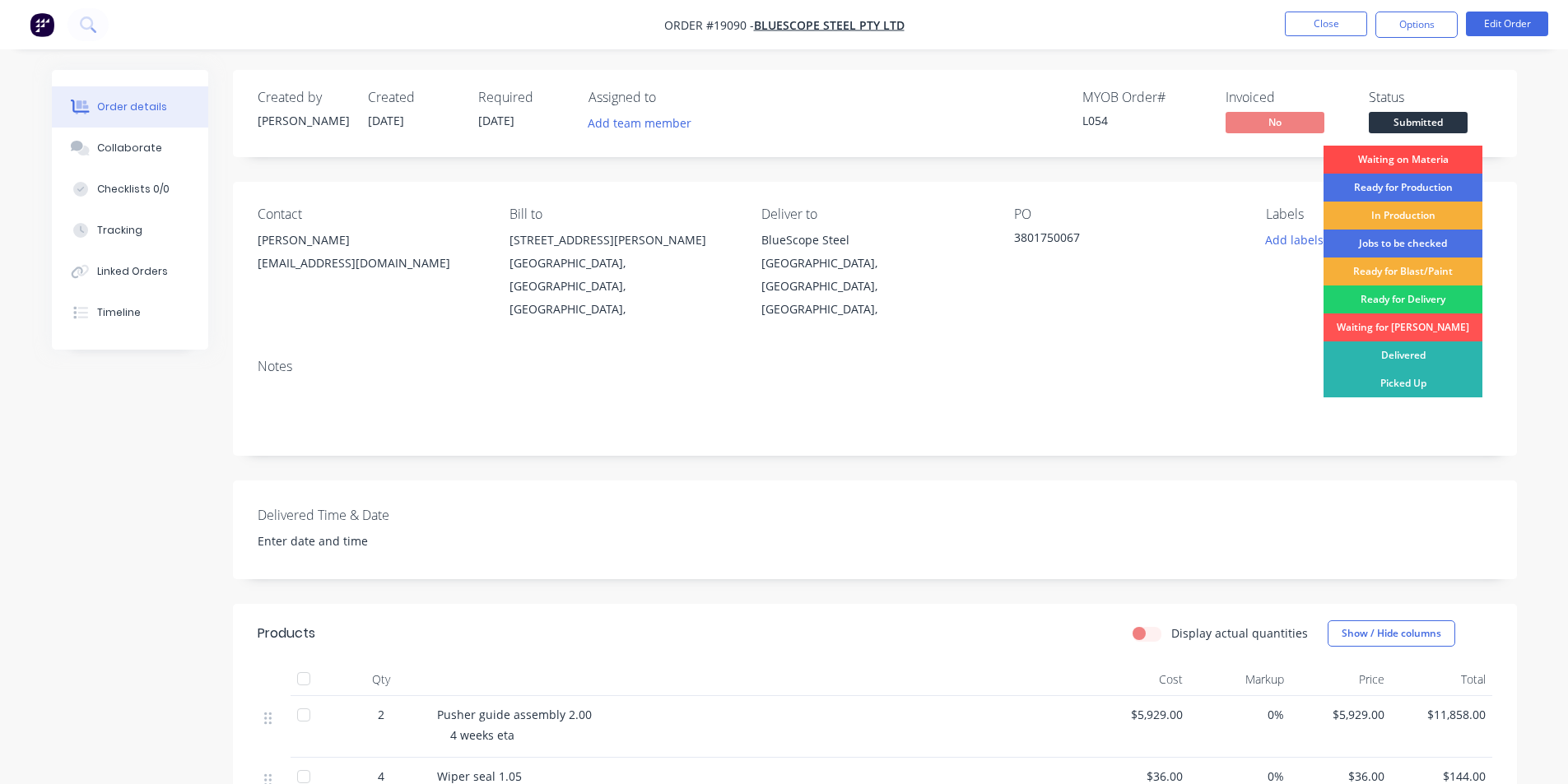
click at [1394, 161] on div "Waiting on Materia" at bounding box center [1403, 159] width 159 height 28
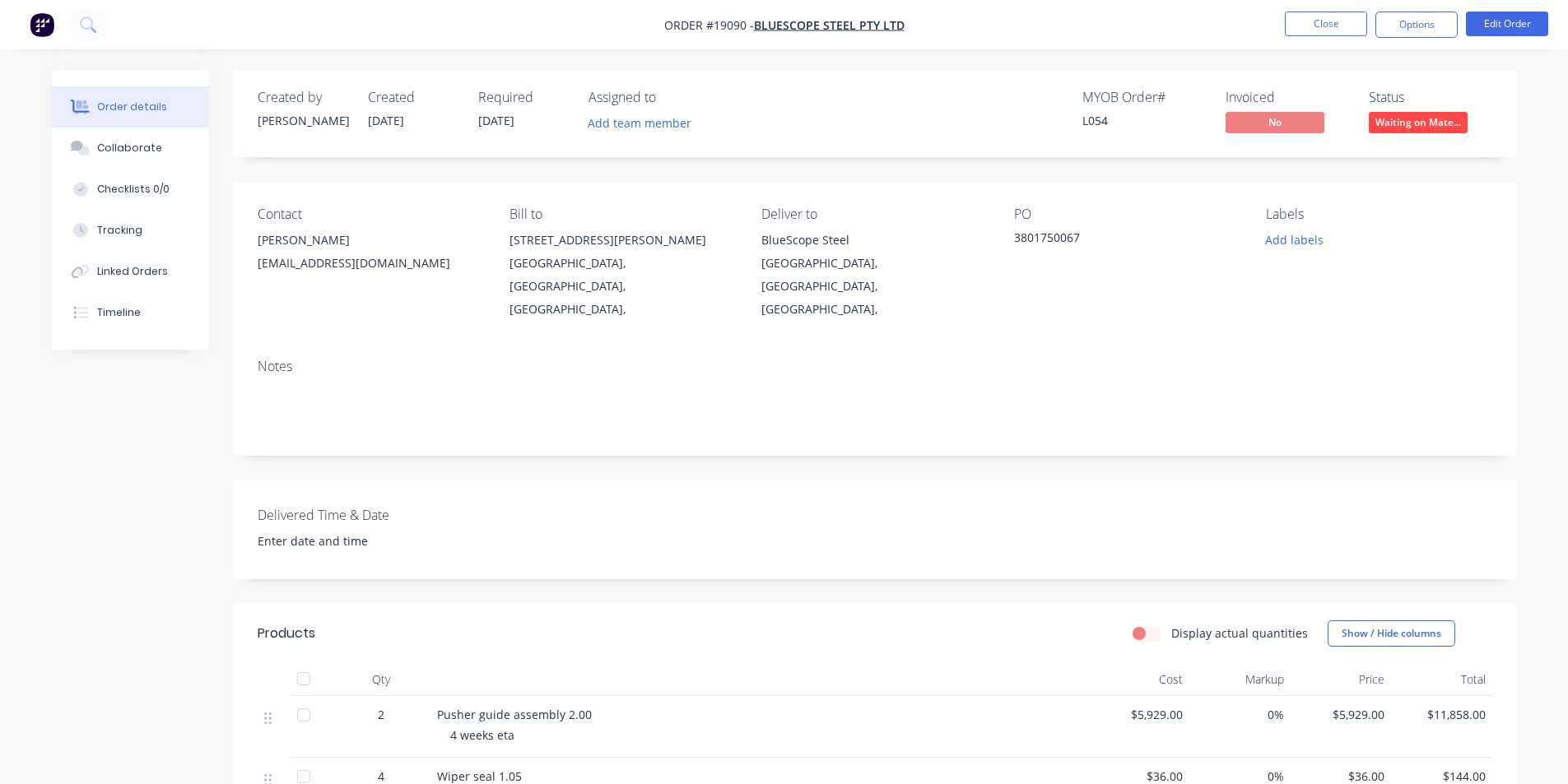
click at [46, 25] on img "button" at bounding box center [42, 25] width 25 height 25
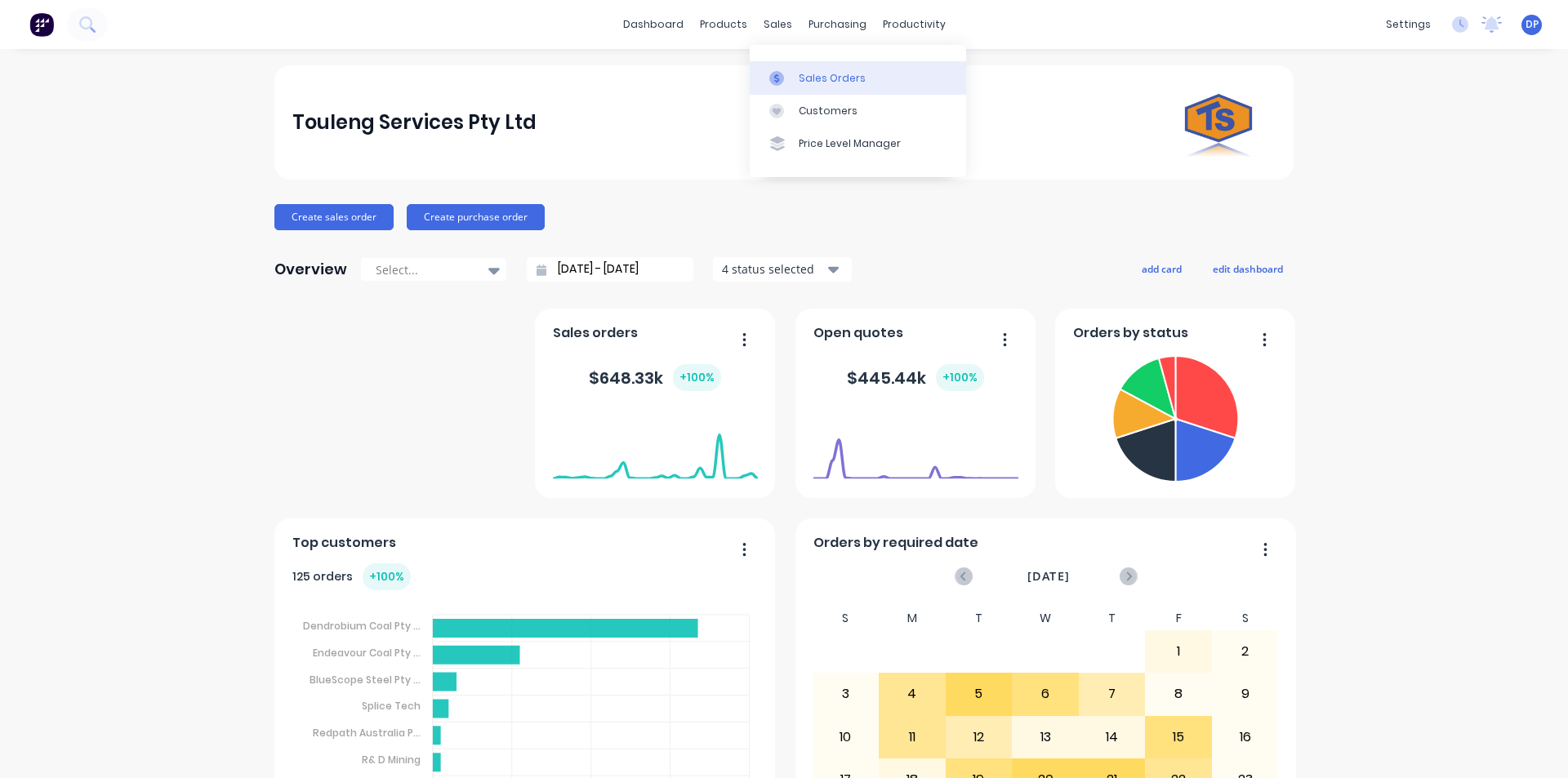
click at [820, 69] on link "Sales Orders" at bounding box center [858, 77] width 216 height 33
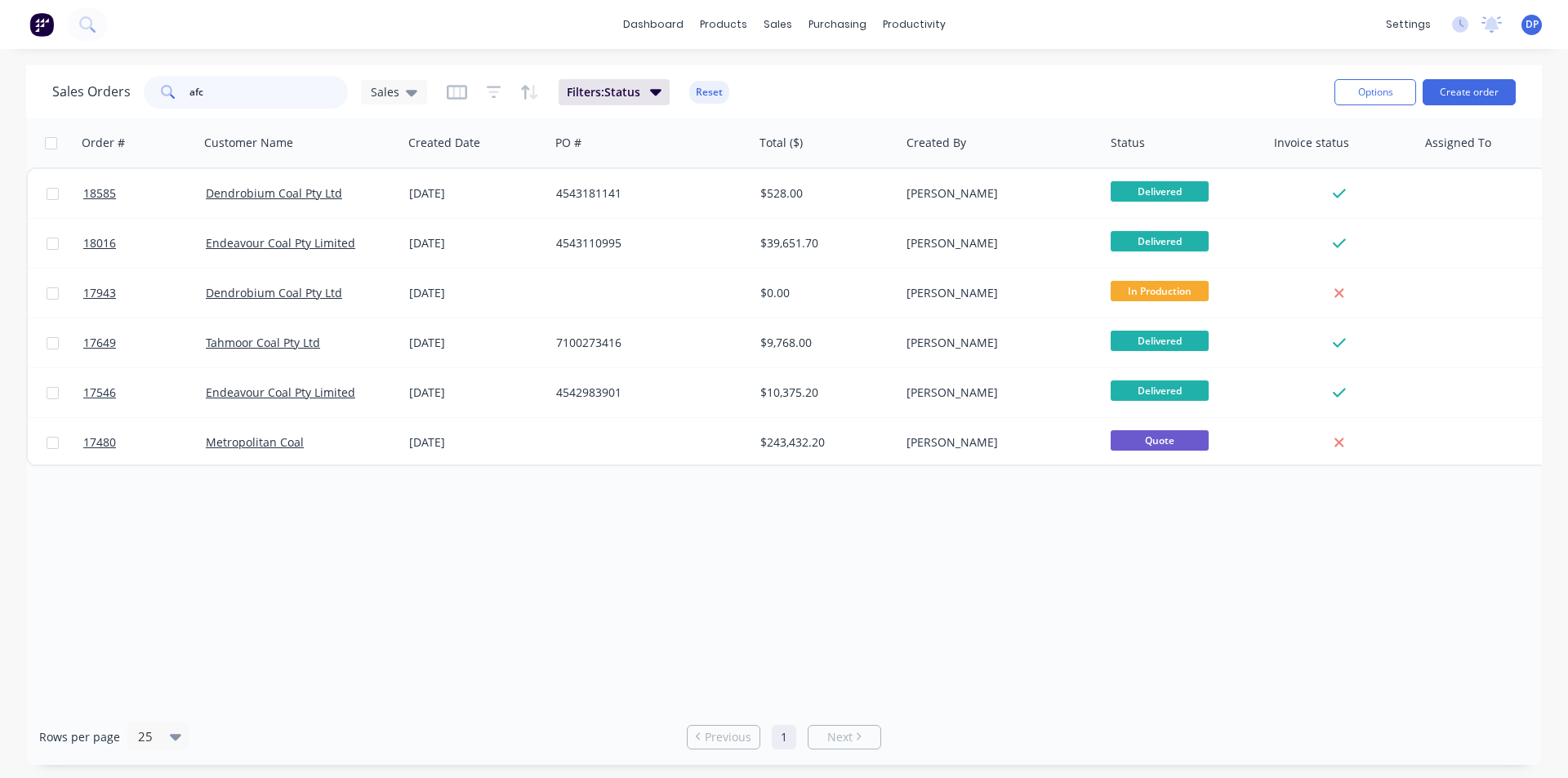
drag, startPoint x: 224, startPoint y: 98, endPoint x: 128, endPoint y: 103, distance: 96.1
click at [128, 103] on div "Sales Orders afc Sales" at bounding box center [239, 91] width 375 height 33
paste input "4543213805"
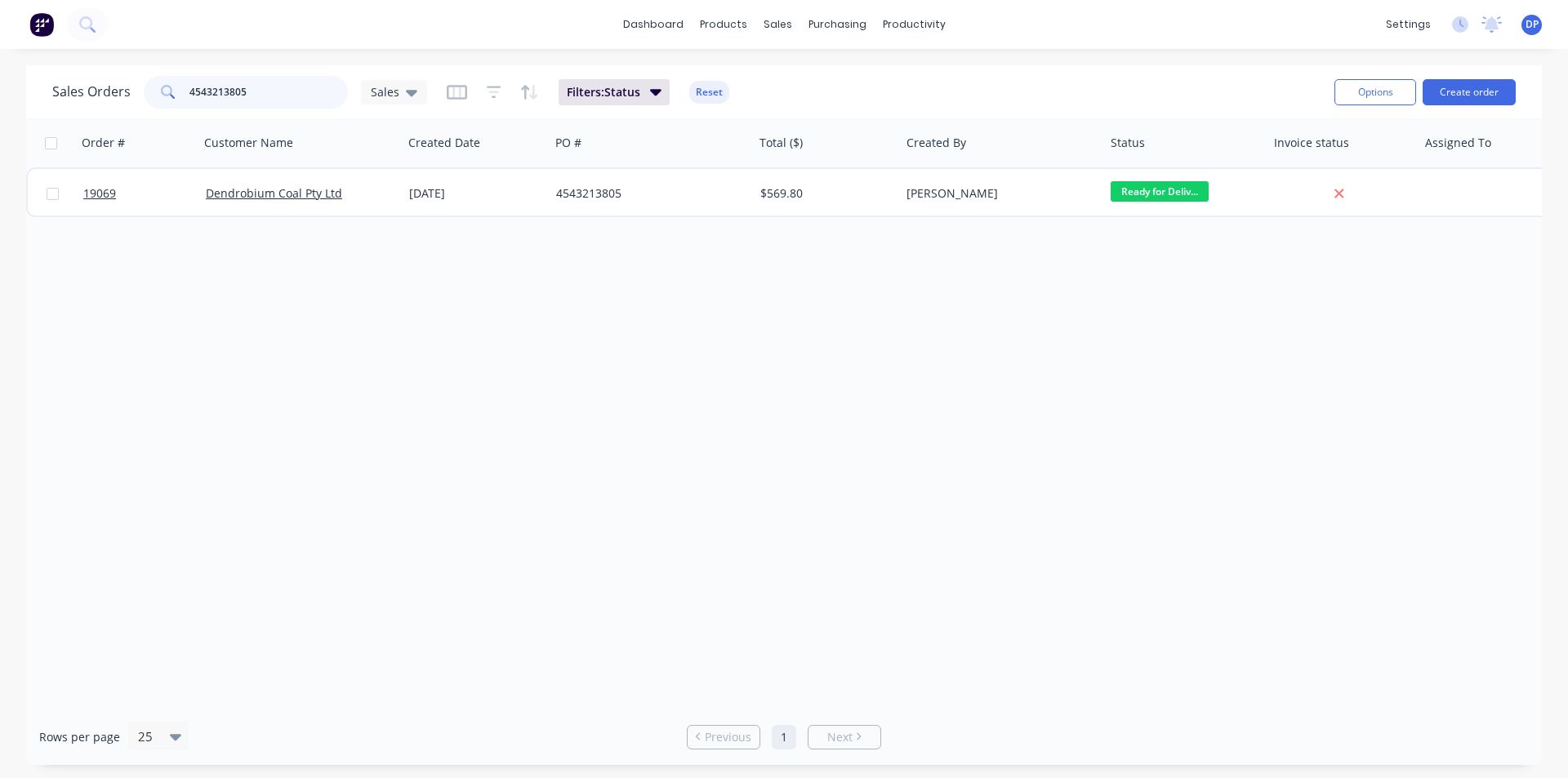
type input "4543213805"
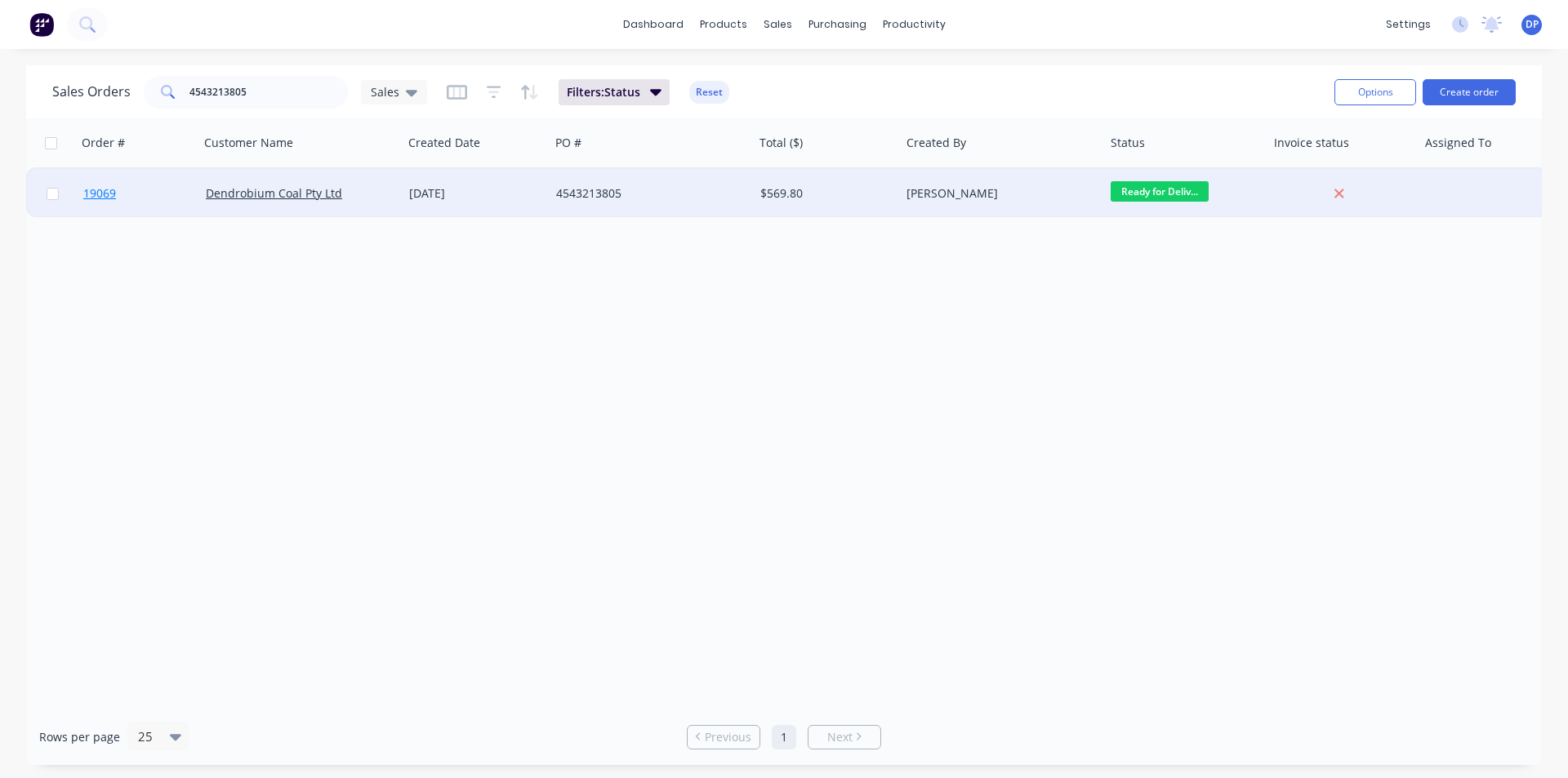
click at [104, 189] on span "19069" at bounding box center [99, 193] width 33 height 17
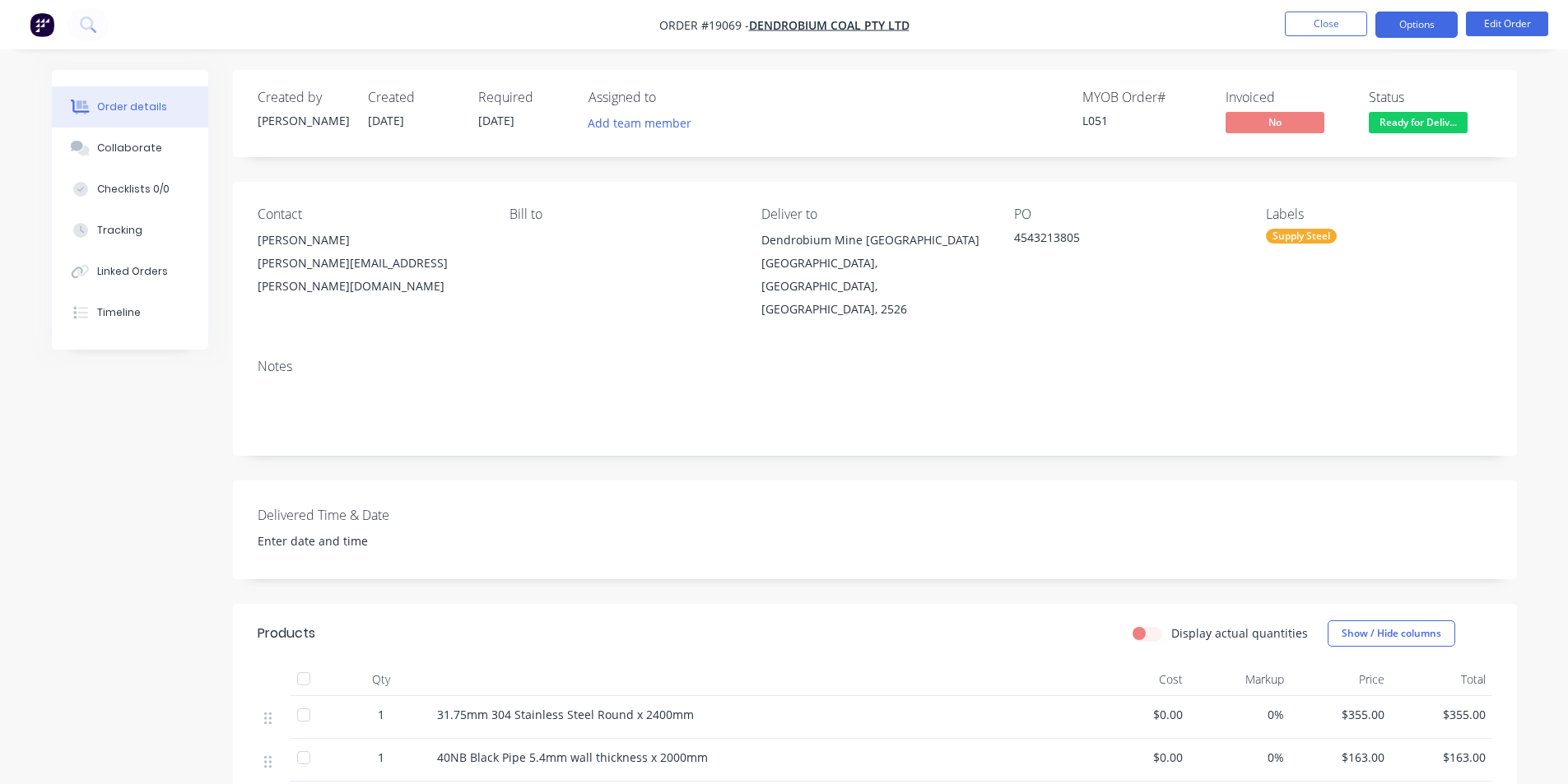
click at [1420, 31] on button "Options" at bounding box center [1416, 25] width 82 height 27
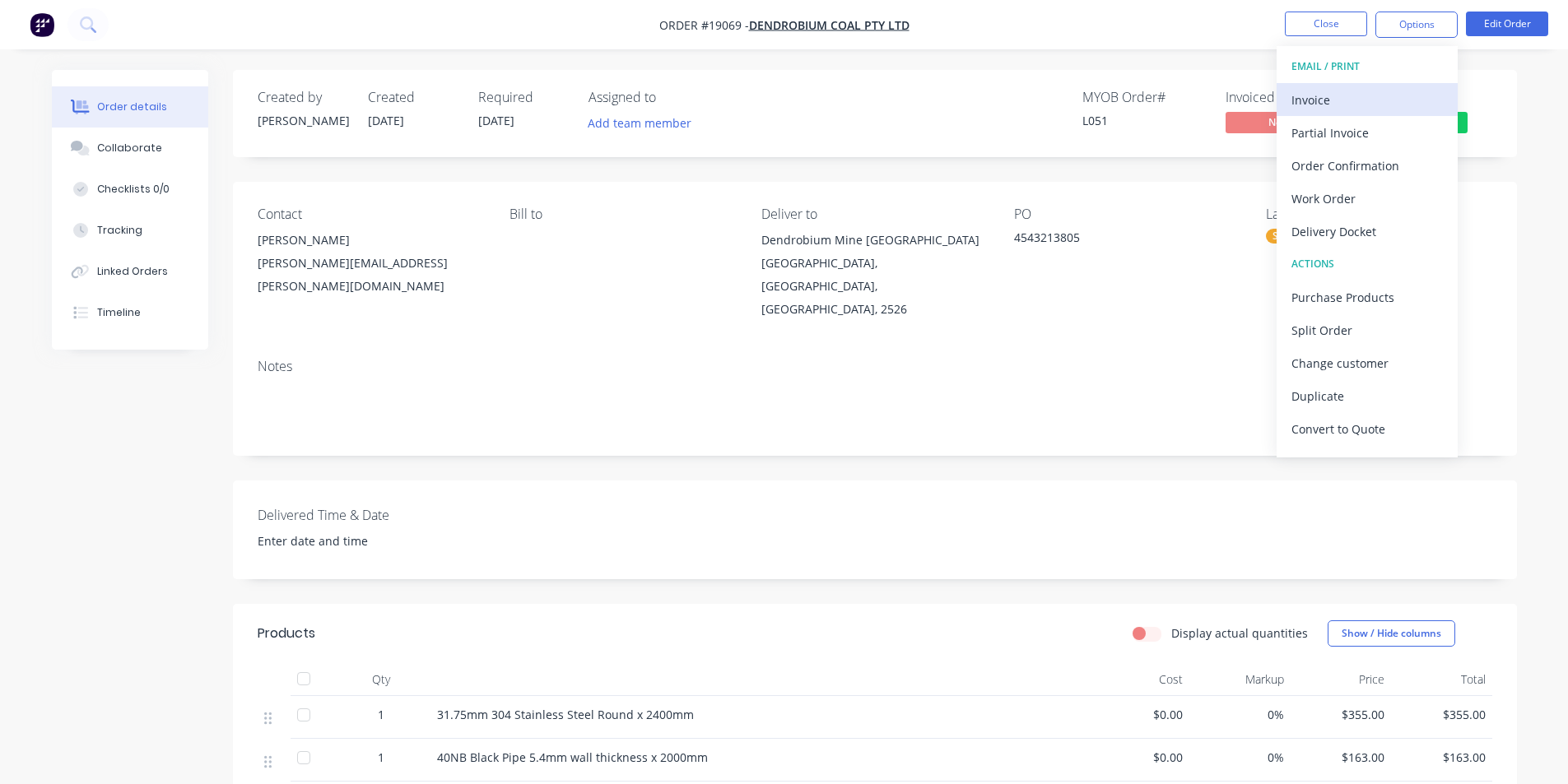
click at [1338, 96] on div "Invoice" at bounding box center [1367, 99] width 152 height 24
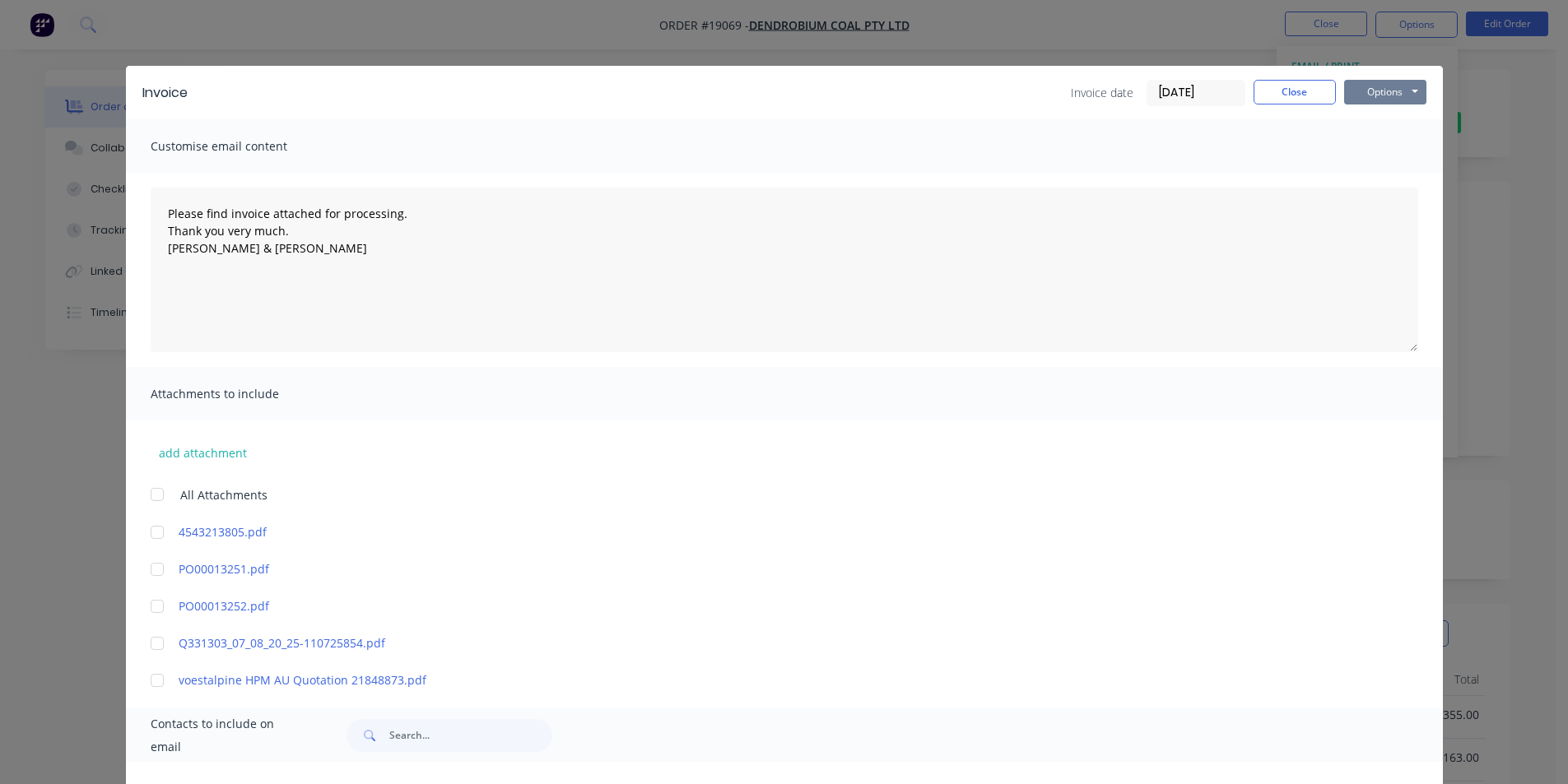
click at [1391, 88] on button "Options" at bounding box center [1385, 92] width 82 height 25
click at [1400, 147] on button "Print" at bounding box center [1397, 148] width 105 height 27
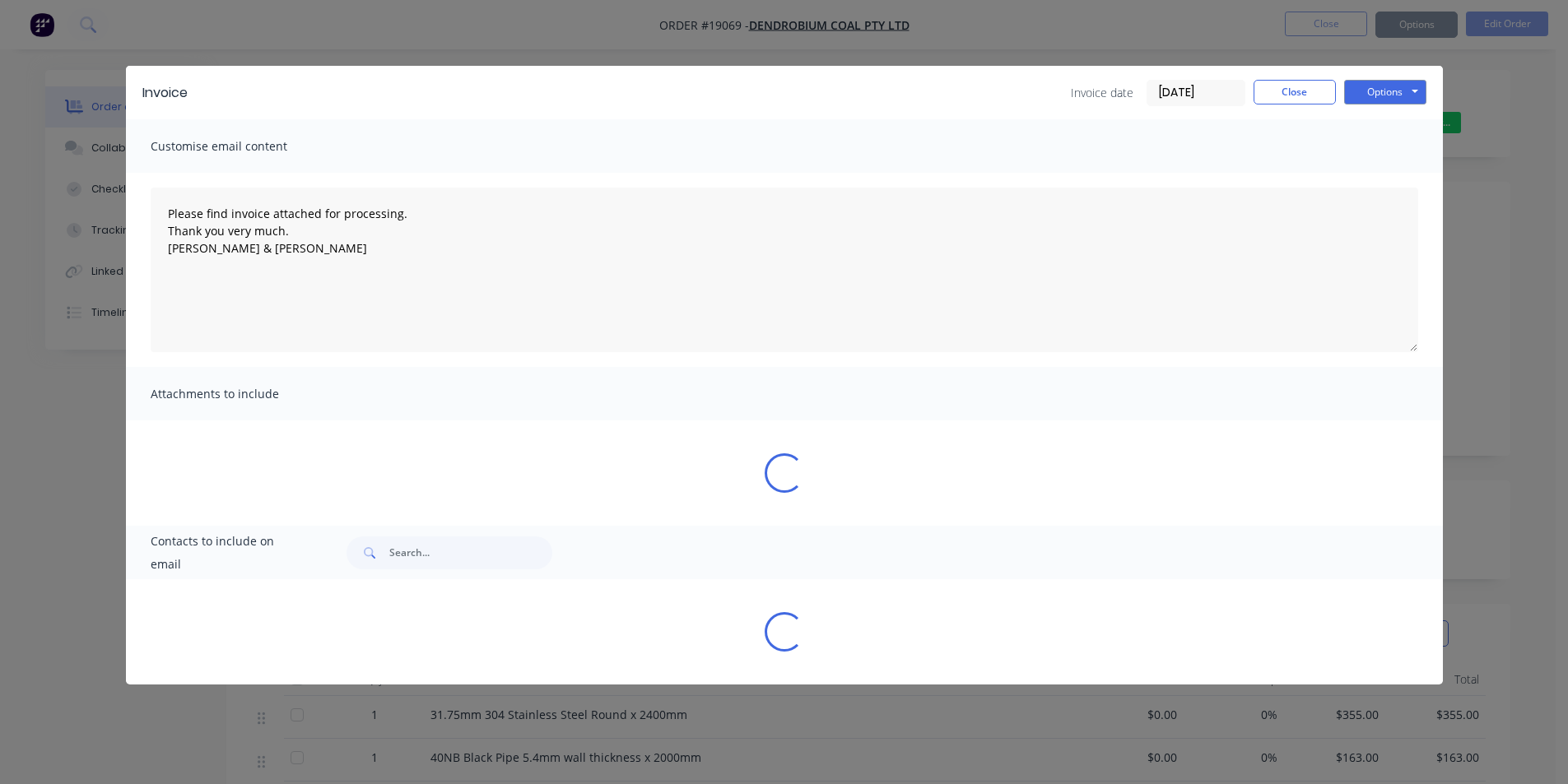
type textarea "Please find invoice attached for processing. Thank you very much. [PERSON_NAME]…"
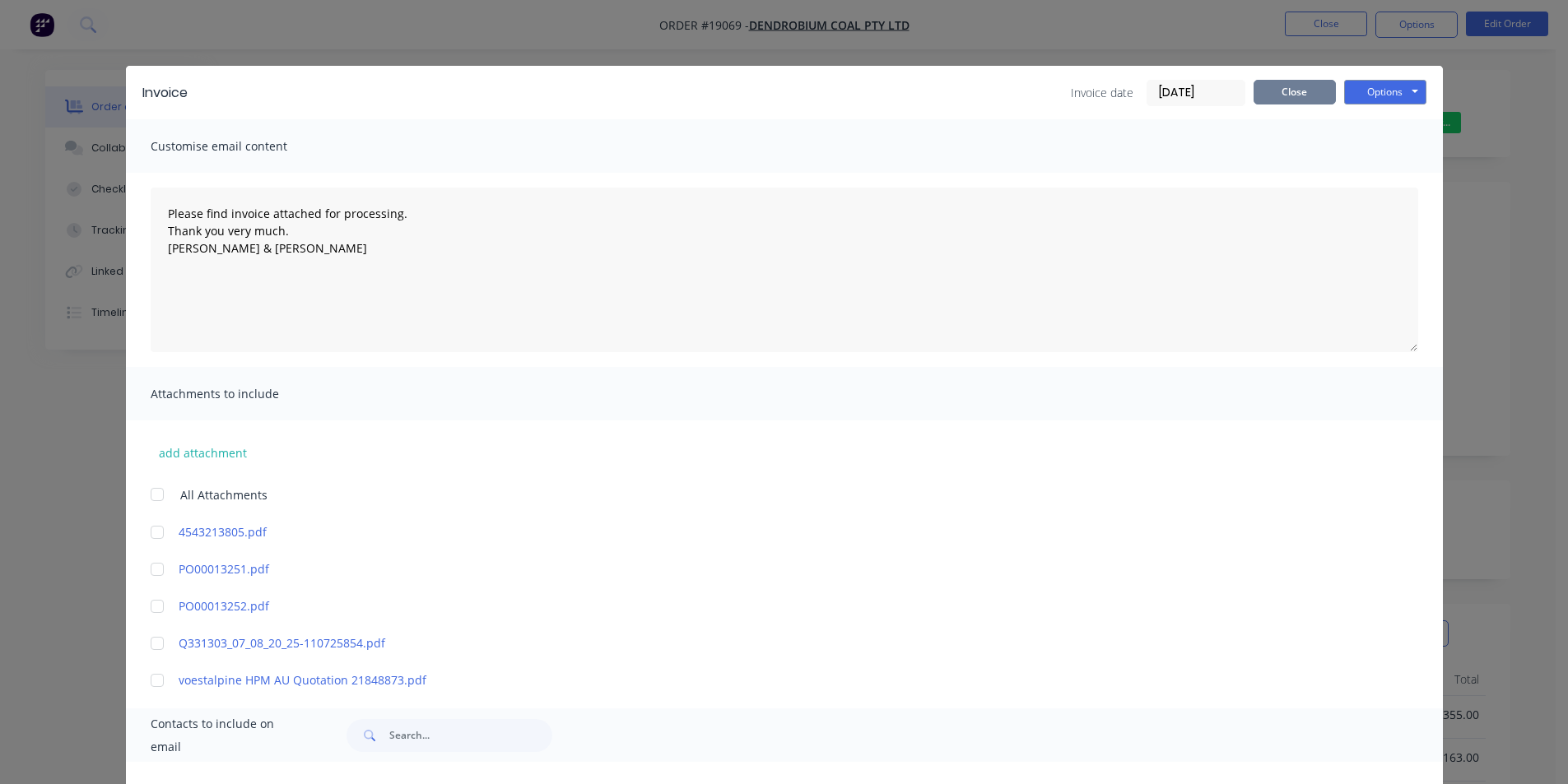
click at [1283, 89] on button "Close" at bounding box center [1295, 92] width 82 height 25
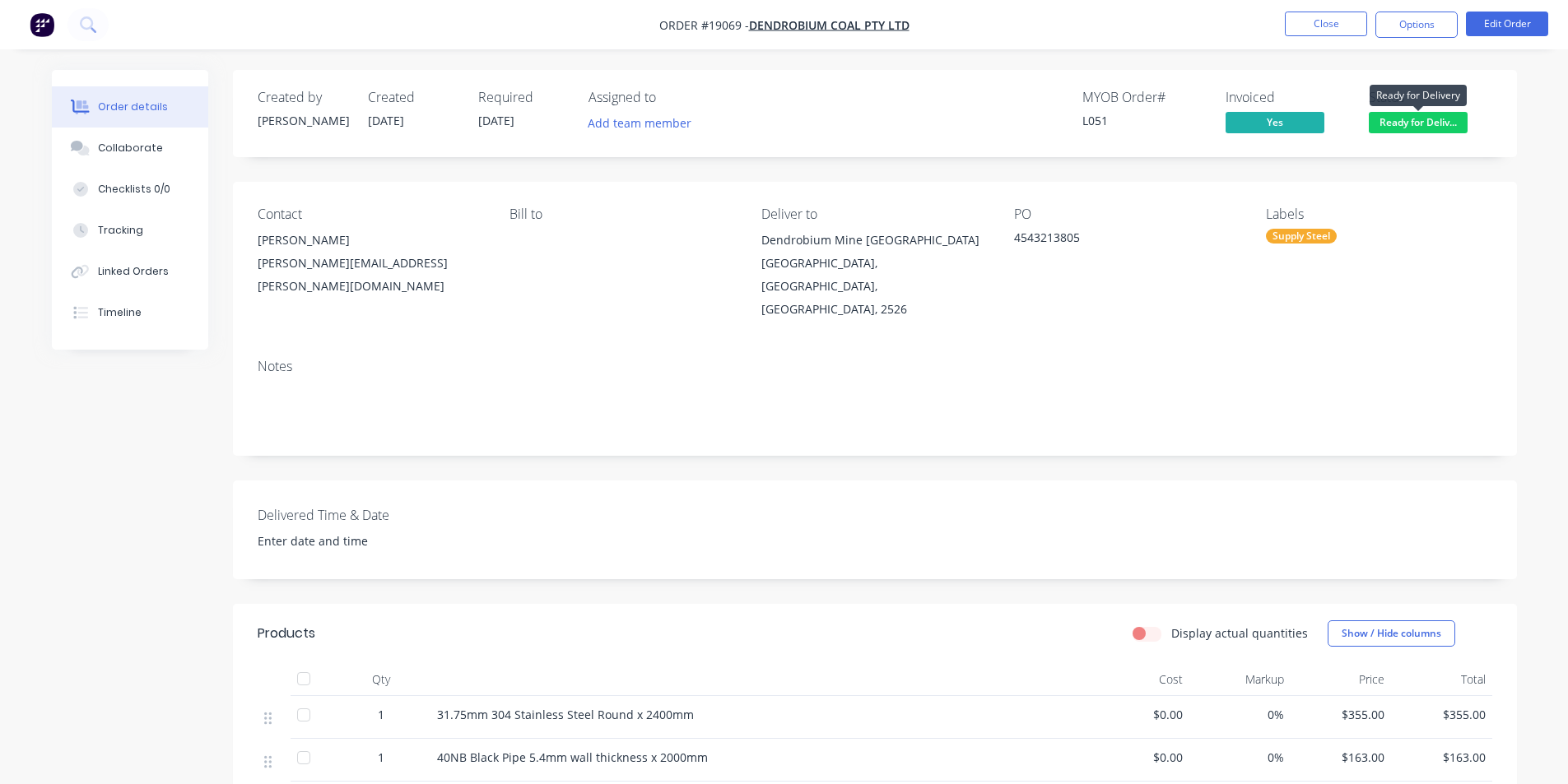
click at [1419, 113] on span "Ready for Deliv..." at bounding box center [1418, 121] width 98 height 20
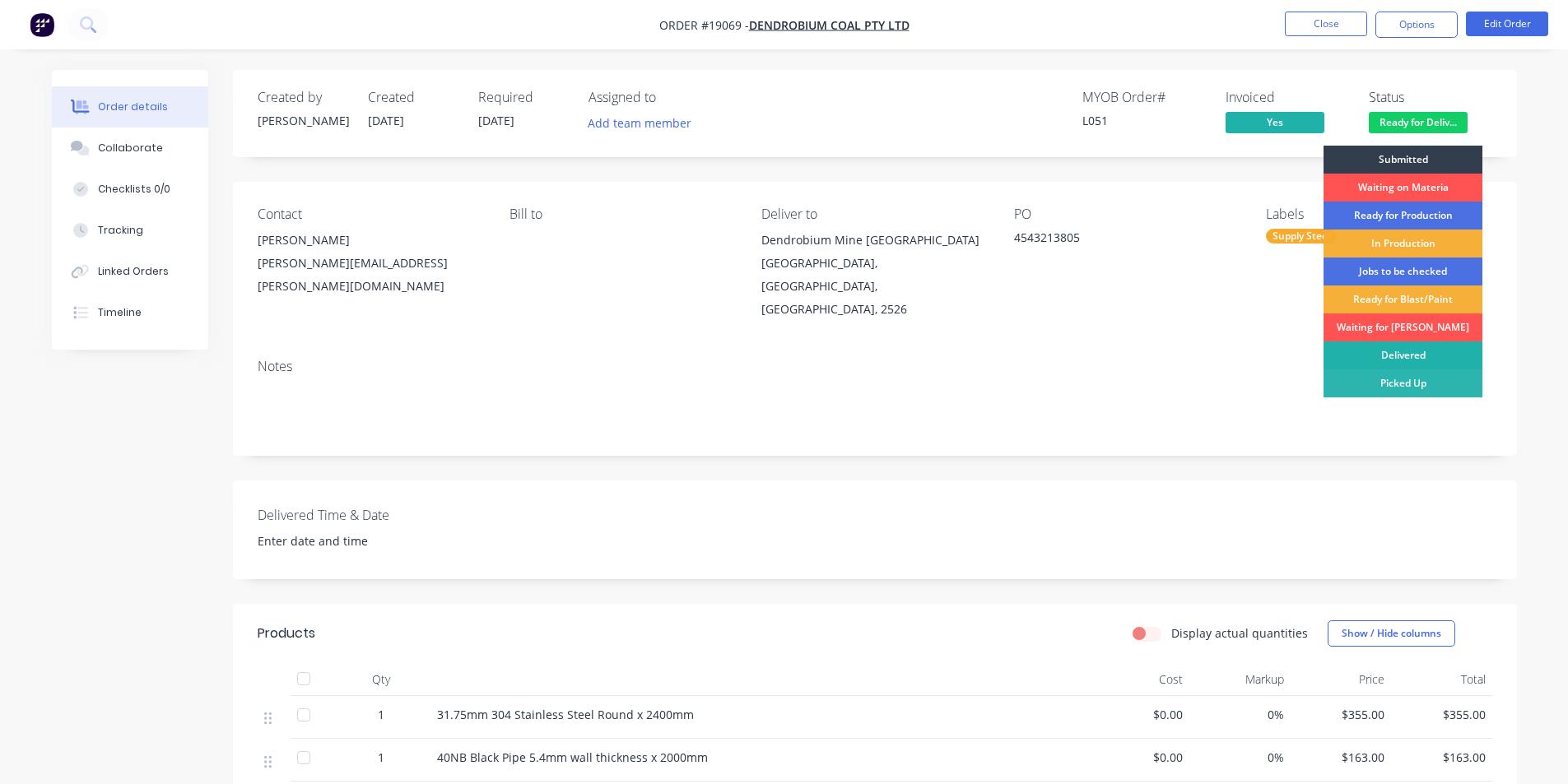
click at [1404, 353] on div "Delivered" at bounding box center [1403, 355] width 159 height 28
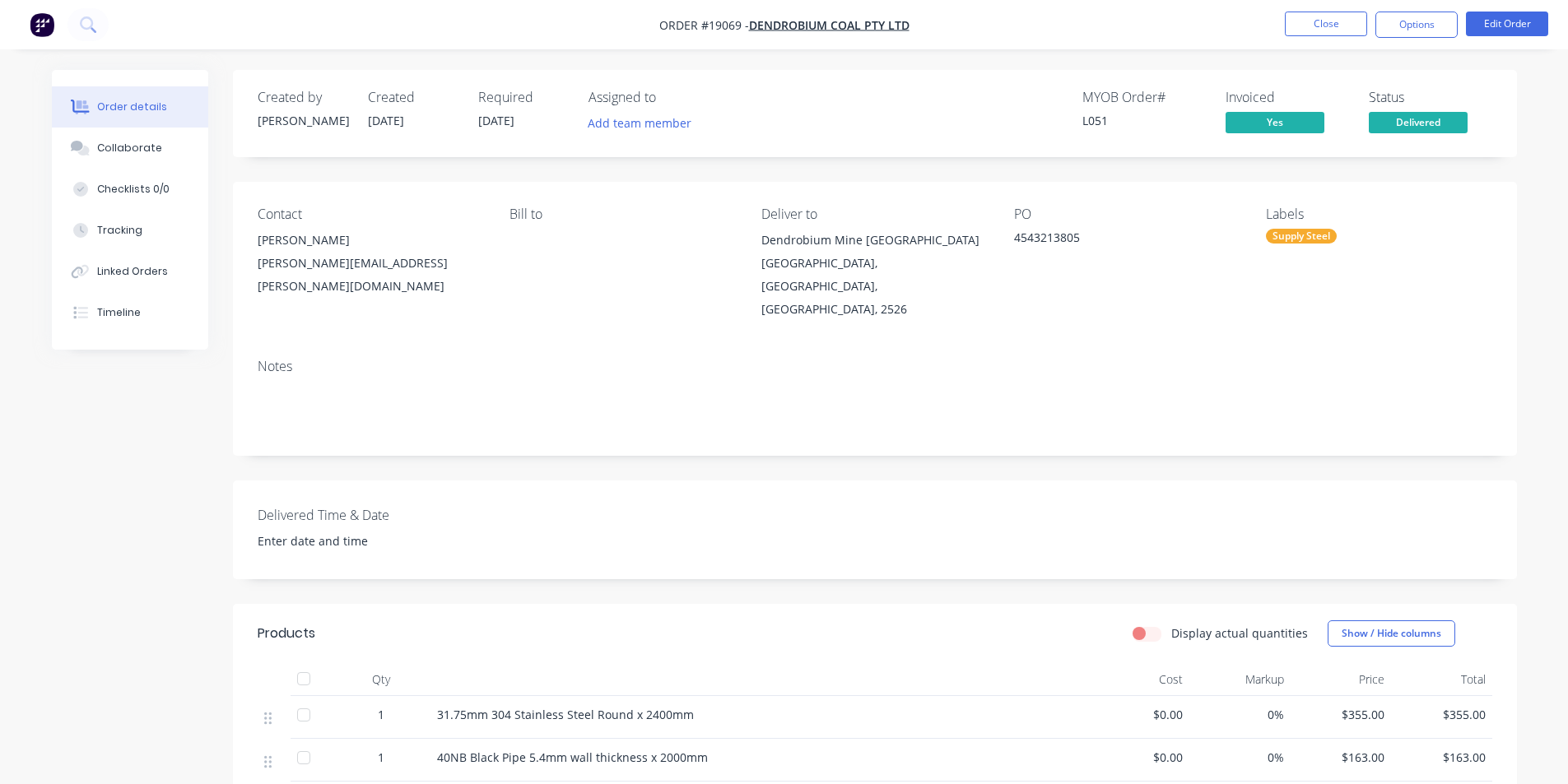
click at [38, 25] on img "button" at bounding box center [42, 25] width 25 height 25
